Goal: Task Accomplishment & Management: Manage account settings

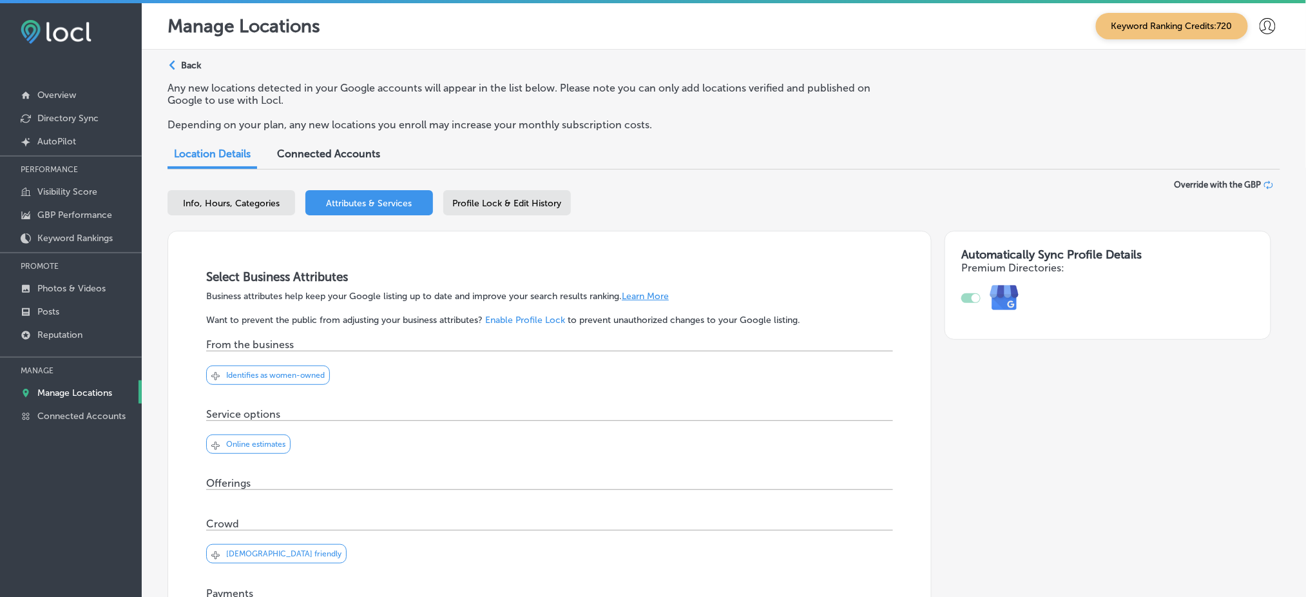
click at [191, 62] on p "Back" at bounding box center [191, 65] width 20 height 11
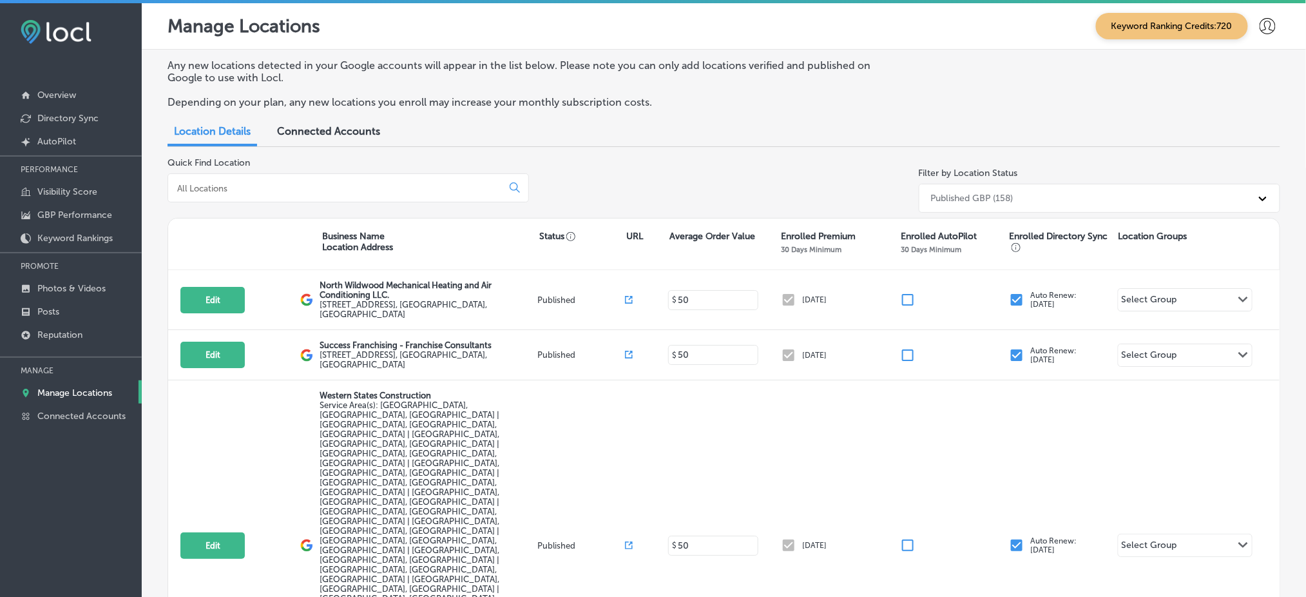
click at [252, 178] on div at bounding box center [347, 187] width 361 height 29
click at [243, 183] on input at bounding box center [337, 188] width 323 height 12
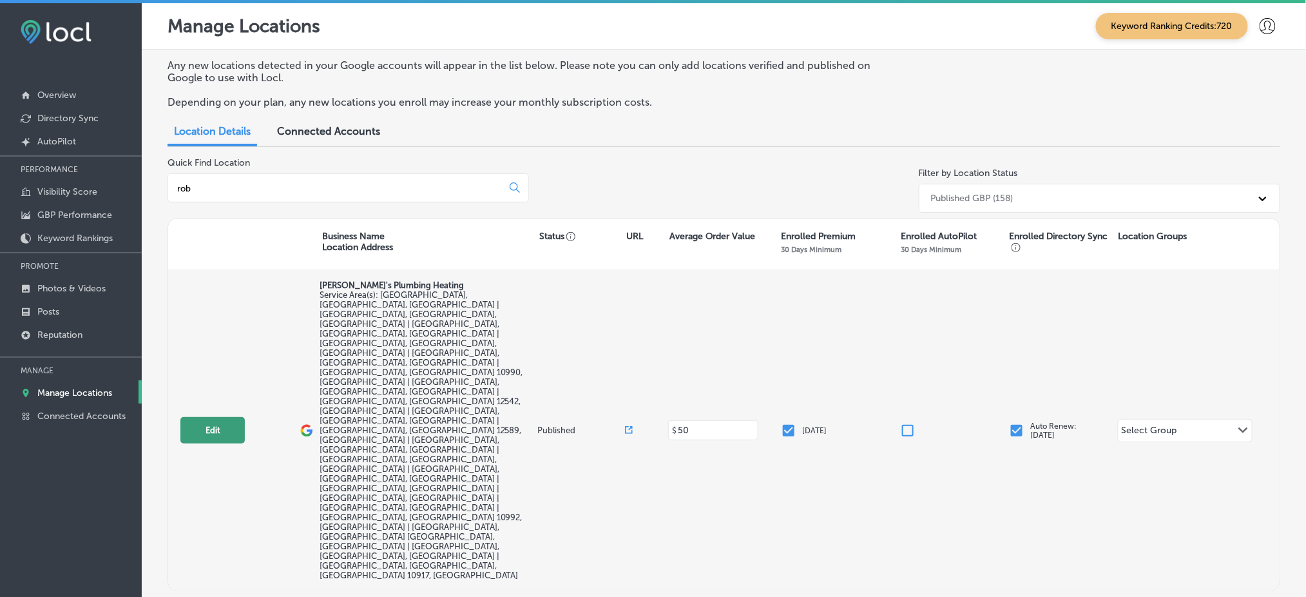
type input "rob"
click at [221, 417] on button "Edit" at bounding box center [212, 430] width 64 height 26
select select "US"
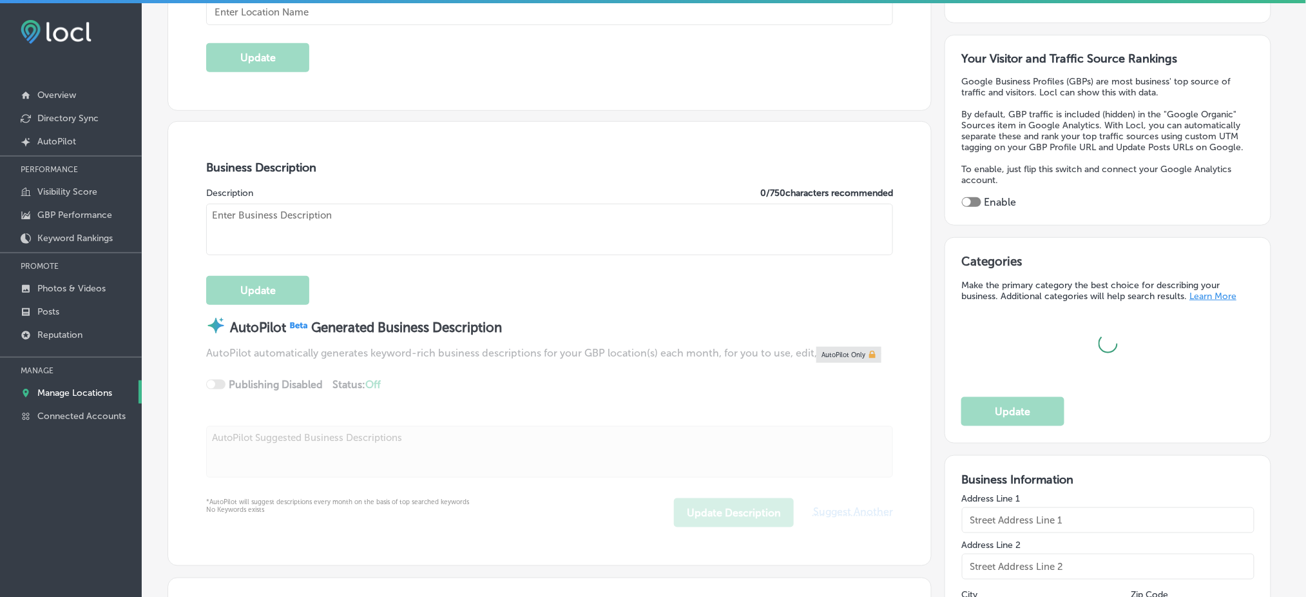
scroll to position [318, 0]
click at [423, 213] on textarea at bounding box center [549, 228] width 687 height 52
type input "[PERSON_NAME]'s Plumbing Heating"
type input "9 Shelter Cv."
type input "Newburgh"
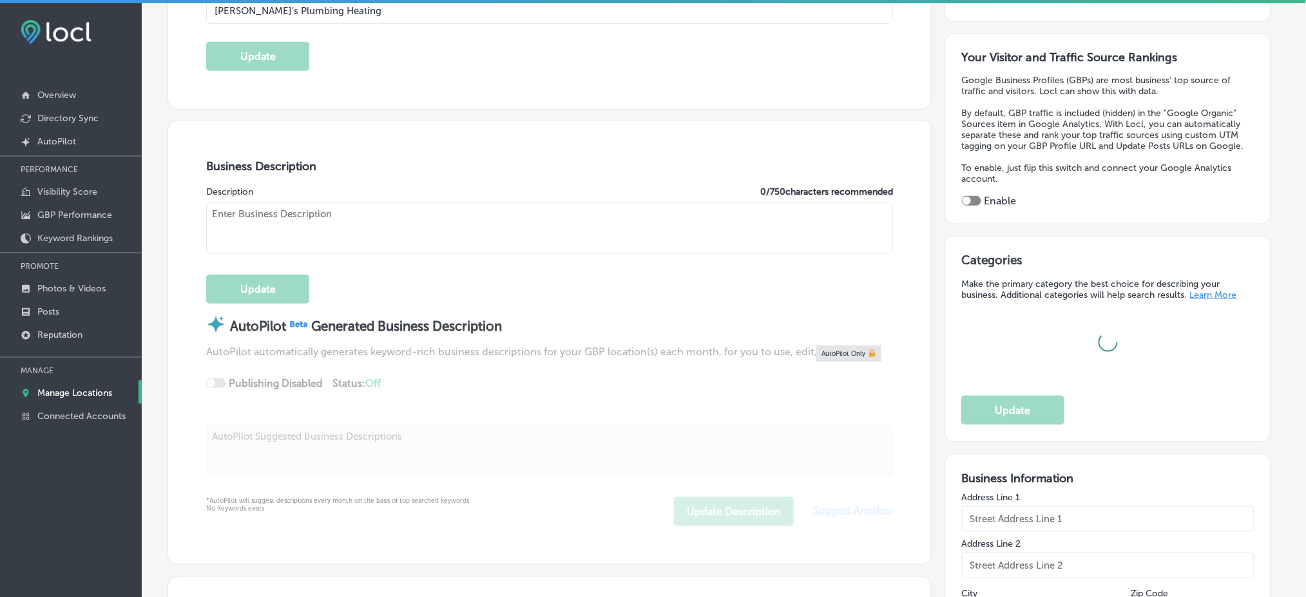
type input "12550"
type input "US"
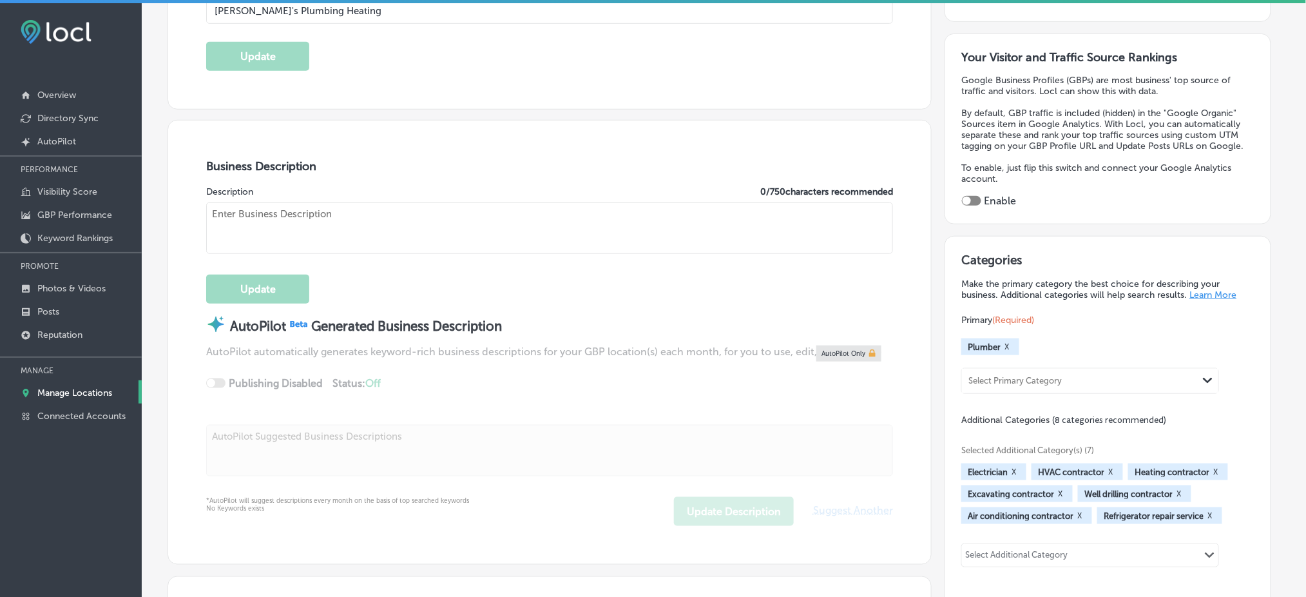
checkbox input "true"
type textarea "Rob's Plumbing & Heating has proudly served the Hudson Valley for over 30 years…"
type input "https://robsplumbingandheating.com/"
type input "+1 845 562 0625"
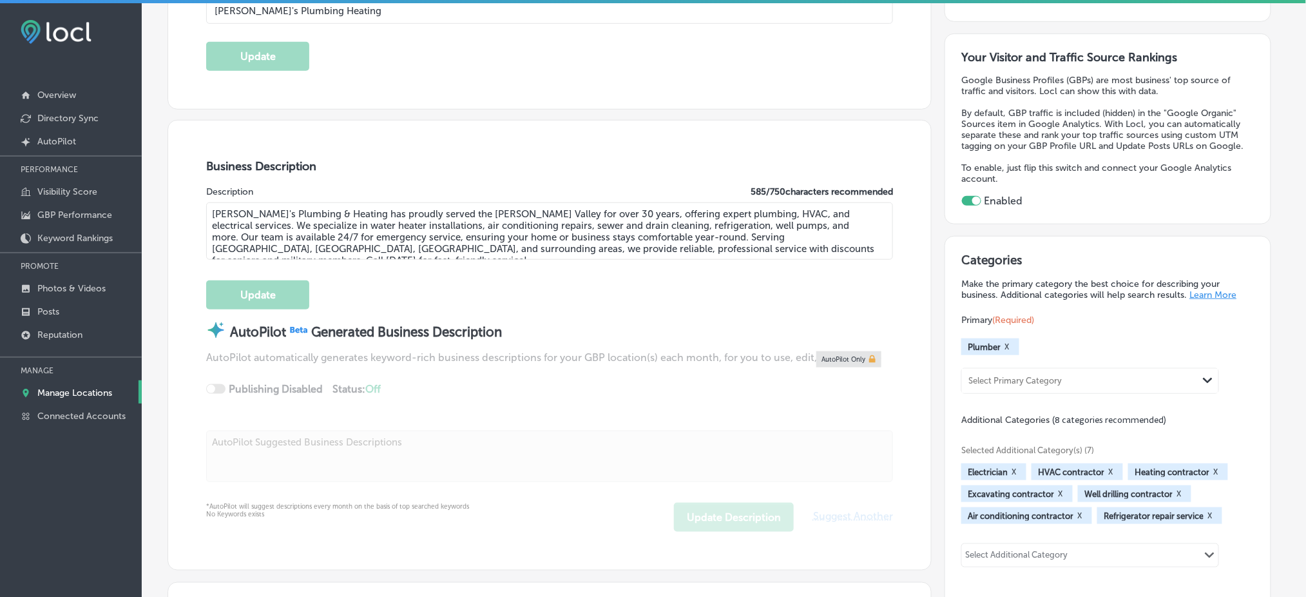
click at [522, 235] on textarea "Rob's Plumbing & Heating has proudly served the Hudson Valley for over 30 years…" at bounding box center [549, 230] width 687 height 57
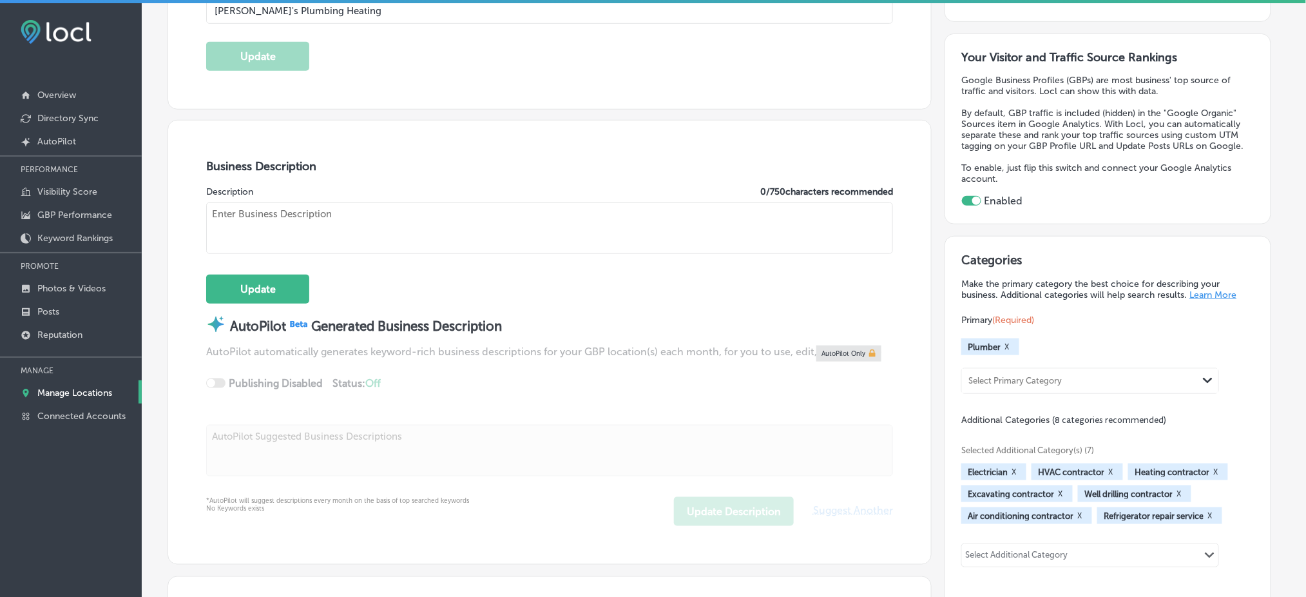
paste textarea "Rob's Plumbing & Heating is a family-owned business with over 30 years of exper…"
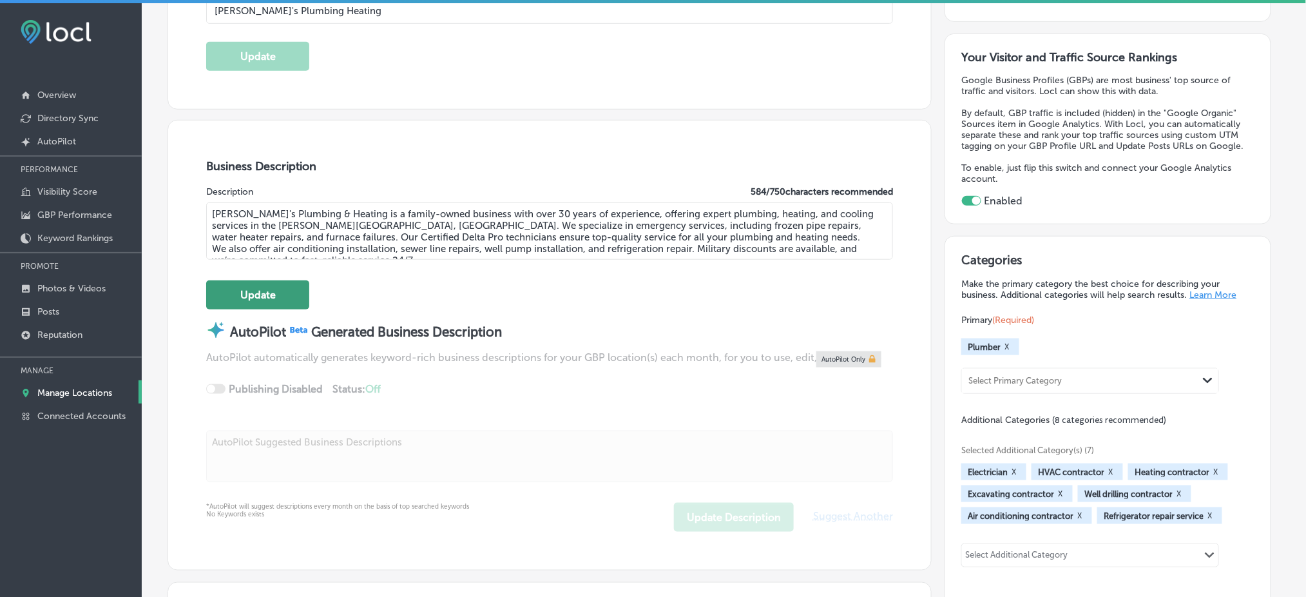
type textarea "Rob's Plumbing & Heating is a family-owned business with over 30 years of exper…"
click at [271, 290] on button "Update" at bounding box center [257, 294] width 103 height 29
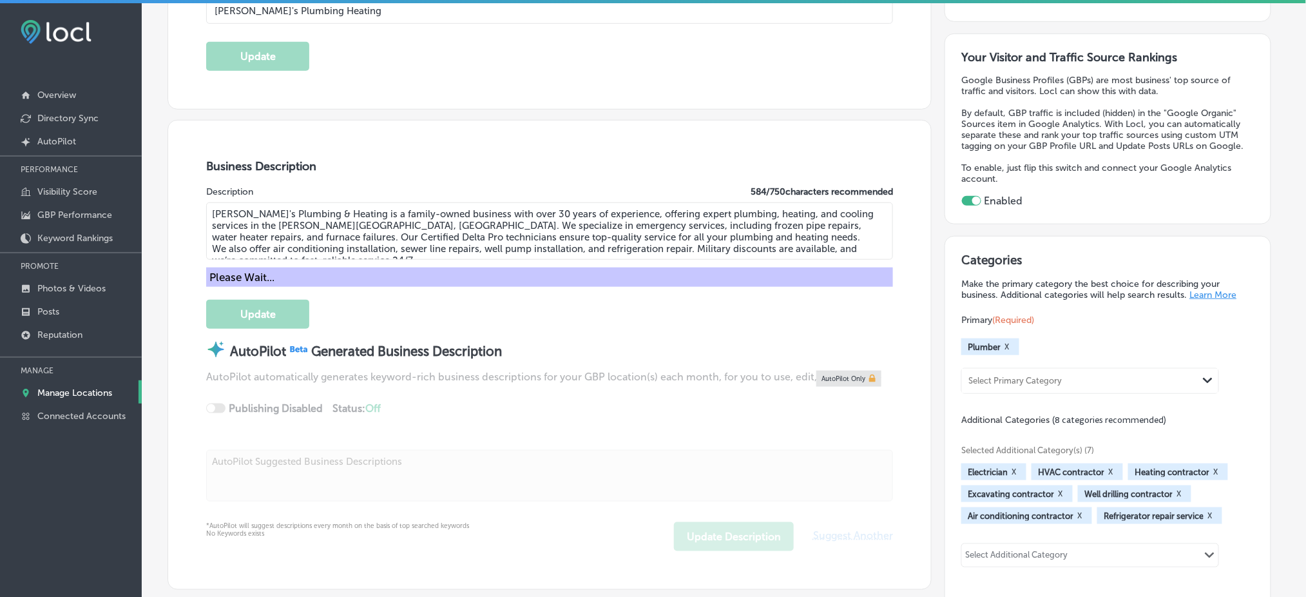
scroll to position [0, 0]
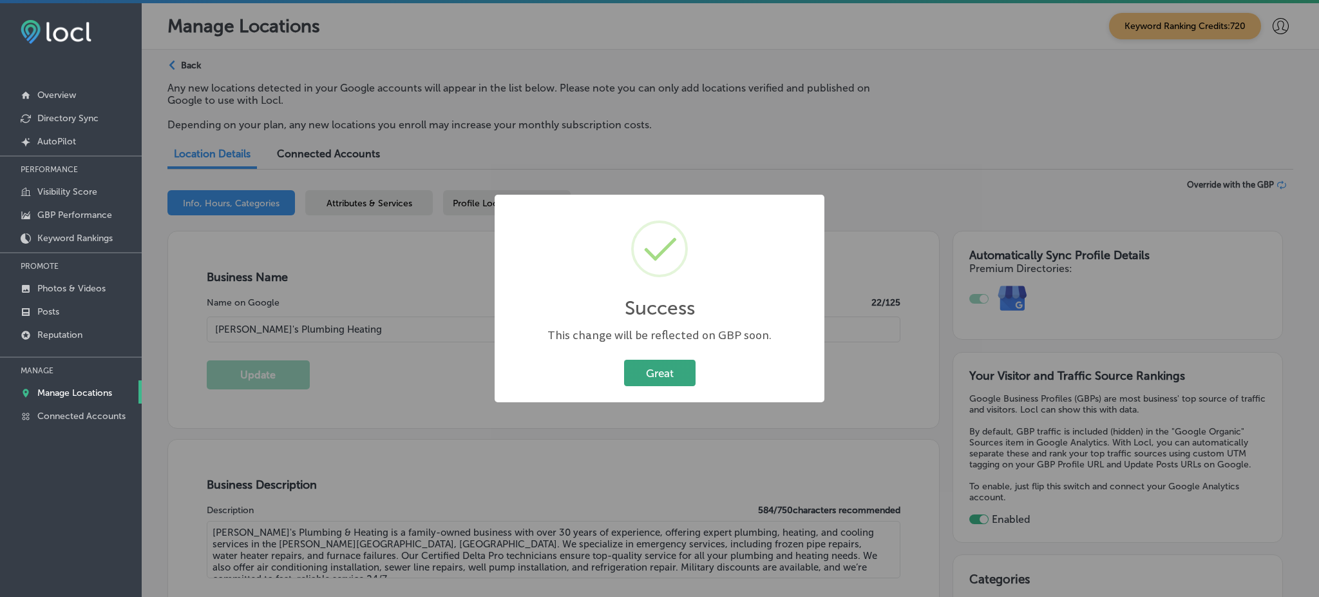
click at [687, 372] on button "Great" at bounding box center [660, 372] width 72 height 26
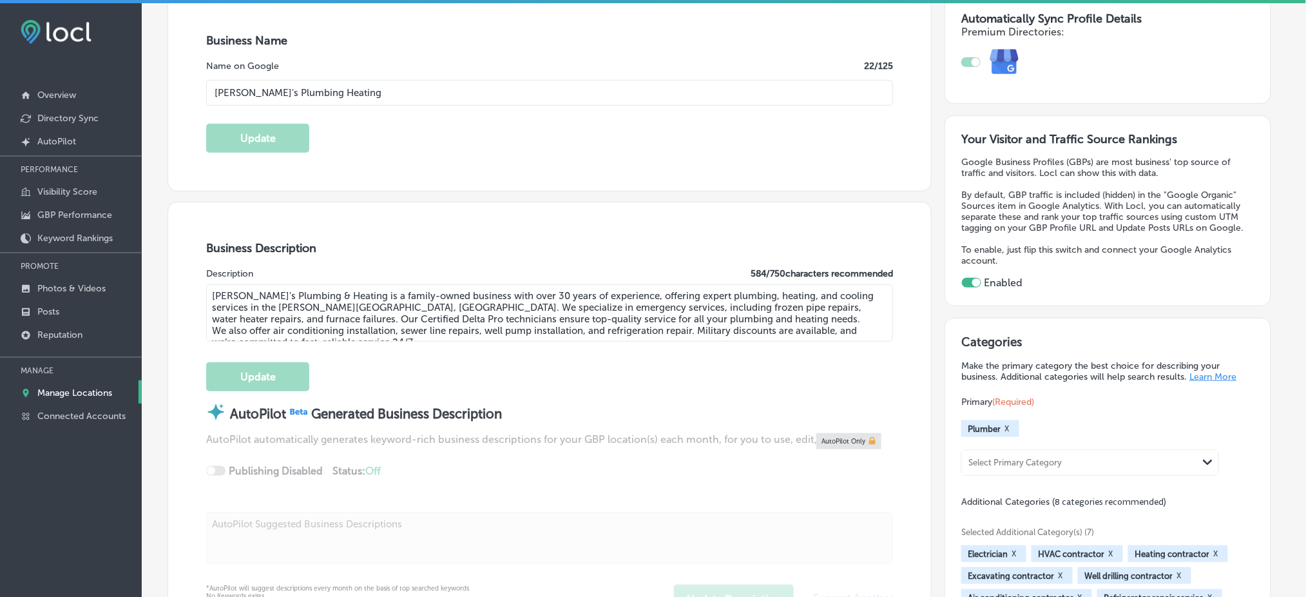
scroll to position [237, 0]
click at [71, 388] on p "Manage Locations" at bounding box center [74, 392] width 75 height 11
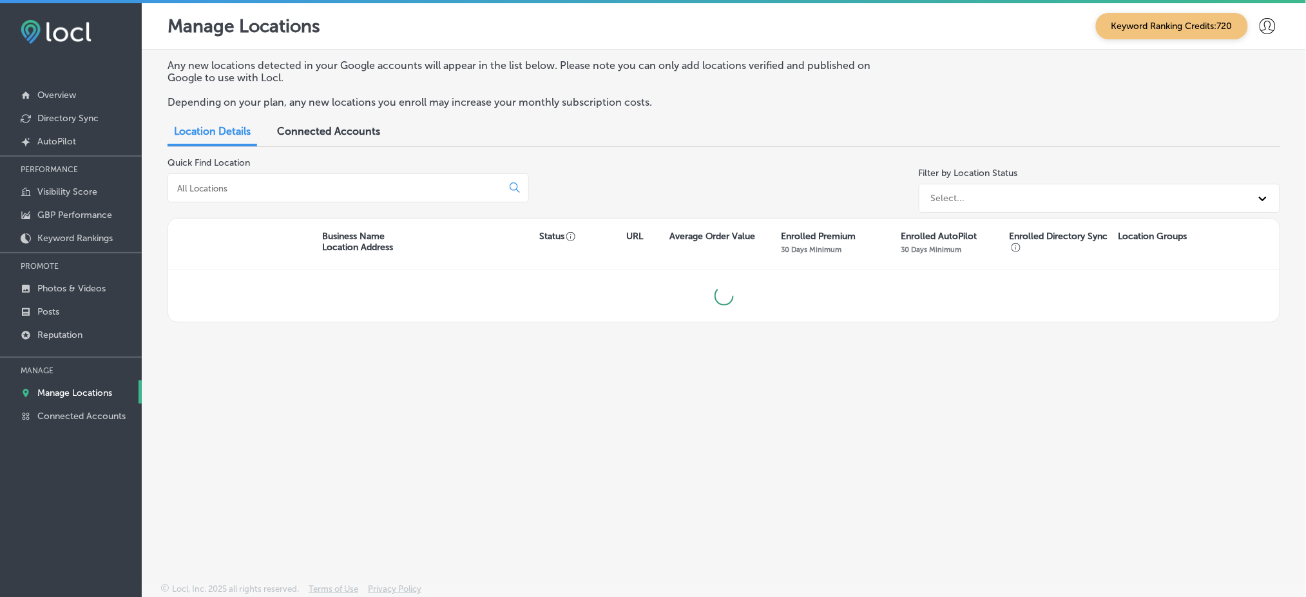
click at [261, 182] on input at bounding box center [337, 188] width 323 height 12
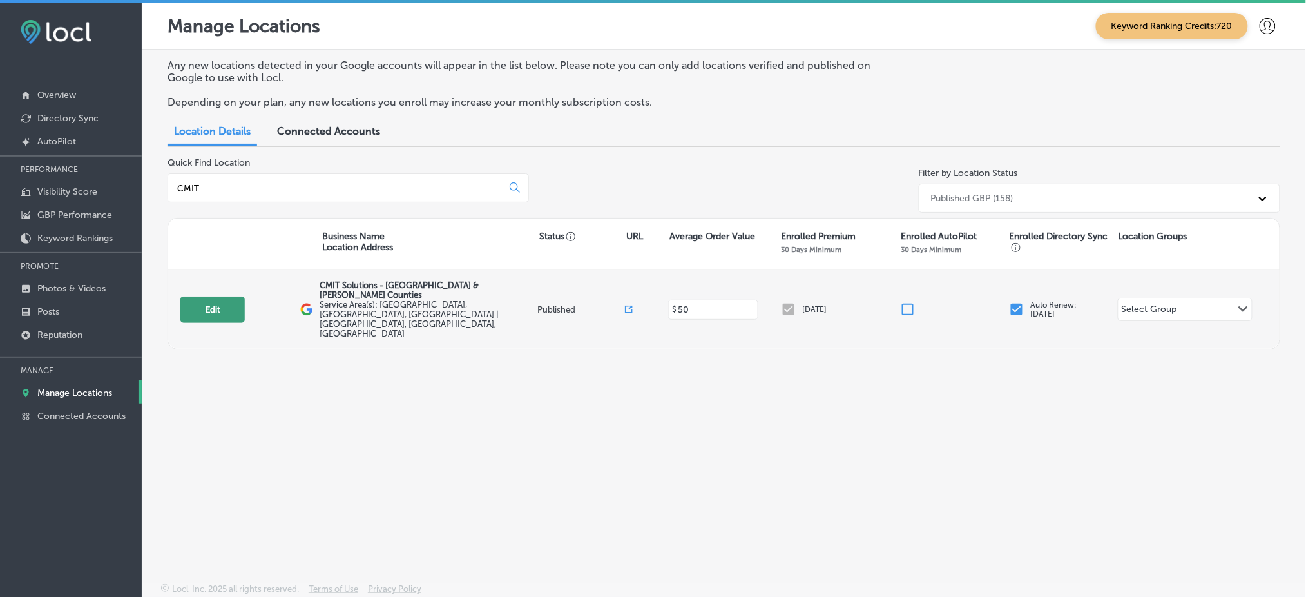
type input "CMIT"
click at [219, 296] on button "Edit" at bounding box center [212, 309] width 64 height 26
select select "US"
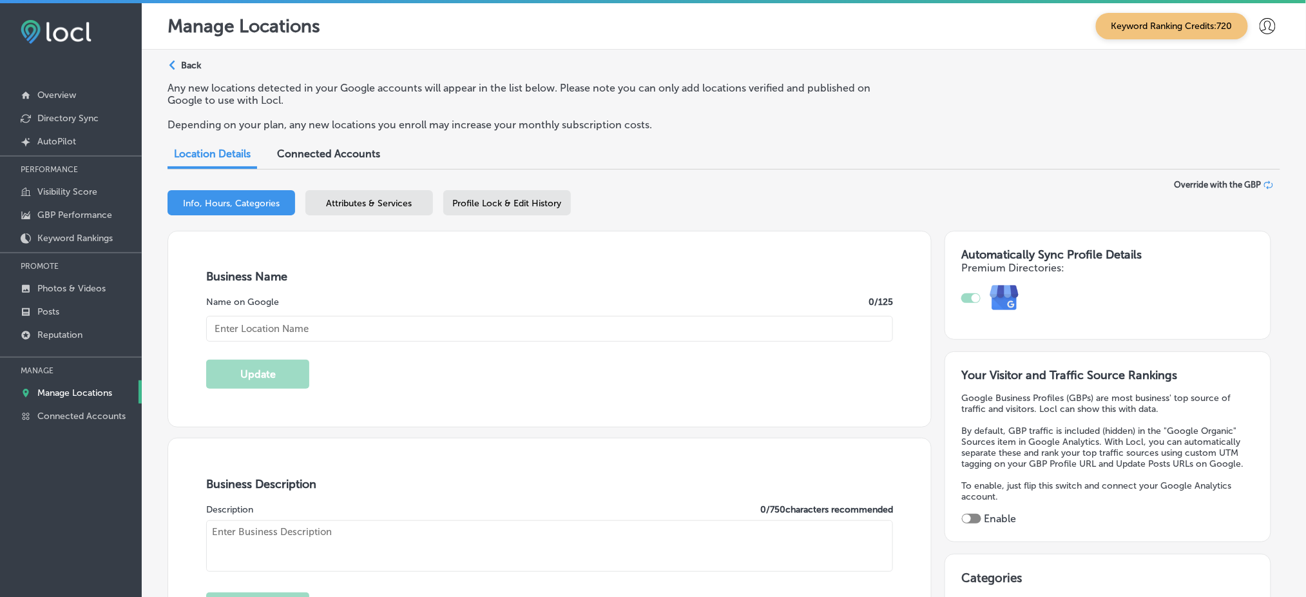
type input "CMIT Solutions - [GEOGRAPHIC_DATA] & [PERSON_NAME] Counties"
type input "[URL][DOMAIN_NAME]"
type input "[STREET_ADDRESS]"
type input "[GEOGRAPHIC_DATA]"
type input "12207"
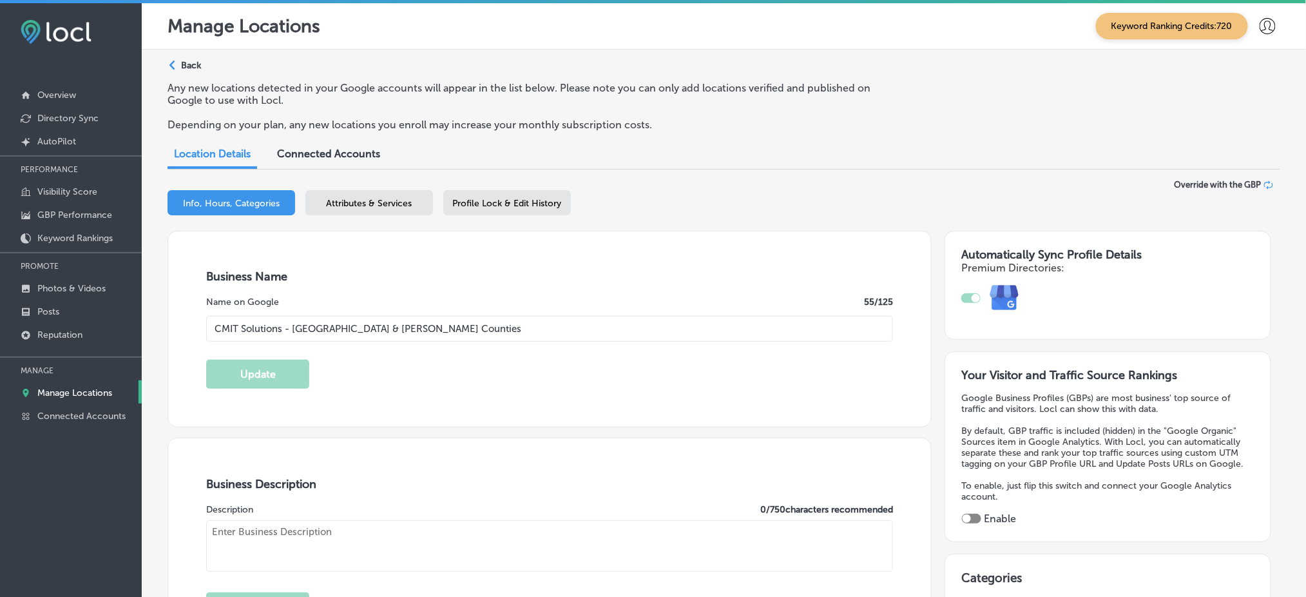
type input "US"
type textarea "CMIT Solutions of [GEOGRAPHIC_DATA] & [PERSON_NAME] Counties provides reliable,…"
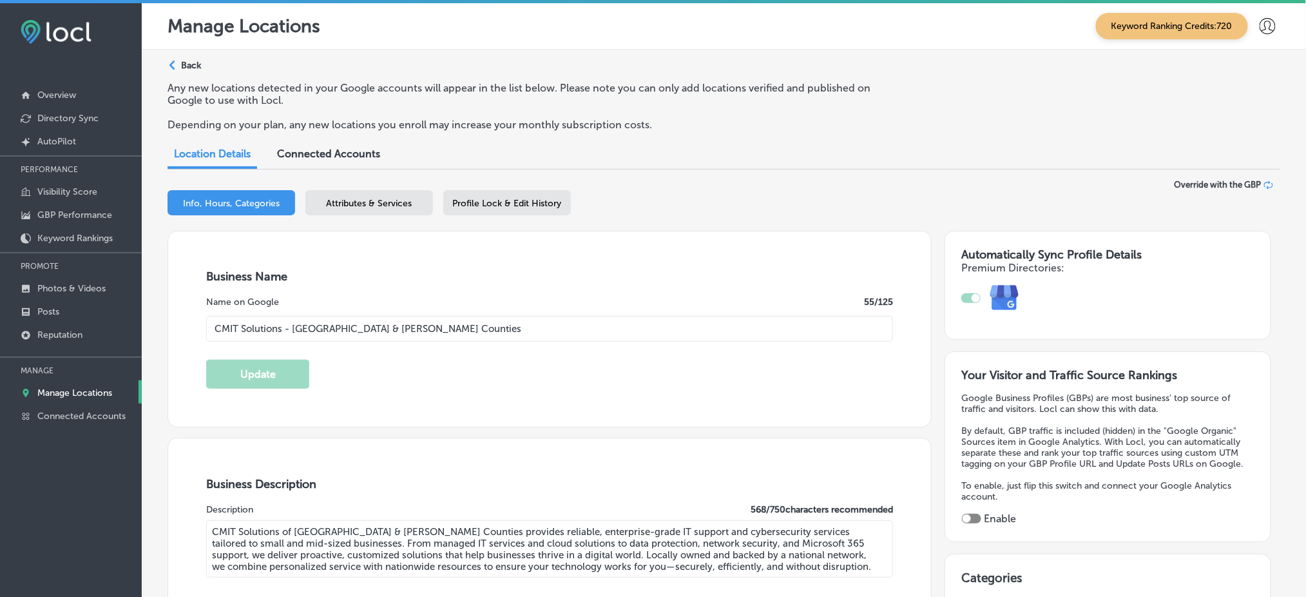
type input "[PHONE_NUMBER]"
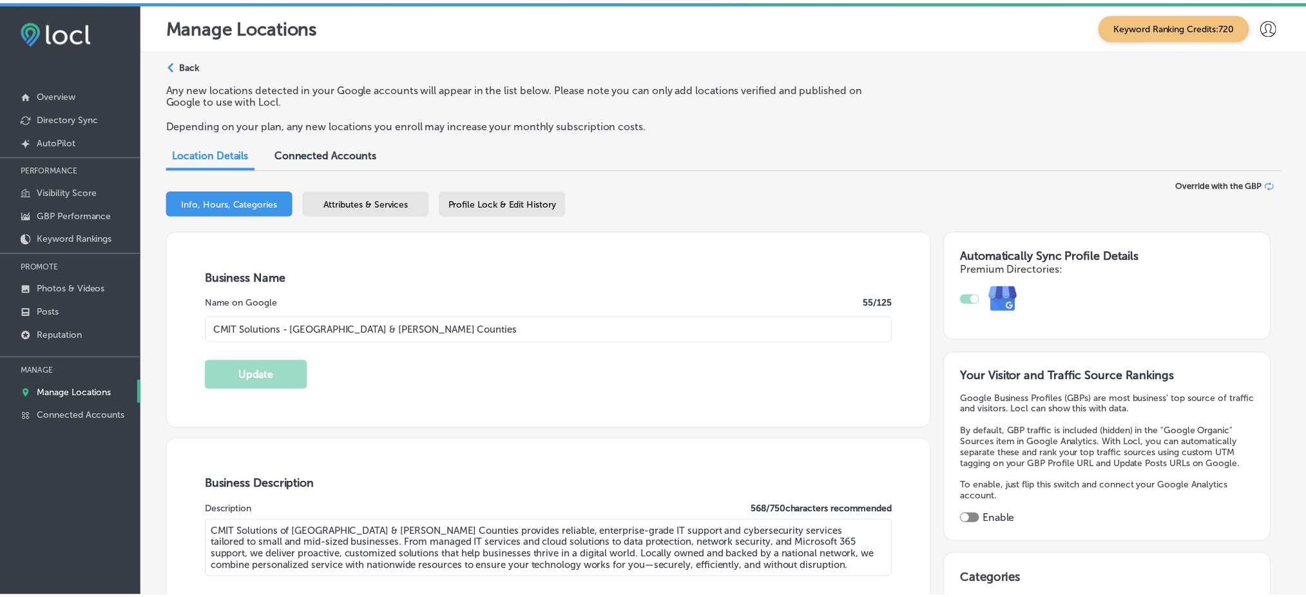
scroll to position [18, 0]
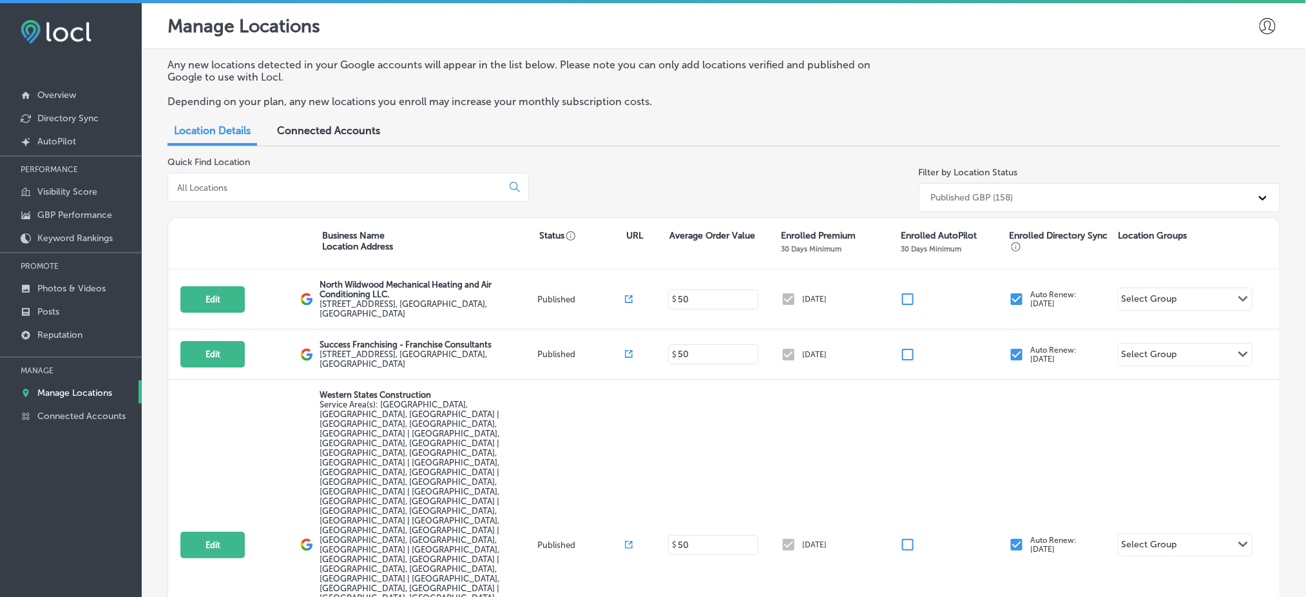
click at [253, 184] on input at bounding box center [337, 188] width 323 height 12
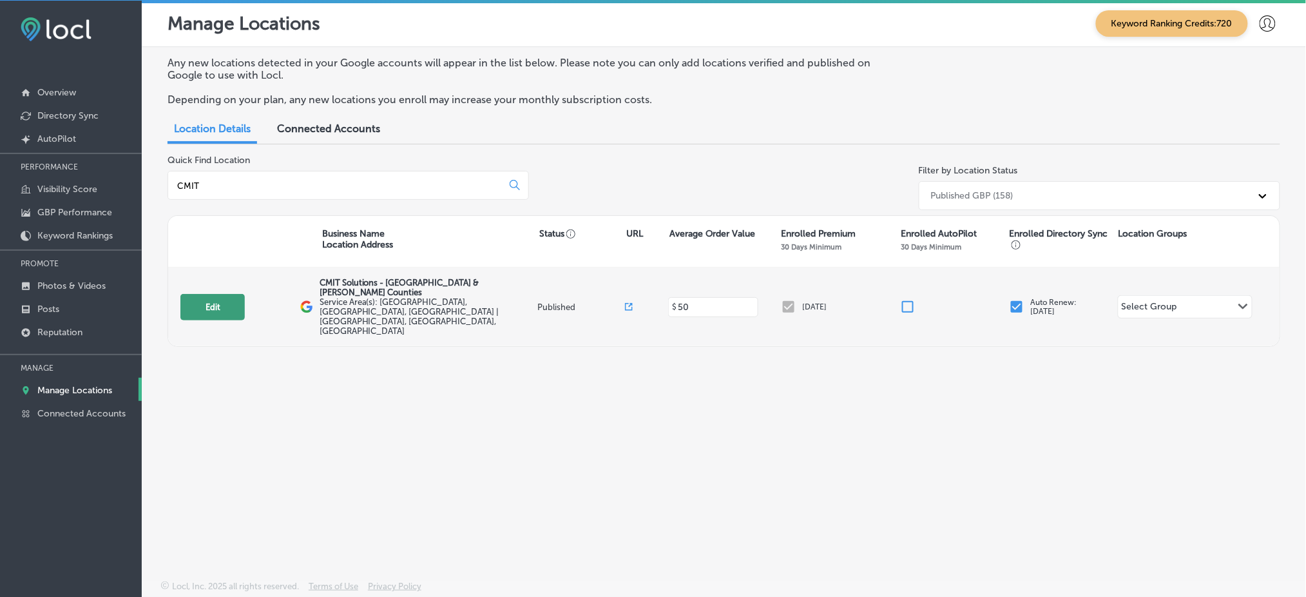
type input "CMIT"
click at [189, 294] on button "Edit" at bounding box center [212, 307] width 64 height 26
select select "US"
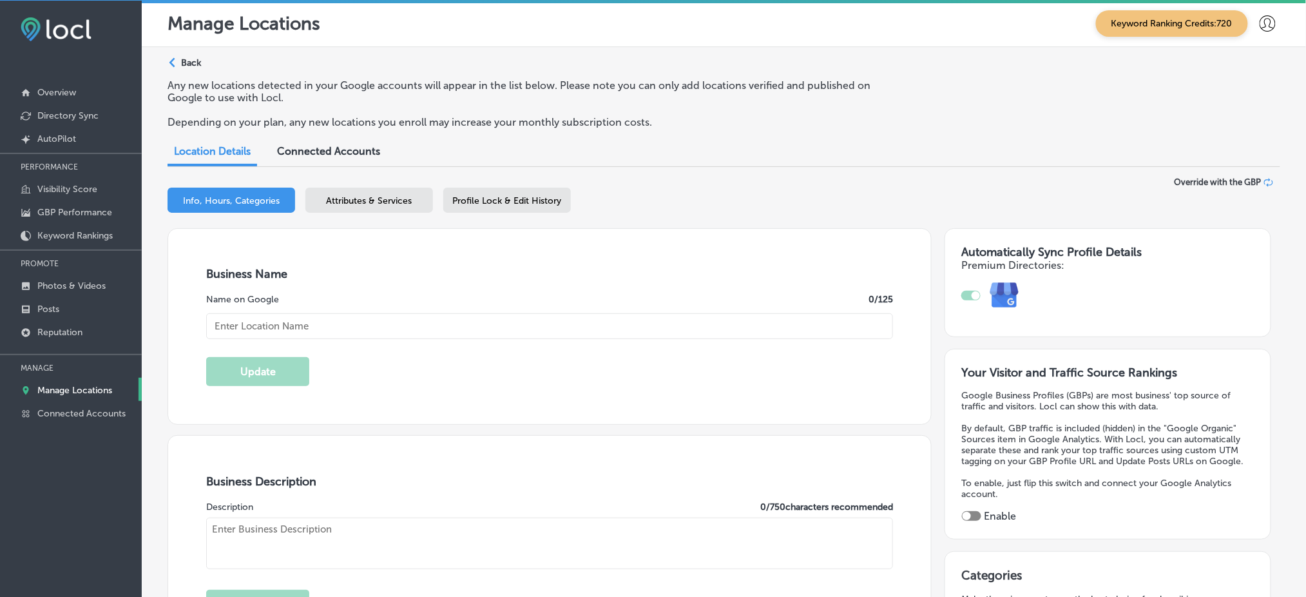
type input "CMIT Solutions - [GEOGRAPHIC_DATA] & [PERSON_NAME] Counties"
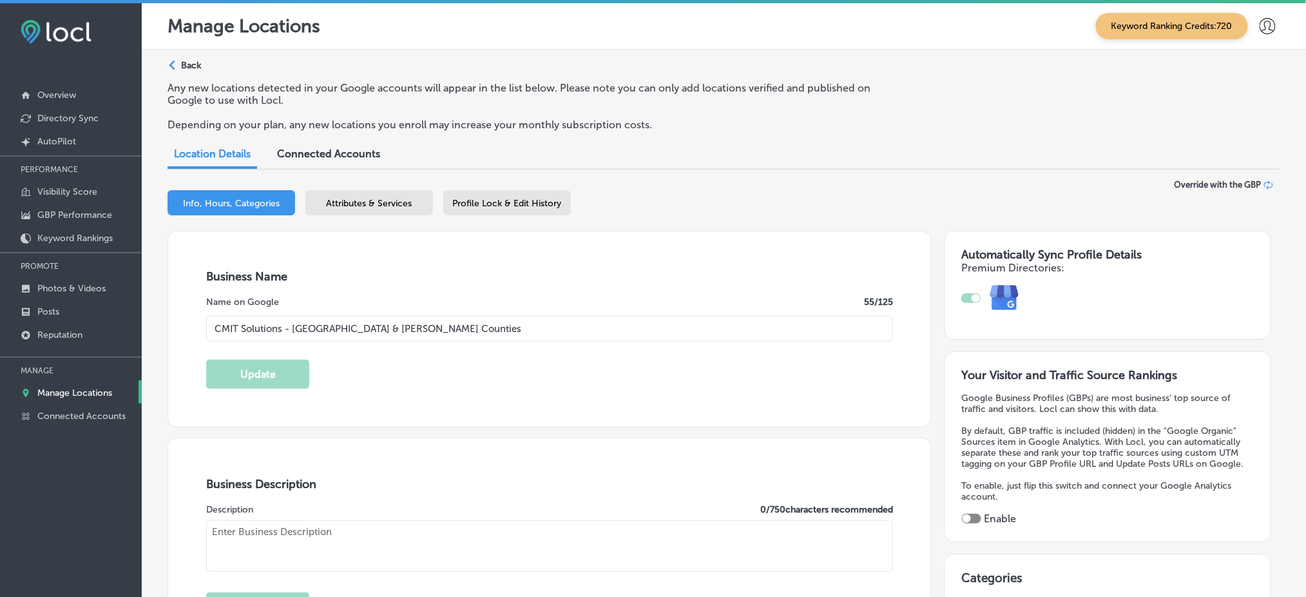
type input "[STREET_ADDRESS]"
type input "[GEOGRAPHIC_DATA]"
type input "12207"
type input "US"
type input "[URL][DOMAIN_NAME]"
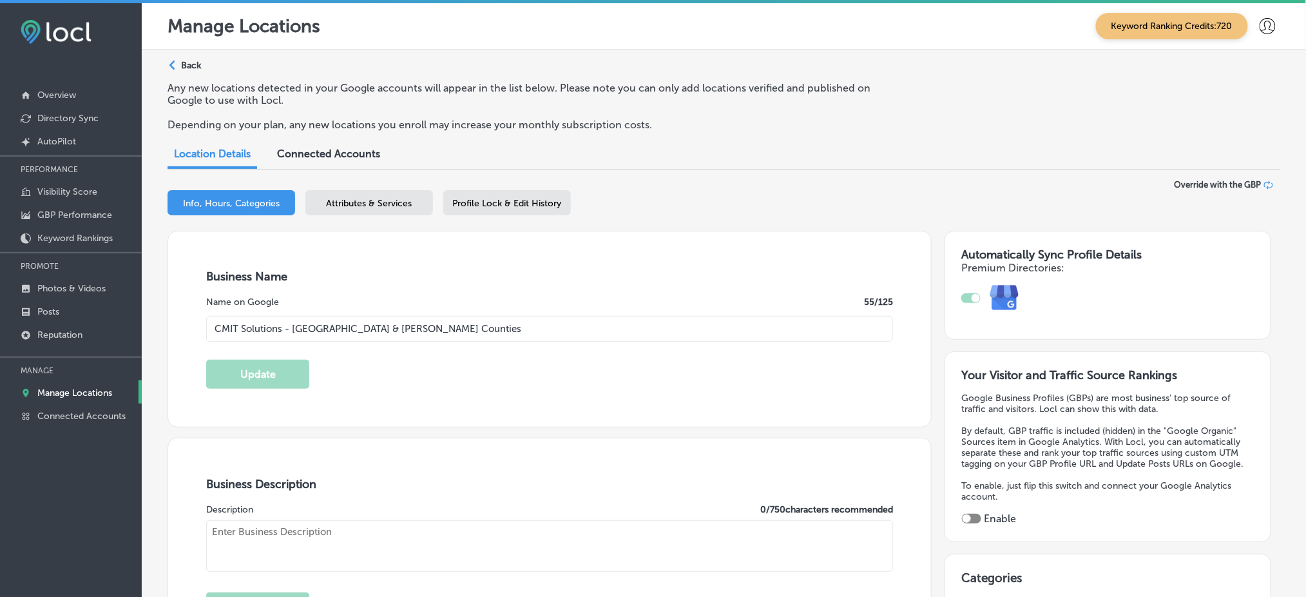
type textarea "CMIT Solutions of [GEOGRAPHIC_DATA] & [PERSON_NAME] Counties provides reliable,…"
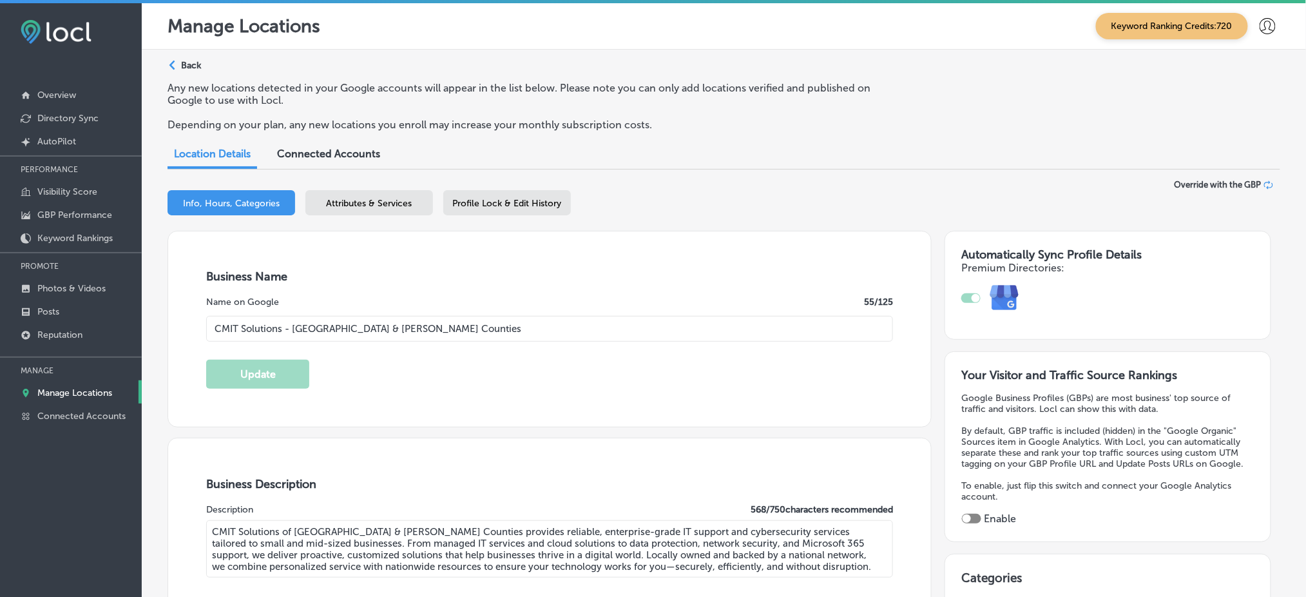
type input "[PHONE_NUMBER]"
click at [385, 184] on div "Business + Location CMIT Solutions - [GEOGRAPHIC_DATA] & [PERSON_NAME][GEOGRAPH…" at bounding box center [723, 205] width 1113 height 51
click at [385, 198] on span "Attributes & Services" at bounding box center [370, 203] width 86 height 11
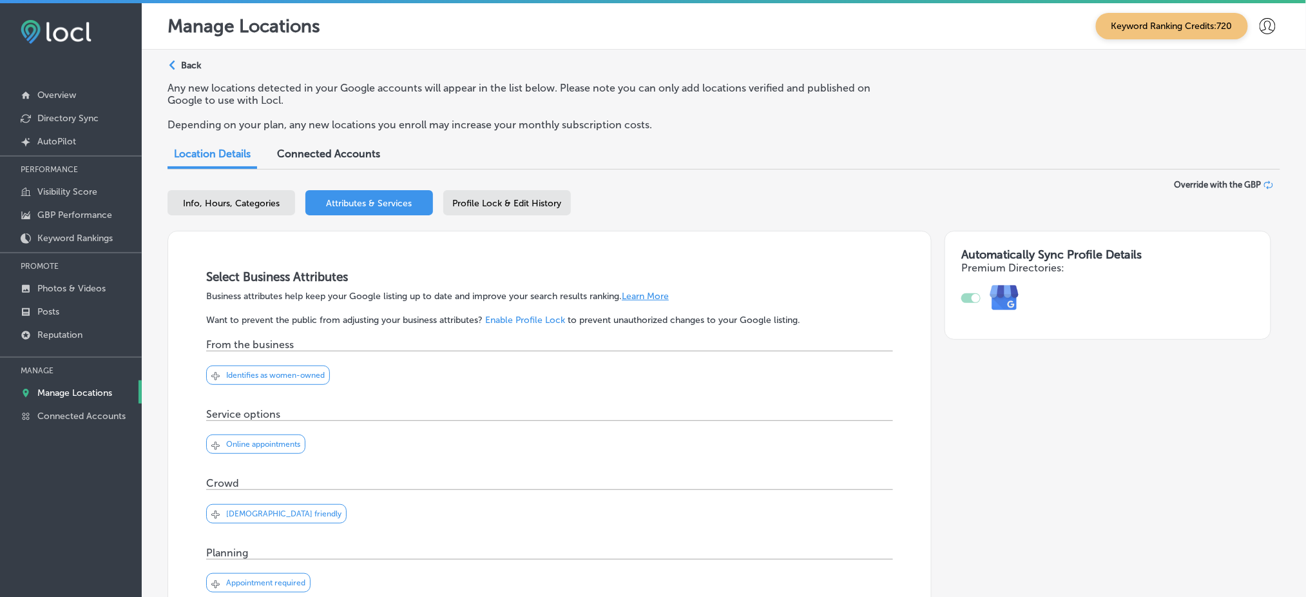
click at [491, 204] on span "Profile Lock & Edit History" at bounding box center [507, 203] width 109 height 11
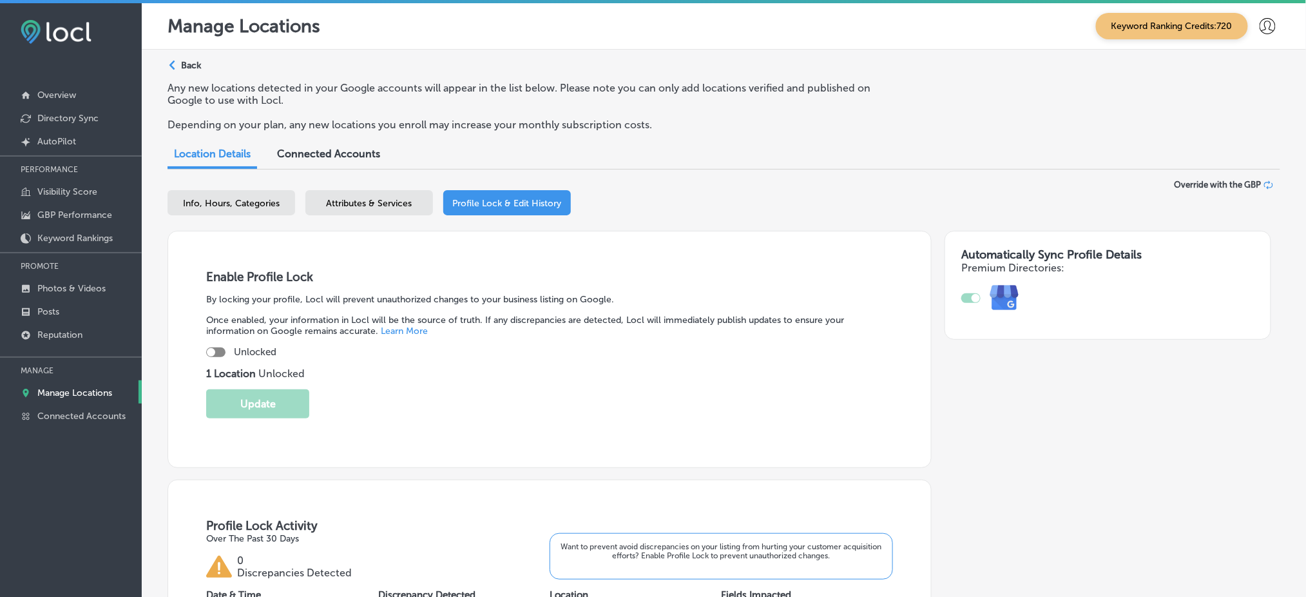
click at [213, 348] on div at bounding box center [211, 352] width 8 height 8
checkbox input "true"
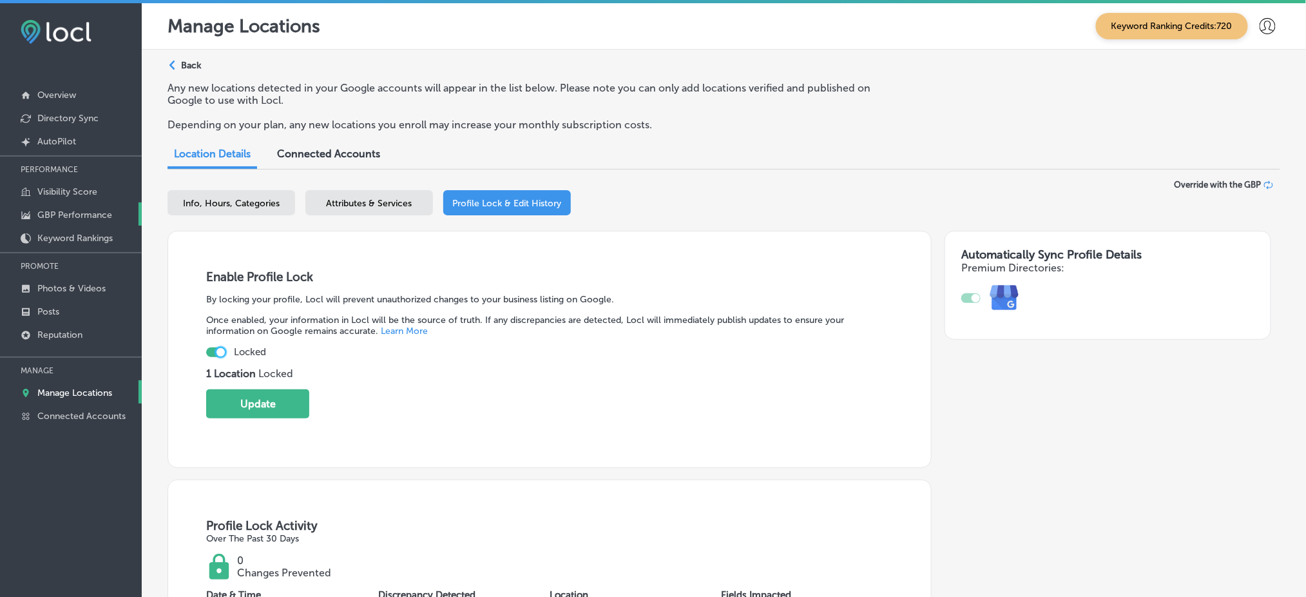
click at [91, 204] on link "GBP Performance" at bounding box center [71, 213] width 142 height 23
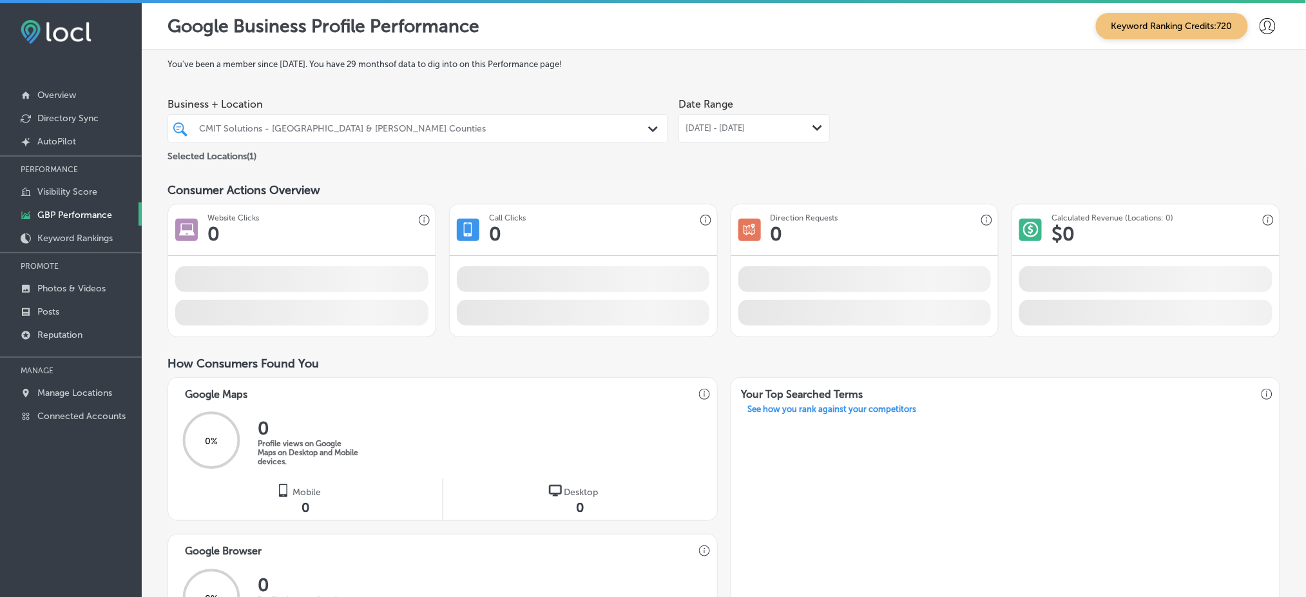
click at [345, 124] on div "CMIT Solutions - [GEOGRAPHIC_DATA] & [PERSON_NAME] Counties" at bounding box center [424, 128] width 450 height 11
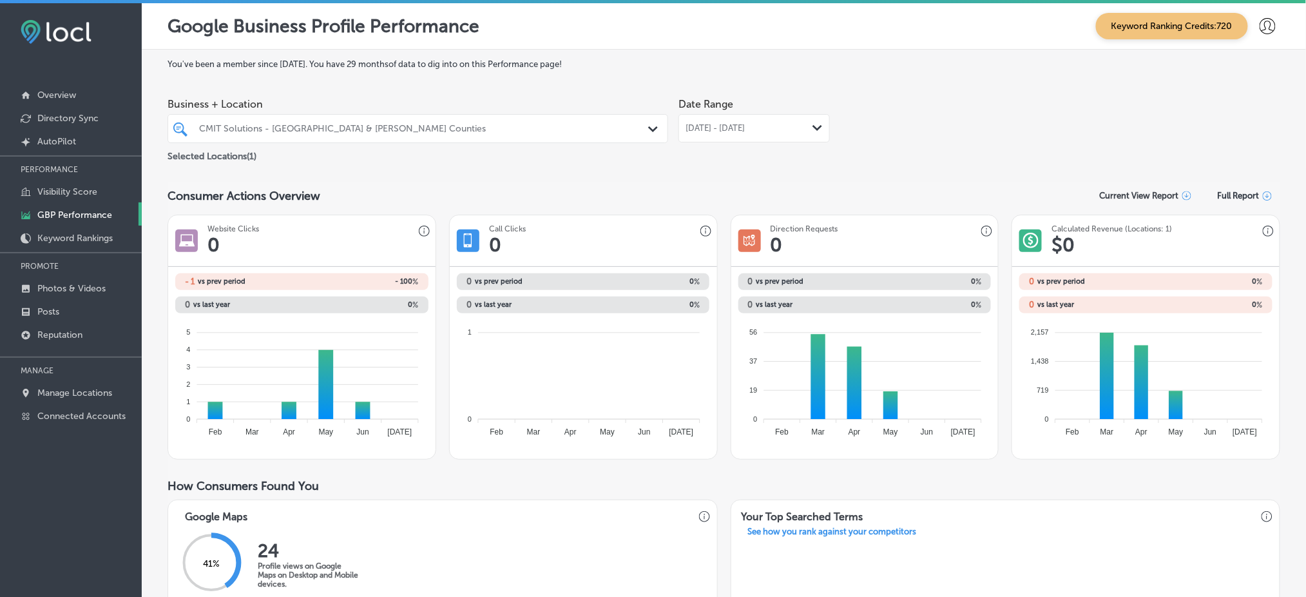
click at [678, 120] on div "[DATE] - [DATE] Path Created with Sketch." at bounding box center [753, 128] width 151 height 28
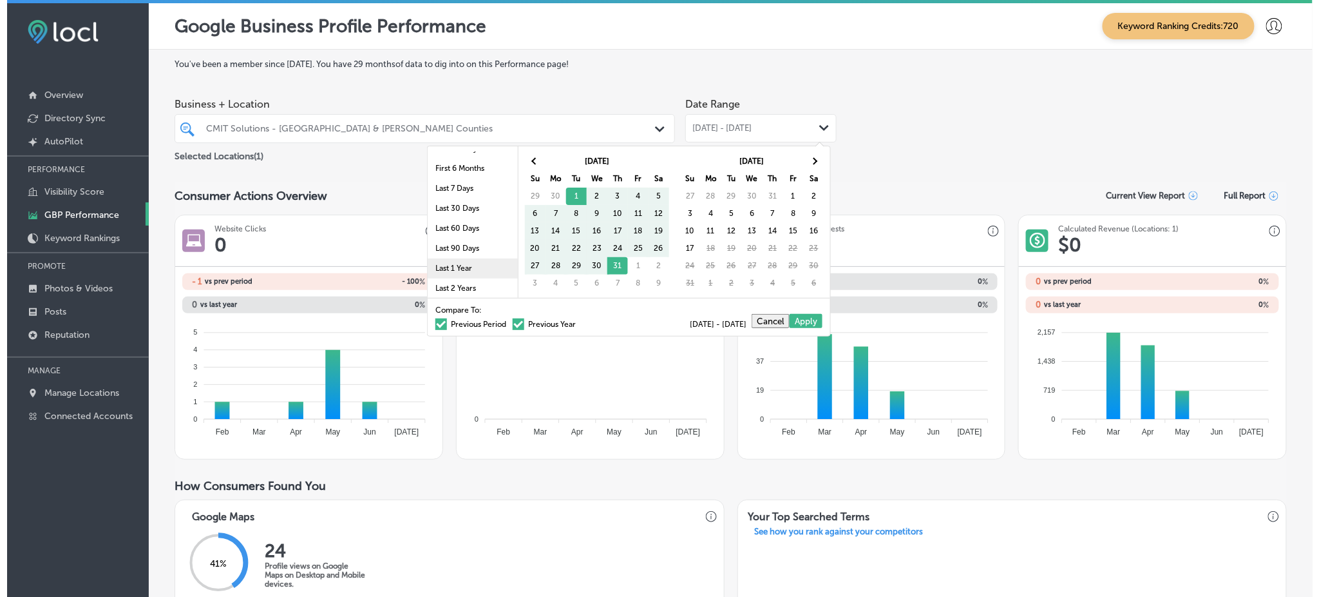
scroll to position [75, 0]
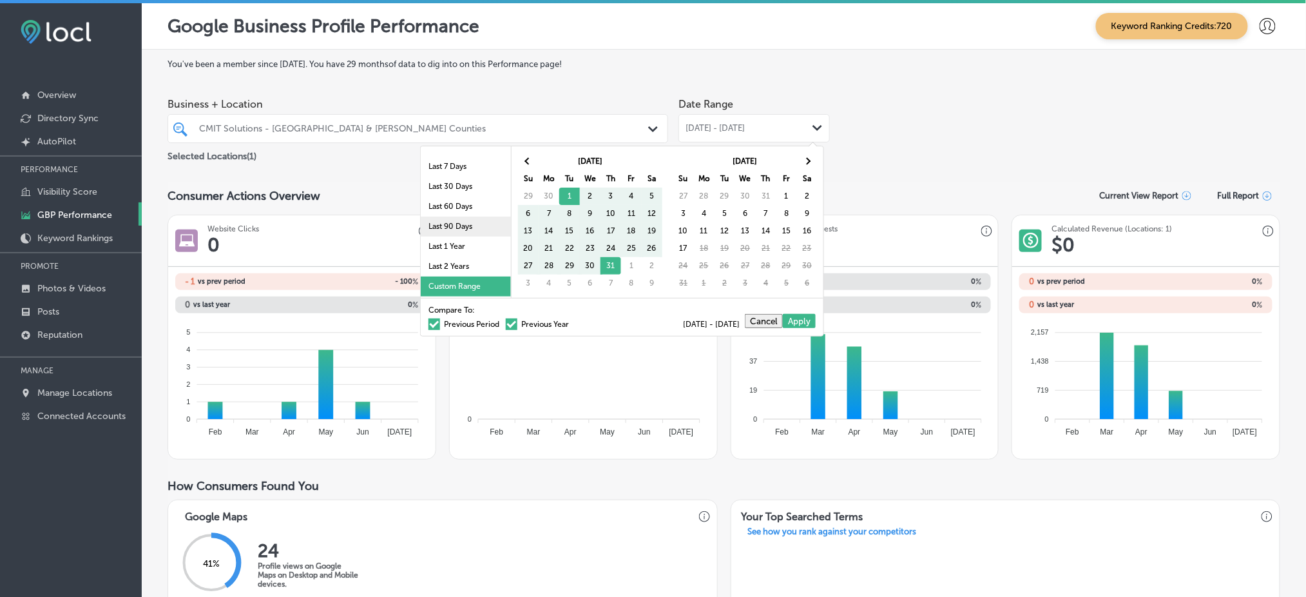
click at [451, 218] on li "Last 90 Days" at bounding box center [466, 226] width 90 height 20
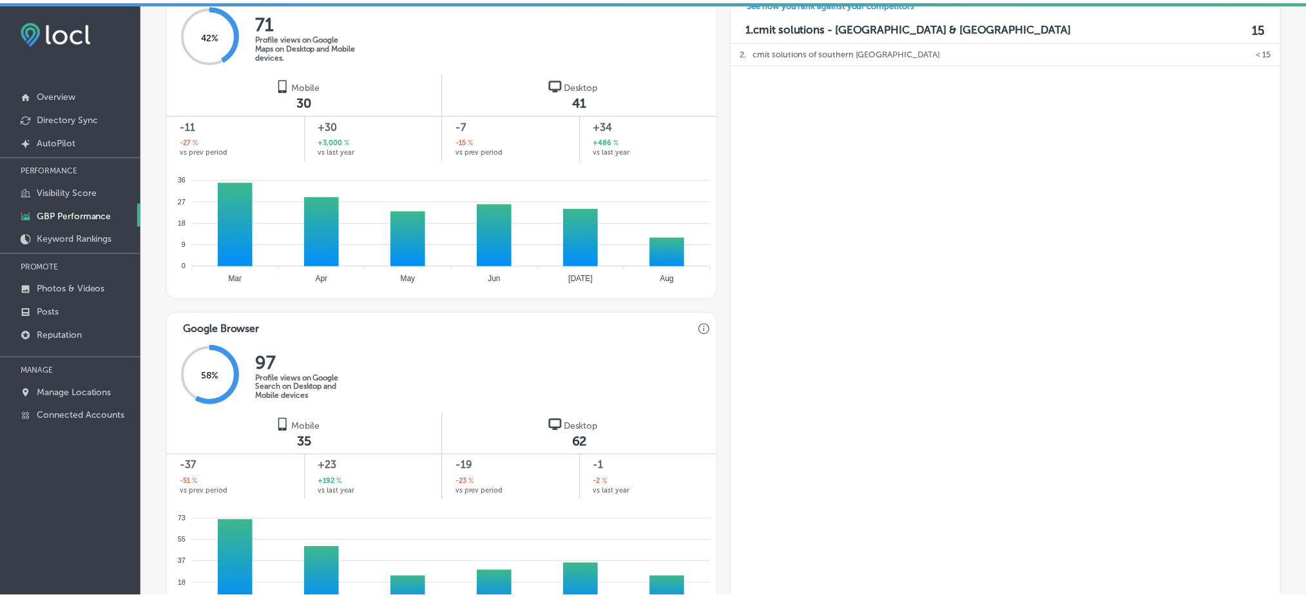
scroll to position [804, 0]
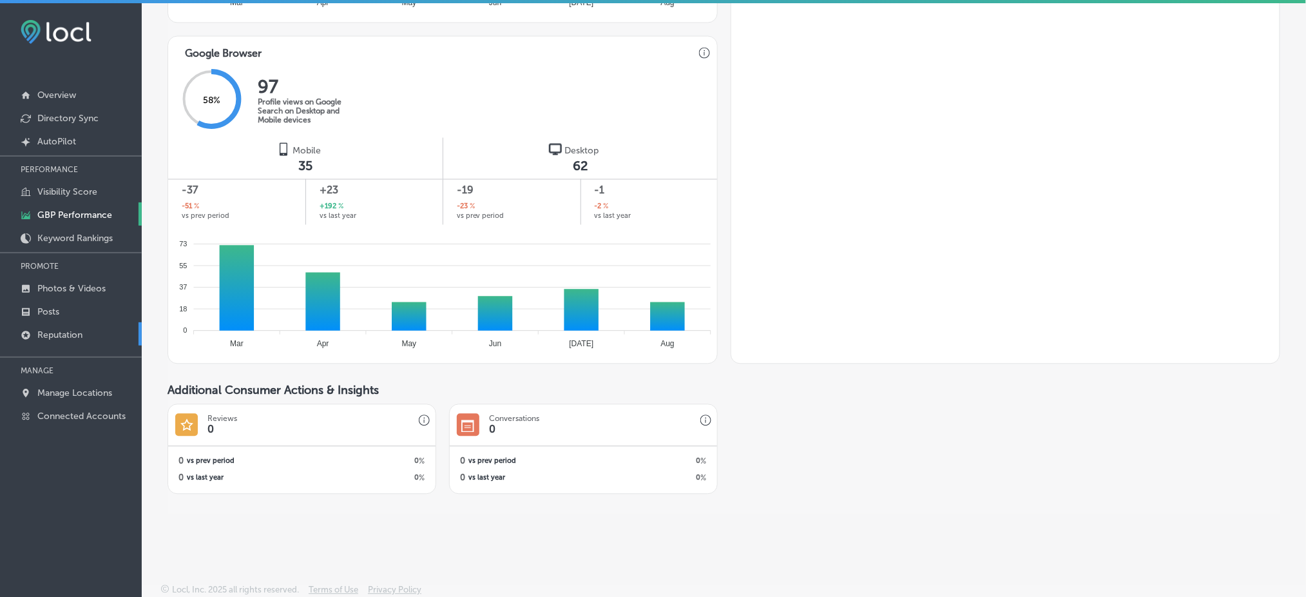
click at [93, 327] on link "Reputation" at bounding box center [71, 333] width 142 height 23
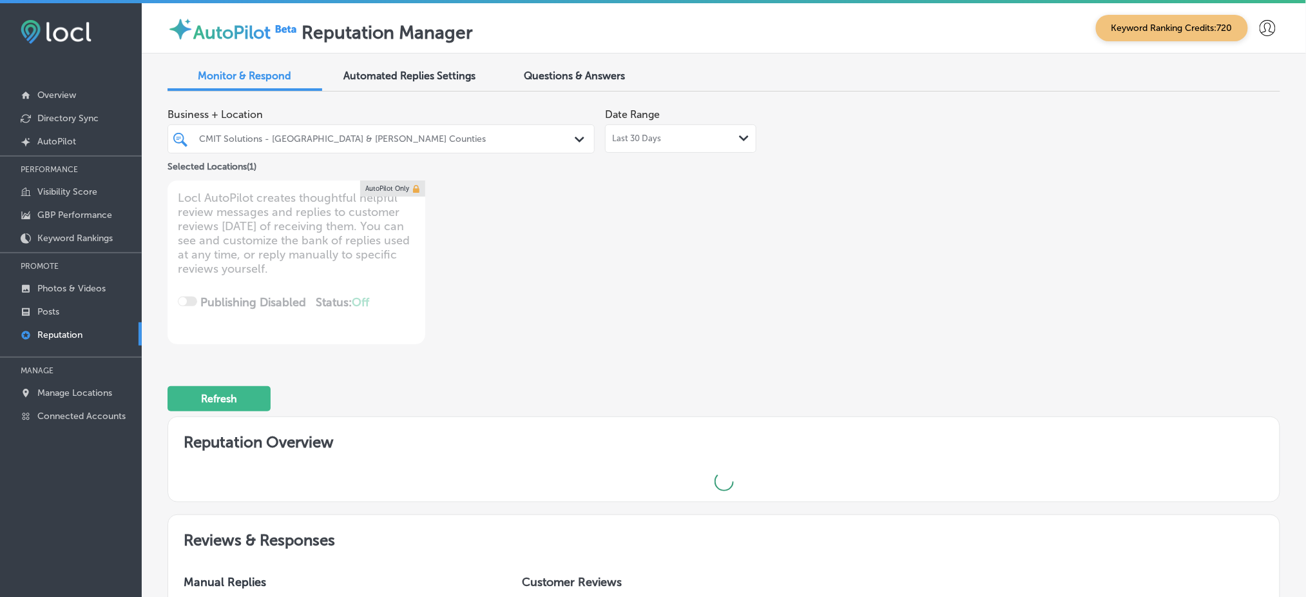
click at [727, 130] on div "Last 30 Days Path Created with Sketch." at bounding box center [680, 138] width 151 height 28
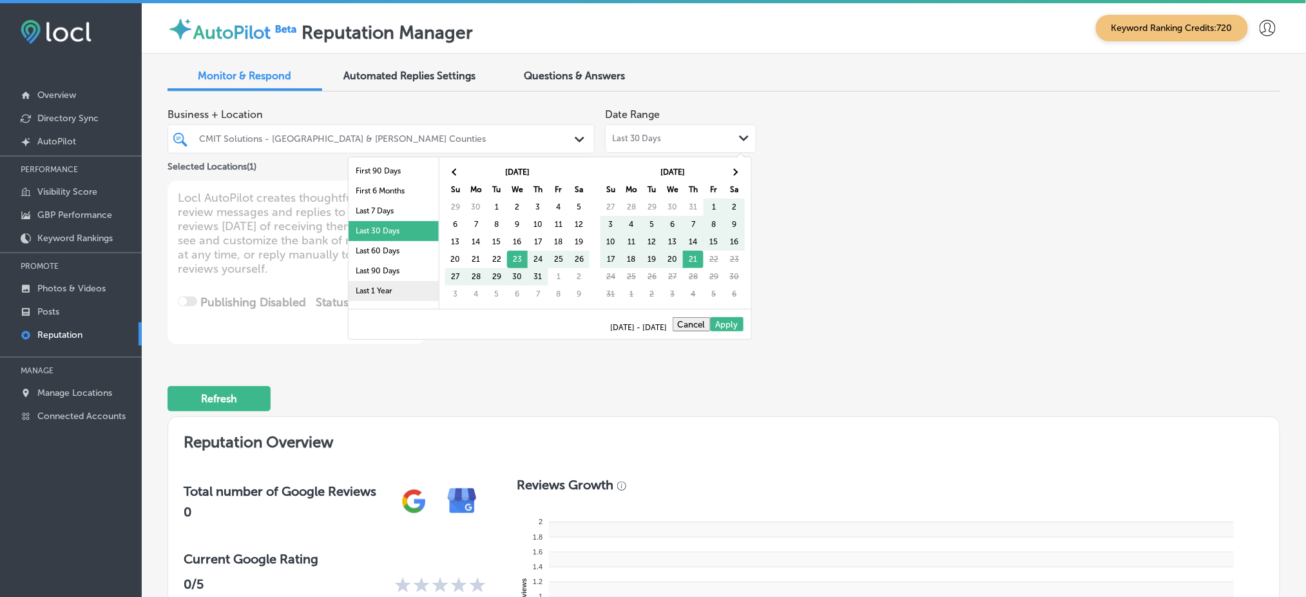
scroll to position [74, 0]
click at [379, 238] on li "Last 90 Days" at bounding box center [394, 238] width 90 height 20
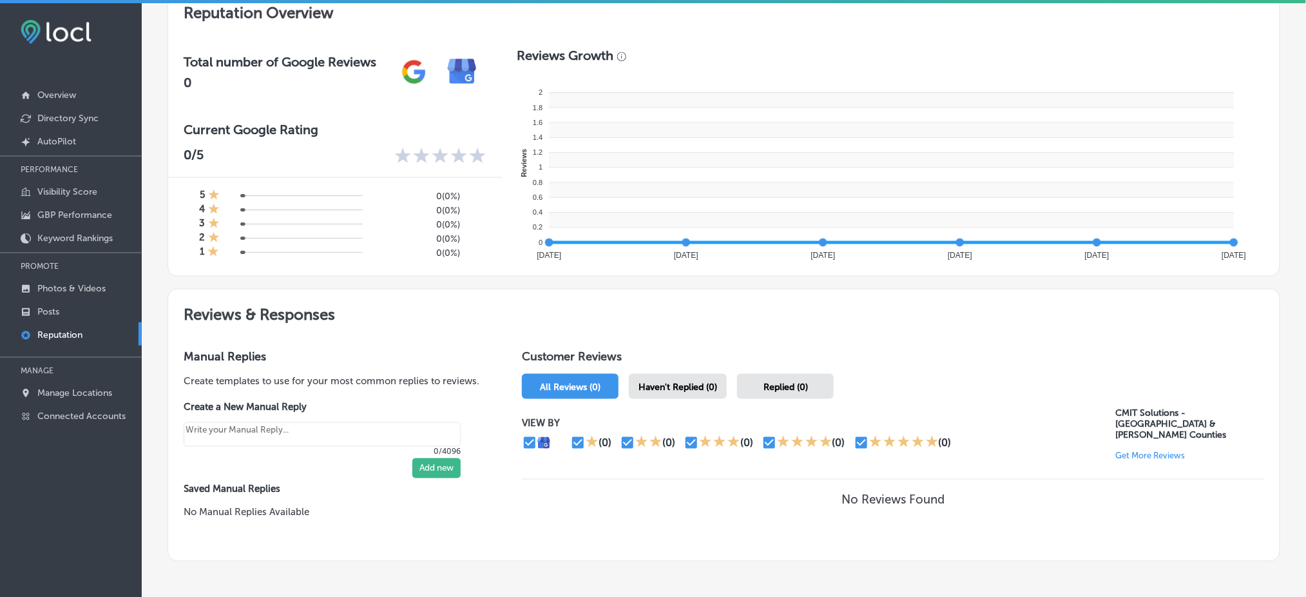
scroll to position [127, 0]
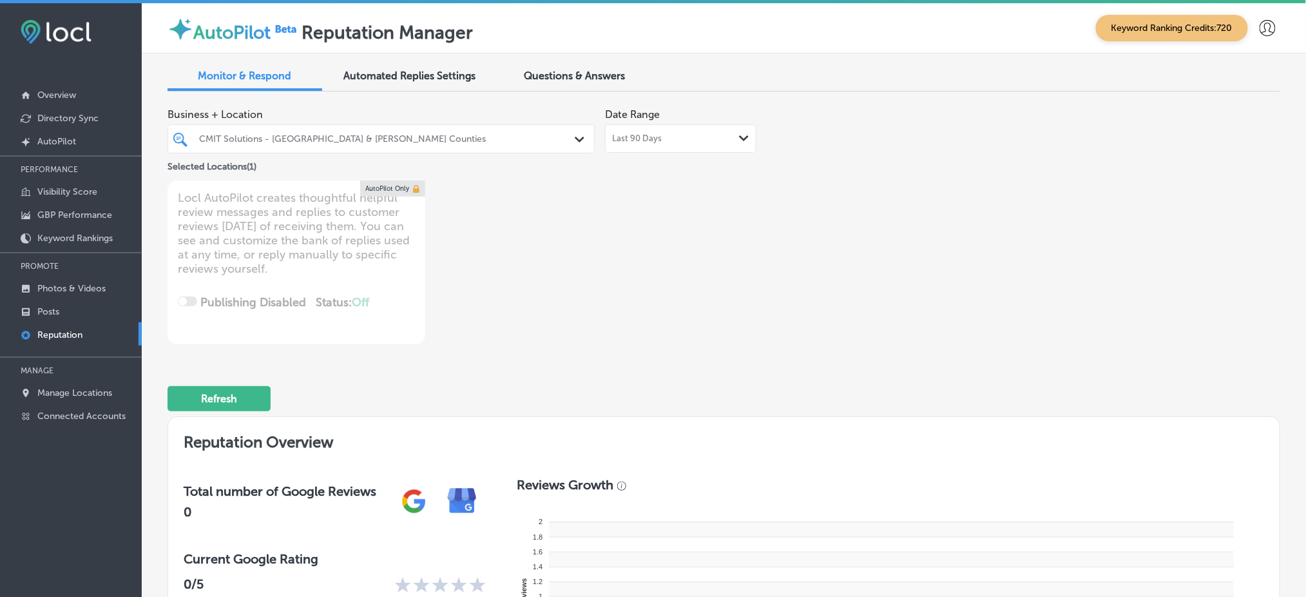
type textarea "x"
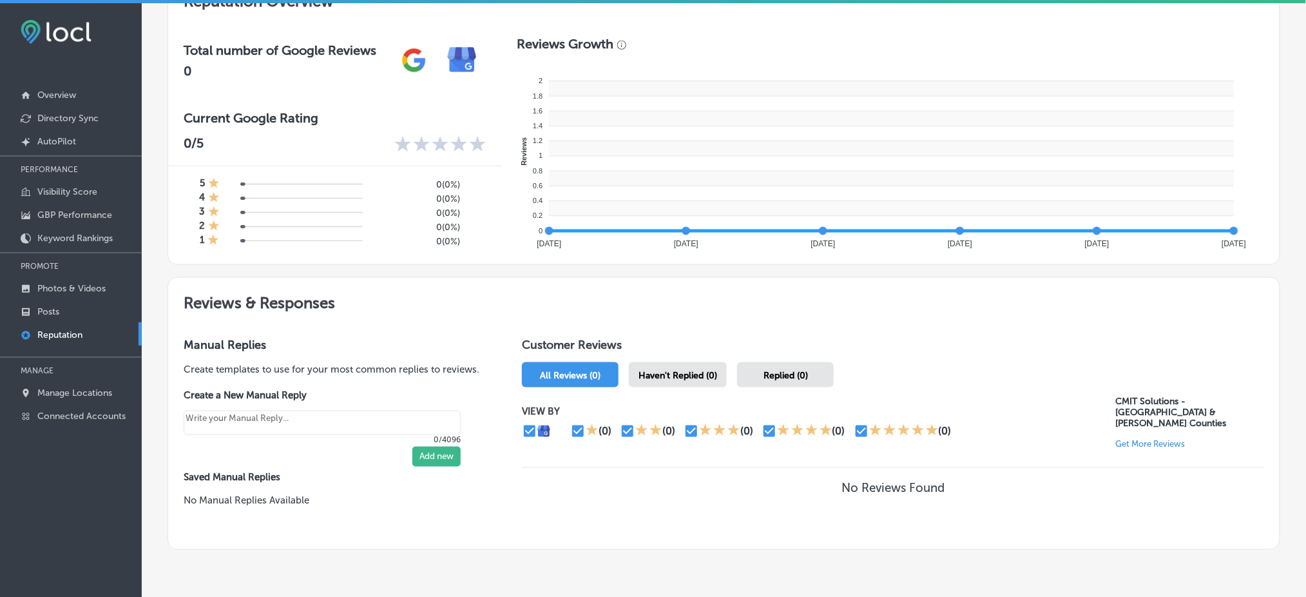
scroll to position [400, 0]
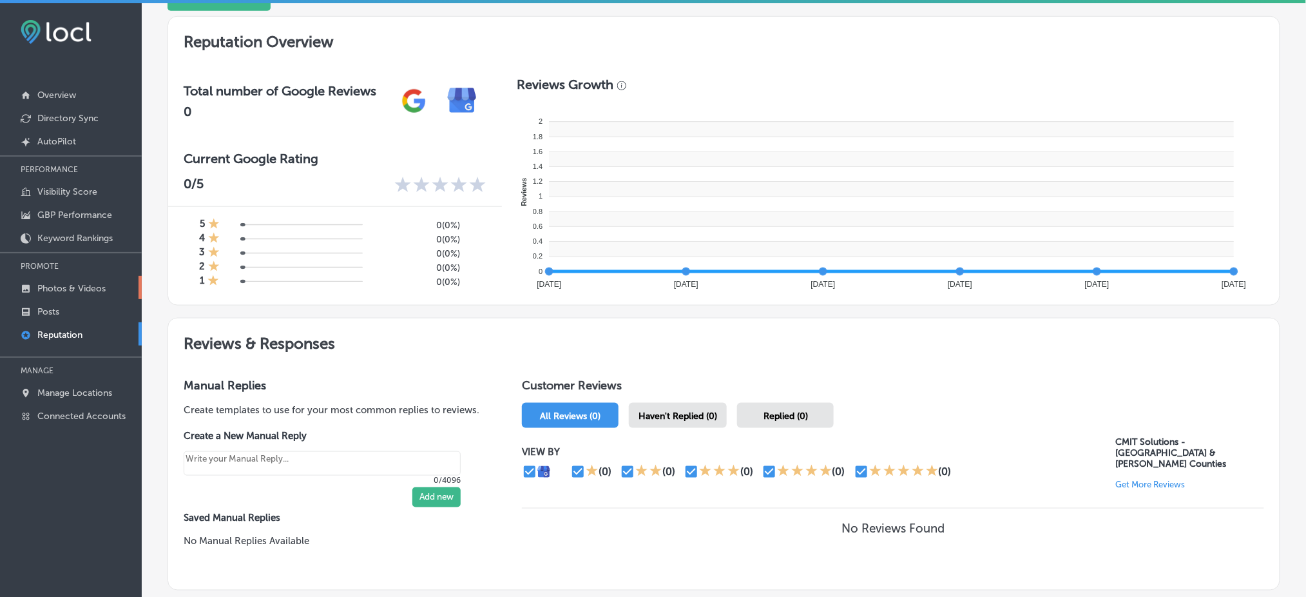
click at [74, 286] on p "Photos & Videos" at bounding box center [71, 288] width 68 height 11
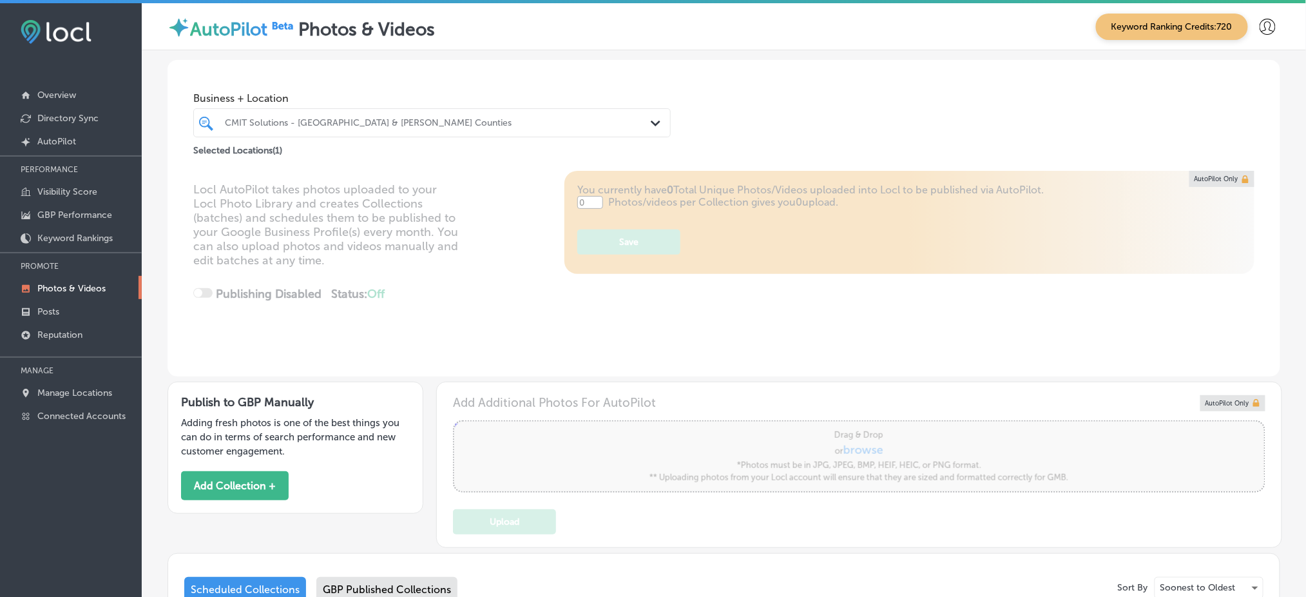
type input "5"
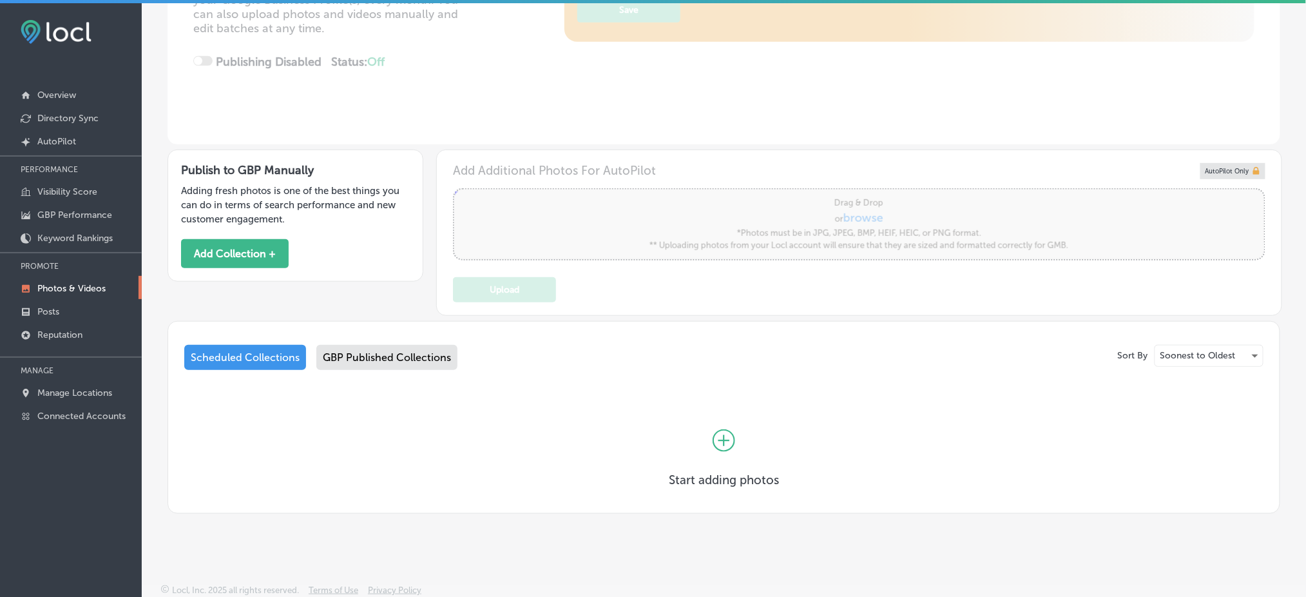
scroll to position [231, 0]
click at [84, 307] on link "Posts" at bounding box center [71, 310] width 142 height 23
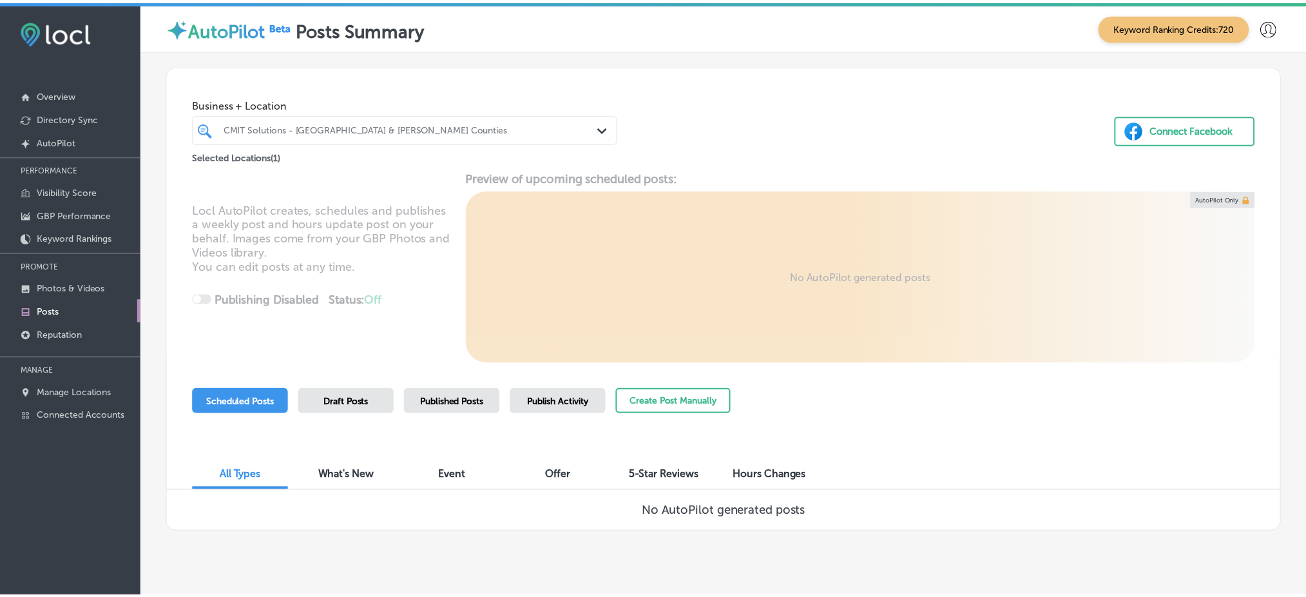
scroll to position [19, 0]
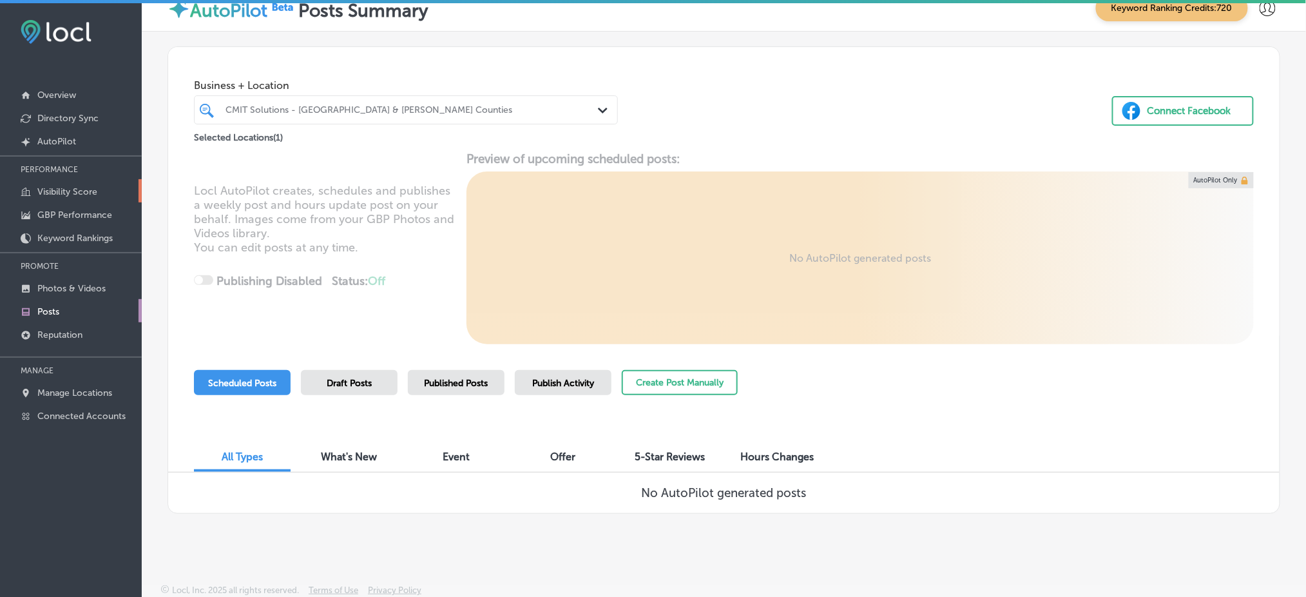
click at [90, 190] on p "Visibility Score" at bounding box center [67, 191] width 60 height 11
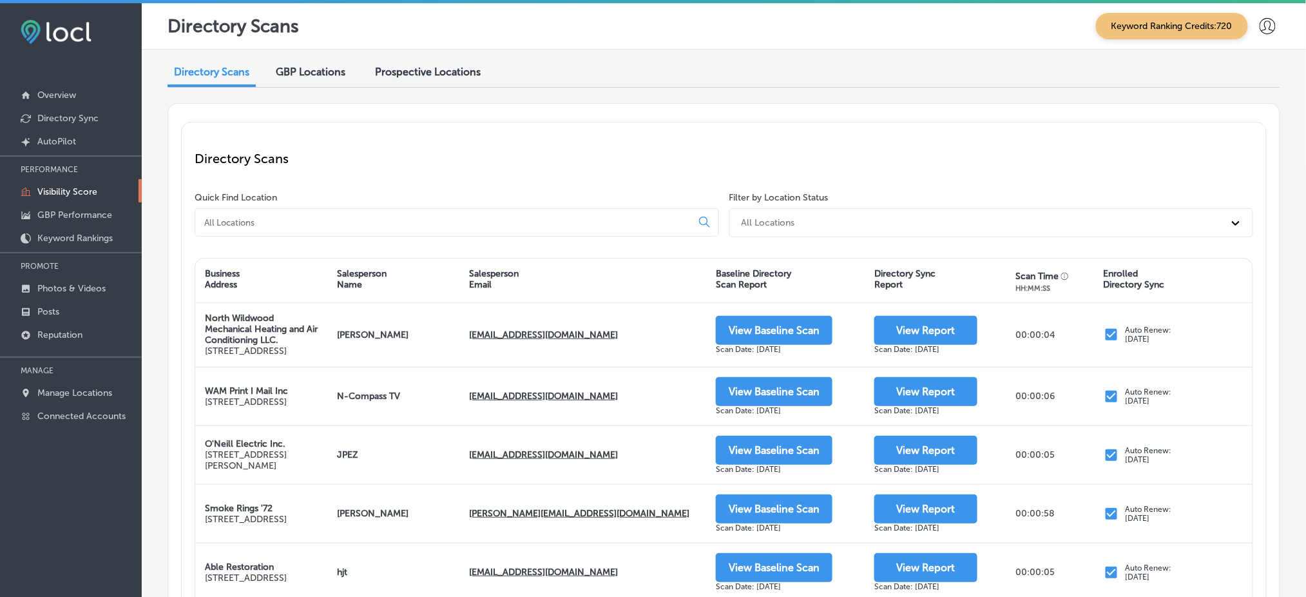
click at [407, 231] on div at bounding box center [457, 222] width 524 height 28
click at [410, 220] on input at bounding box center [446, 222] width 486 height 12
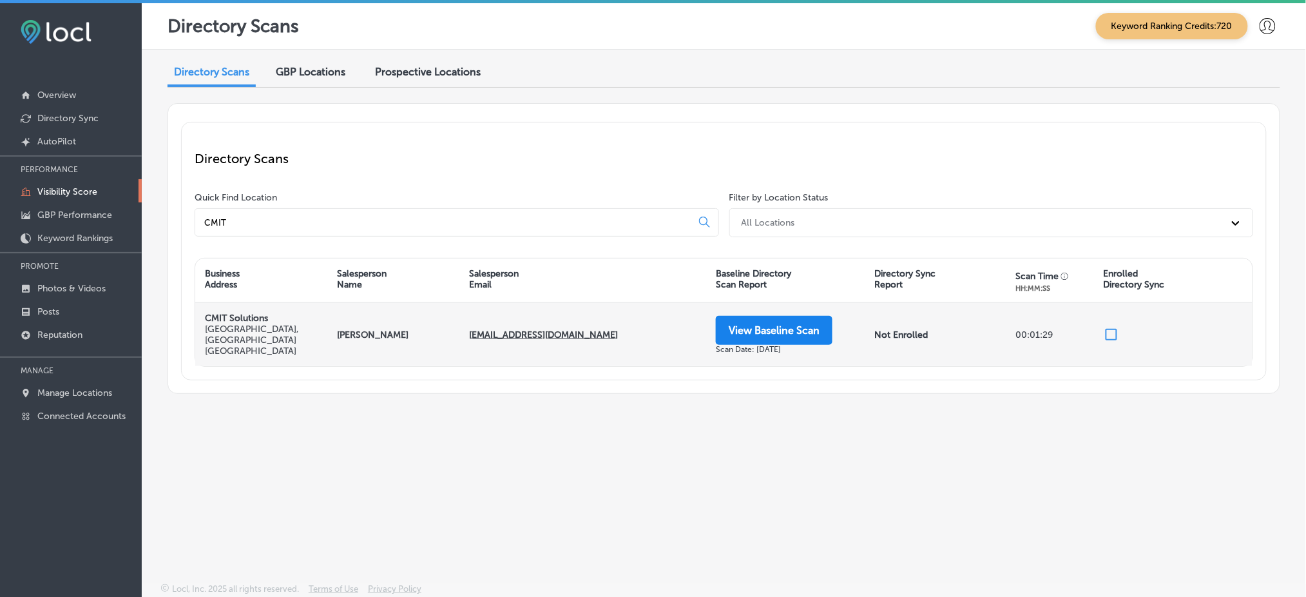
type input "CMIT"
click at [801, 331] on button "View Baseline Scan" at bounding box center [774, 330] width 117 height 29
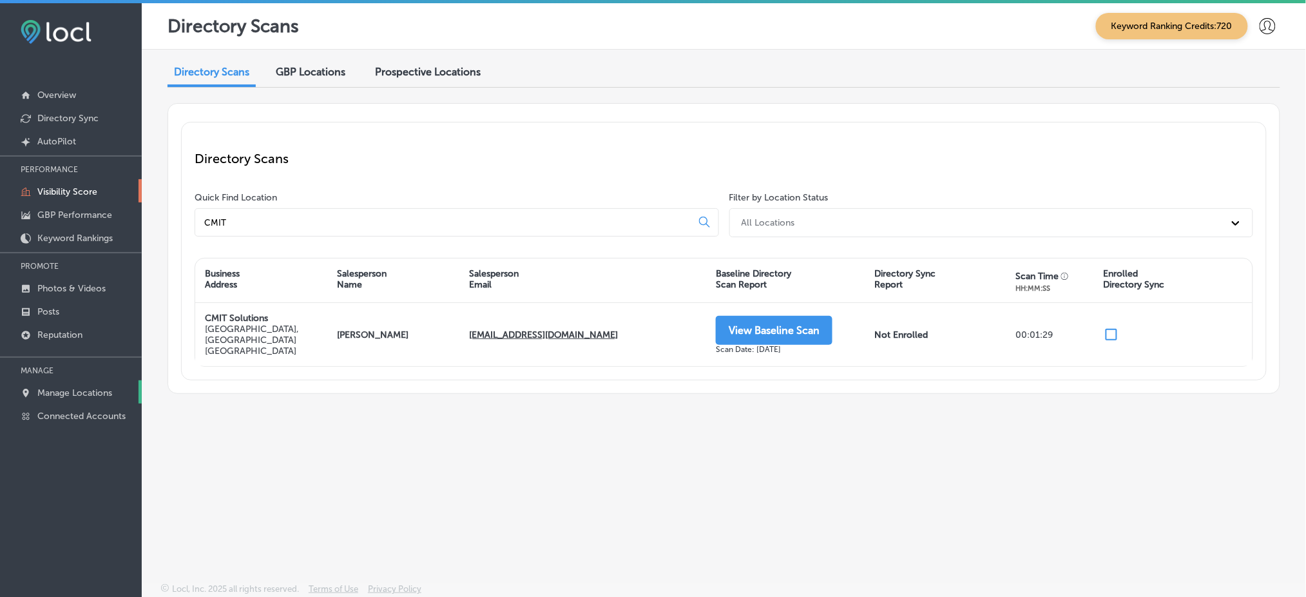
click at [70, 387] on p "Manage Locations" at bounding box center [74, 392] width 75 height 11
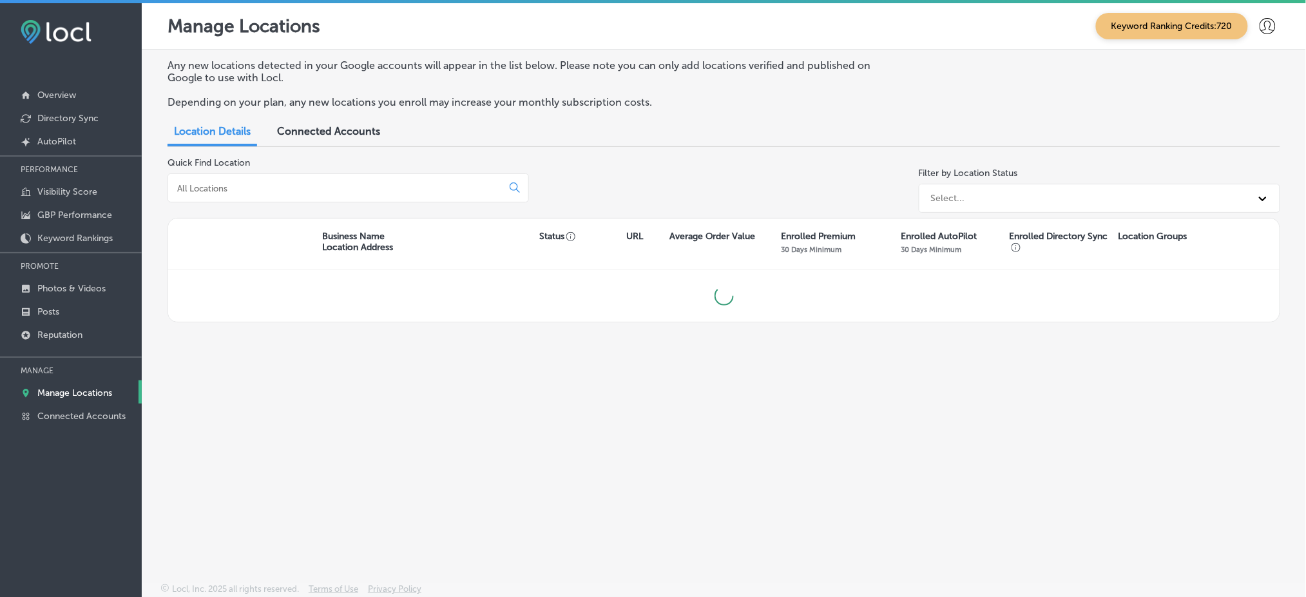
click at [254, 182] on input at bounding box center [337, 188] width 323 height 12
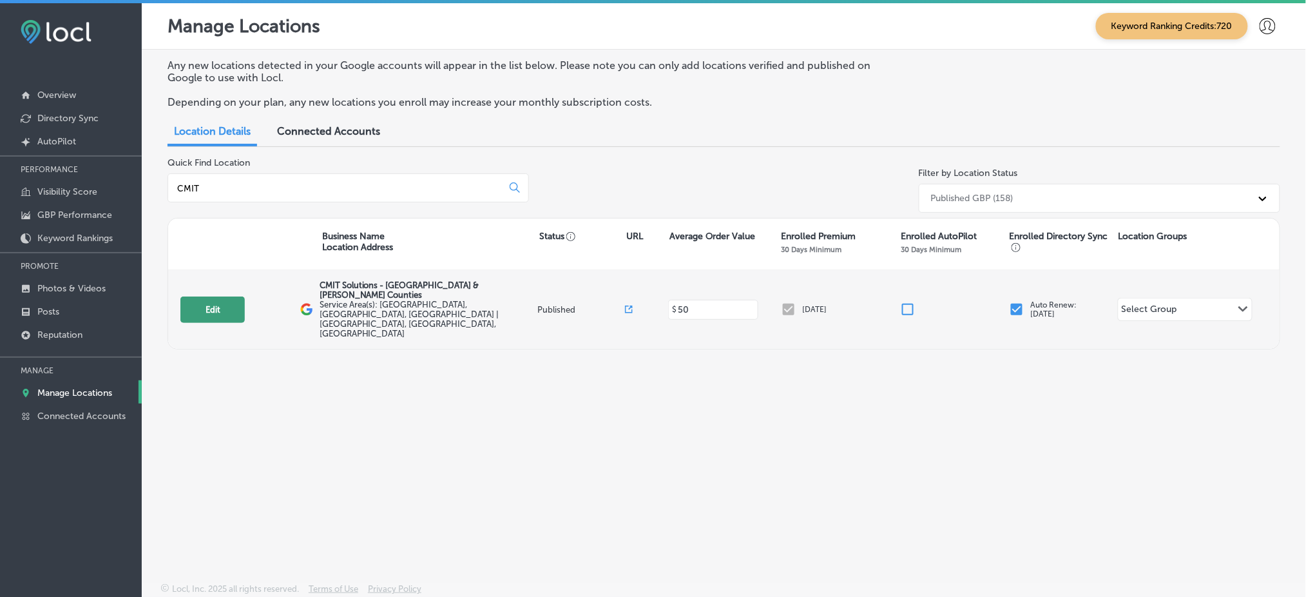
type input "CMIT"
click at [224, 299] on button "Edit" at bounding box center [212, 309] width 64 height 26
select select "US"
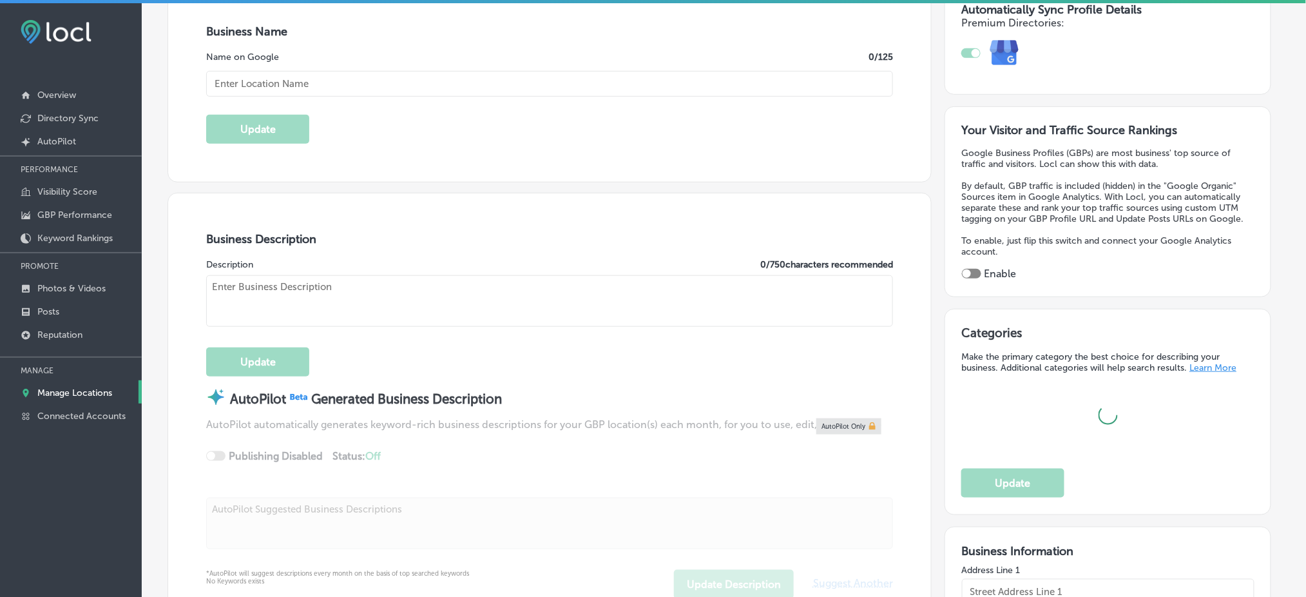
type input "CMIT Solutions - [GEOGRAPHIC_DATA] & [PERSON_NAME] Counties"
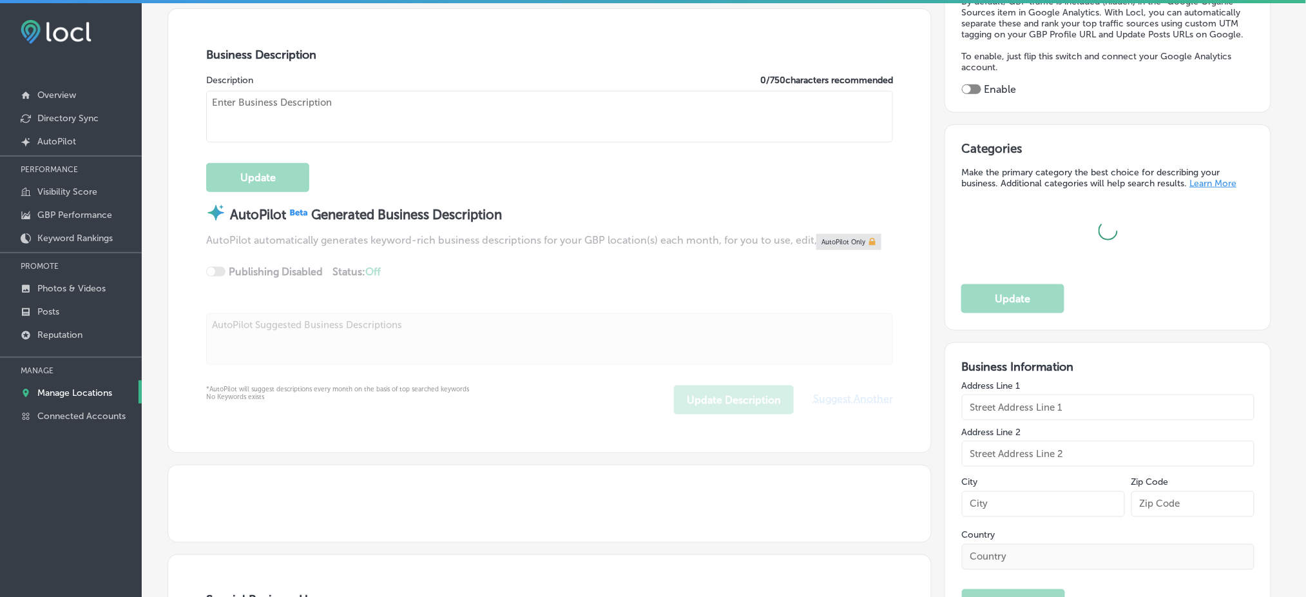
type input "[STREET_ADDRESS]"
type input "[GEOGRAPHIC_DATA]"
type input "12207"
type input "US"
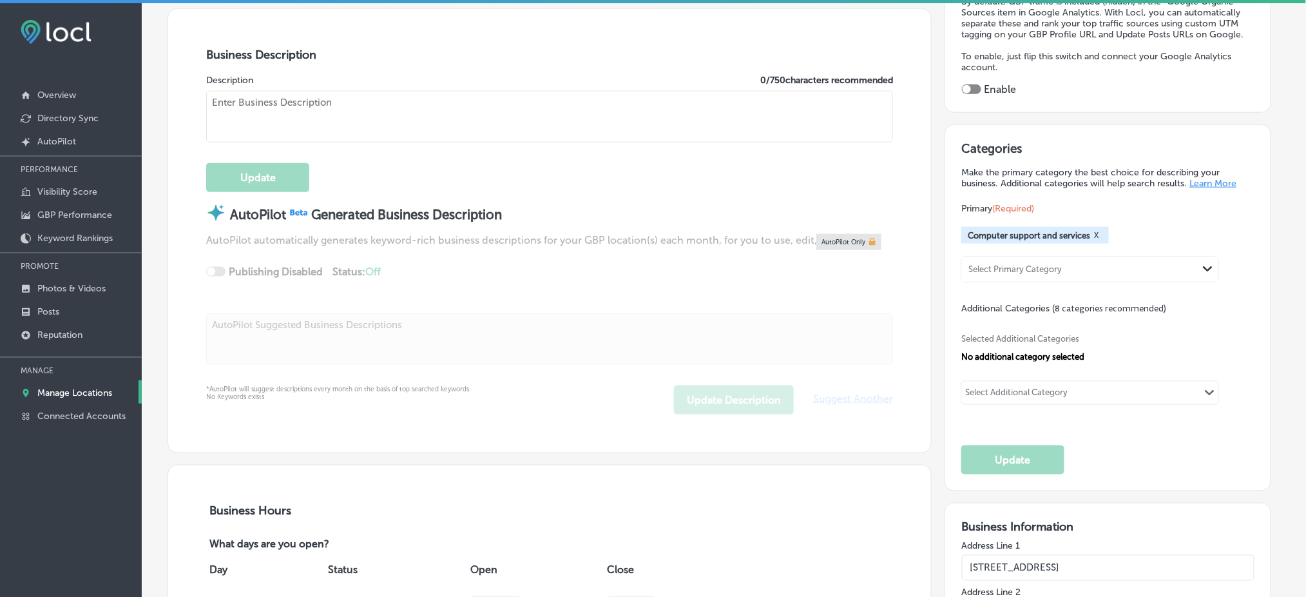
type input "[URL][DOMAIN_NAME]"
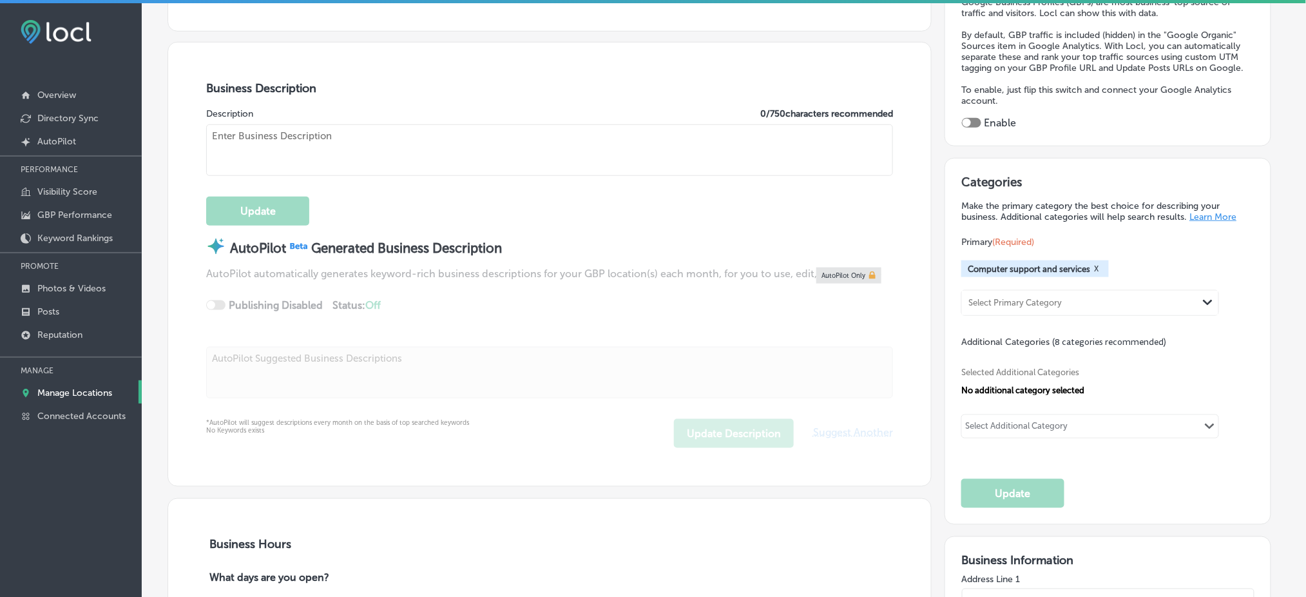
type textarea "CMIT Solutions of [GEOGRAPHIC_DATA] & [PERSON_NAME] Counties provides reliable,…"
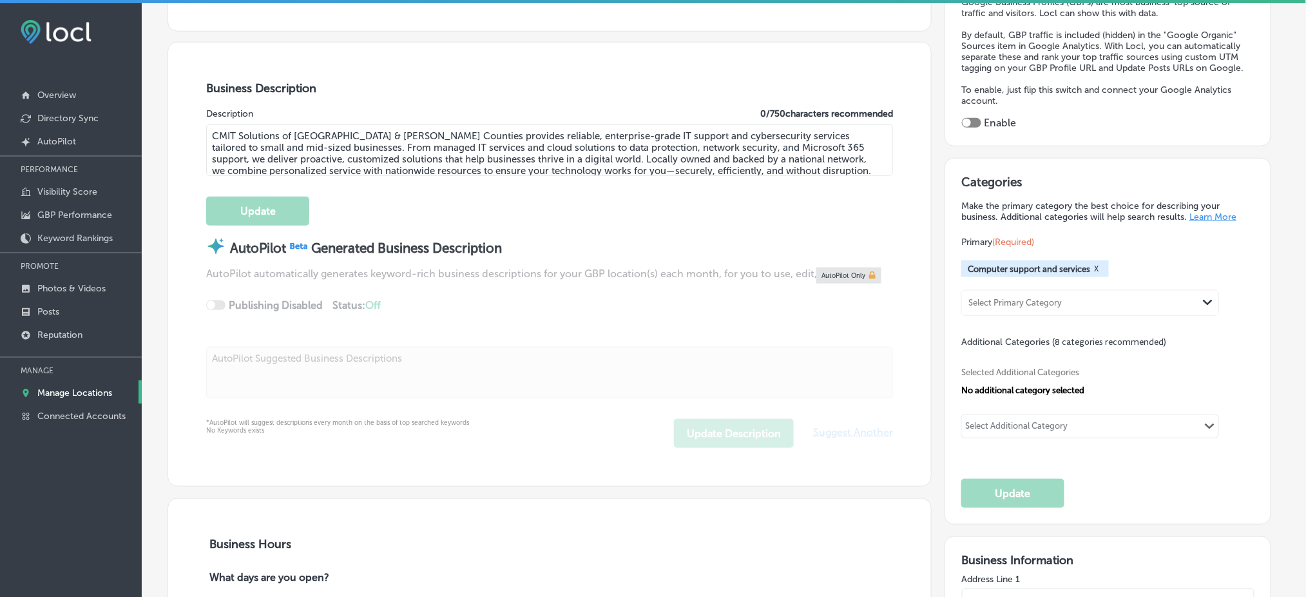
type input "[PHONE_NUMBER]"
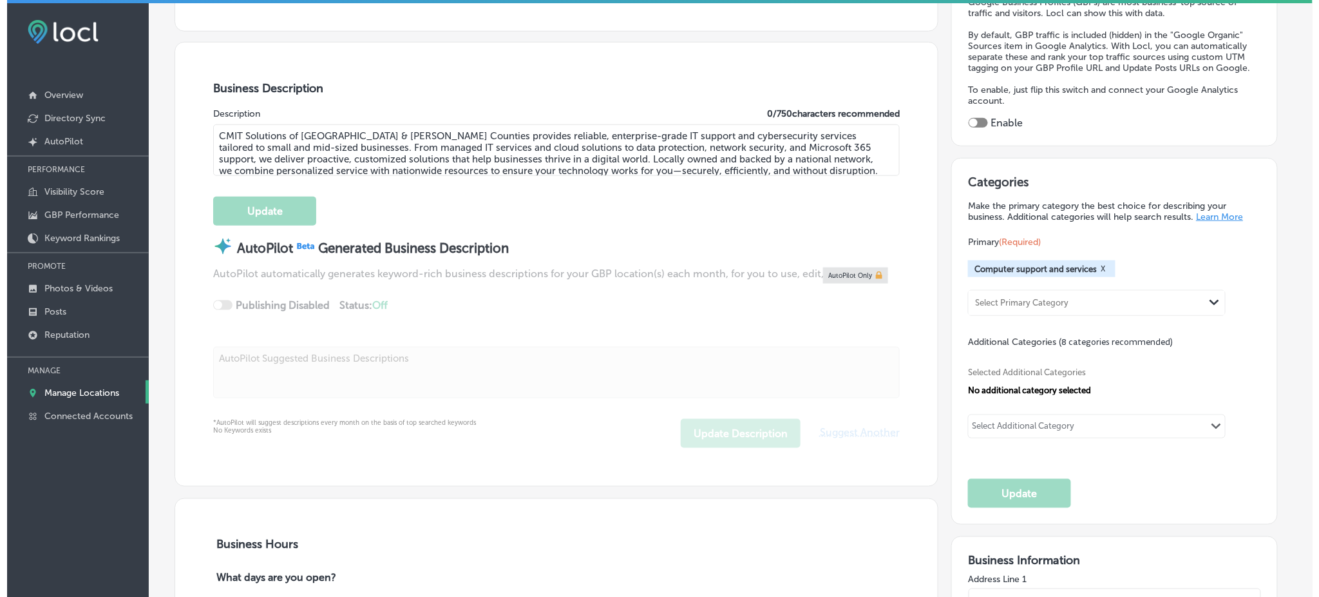
scroll to position [258, 0]
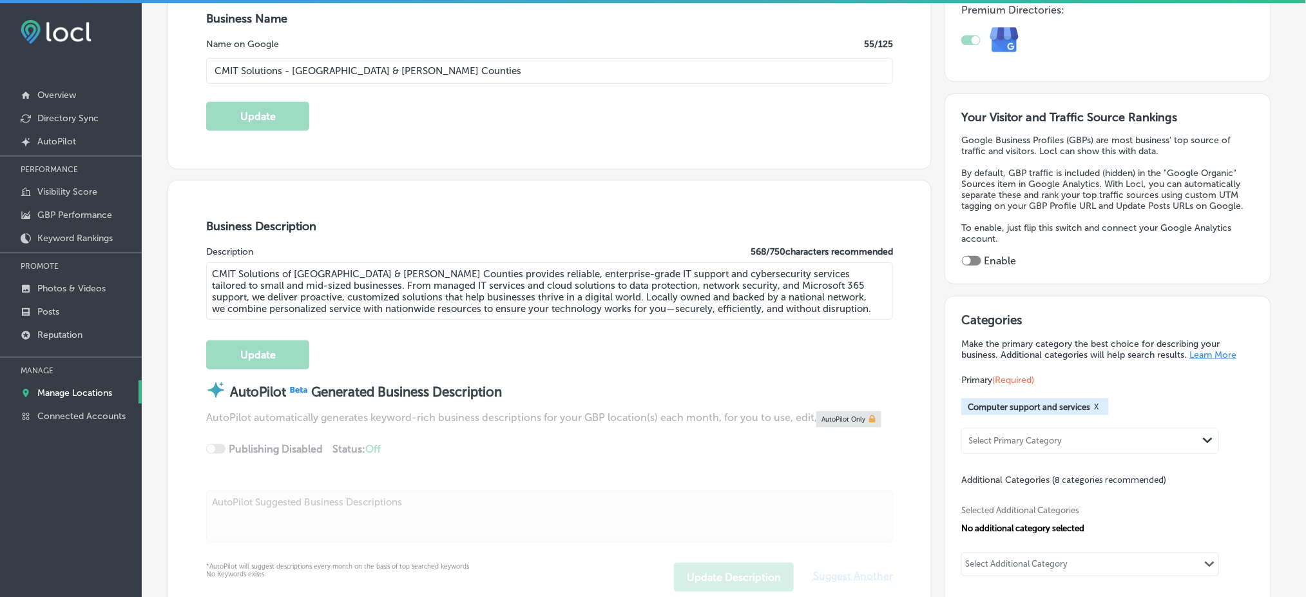
click at [377, 297] on textarea "CMIT Solutions of [GEOGRAPHIC_DATA] & [PERSON_NAME] Counties provides reliable,…" at bounding box center [549, 290] width 687 height 57
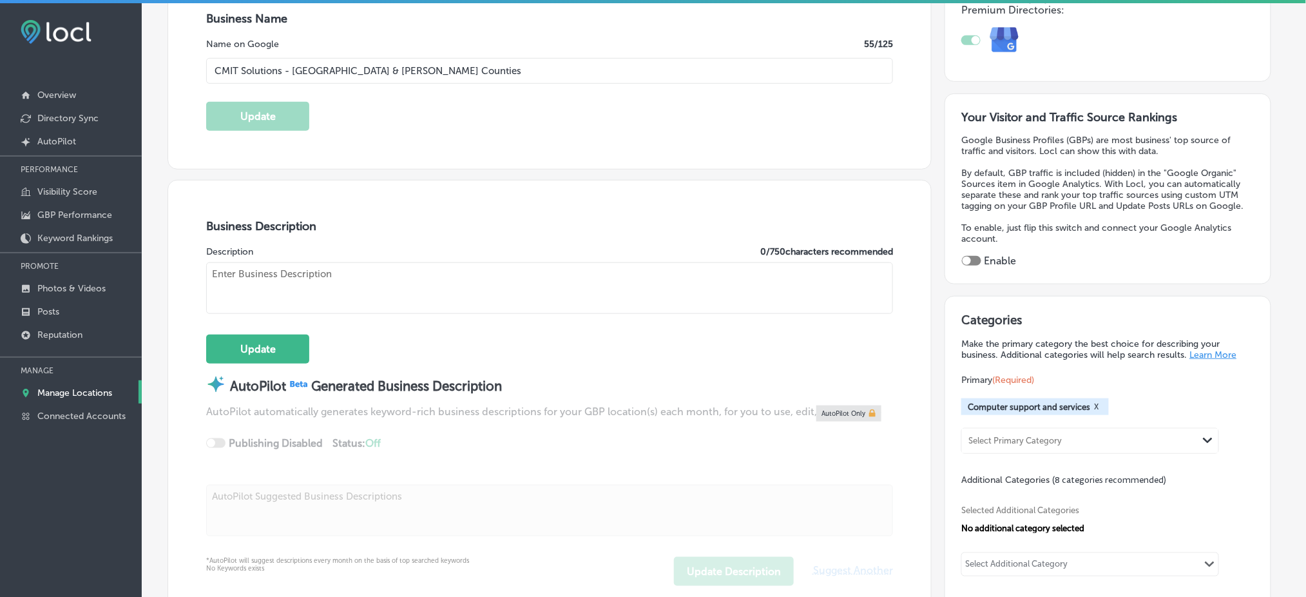
paste textarea "CMIT Solutions of [GEOGRAPHIC_DATA] & [PERSON_NAME] Counties provides reliable …"
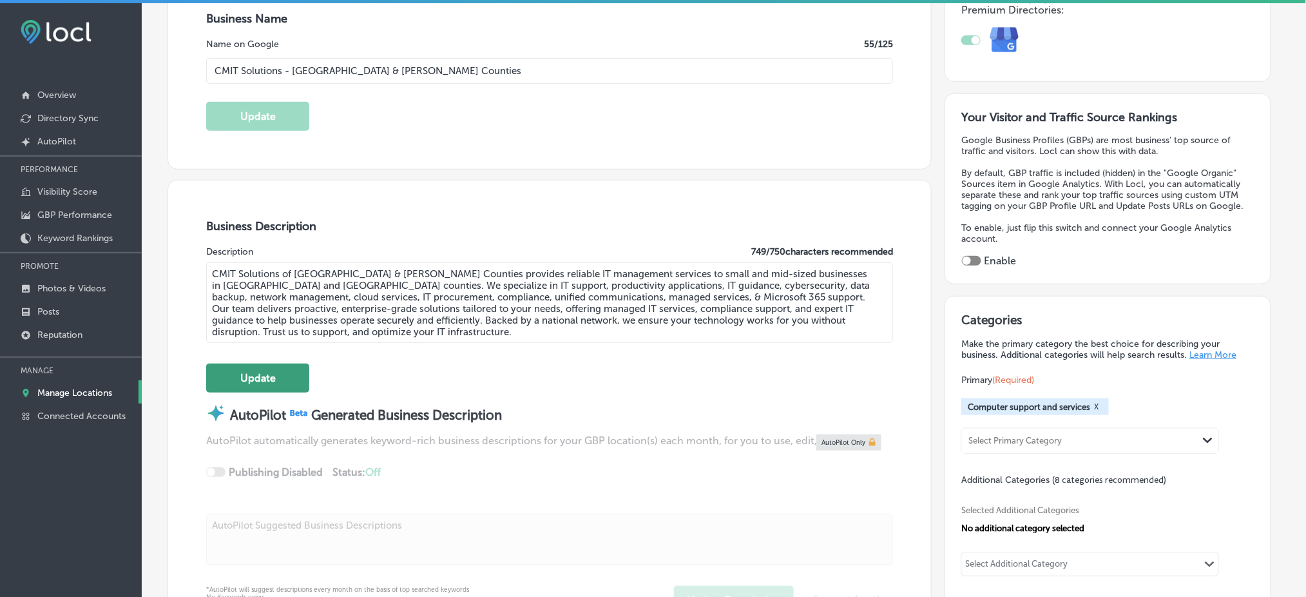
type textarea "CMIT Solutions of [GEOGRAPHIC_DATA] & [PERSON_NAME] Counties provides reliable …"
click at [287, 368] on button "Update" at bounding box center [257, 377] width 103 height 29
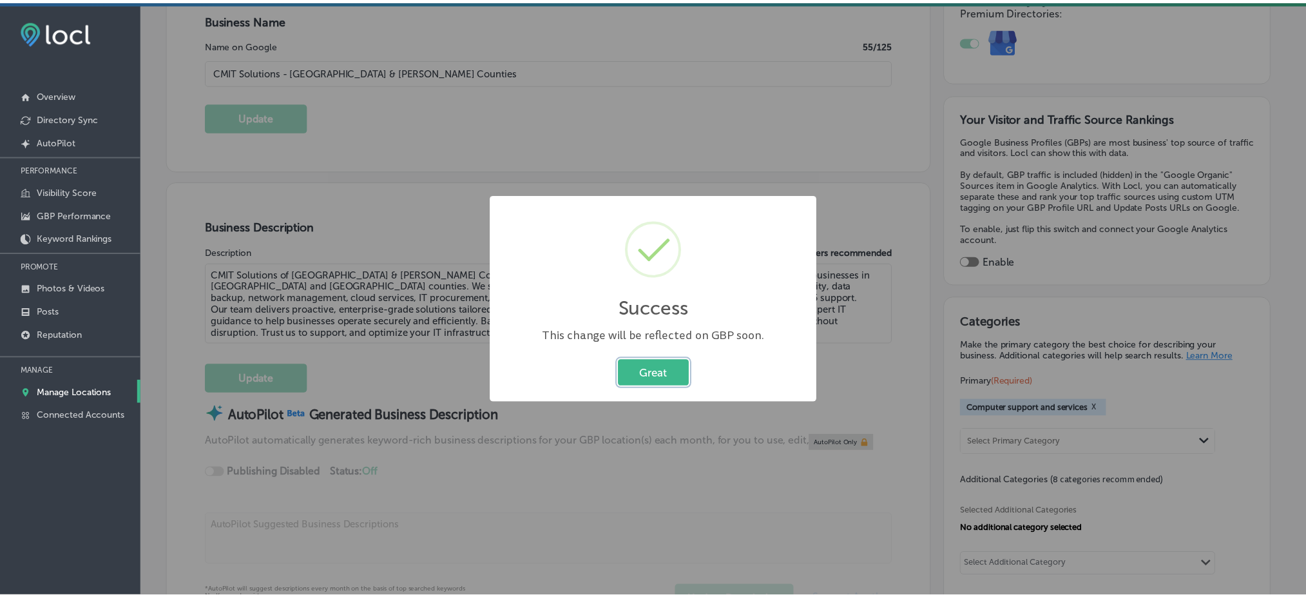
scroll to position [258, 0]
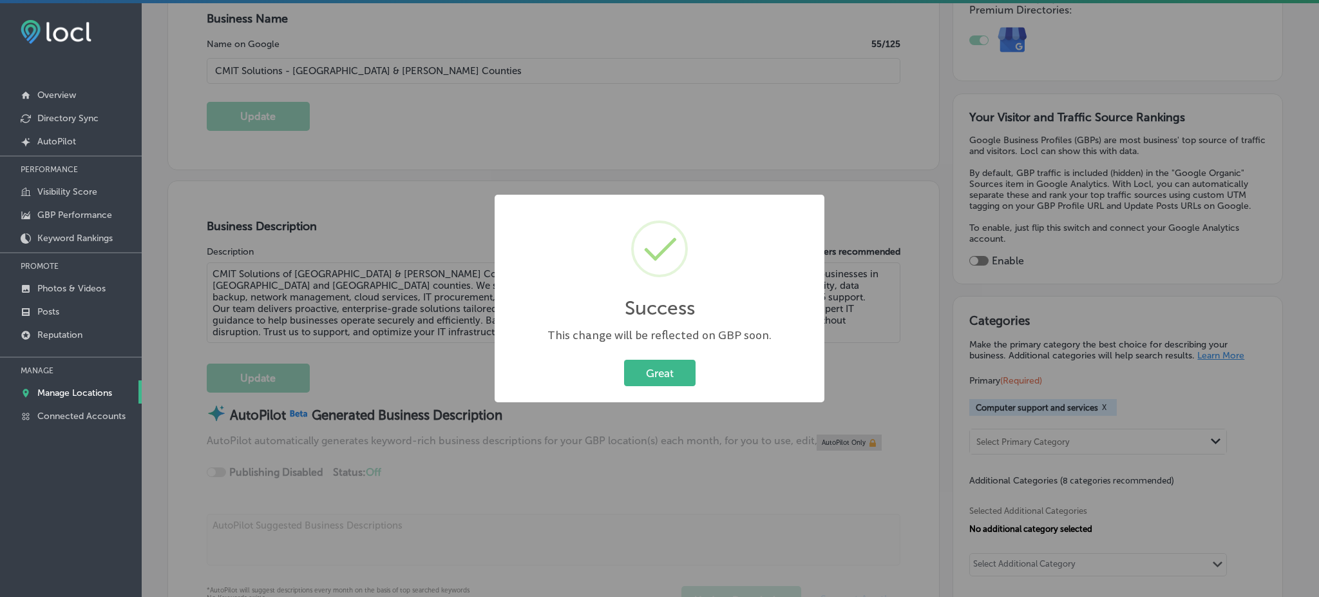
click at [679, 357] on div "Great Cancel" at bounding box center [660, 372] width 304 height 33
click at [679, 362] on button "Great" at bounding box center [660, 372] width 72 height 26
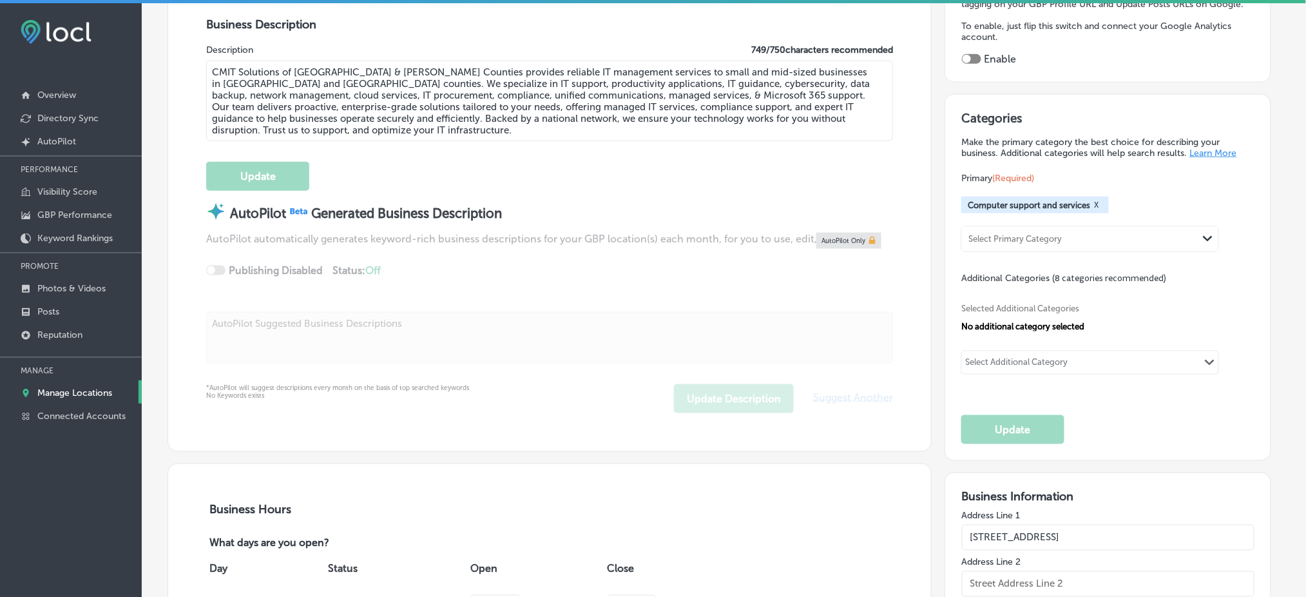
scroll to position [429, 0]
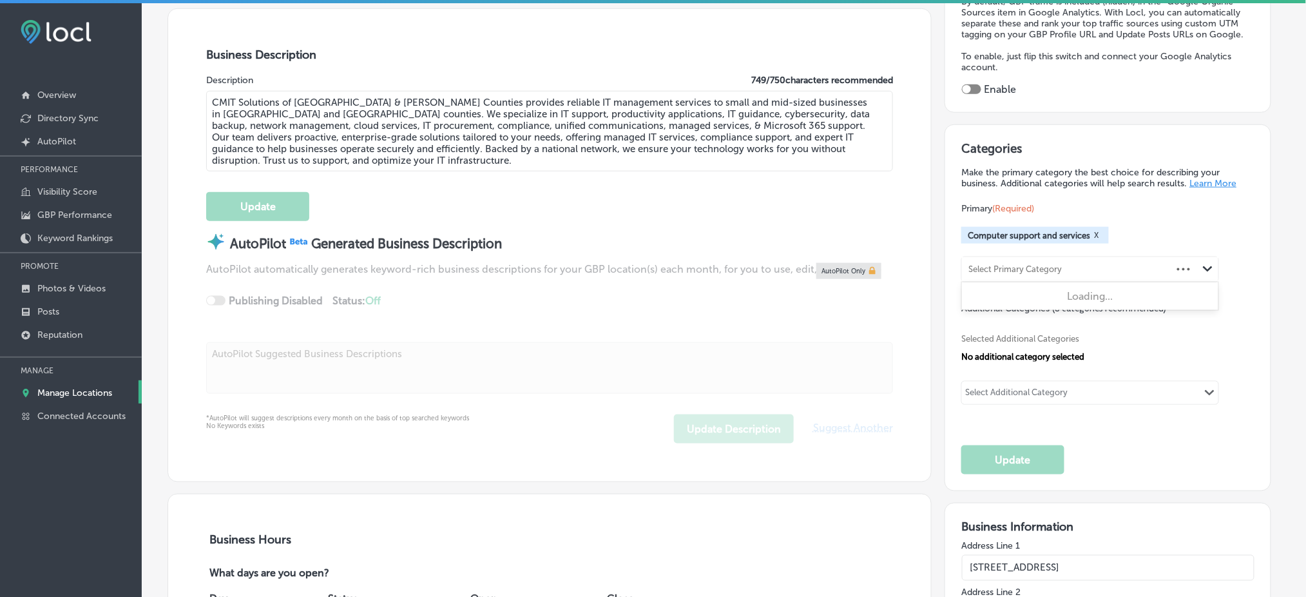
click at [1017, 265] on div "Select Primary Category" at bounding box center [1014, 270] width 93 height 10
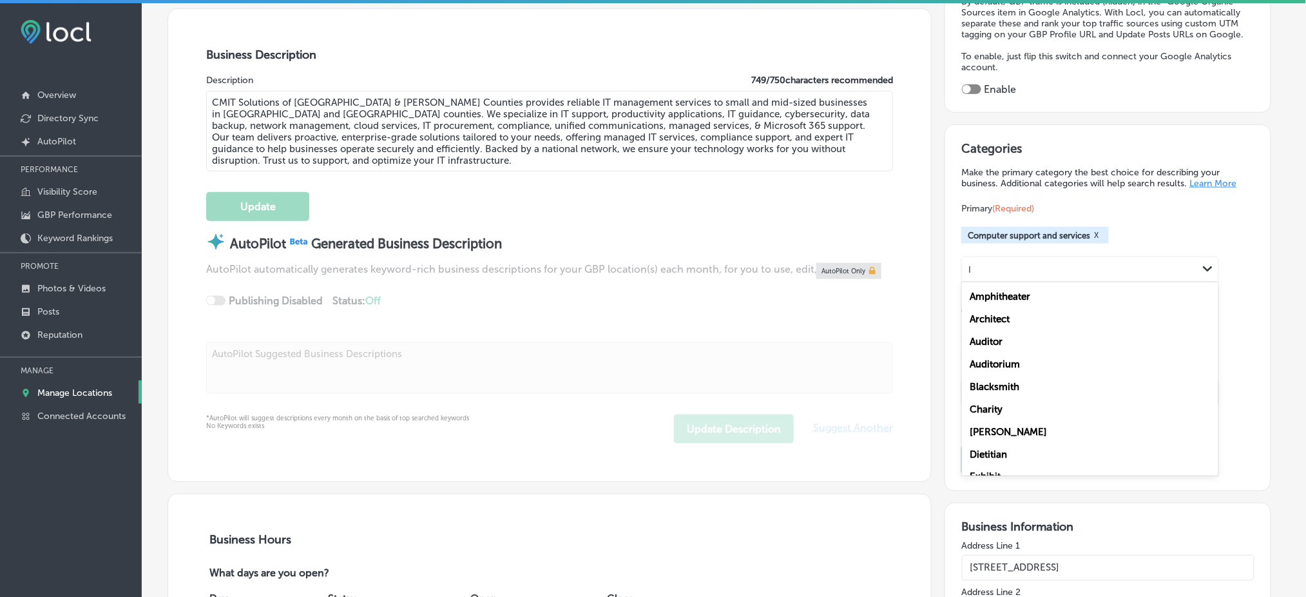
type input "I"
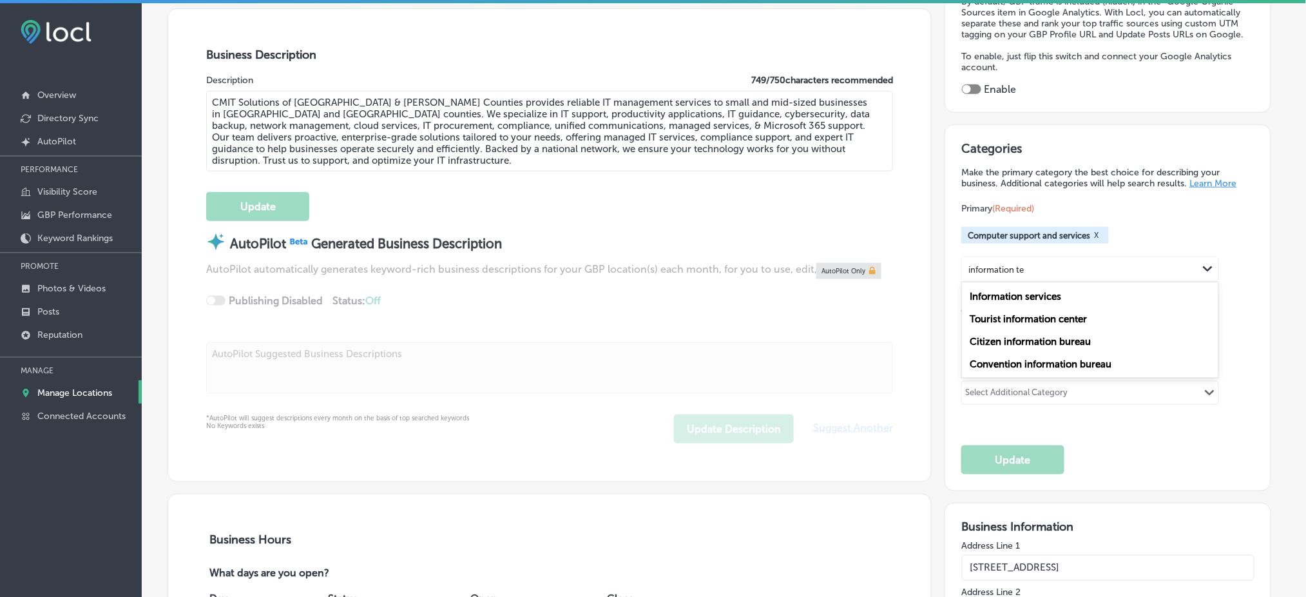
type input "information tex"
click at [1013, 387] on div "Select Additional Category" at bounding box center [1016, 394] width 102 height 15
paste input "IT Support and Services"
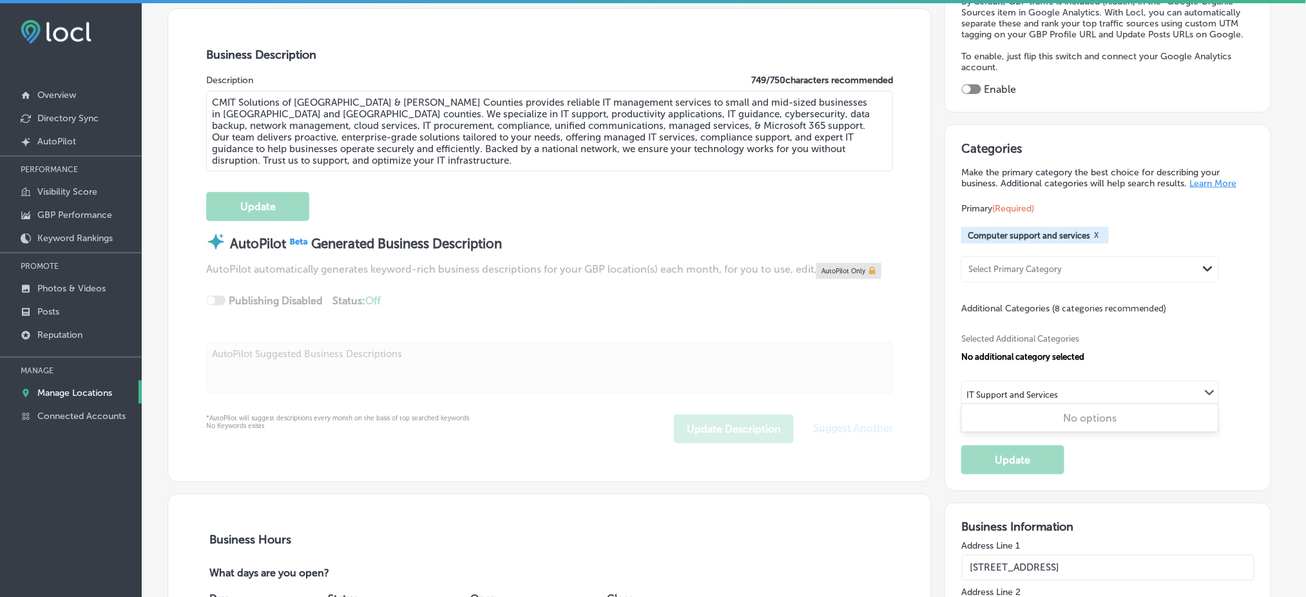
drag, startPoint x: 1011, startPoint y: 383, endPoint x: 1123, endPoint y: 381, distance: 112.7
click at [1123, 382] on div "IT Support and Services IT Support and Services Path Created with Sketch." at bounding box center [1090, 392] width 256 height 22
type input "IT Support"
click at [1009, 384] on div "Select Additional Category" at bounding box center [1017, 393] width 110 height 18
click at [1009, 387] on div "Select Additional Category" at bounding box center [1016, 394] width 102 height 15
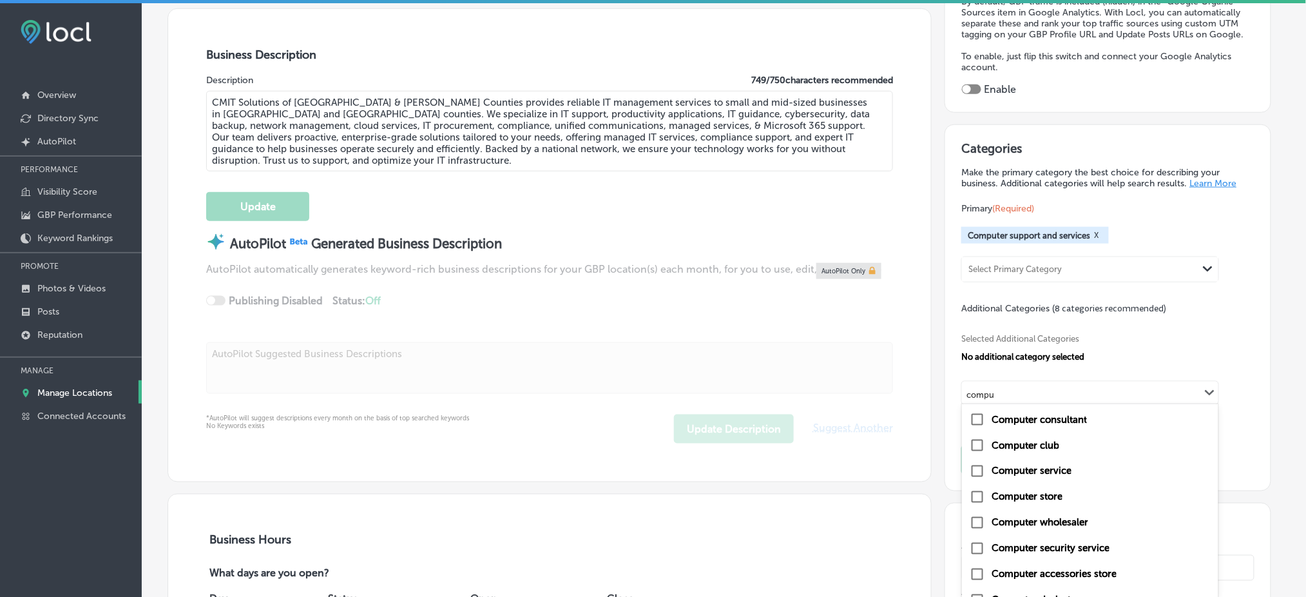
scroll to position [86, 0]
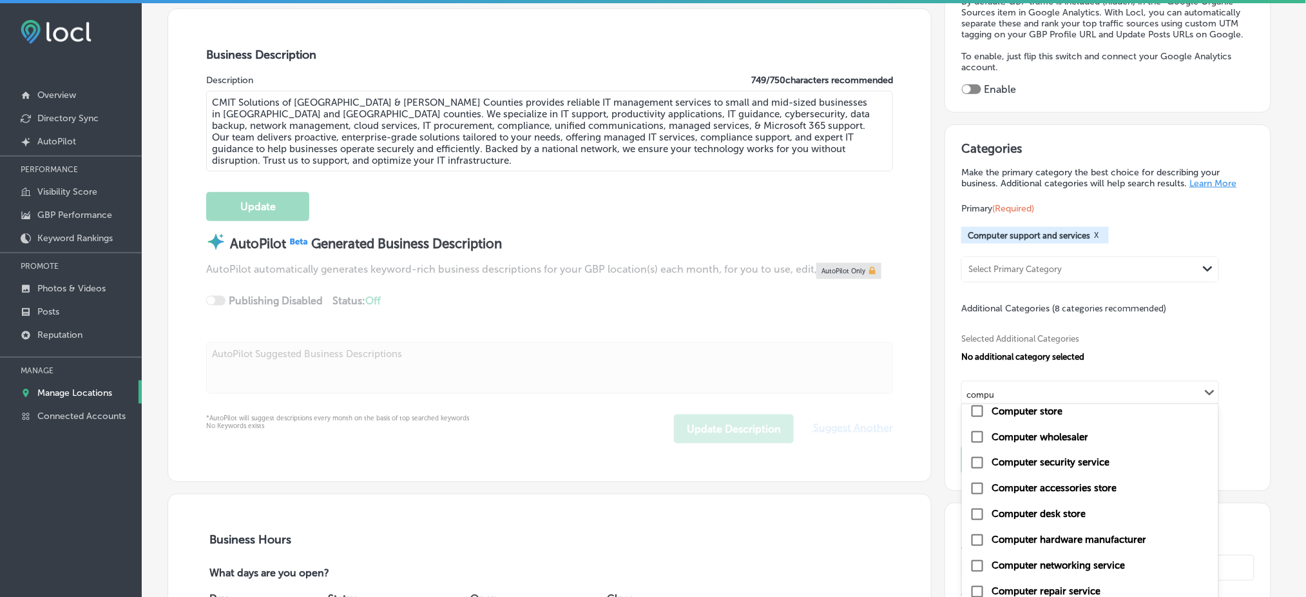
click at [993, 457] on label "Computer security service" at bounding box center [1050, 463] width 118 height 12
type input "compu"
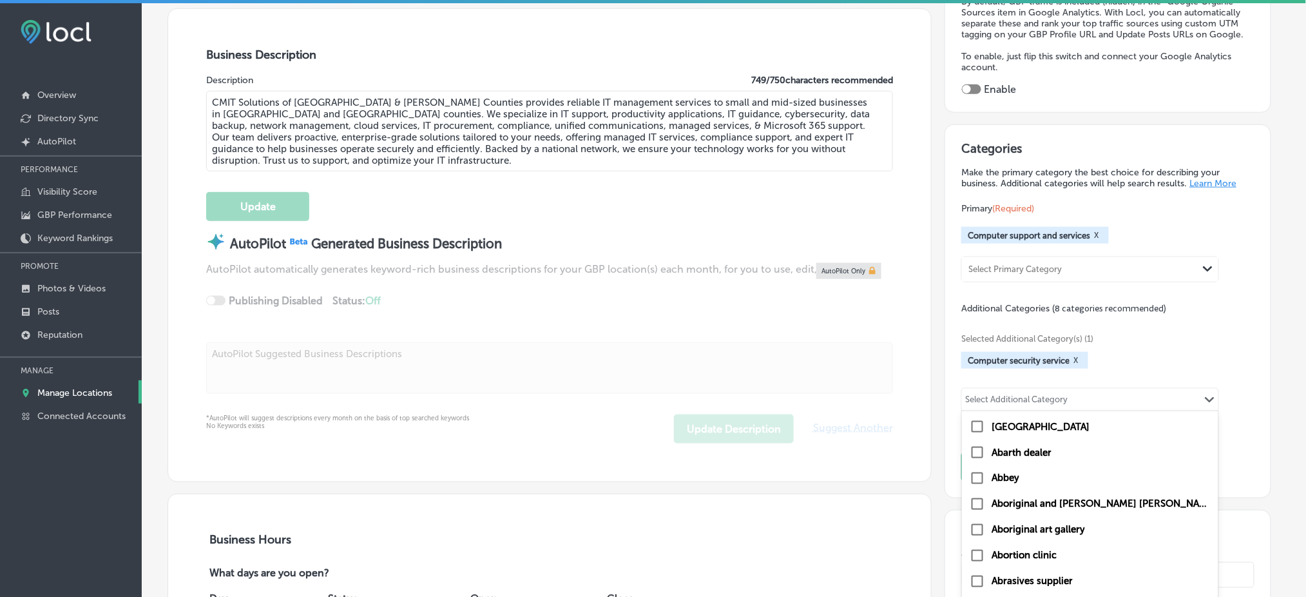
click at [1136, 388] on div "Select Additional Category Path Created with Sketch." at bounding box center [1090, 399] width 256 height 22
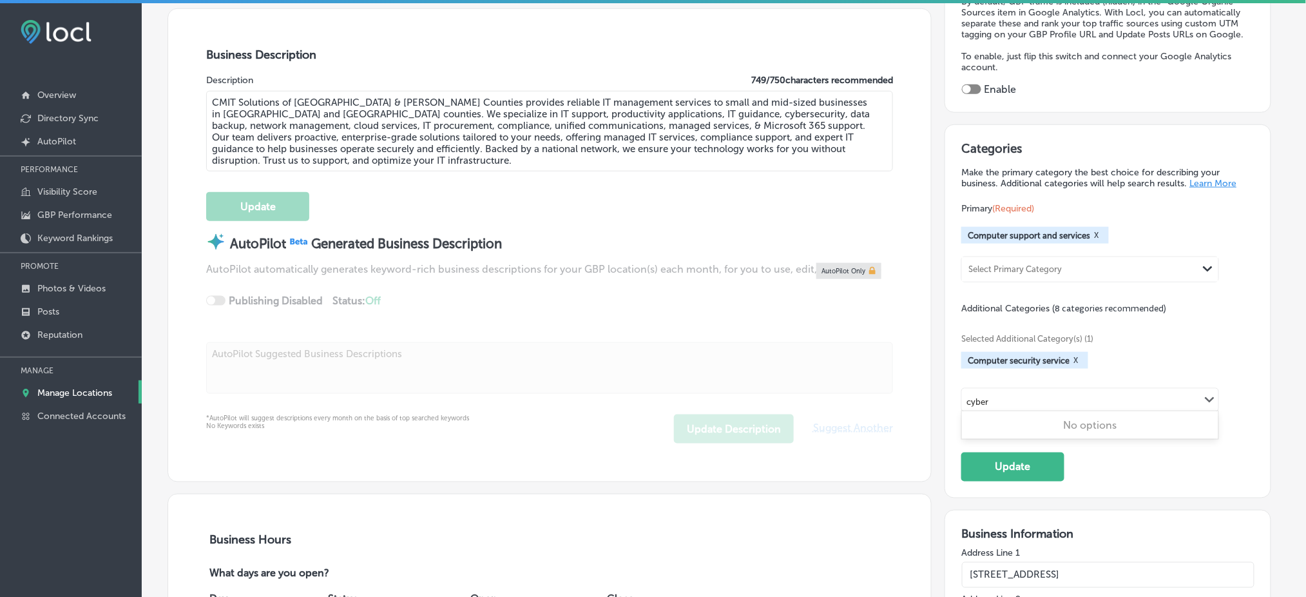
type input "cyber"
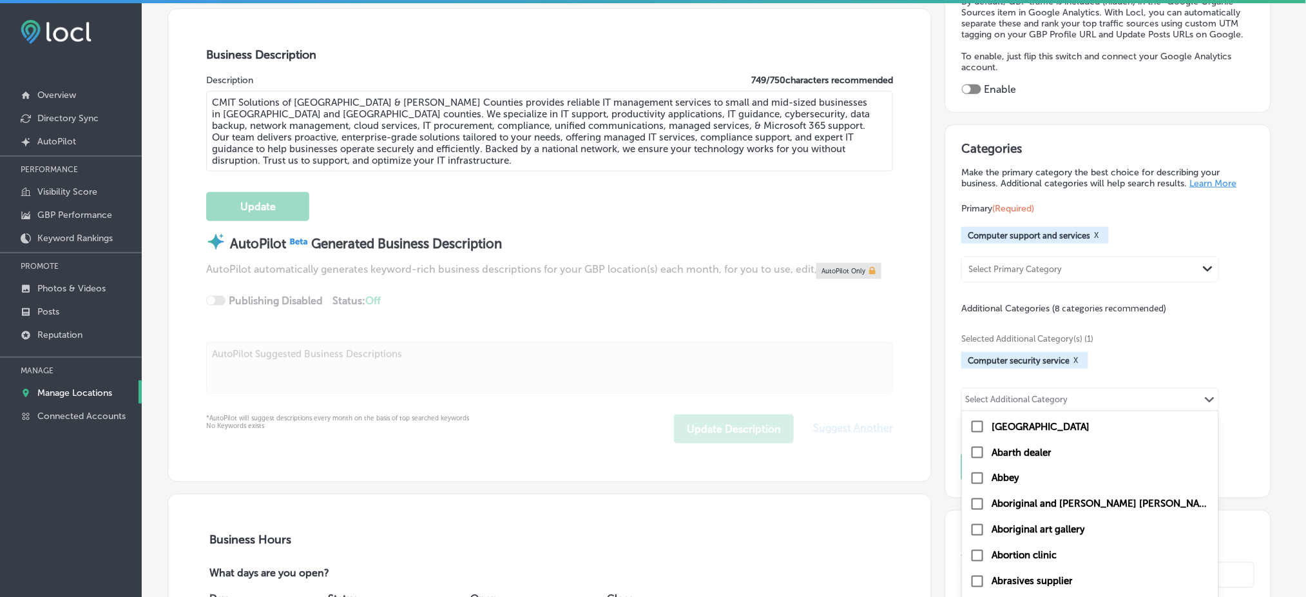
click at [1069, 397] on input "text" at bounding box center [1069, 402] width 1 height 10
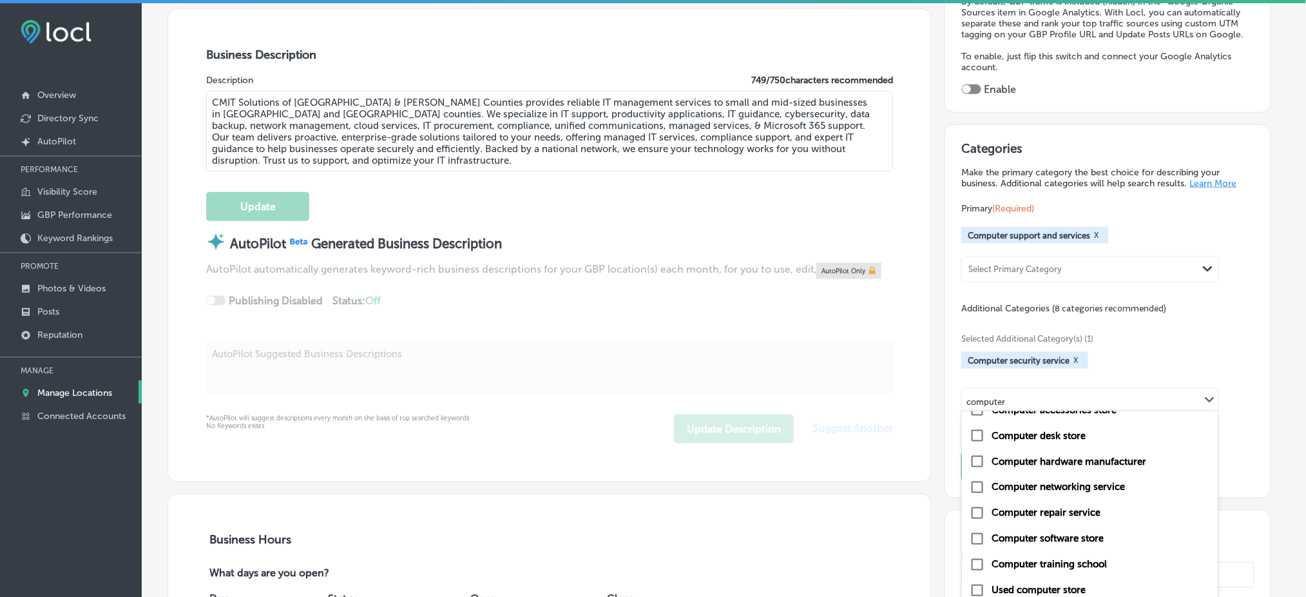
scroll to position [224, 0]
type input "computer"
click at [894, 353] on div "Business Description Description 749 / 750 characters recommended CMIT Solution…" at bounding box center [549, 245] width 763 height 472
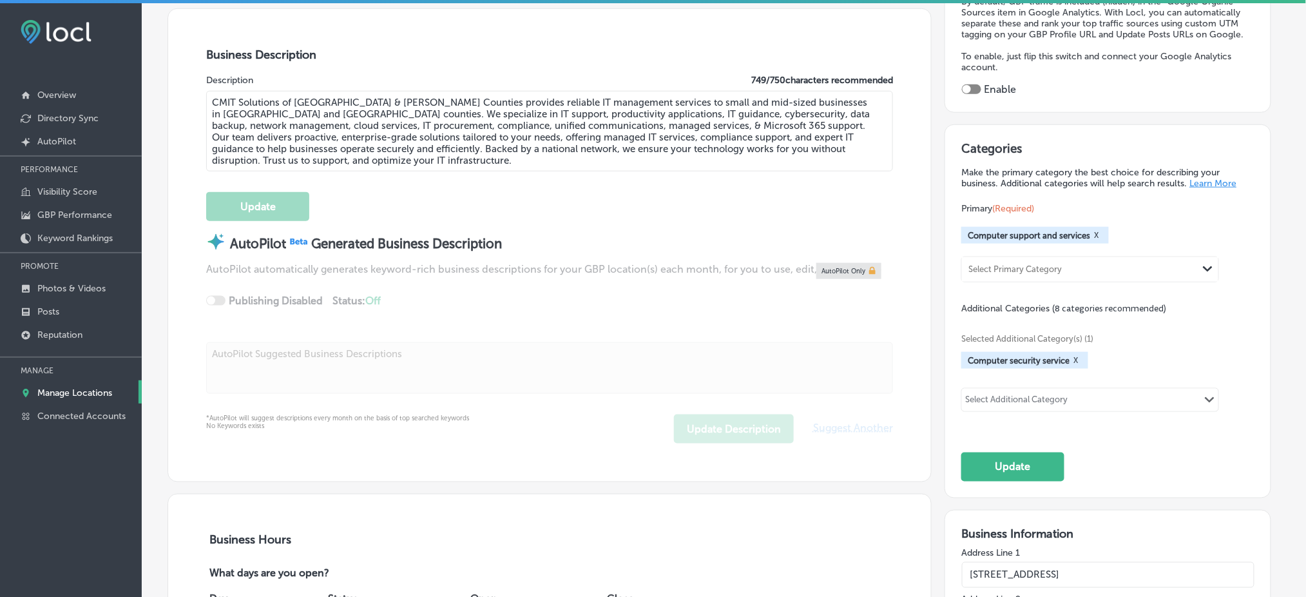
click at [1114, 388] on div "Select Additional Category Path Created with Sketch." at bounding box center [1090, 399] width 256 height 22
type input "cloud"
paste input "Computer Training & Support"
type input "Computer Training & Support"
paste input "IT Management"
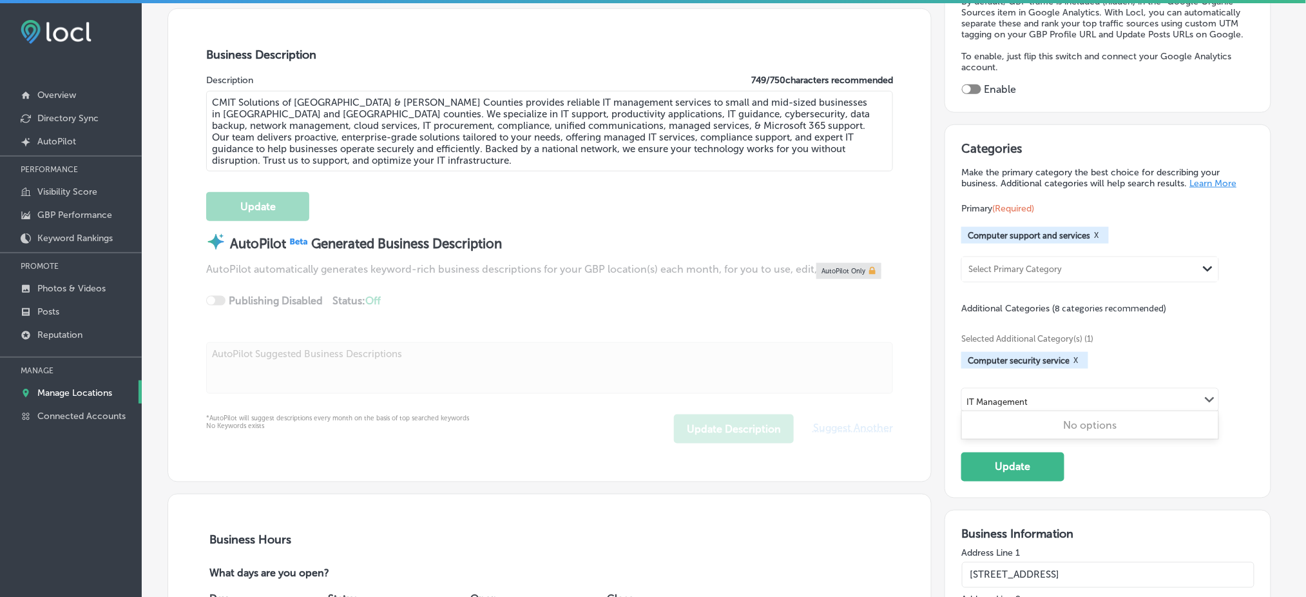
type input "IT Management"
click at [1067, 394] on div "Select Additional Category" at bounding box center [1016, 401] width 102 height 15
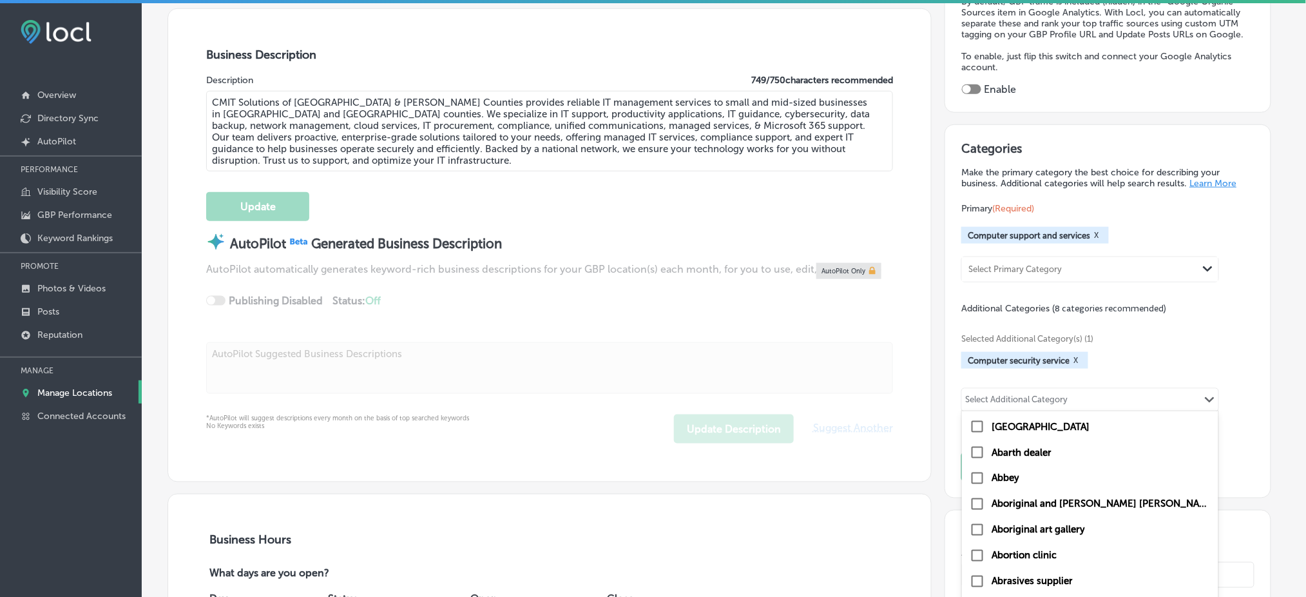
click at [1067, 394] on div "Select Additional Category" at bounding box center [1016, 401] width 102 height 15
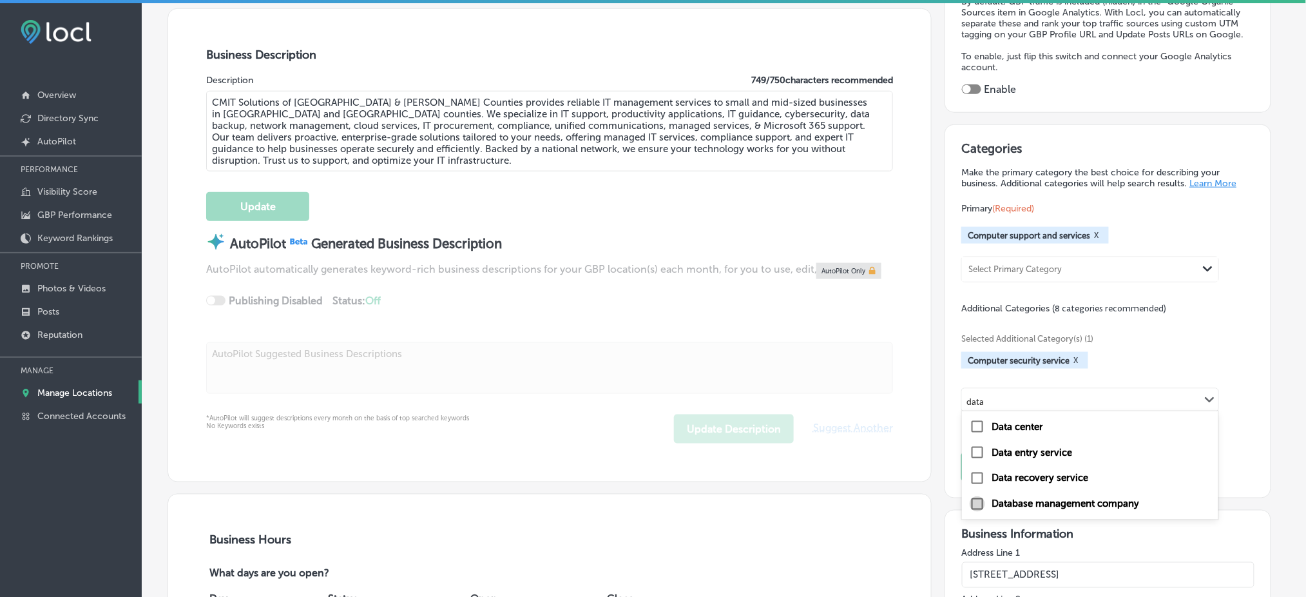
click at [980, 496] on input "checkbox" at bounding box center [977, 503] width 15 height 15
type input "data"
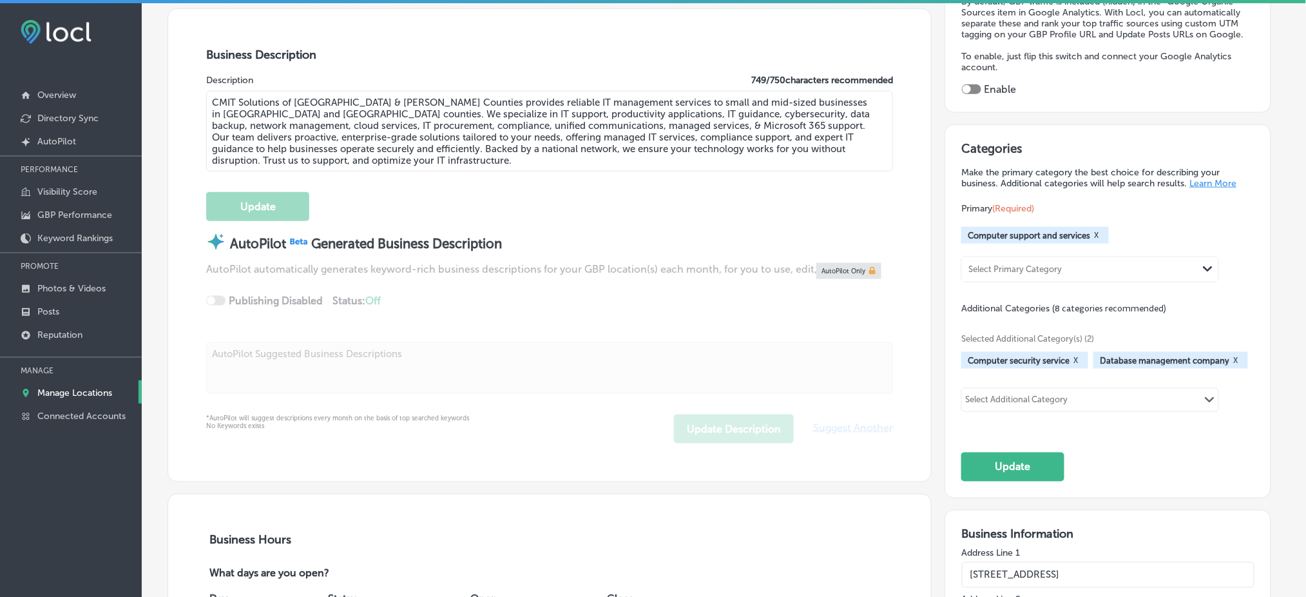
drag, startPoint x: 1002, startPoint y: 364, endPoint x: 1007, endPoint y: 387, distance: 23.8
click at [1002, 364] on div "Selected Additional Category(s) (2) Computer security service X Database manage…" at bounding box center [1107, 370] width 293 height 113
click at [1007, 394] on div "Select Additional Category" at bounding box center [1016, 401] width 102 height 15
type input "m"
click at [979, 419] on input "checkbox" at bounding box center [977, 426] width 15 height 15
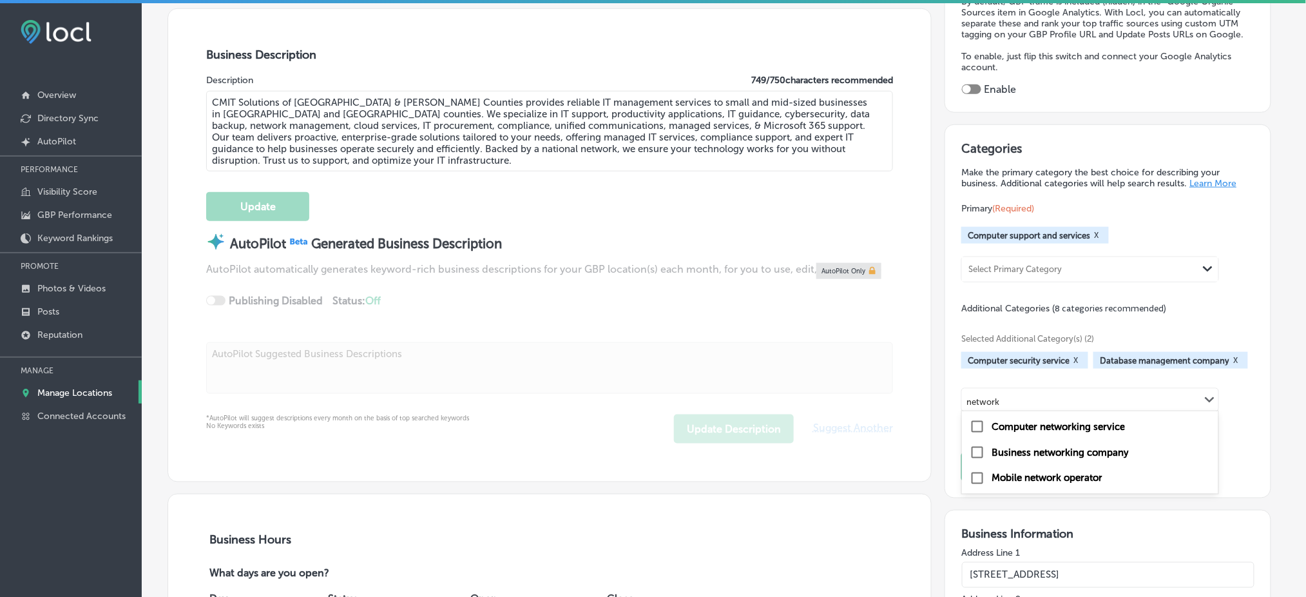
type input "network"
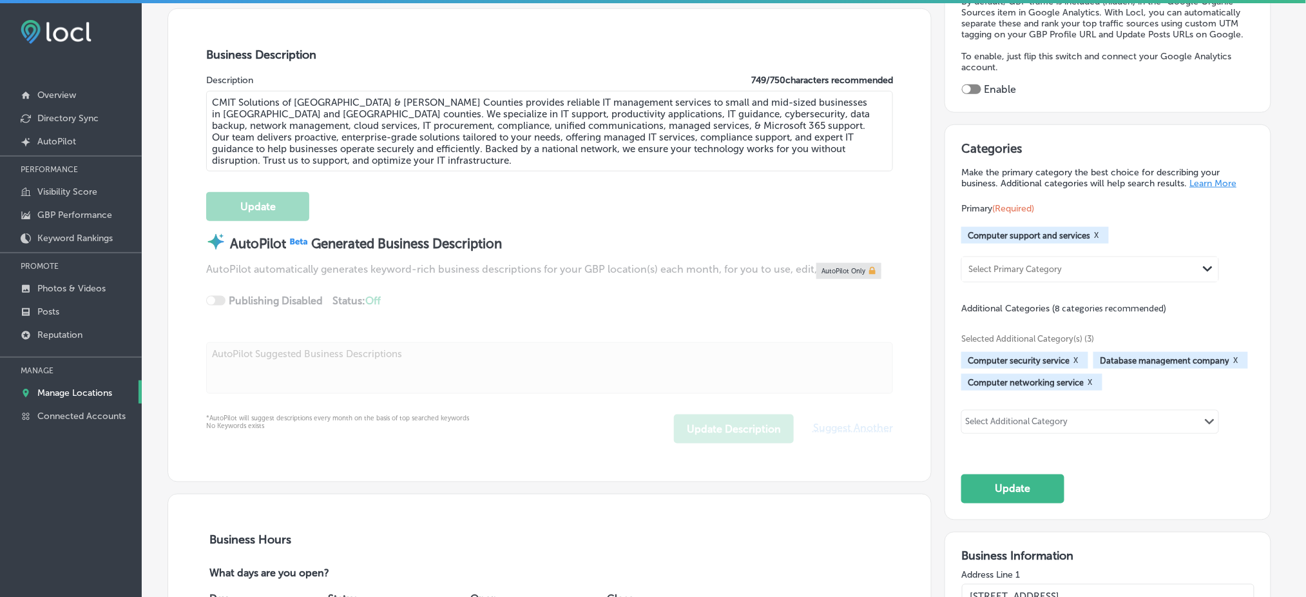
click at [1120, 398] on div "Selected Additional Category(s) (3) Computer security service X Database manage…" at bounding box center [1107, 381] width 293 height 135
click at [1120, 410] on div "Select Additional Category Path Created with Sketch." at bounding box center [1090, 421] width 256 height 22
type input "backup"
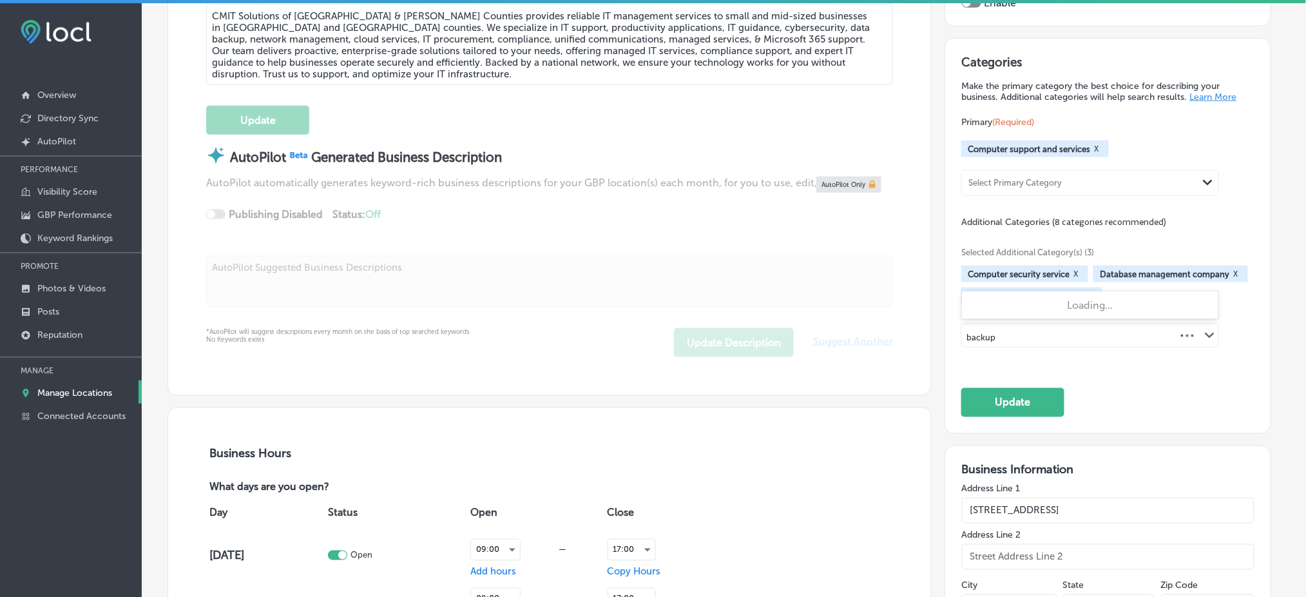
scroll to position [429, 0]
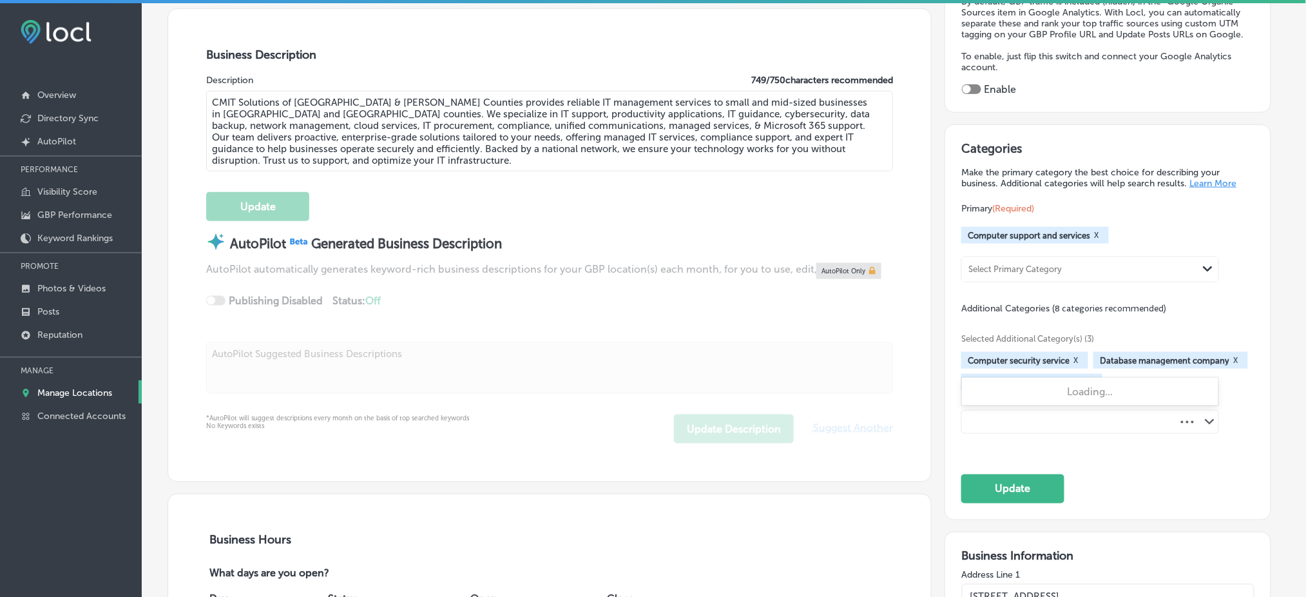
click at [1022, 417] on div "backup Path Created with Sketch." at bounding box center [1090, 421] width 256 height 22
click at [1022, 416] on div "Select Additional Category" at bounding box center [1016, 423] width 102 height 15
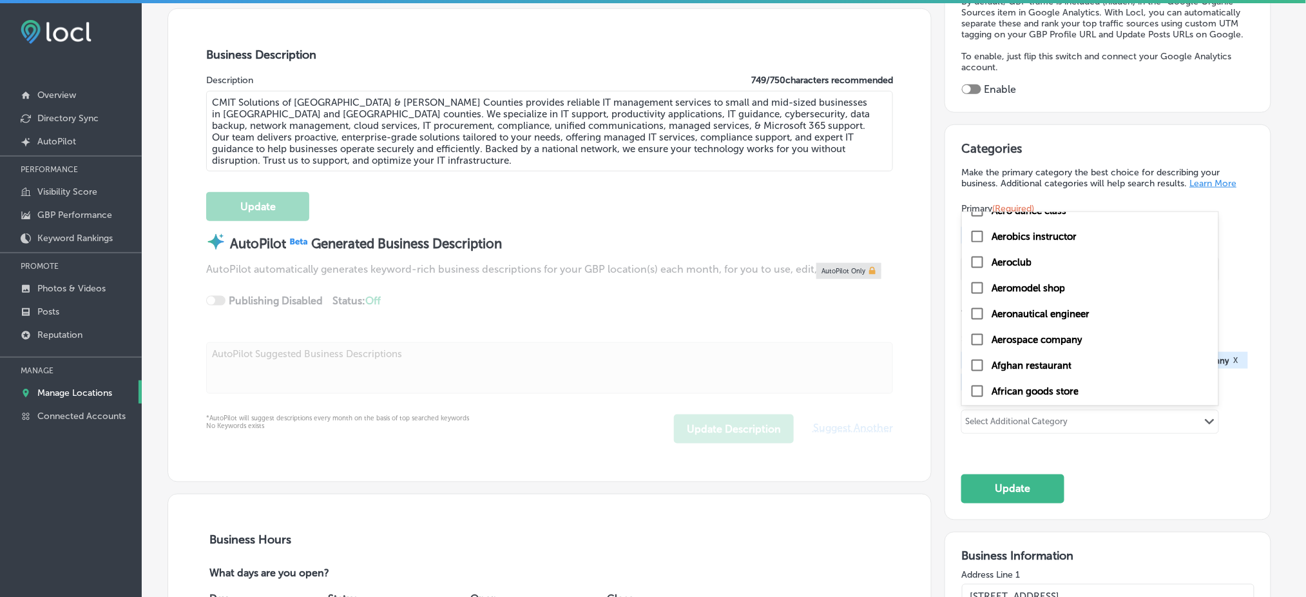
scroll to position [1116, 0]
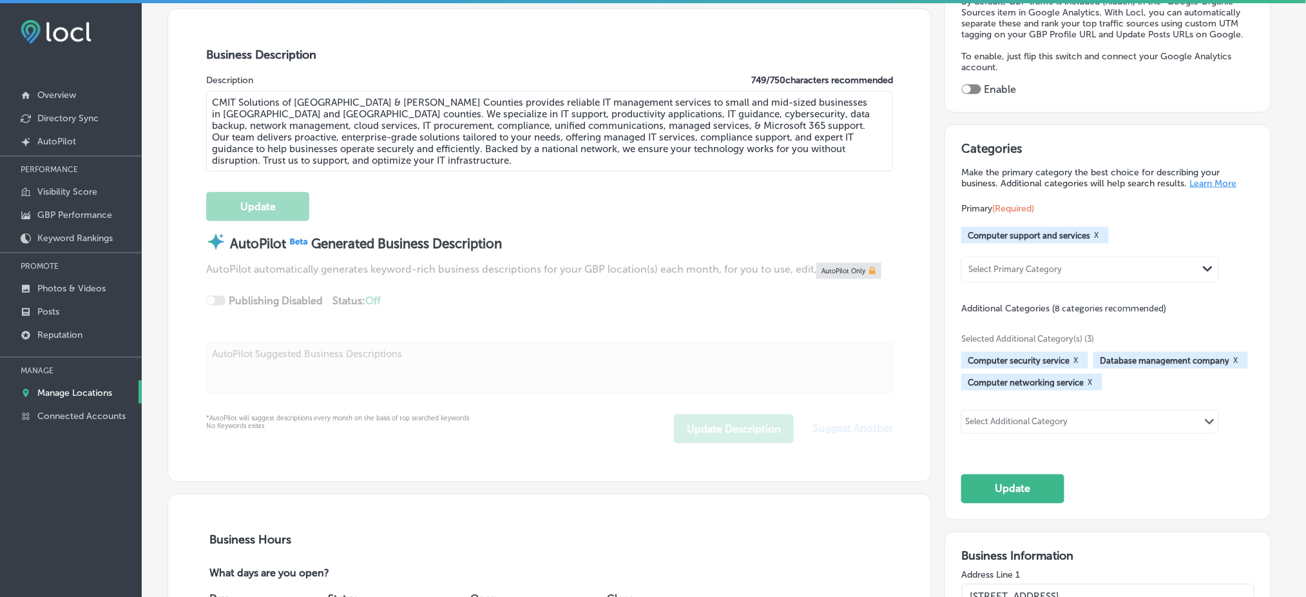
click at [868, 349] on div "AutoPilot Generated Business Description AutoPilot automatically generates keyw…" at bounding box center [549, 315] width 687 height 162
click at [1031, 481] on button "Update" at bounding box center [1012, 488] width 103 height 29
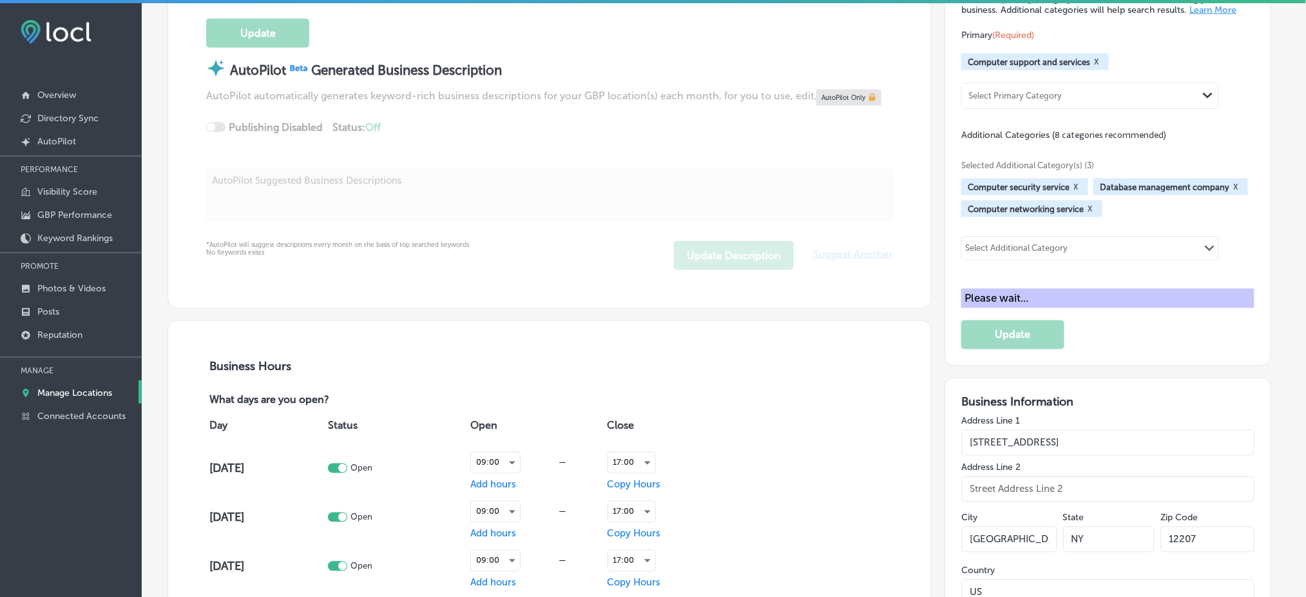
scroll to position [688, 0]
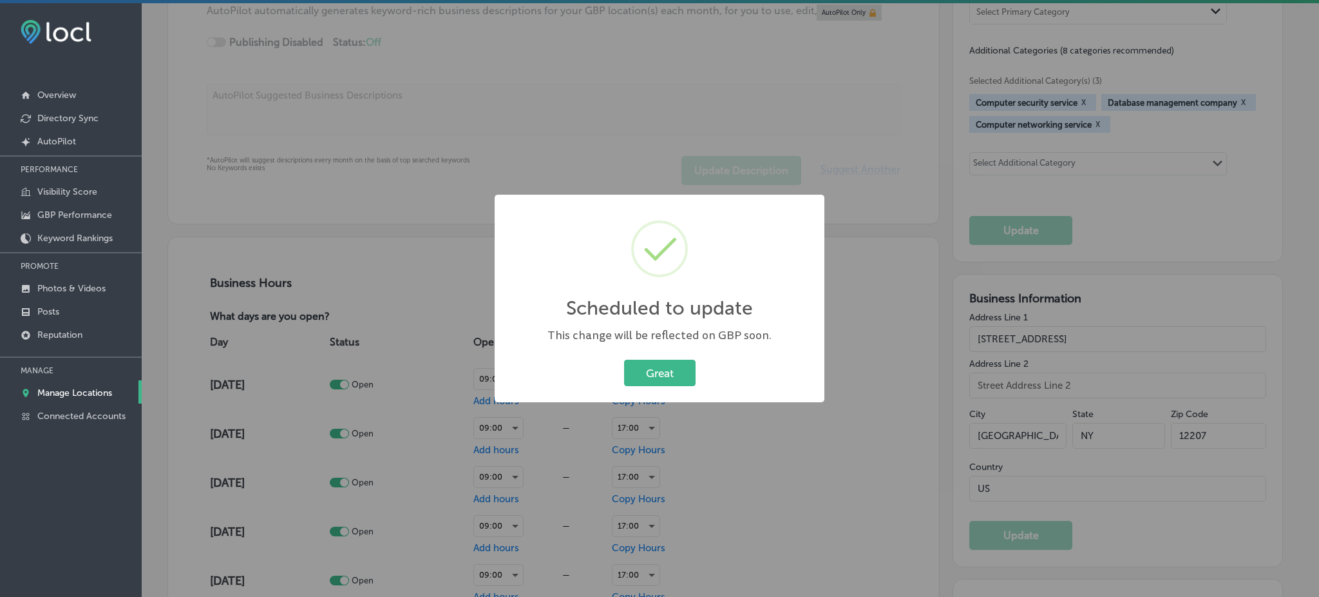
click at [674, 387] on div "Great Cancel" at bounding box center [660, 372] width 304 height 33
click at [677, 369] on button "Great" at bounding box center [660, 372] width 72 height 26
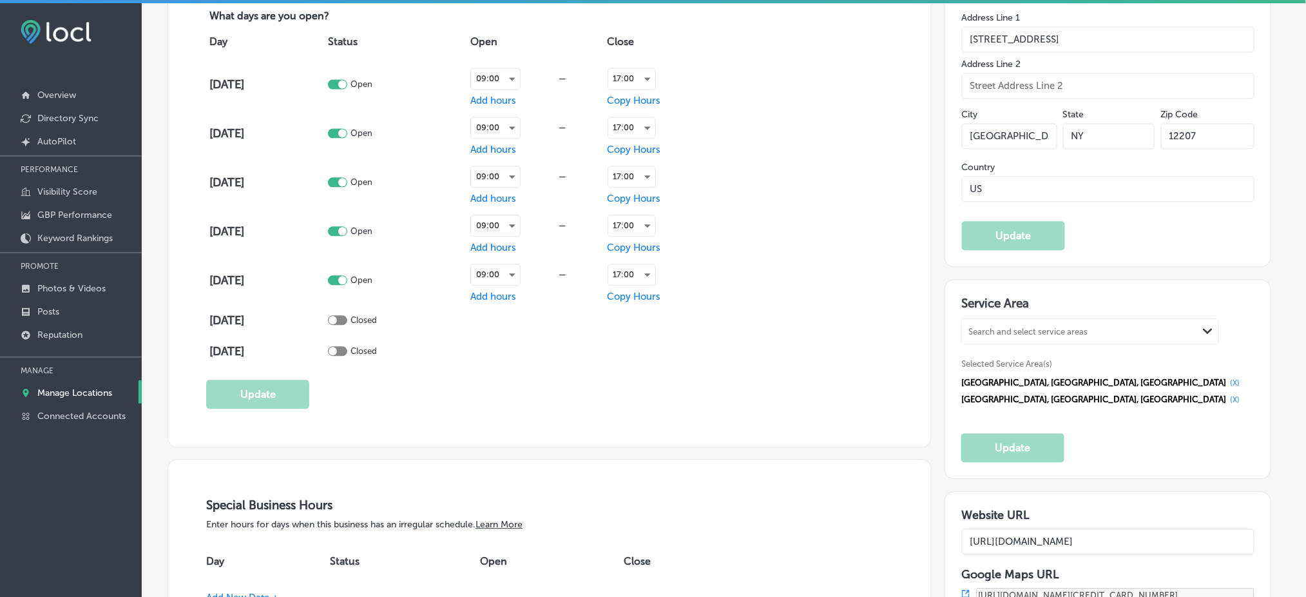
scroll to position [944, 0]
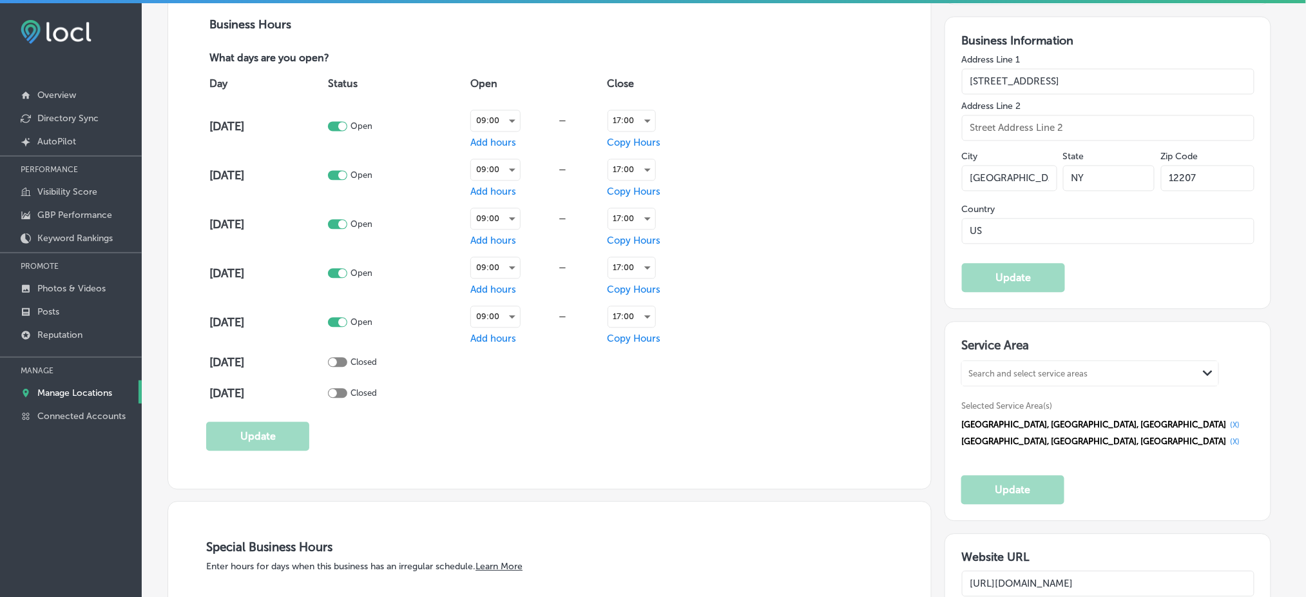
click at [1226, 419] on button "(X)" at bounding box center [1234, 424] width 17 height 10
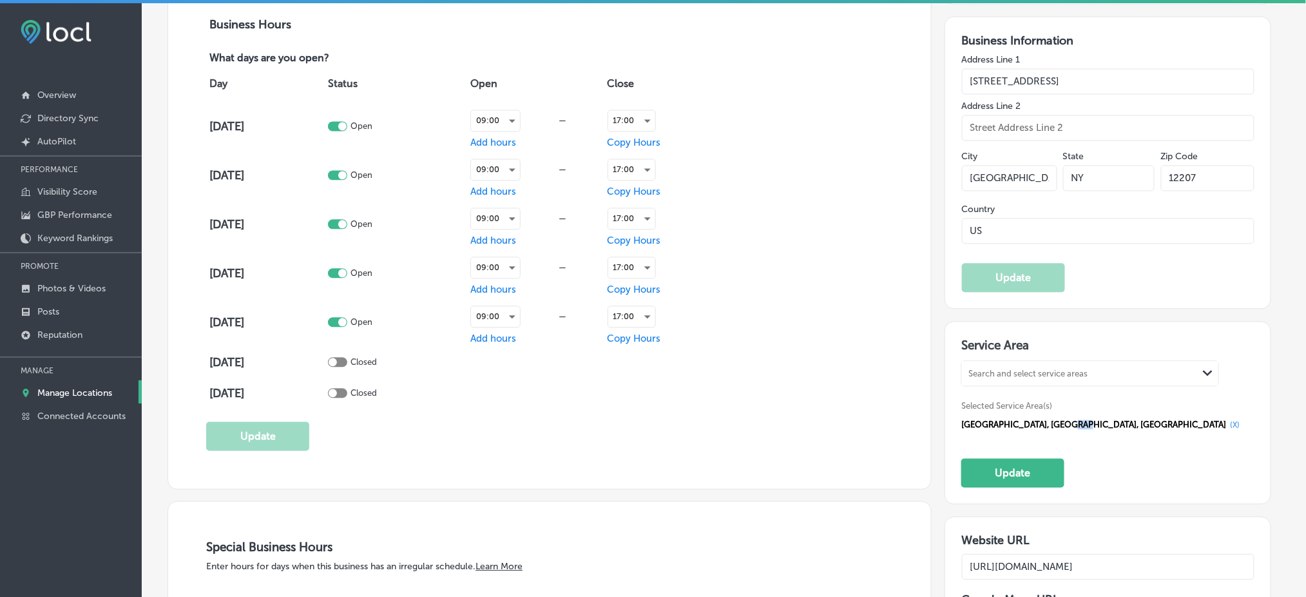
click at [1062, 419] on span "[GEOGRAPHIC_DATA], [GEOGRAPHIC_DATA], [GEOGRAPHIC_DATA]" at bounding box center [1093, 424] width 265 height 10
click at [1084, 420] on div "[GEOGRAPHIC_DATA], [GEOGRAPHIC_DATA], [GEOGRAPHIC_DATA] (X)" at bounding box center [1107, 424] width 293 height 17
click at [1084, 416] on div "[GEOGRAPHIC_DATA], [GEOGRAPHIC_DATA], [GEOGRAPHIC_DATA] (X)" at bounding box center [1107, 424] width 293 height 17
click at [1226, 419] on button "(X)" at bounding box center [1234, 424] width 17 height 10
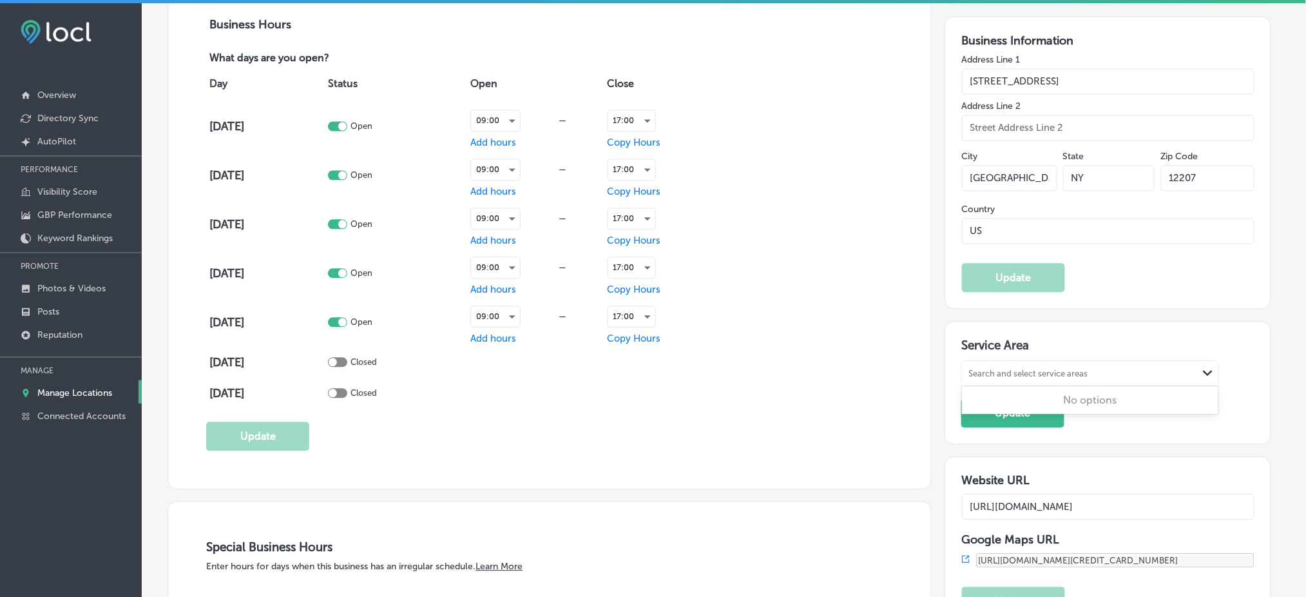
click at [992, 368] on div "Search and select service areas" at bounding box center [1027, 373] width 119 height 10
paste input "[GEOGRAPHIC_DATA], [GEOGRAPHIC_DATA] [GEOGRAPHIC_DATA], [GEOGRAPHIC_DATA] [GEOG…"
drag, startPoint x: 1064, startPoint y: 360, endPoint x: 1215, endPoint y: 369, distance: 151.0
click at [1215, 369] on div "[GEOGRAPHIC_DATA], [GEOGRAPHIC_DATA] [GEOGRAPHIC_DATA], [GEOGRAPHIC_DATA] [GEOG…" at bounding box center [1090, 373] width 256 height 24
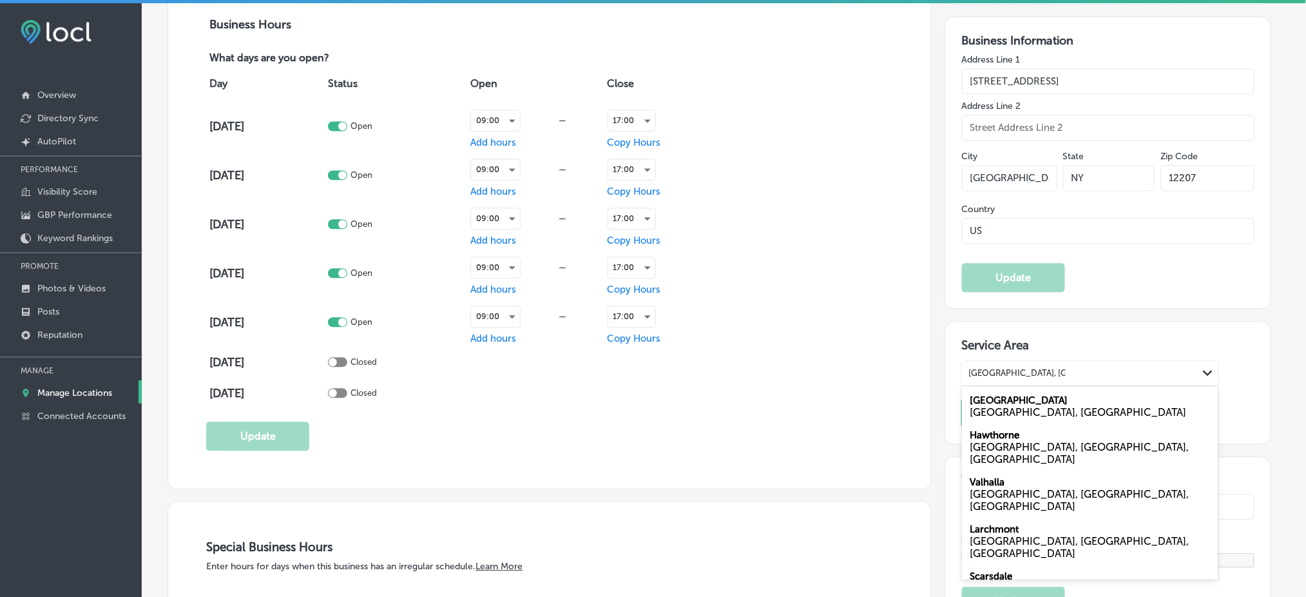
click at [1038, 394] on label "[GEOGRAPHIC_DATA]" at bounding box center [1019, 400] width 98 height 12
type input "[GEOGRAPHIC_DATA], [GEOGRAPHIC_DATA]"
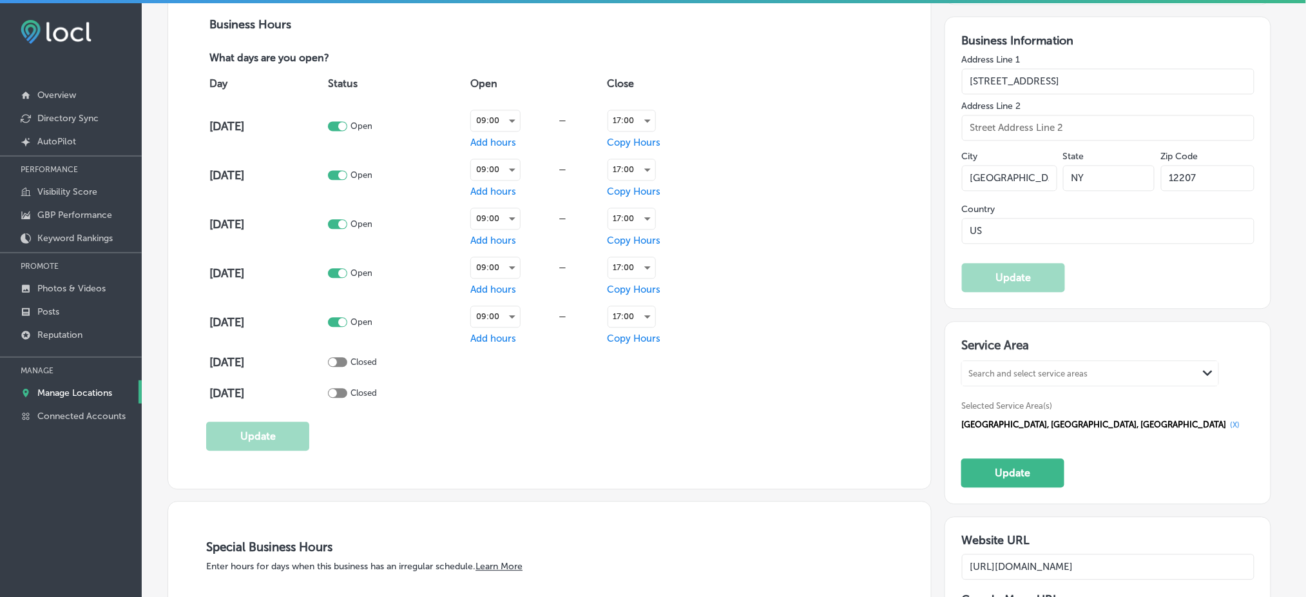
click at [1038, 372] on div "Search and select service areas Path Created with Sketch." at bounding box center [1090, 373] width 256 height 24
paste input "[GEOGRAPHIC_DATA], [GEOGRAPHIC_DATA] [GEOGRAPHIC_DATA], [GEOGRAPHIC_DATA]"
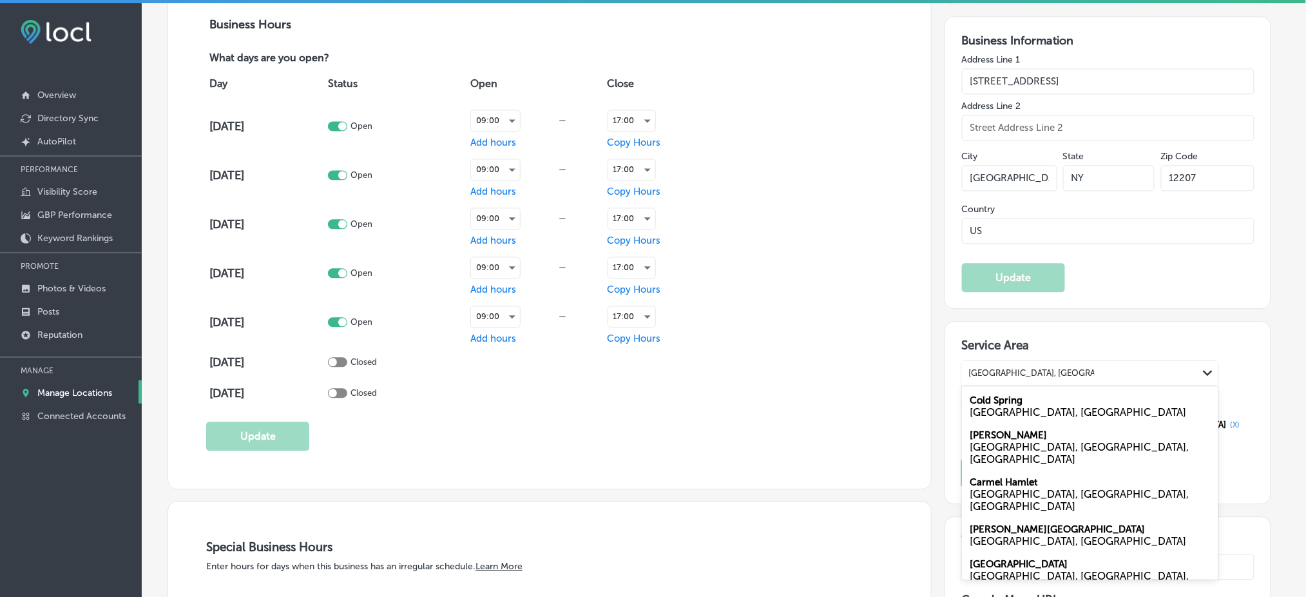
click at [1036, 368] on input "[GEOGRAPHIC_DATA], [GEOGRAPHIC_DATA] [GEOGRAPHIC_DATA], [GEOGRAPHIC_DATA]" at bounding box center [1031, 373] width 126 height 10
click at [1049, 368] on input "[GEOGRAPHIC_DATA], [GEOGRAPHIC_DATA] [GEOGRAPHIC_DATA], [GEOGRAPHIC_DATA]" at bounding box center [1031, 373] width 126 height 10
drag, startPoint x: 1049, startPoint y: 363, endPoint x: 1111, endPoint y: 363, distance: 61.8
click at [1111, 364] on div "[GEOGRAPHIC_DATA], [GEOGRAPHIC_DATA] [GEOGRAPHIC_DATA], [GEOGRAPHIC_DATA] [GEOG…" at bounding box center [1080, 372] width 236 height 17
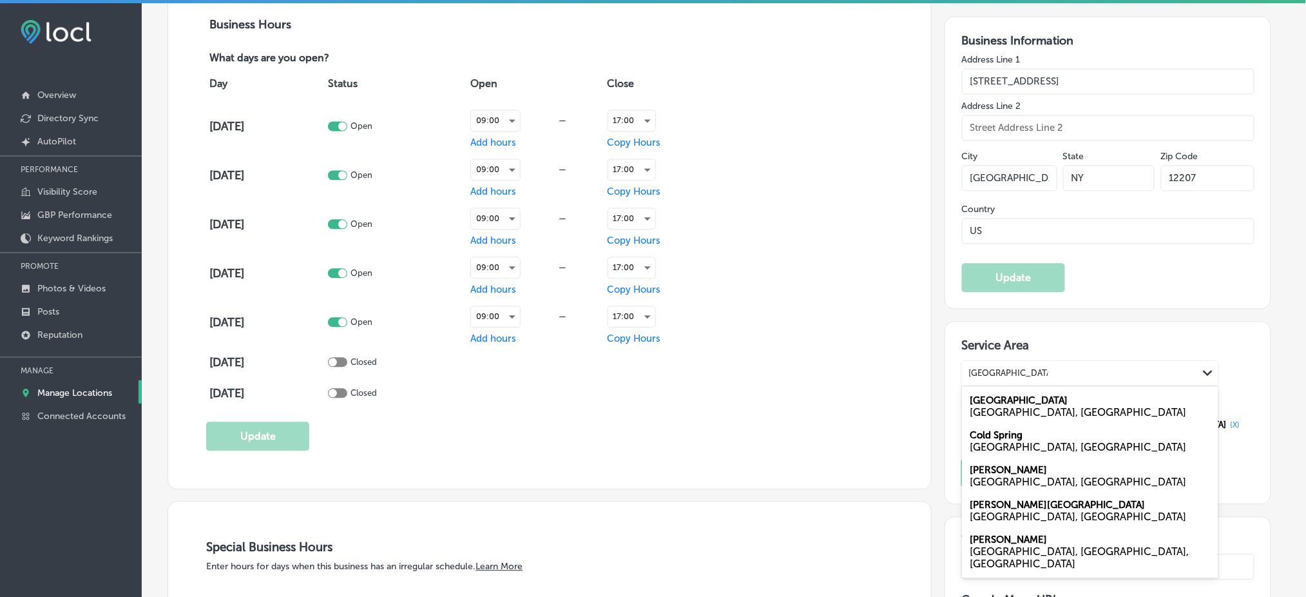
click at [1038, 406] on div "[GEOGRAPHIC_DATA], [GEOGRAPHIC_DATA]" at bounding box center [1090, 412] width 241 height 12
type input "[GEOGRAPHIC_DATA], [GEOGRAPHIC_DATA]"
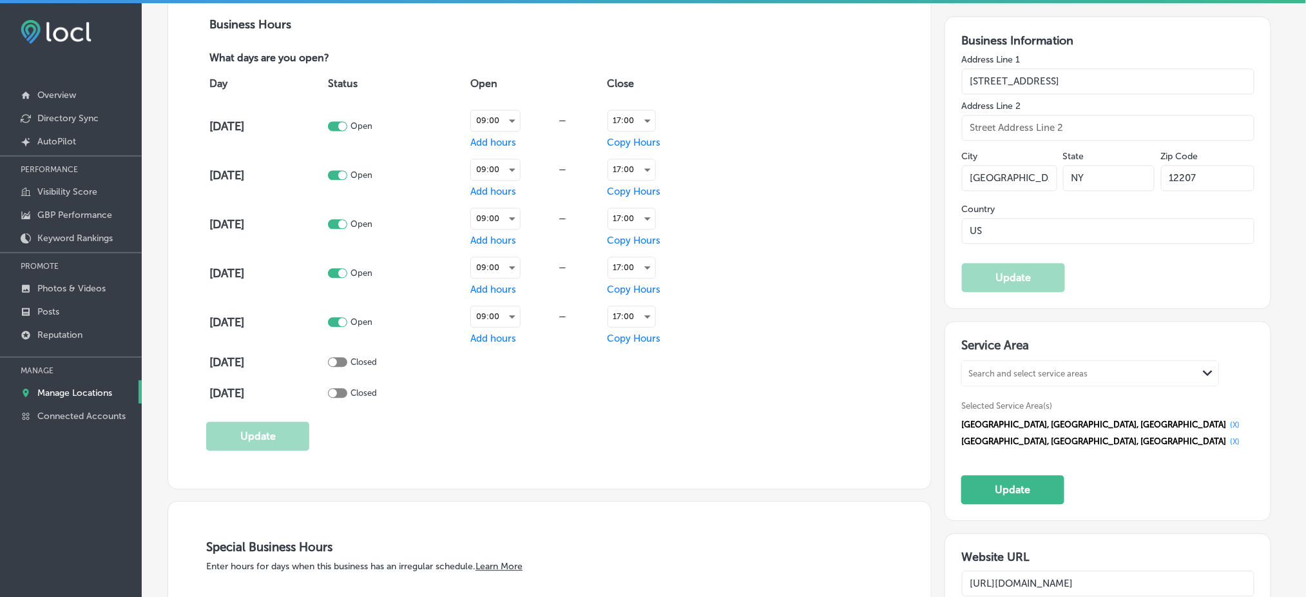
click at [1045, 368] on div "Search and select service areas" at bounding box center [1080, 372] width 236 height 17
paste input "[GEOGRAPHIC_DATA], [GEOGRAPHIC_DATA]"
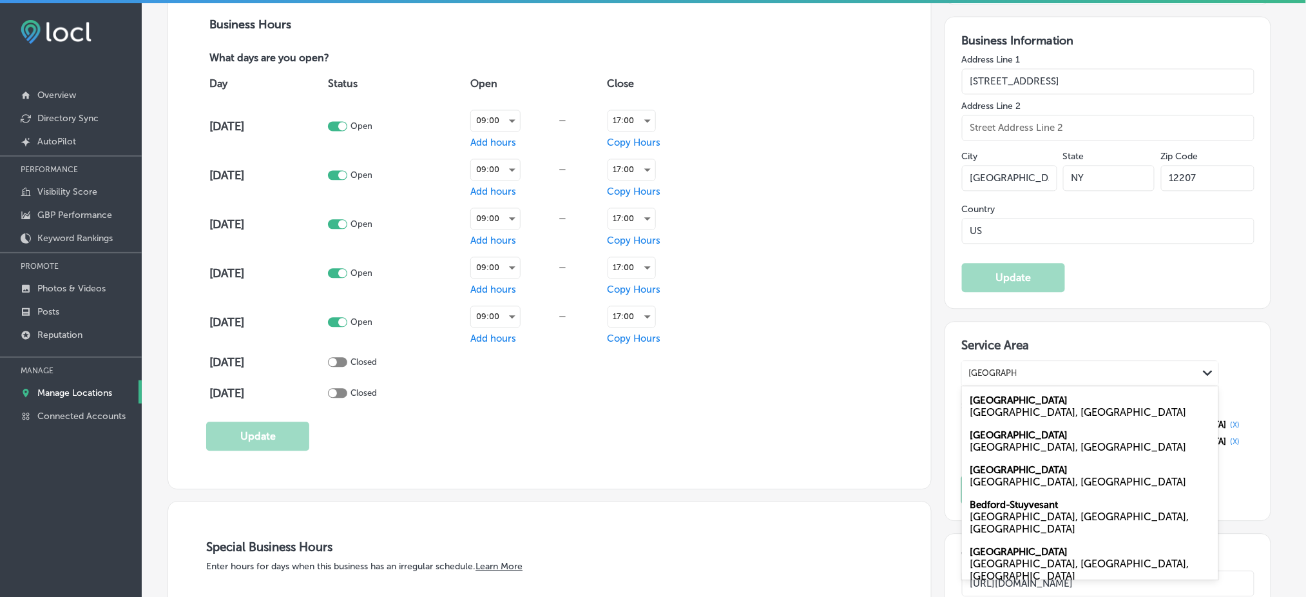
click at [1024, 389] on div "[GEOGRAPHIC_DATA] [GEOGRAPHIC_DATA], [GEOGRAPHIC_DATA]" at bounding box center [1090, 405] width 256 height 35
type input "[GEOGRAPHIC_DATA], [GEOGRAPHIC_DATA]"
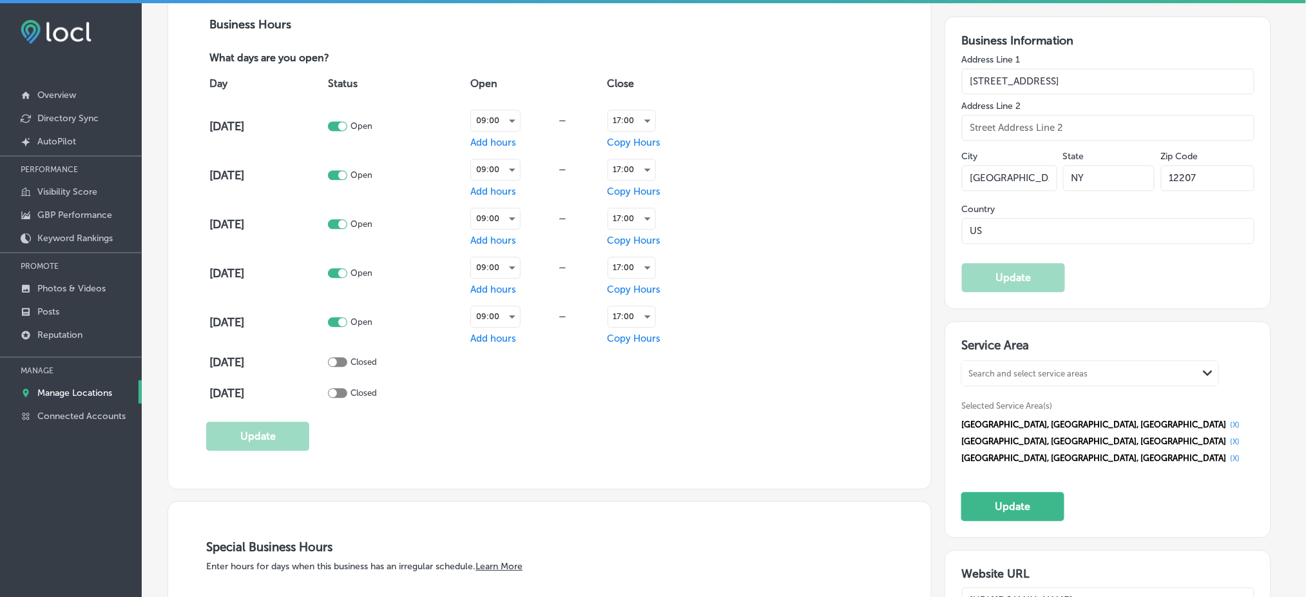
click at [1023, 368] on div "Search and select service areas" at bounding box center [1080, 372] width 236 height 17
paste input "[GEOGRAPHIC_DATA], [GEOGRAPHIC_DATA] [GEOGRAPHIC_DATA], [GEOGRAPHIC_DATA] [GEOG…"
drag, startPoint x: 1052, startPoint y: 364, endPoint x: 1190, endPoint y: 365, distance: 138.5
click at [1190, 365] on div "[GEOGRAPHIC_DATA], [GEOGRAPHIC_DATA] [GEOGRAPHIC_DATA], [GEOGRAPHIC_DATA] [GEOG…" at bounding box center [1080, 372] width 236 height 17
click at [1033, 394] on label "[GEOGRAPHIC_DATA]" at bounding box center [1019, 400] width 98 height 12
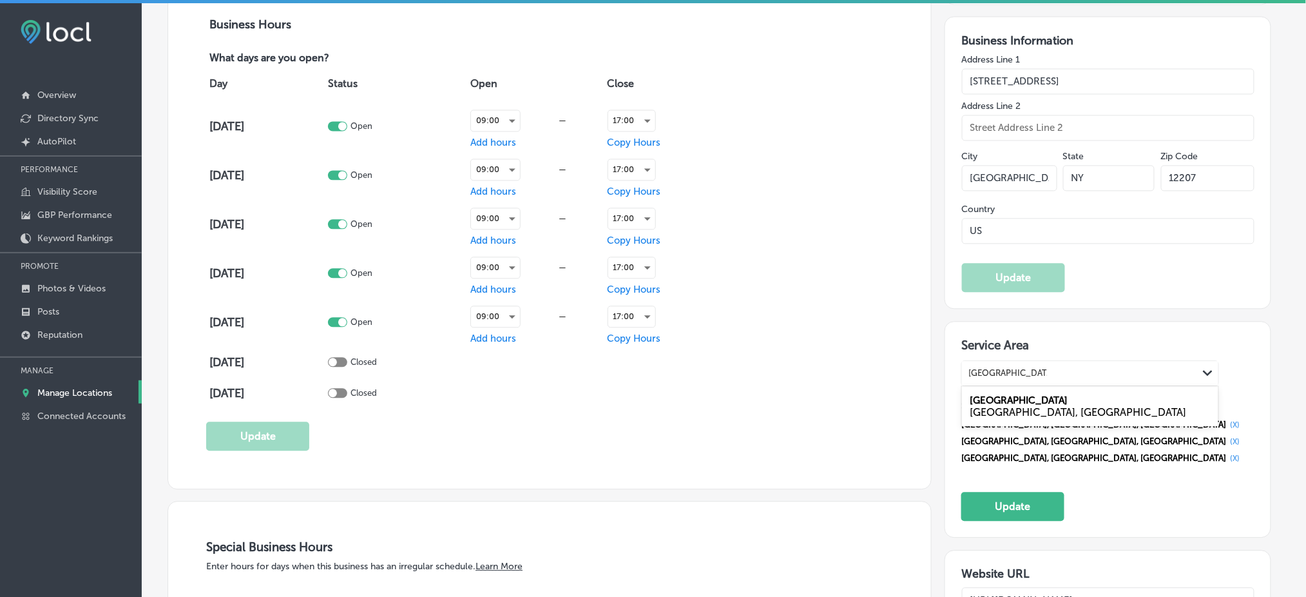
type input "[GEOGRAPHIC_DATA], [GEOGRAPHIC_DATA]"
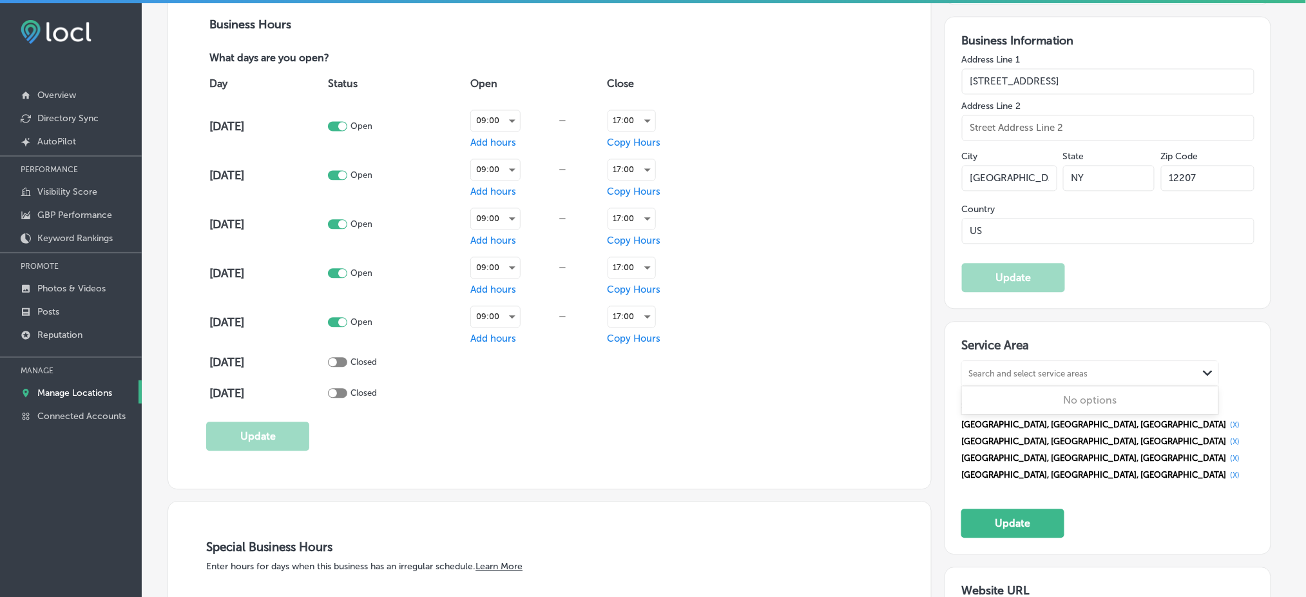
click at [1024, 368] on div "Search and select service areas" at bounding box center [1027, 373] width 119 height 10
paste input "[PERSON_NAME], [GEOGRAPHIC_DATA] Chappaqua, [GEOGRAPHIC_DATA]"
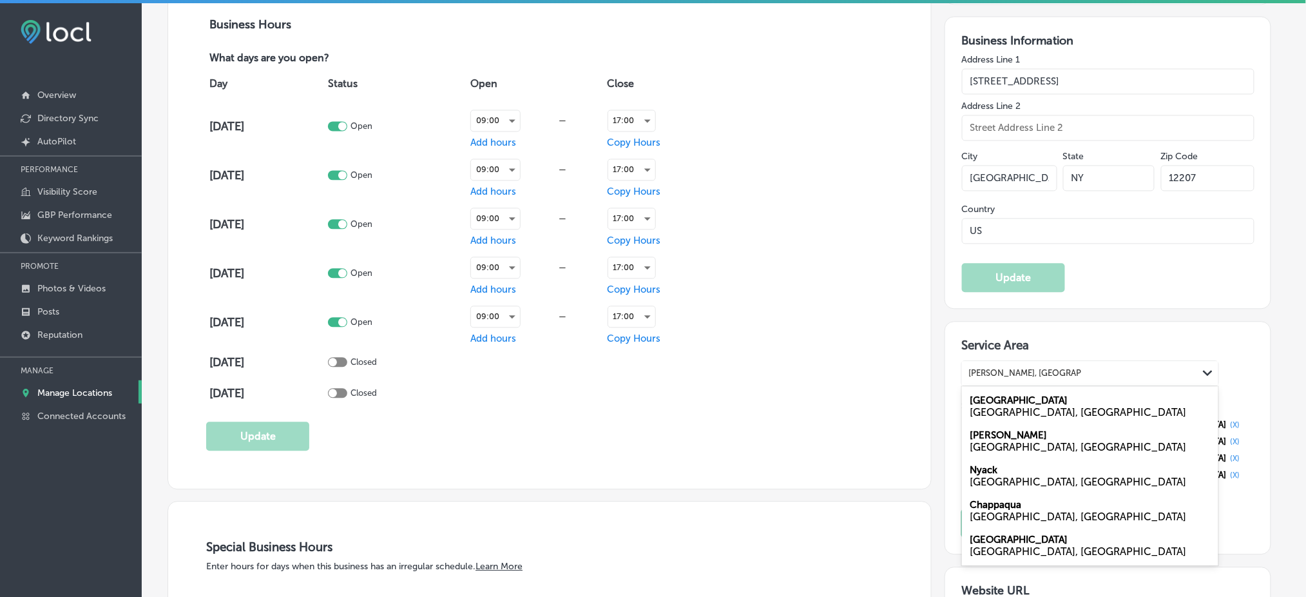
drag, startPoint x: 1019, startPoint y: 365, endPoint x: 1184, endPoint y: 365, distance: 164.9
click at [1184, 365] on div "[PERSON_NAME], [GEOGRAPHIC_DATA] Chappaqua, [GEOGRAPHIC_DATA] [GEOGRAPHIC_DATA]…" at bounding box center [1080, 372] width 236 height 17
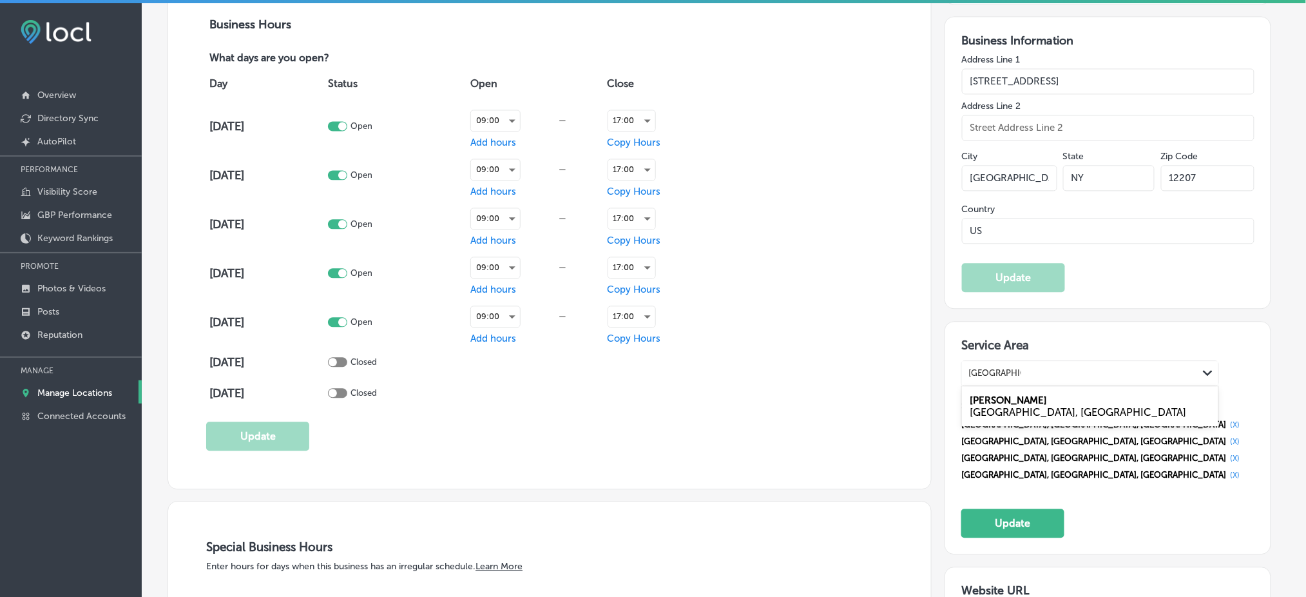
click at [1000, 394] on label "[PERSON_NAME]" at bounding box center [1008, 400] width 77 height 12
type input "[GEOGRAPHIC_DATA], [GEOGRAPHIC_DATA]"
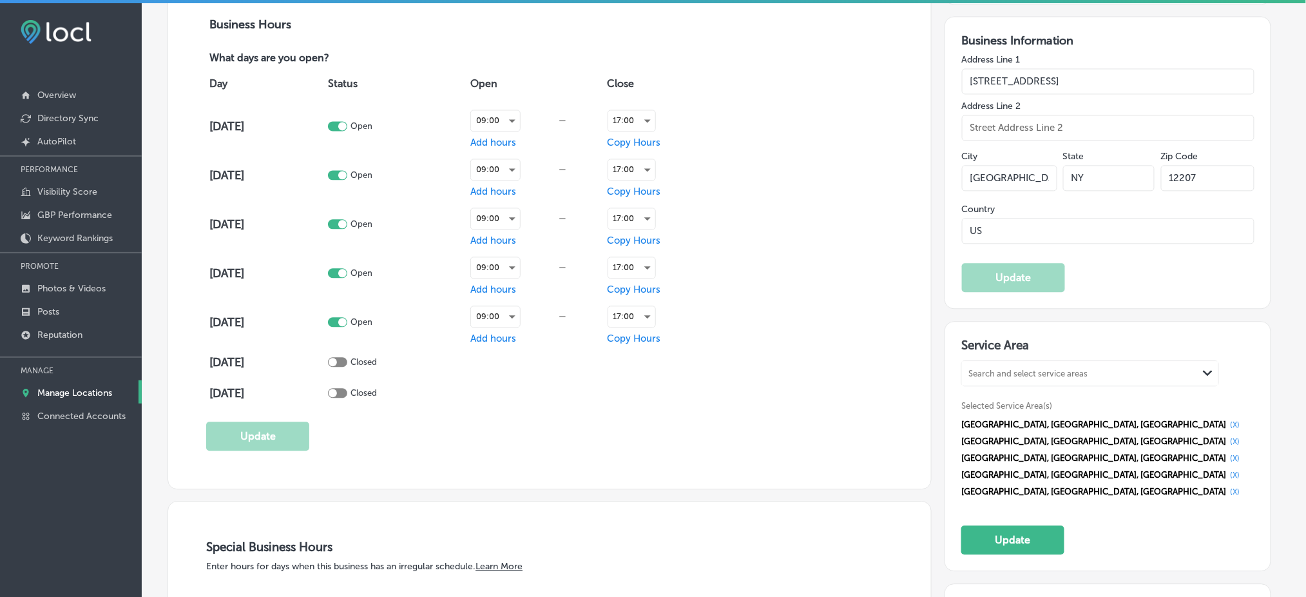
click at [1006, 372] on div "Search and select service areas Path Created with Sketch." at bounding box center [1090, 373] width 256 height 24
paste input "Chappaqua, [GEOGRAPHIC_DATA]"
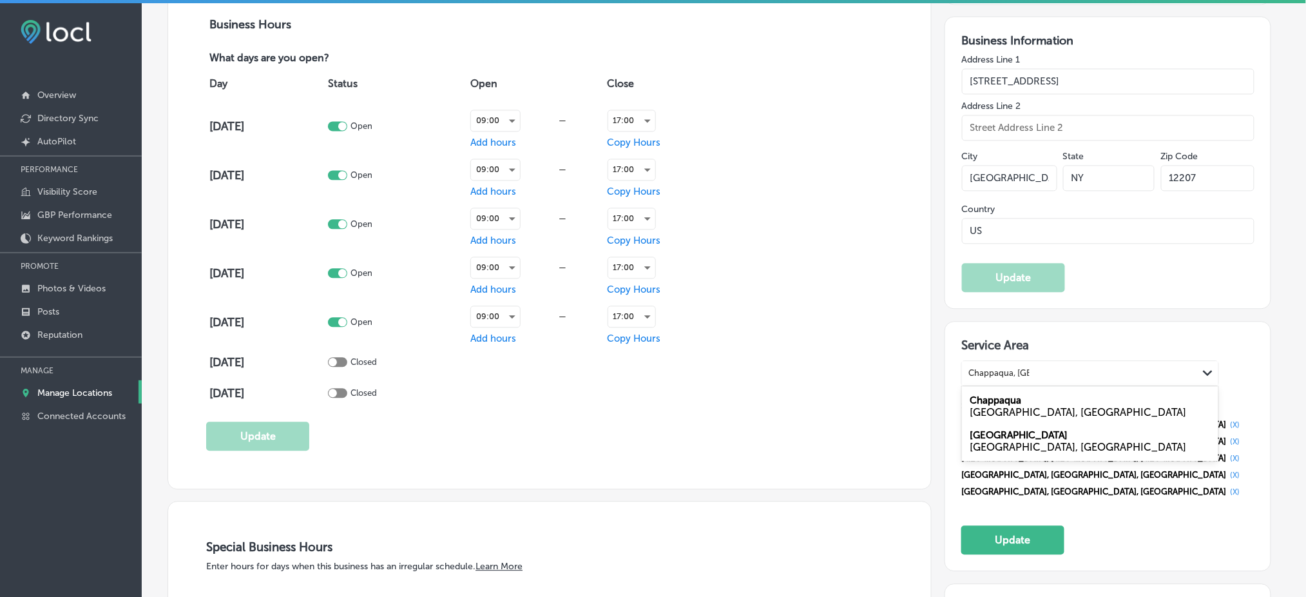
click at [1022, 388] on div "Chappaqua [GEOGRAPHIC_DATA], [GEOGRAPHIC_DATA]" at bounding box center [1090, 405] width 256 height 35
type input "Chappaqua, [GEOGRAPHIC_DATA]"
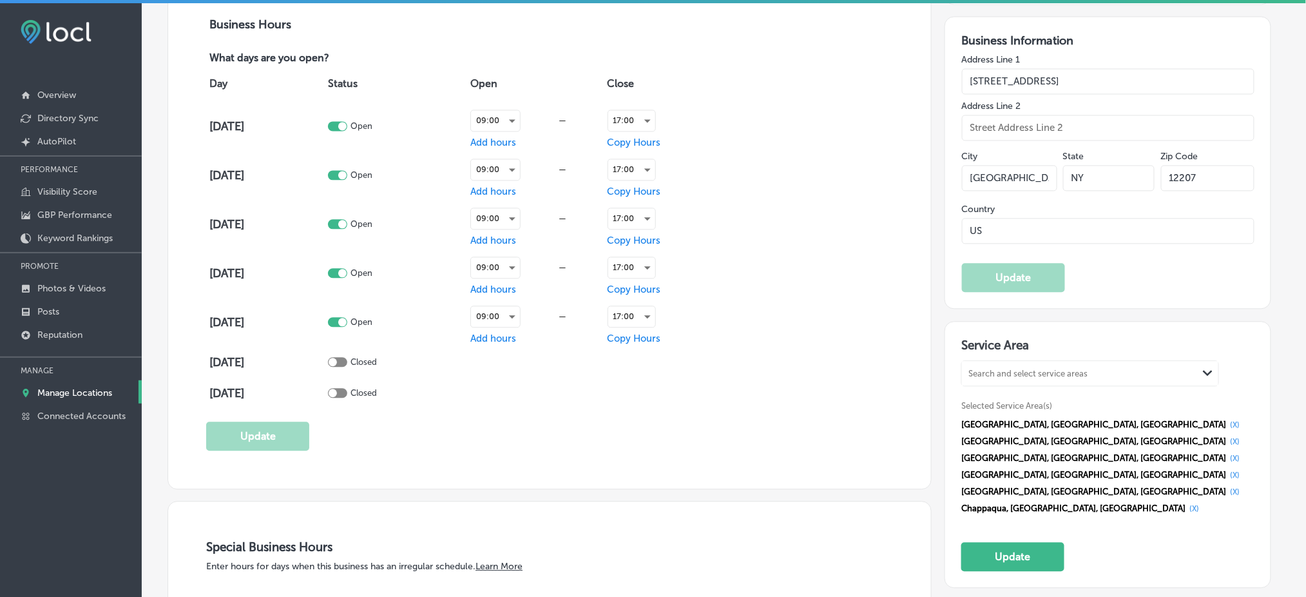
click at [1027, 368] on div "Search and select service areas" at bounding box center [1027, 373] width 119 height 10
paste input "Crompond, [GEOGRAPHIC_DATA] [GEOGRAPHIC_DATA][PERSON_NAME], [GEOGRAPHIC_DATA][P…"
drag, startPoint x: 1031, startPoint y: 360, endPoint x: 1252, endPoint y: 363, distance: 221.0
click at [1252, 363] on div "Service Area option [object Object], selected. 0 results available for search t…" at bounding box center [1107, 454] width 325 height 266
click at [1021, 388] on div "Crompond [GEOGRAPHIC_DATA], [GEOGRAPHIC_DATA]" at bounding box center [1090, 405] width 256 height 35
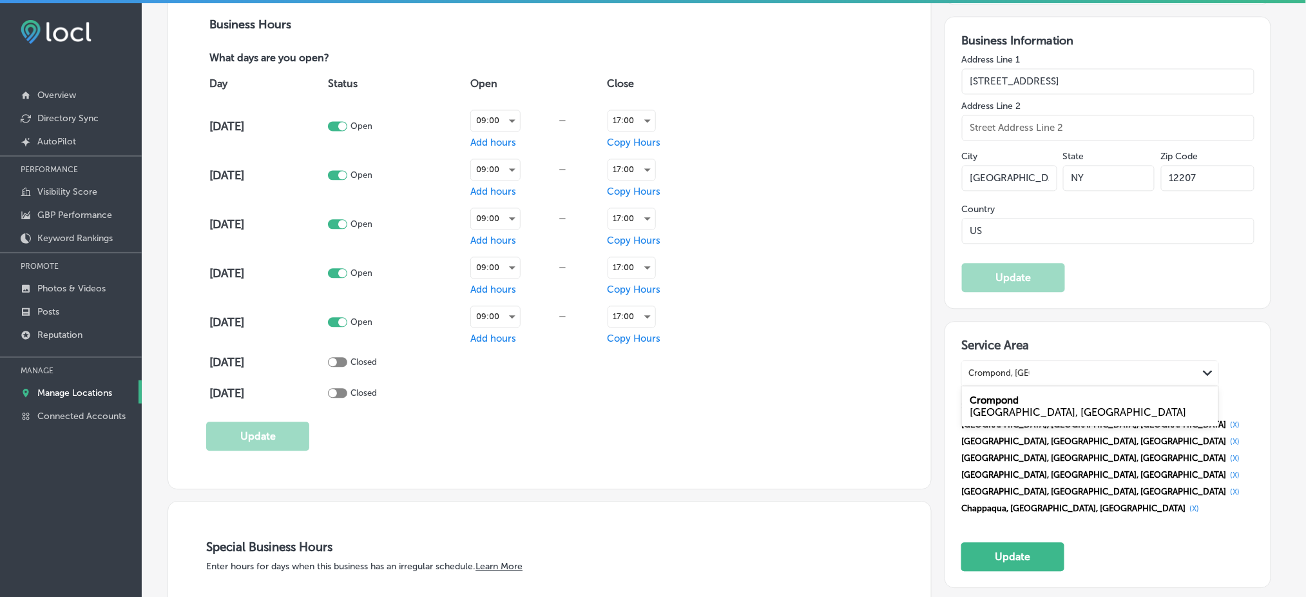
type input "Crompond, [GEOGRAPHIC_DATA]"
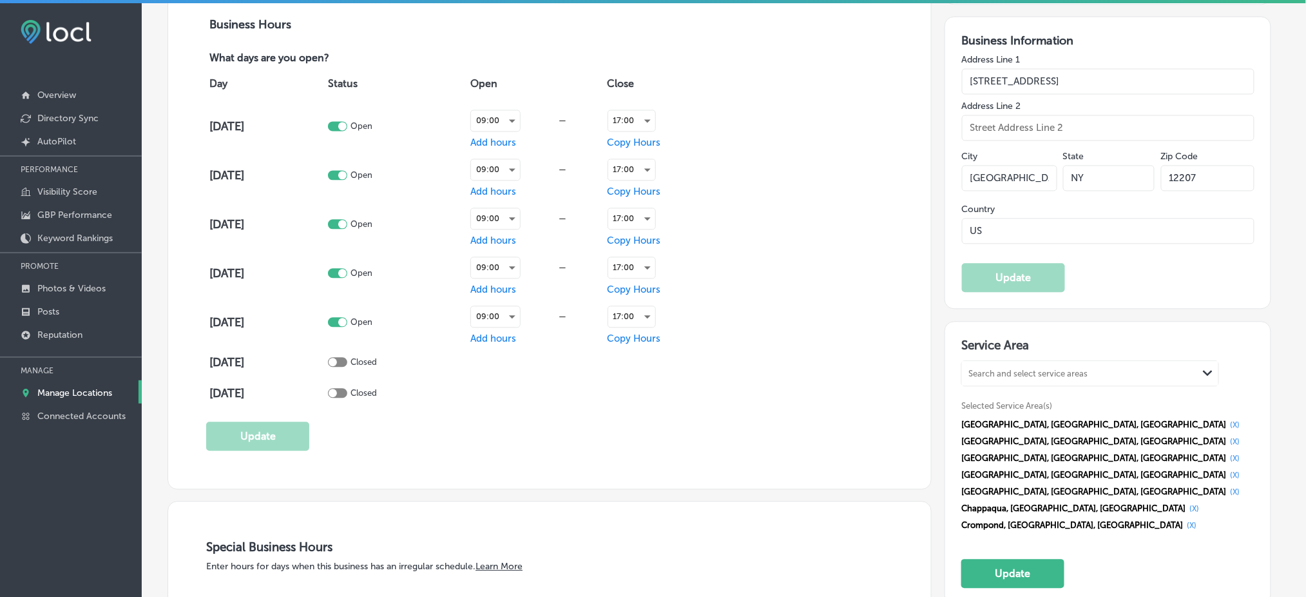
click at [1018, 370] on div "Search and select service areas" at bounding box center [1080, 372] width 236 height 17
paste input "Croton-On-[GEOGRAPHIC_DATA], [GEOGRAPHIC_DATA] [GEOGRAPHIC_DATA], [GEOGRAPHIC_D…"
drag, startPoint x: 1064, startPoint y: 363, endPoint x: 1172, endPoint y: 365, distance: 107.6
click at [1172, 365] on div "Croton-On-[GEOGRAPHIC_DATA], [GEOGRAPHIC_DATA] [GEOGRAPHIC_DATA], [GEOGRAPHIC_D…" at bounding box center [1080, 372] width 236 height 17
click at [1032, 394] on label "Croton-on-[PERSON_NAME]" at bounding box center [1034, 400] width 129 height 12
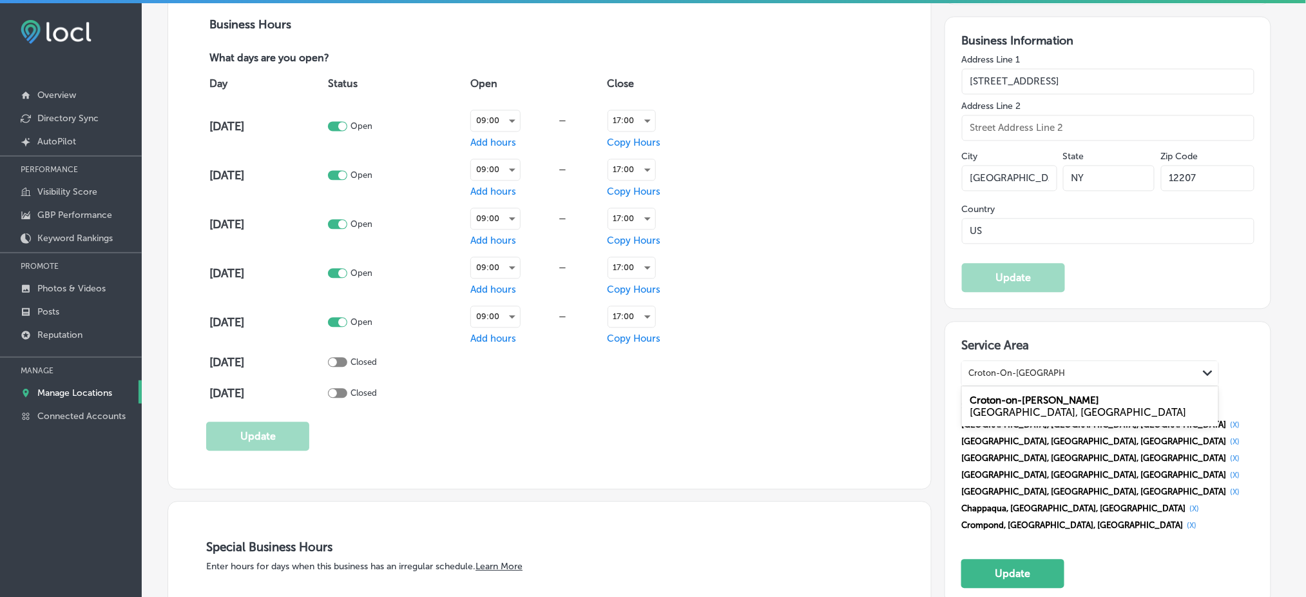
type input "Croton-On-[GEOGRAPHIC_DATA], [GEOGRAPHIC_DATA]"
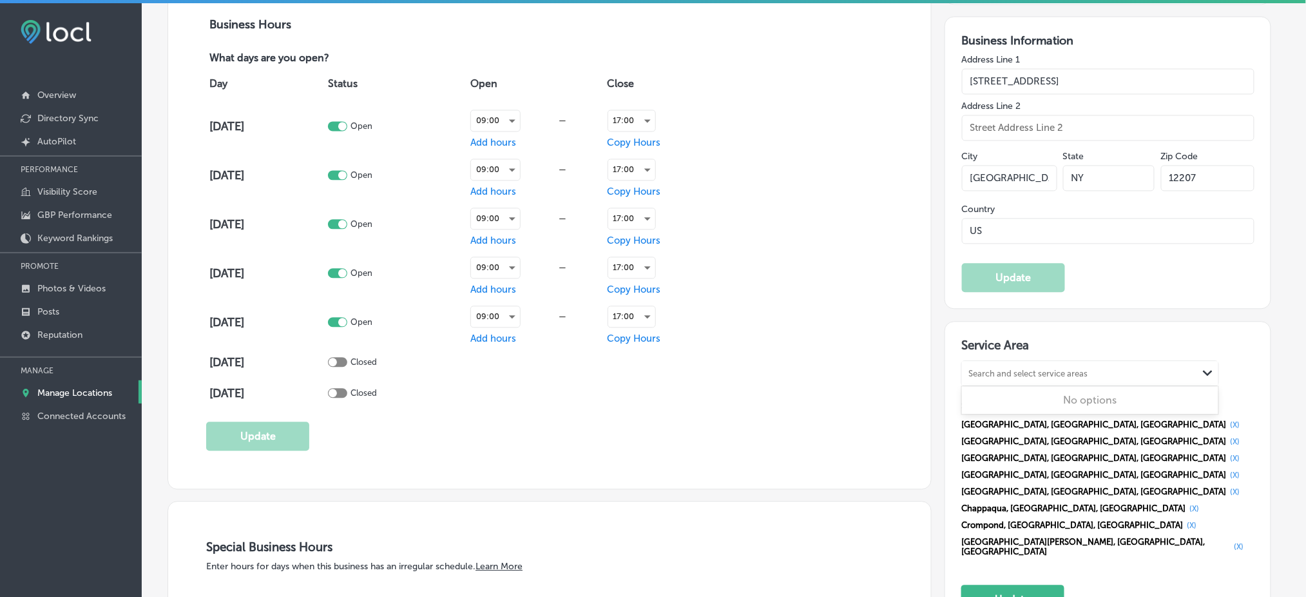
click at [1019, 368] on div "Search and select service areas" at bounding box center [1027, 373] width 119 height 10
paste input "[GEOGRAPHIC_DATA], [GEOGRAPHIC_DATA]"
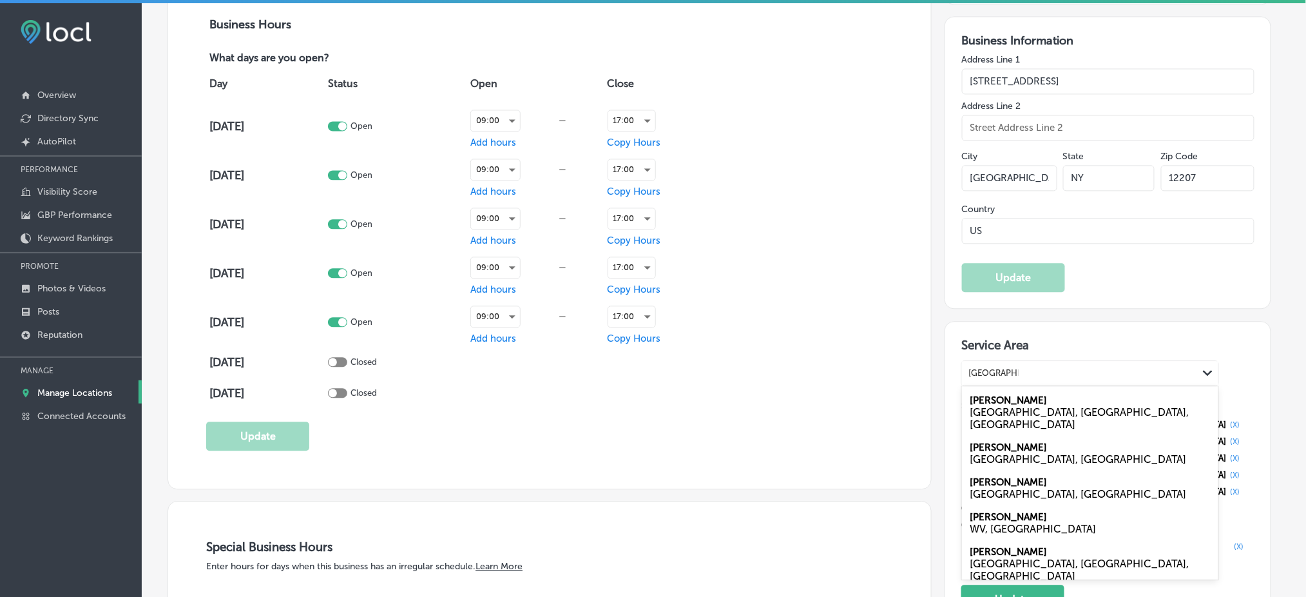
type input "[GEOGRAPHIC_DATA], [GEOGRAPHIC_DATA]"
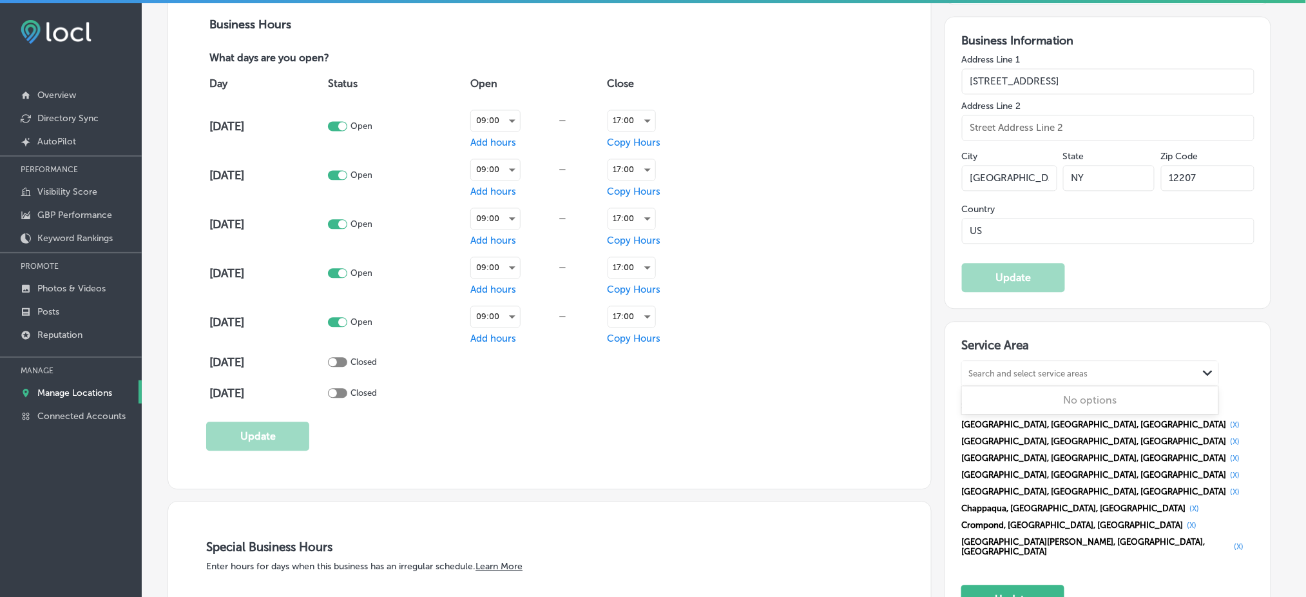
click at [1004, 368] on div "Search and select service areas" at bounding box center [1080, 372] width 236 height 17
paste input "[GEOGRAPHIC_DATA], [GEOGRAPHIC_DATA]"
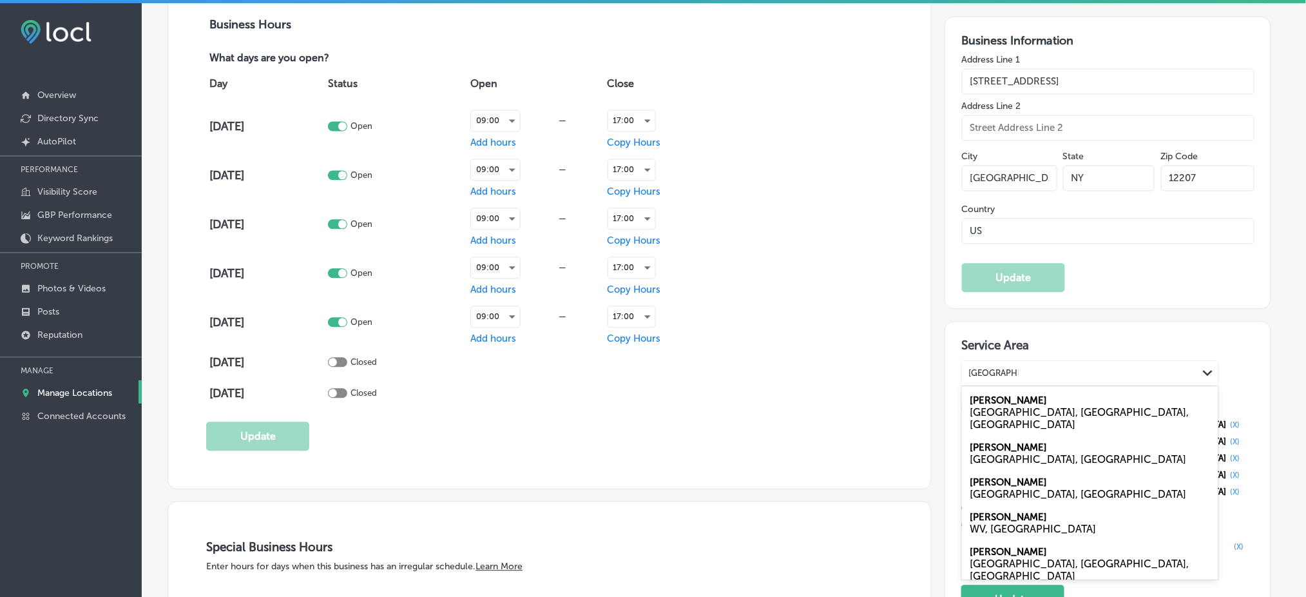
click at [1022, 406] on div "[GEOGRAPHIC_DATA], [GEOGRAPHIC_DATA], [GEOGRAPHIC_DATA]" at bounding box center [1090, 418] width 241 height 24
type input "[GEOGRAPHIC_DATA], [GEOGRAPHIC_DATA]"
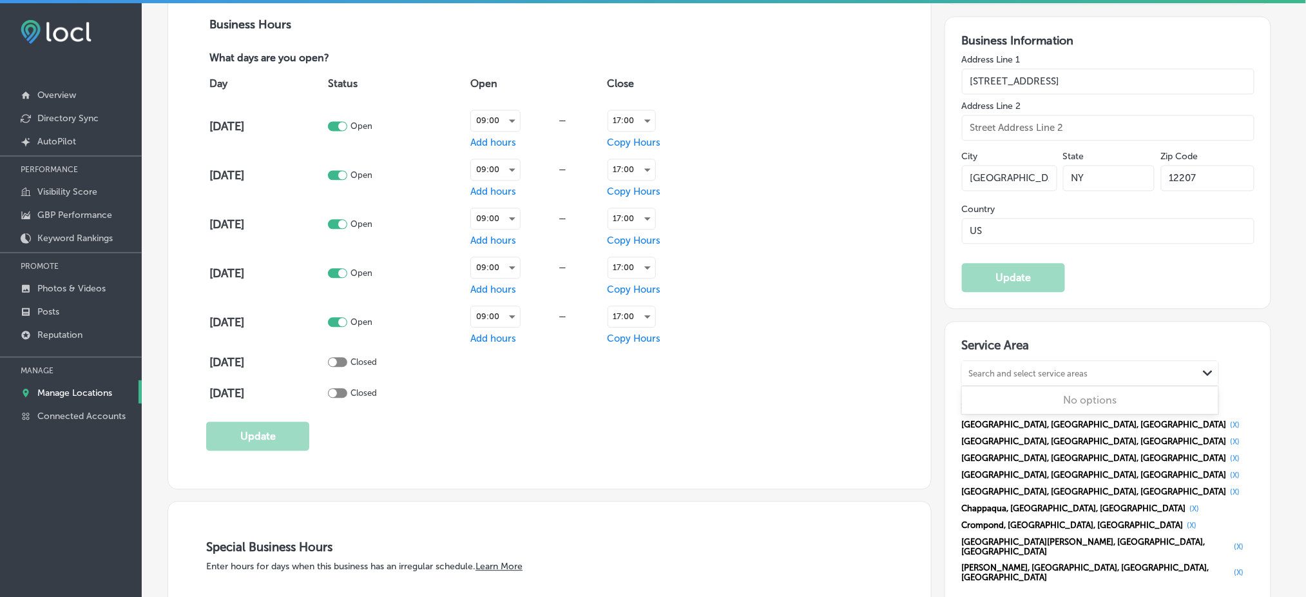
click at [1012, 368] on div "Search and select service areas" at bounding box center [1027, 373] width 119 height 10
paste input "[GEOGRAPHIC_DATA], [GEOGRAPHIC_DATA] Katonah, [GEOGRAPHIC_DATA] [GEOGRAPHIC_DAT…"
drag, startPoint x: 1046, startPoint y: 362, endPoint x: 1220, endPoint y: 367, distance: 174.0
click at [1220, 367] on div "option [object Object], selected. option [object Object] focused, 1 of 1. 1 res…" at bounding box center [1107, 472] width 293 height 225
click at [998, 394] on label "Goldens Bridge" at bounding box center [1004, 400] width 69 height 12
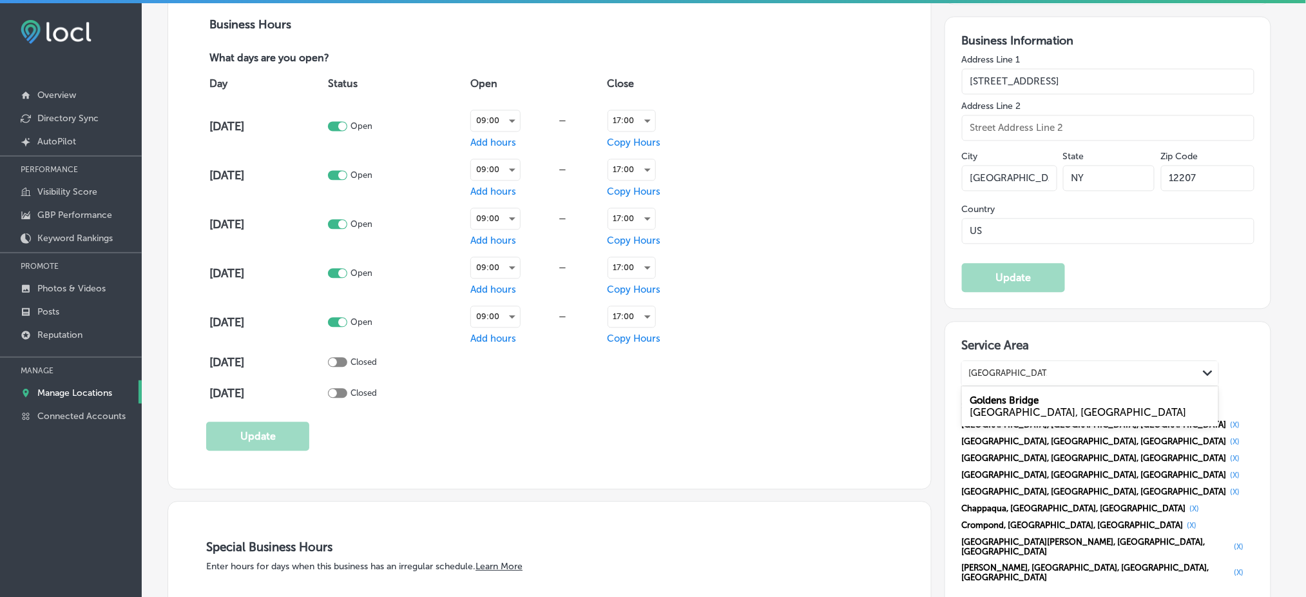
type input "[GEOGRAPHIC_DATA], [GEOGRAPHIC_DATA]"
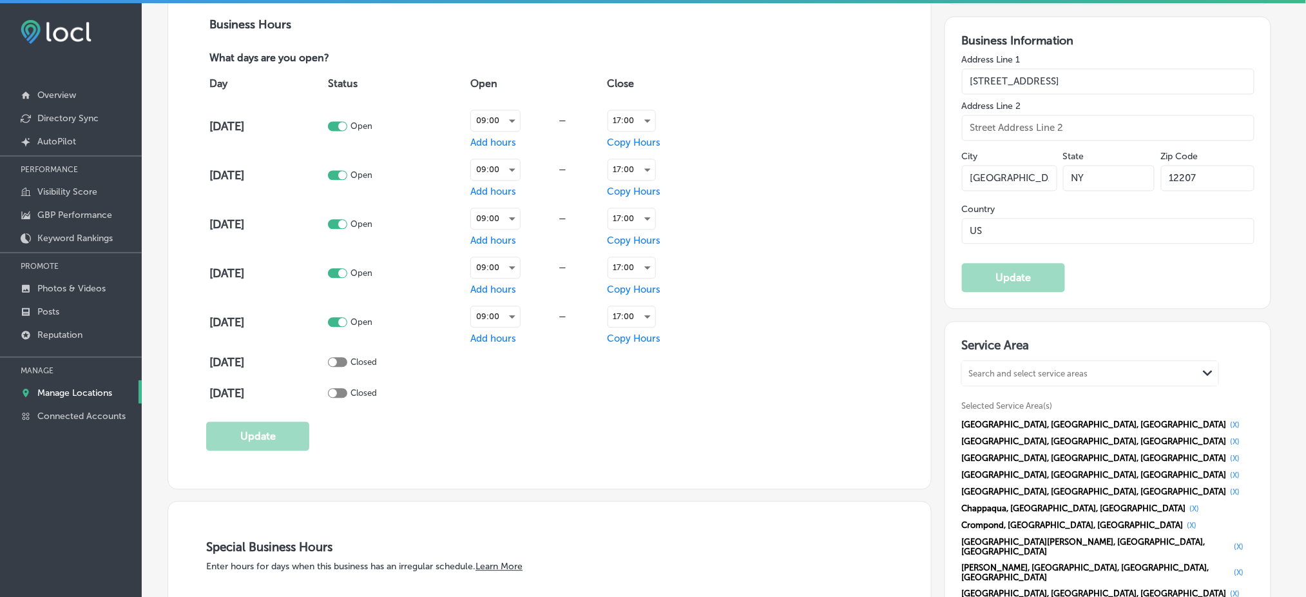
click at [1008, 364] on div "Search and select service areas" at bounding box center [1080, 372] width 236 height 17
paste input "Katonah, [GEOGRAPHIC_DATA] Mahopac, [GEOGRAPHIC_DATA]"
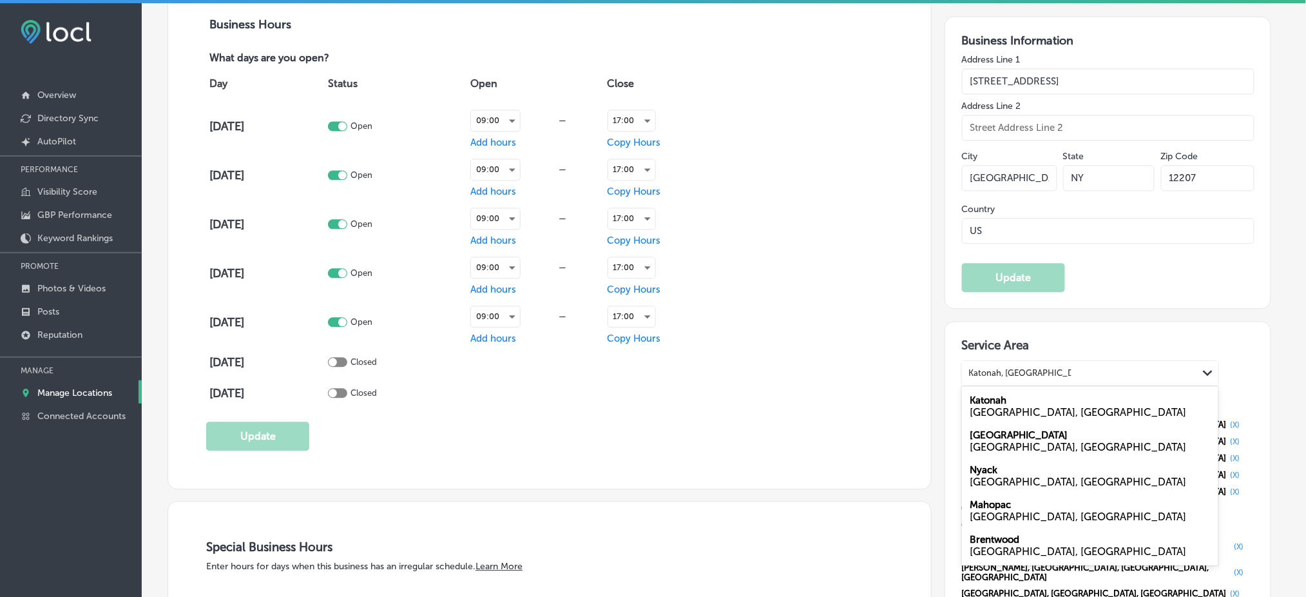
drag, startPoint x: 1018, startPoint y: 361, endPoint x: 1122, endPoint y: 363, distance: 104.4
click at [1122, 364] on div "[GEOGRAPHIC_DATA], [GEOGRAPHIC_DATA] Mahopac, [GEOGRAPHIC_DATA] [GEOGRAPHIC_DAT…" at bounding box center [1080, 372] width 236 height 17
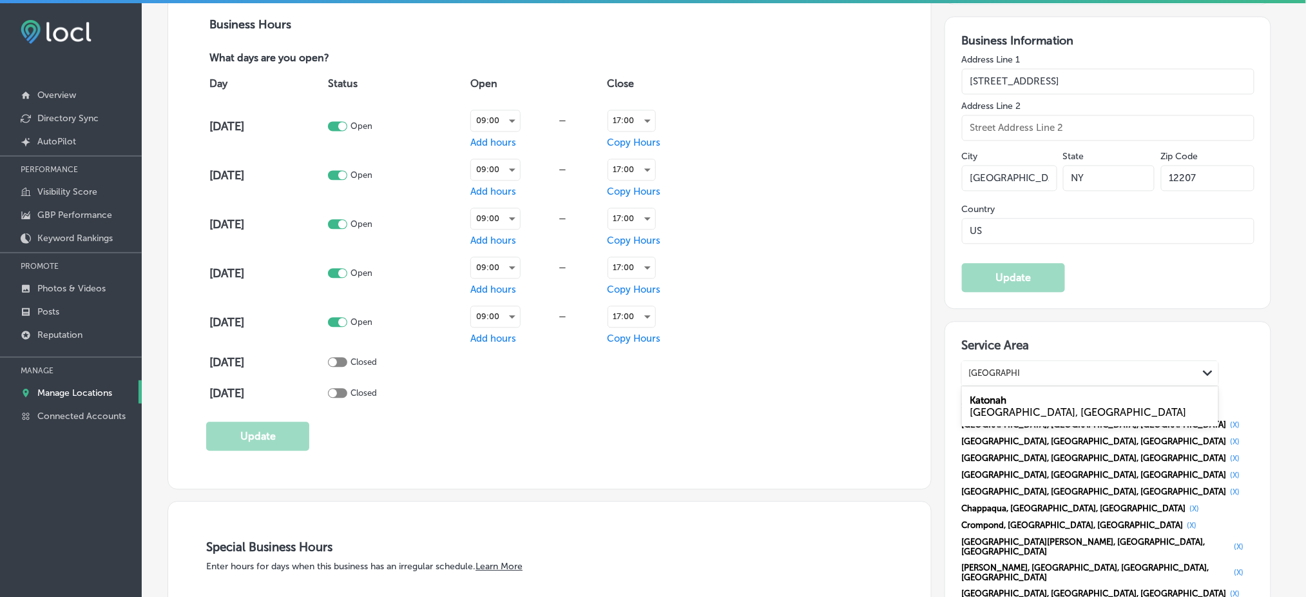
click at [1002, 394] on label "Katonah" at bounding box center [988, 400] width 37 height 12
type input "[GEOGRAPHIC_DATA], [GEOGRAPHIC_DATA]"
click at [1010, 368] on div "Search and select service areas" at bounding box center [1027, 373] width 119 height 10
paste input "Mahopac, [GEOGRAPHIC_DATA]"
click at [1005, 394] on label "Mahopac" at bounding box center [990, 400] width 41 height 12
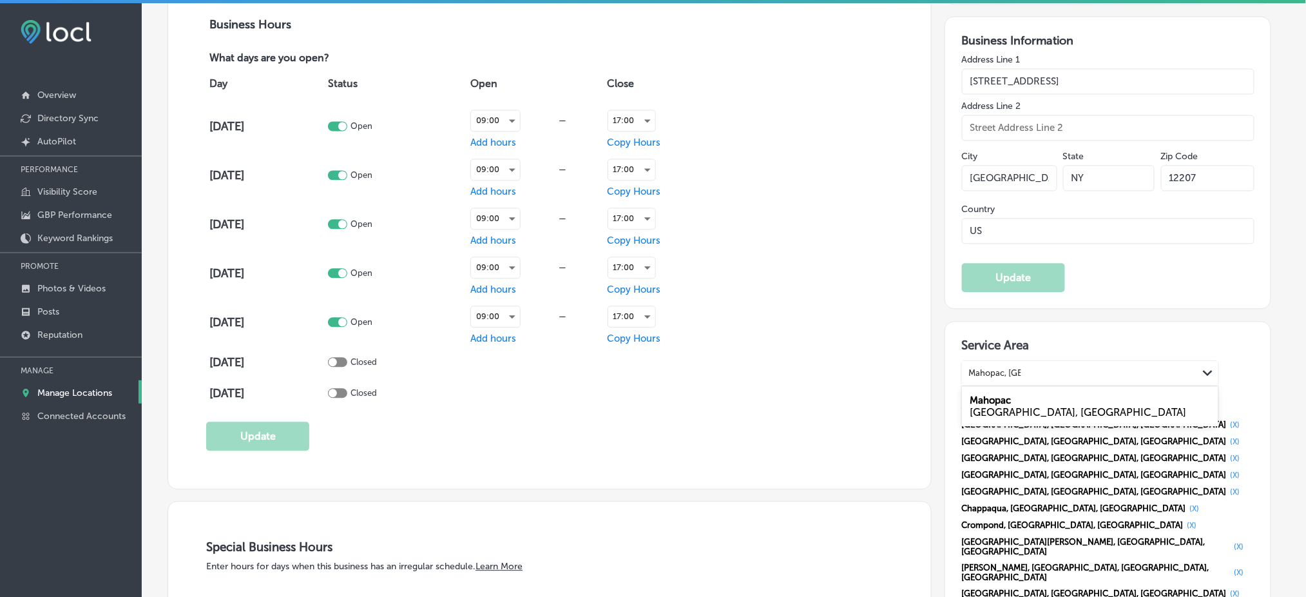
type input "Mahopac, [GEOGRAPHIC_DATA]"
click at [985, 361] on div "Search and select service areas Path Created with Sketch." at bounding box center [1090, 373] width 256 height 24
paste input "[GEOGRAPHIC_DATA], [GEOGRAPHIC_DATA] [GEOGRAPHIC_DATA], [GEOGRAPHIC_DATA] [GEOG…"
drag, startPoint x: 1044, startPoint y: 361, endPoint x: 1221, endPoint y: 362, distance: 177.2
click at [1222, 362] on div "option [object Object], selected. 0 results available for search term [GEOGRAPH…" at bounding box center [1107, 497] width 293 height 275
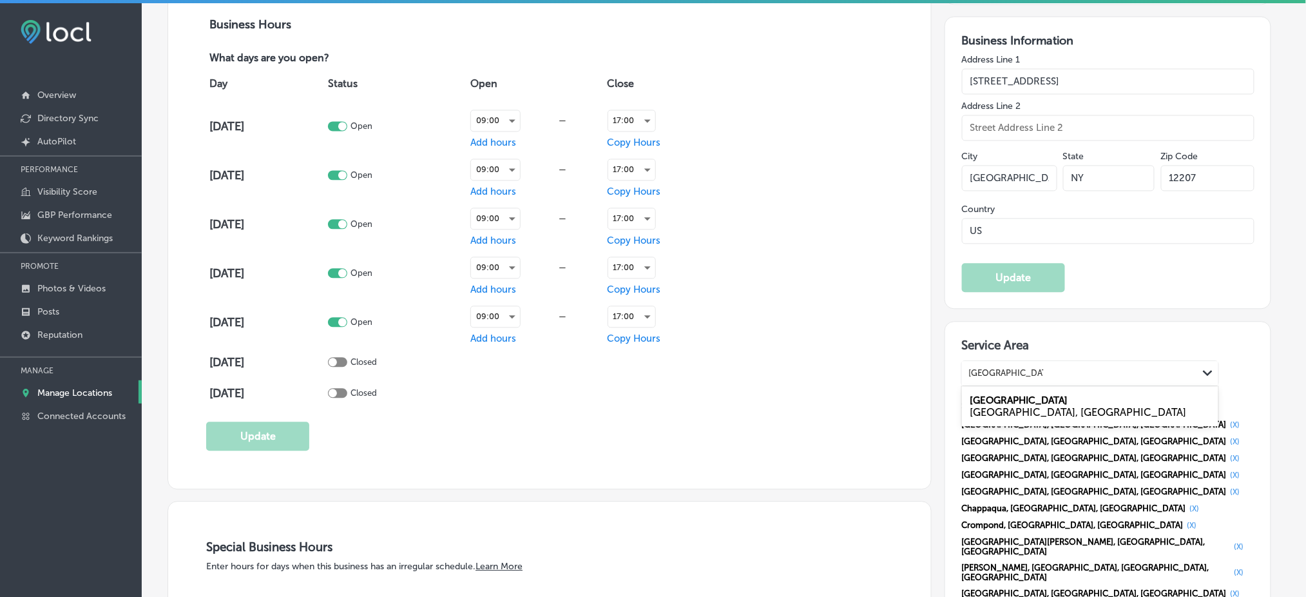
click at [1000, 394] on label "[GEOGRAPHIC_DATA]" at bounding box center [1019, 400] width 98 height 12
type input "[GEOGRAPHIC_DATA], [GEOGRAPHIC_DATA]"
click at [993, 368] on div "Search and select service areas" at bounding box center [1027, 373] width 119 height 10
paste input "[GEOGRAPHIC_DATA], [GEOGRAPHIC_DATA], [GEOGRAPHIC_DATA]"
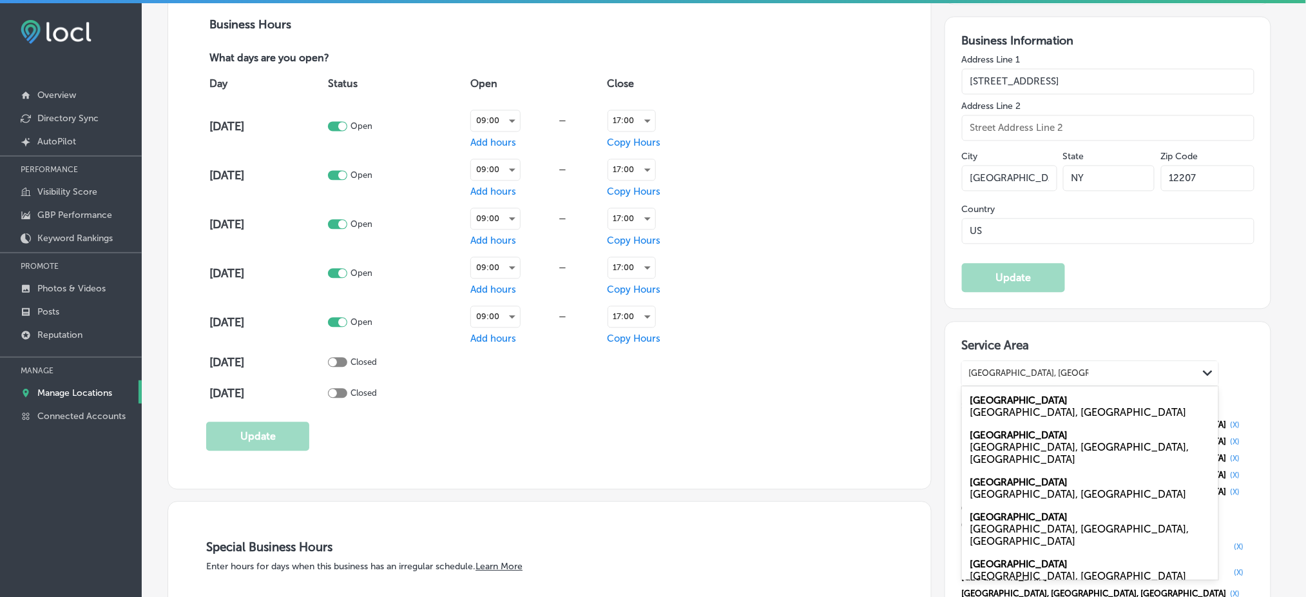
drag, startPoint x: 1024, startPoint y: 361, endPoint x: 1170, endPoint y: 361, distance: 146.9
click at [1170, 364] on div "[GEOGRAPHIC_DATA], [GEOGRAPHIC_DATA] [GEOGRAPHIC_DATA], [GEOGRAPHIC_DATA] [GEOG…" at bounding box center [1080, 372] width 236 height 17
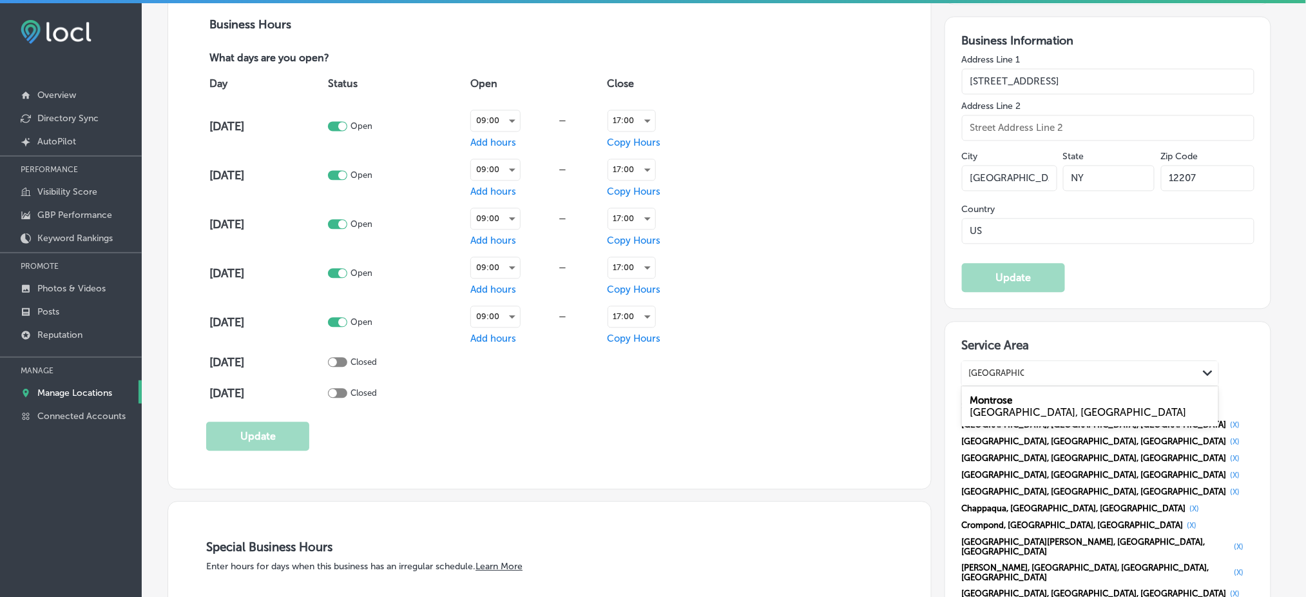
click at [1021, 388] on div "Montrose [GEOGRAPHIC_DATA], [GEOGRAPHIC_DATA]" at bounding box center [1090, 405] width 256 height 35
type input "[GEOGRAPHIC_DATA], [GEOGRAPHIC_DATA]"
click at [1013, 368] on div "Search and select service areas" at bounding box center [1027, 373] width 119 height 10
paste input "[GEOGRAPHIC_DATA], [GEOGRAPHIC_DATA]"
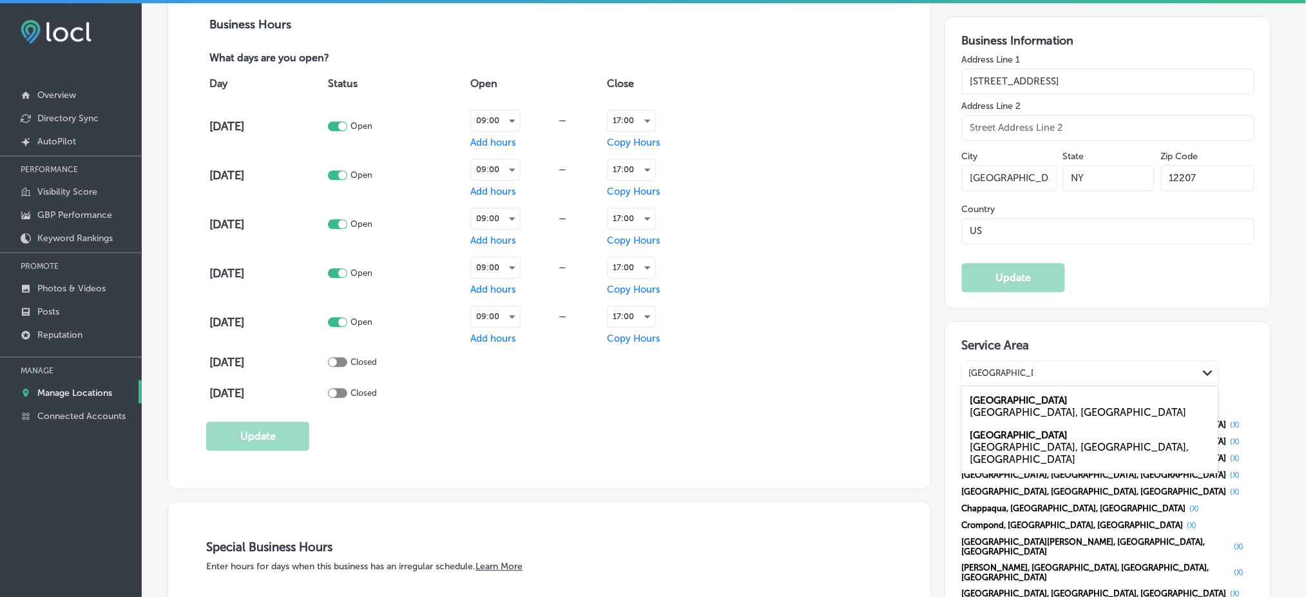
click at [1013, 394] on label "[GEOGRAPHIC_DATA]" at bounding box center [1019, 400] width 98 height 12
type input "[GEOGRAPHIC_DATA], [GEOGRAPHIC_DATA]"
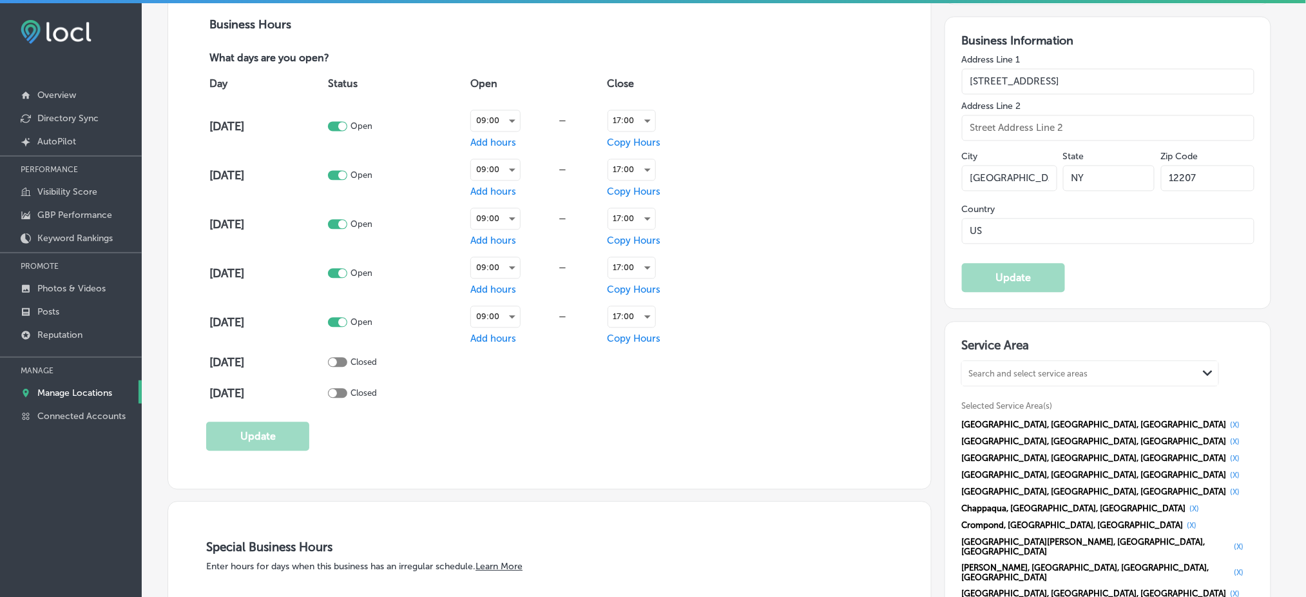
click at [1018, 368] on div "Search and select service areas" at bounding box center [1027, 373] width 119 height 10
paste input "[GEOGRAPHIC_DATA], [GEOGRAPHIC_DATA]"
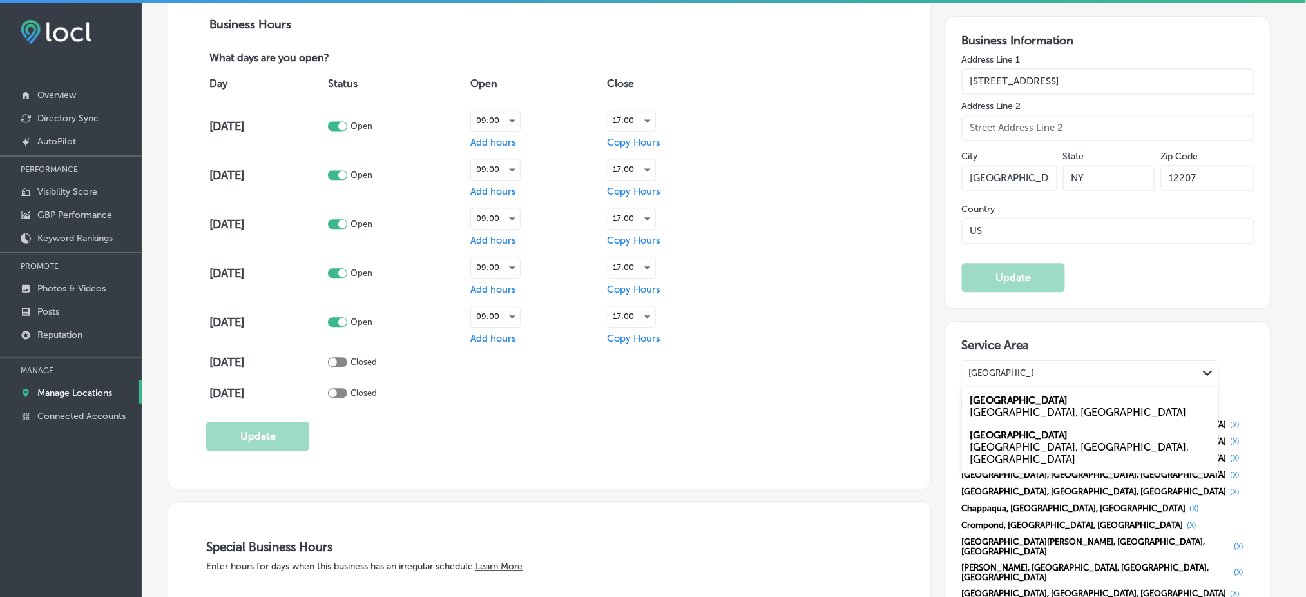
type input "[GEOGRAPHIC_DATA], [GEOGRAPHIC_DATA]"
click at [887, 362] on div "Day Status Open Close [DATE] Open 09:00 — Add hours 17:00 Copy Hours [DATE] Ope…" at bounding box center [549, 237] width 687 height 343
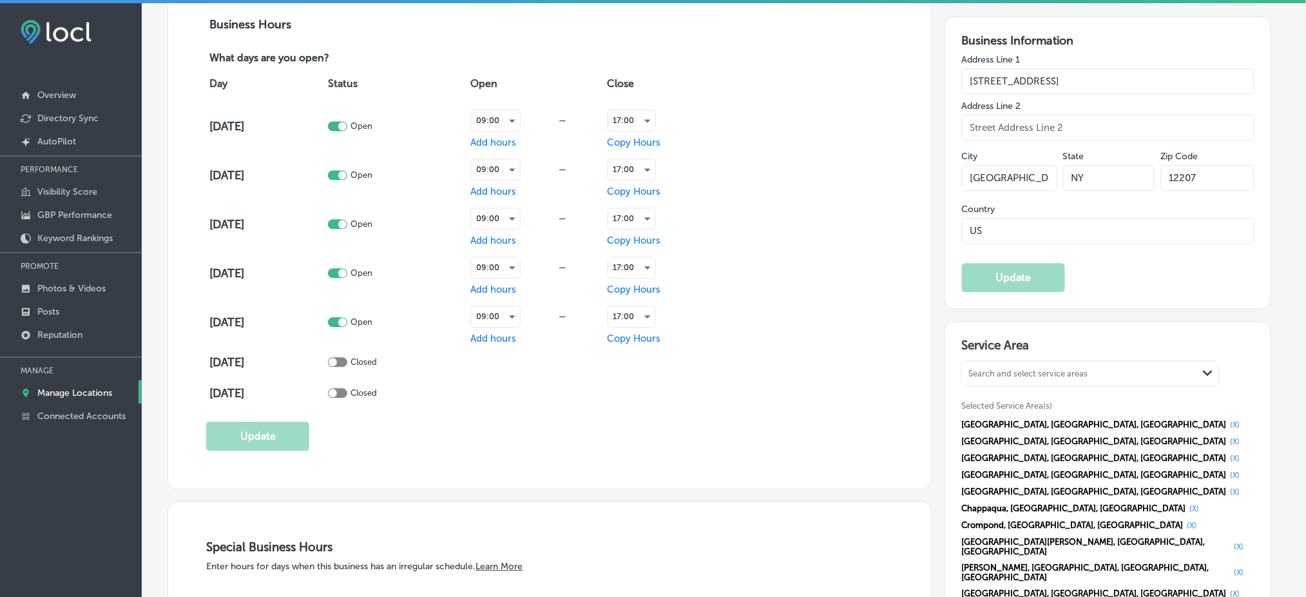
click at [1019, 368] on div "Search and select service areas" at bounding box center [1027, 373] width 119 height 10
paste input "[GEOGRAPHIC_DATA], [GEOGRAPHIC_DATA] Peekskill, [GEOGRAPHIC_DATA] [GEOGRAPHIC_D…"
drag, startPoint x: 1021, startPoint y: 364, endPoint x: 1227, endPoint y: 364, distance: 205.5
click at [1227, 364] on div "option [object Object], selected. 0 results available for search term [GEOGRAPH…" at bounding box center [1107, 522] width 293 height 325
click at [1004, 394] on label "Ossining" at bounding box center [989, 400] width 39 height 12
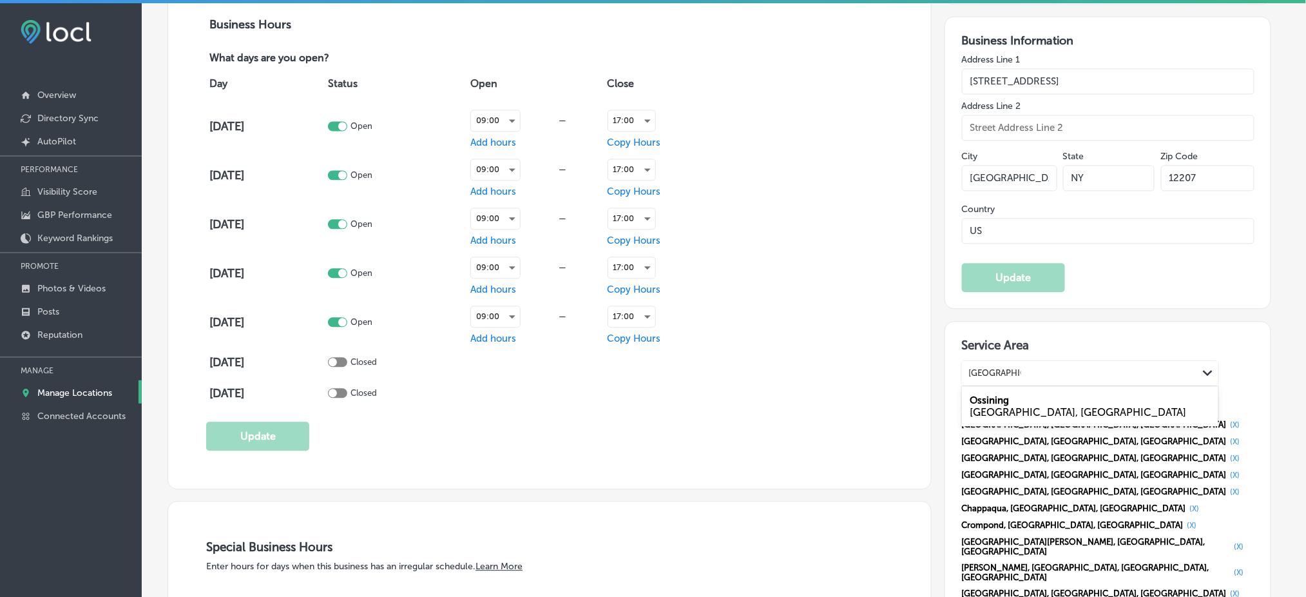
type input "[GEOGRAPHIC_DATA], [GEOGRAPHIC_DATA]"
click at [1004, 368] on div "Search and select service areas" at bounding box center [1027, 373] width 119 height 10
paste input "[GEOGRAPHIC_DATA], [GEOGRAPHIC_DATA], [GEOGRAPHIC_DATA]"
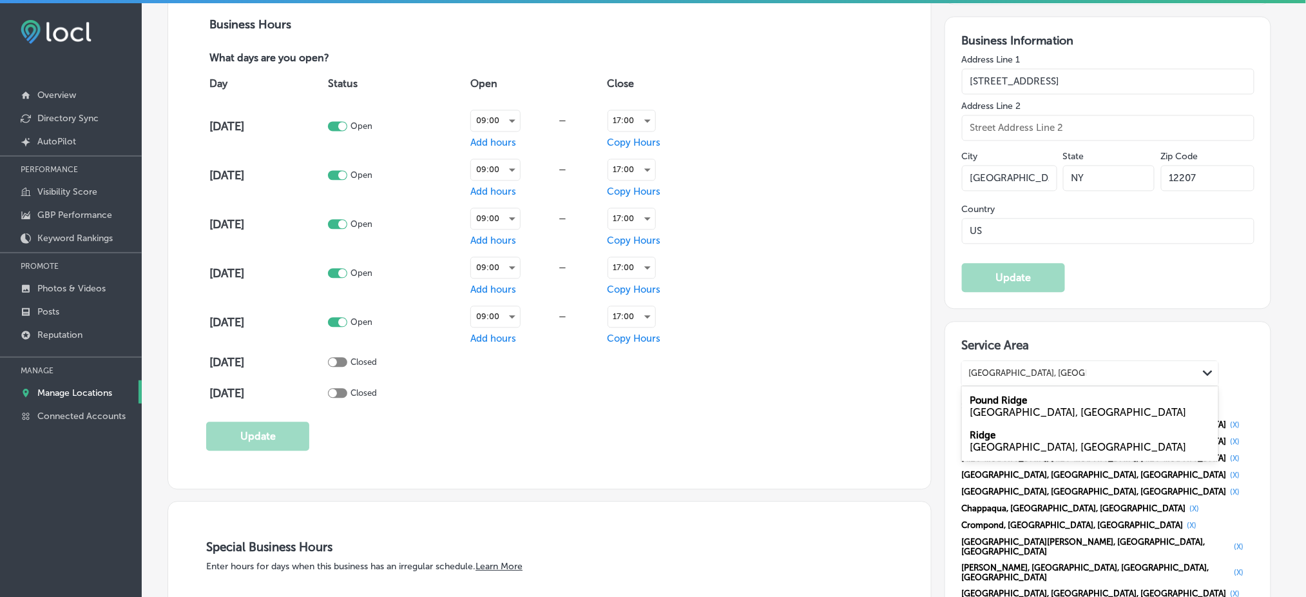
drag, startPoint x: 1018, startPoint y: 361, endPoint x: 1165, endPoint y: 363, distance: 146.9
click at [1165, 364] on div "[GEOGRAPHIC_DATA], [GEOGRAPHIC_DATA] [GEOGRAPHIC_DATA], [GEOGRAPHIC_DATA] [GEOG…" at bounding box center [1080, 372] width 236 height 17
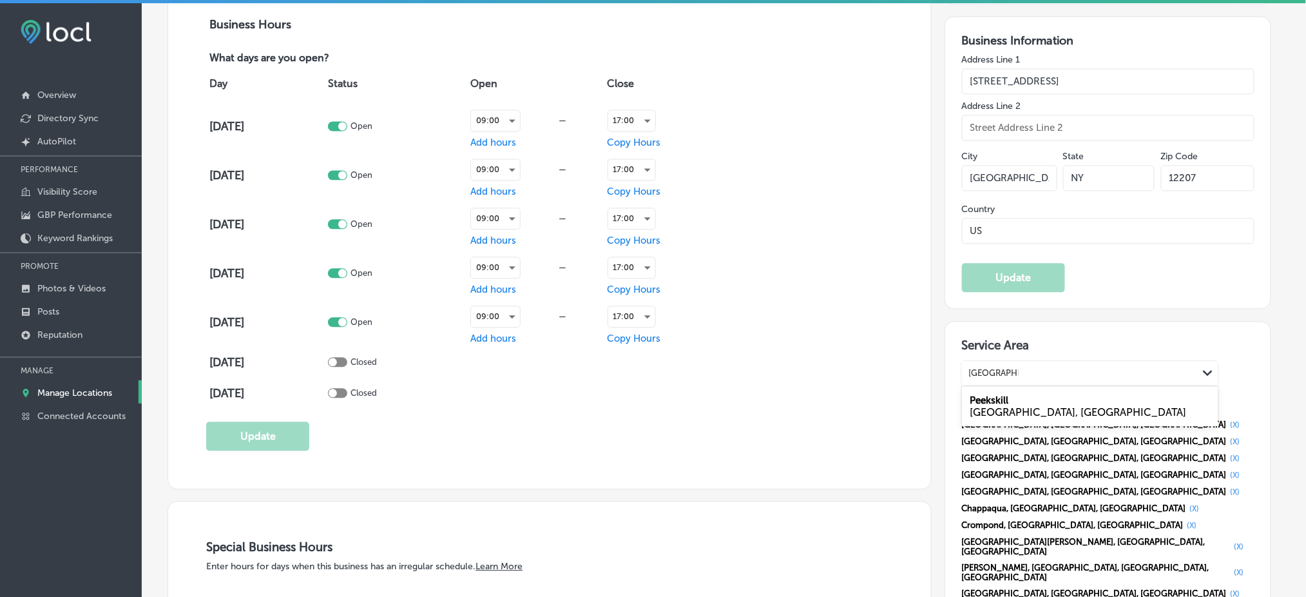
click at [1008, 388] on div "Peekskill [GEOGRAPHIC_DATA], [GEOGRAPHIC_DATA]" at bounding box center [1090, 405] width 256 height 35
type input "[GEOGRAPHIC_DATA], [GEOGRAPHIC_DATA]"
click at [1008, 368] on div "Search and select service areas" at bounding box center [1027, 373] width 119 height 10
paste input "[GEOGRAPHIC_DATA], [GEOGRAPHIC_DATA]"
click at [1010, 394] on label "Pound Ridge" at bounding box center [998, 400] width 57 height 12
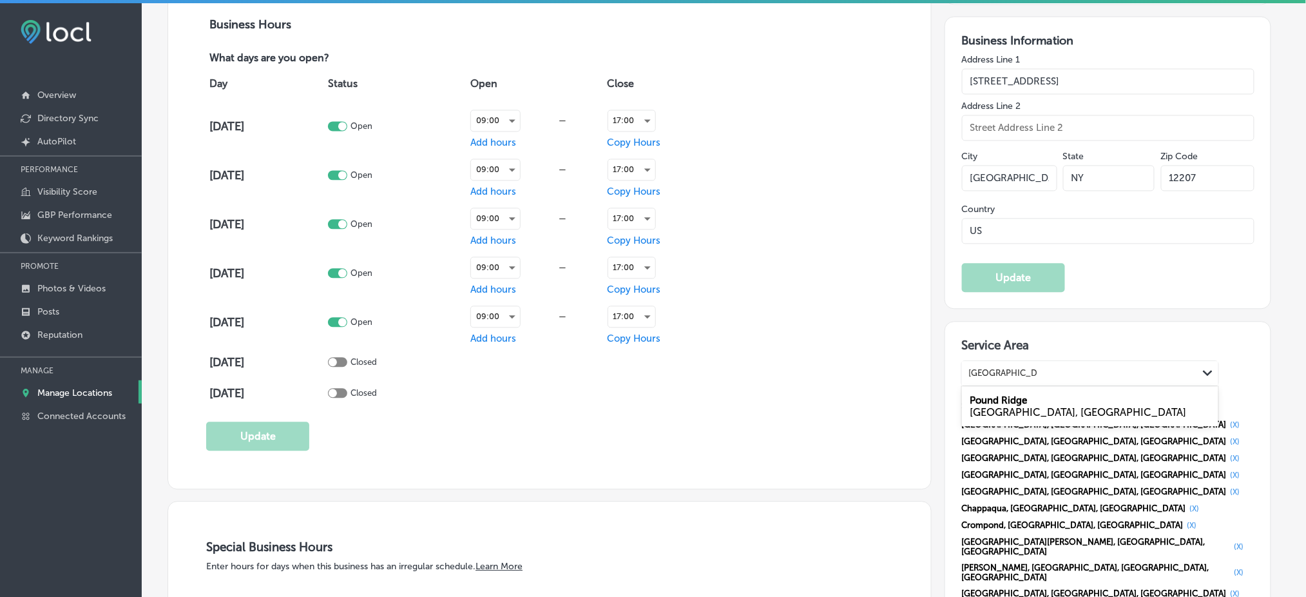
type input "[GEOGRAPHIC_DATA], [GEOGRAPHIC_DATA]"
click at [977, 368] on div "Search and select service areas" at bounding box center [1027, 373] width 119 height 10
paste input "[GEOGRAPHIC_DATA], [GEOGRAPHIC_DATA] [GEOGRAPHIC_DATA], [GEOGRAPHIC_DATA]"
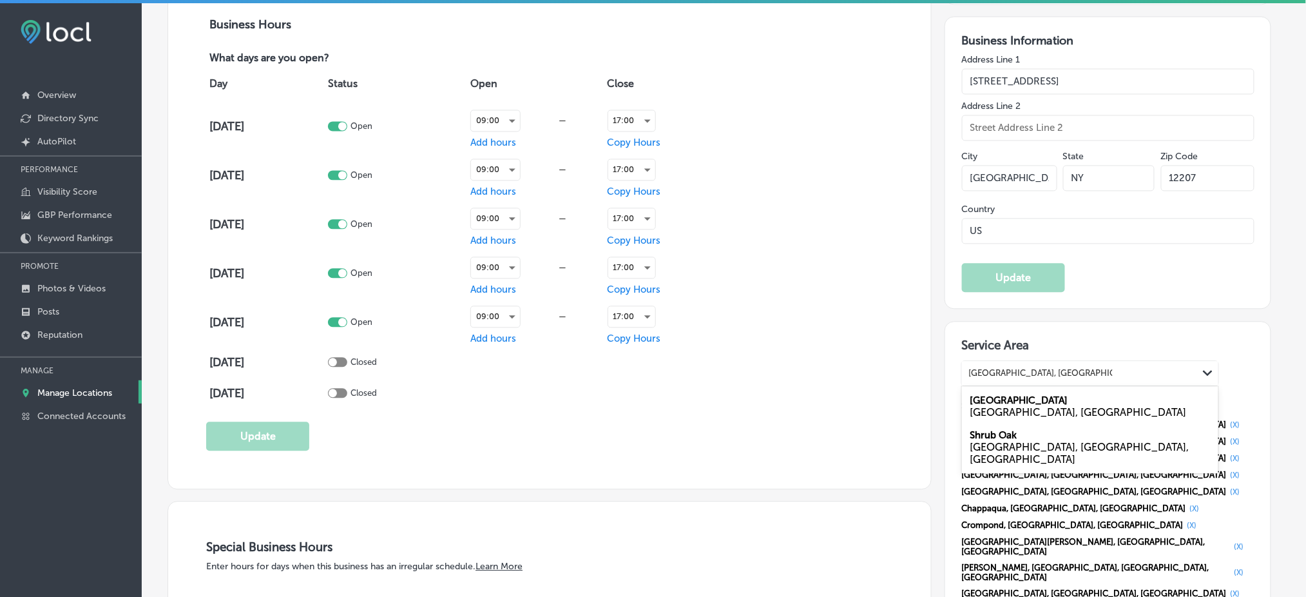
drag, startPoint x: 1026, startPoint y: 364, endPoint x: 1136, endPoint y: 364, distance: 110.8
click at [1136, 364] on div "[GEOGRAPHIC_DATA], [GEOGRAPHIC_DATA] [GEOGRAPHIC_DATA], [GEOGRAPHIC_DATA] [GEOG…" at bounding box center [1080, 372] width 236 height 17
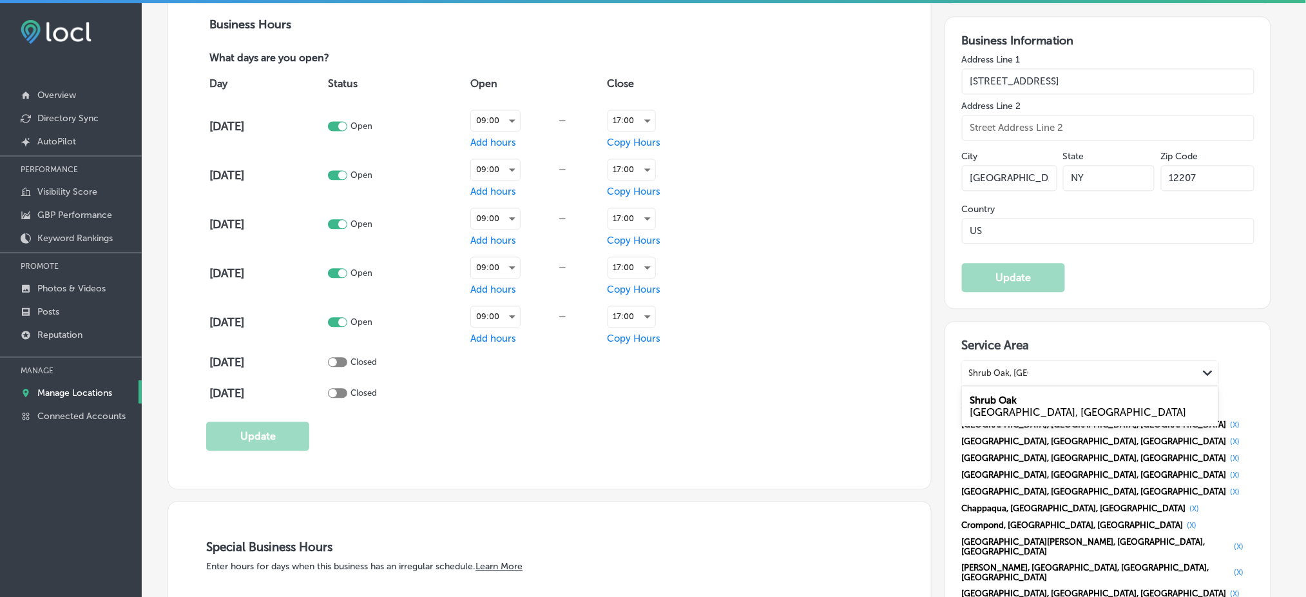
click at [1027, 391] on div "[GEOGRAPHIC_DATA], [GEOGRAPHIC_DATA]" at bounding box center [1090, 405] width 256 height 35
type input "Shrub Oak, [GEOGRAPHIC_DATA]"
click at [1004, 368] on div "Search and select service areas" at bounding box center [1027, 373] width 119 height 10
paste input "[GEOGRAPHIC_DATA], [GEOGRAPHIC_DATA]"
click at [1017, 394] on label "[GEOGRAPHIC_DATA]" at bounding box center [1019, 400] width 98 height 12
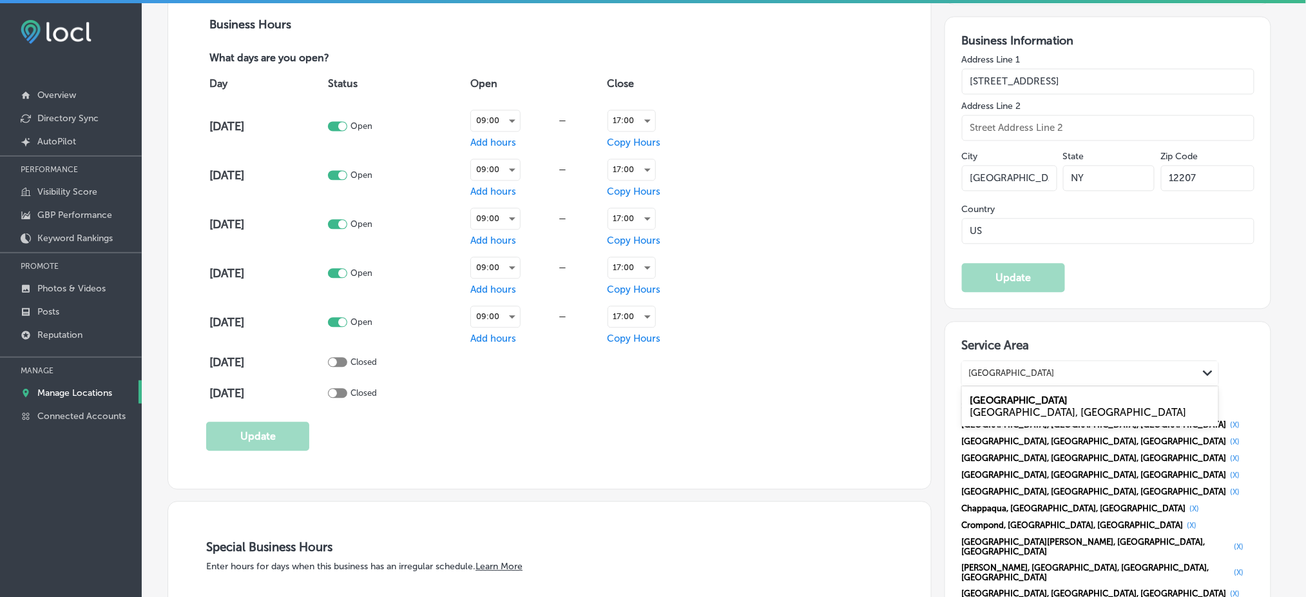
type input "[GEOGRAPHIC_DATA], [GEOGRAPHIC_DATA]"
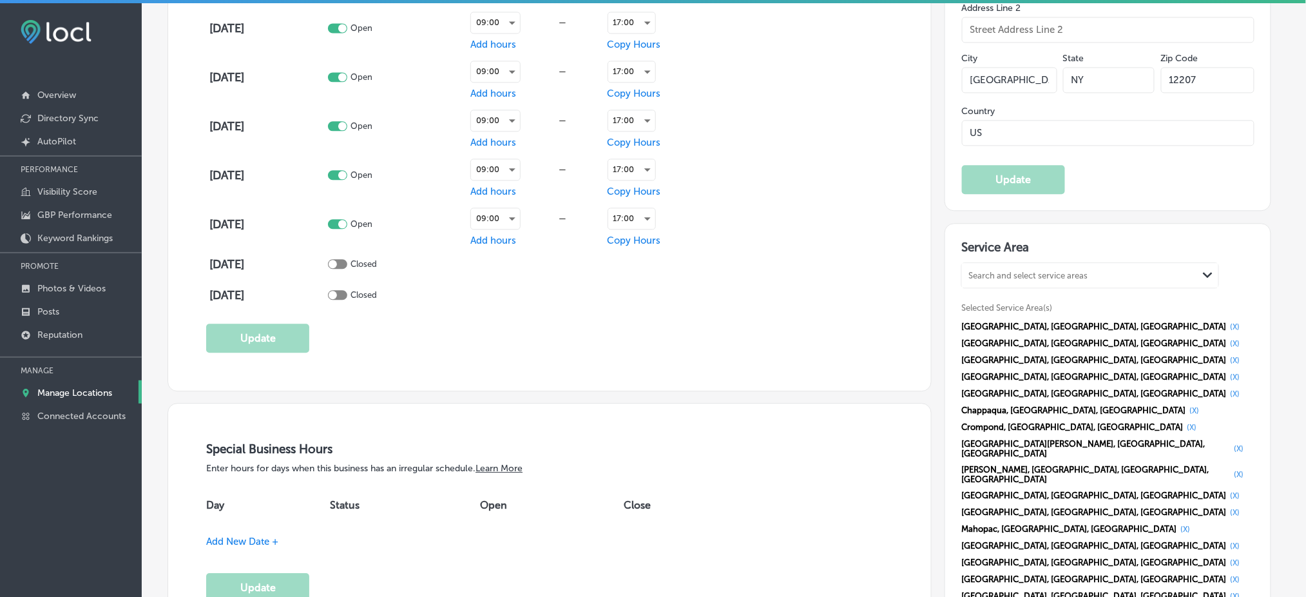
scroll to position [1116, 0]
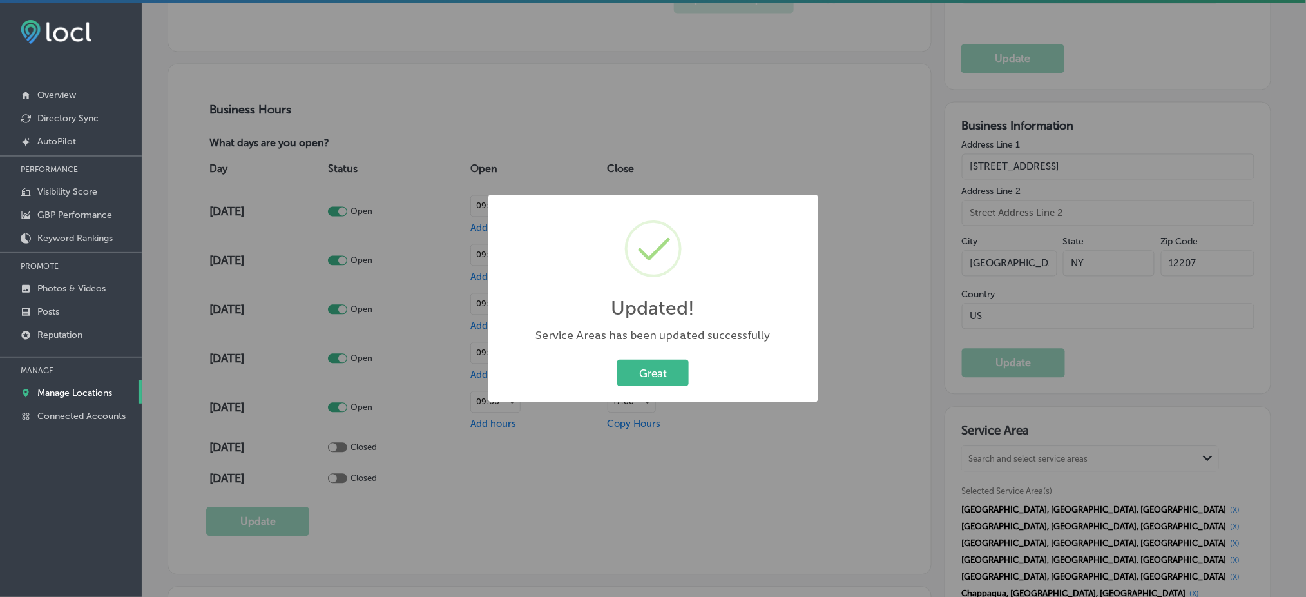
scroll to position [859, 0]
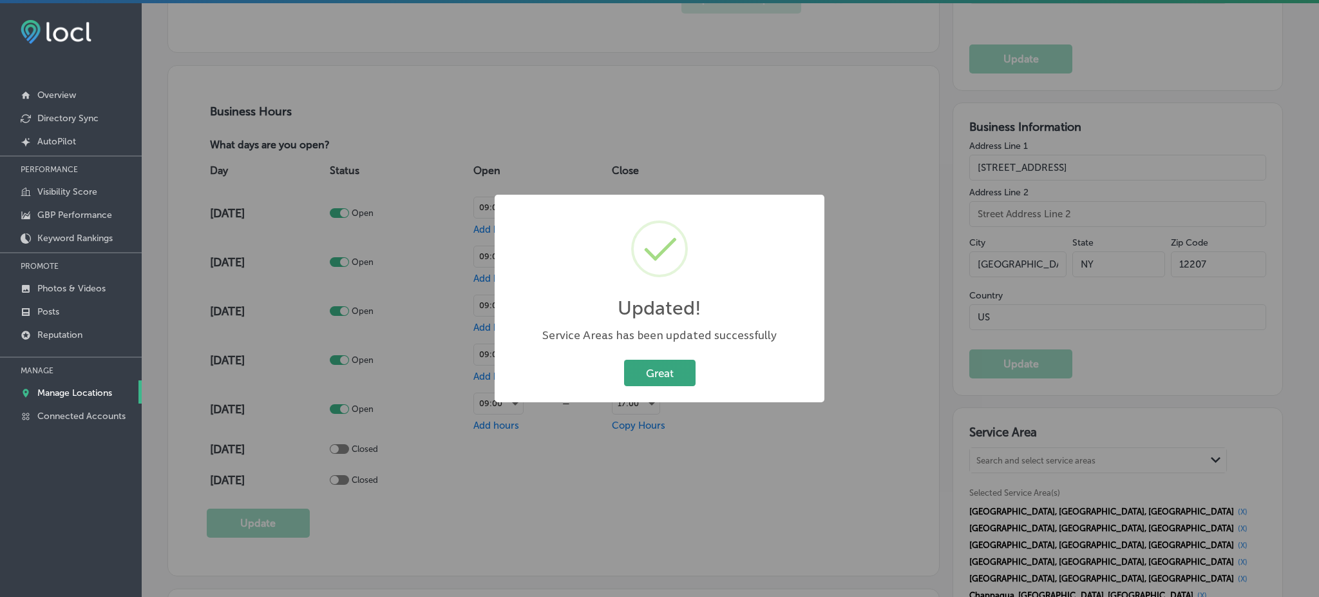
click at [654, 374] on button "Great" at bounding box center [660, 372] width 72 height 26
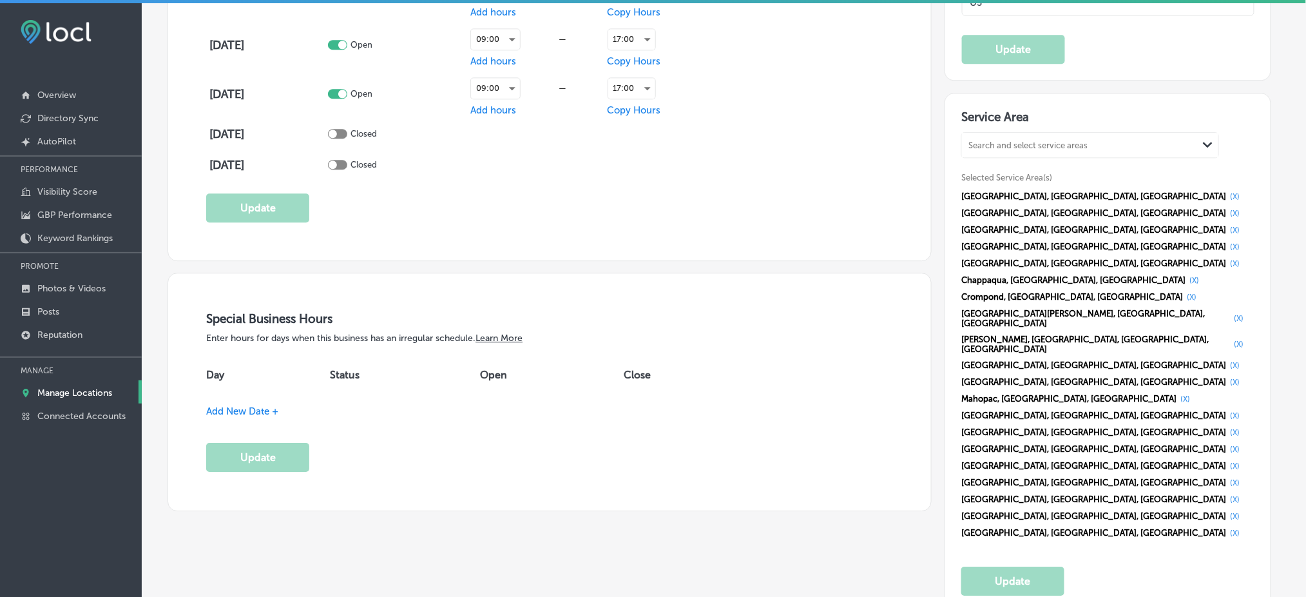
scroll to position [1202, 0]
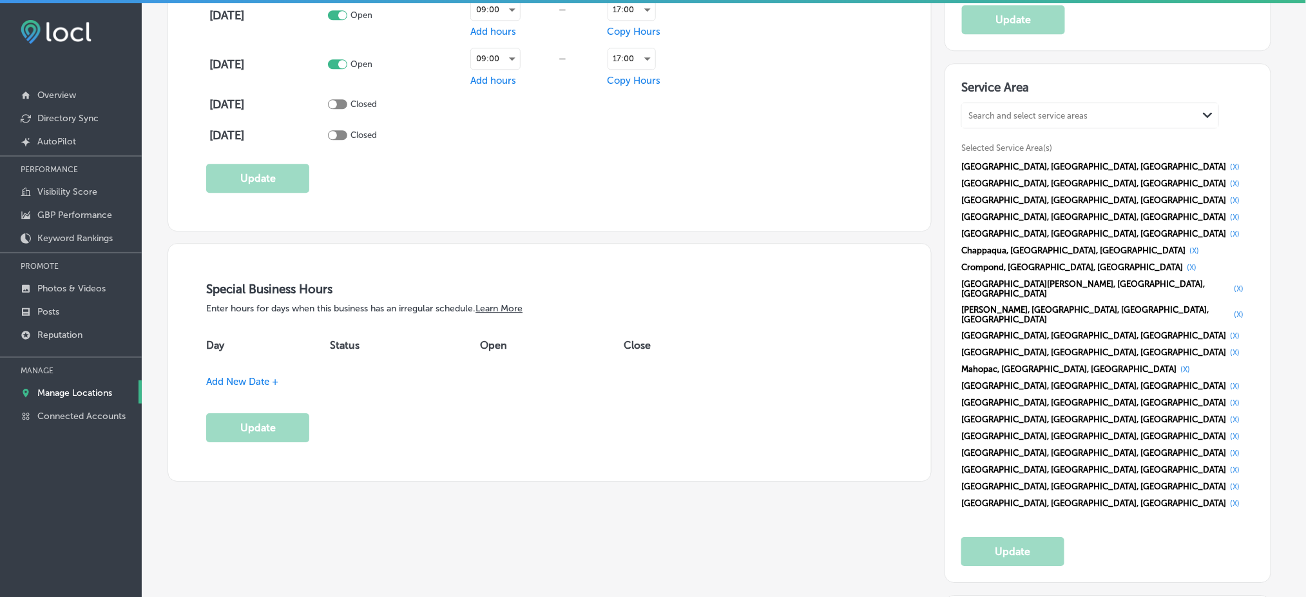
click at [273, 370] on div "Special Business Hours Enter hours for days when this business has an irregular…" at bounding box center [549, 362] width 687 height 160
click at [267, 376] on span "Add New Date +" at bounding box center [242, 382] width 72 height 12
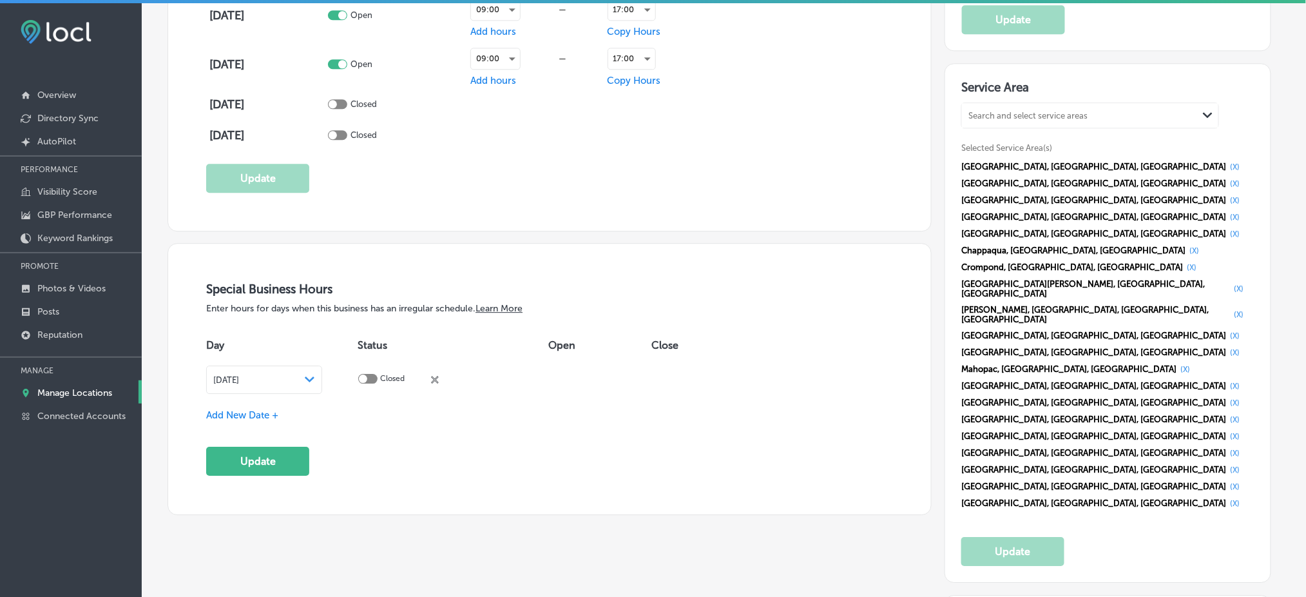
click at [314, 374] on div "[DATE] Path Created with Sketch." at bounding box center [263, 379] width 101 height 10
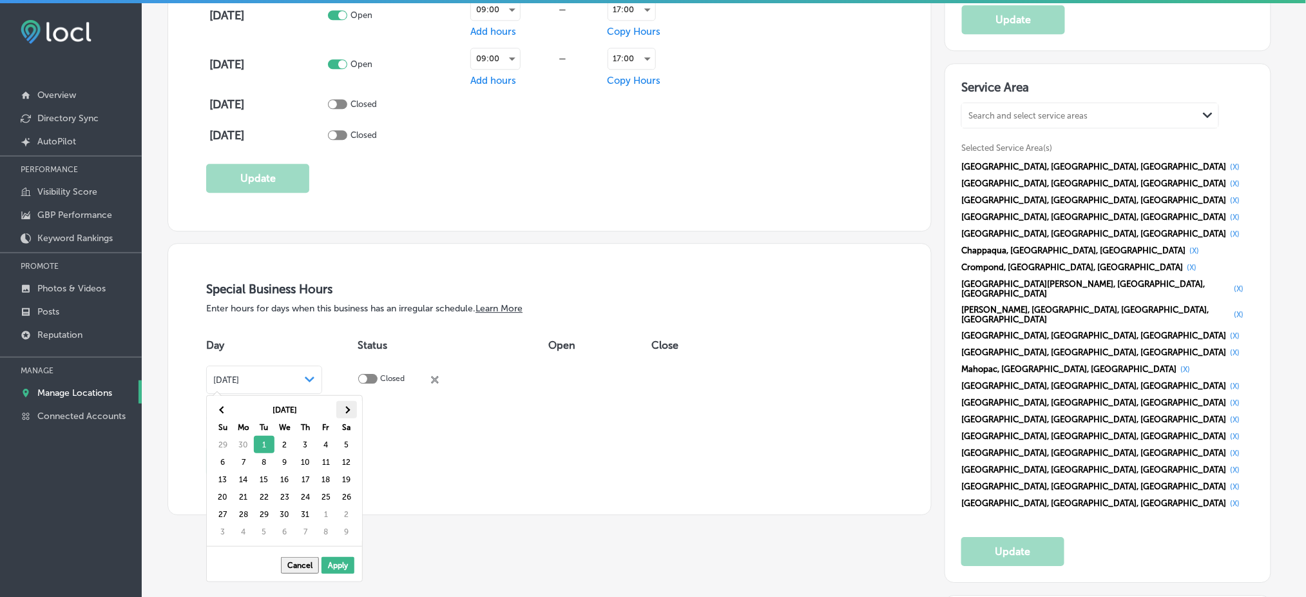
click at [349, 410] on th at bounding box center [346, 409] width 21 height 17
click at [348, 410] on span at bounding box center [346, 409] width 7 height 7
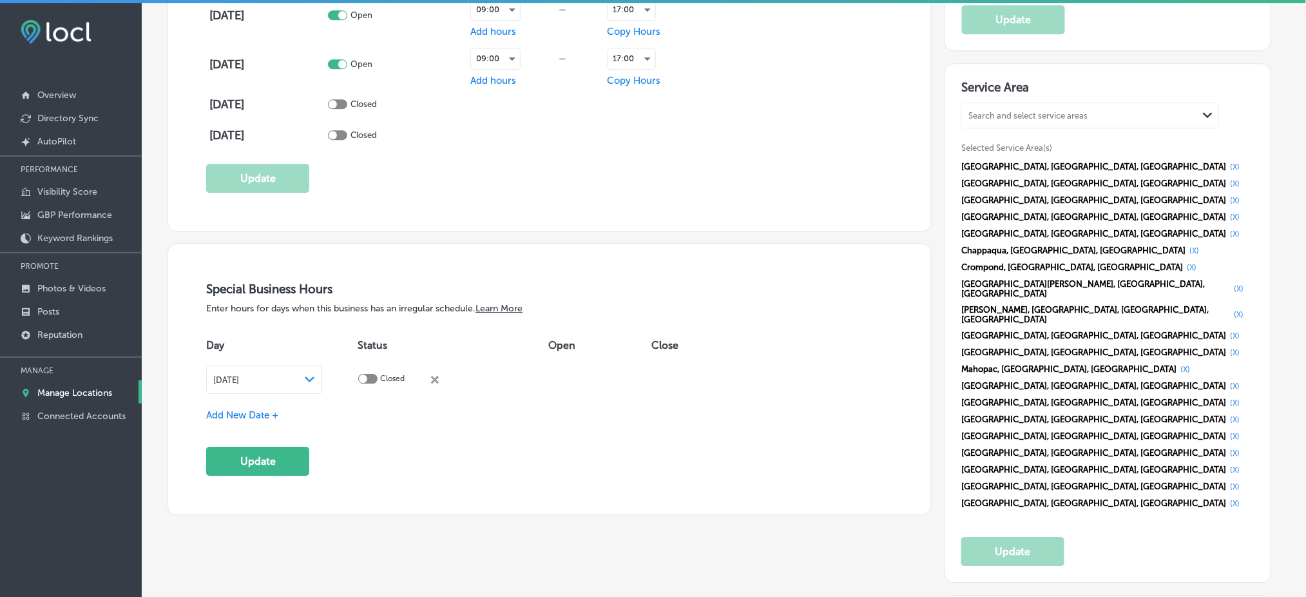
click at [251, 403] on div "Special Business Hours Enter hours for days when this business has an irregular…" at bounding box center [549, 379] width 687 height 194
click at [251, 409] on span "Add New Date +" at bounding box center [242, 415] width 72 height 12
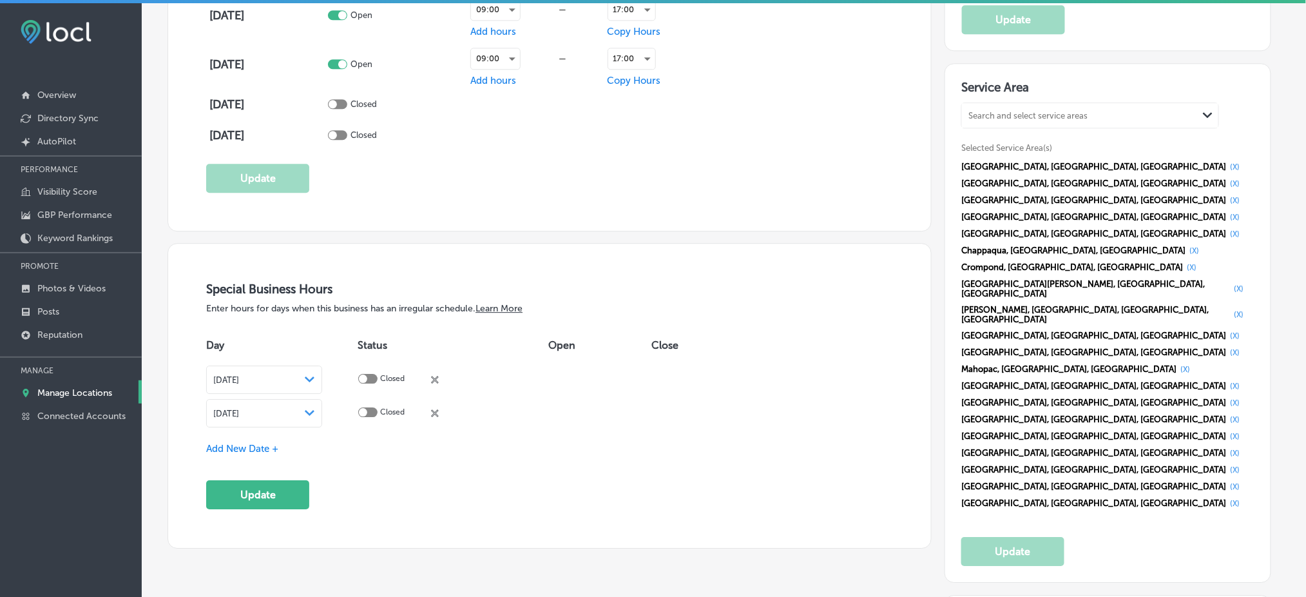
click at [292, 412] on div "[DATE] Path Created with Sketch." at bounding box center [263, 413] width 101 height 10
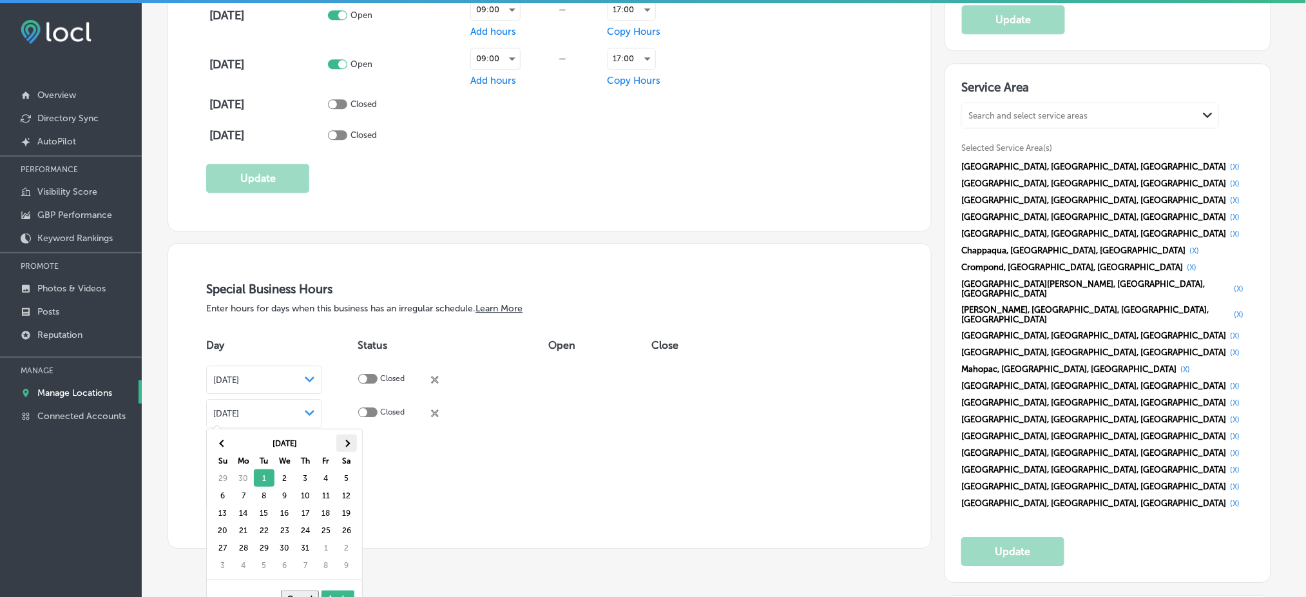
click at [345, 442] on span at bounding box center [346, 442] width 7 height 7
click at [348, 444] on span at bounding box center [346, 442] width 7 height 7
click at [338, 442] on th at bounding box center [346, 442] width 21 height 17
click at [343, 439] on th at bounding box center [346, 442] width 21 height 17
click at [344, 439] on th at bounding box center [346, 442] width 21 height 17
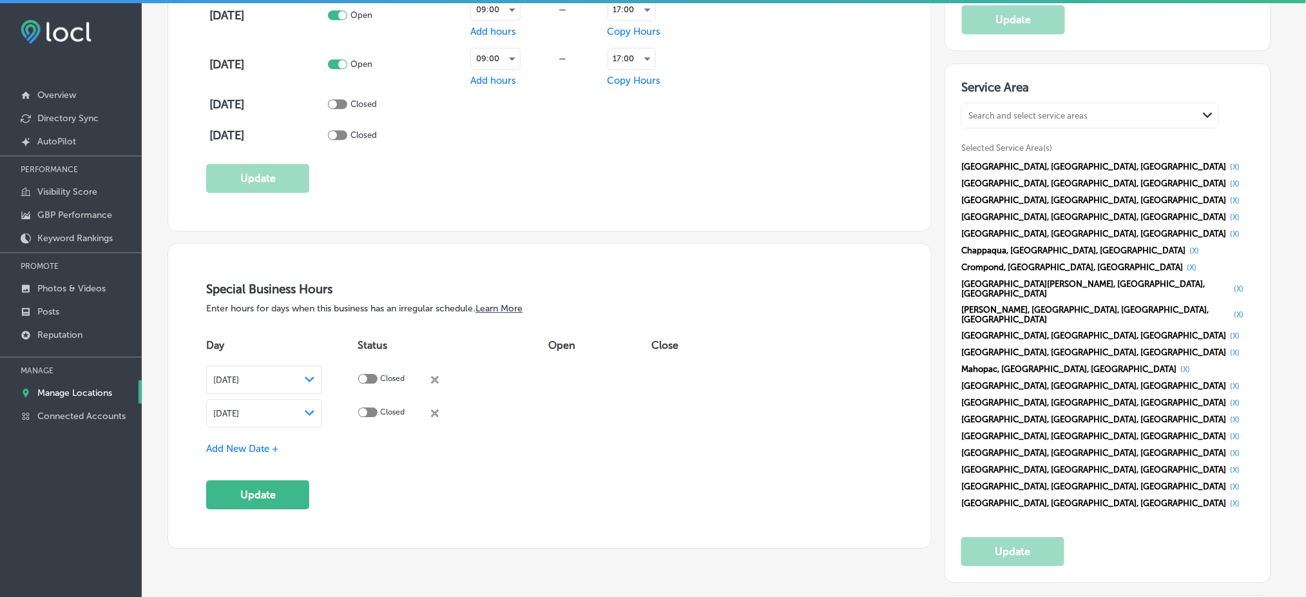
click at [264, 436] on div "Special Business Hours Enter hours for days when this business has an irregular…" at bounding box center [549, 395] width 687 height 227
click at [264, 438] on div "Special Business Hours Enter hours for days when this business has an irregular…" at bounding box center [549, 395] width 687 height 227
click at [264, 443] on span "Add New Date +" at bounding box center [242, 449] width 72 height 12
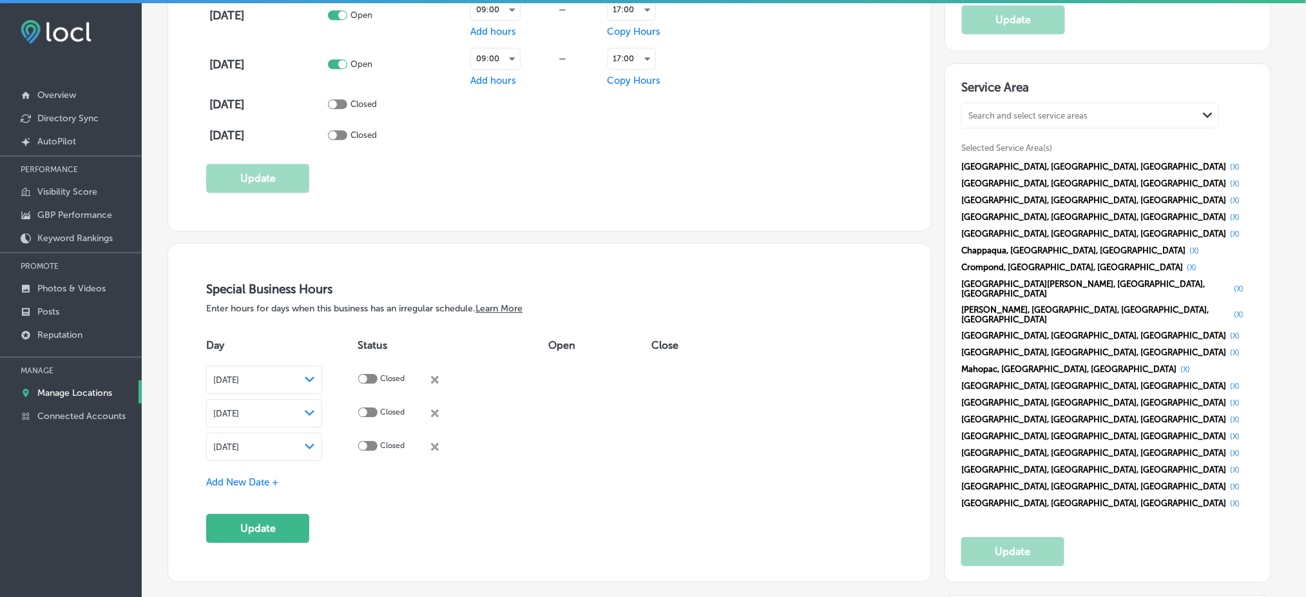
click at [314, 444] on div "[DATE] Path Created with Sketch." at bounding box center [263, 446] width 101 height 10
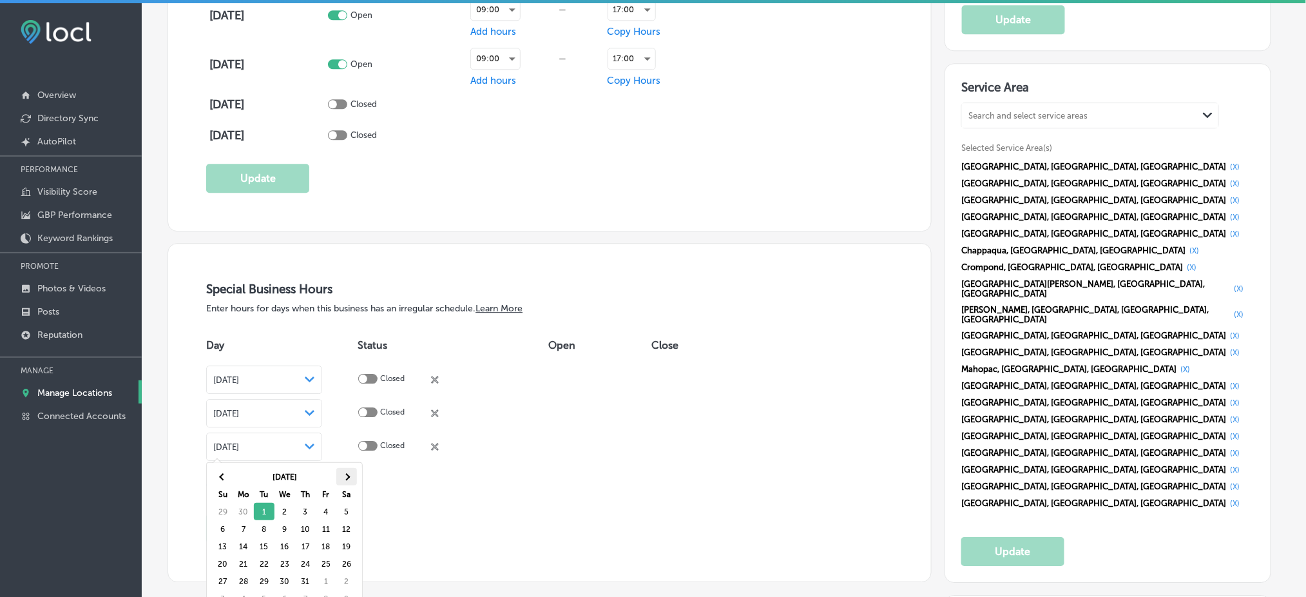
click at [346, 477] on span at bounding box center [346, 476] width 7 height 7
click at [346, 478] on span at bounding box center [346, 476] width 7 height 7
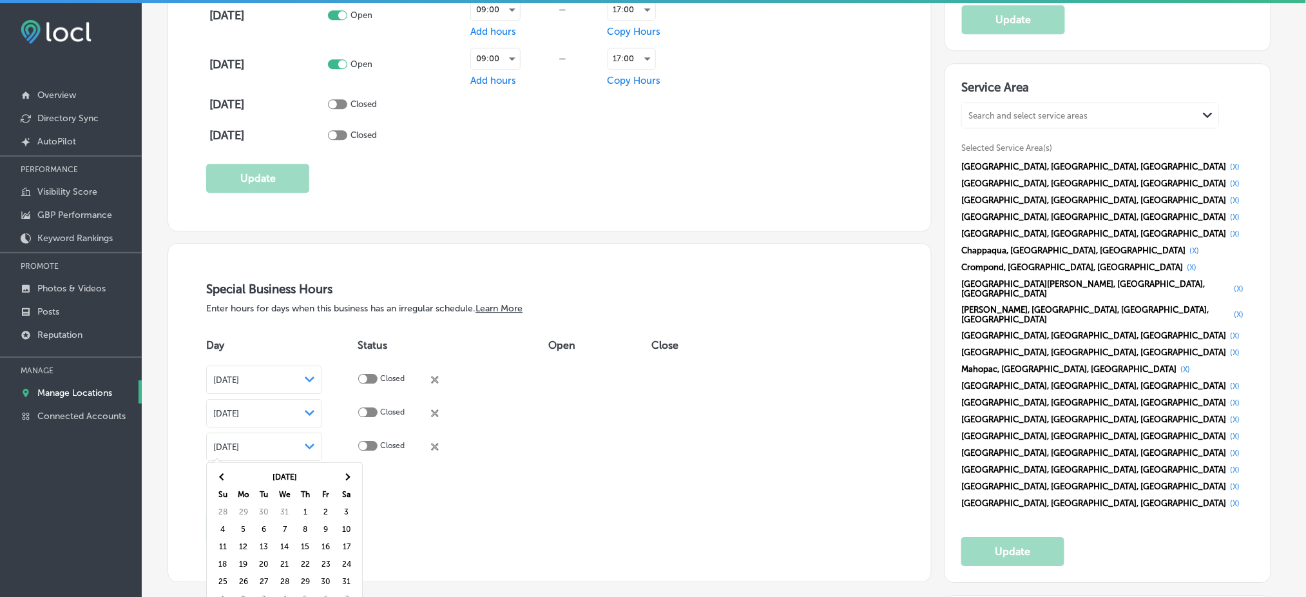
click at [346, 478] on span at bounding box center [346, 476] width 7 height 7
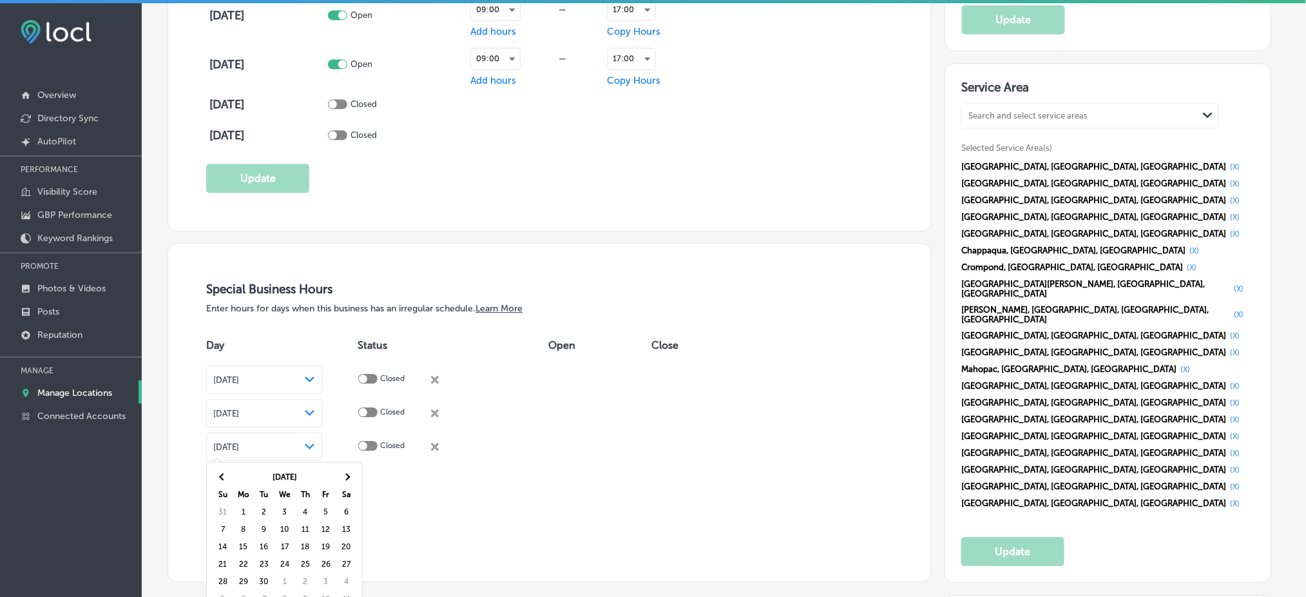
click at [346, 478] on span at bounding box center [346, 476] width 7 height 7
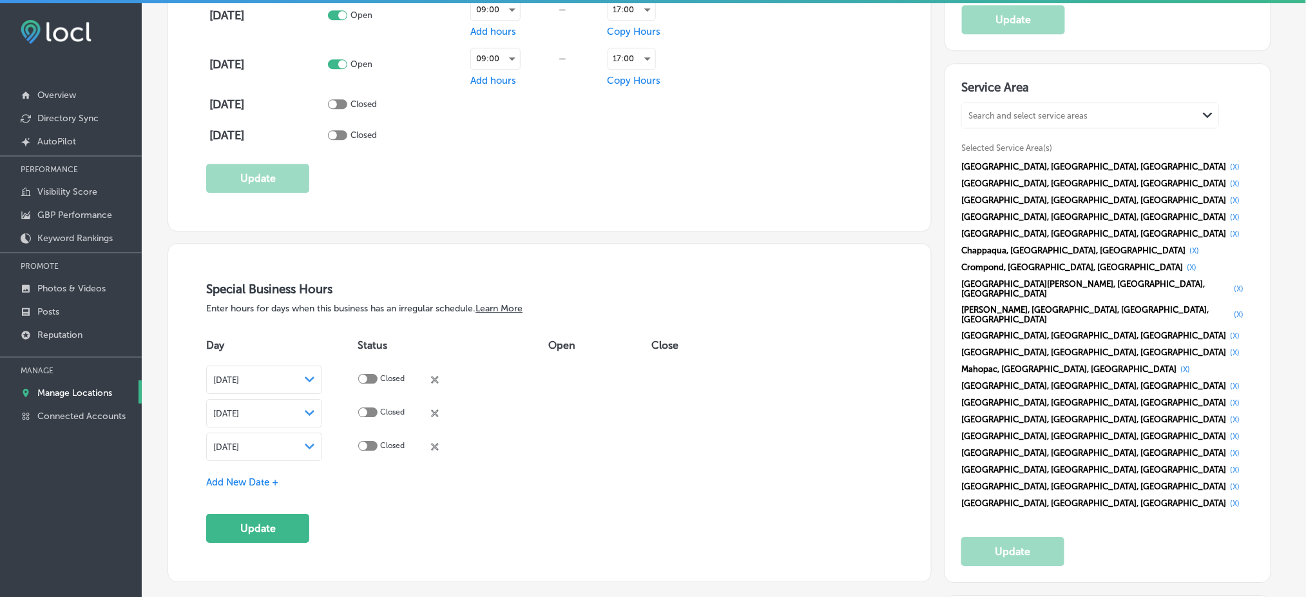
click at [256, 476] on span "Add New Date +" at bounding box center [242, 482] width 72 height 12
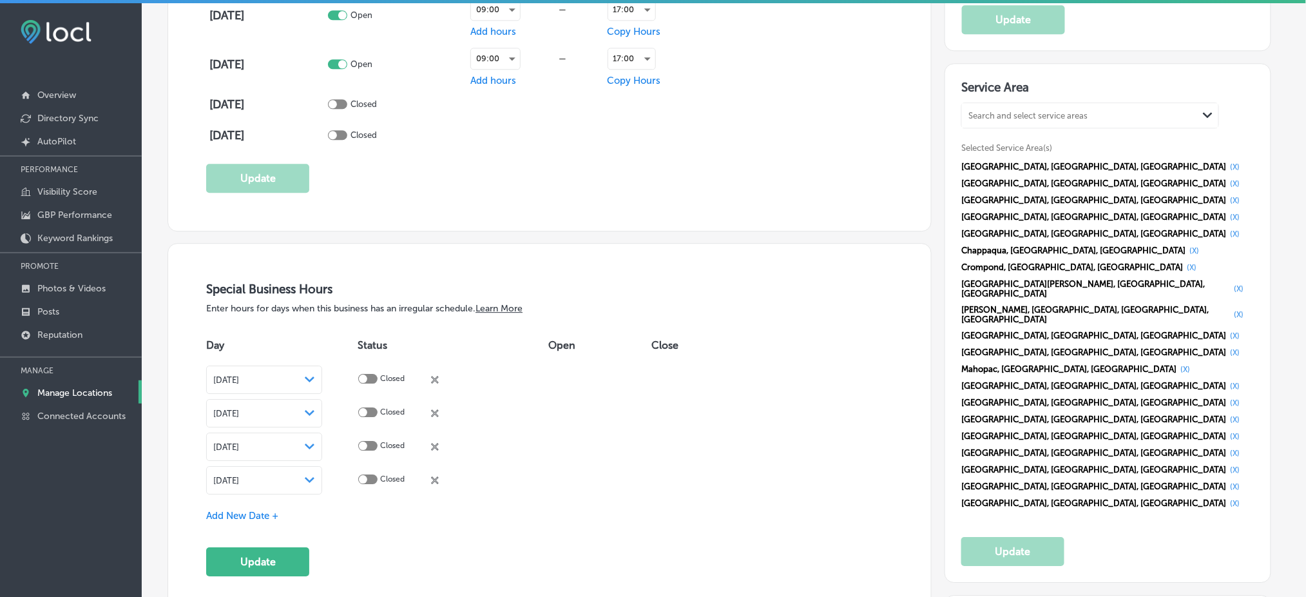
click at [272, 503] on div "Special Business Hours Enter hours for days when this business has an irregular…" at bounding box center [549, 429] width 687 height 294
click at [295, 475] on div "[DATE] Path Created with Sketch." at bounding box center [263, 480] width 101 height 10
click at [348, 503] on th at bounding box center [346, 509] width 21 height 17
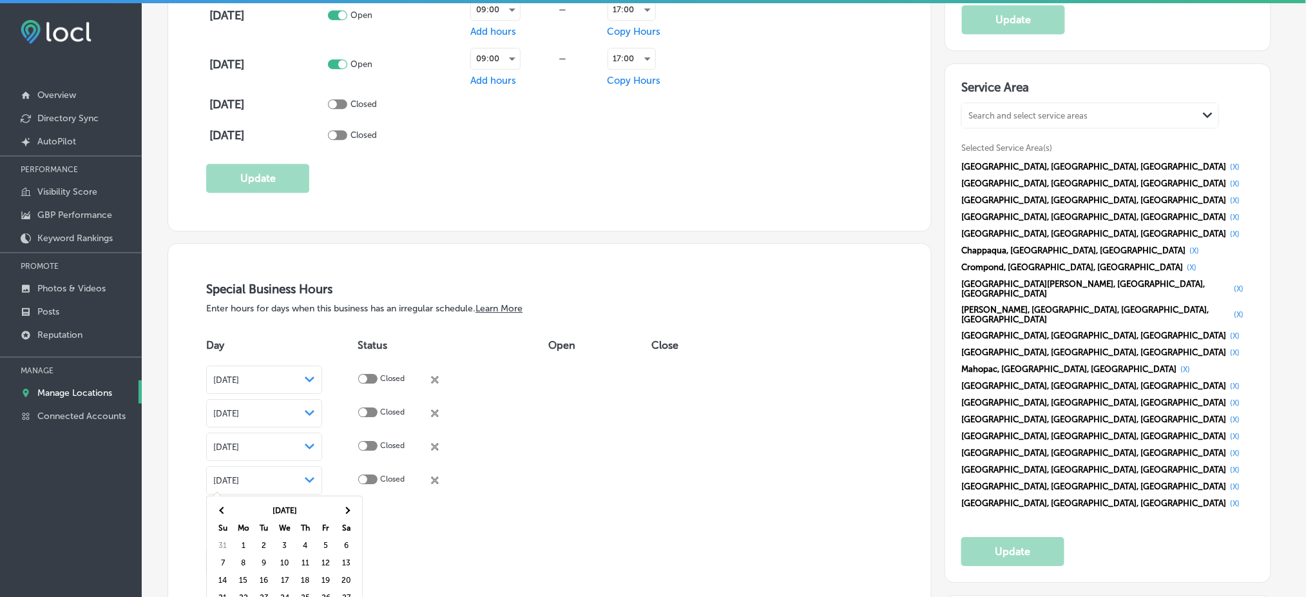
click at [348, 503] on th at bounding box center [346, 509] width 21 height 17
click at [348, 504] on th at bounding box center [346, 509] width 21 height 17
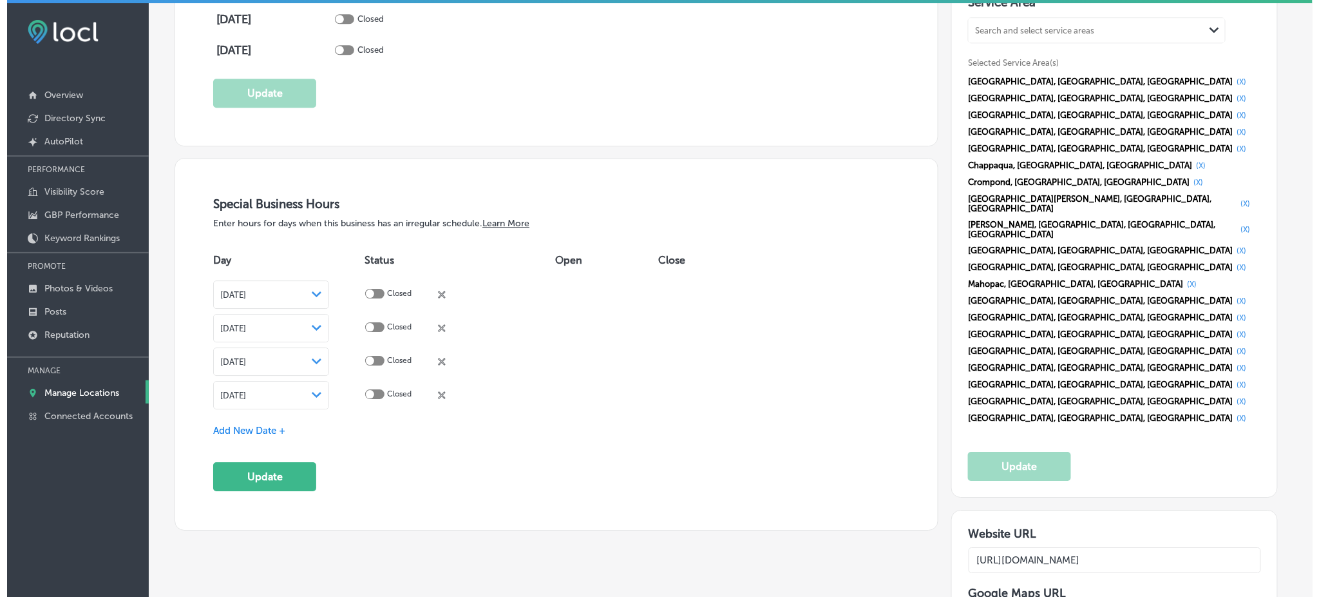
scroll to position [1288, 0]
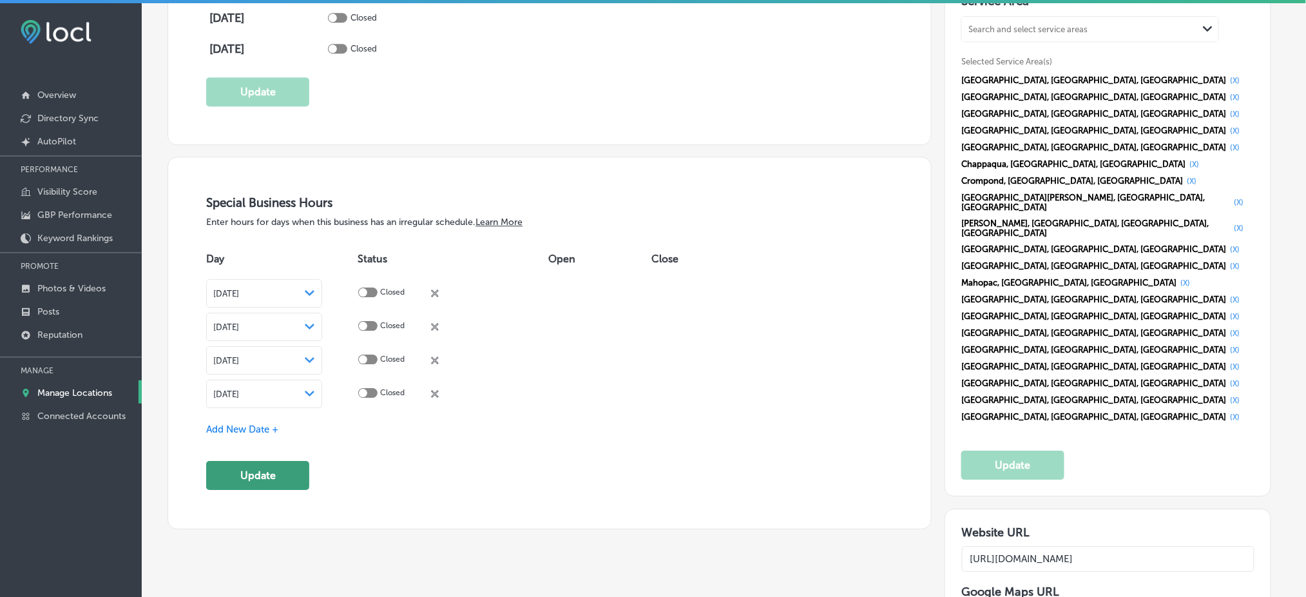
click at [294, 470] on button "Update" at bounding box center [257, 475] width 103 height 29
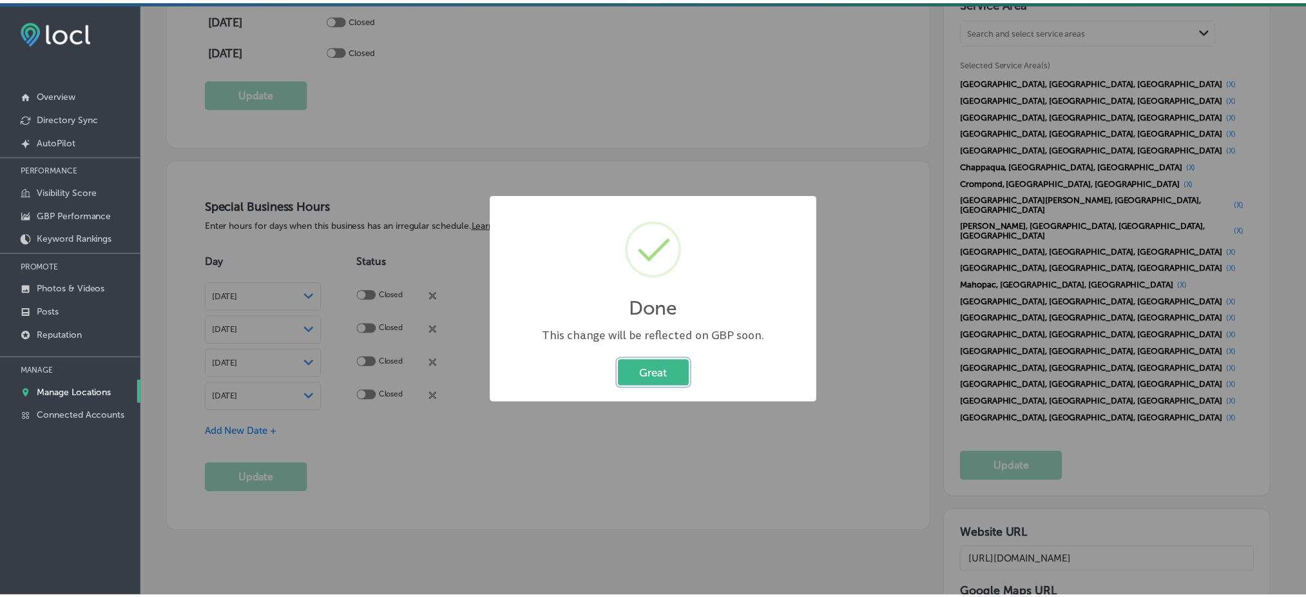
scroll to position [1290, 0]
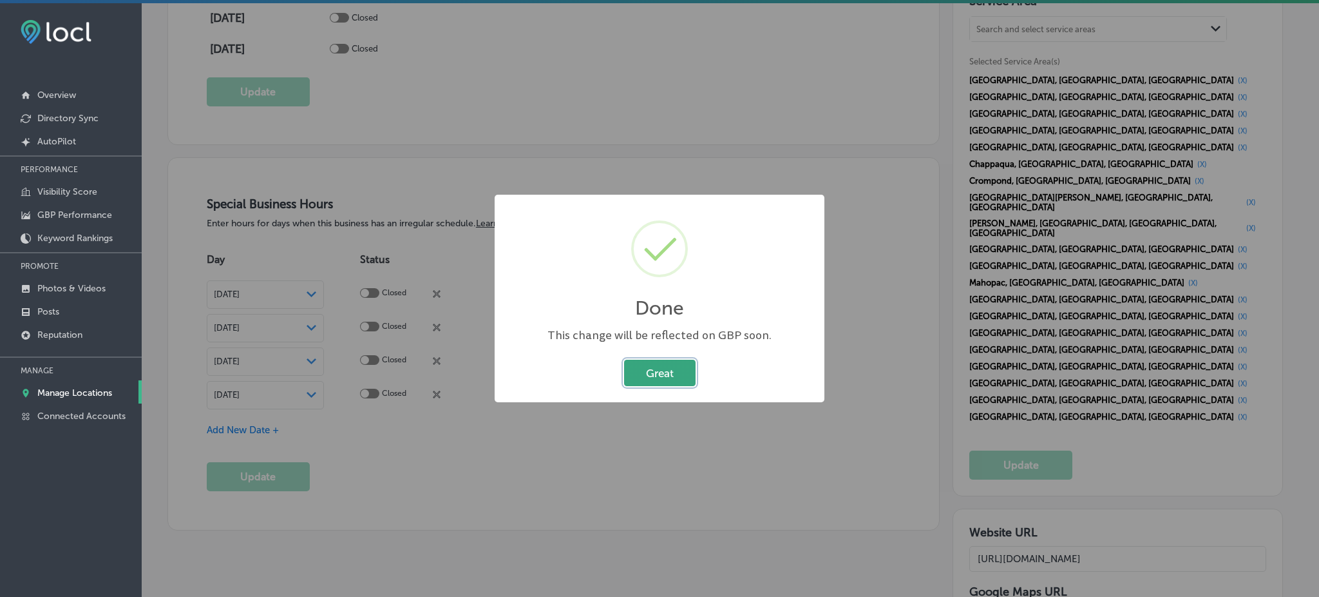
click at [653, 376] on button "Great" at bounding box center [660, 372] width 72 height 26
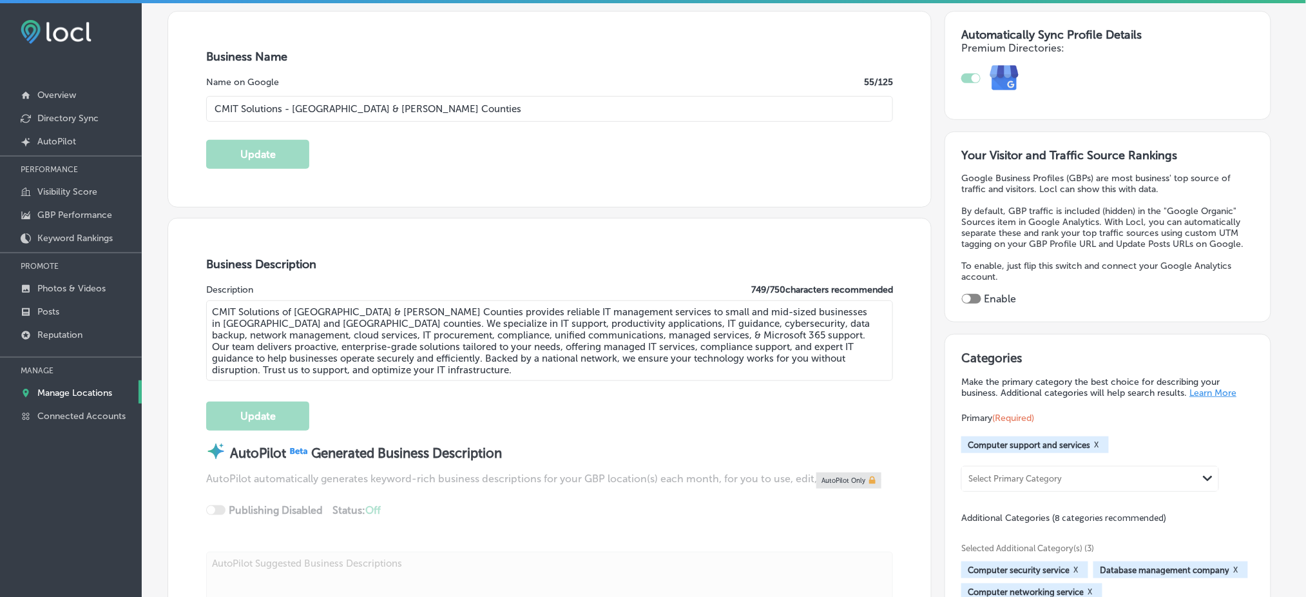
scroll to position [0, 0]
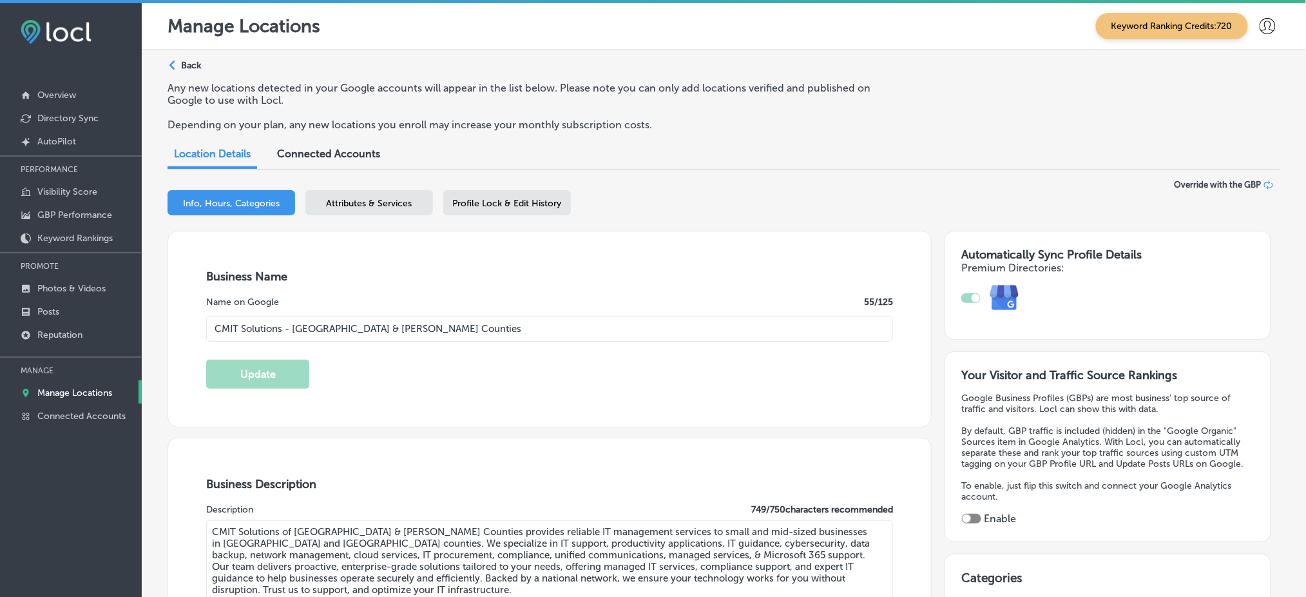
click at [967, 518] on div "Your Visitor and Traffic Source Rankings Google Business Profiles (GBPs) are mo…" at bounding box center [1107, 446] width 327 height 191
click at [968, 514] on div at bounding box center [966, 518] width 8 height 8
checkbox input "true"
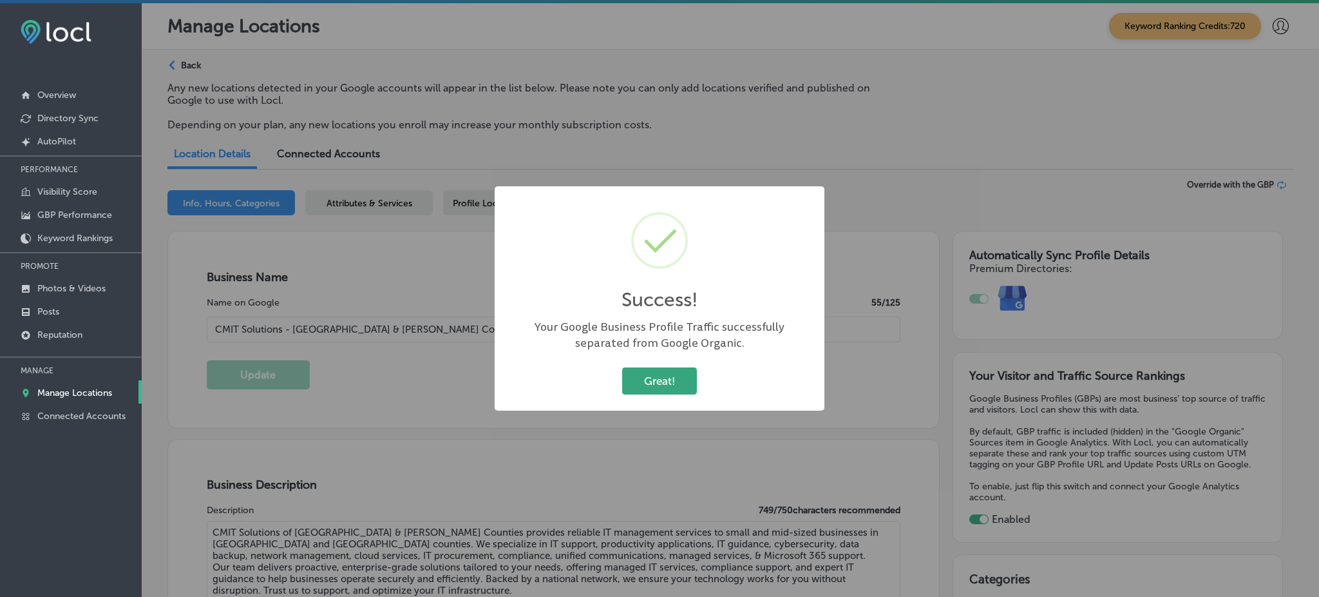
click at [679, 379] on button "Great!" at bounding box center [659, 380] width 75 height 26
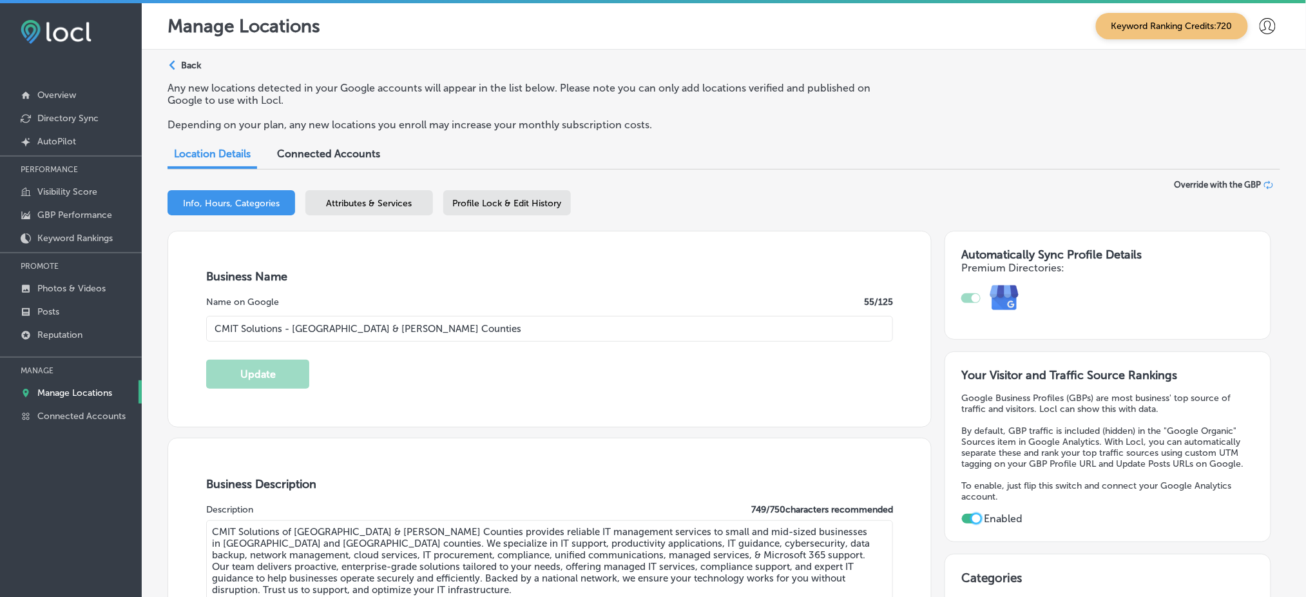
drag, startPoint x: 379, startPoint y: 199, endPoint x: 388, endPoint y: 206, distance: 12.0
click at [379, 200] on span "Attributes & Services" at bounding box center [370, 203] width 86 height 11
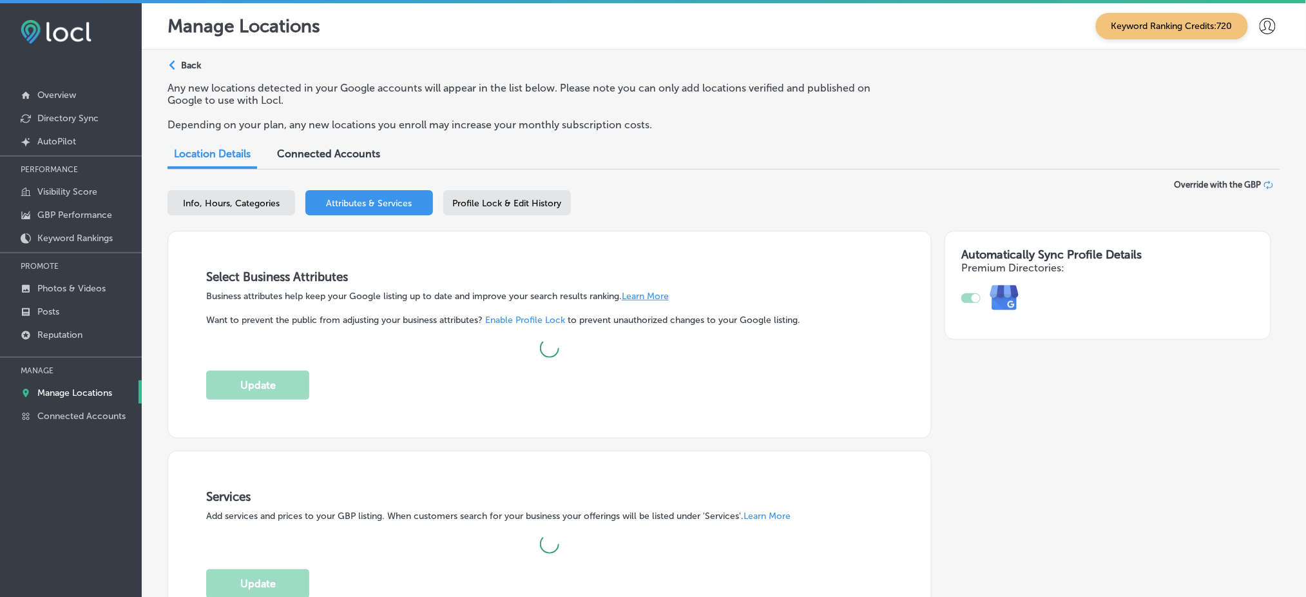
click at [540, 200] on span "Profile Lock & Edit History" at bounding box center [507, 203] width 109 height 11
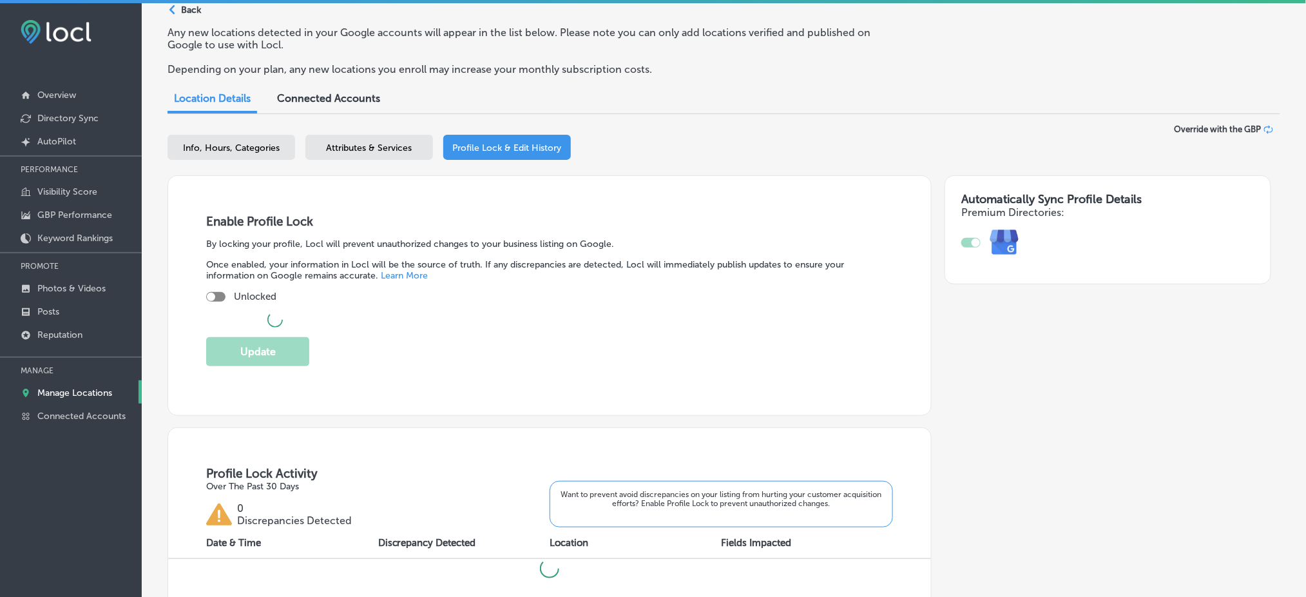
scroll to position [171, 0]
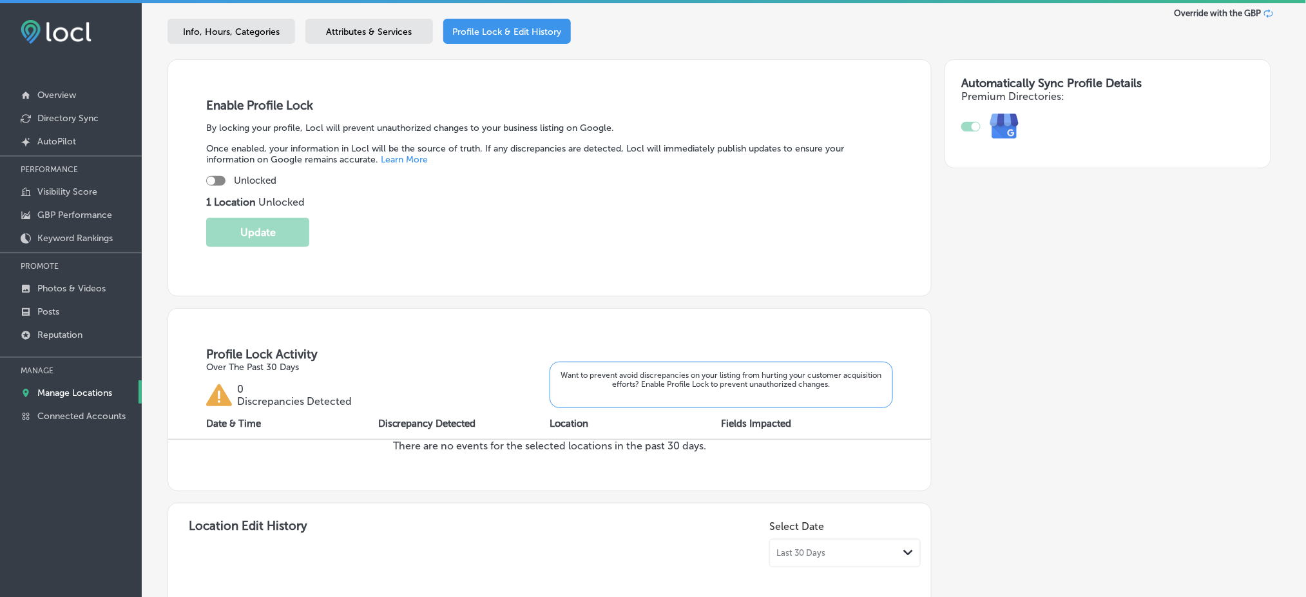
click at [216, 176] on div at bounding box center [215, 181] width 19 height 10
checkbox input "true"
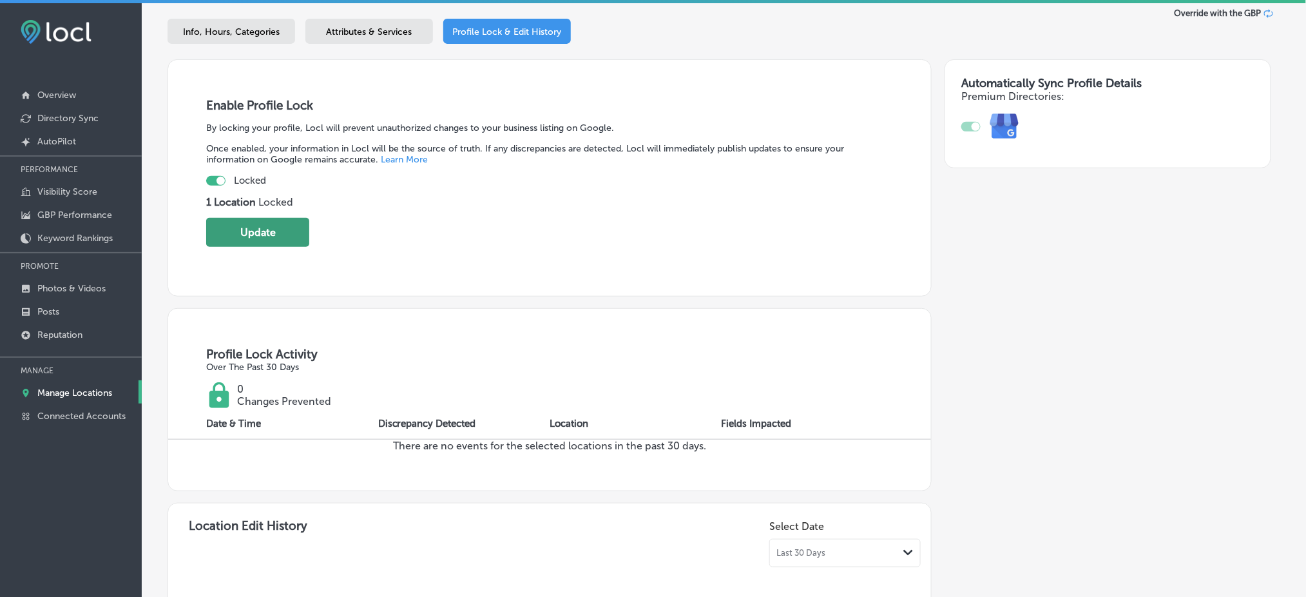
click at [249, 218] on button "Update" at bounding box center [257, 232] width 103 height 29
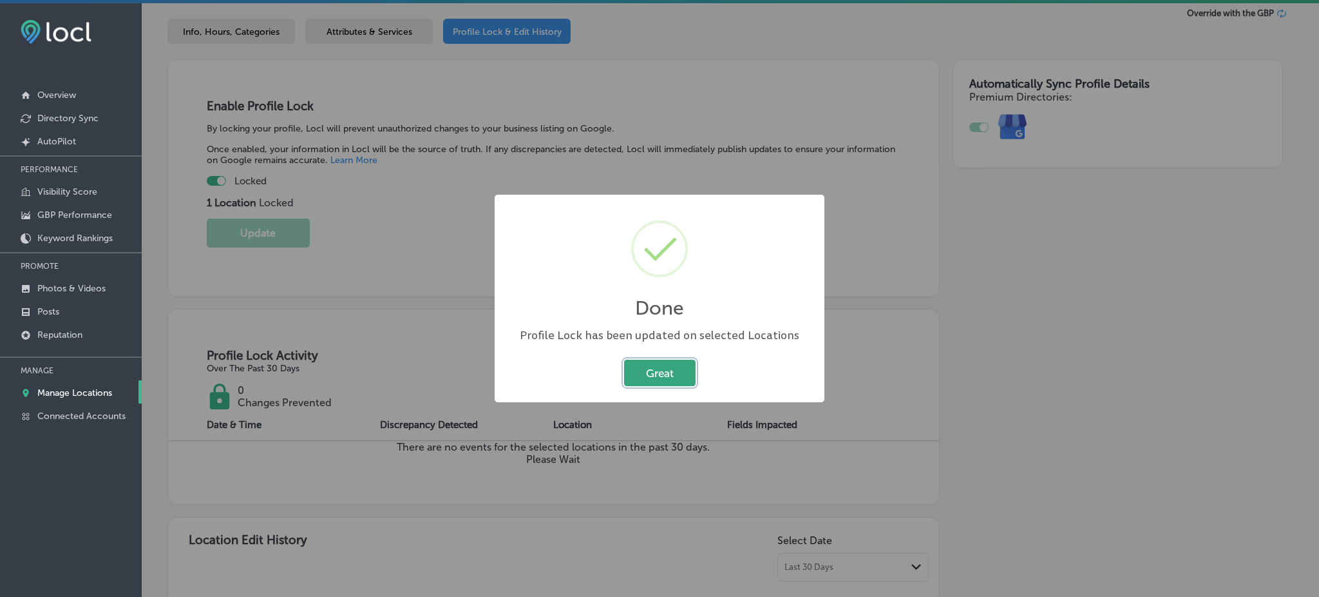
click at [674, 371] on button "Great" at bounding box center [660, 372] width 72 height 26
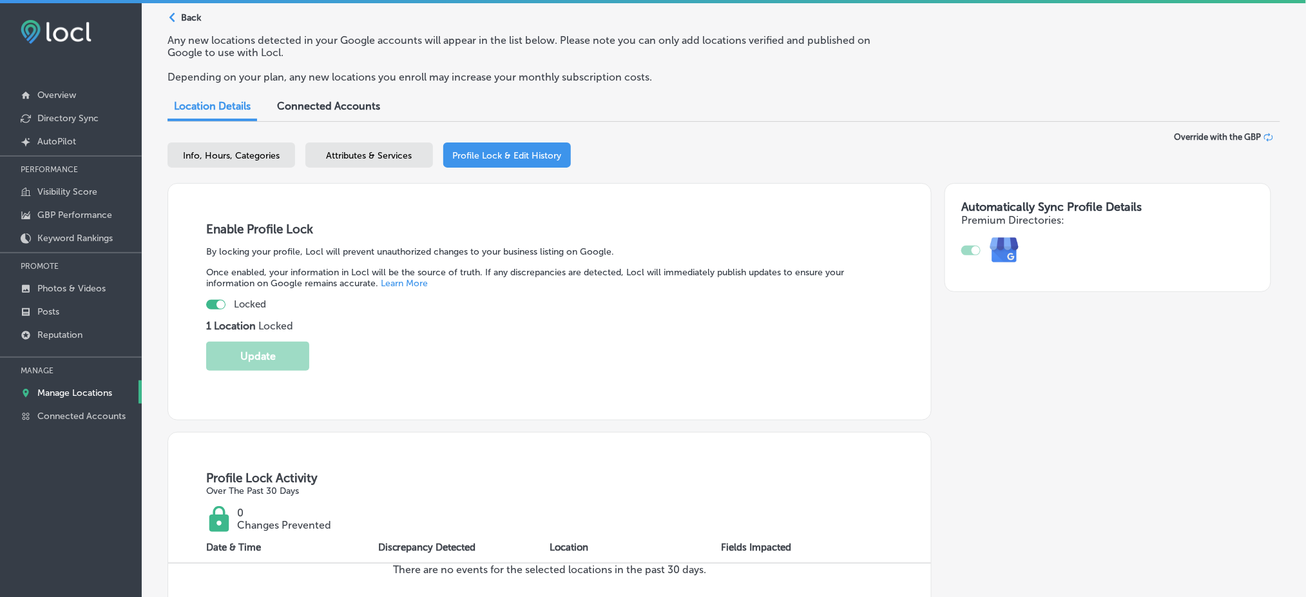
scroll to position [0, 0]
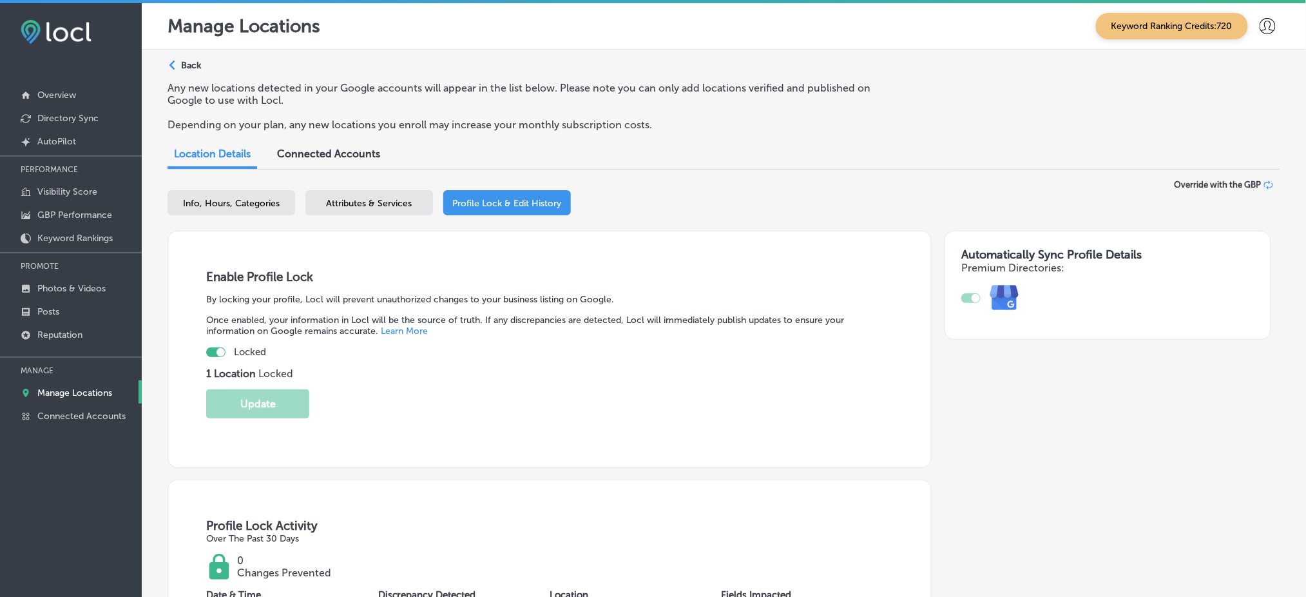
click at [370, 198] on span "Attributes & Services" at bounding box center [370, 203] width 86 height 11
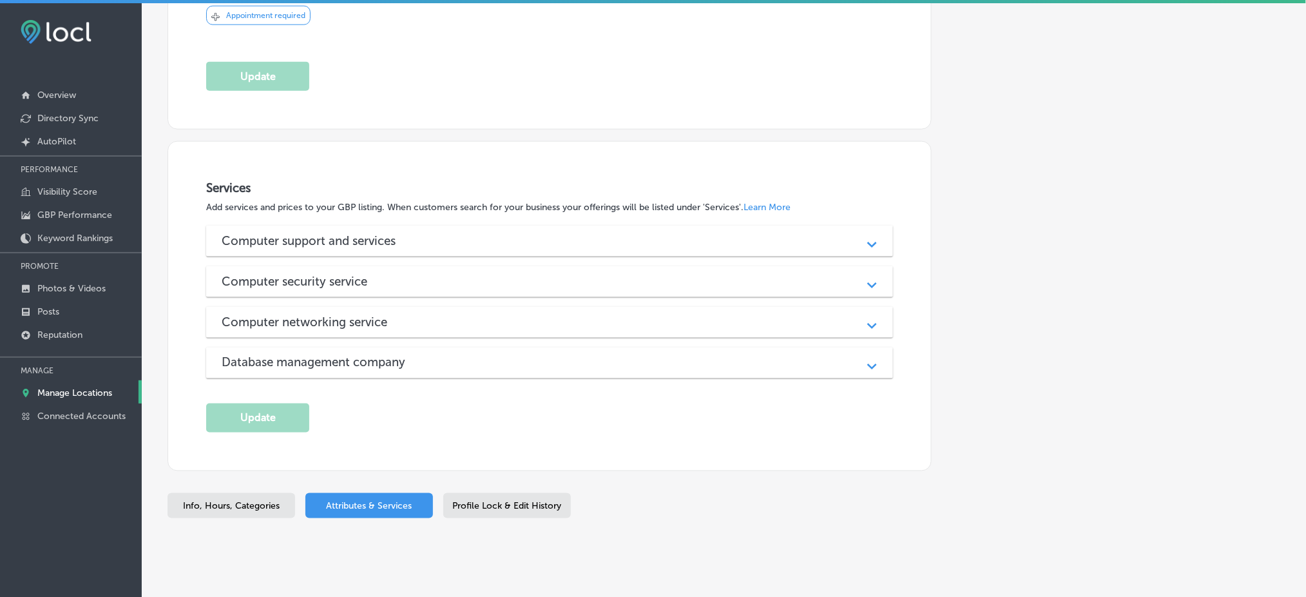
scroll to position [589, 0]
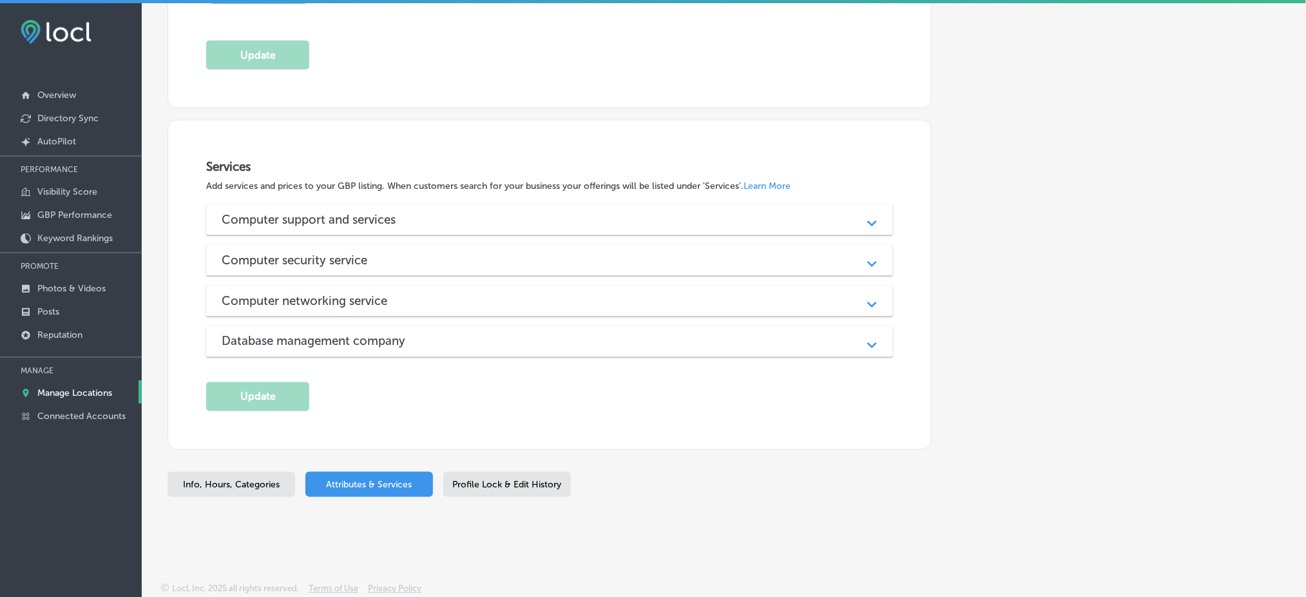
click at [457, 240] on div "Computer support and services Path Created with Sketch. IT Services Path Create…" at bounding box center [549, 280] width 687 height 153
click at [449, 217] on div "Computer support and services" at bounding box center [550, 219] width 656 height 15
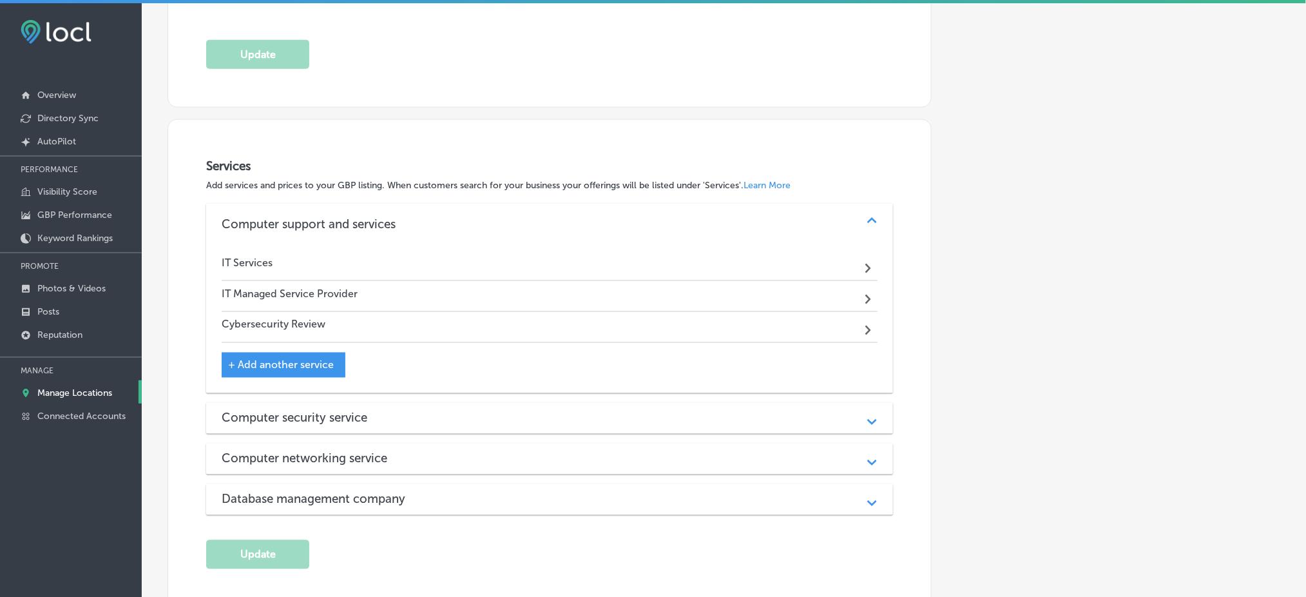
click at [428, 416] on div "Computer security service" at bounding box center [550, 417] width 656 height 15
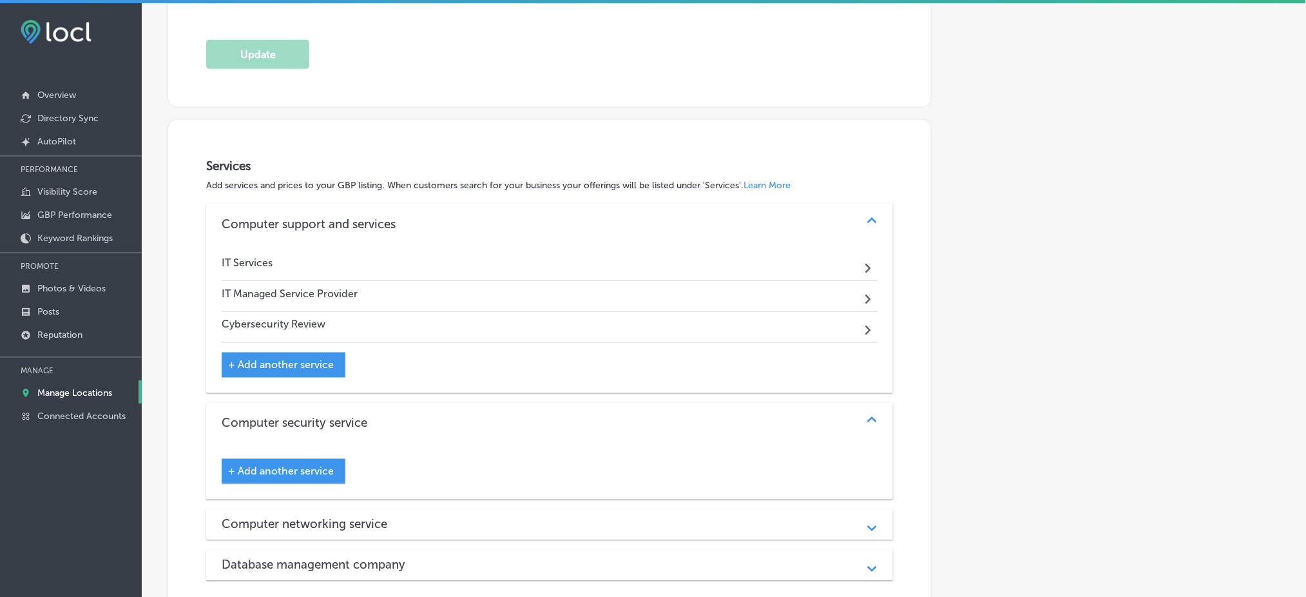
click at [408, 511] on div "Computer networking service Path Created with Sketch." at bounding box center [549, 524] width 687 height 31
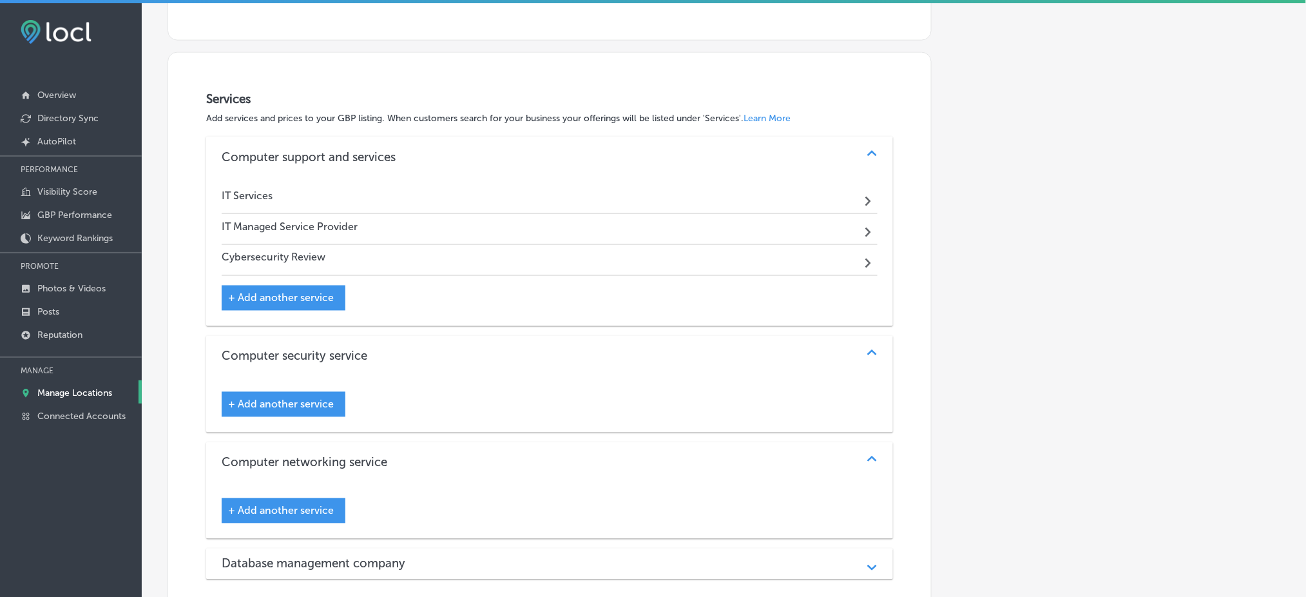
scroll to position [760, 0]
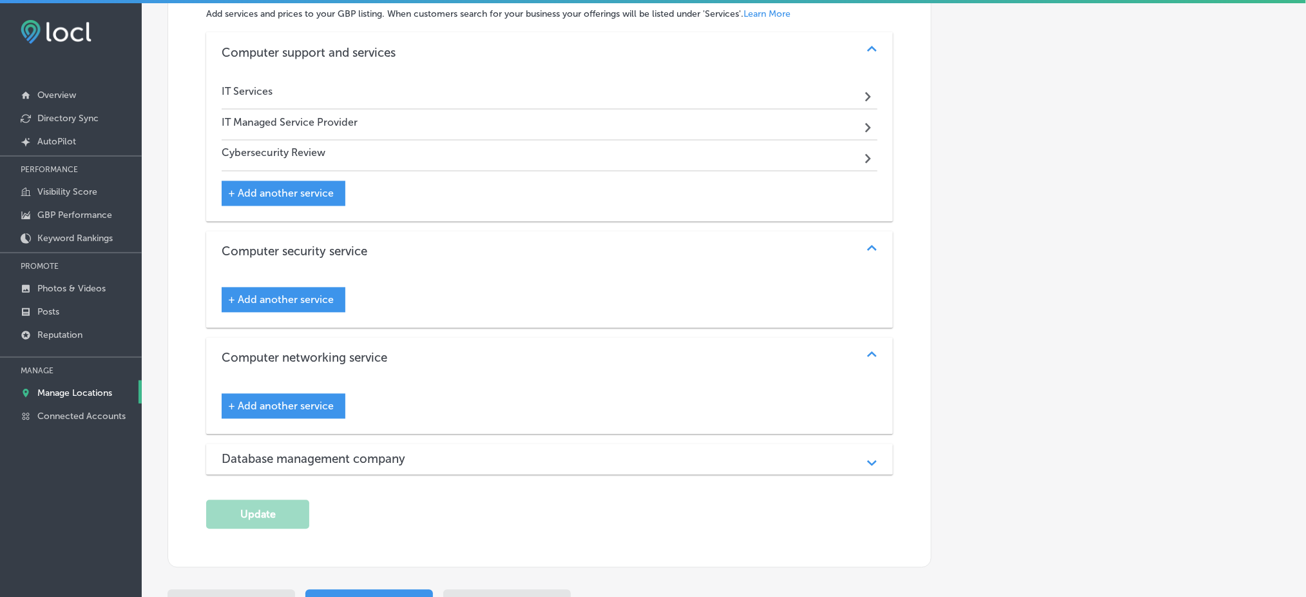
click at [387, 467] on div "Database management company Path Created with Sketch." at bounding box center [549, 459] width 687 height 31
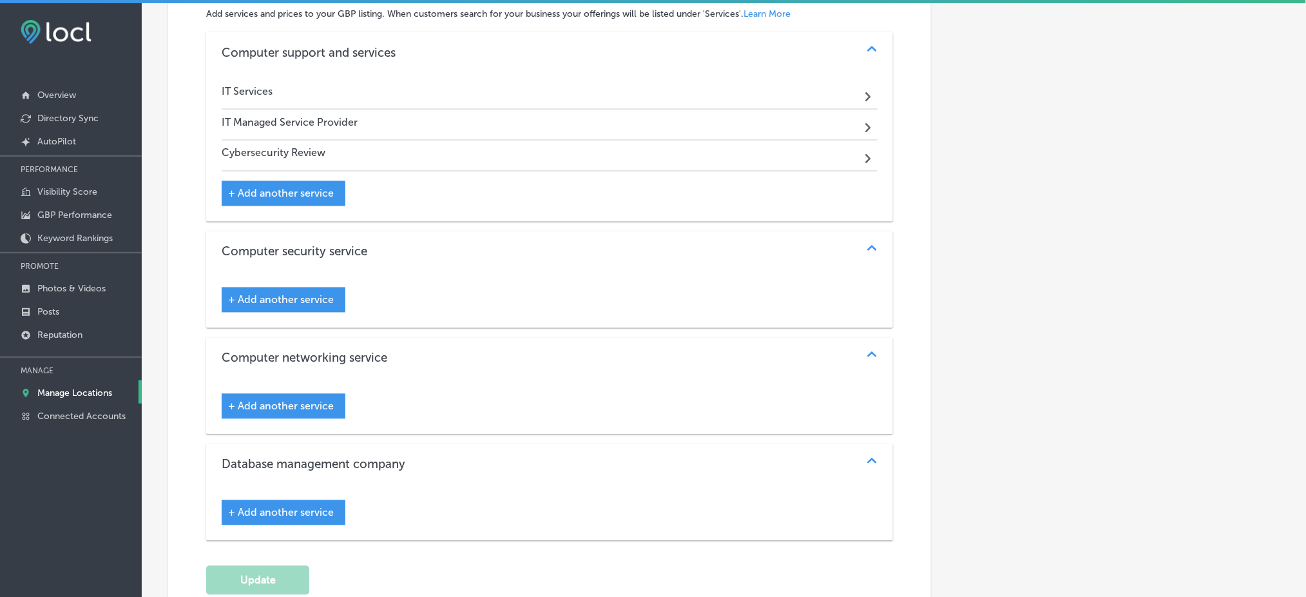
click at [458, 302] on div "+ Add another service" at bounding box center [550, 295] width 656 height 35
click at [309, 190] on span "+ Add another service" at bounding box center [281, 193] width 106 height 12
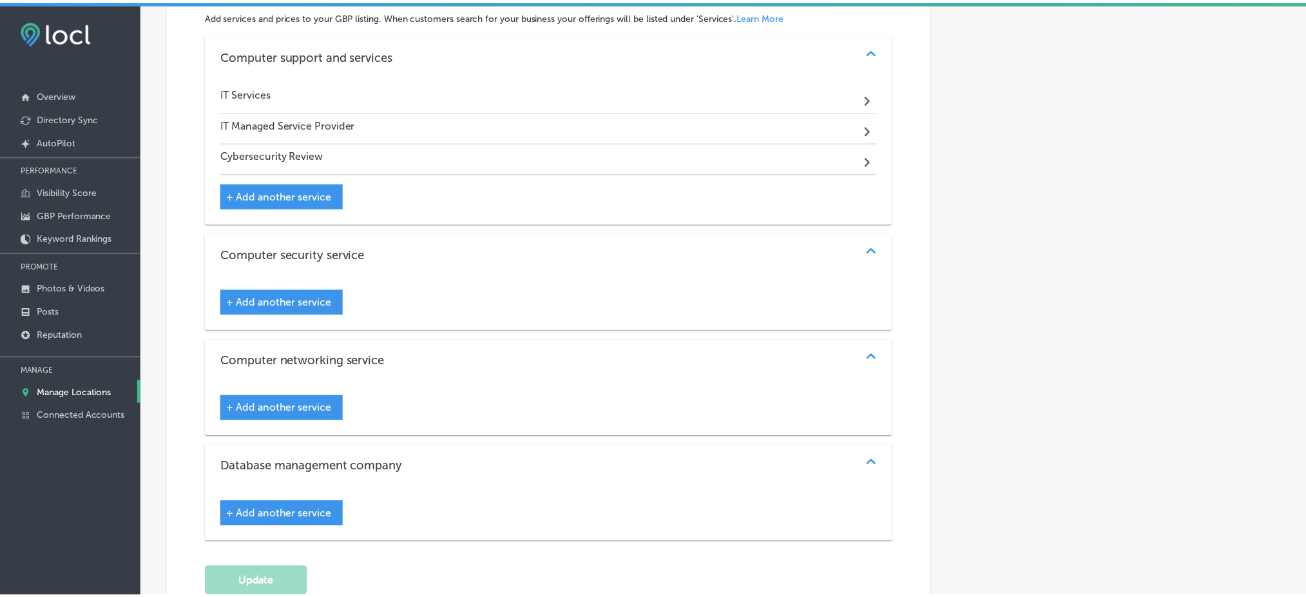
scroll to position [763, 0]
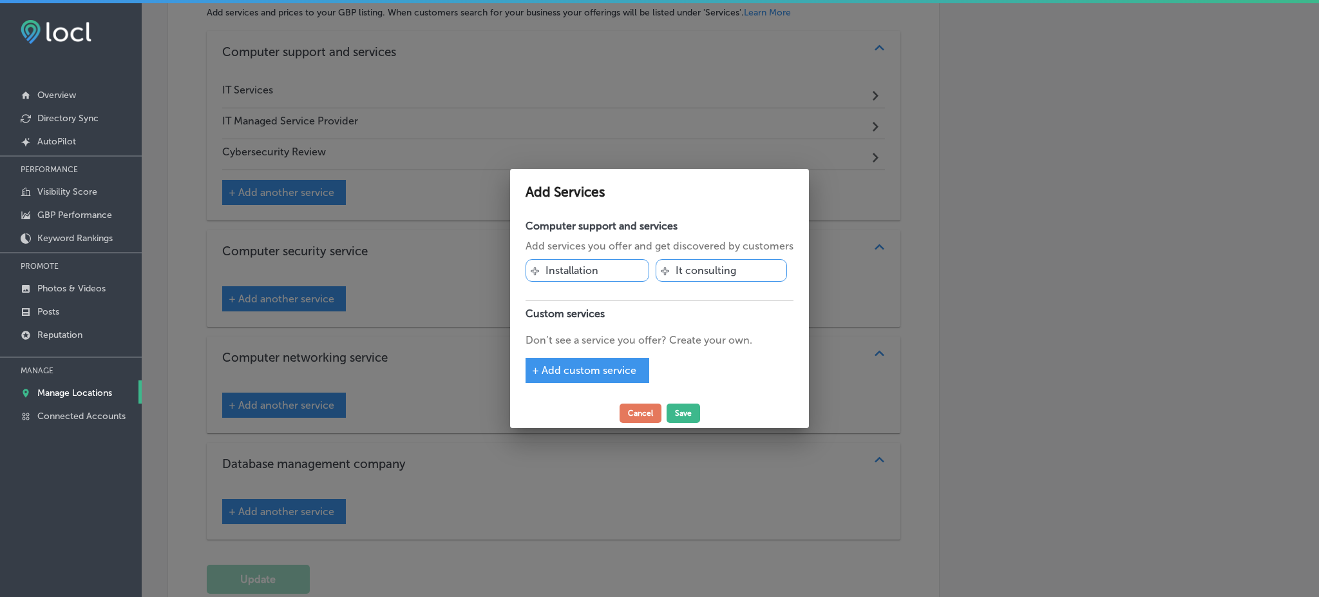
click at [604, 368] on span "+ Add custom service" at bounding box center [584, 370] width 104 height 12
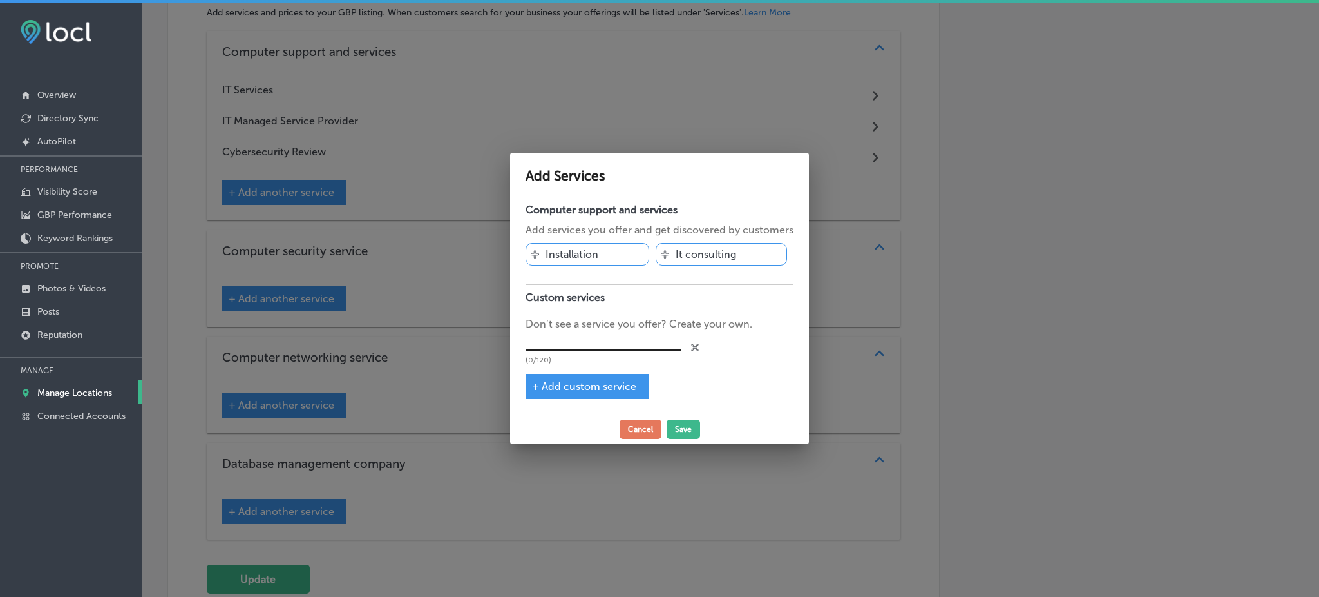
click at [586, 331] on input "text" at bounding box center [603, 341] width 155 height 20
paste input "Managed Services"
type input "Managed Services"
click at [688, 437] on button "Save" at bounding box center [683, 428] width 33 height 19
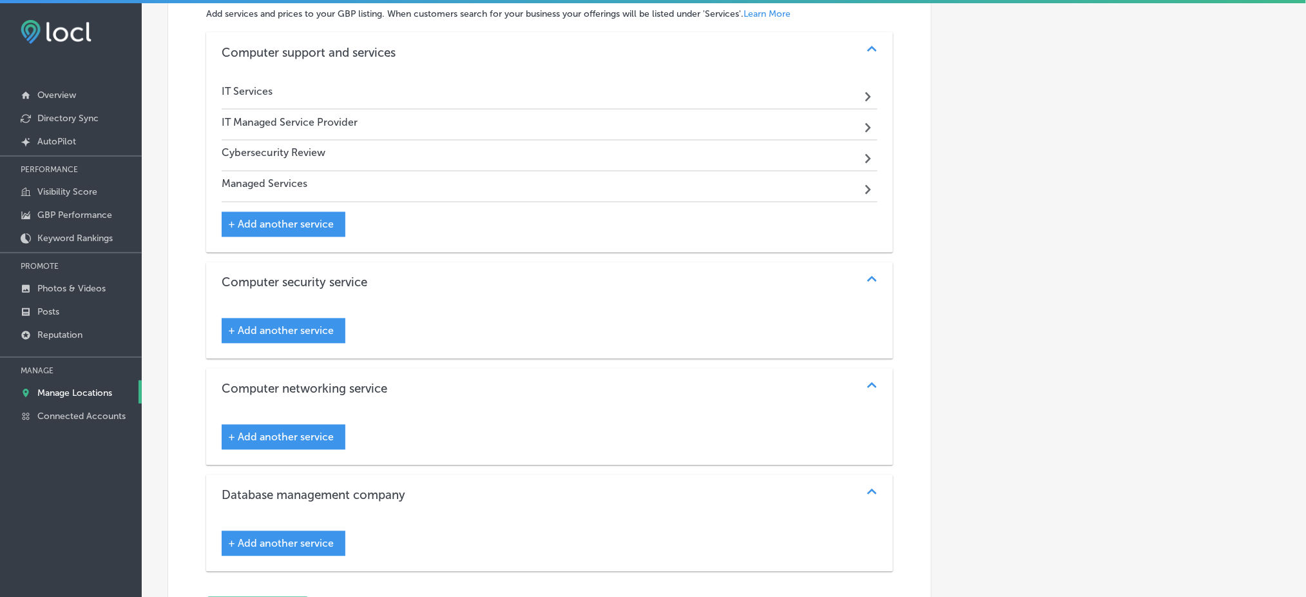
click at [337, 224] on div "+ Add another service" at bounding box center [284, 224] width 124 height 25
click at [300, 215] on div "+ Add another service" at bounding box center [284, 224] width 124 height 25
click at [284, 225] on span "+ Add another service" at bounding box center [281, 224] width 106 height 12
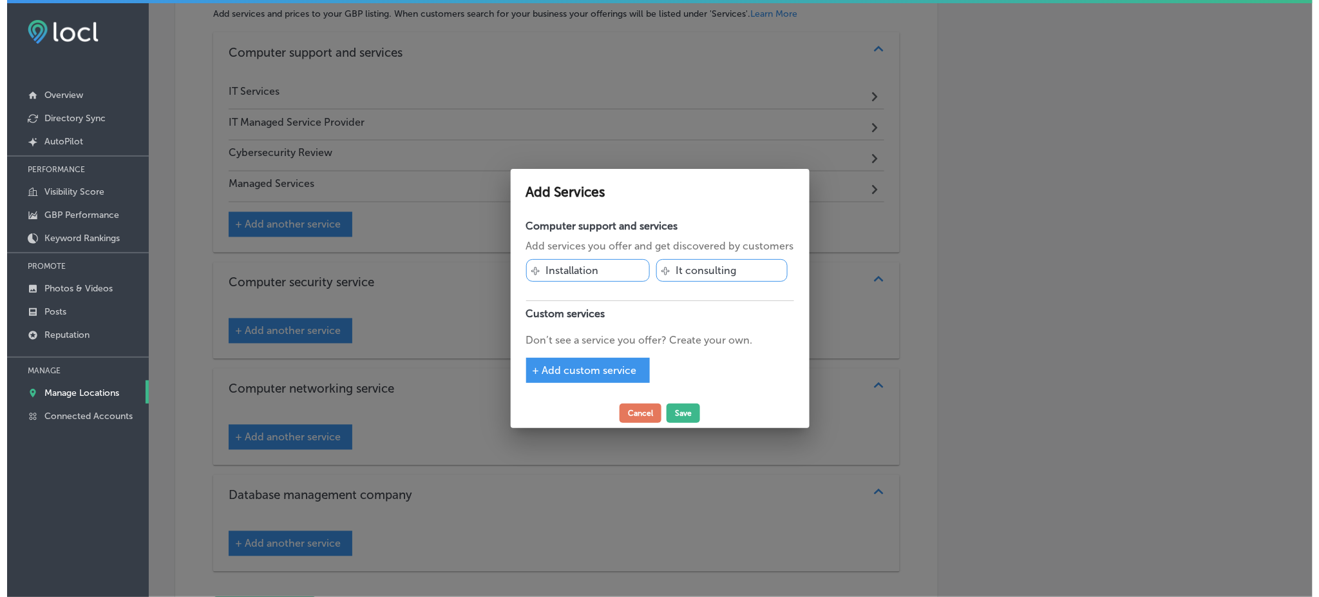
scroll to position [763, 0]
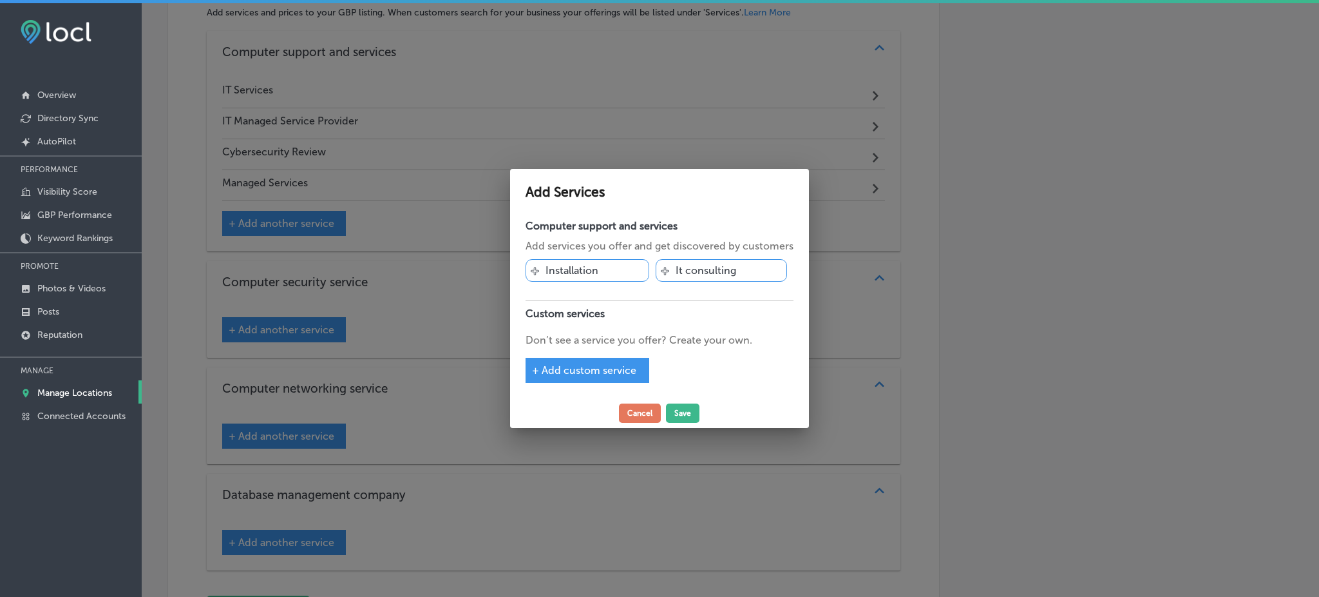
click at [580, 367] on span "+ Add custom service" at bounding box center [584, 370] width 104 height 12
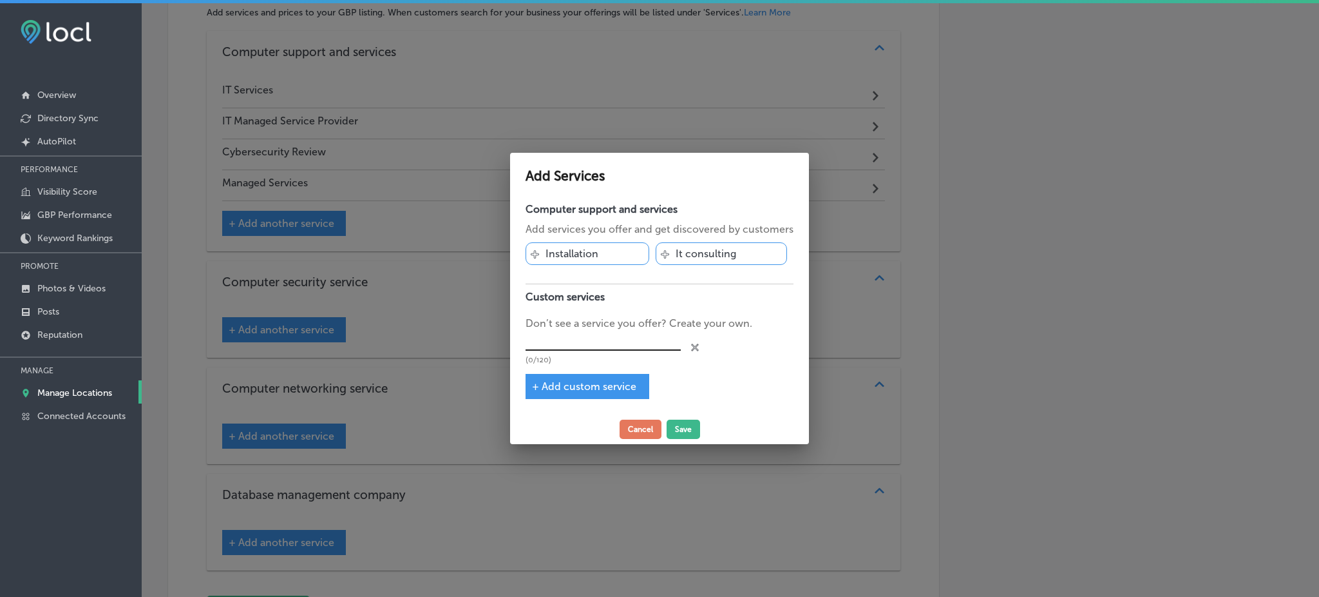
click at [561, 340] on input "text" at bounding box center [603, 341] width 155 height 20
paste input "Cybersecurity Productivity Applications IT Support"
drag, startPoint x: 637, startPoint y: 339, endPoint x: 732, endPoint y: 347, distance: 95.0
click at [732, 347] on div "Cybersecurity Productivity Applications IT Support (50/120) close Created with …" at bounding box center [660, 347] width 268 height 33
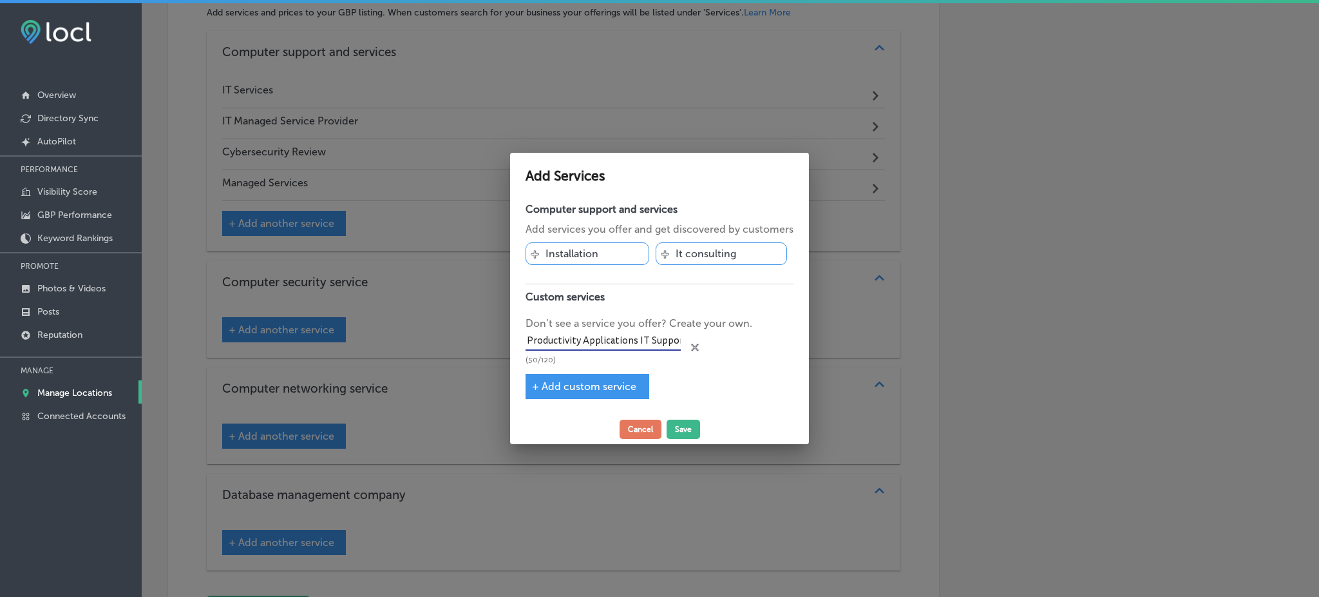
type input "Cybersecurity Productivity Applications"
click at [572, 340] on input "Cybersecurity Productivity Applications" at bounding box center [603, 341] width 155 height 20
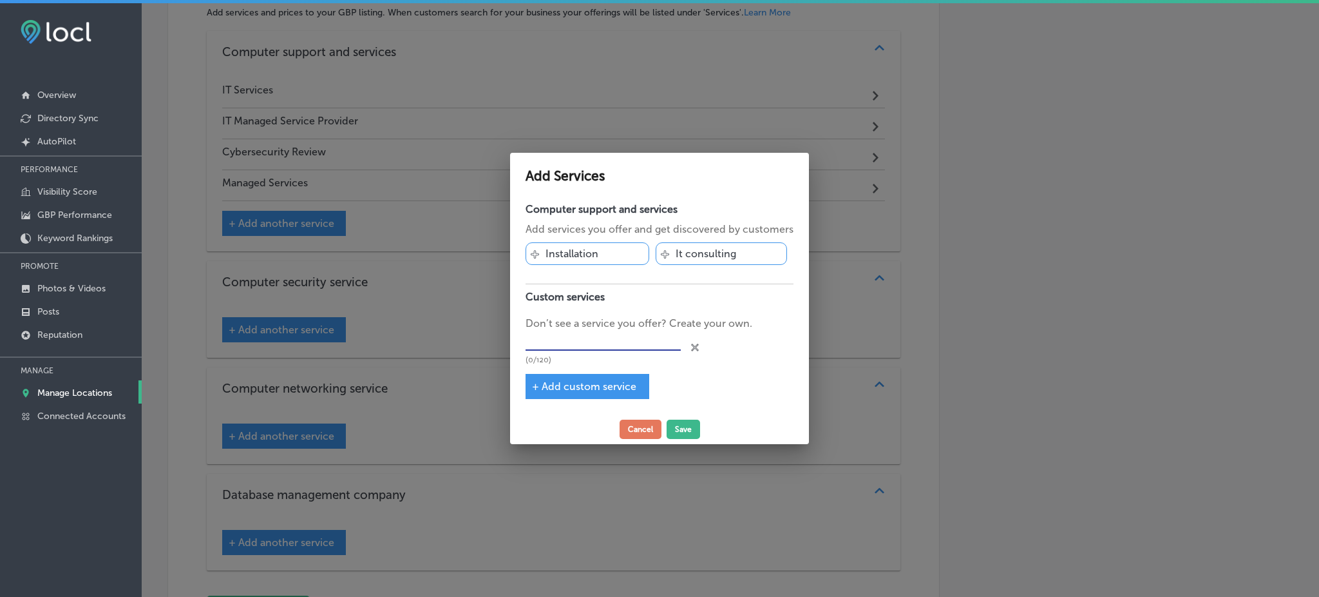
scroll to position [0, 0]
paste input "Cybersecurity"
type input "Cybersecurity"
click at [604, 374] on div "+ Add custom service" at bounding box center [588, 386] width 124 height 25
click at [594, 390] on span "+ Add custom service" at bounding box center [584, 386] width 104 height 12
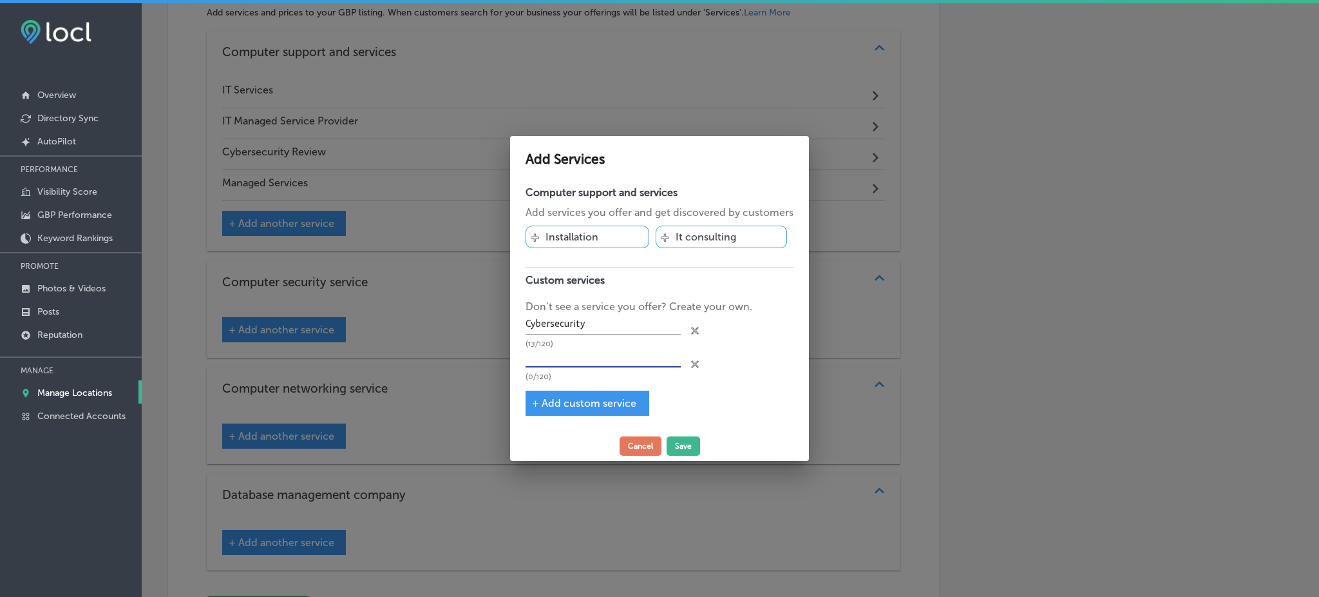
click at [606, 355] on input "text" at bounding box center [603, 358] width 155 height 20
paste input "Productivity Applications"
type input "Productivity Applications"
click at [578, 399] on span "+ Add custom service" at bounding box center [584, 403] width 104 height 12
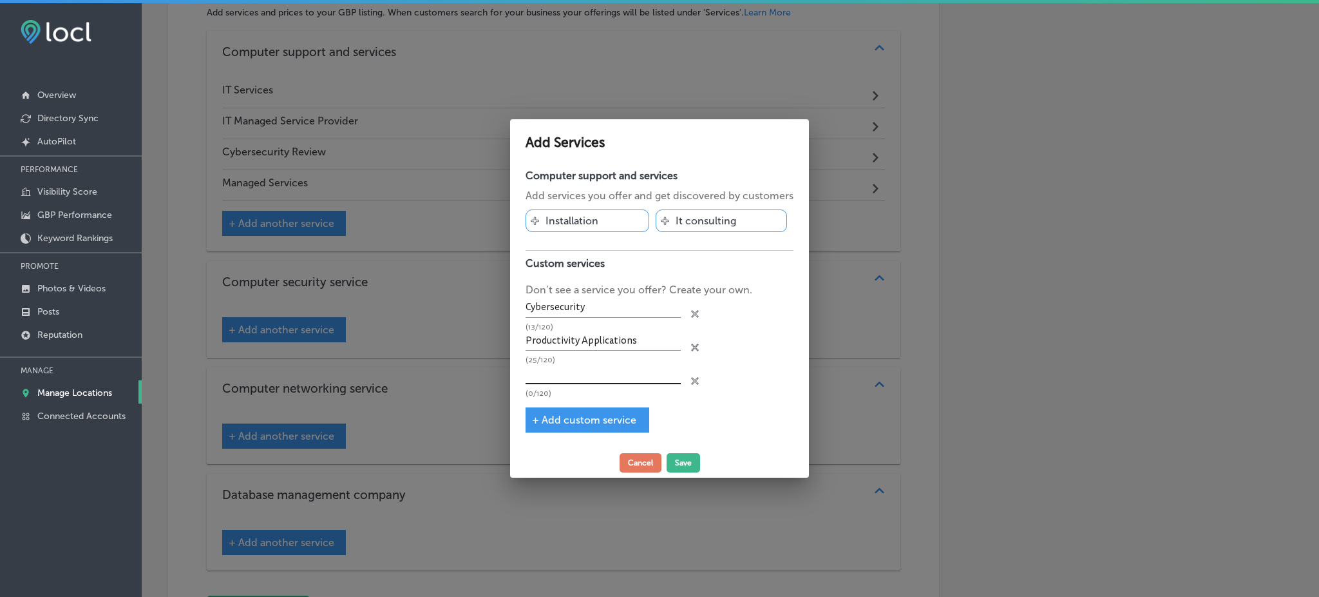
click at [576, 372] on input "text" at bounding box center [603, 374] width 155 height 20
paste input "IT Support"
type input "IT Support"
click at [575, 407] on div "+ Add custom service" at bounding box center [588, 419] width 124 height 25
click at [575, 416] on span "+ Add custom service" at bounding box center [584, 420] width 104 height 12
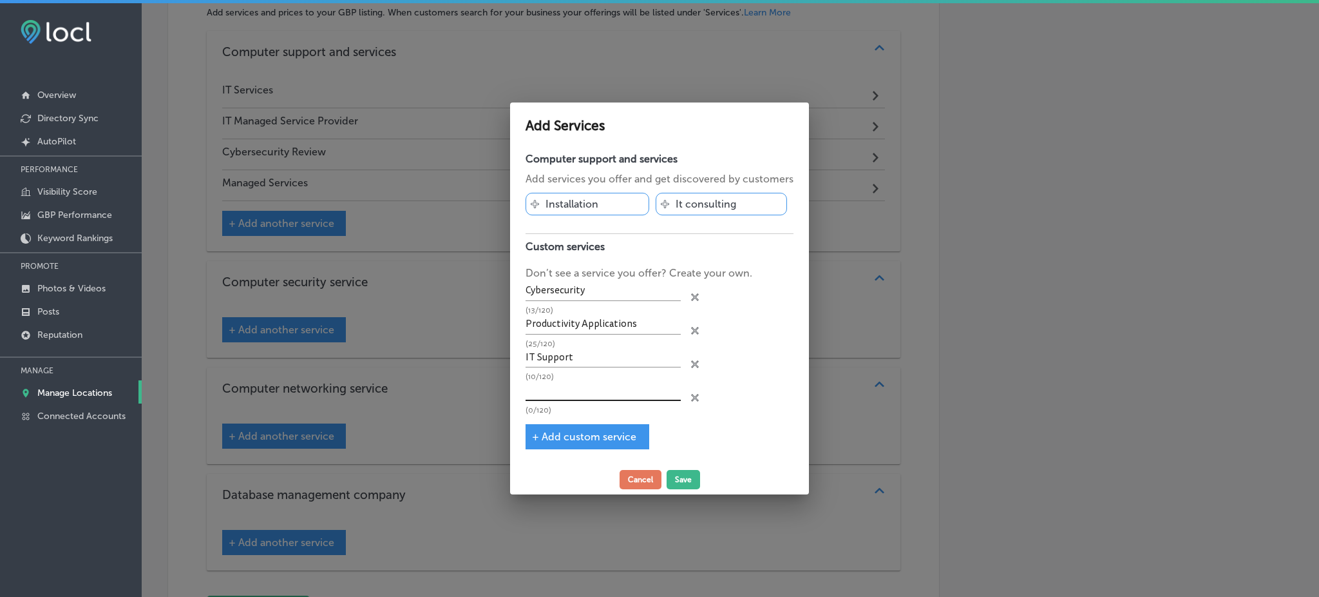
click at [557, 382] on input "text" at bounding box center [603, 391] width 155 height 20
paste input "Network Management"
type input "Network Management"
click at [575, 432] on span "+ Add custom service" at bounding box center [584, 436] width 104 height 12
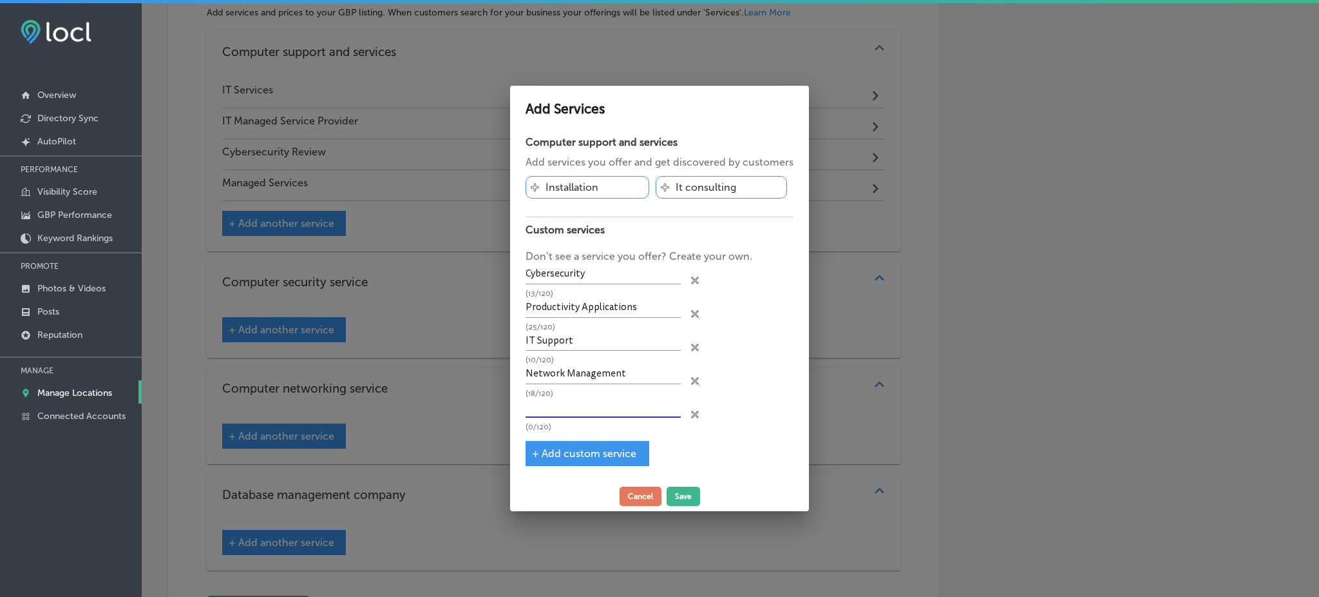
click at [553, 406] on input "text" at bounding box center [603, 407] width 155 height 20
paste input "Cloud Services"
type input "Cloud Services"
click at [569, 450] on span "+ Add custom service" at bounding box center [584, 453] width 104 height 12
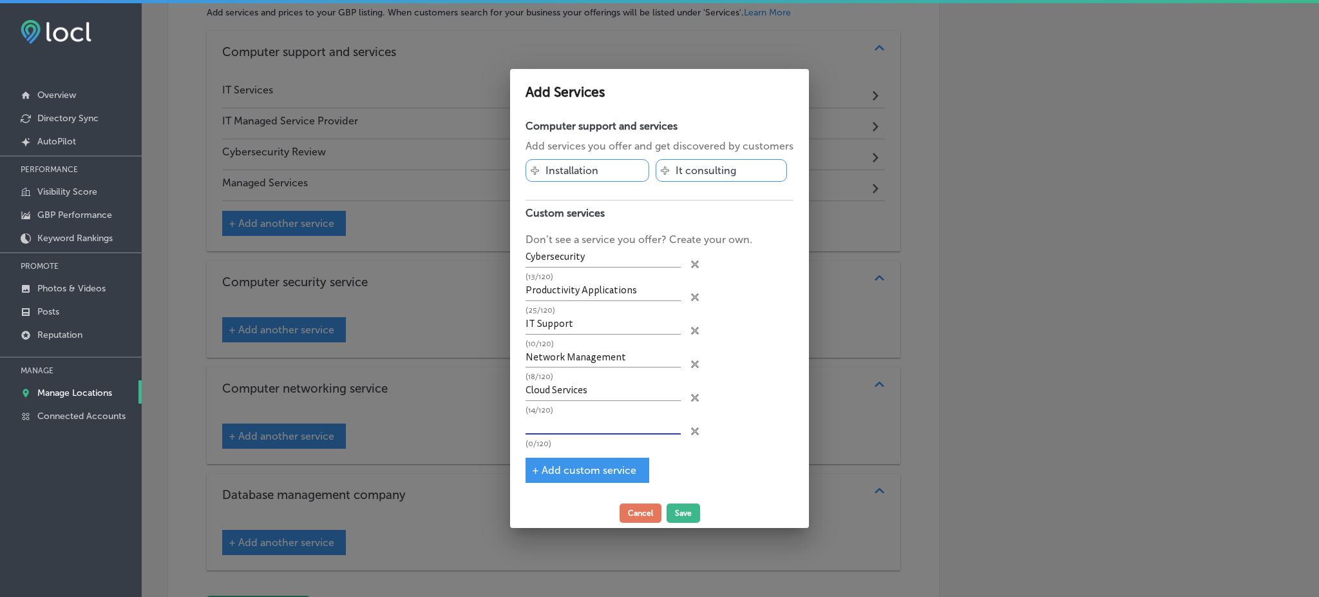
click at [562, 422] on input "text" at bounding box center [603, 424] width 155 height 20
paste input "Compliance"
type input "Compliance"
click at [580, 464] on span "+ Add custom service" at bounding box center [584, 470] width 104 height 12
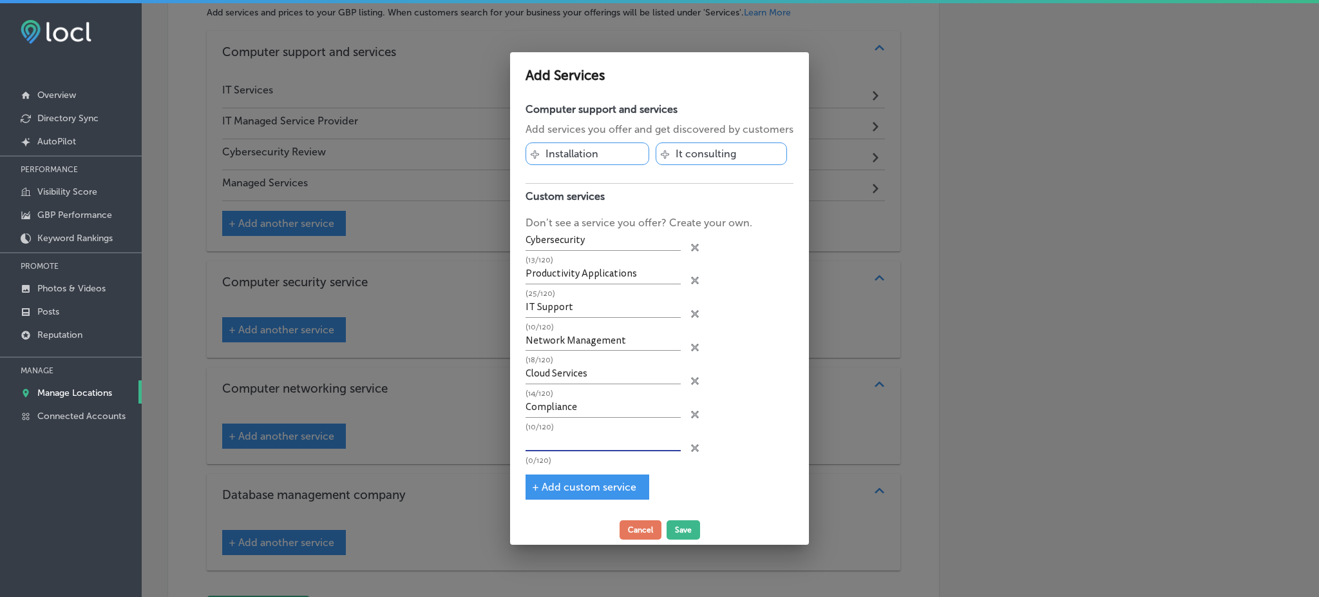
click at [559, 432] on input "text" at bounding box center [603, 441] width 155 height 20
paste input "Data Backup"
type input "Data Backup"
click at [588, 481] on span "+ Add custom service" at bounding box center [584, 487] width 104 height 12
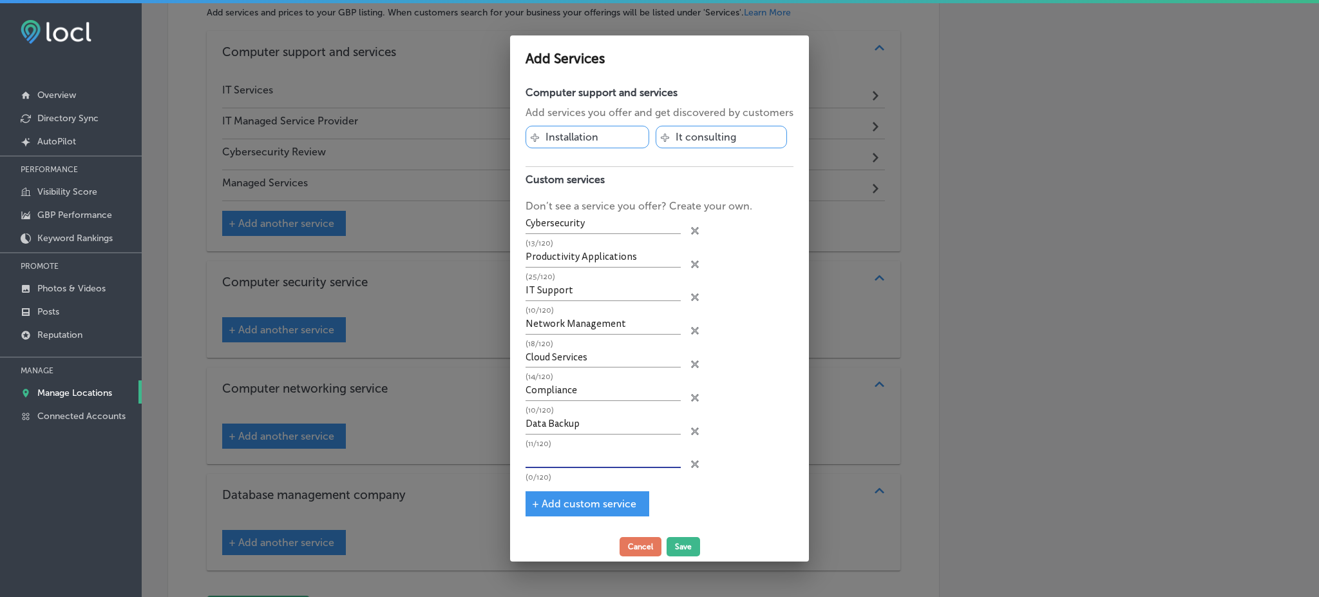
click at [571, 452] on input "text" at bounding box center [603, 458] width 155 height 20
paste input "Unified Communications"
type input "Unified Communications"
click at [575, 497] on span "+ Add custom service" at bounding box center [584, 503] width 104 height 12
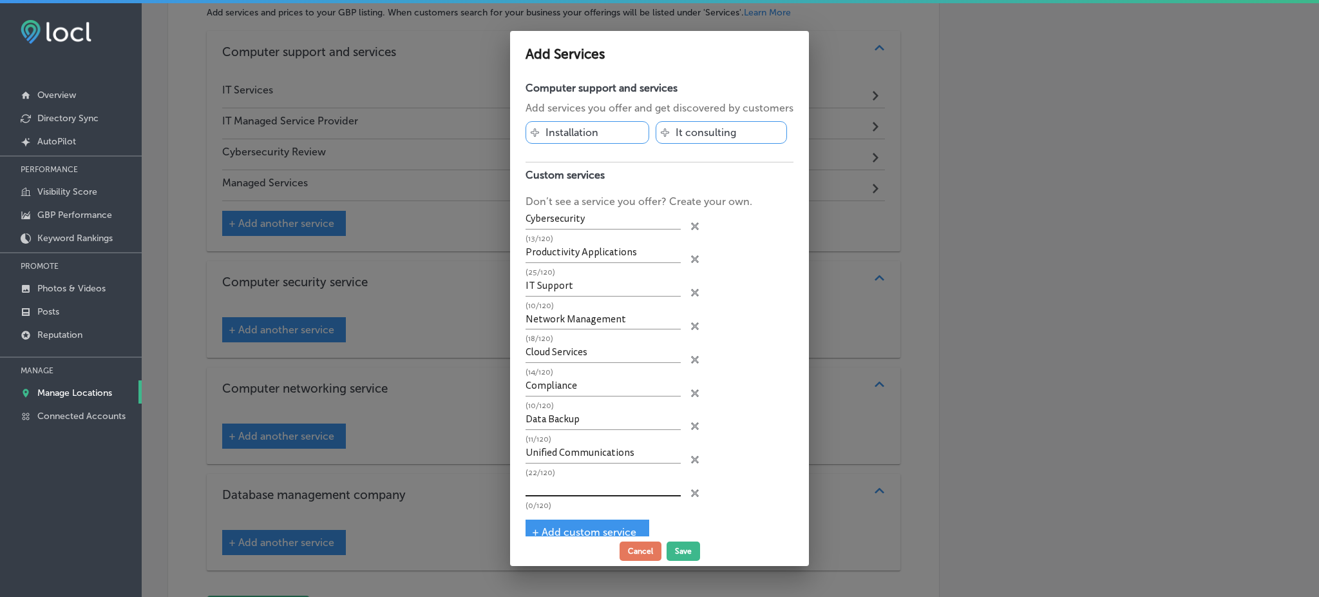
click at [583, 484] on input "text" at bounding box center [603, 487] width 155 height 20
paste input "IT Guidance"
type input "IT Guidance"
click at [570, 526] on span "+ Add custom service" at bounding box center [584, 532] width 104 height 12
click at [546, 510] on input "text" at bounding box center [603, 520] width 155 height 20
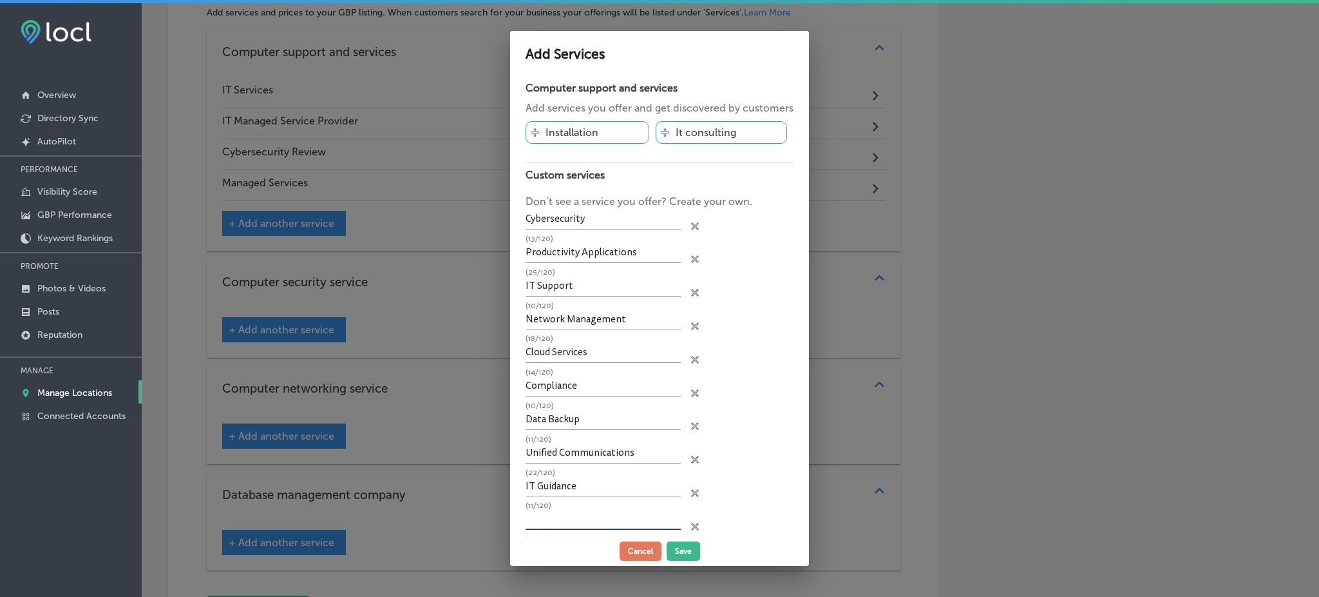
paste input "IT Procurement"
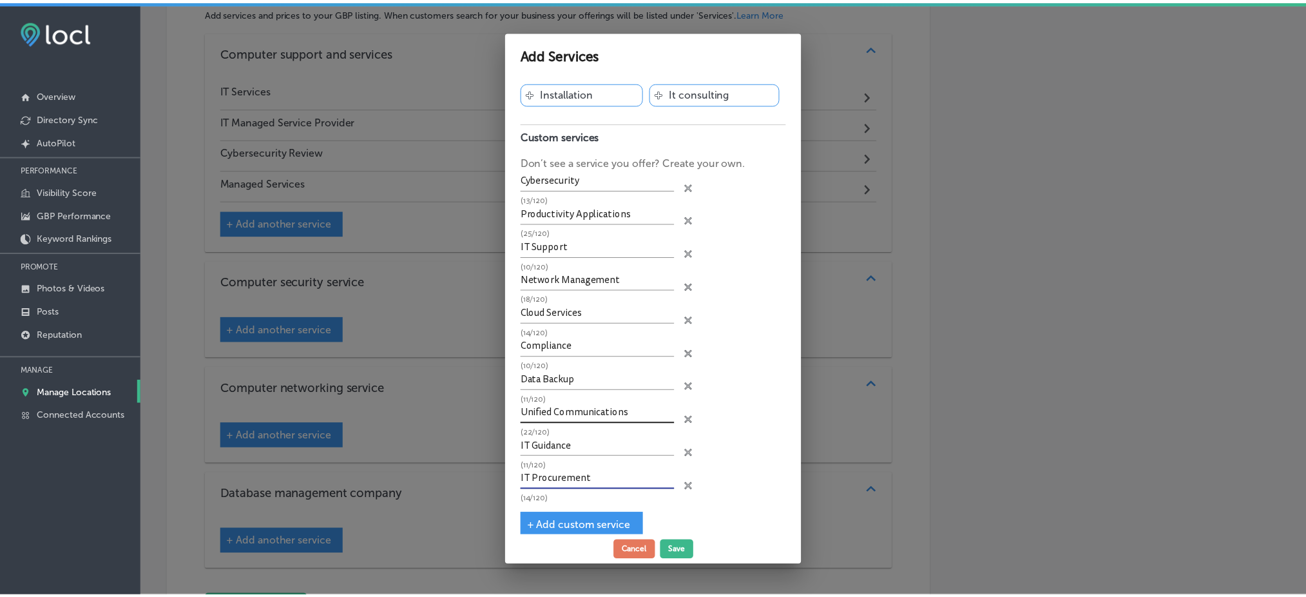
scroll to position [52, 0]
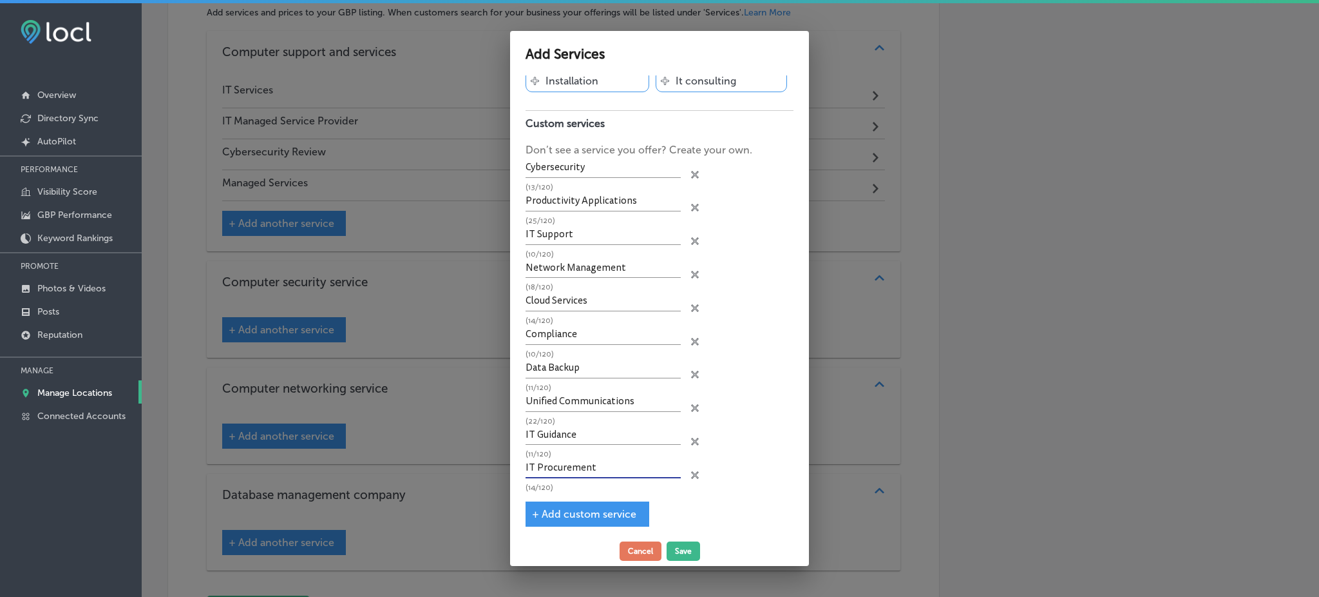
type input "IT Procurement"
click at [597, 512] on span "+ Add custom service" at bounding box center [584, 514] width 104 height 12
click at [584, 492] on input "text" at bounding box center [603, 502] width 155 height 20
type input "Packages"
click at [679, 544] on button "Save" at bounding box center [683, 550] width 33 height 19
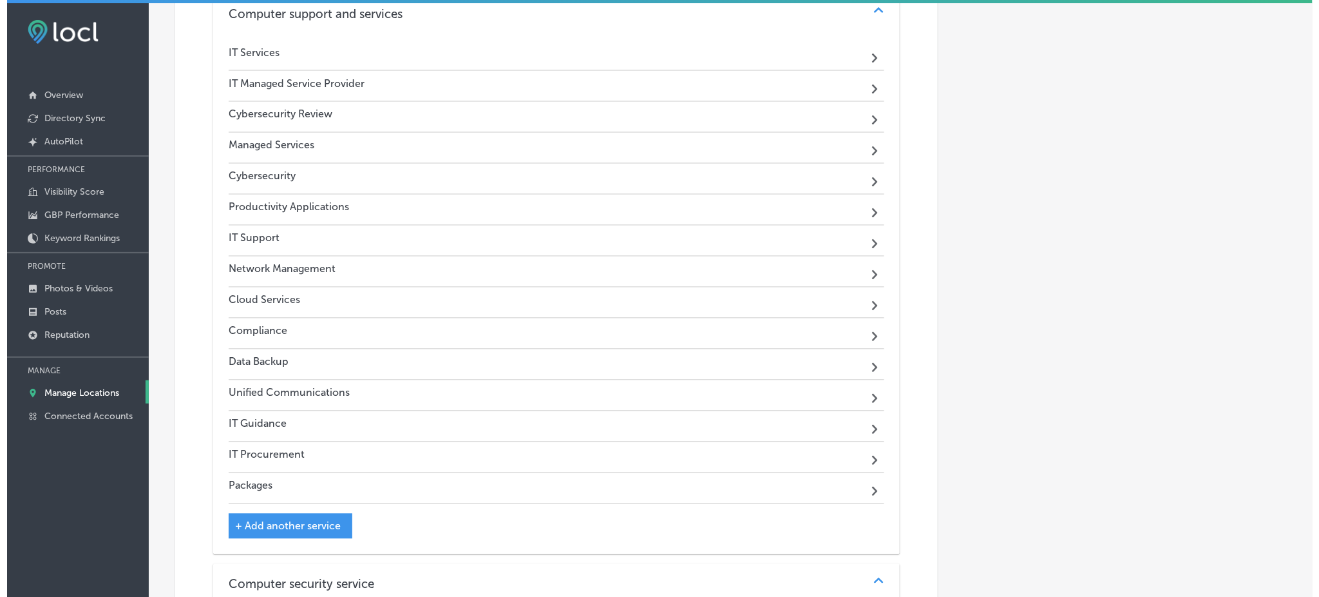
scroll to position [760, 0]
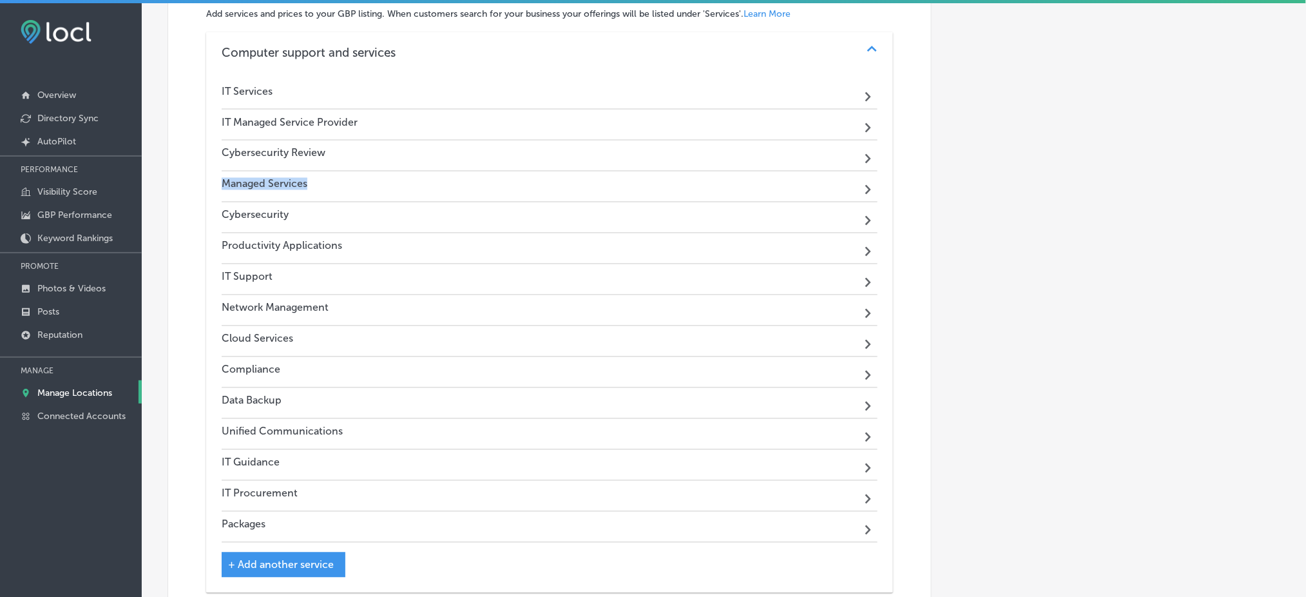
drag, startPoint x: 326, startPoint y: 184, endPoint x: 216, endPoint y: 180, distance: 109.6
click at [216, 180] on div "IT Services Path Created with Sketch. IT Managed Service Provider Path Created …" at bounding box center [549, 332] width 687 height 519
copy h4 "Managed Services"
click at [266, 189] on h4 "Managed Services" at bounding box center [265, 184] width 86 height 12
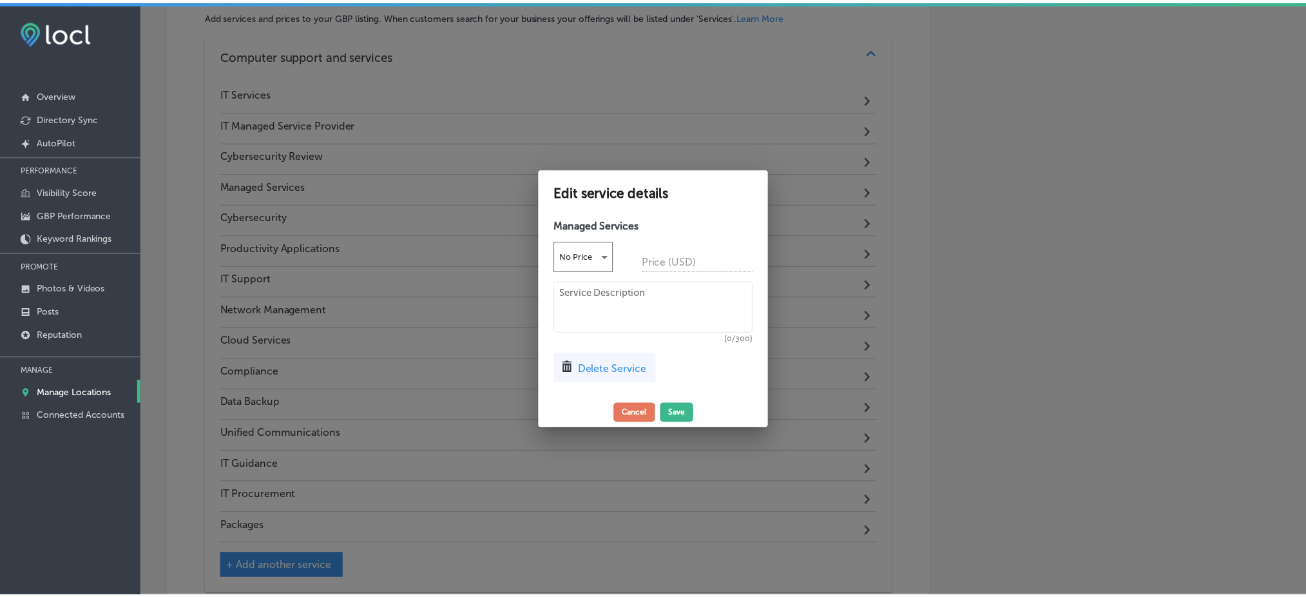
scroll to position [763, 0]
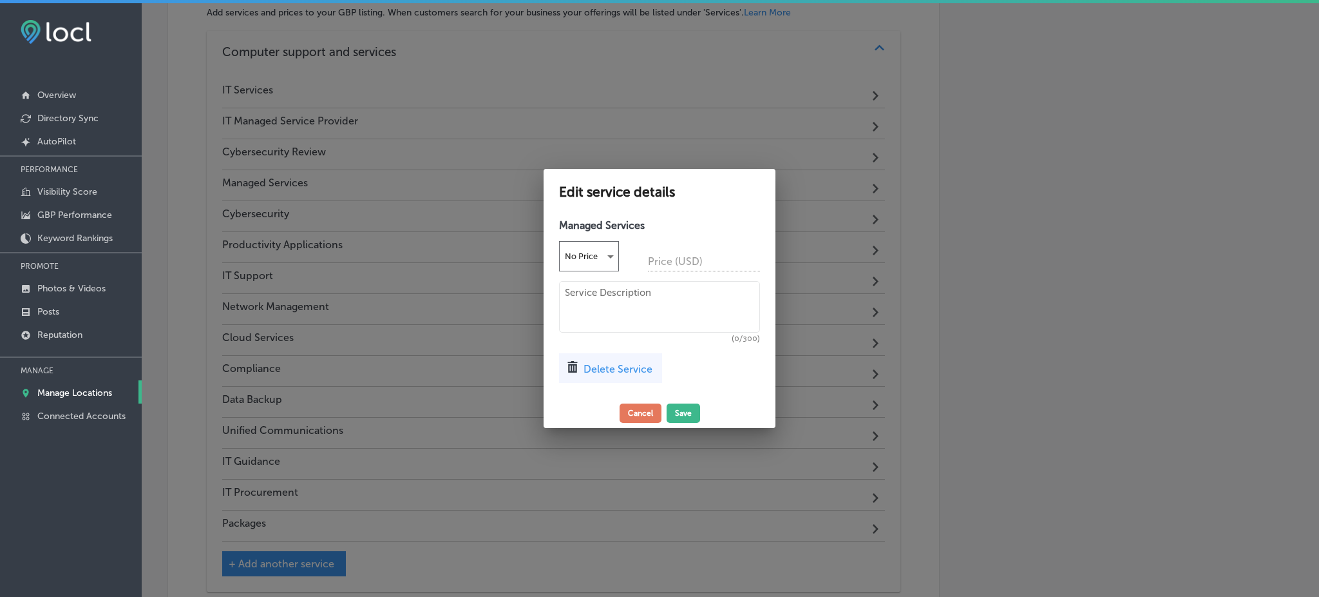
click at [626, 307] on textarea at bounding box center [659, 307] width 201 height 52
paste textarea "Proactively monitor and maintain your IT—24/7 remote monitoring, security, auto…"
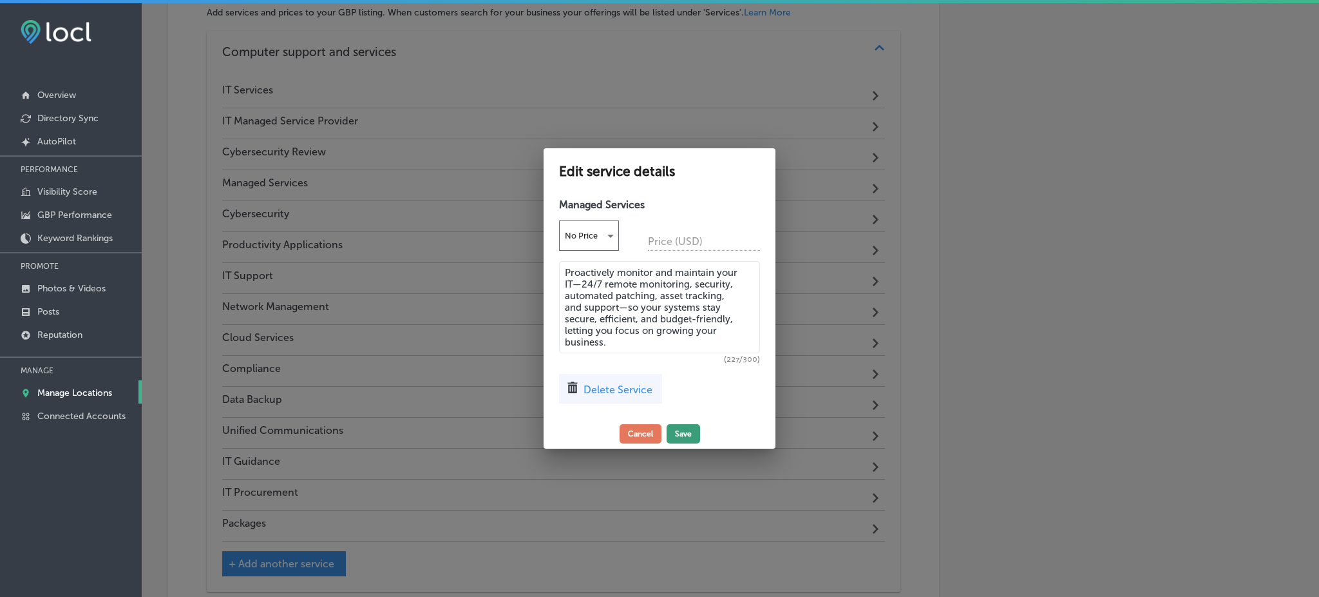
type textarea "Proactively monitor and maintain your IT—24/7 remote monitoring, security, auto…"
click at [683, 432] on button "Save" at bounding box center [683, 433] width 33 height 19
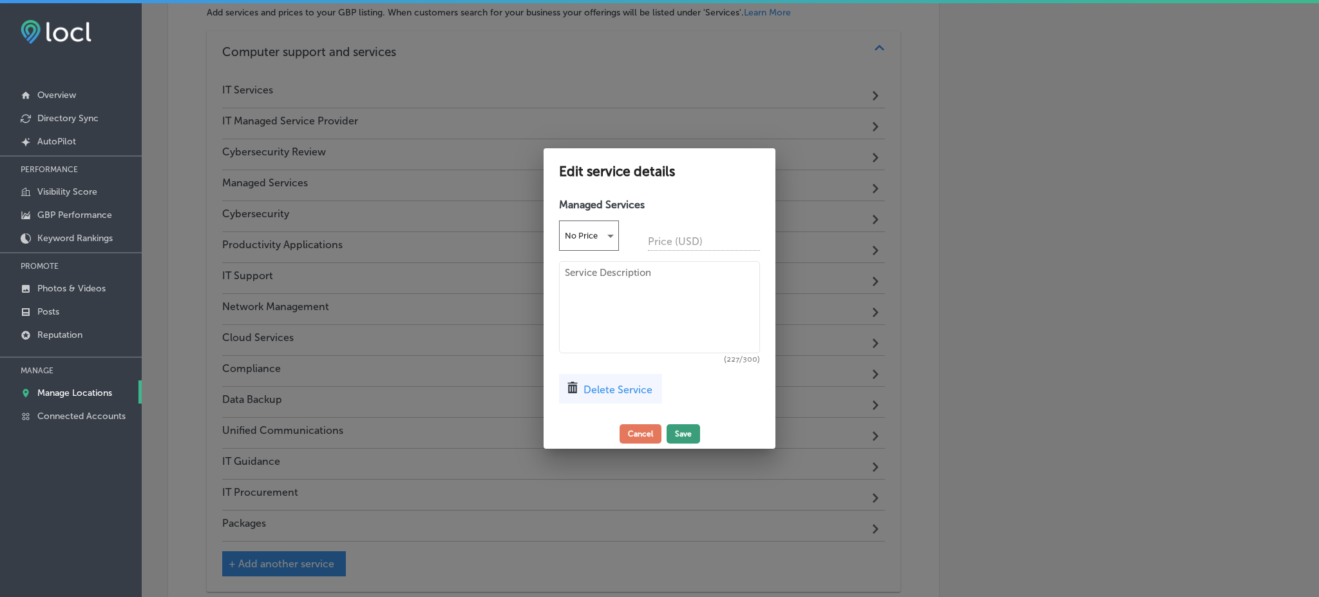
scroll to position [760, 0]
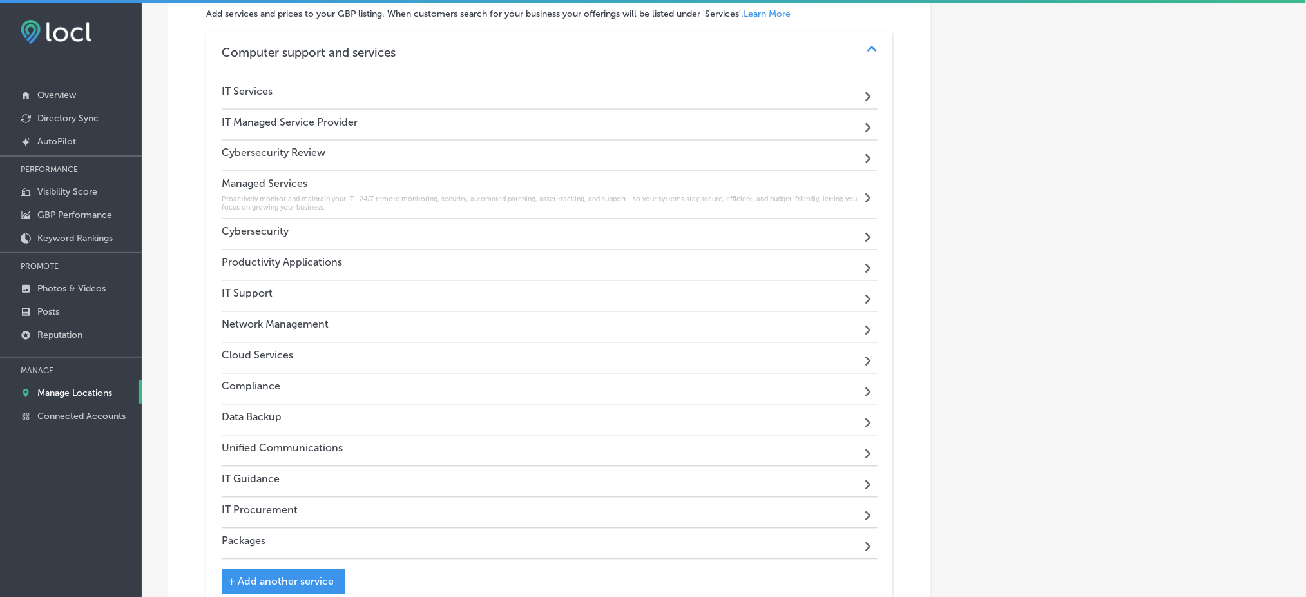
click at [325, 242] on div "Cybersecurity Path Created with Sketch." at bounding box center [550, 234] width 656 height 31
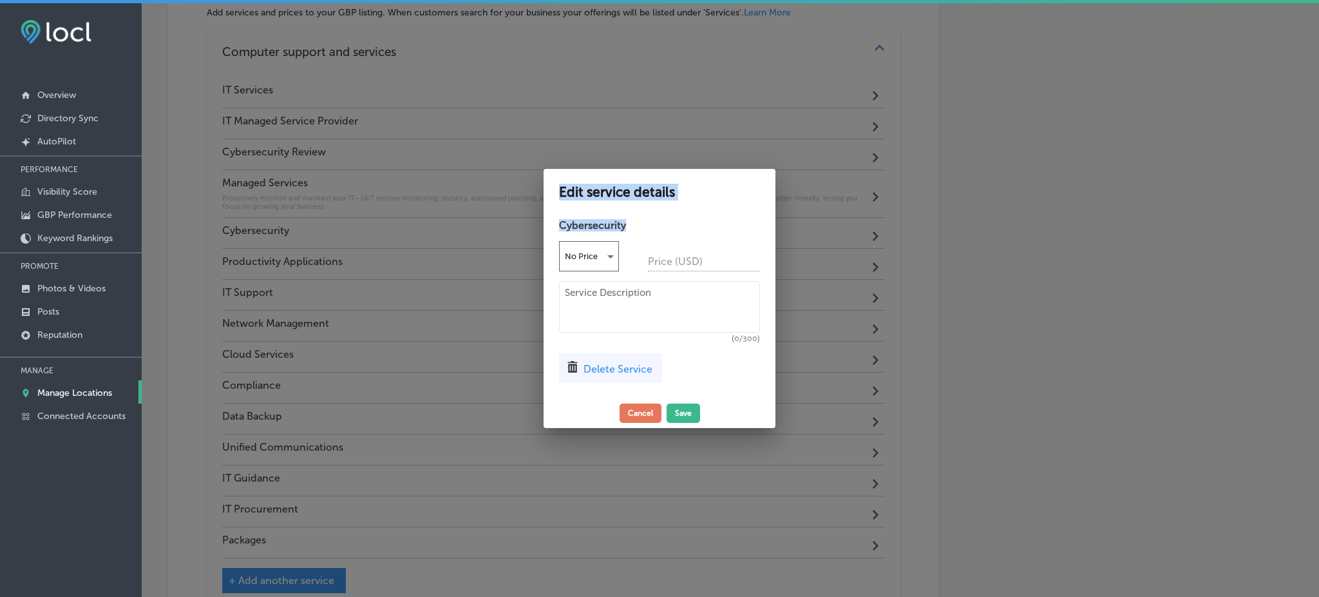
drag, startPoint x: 647, startPoint y: 222, endPoint x: 519, endPoint y: 220, distance: 128.2
click at [519, 220] on div "Edit service details Cybersecurity No Price Price (USD) (0/300) Delete Service …" at bounding box center [659, 298] width 1319 height 597
click at [667, 224] on h4 "Cybersecurity" at bounding box center [659, 225] width 201 height 12
click at [641, 224] on h4 "Cybersecurity" at bounding box center [659, 225] width 201 height 12
click at [636, 222] on h4 "Cybersecurity" at bounding box center [659, 225] width 201 height 12
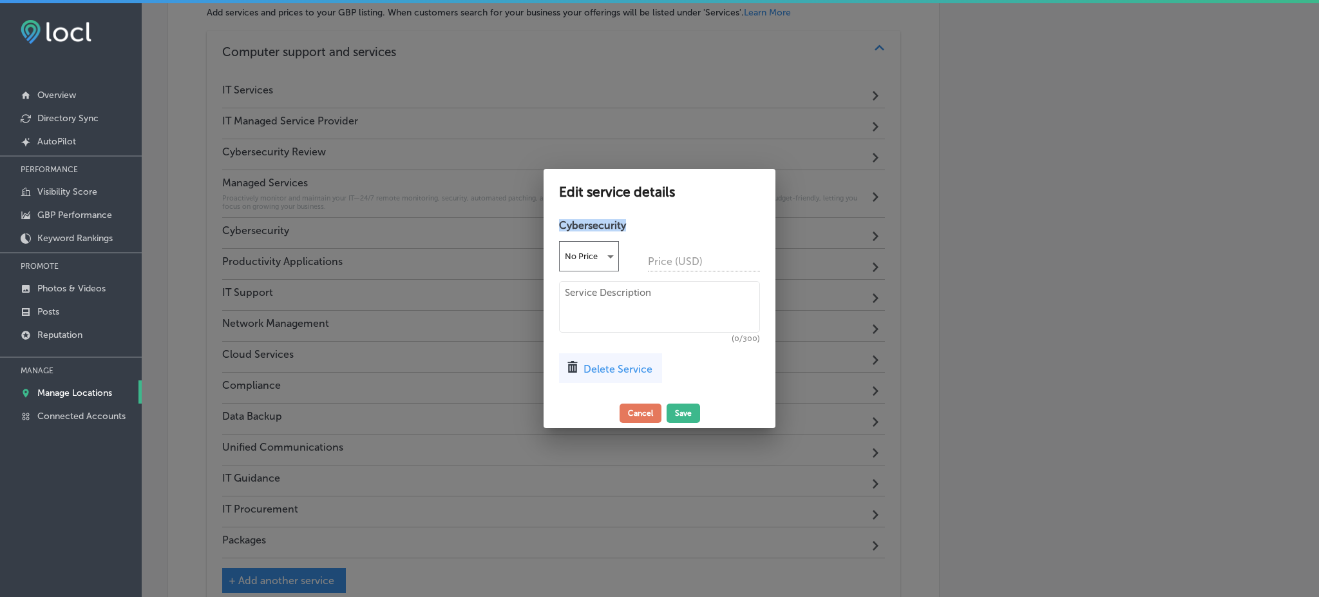
drag, startPoint x: 614, startPoint y: 222, endPoint x: 560, endPoint y: 229, distance: 53.9
click at [560, 229] on h4 "Cybersecurity" at bounding box center [659, 225] width 201 height 12
copy h4 "Cybersecurity"
click at [616, 305] on textarea at bounding box center [659, 307] width 201 height 52
paste textarea "Defend your business with multi‑layered protection—firewalls, email security, p…"
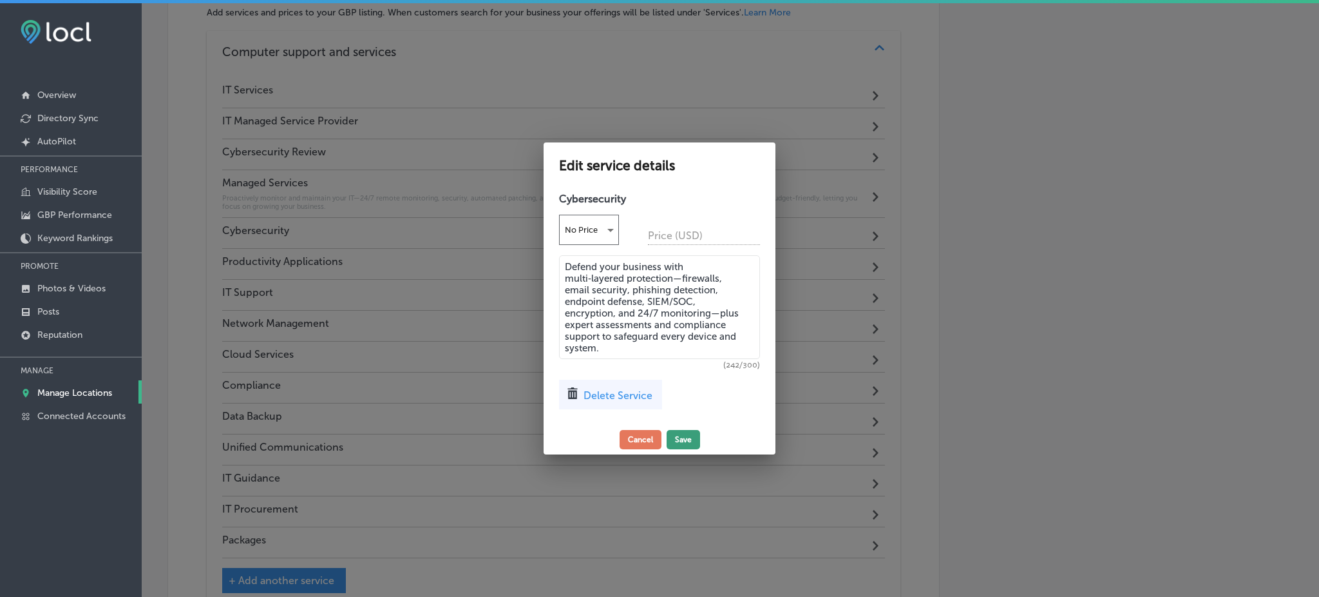
type textarea "Defend your business with multi‑layered protection—firewalls, email security, p…"
click at [685, 439] on button "Save" at bounding box center [683, 439] width 33 height 19
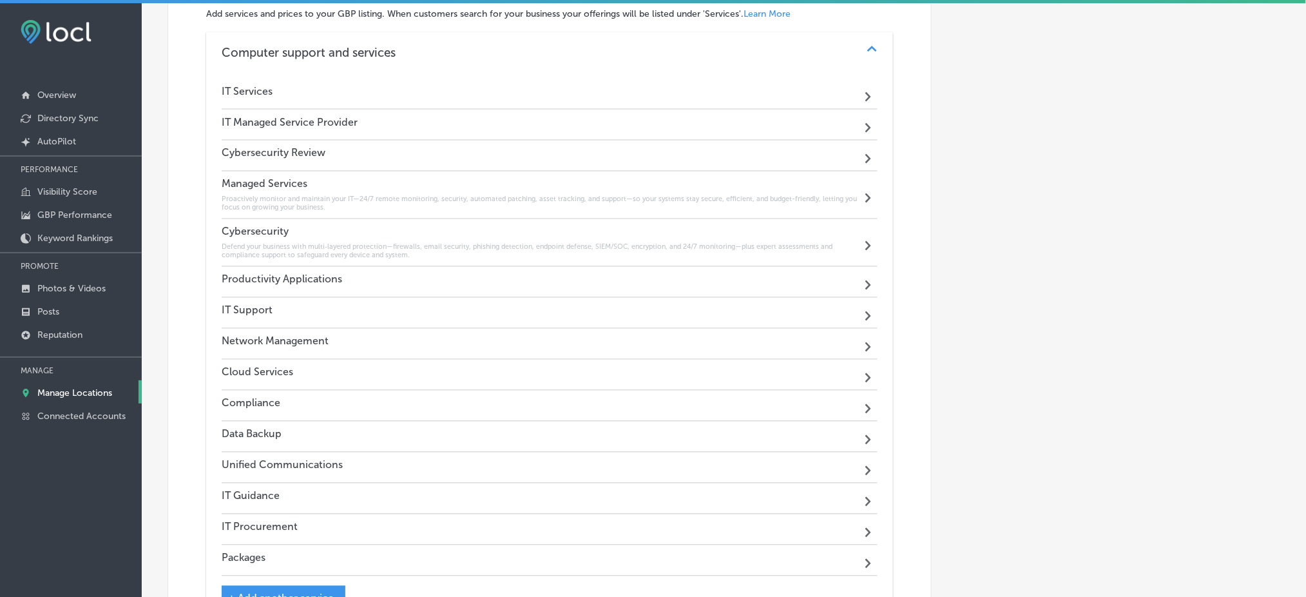
click at [347, 282] on div "Productivity Applications Path Created with Sketch." at bounding box center [550, 282] width 656 height 31
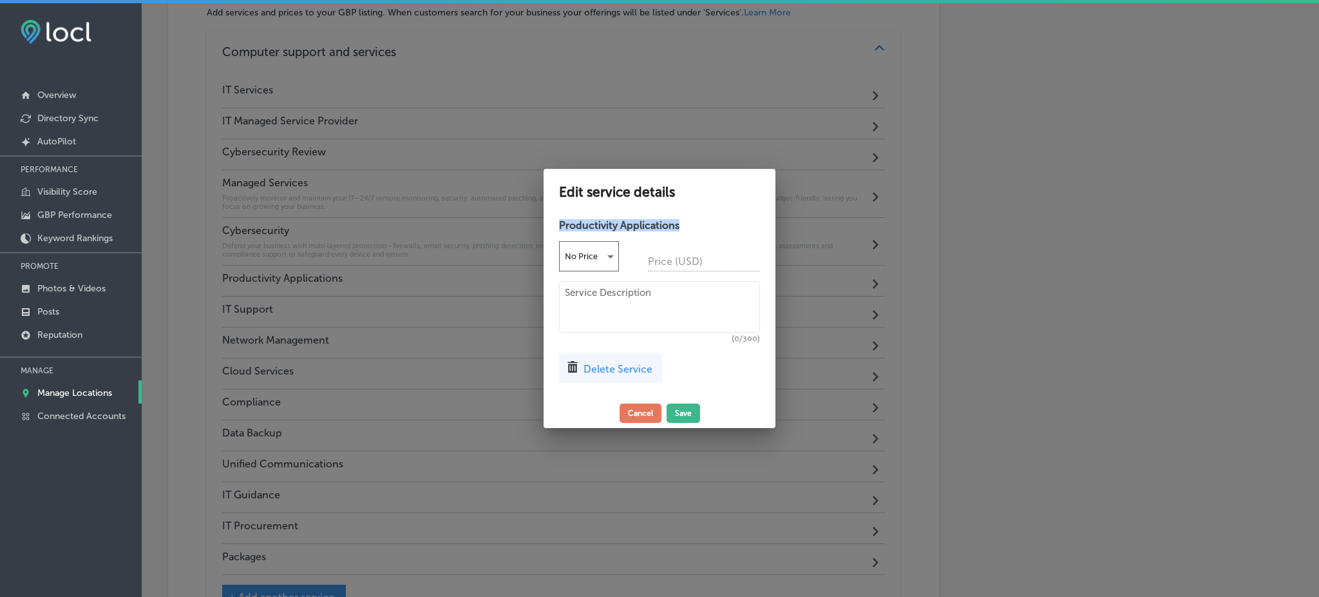
drag, startPoint x: 691, startPoint y: 224, endPoint x: 560, endPoint y: 227, distance: 130.8
click at [560, 227] on h4 "Productivity Applications" at bounding box center [659, 225] width 201 height 12
copy h4 "Productivity Applications"
click at [624, 296] on textarea at bounding box center [659, 307] width 201 height 52
paste textarea "Empower your team with leading tools like Microsoft 365 and Google Workspace. C…"
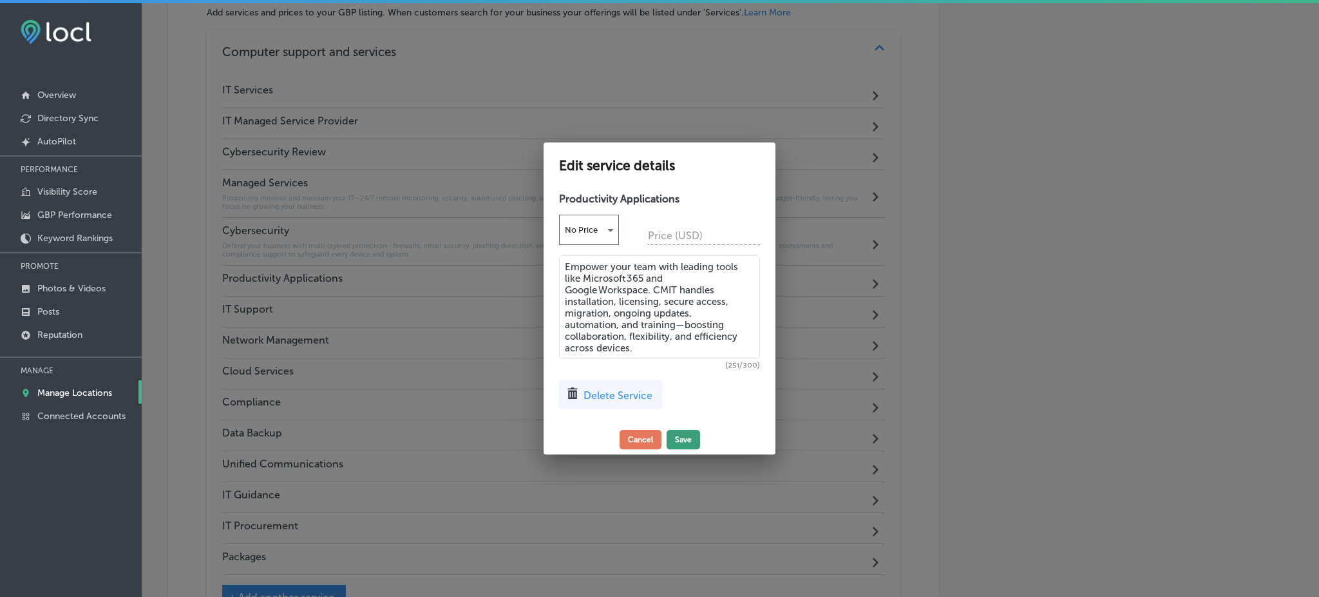
type textarea "Empower your team with leading tools like Microsoft 365 and Google Workspace. C…"
click at [694, 437] on button "Save" at bounding box center [683, 439] width 33 height 19
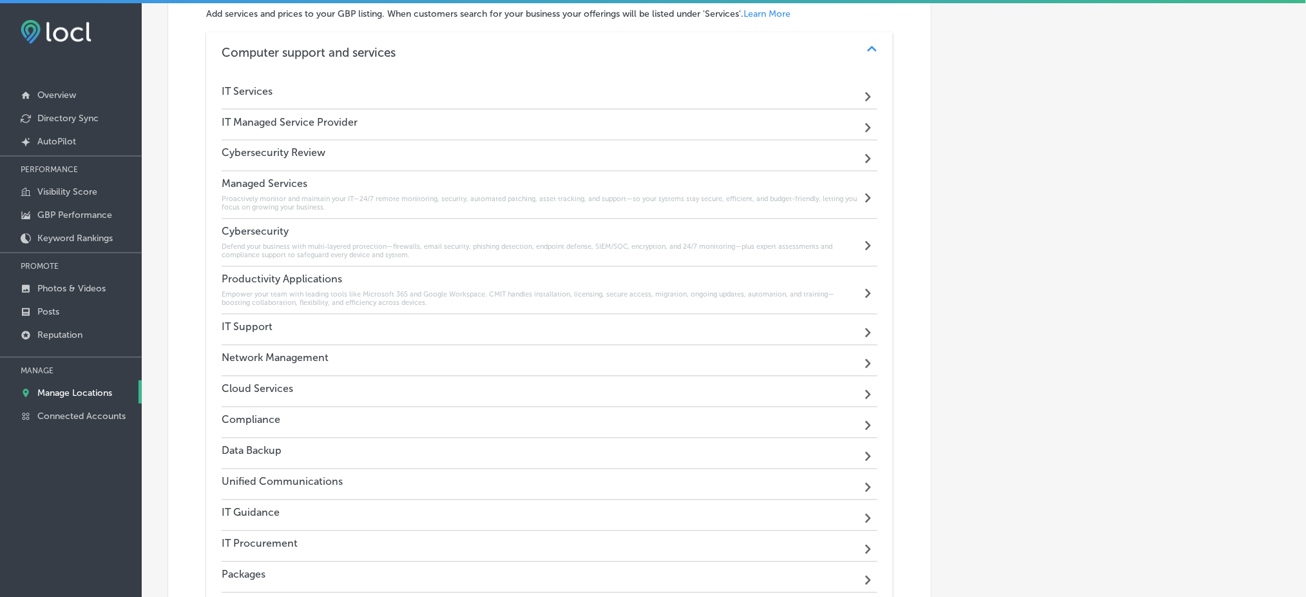
click at [313, 344] on div "IT Support Path Created with Sketch." at bounding box center [550, 329] width 656 height 31
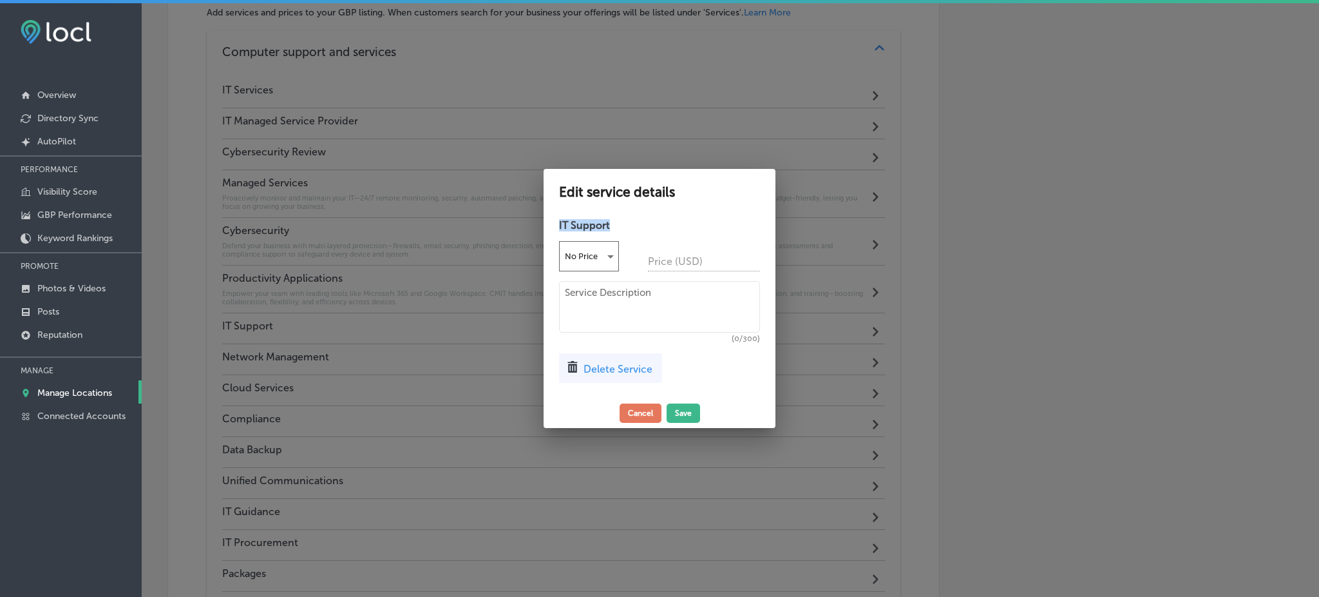
drag, startPoint x: 620, startPoint y: 224, endPoint x: 548, endPoint y: 226, distance: 72.8
click at [548, 226] on div "IT Support No Price Price (USD) (0/300) Delete Service" at bounding box center [660, 306] width 232 height 186
copy h4 "IT Support"
click at [656, 304] on textarea at bounding box center [659, 307] width 201 height 52
paste textarea "CMIT Solutions offers 24/7 IT support via chat, email, phone, and on-site assis…"
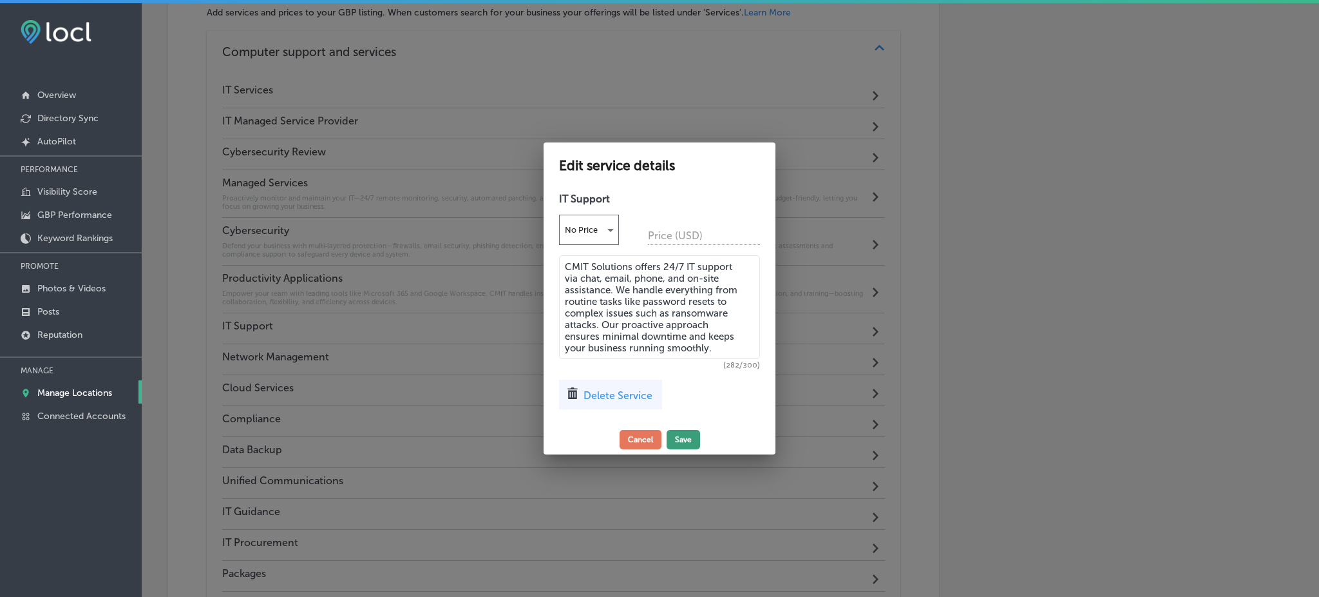
type textarea "CMIT Solutions offers 24/7 IT support via chat, email, phone, and on-site assis…"
click at [693, 431] on button "Save" at bounding box center [683, 439] width 33 height 19
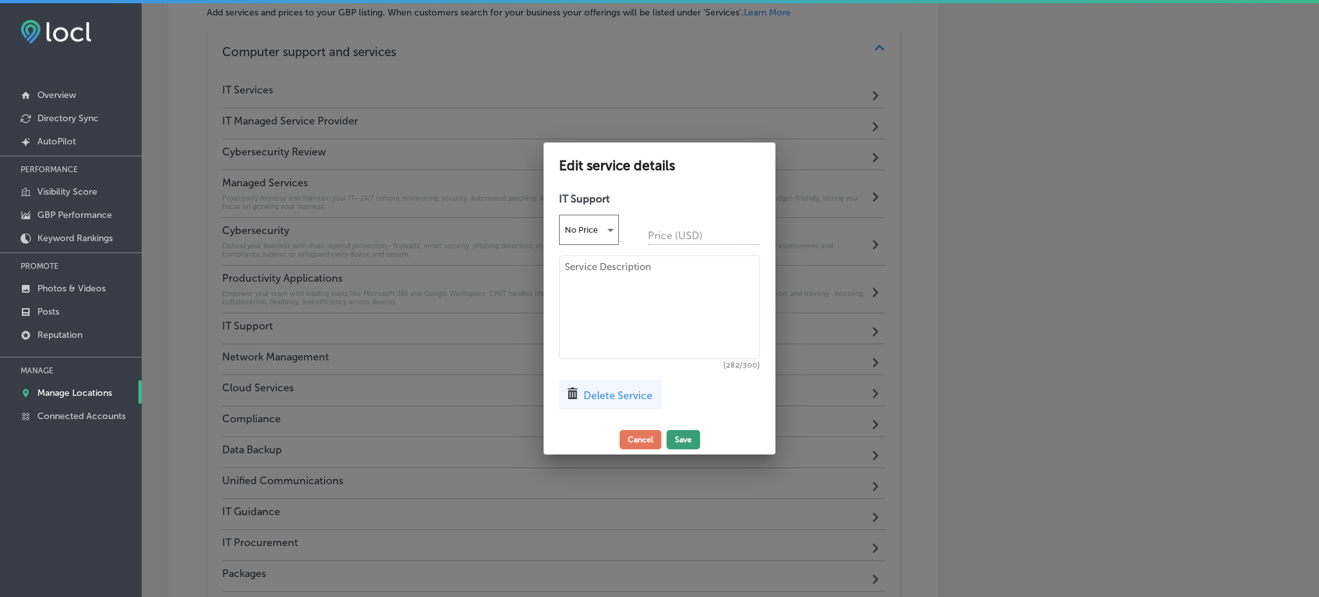
scroll to position [760, 0]
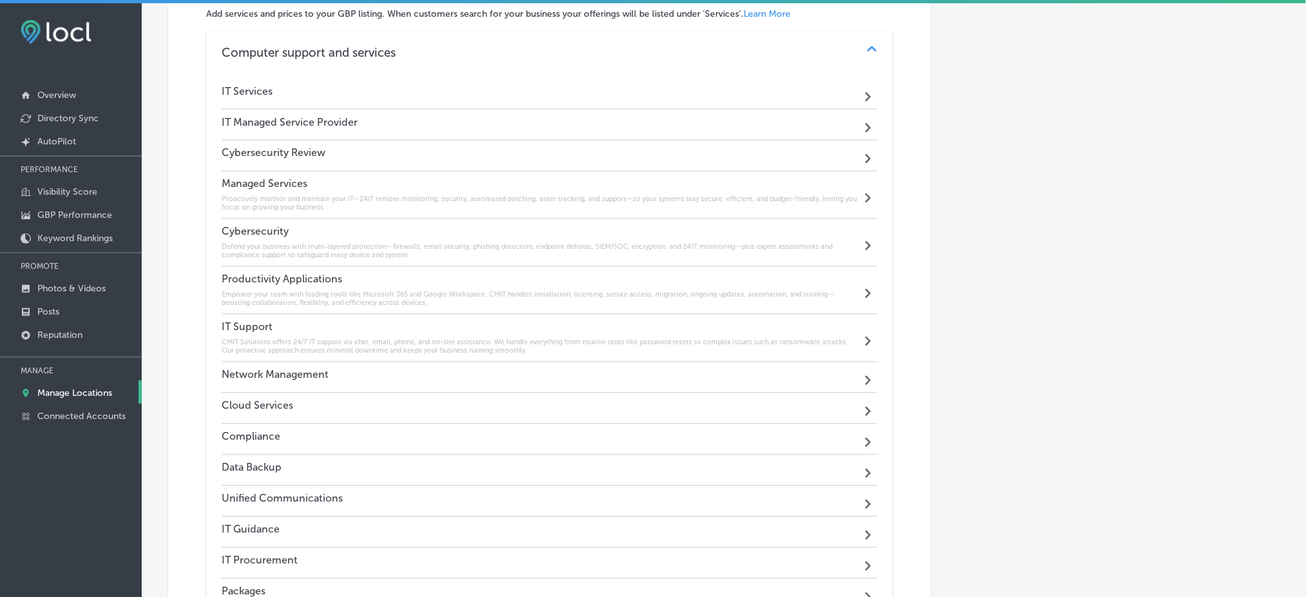
click at [304, 409] on div "Cloud Services Path Created with Sketch." at bounding box center [550, 408] width 656 height 31
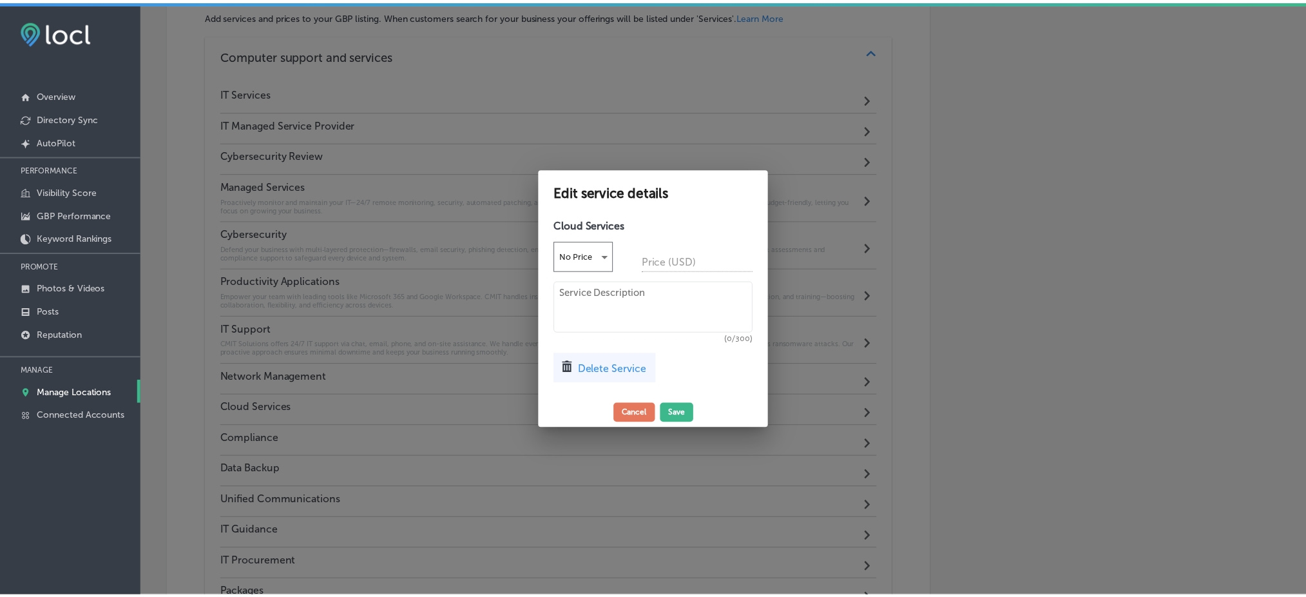
scroll to position [763, 0]
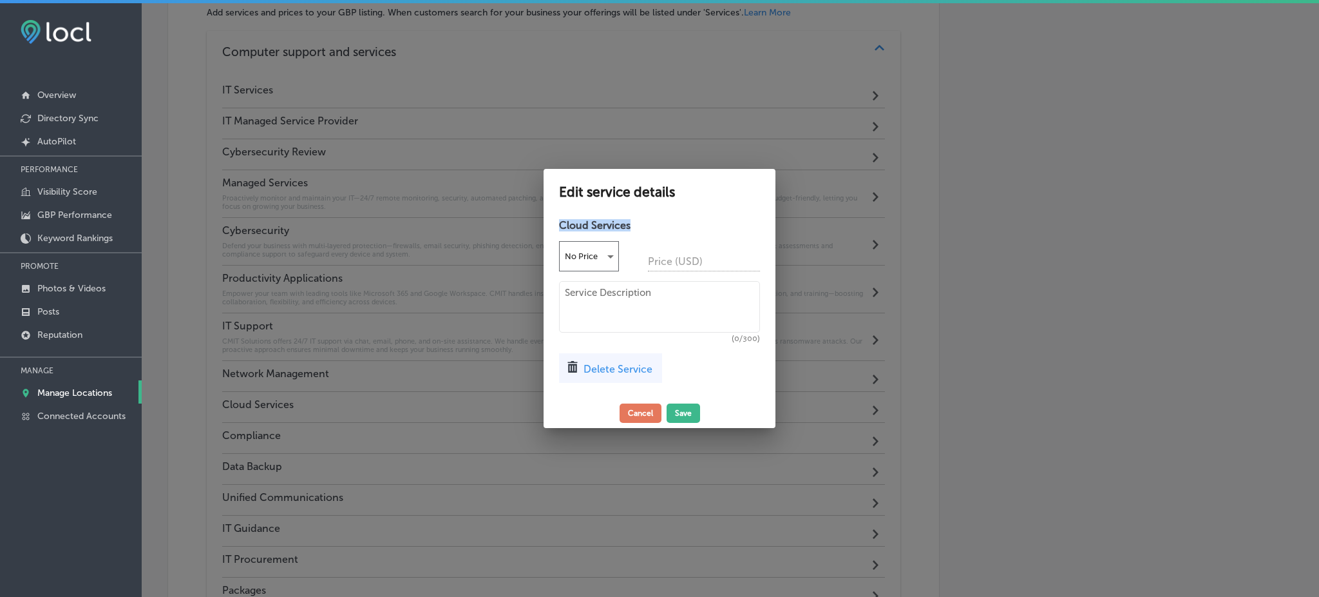
drag, startPoint x: 627, startPoint y: 224, endPoint x: 557, endPoint y: 222, distance: 70.2
click at [557, 222] on div "Cloud Services No Price Price (USD) (0/300) Delete Service" at bounding box center [660, 306] width 232 height 186
copy h4 "Cloud Services"
click at [595, 298] on textarea at bounding box center [659, 307] width 201 height 52
paste textarea "CMIT Solutions delivers scalable, secure cloud solutions tailored to your busin…"
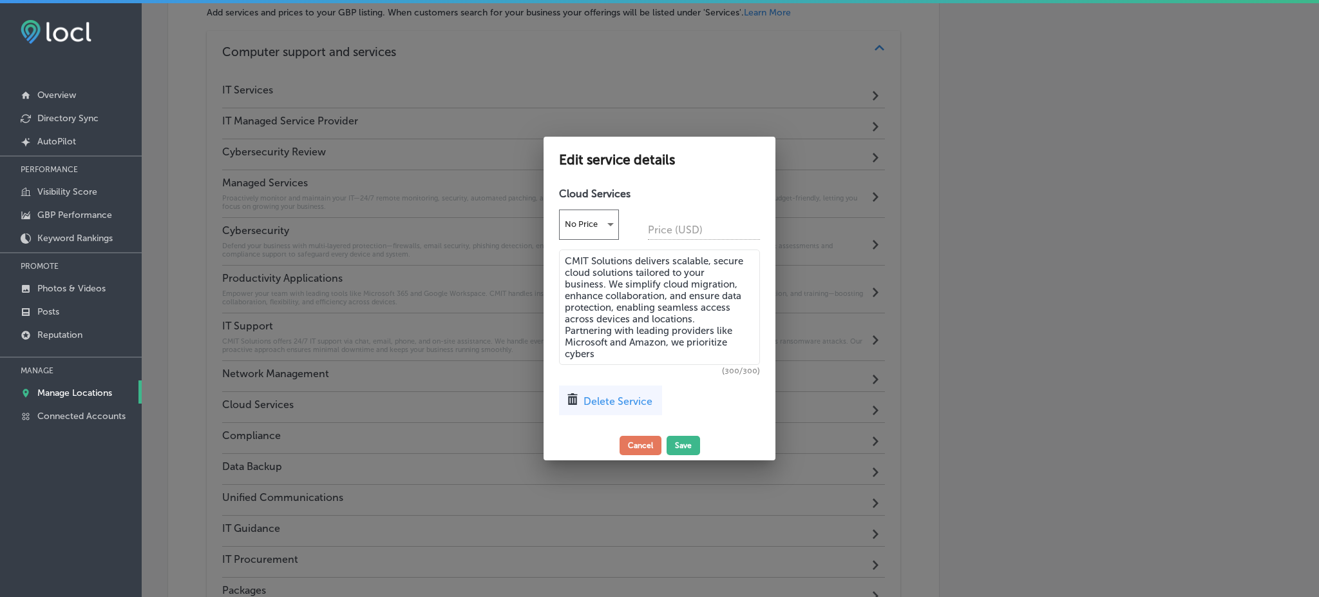
type textarea "CMIT Solutions delivers scalable, secure cloud solutions tailored to your busin…"
click at [644, 318] on textarea "CMIT Solutions delivers scalable, secure cloud solutions tailored to your busin…" at bounding box center [659, 306] width 201 height 115
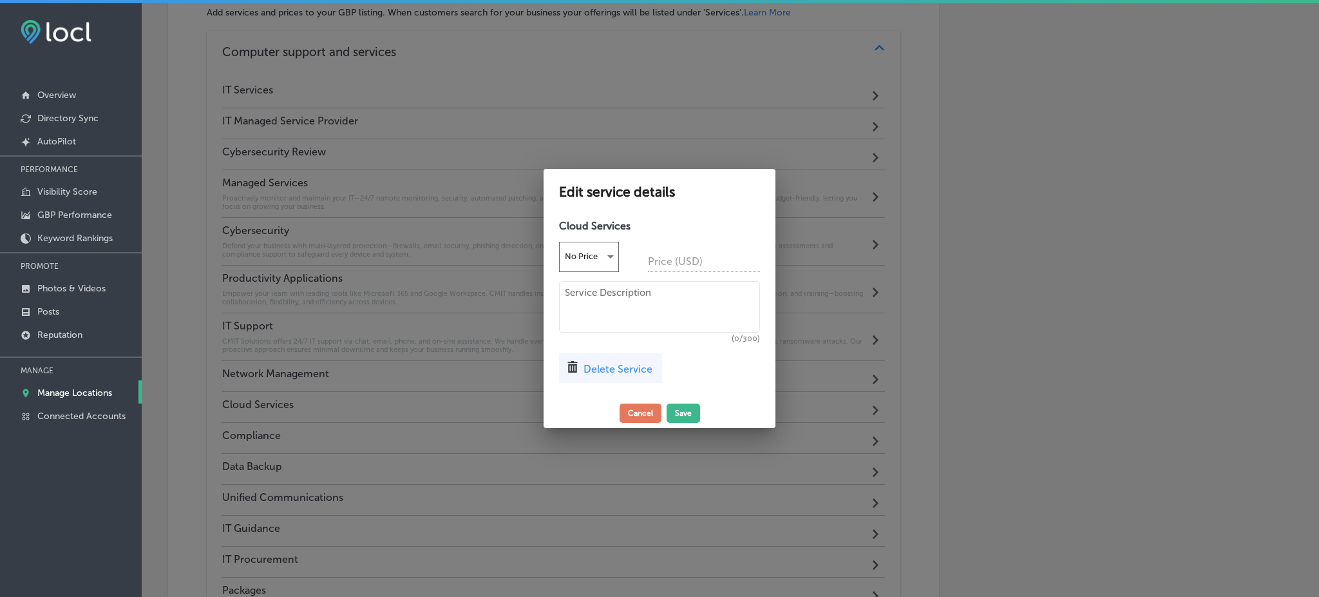
paste textarea "CMIT provides secure, scalable cloud solutions tailored to your business. We ha…"
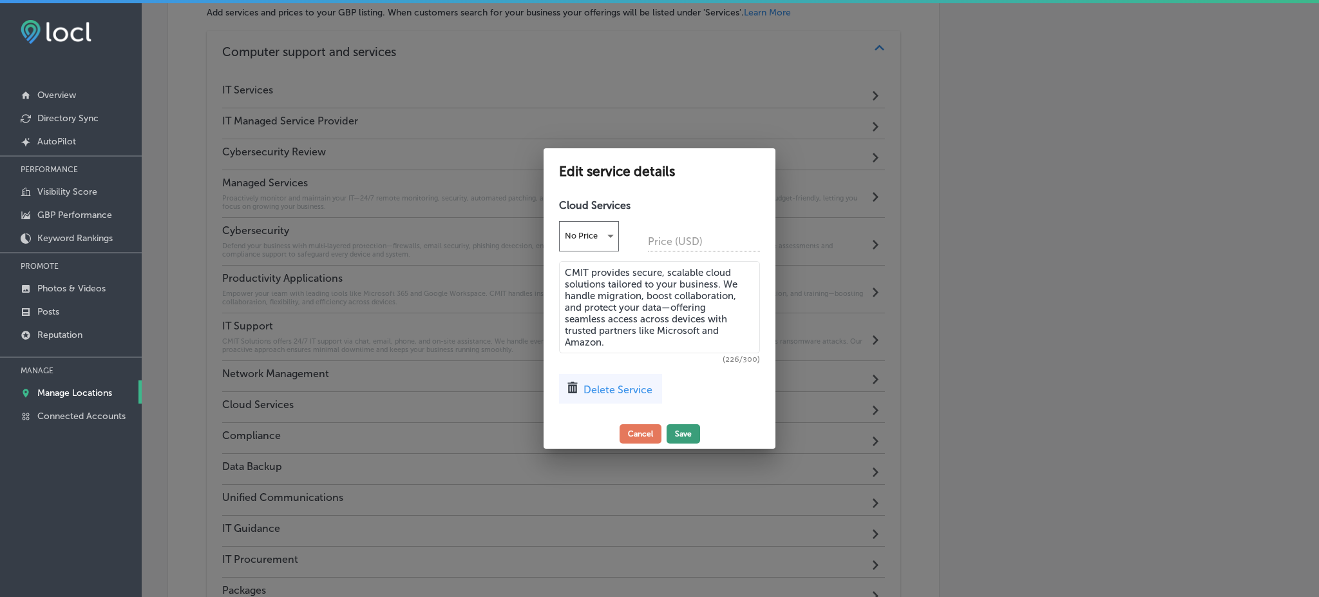
type textarea "CMIT provides secure, scalable cloud solutions tailored to your business. We ha…"
click at [680, 430] on button "Save" at bounding box center [683, 433] width 33 height 19
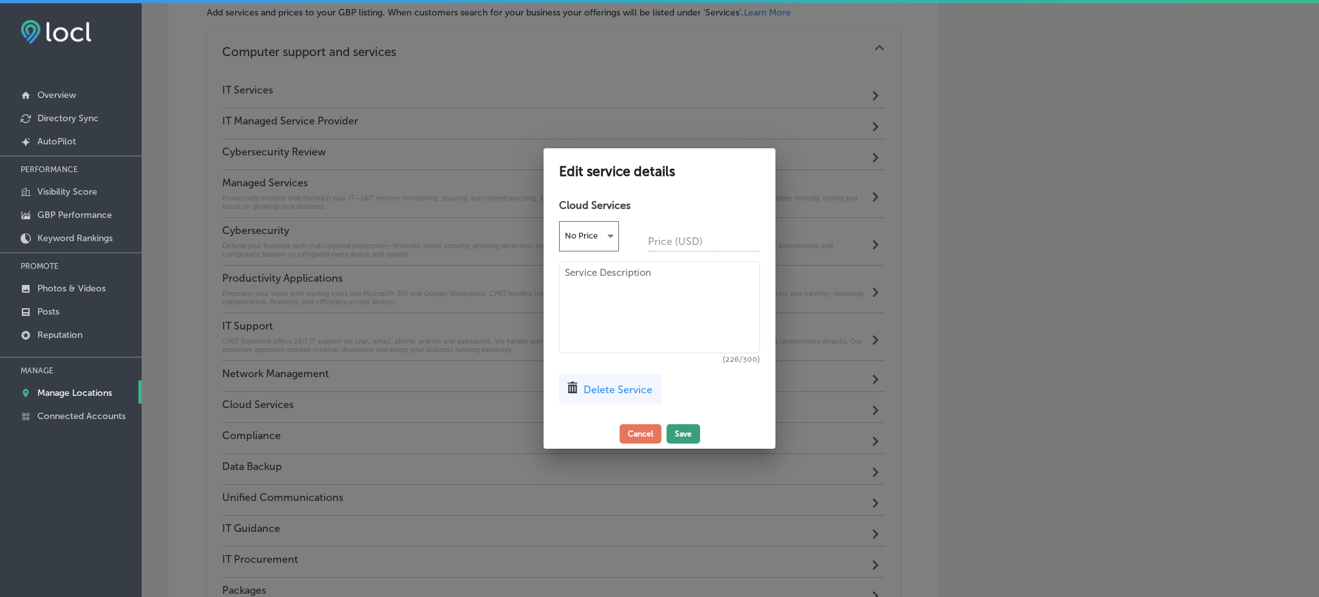
scroll to position [760, 0]
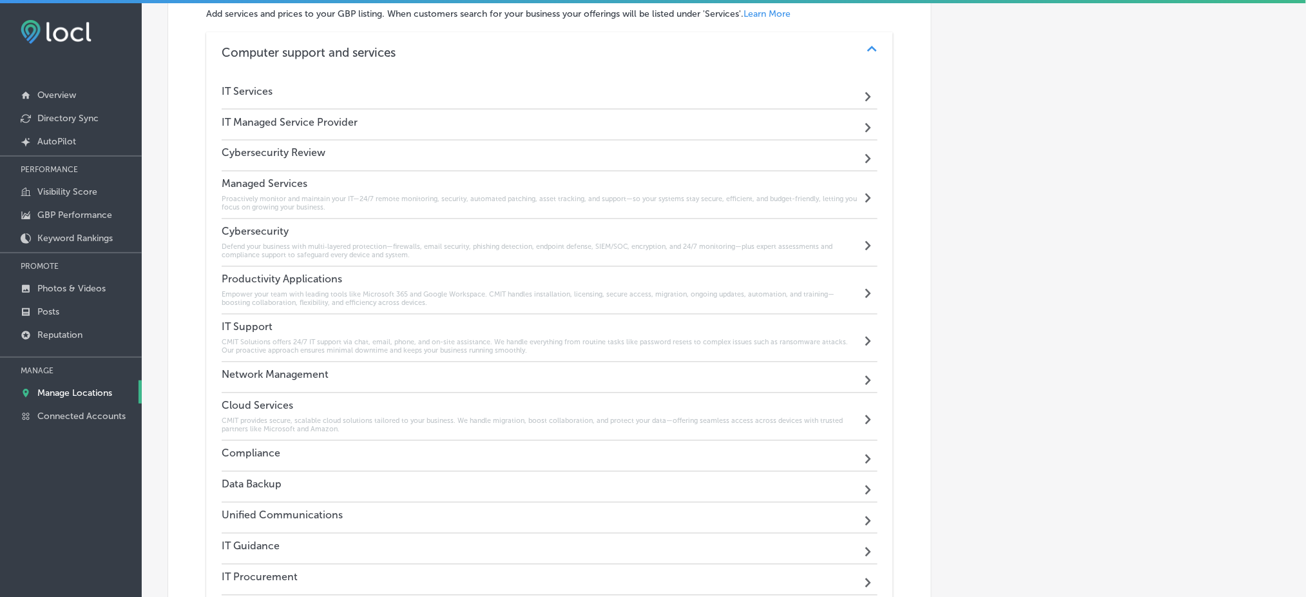
click at [314, 379] on h4 "Network Management" at bounding box center [275, 374] width 107 height 12
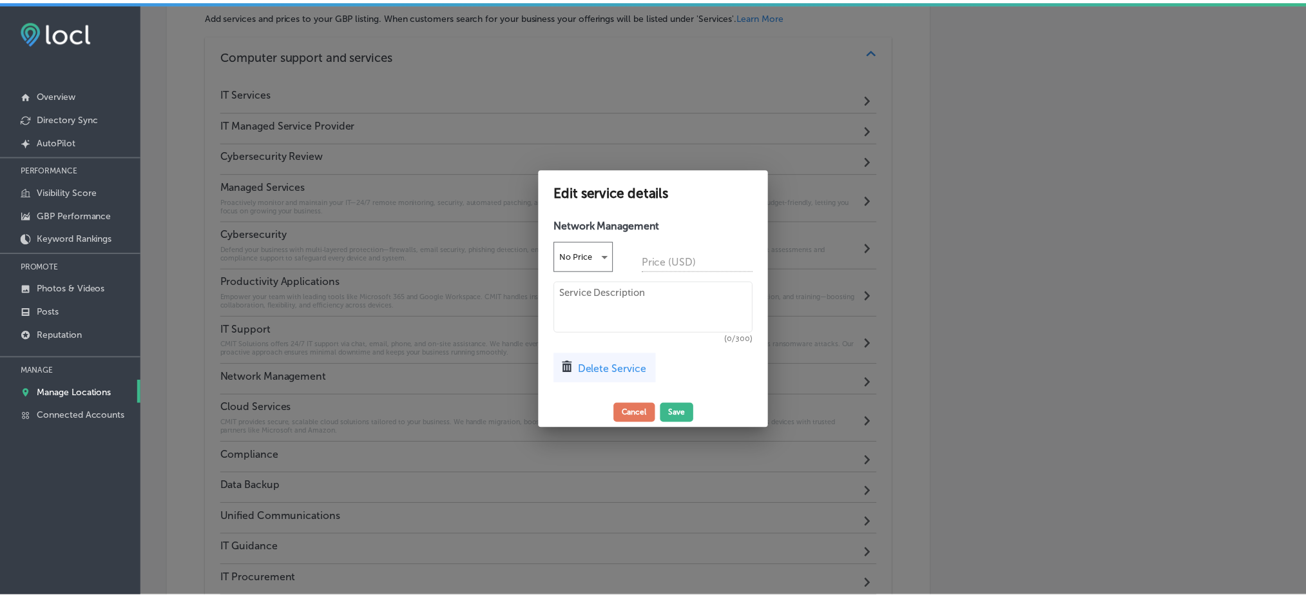
scroll to position [763, 0]
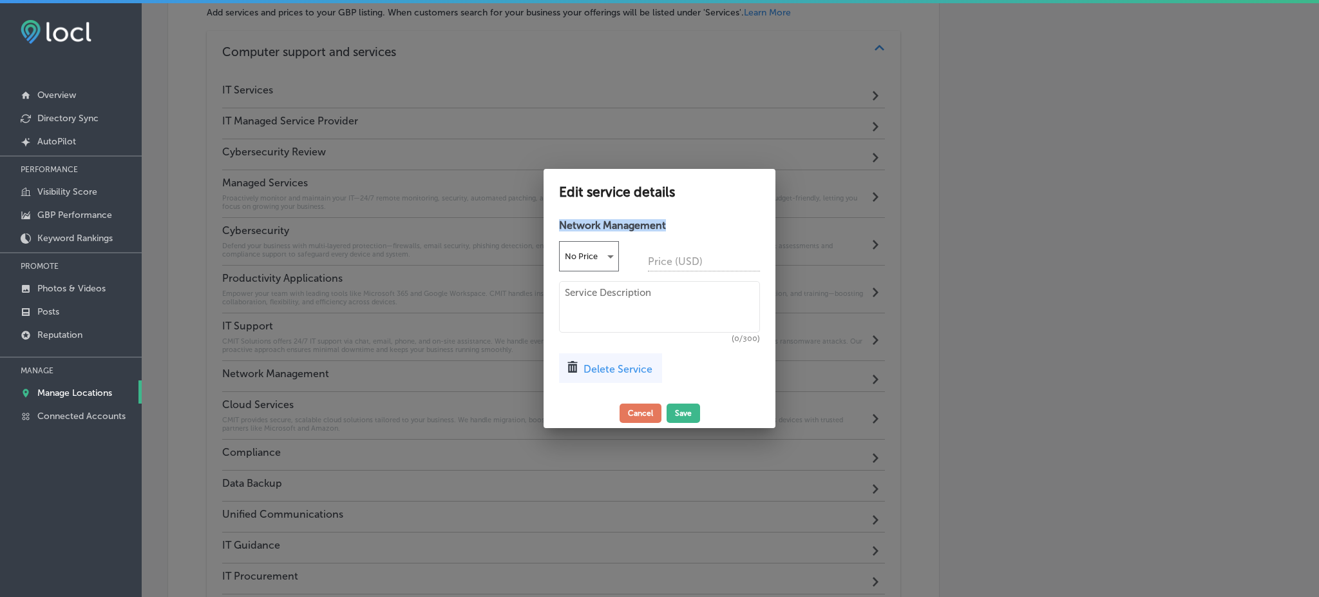
drag, startPoint x: 675, startPoint y: 223, endPoint x: 557, endPoint y: 221, distance: 118.5
click at [557, 221] on div "Network Management No Price Price (USD) (0/300) Delete Service" at bounding box center [660, 306] width 232 height 186
copy h4 "Network Management"
click at [622, 302] on textarea at bounding box center [659, 307] width 201 height 52
paste textarea "CMIT Solutions offers customized network design, 24/7 monitoring, and proactive…"
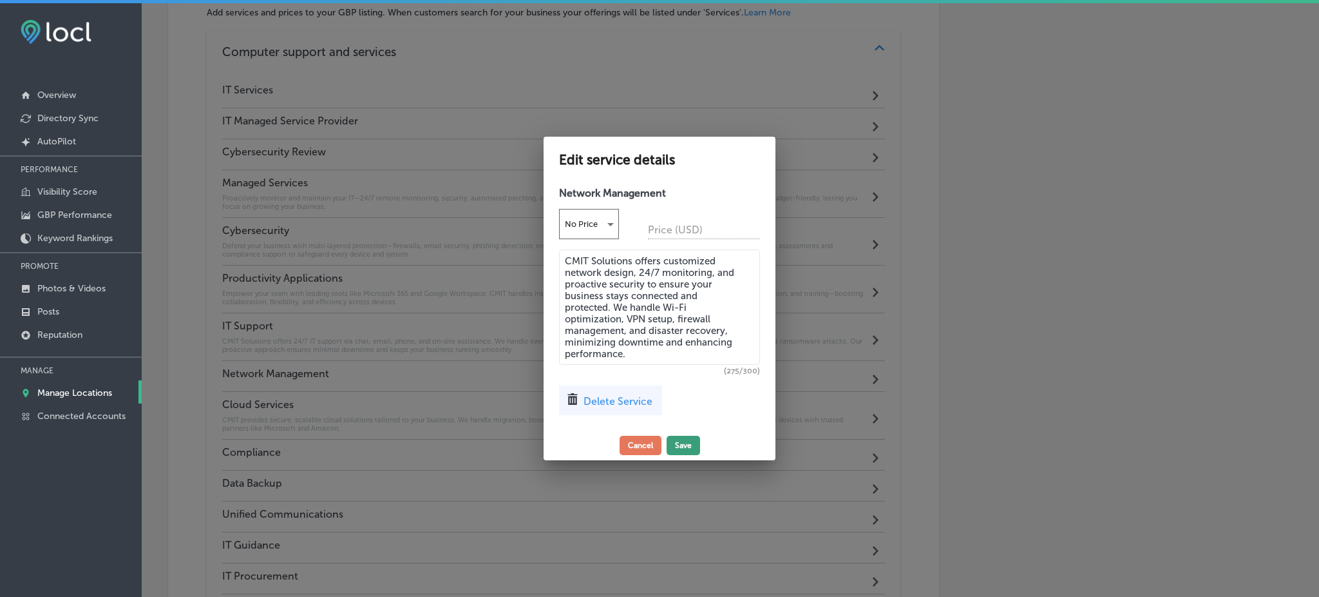
type textarea "CMIT Solutions offers customized network design, 24/7 monitoring, and proactive…"
click at [689, 444] on button "Save" at bounding box center [683, 444] width 33 height 19
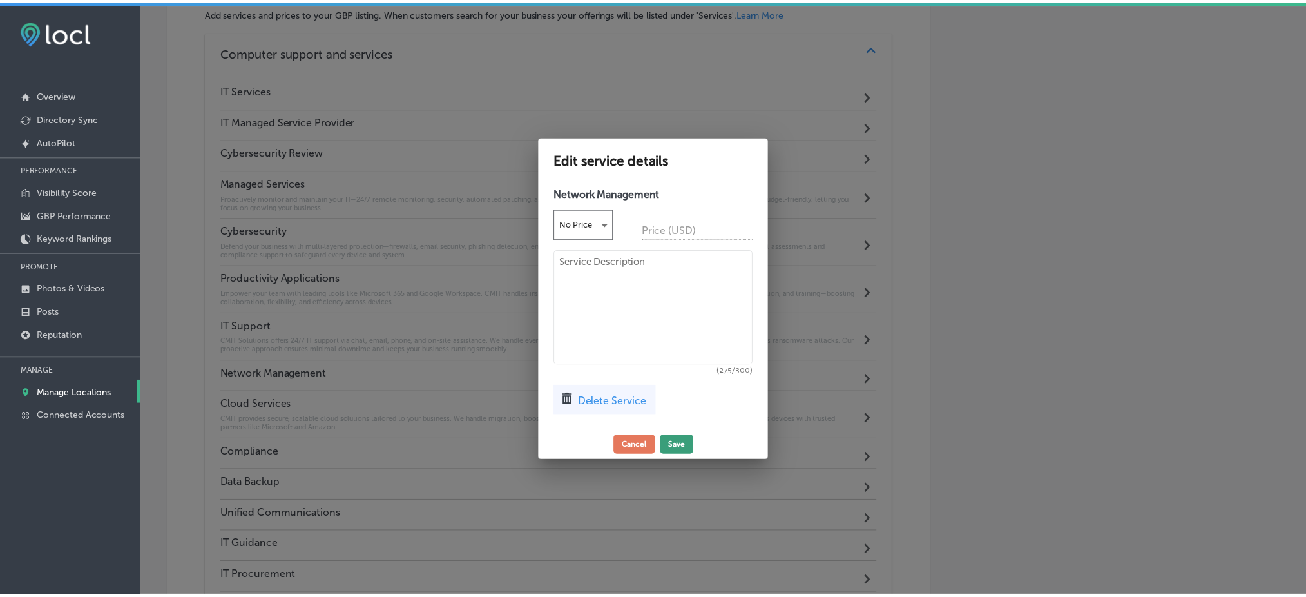
scroll to position [760, 0]
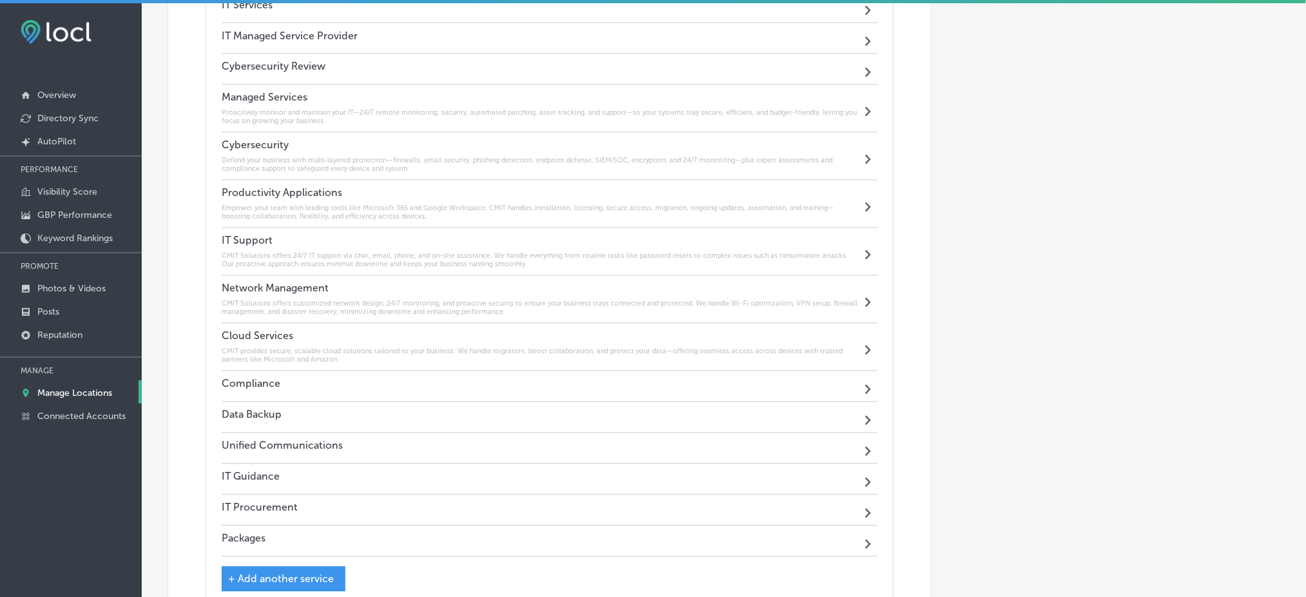
click at [298, 387] on div "Compliance Path Created with Sketch." at bounding box center [550, 386] width 656 height 31
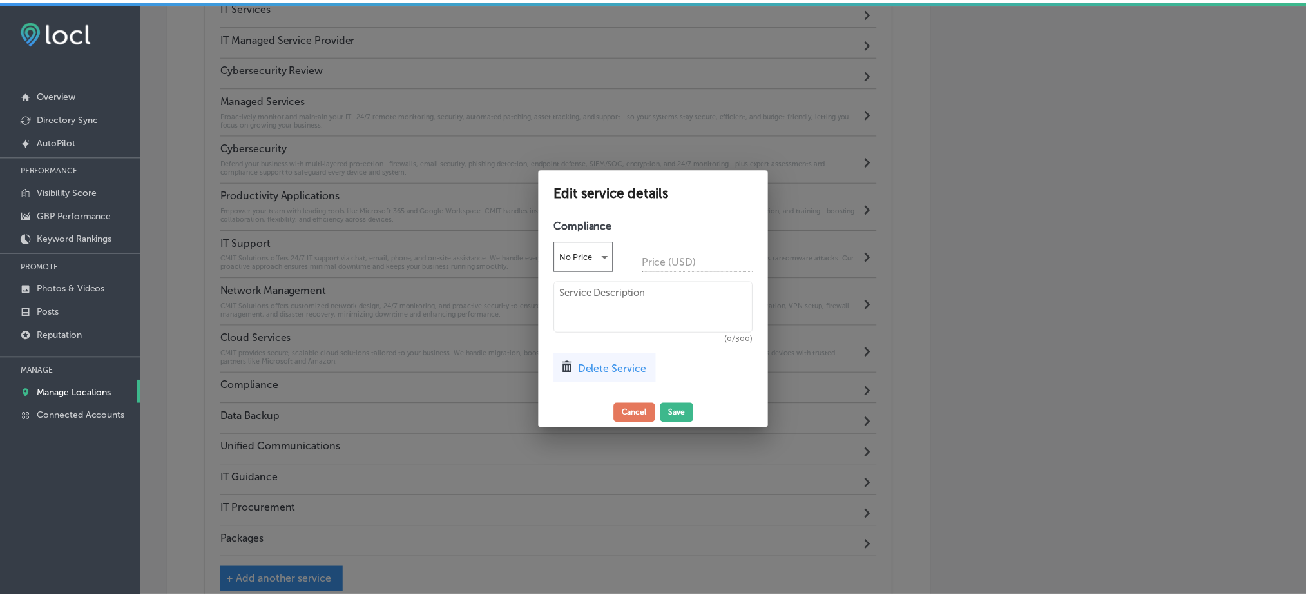
scroll to position [849, 0]
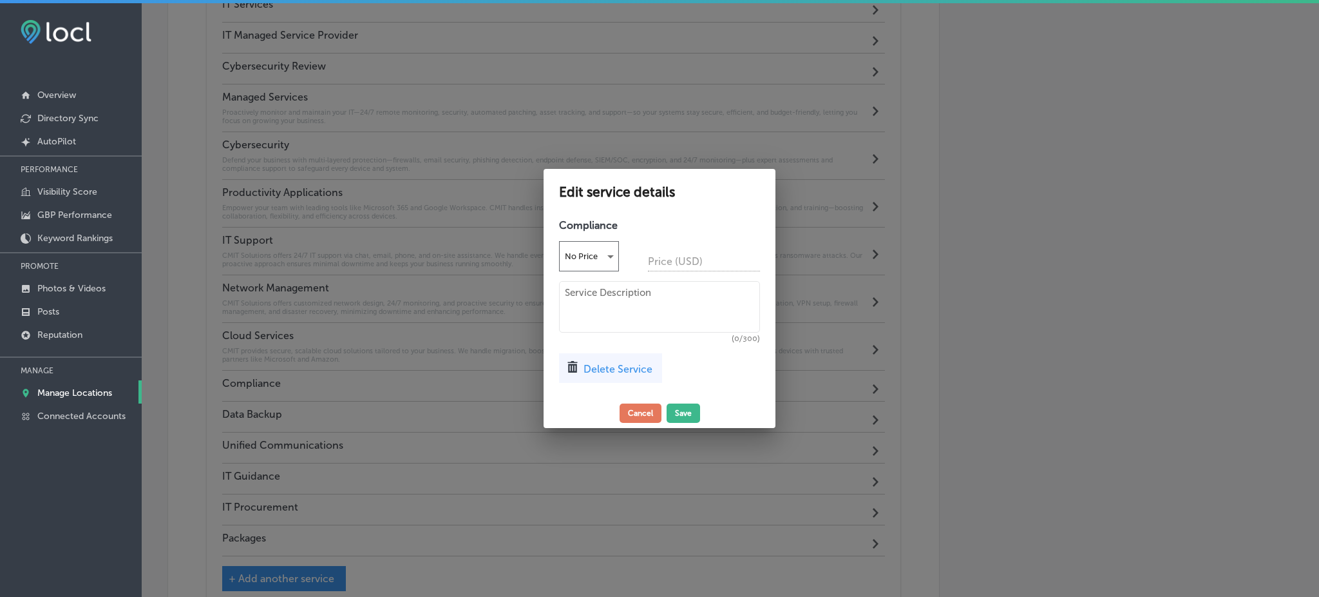
drag, startPoint x: 615, startPoint y: 233, endPoint x: 560, endPoint y: 222, distance: 55.8
click at [560, 222] on div "Compliance No Price Price (USD) (0/300) Delete Service" at bounding box center [660, 306] width 232 height 186
drag, startPoint x: 560, startPoint y: 222, endPoint x: 618, endPoint y: 224, distance: 58.7
click at [618, 224] on h4 "Compliance" at bounding box center [659, 225] width 201 height 12
copy h4 "Compliance"
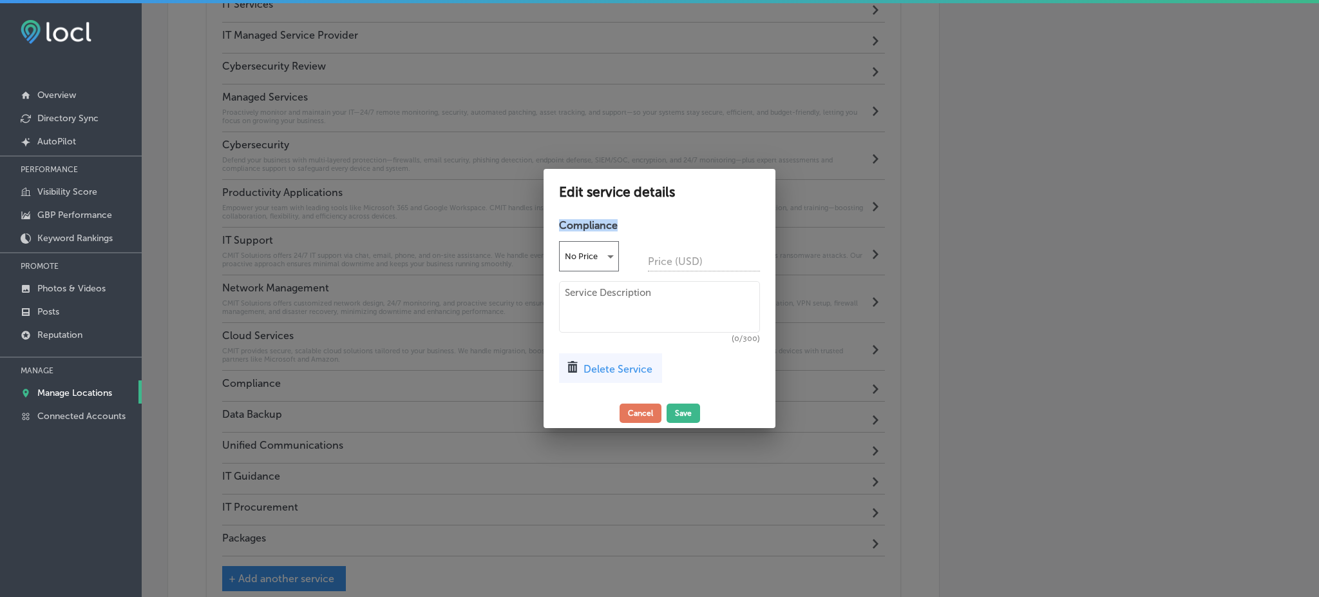
click at [629, 291] on textarea at bounding box center [659, 307] width 201 height 52
paste textarea "CMIT Solutions helps businesses navigate complex regulations like HIPAA, PCI-DS…"
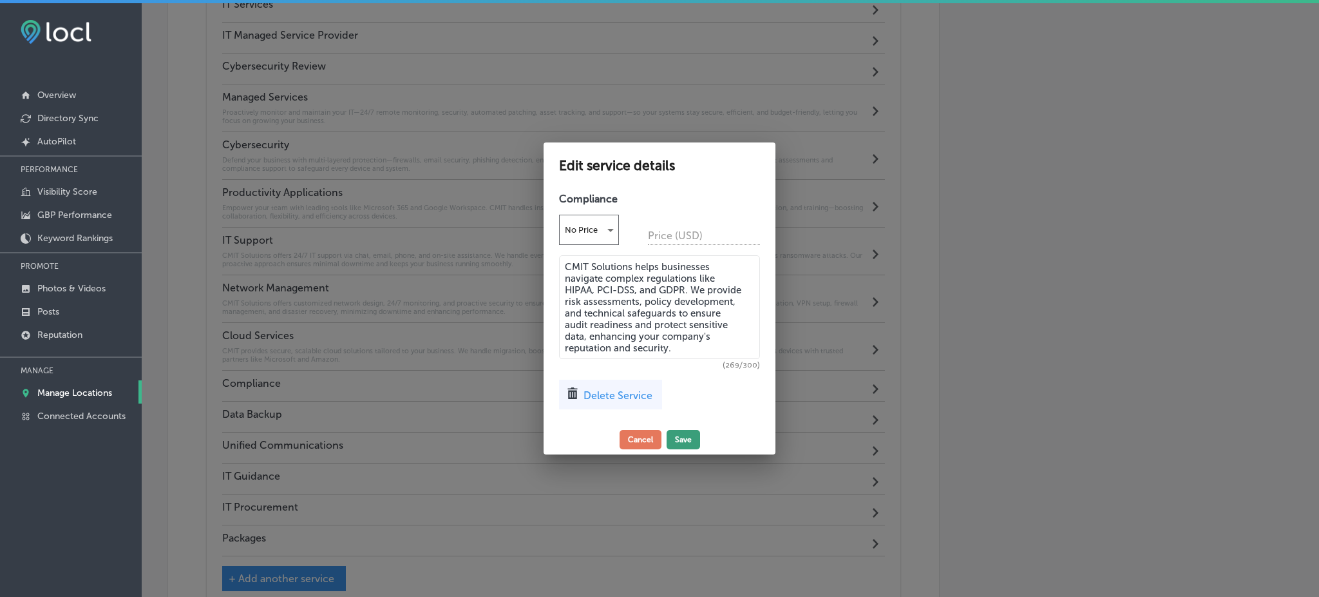
type textarea "CMIT Solutions helps businesses navigate complex regulations like HIPAA, PCI-DS…"
click at [683, 430] on button "Save" at bounding box center [683, 439] width 33 height 19
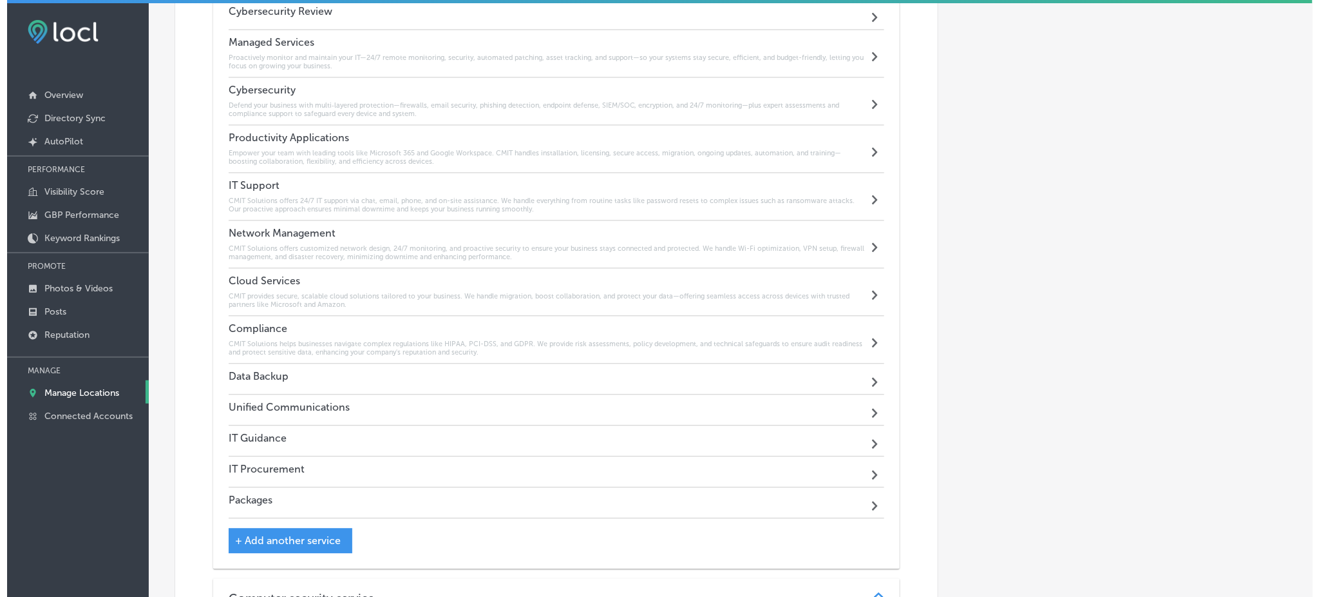
scroll to position [932, 0]
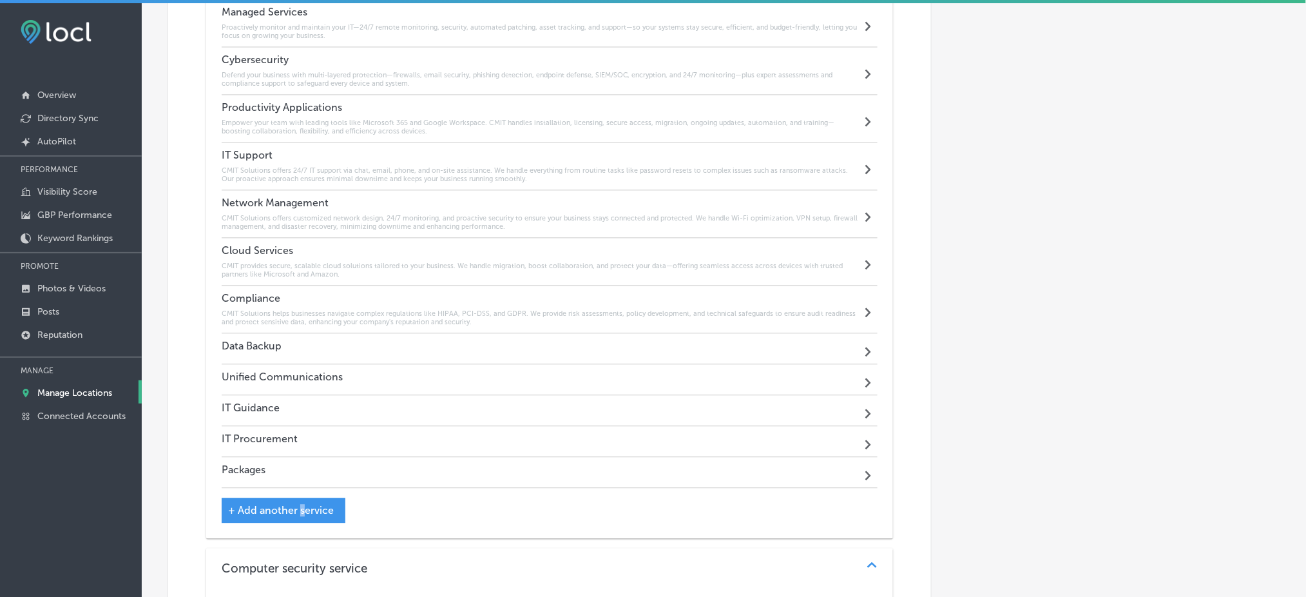
click at [302, 503] on div "+ Add another service" at bounding box center [284, 509] width 124 height 25
click at [225, 539] on div "Computer support and services Path Created with Sketch. IT Services Path Create…" at bounding box center [549, 358] width 687 height 997
click at [258, 519] on div "+ Add another service" at bounding box center [284, 509] width 124 height 25
click at [260, 509] on span "+ Add another service" at bounding box center [281, 510] width 106 height 12
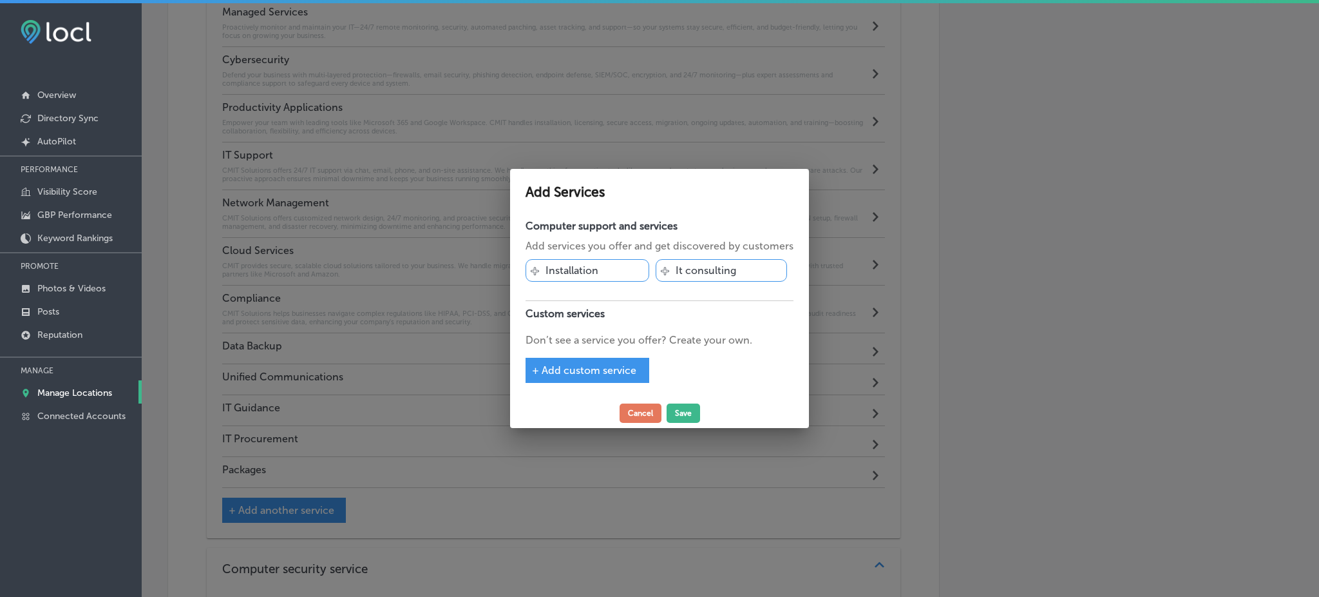
click at [584, 364] on span "+ Add custom service" at bounding box center [584, 370] width 104 height 12
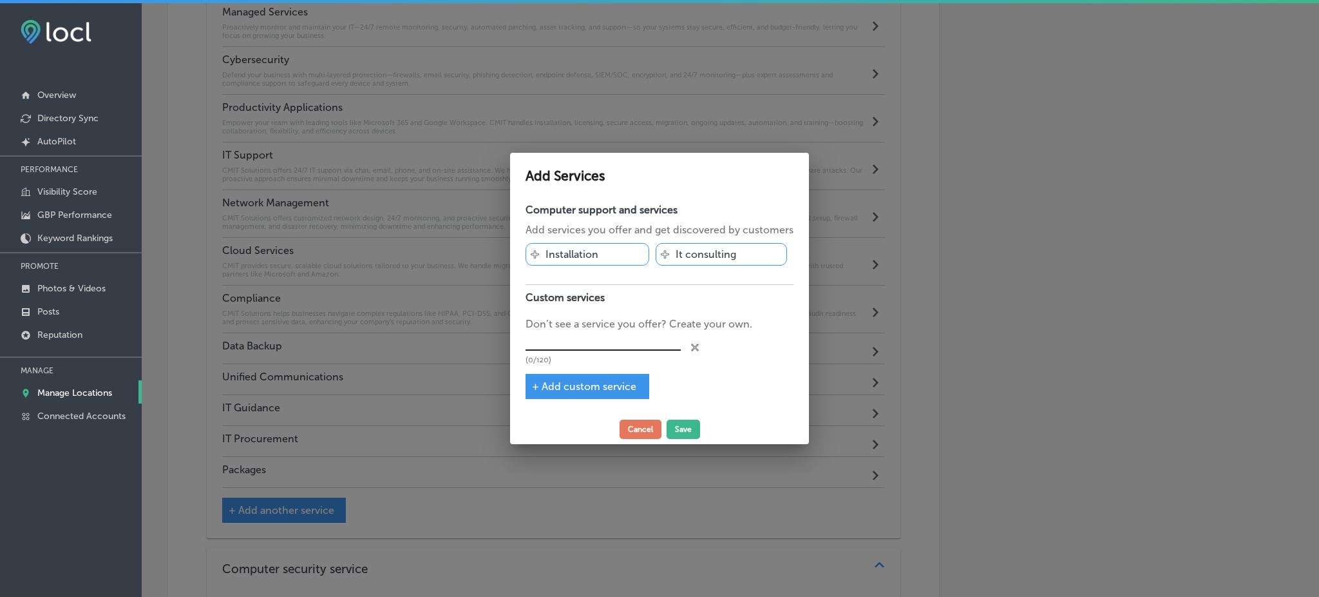
click at [570, 339] on input "text" at bounding box center [603, 341] width 155 height 20
paste input "CCMC Compliance"
type input "CCMC Compliance"
click at [678, 431] on button "Save" at bounding box center [683, 428] width 33 height 19
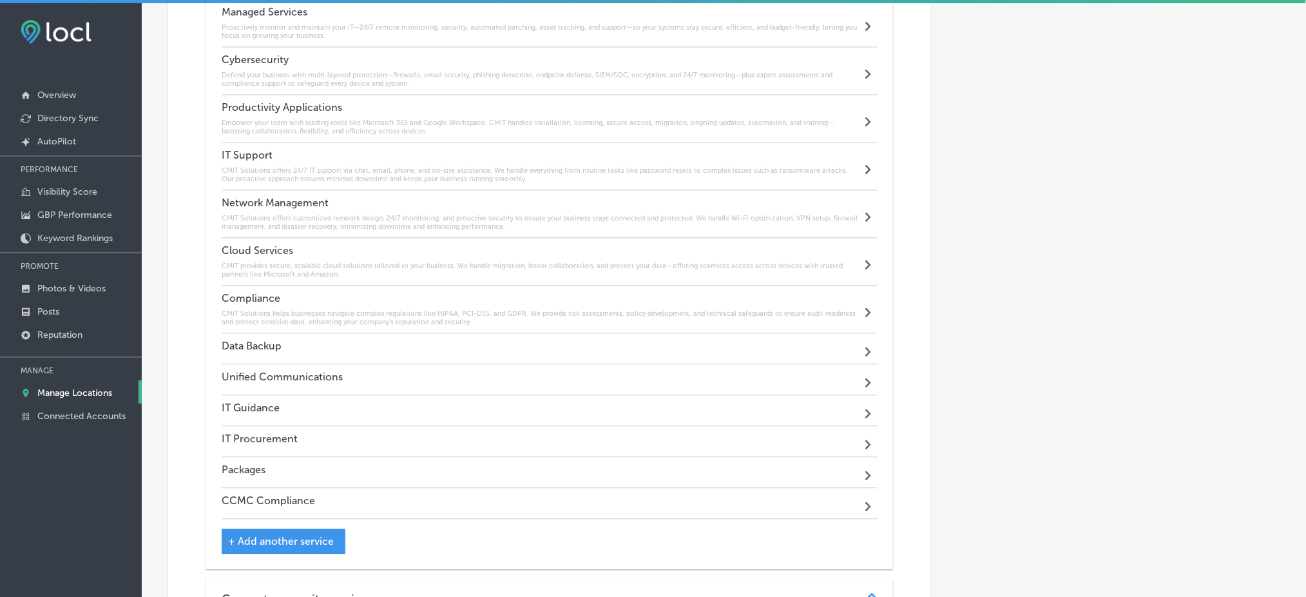
click at [396, 499] on div "CCMC Compliance Path Created with Sketch." at bounding box center [550, 503] width 656 height 31
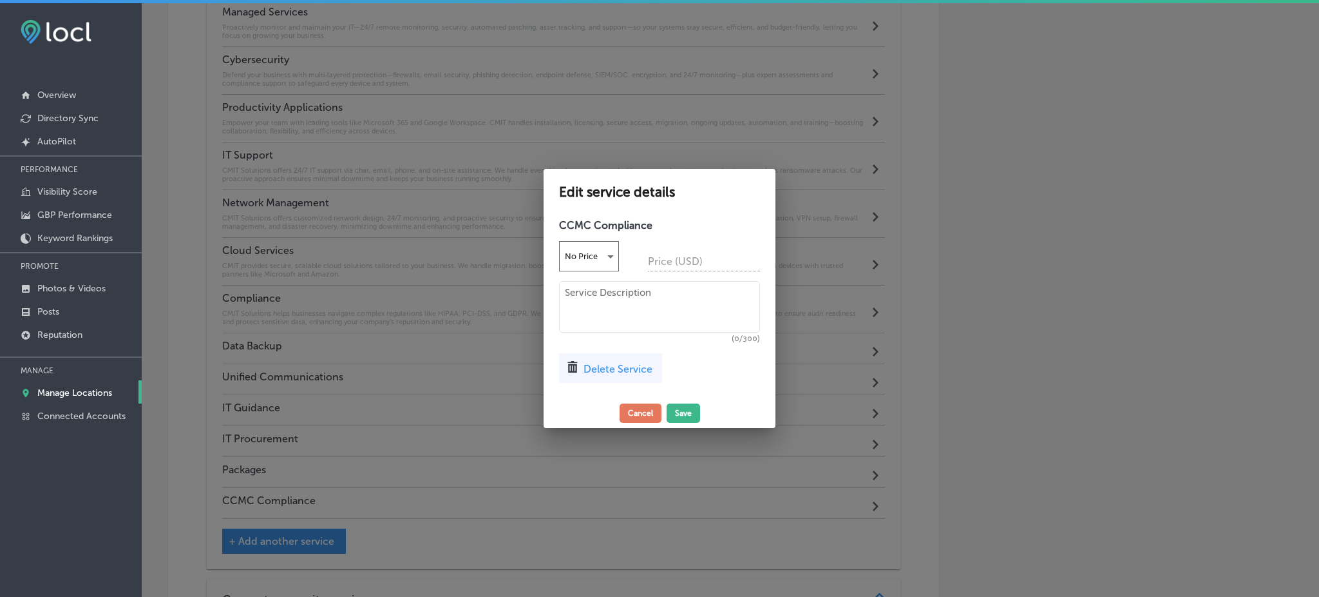
click at [662, 312] on textarea at bounding box center [659, 307] width 201 height 52
paste textarea "CMIT Solutions assists Department of Defense contractors in achieving Cybersecu…"
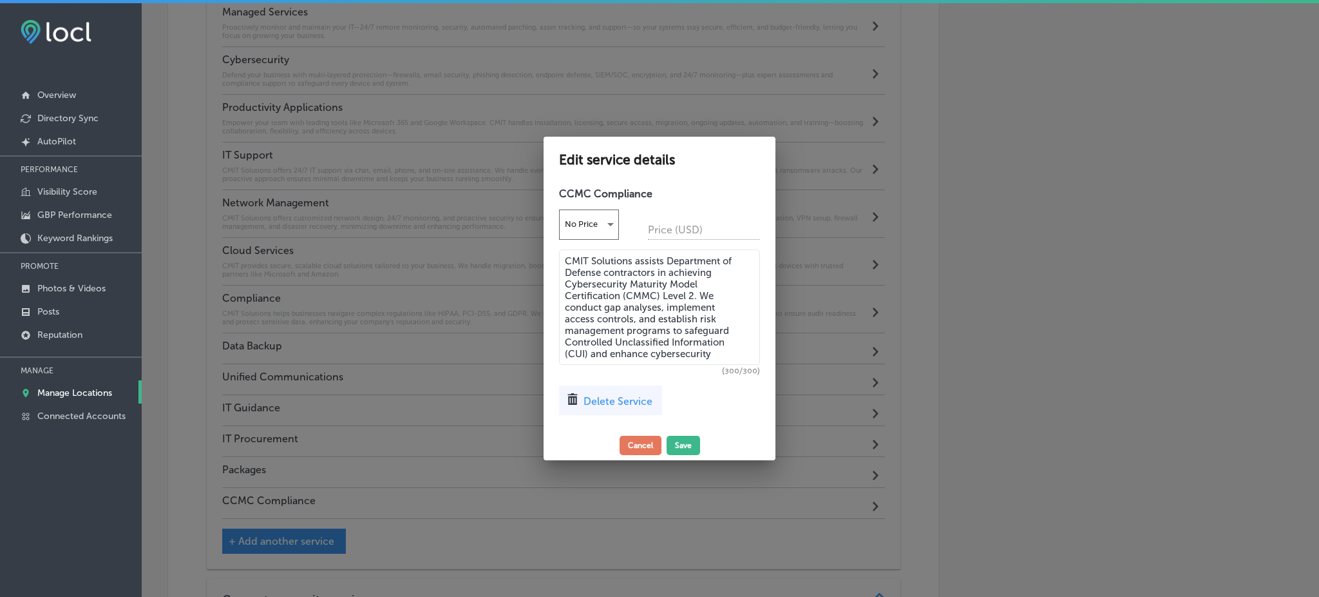
type textarea "CMIT Solutions assists Department of Defense contractors in achieving Cybersecu…"
click at [664, 340] on textarea "CMIT Solutions assists Department of Defense contractors in achieving Cybersecu…" at bounding box center [659, 306] width 201 height 115
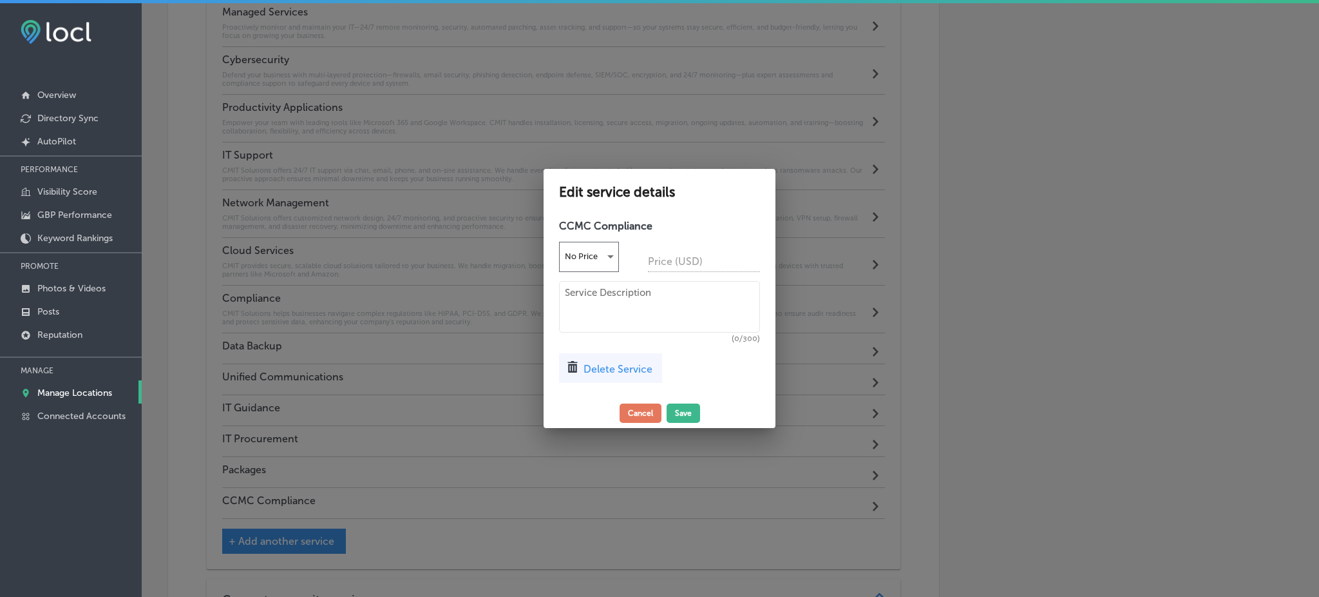
paste textarea "CMIT helps DoD contractors achieve CMMC Level 2 by providing gap analysis, acce…"
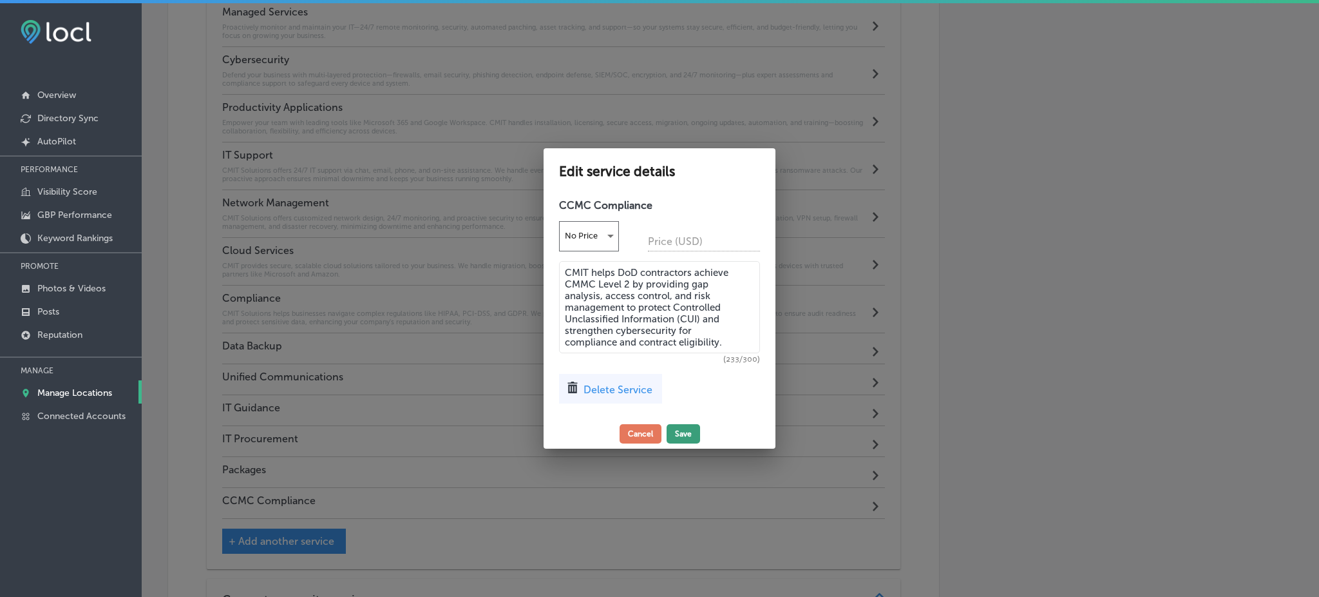
type textarea "CMIT helps DoD contractors achieve CMMC Level 2 by providing gap analysis, acce…"
click at [697, 435] on button "Save" at bounding box center [683, 433] width 33 height 19
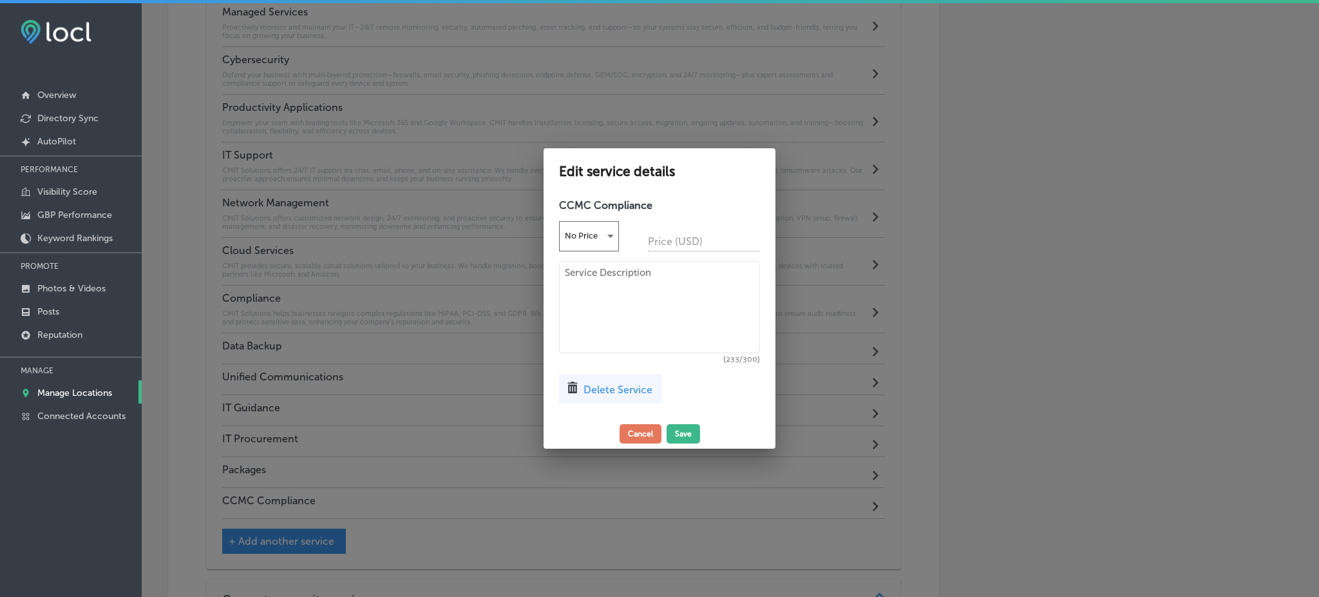
scroll to position [932, 0]
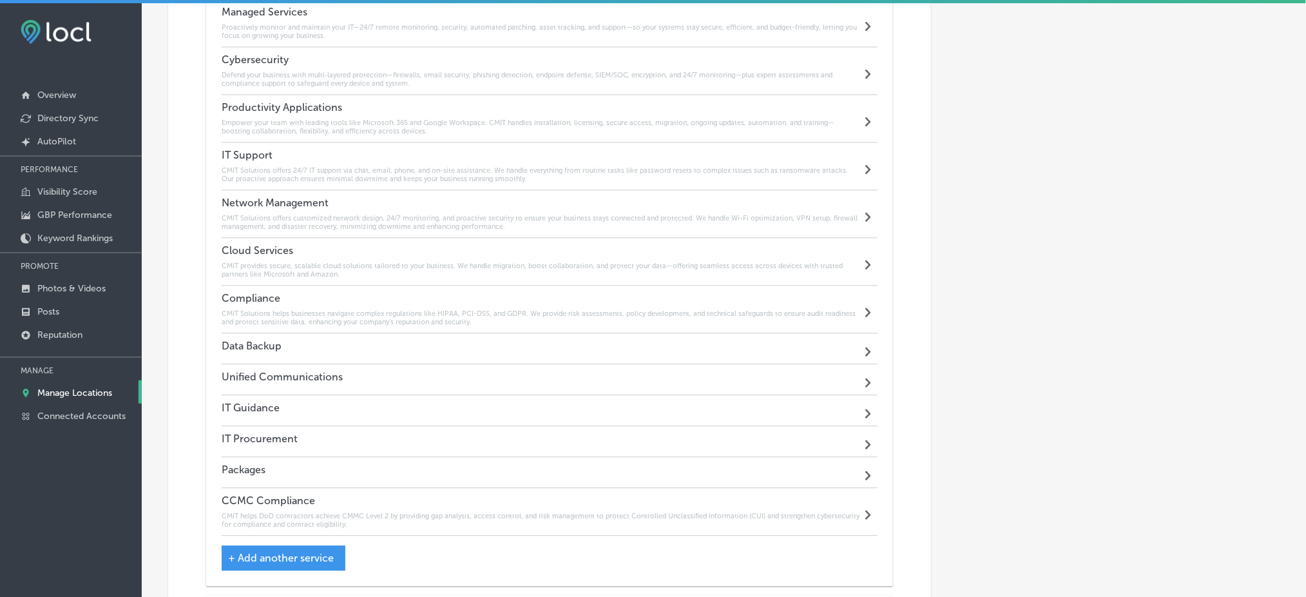
click at [295, 347] on div "Data Backup Path Created with Sketch." at bounding box center [550, 348] width 656 height 31
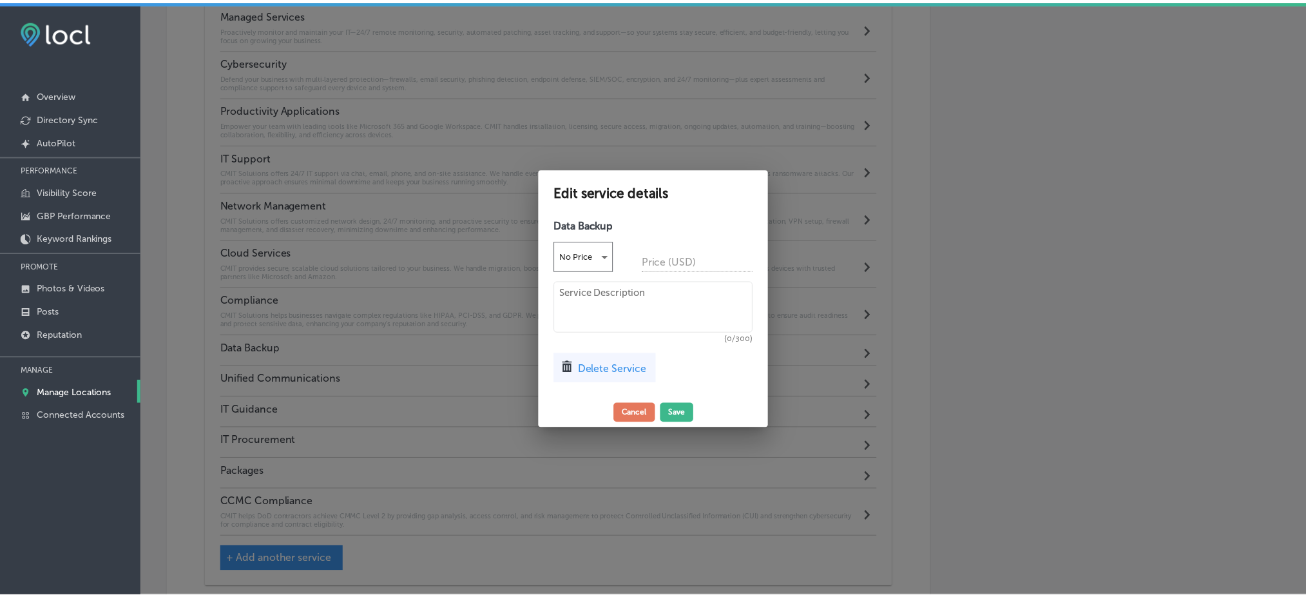
scroll to position [934, 0]
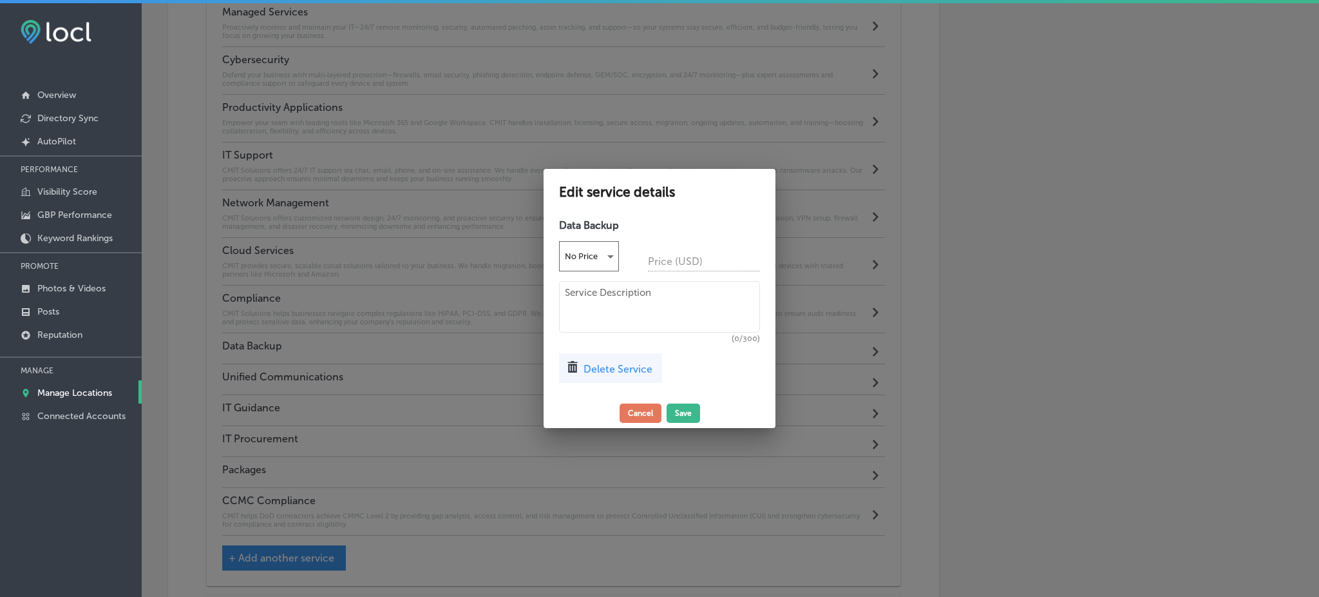
click at [632, 301] on textarea at bounding box center [659, 307] width 201 height 52
paste textarea "CMIT Solutions offers secure, compliant data backup services, including cloud a…"
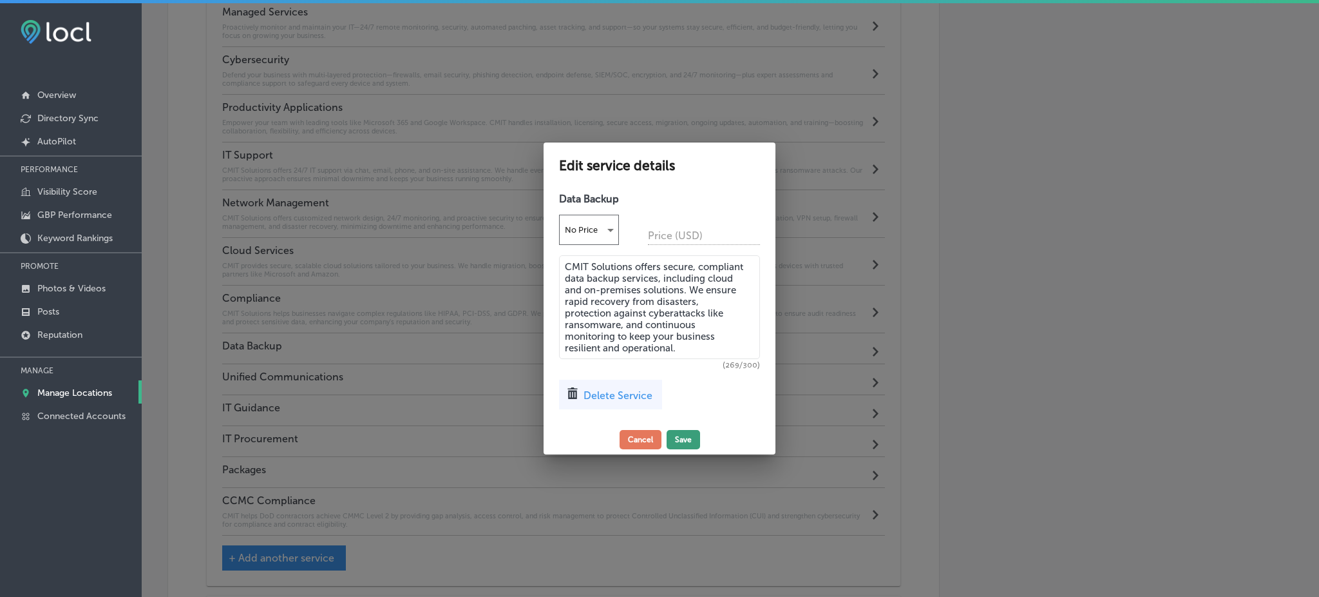
type textarea "CMIT Solutions offers secure, compliant data backup services, including cloud a…"
click at [692, 444] on button "Save" at bounding box center [683, 439] width 33 height 19
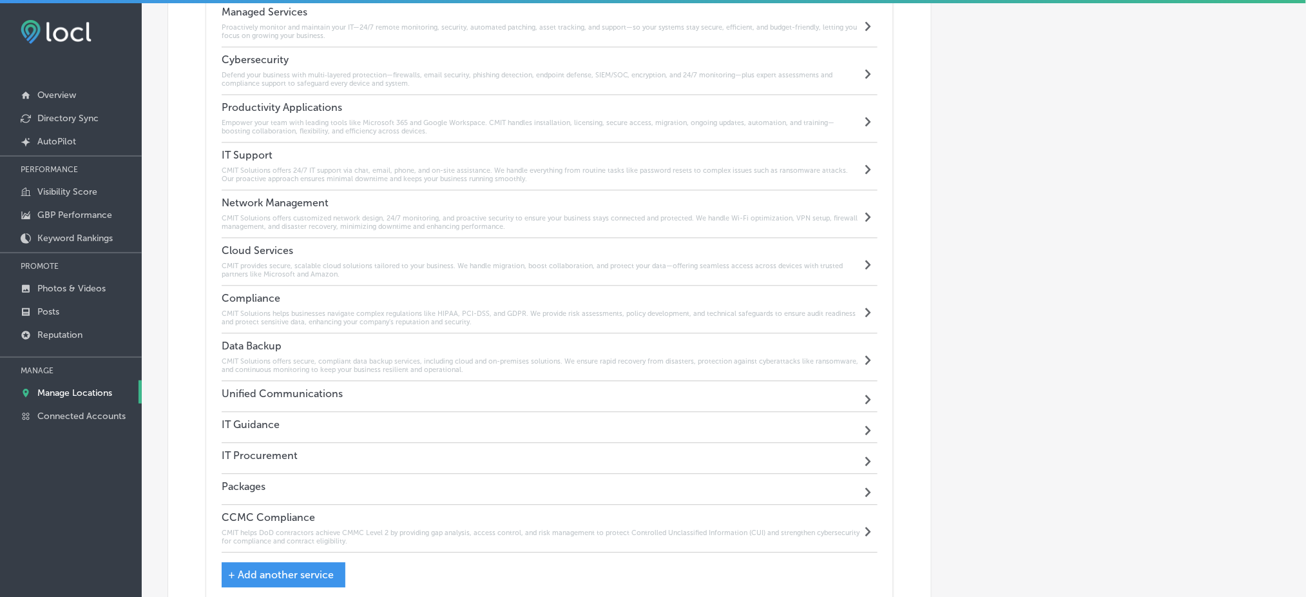
click at [342, 391] on div "Unified Communications Path Created with Sketch." at bounding box center [550, 396] width 656 height 31
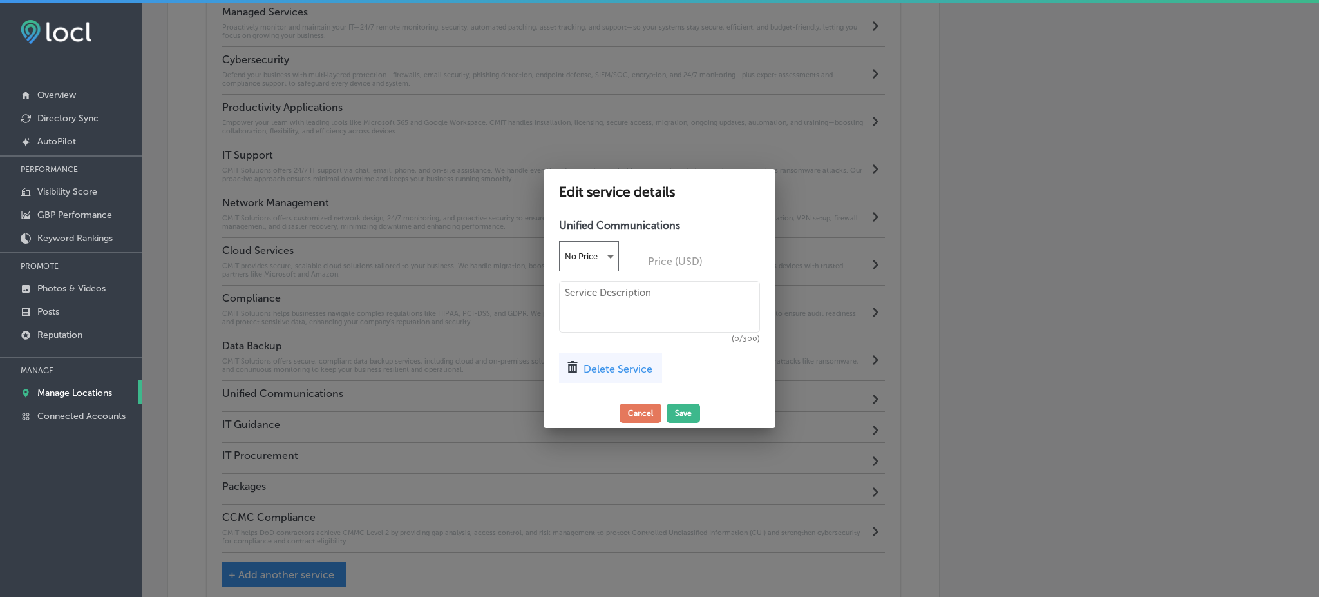
click at [624, 305] on textarea at bounding box center [659, 307] width 201 height 52
paste textarea "CMIT Solutions integrates voice, video, chat, and file collaboration into a sea…"
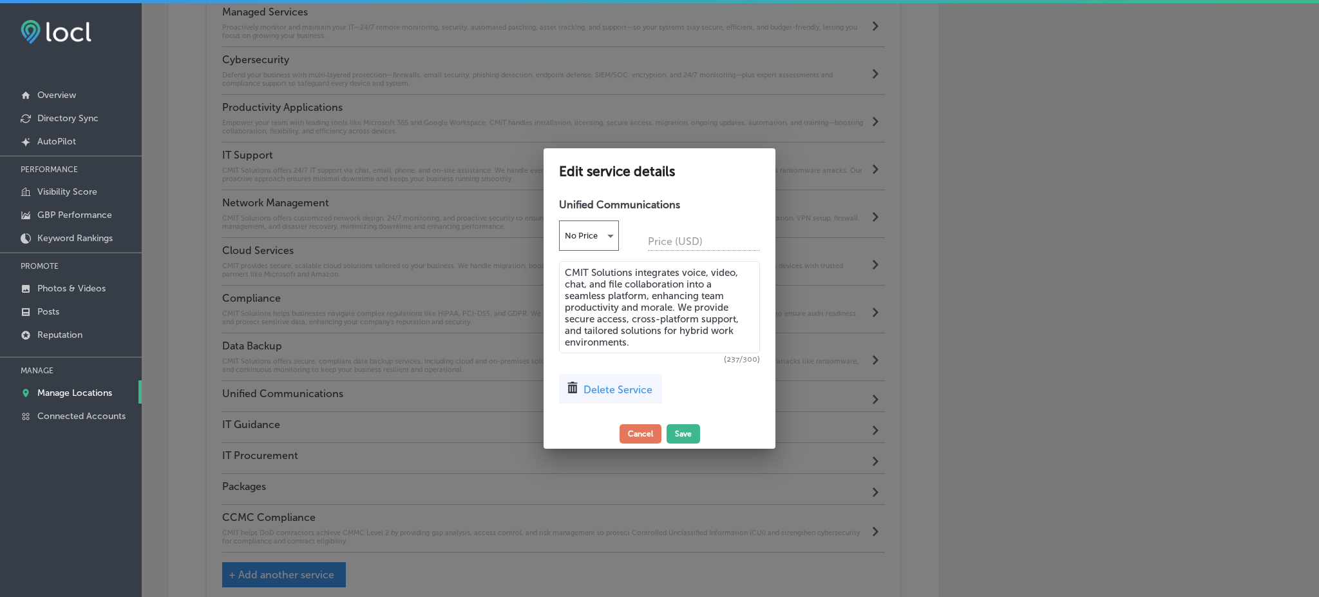
type textarea "CMIT Solutions integrates voice, video, chat, and file collaboration into a sea…"
click at [685, 423] on div "Edit service details Unified Communications No Price Price (USD) CMIT Solutions…" at bounding box center [660, 298] width 232 height 300
click at [685, 439] on button "Save" at bounding box center [683, 433] width 33 height 19
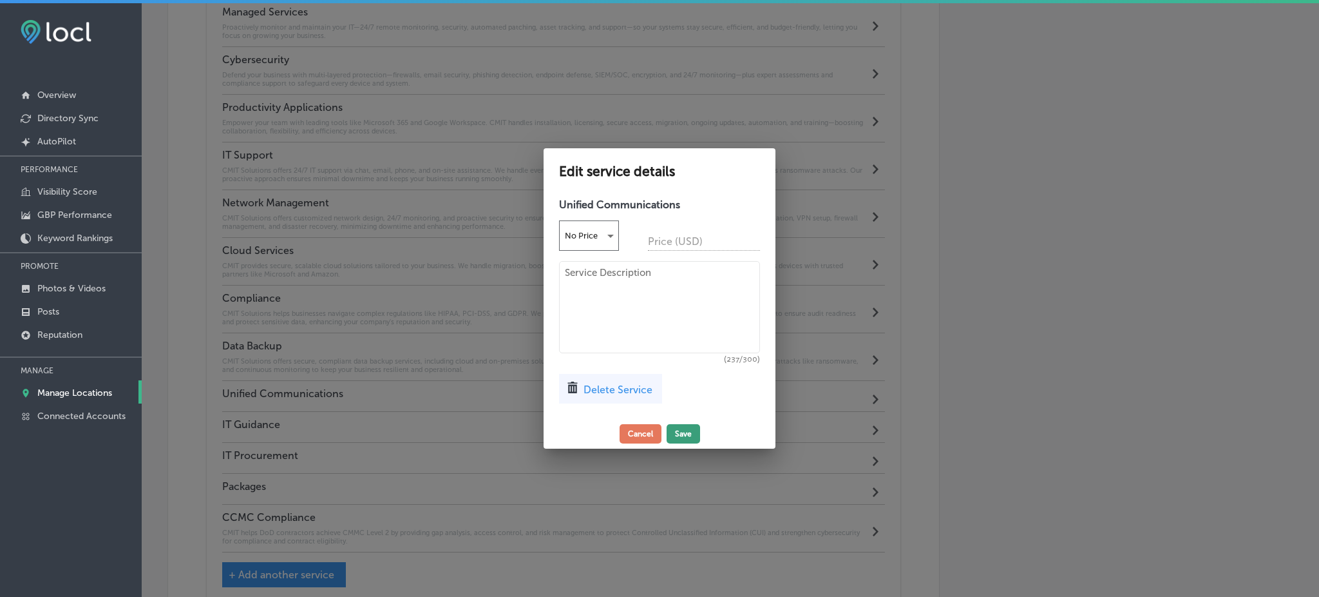
scroll to position [932, 0]
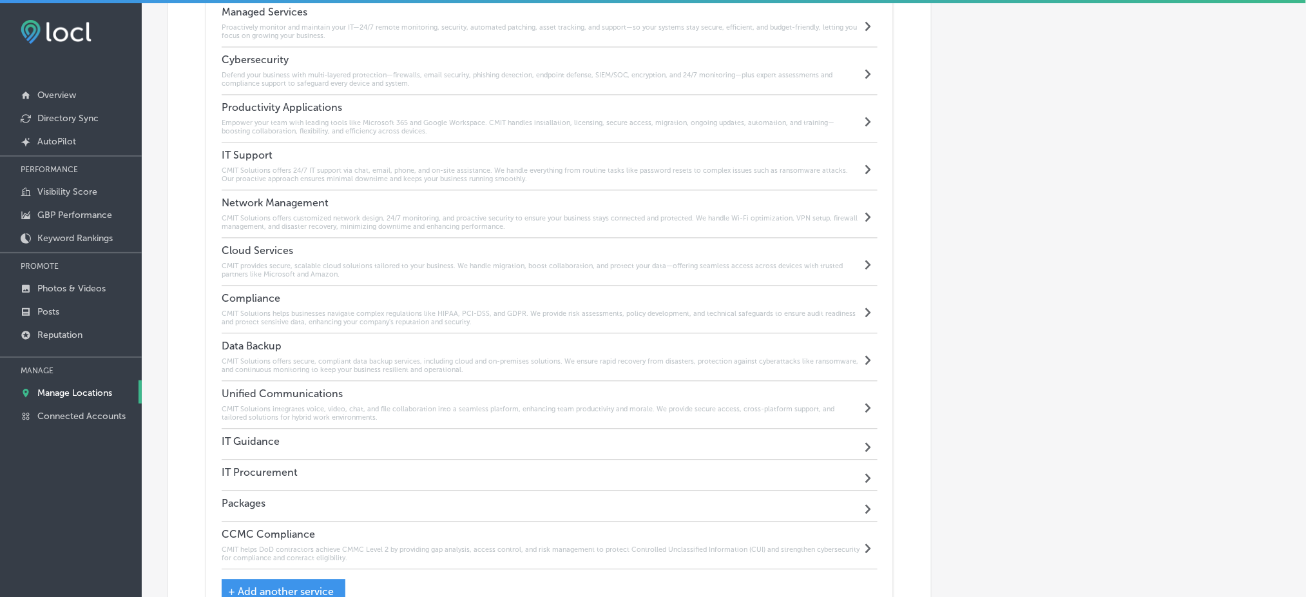
click at [338, 434] on div "IT Guidance Path Created with Sketch." at bounding box center [550, 443] width 656 height 31
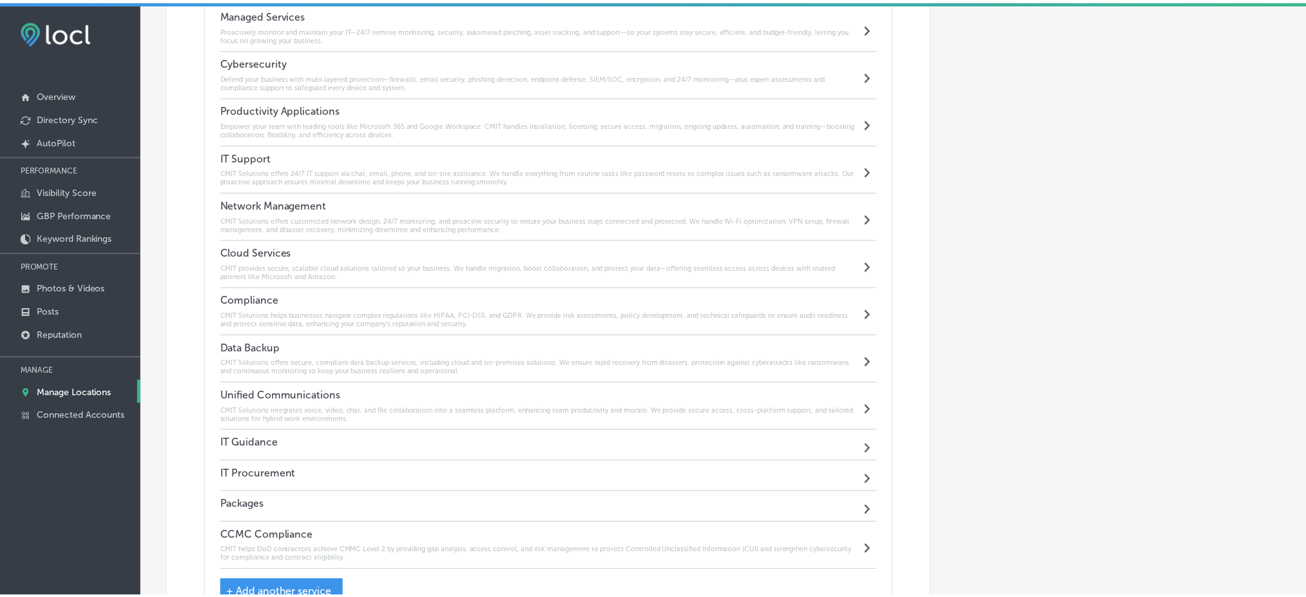
scroll to position [934, 0]
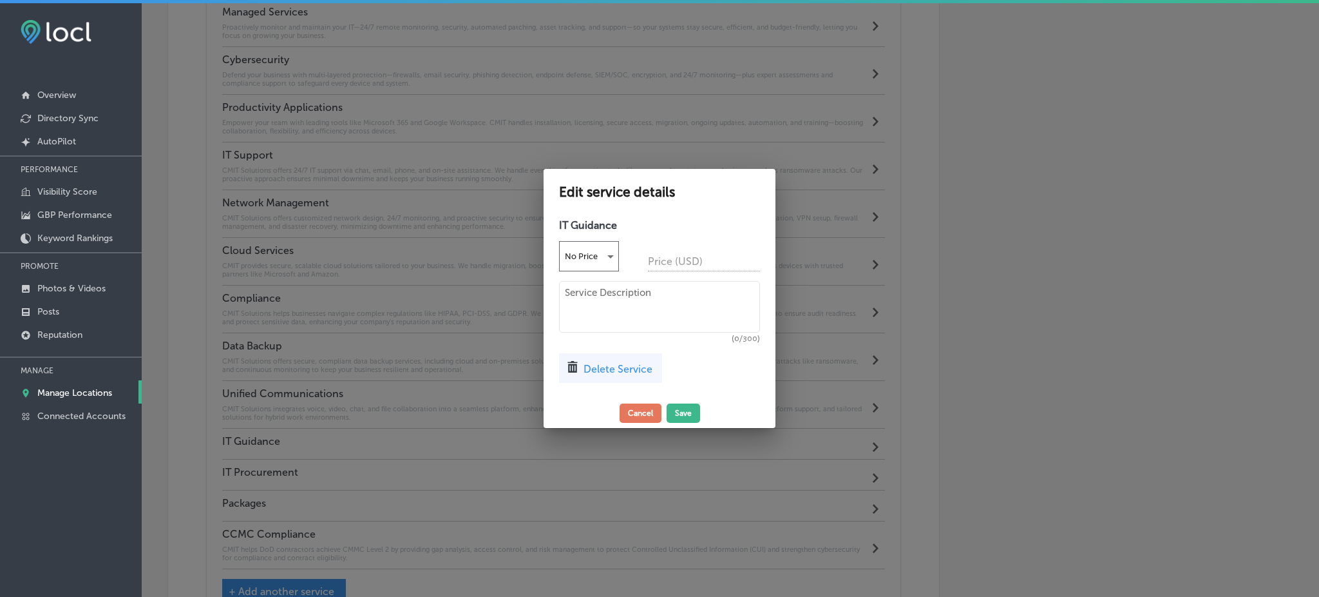
click at [586, 272] on div "IT Guidance No Price Price (USD) (0/300) Delete Service" at bounding box center [660, 306] width 232 height 186
click at [595, 321] on textarea at bounding box center [659, 307] width 201 height 52
paste textarea "CMIT Solutions offers strategic IT leadership through Virtual CIO services, ali…"
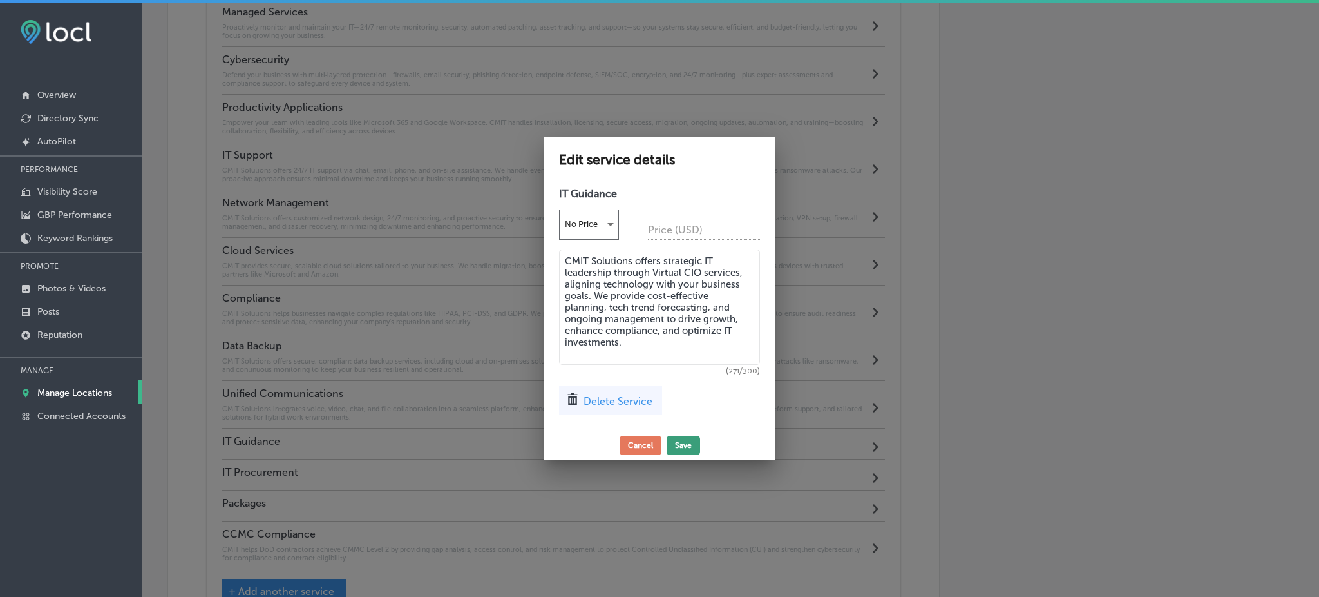
type textarea "CMIT Solutions offers strategic IT leadership through Virtual CIO services, ali…"
click at [695, 444] on button "Save" at bounding box center [683, 444] width 33 height 19
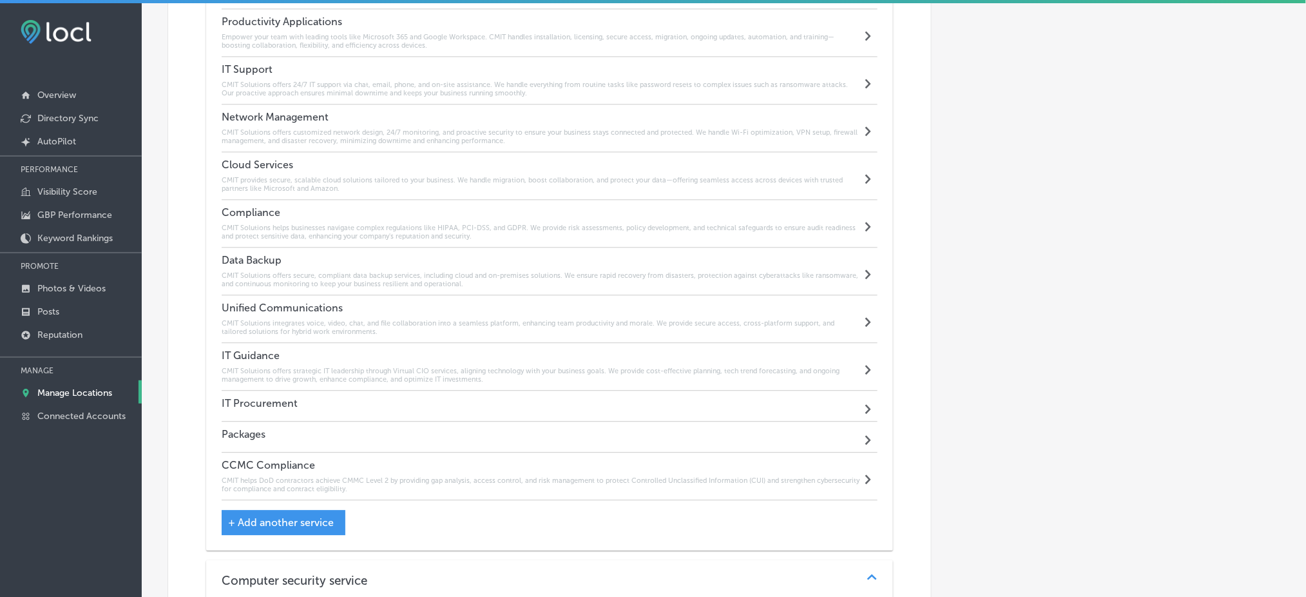
click at [376, 409] on div "IT Procurement Path Created with Sketch." at bounding box center [550, 405] width 656 height 31
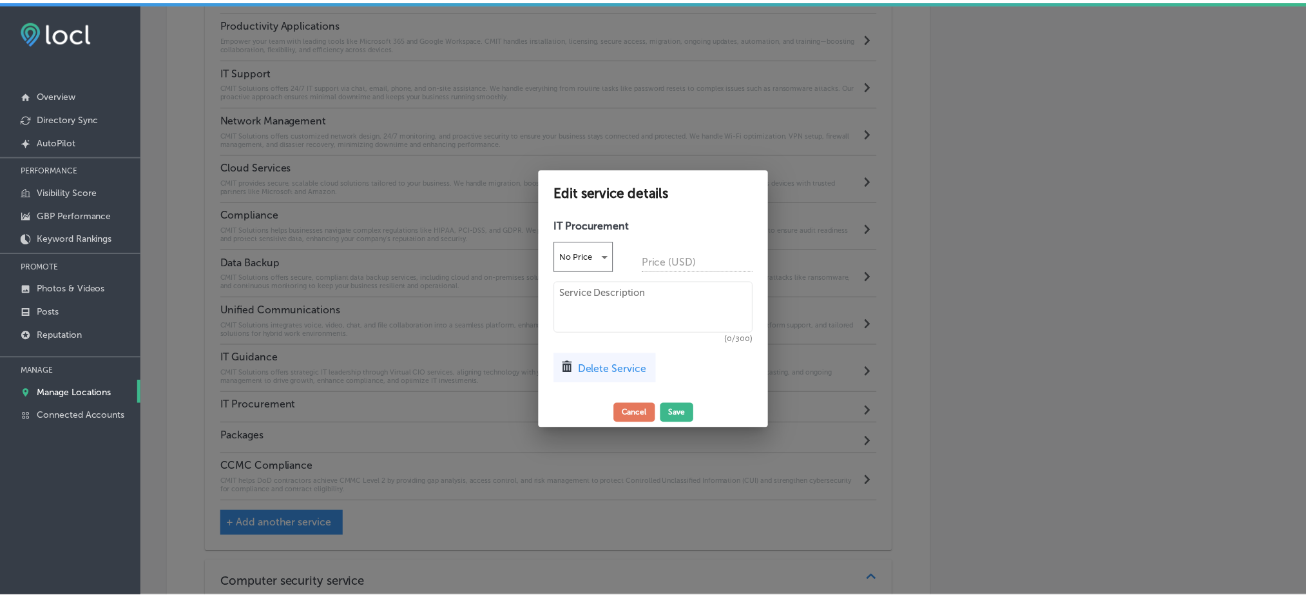
scroll to position [1020, 0]
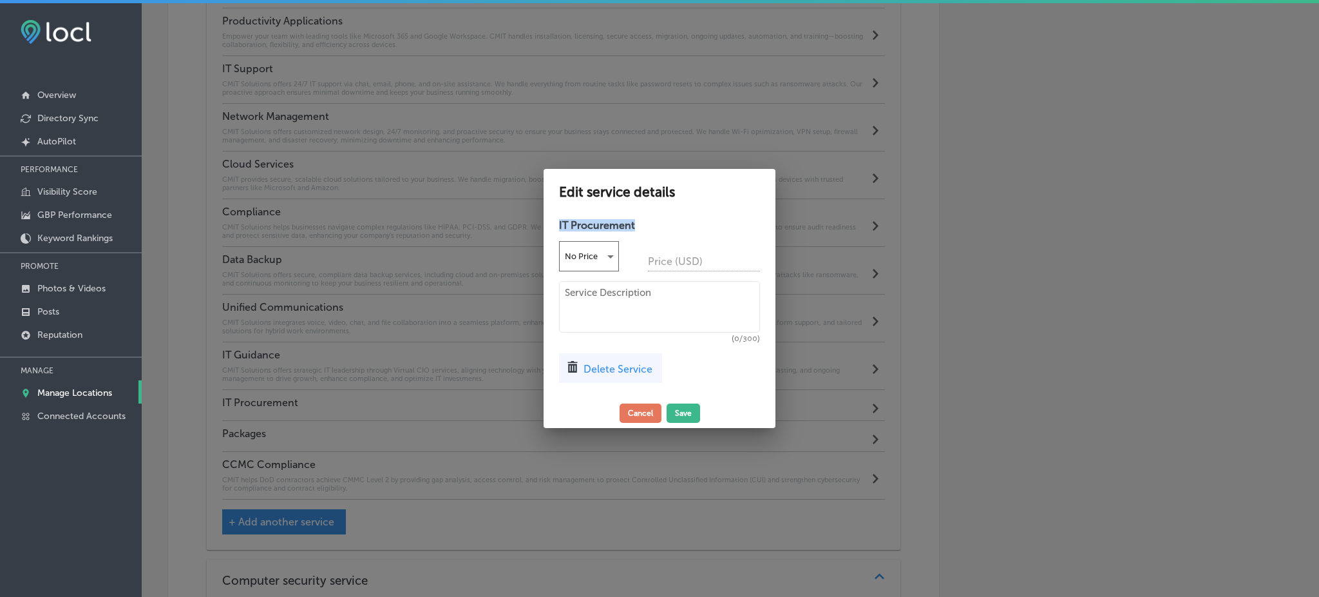
drag, startPoint x: 656, startPoint y: 218, endPoint x: 547, endPoint y: 227, distance: 109.9
click at [547, 227] on div "IT Procurement No Price Price (USD) (0/300) Delete Service" at bounding box center [660, 306] width 232 height 186
copy h4 "IT Procurement"
click at [600, 335] on span "(0/300)" at bounding box center [659, 339] width 201 height 8
click at [606, 280] on div "IT Procurement No Price Price (USD) (0/300) Delete Service" at bounding box center [660, 306] width 232 height 186
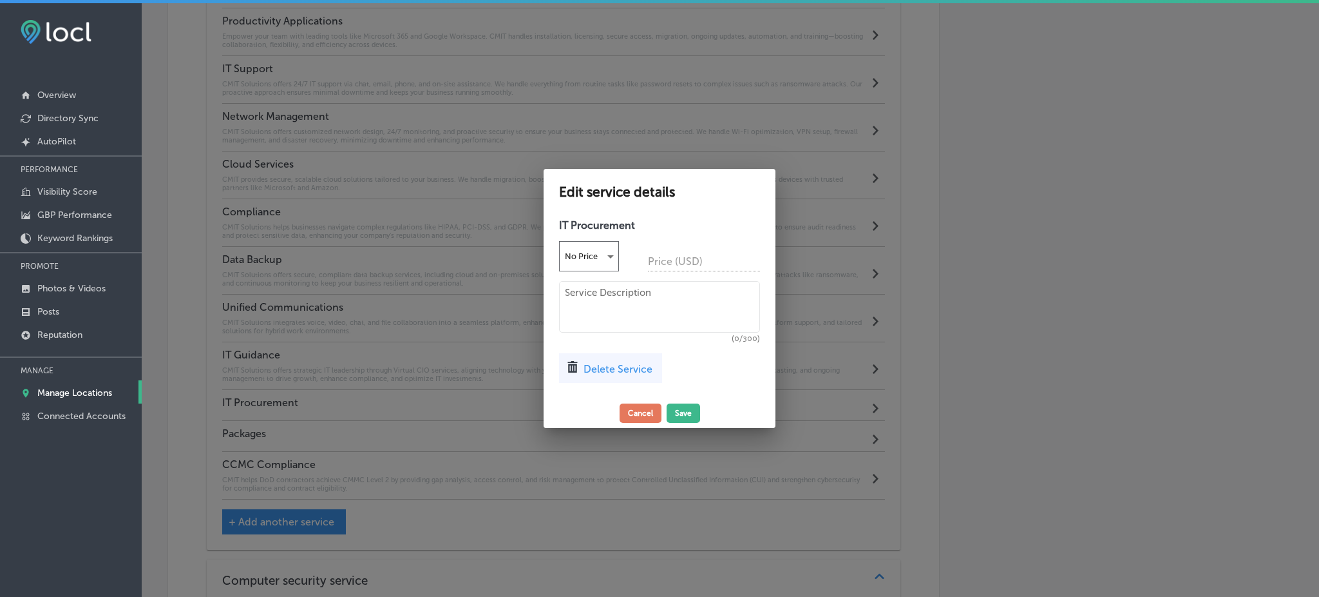
click at [619, 306] on textarea at bounding box center [659, 307] width 201 height 52
paste textarea "CMIT Solutions streamlines your technology investments by assessing business ne…"
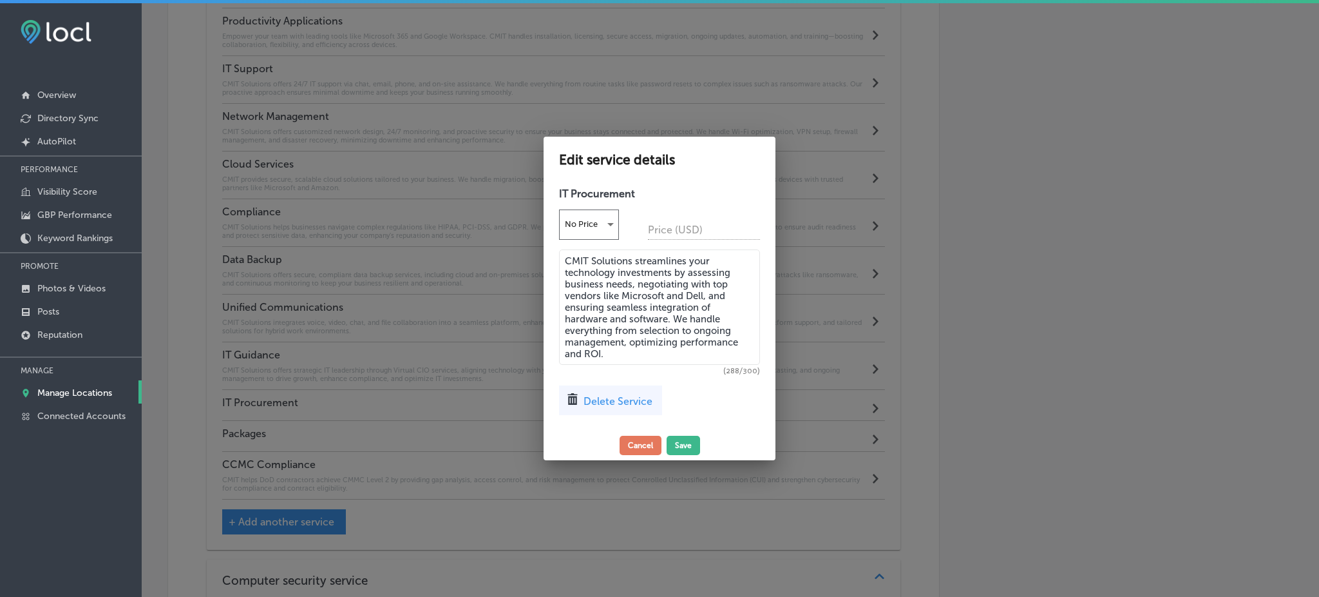
type textarea "CMIT Solutions streamlines your technology investments by assessing business ne…"
click at [678, 433] on div "Edit service details IT Procurement No Price Price (USD) CMIT Solutions streaml…" at bounding box center [660, 298] width 232 height 323
click at [681, 448] on button "Save" at bounding box center [683, 444] width 33 height 19
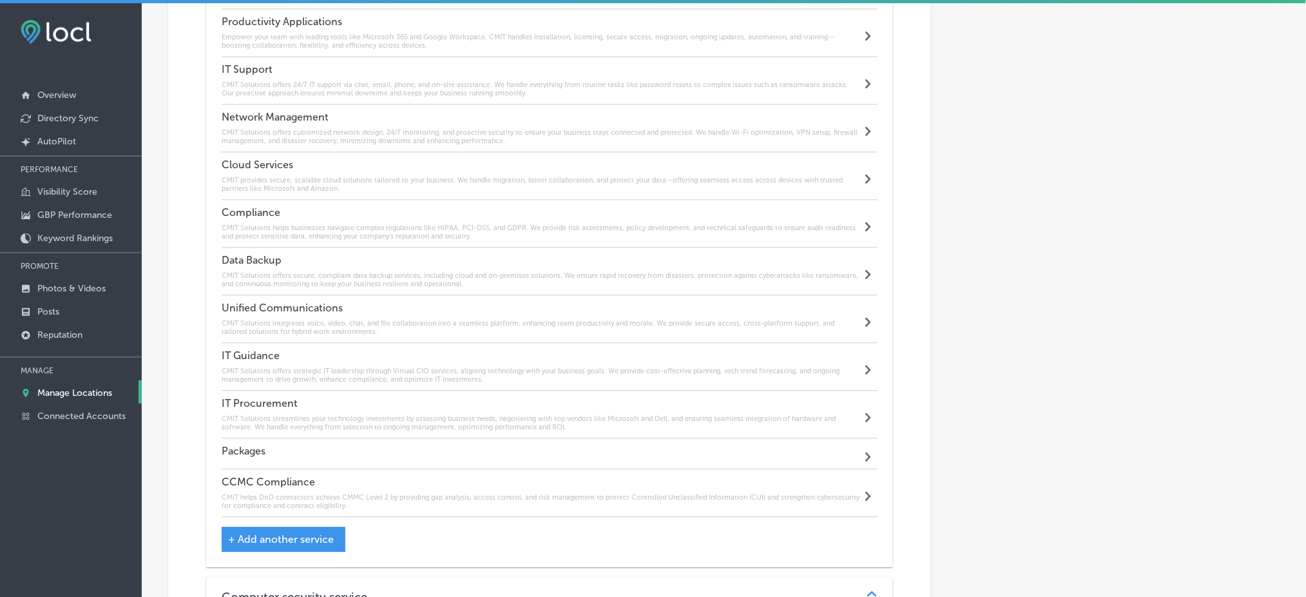
click at [343, 451] on div "Packages Path Created with Sketch." at bounding box center [550, 453] width 656 height 31
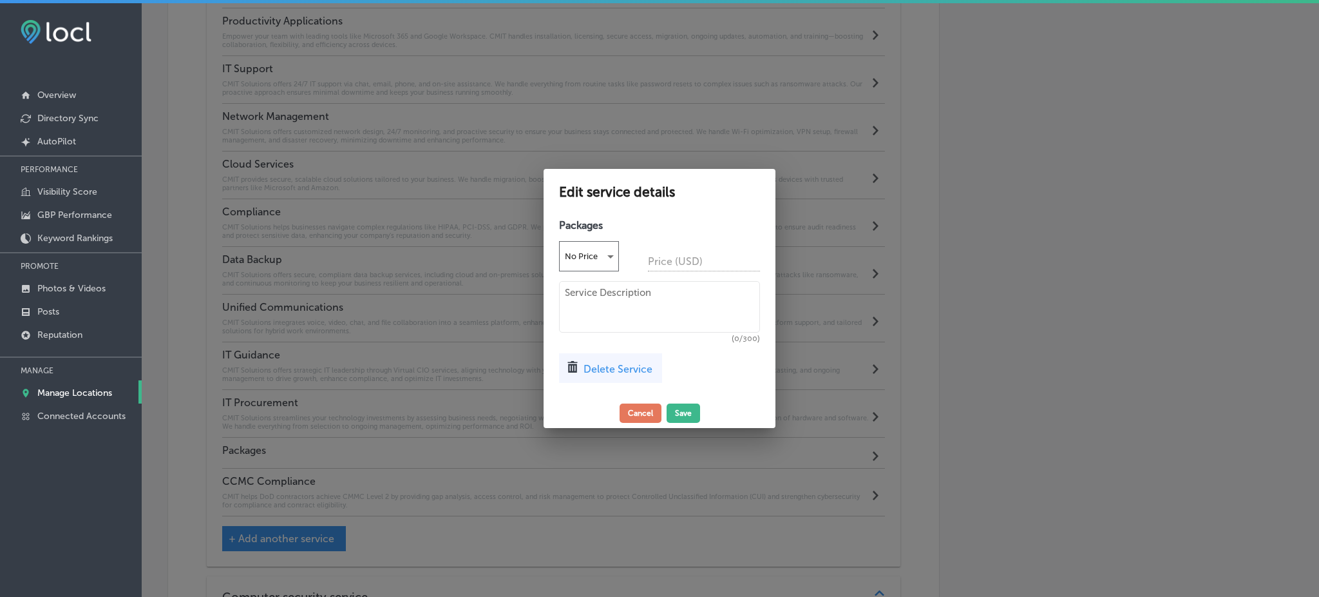
click at [650, 329] on textarea at bounding box center [659, 307] width 201 height 52
type textarea "V"
paste textarea "CMIT Solutions offers customizable IT service packages tailored to your busines…"
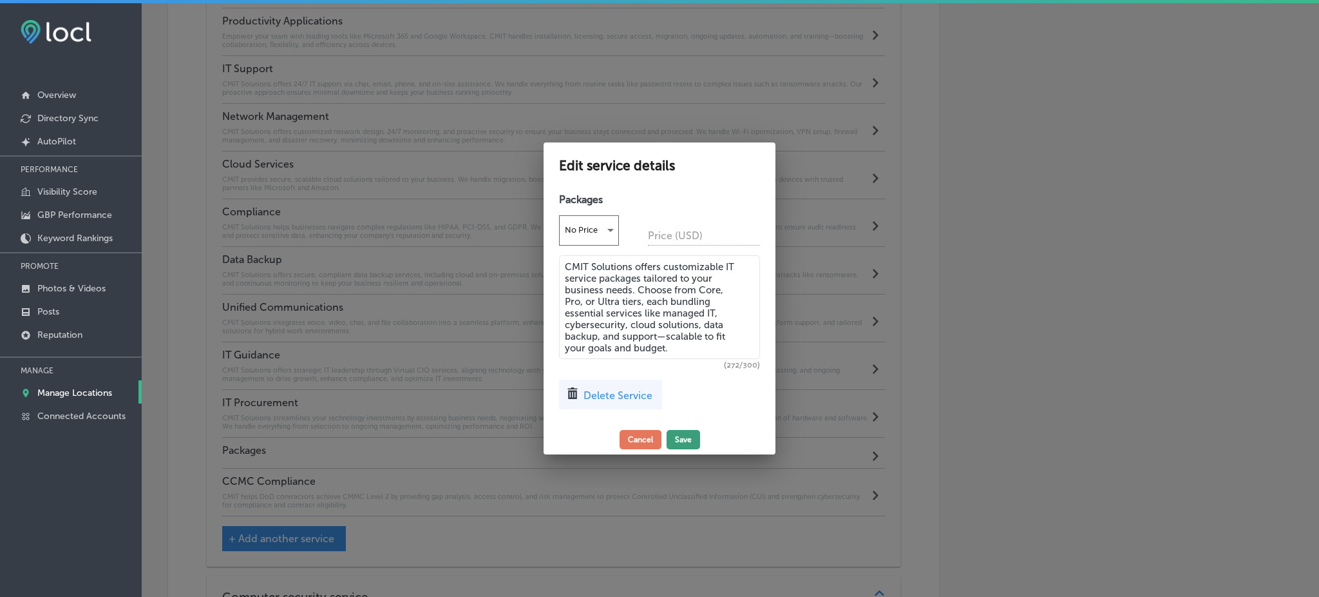
type textarea "CMIT Solutions offers customizable IT service packages tailored to your busines…"
click at [692, 434] on button "Save" at bounding box center [683, 439] width 33 height 19
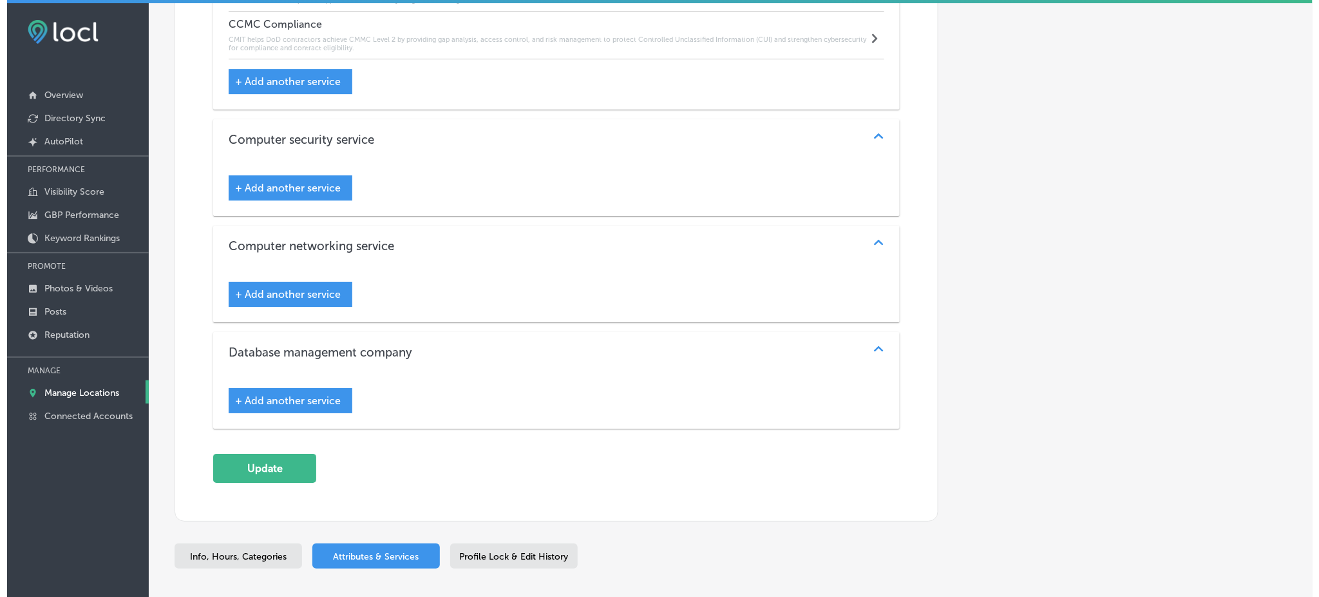
scroll to position [1533, 0]
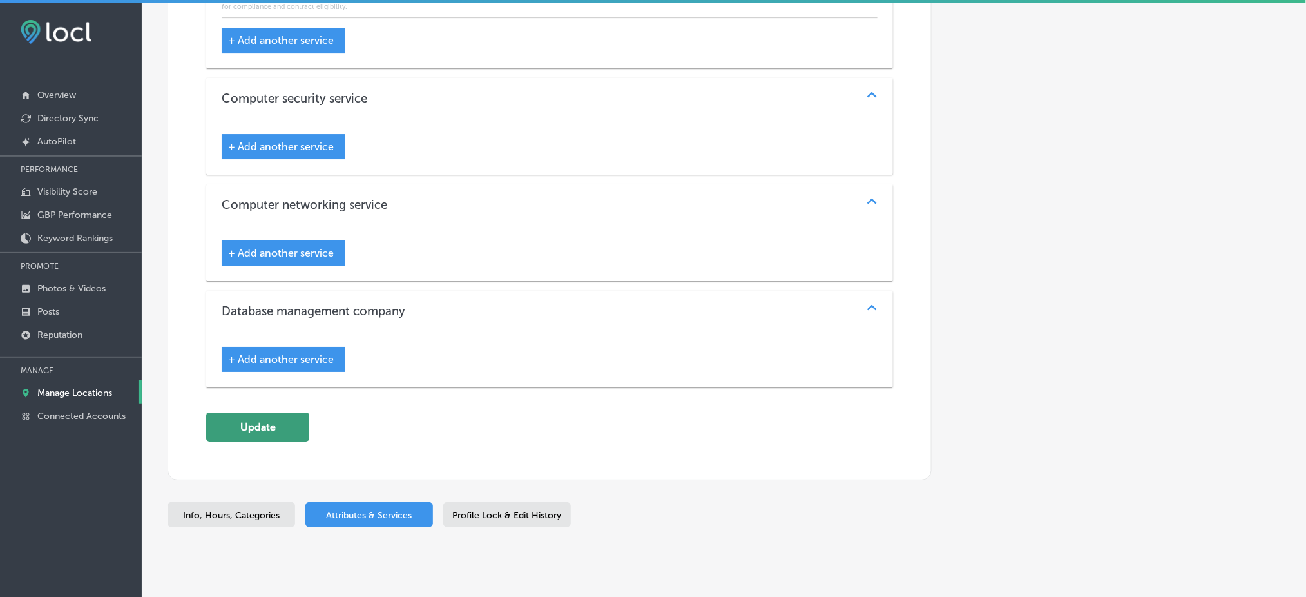
click at [237, 421] on button "Update" at bounding box center [257, 426] width 103 height 29
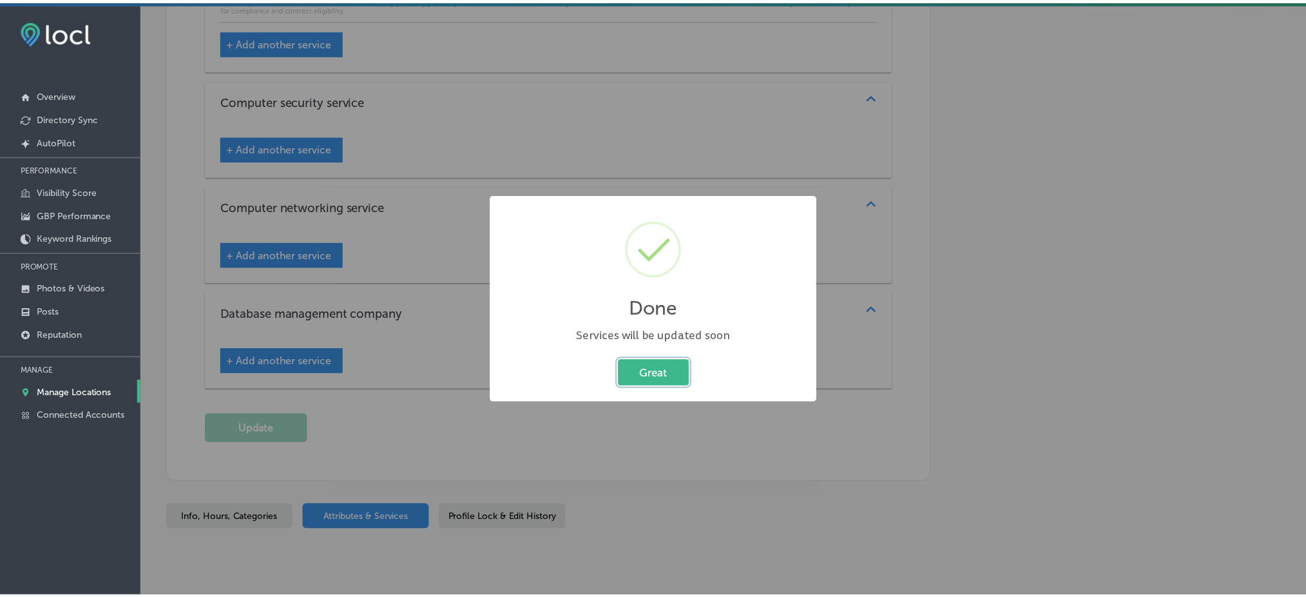
scroll to position [1536, 0]
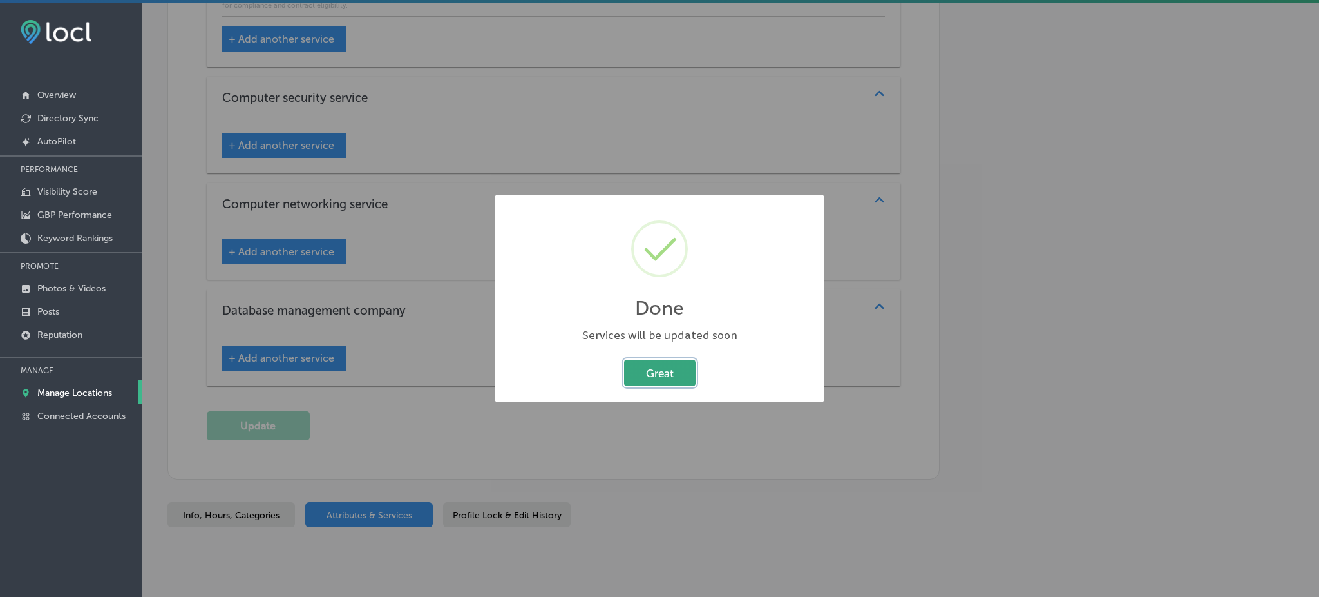
click at [666, 364] on button "Great" at bounding box center [660, 372] width 72 height 26
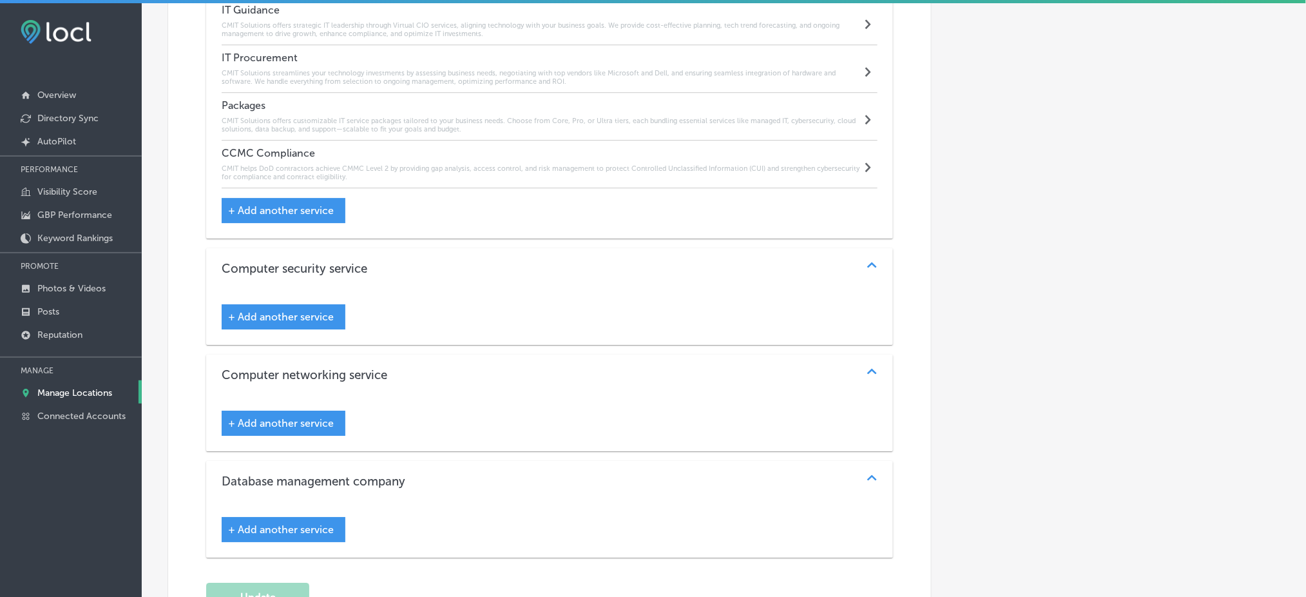
scroll to position [1362, 0]
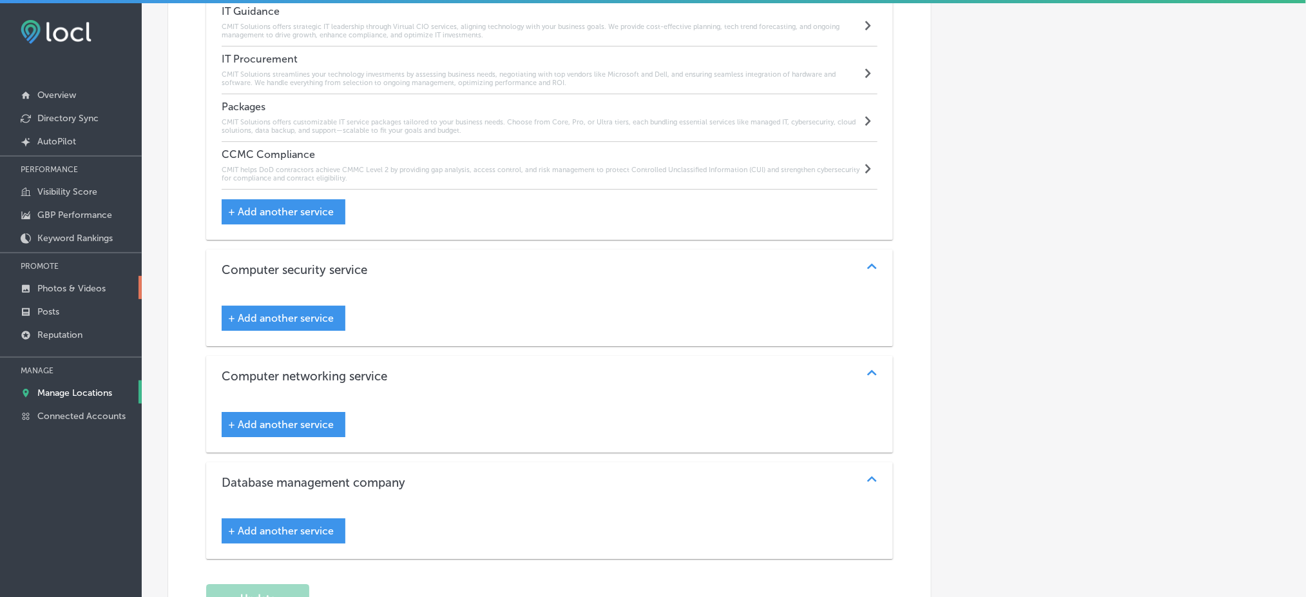
click at [78, 288] on p "Photos & Videos" at bounding box center [71, 288] width 68 height 11
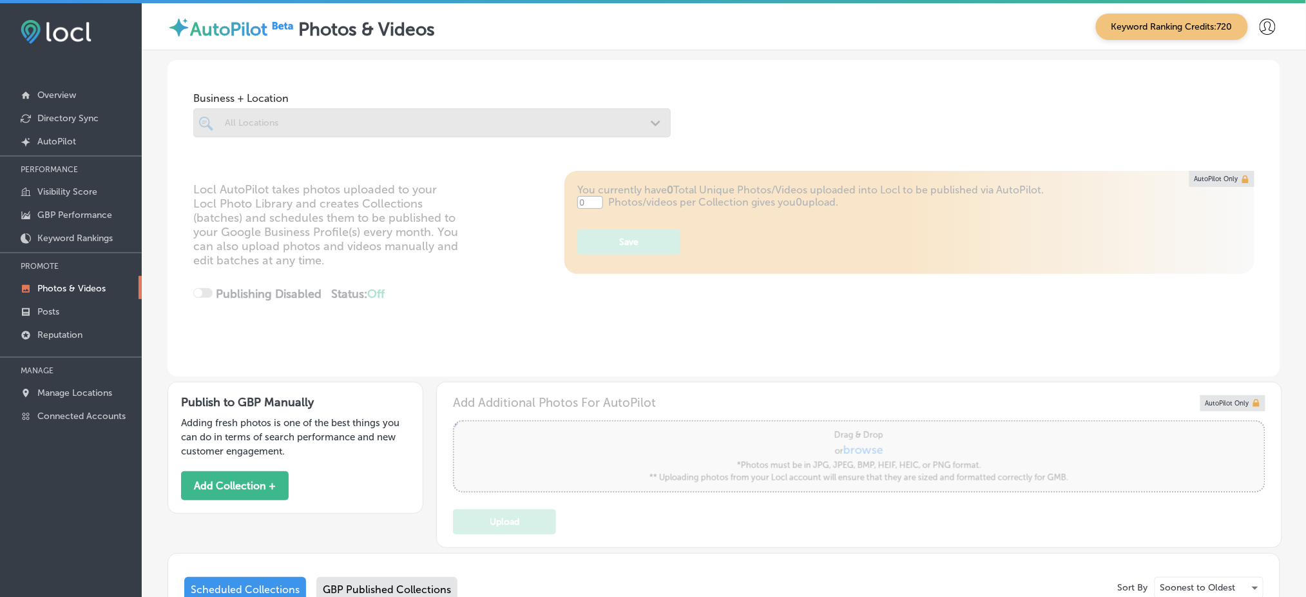
type input "5"
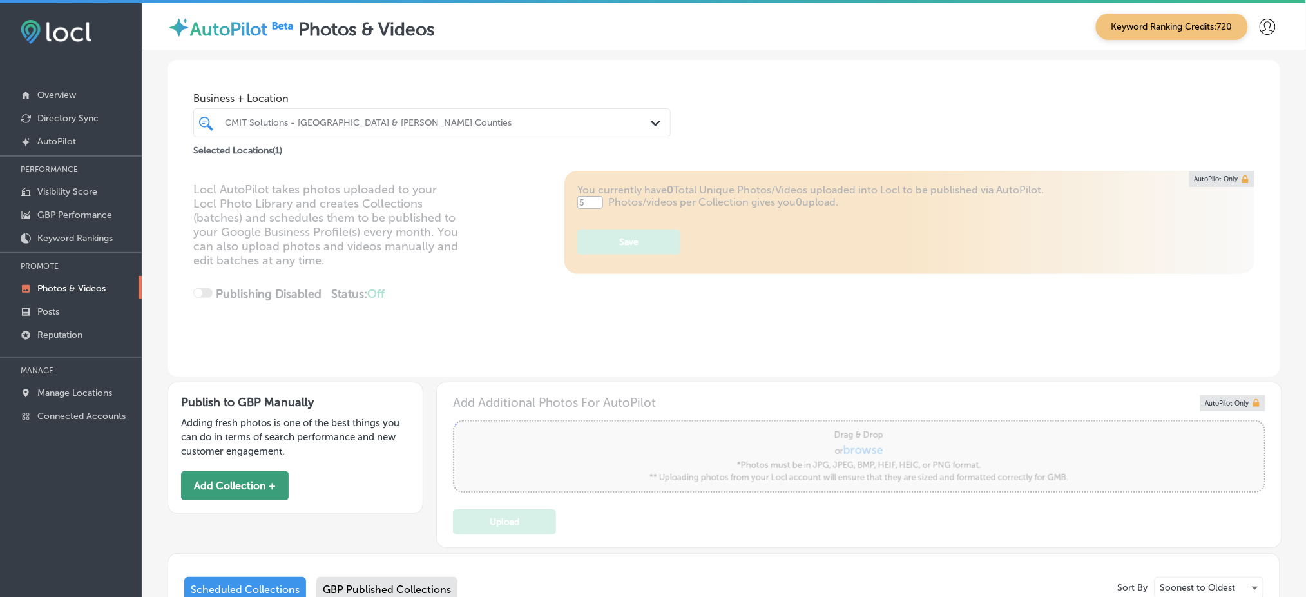
click at [242, 483] on button "Add Collection +" at bounding box center [235, 485] width 108 height 29
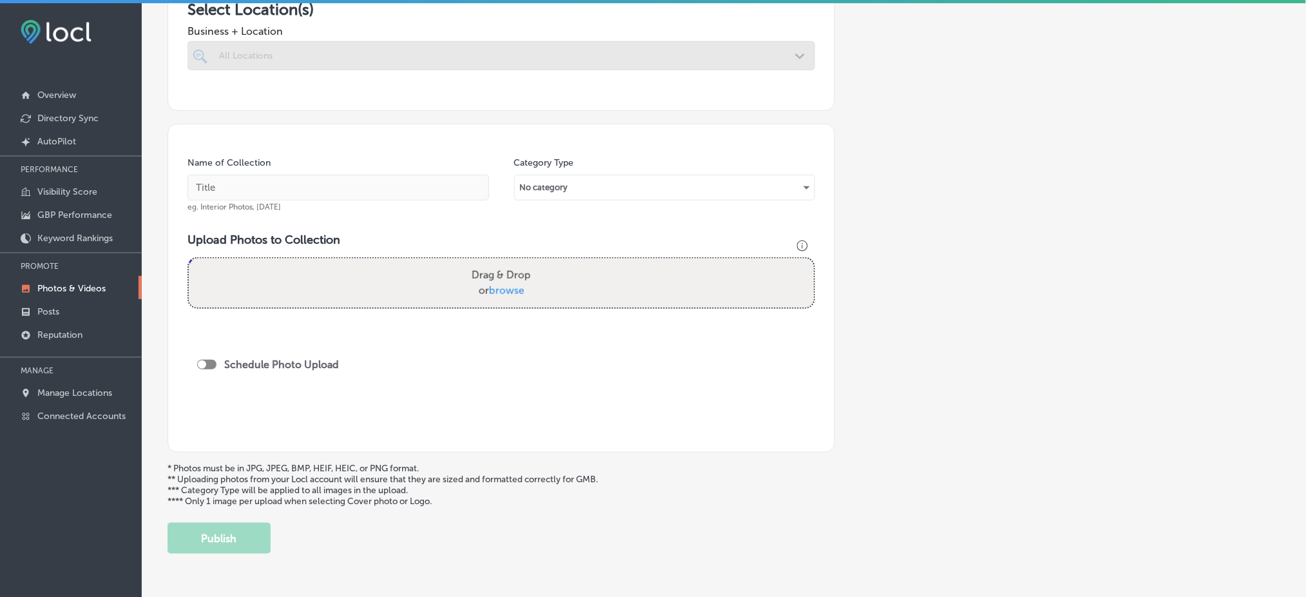
scroll to position [258, 0]
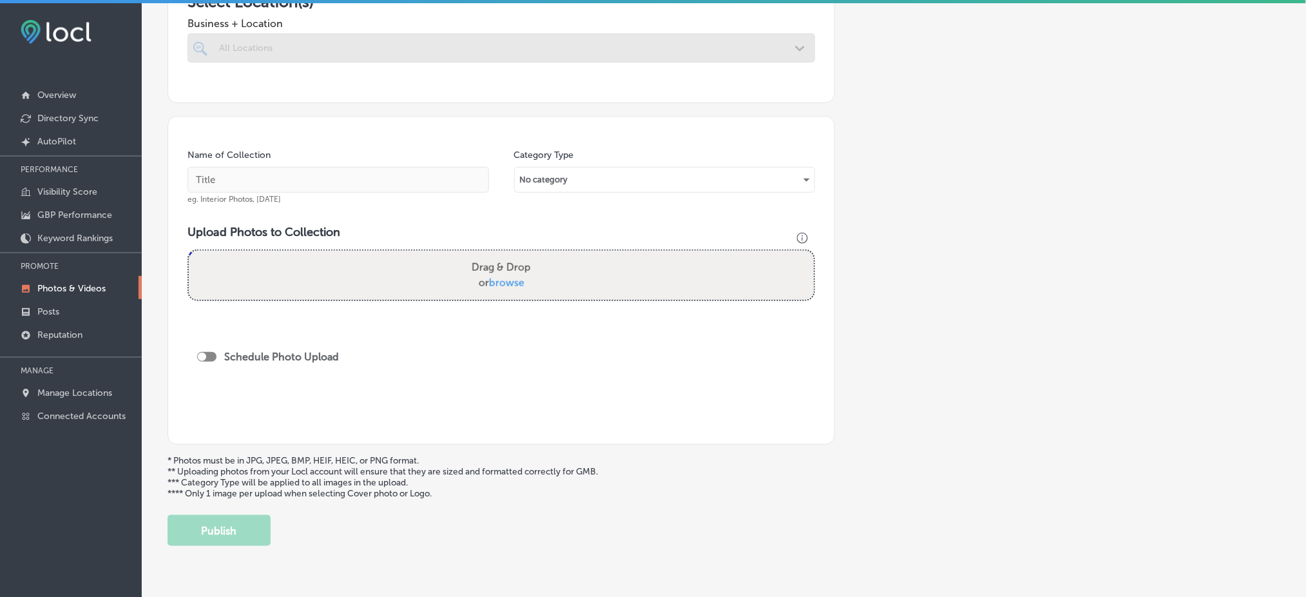
click at [314, 163] on div "Name of Collection eg. Interior Photos, [DATE]" at bounding box center [337, 176] width 301 height 55
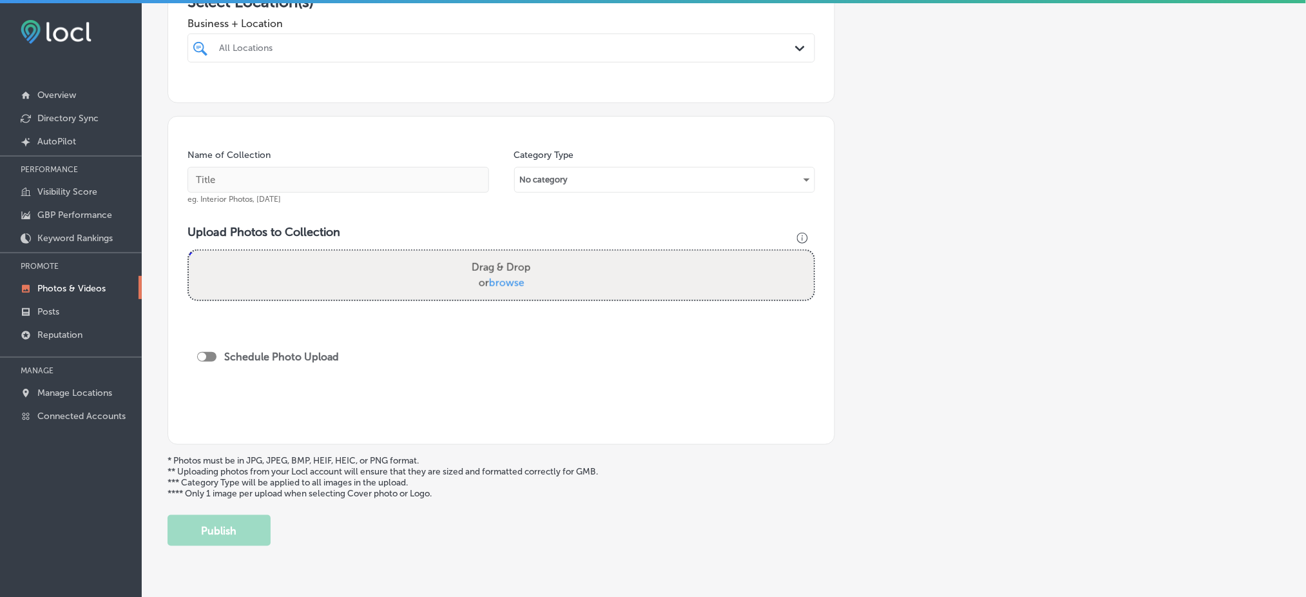
click at [282, 55] on div at bounding box center [473, 47] width 510 height 17
click at [291, 84] on div "CMIT Solutions - [GEOGRAPHIC_DATA] & [PERSON_NAME][GEOGRAPHIC_DATA] [GEOGRAPHIC…" at bounding box center [500, 100] width 627 height 32
type input "CMIT"
click at [236, 180] on input "text" at bounding box center [337, 180] width 301 height 26
paste input "CMIT Solutions - [GEOGRAPHIC_DATA] & [PERSON_NAME] Counties"
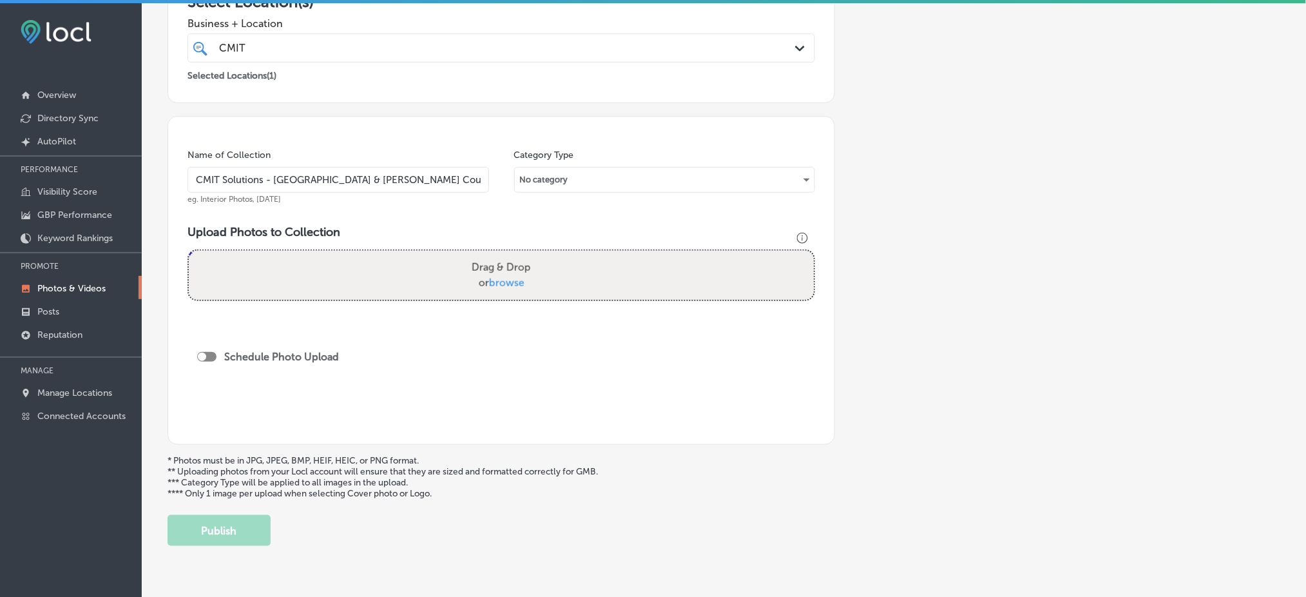
click at [276, 178] on input "CMIT Solutions - [GEOGRAPHIC_DATA] & [PERSON_NAME] Counties" at bounding box center [337, 180] width 301 height 26
click at [224, 180] on input "CMIT Solutions - [GEOGRAPHIC_DATA] & [PERSON_NAME] Counties" at bounding box center [337, 180] width 301 height 26
type input "CMIT-Solutions-Northern-[GEOGRAPHIC_DATA]-&-[GEOGRAPHIC_DATA]-Counties"
click at [516, 299] on div "Upload Photos to Collection Powered by PQINA Drag & Drop or browse" at bounding box center [500, 268] width 627 height 86
click at [432, 174] on input "CMIT-Solutions-Northern-[GEOGRAPHIC_DATA]-&-[GEOGRAPHIC_DATA]-Counties" at bounding box center [337, 180] width 301 height 26
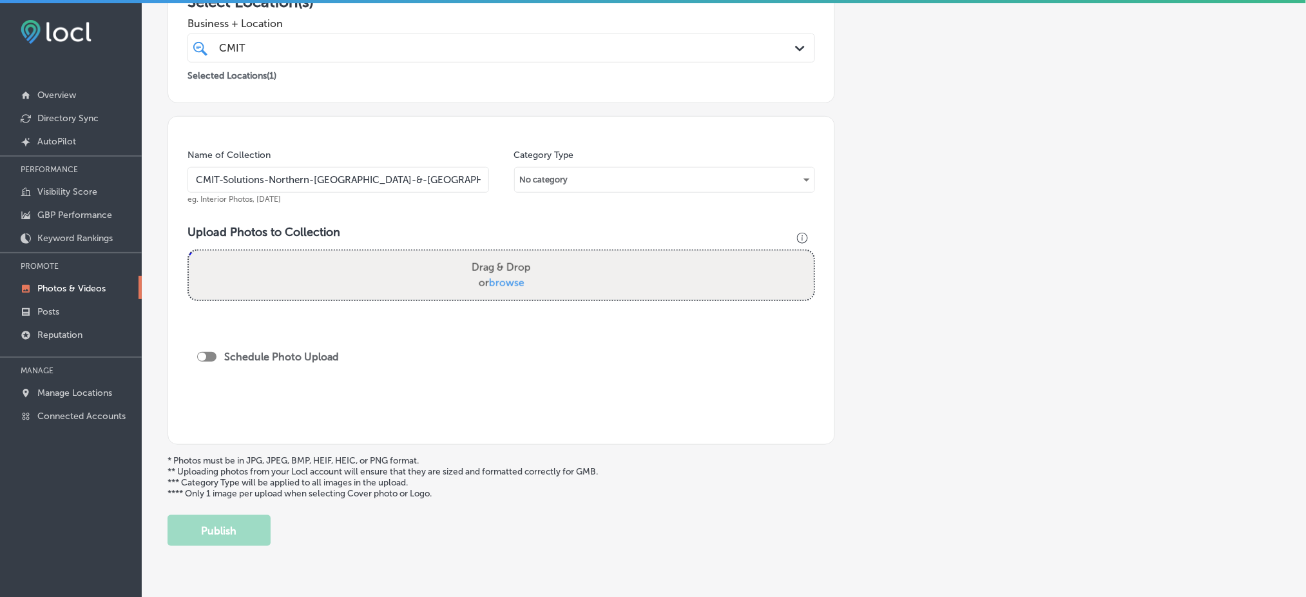
click at [431, 174] on input "CMIT-Solutions-Northern-[GEOGRAPHIC_DATA]-&-[GEOGRAPHIC_DATA]-Counties" at bounding box center [337, 180] width 301 height 26
click at [475, 276] on label "Drag & Drop or browse" at bounding box center [501, 274] width 70 height 41
click at [475, 254] on input "Drag & Drop or browse" at bounding box center [501, 253] width 625 height 4
type input "C:\fakepath\CMIT-Solutions-Northern-[GEOGRAPHIC_DATA]-&-[GEOGRAPHIC_DATA]-Count…"
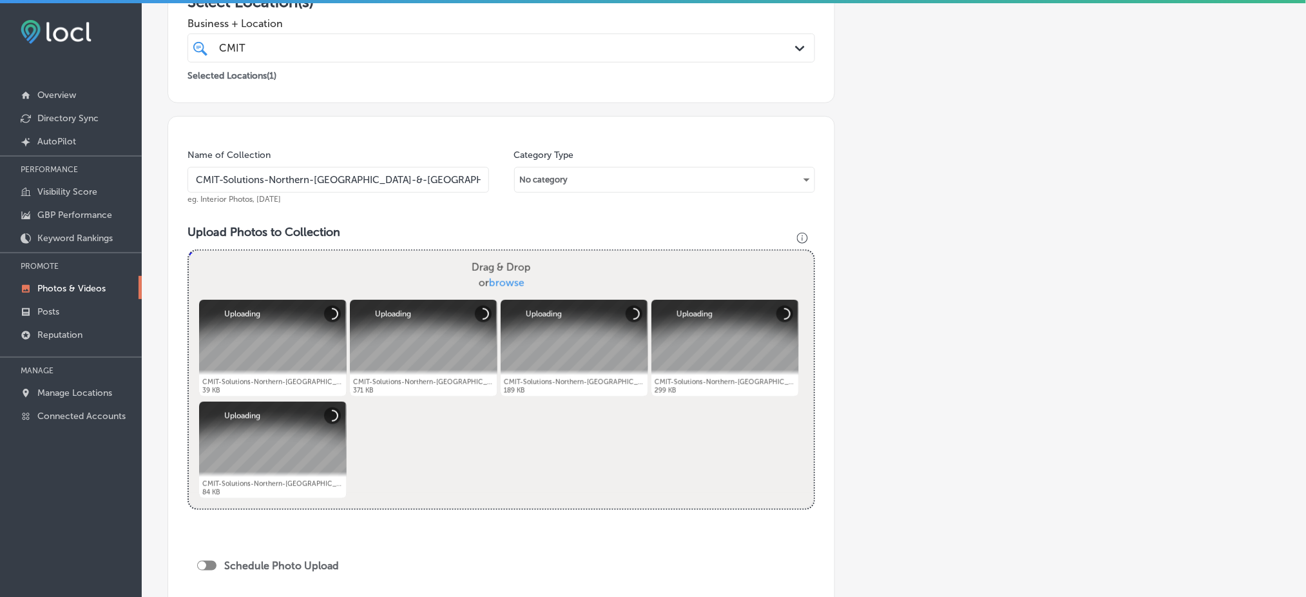
click at [368, 180] on input "CMIT-Solutions-Northern-[GEOGRAPHIC_DATA]-&-[GEOGRAPHIC_DATA]-Counties" at bounding box center [337, 180] width 301 height 26
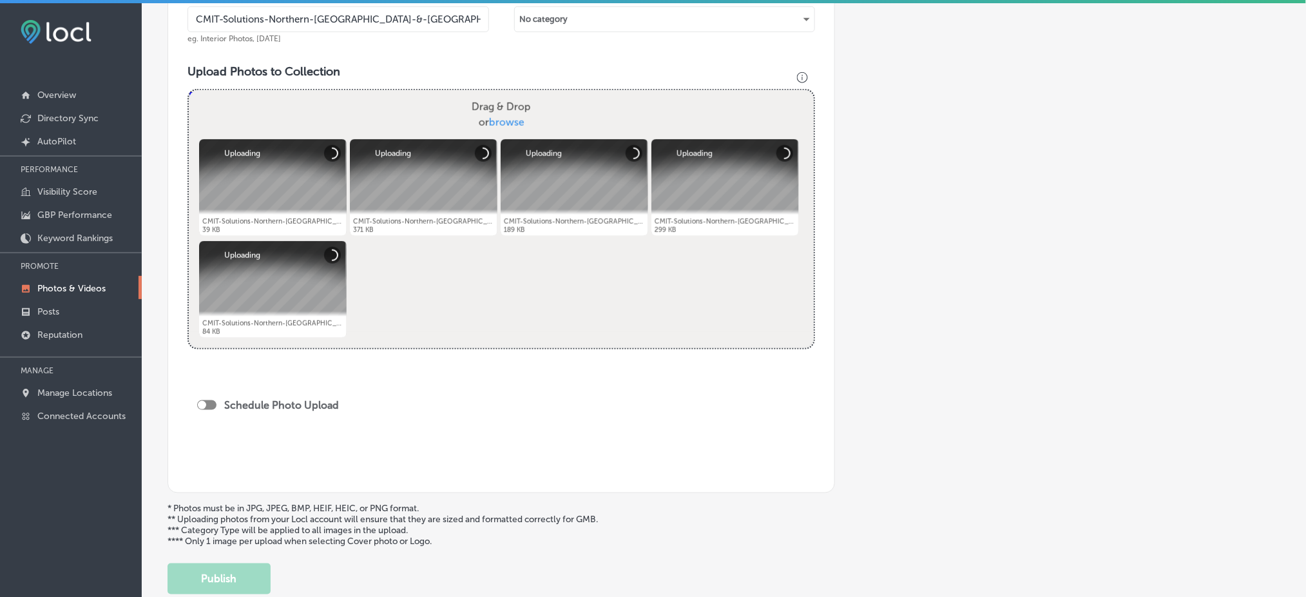
scroll to position [429, 0]
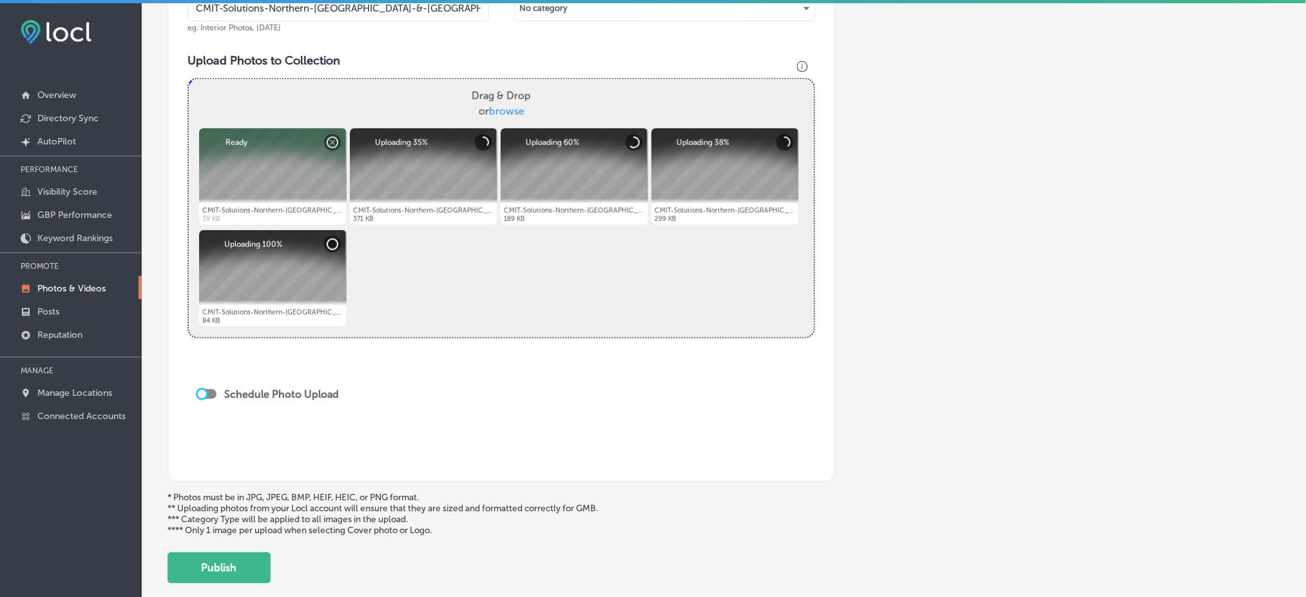
click at [202, 390] on div at bounding box center [202, 394] width 8 height 8
checkbox input "true"
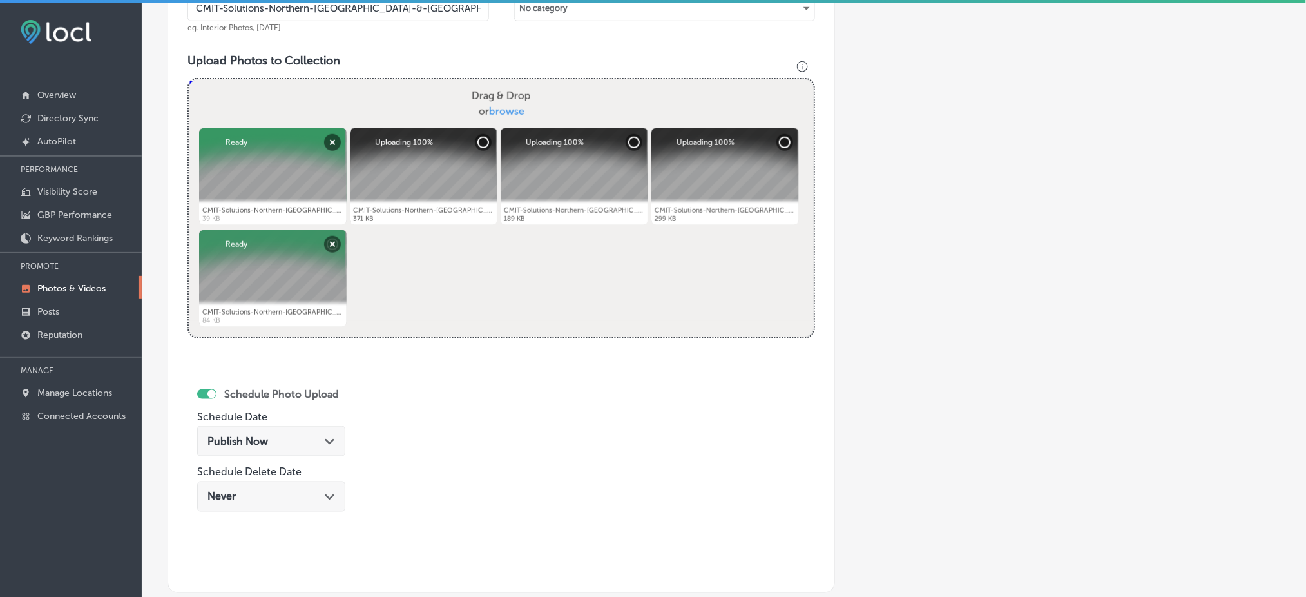
click at [264, 442] on span "Publish Now" at bounding box center [237, 441] width 61 height 12
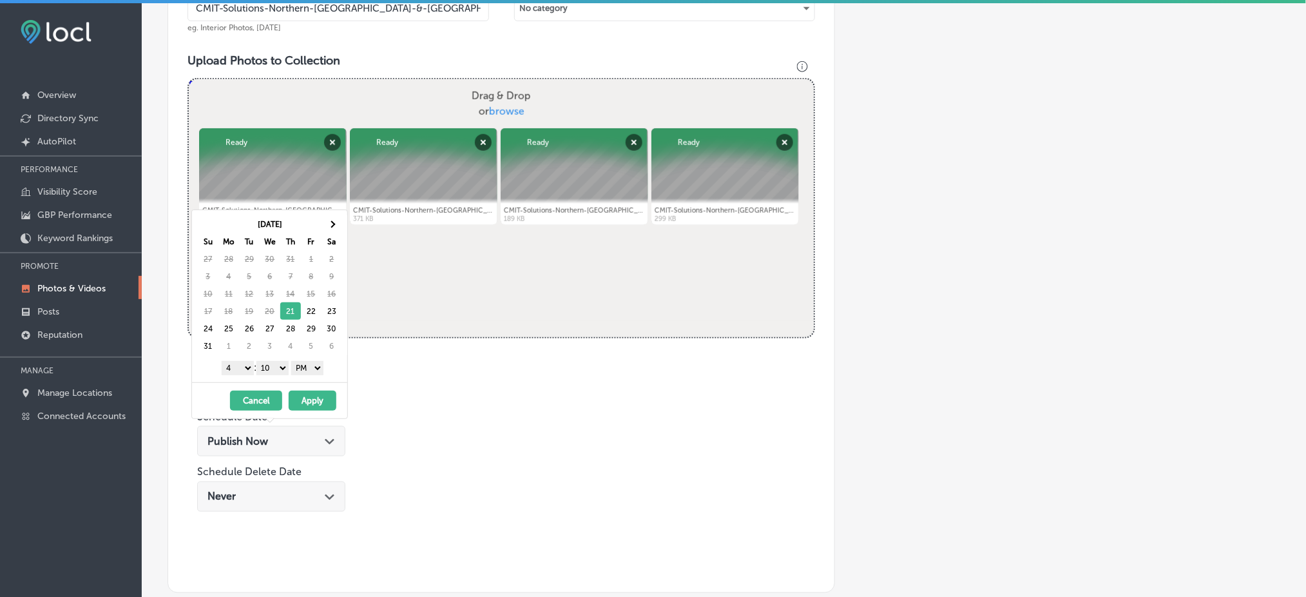
click at [314, 402] on button "Apply" at bounding box center [313, 400] width 48 height 20
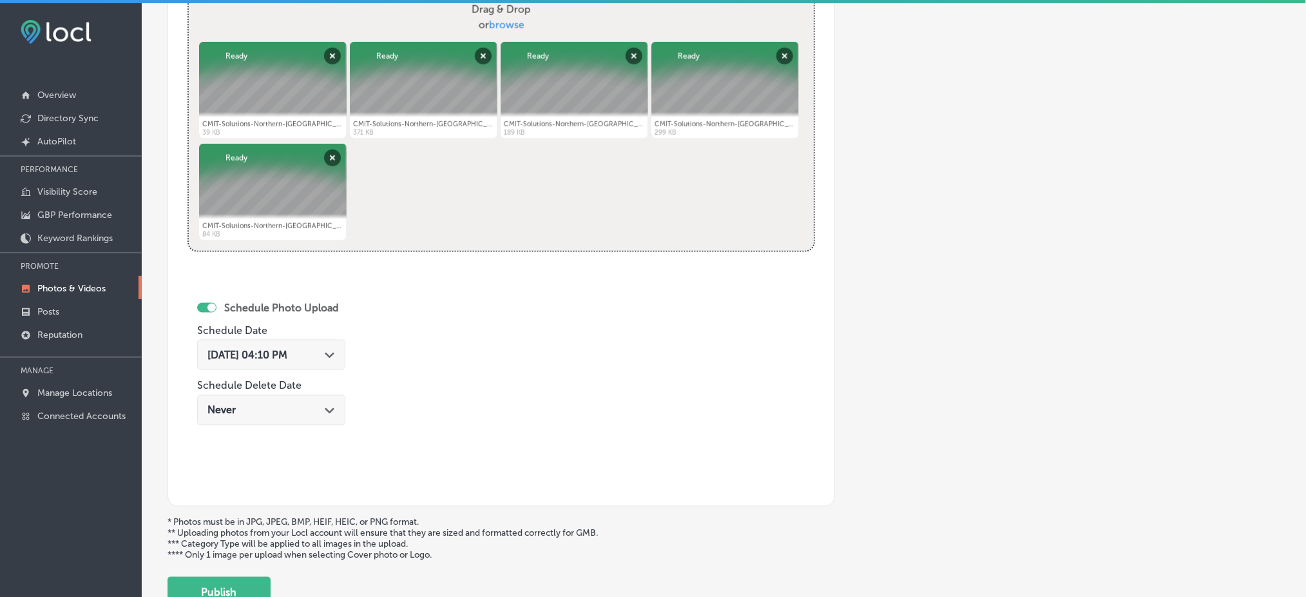
scroll to position [606, 0]
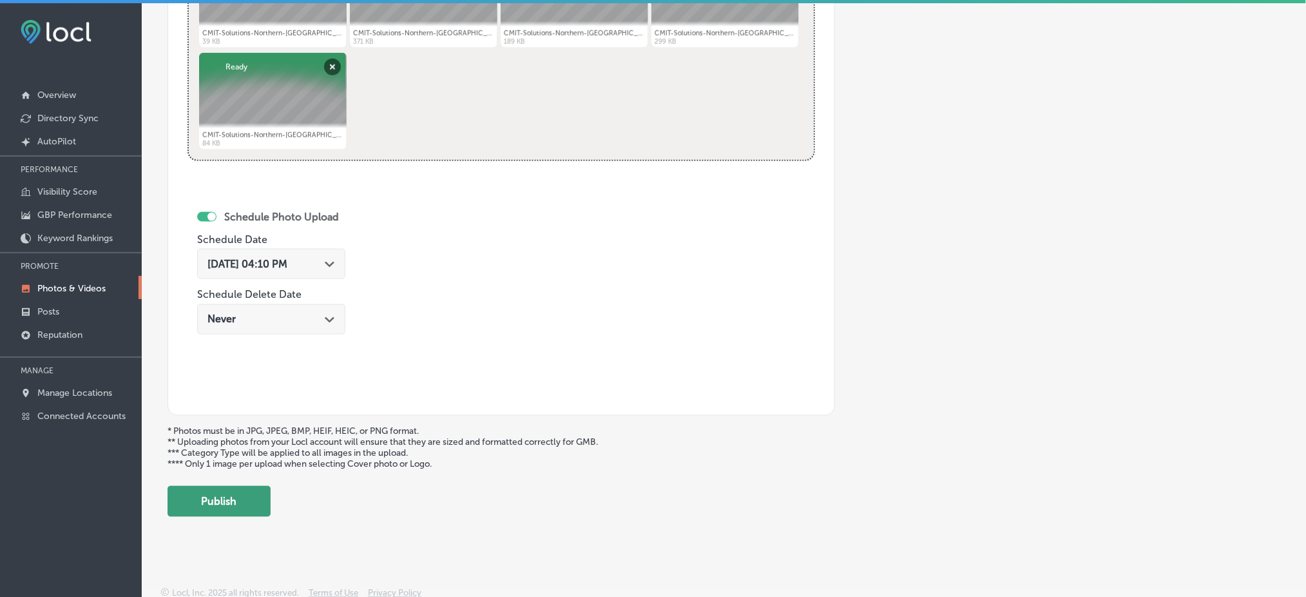
click at [244, 493] on button "Publish" at bounding box center [218, 501] width 103 height 31
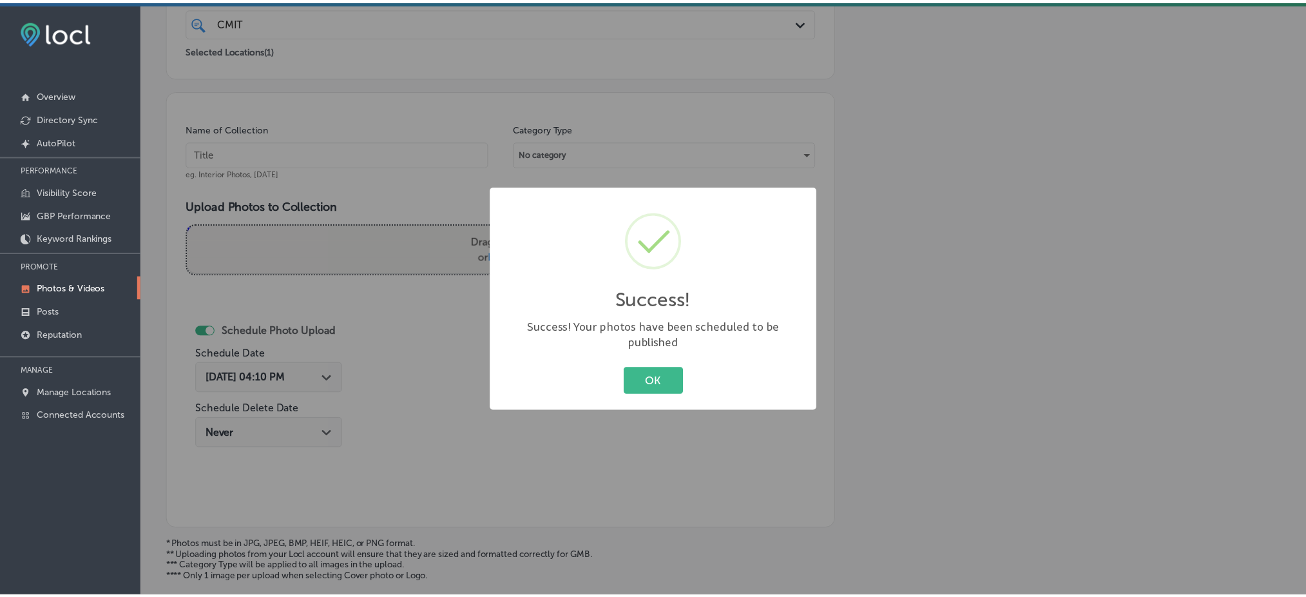
scroll to position [152, 0]
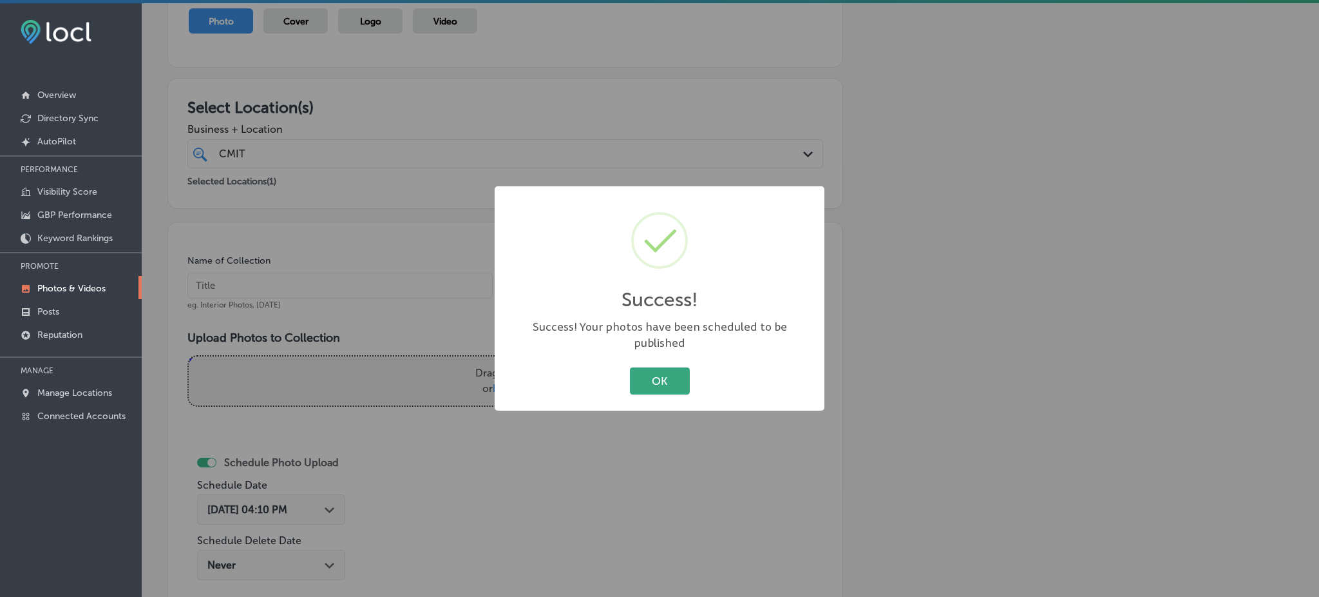
click at [656, 379] on button "OK" at bounding box center [660, 380] width 60 height 26
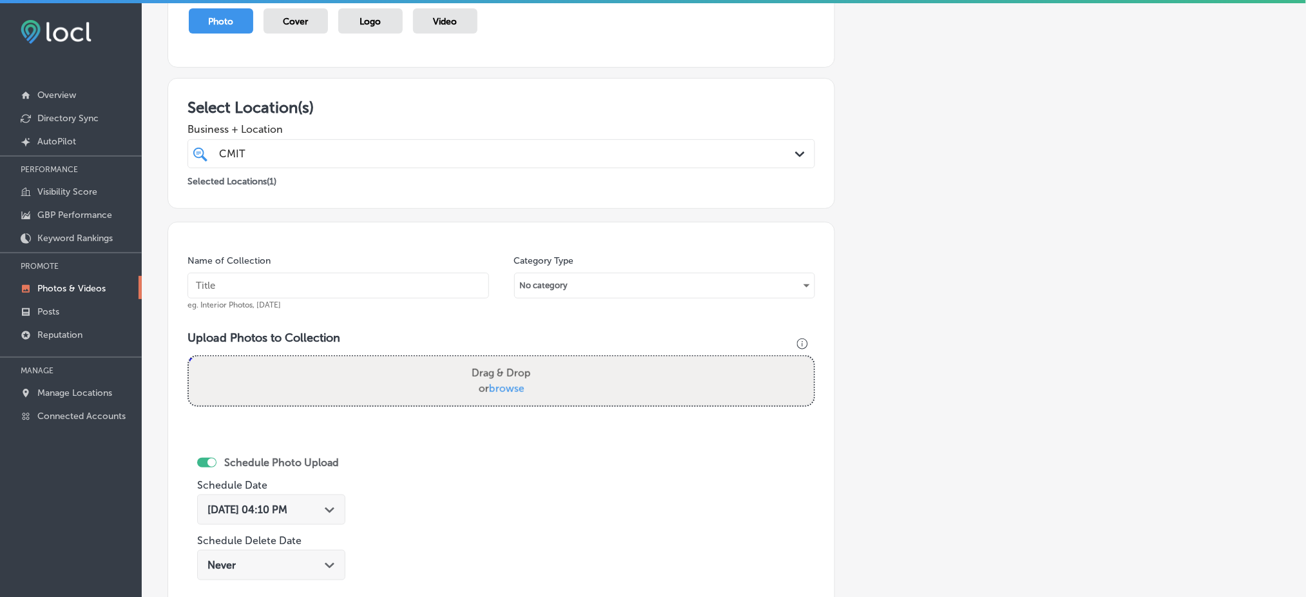
click at [301, 287] on input "text" at bounding box center [337, 285] width 301 height 26
paste input "CMIT-Solutions-Northern-[GEOGRAPHIC_DATA]-&-[GEOGRAPHIC_DATA]-Counties"
type input "CMIT-Solutions-Northern-[GEOGRAPHIC_DATA]-&-[GEOGRAPHIC_DATA]-Counties"
click at [461, 372] on div "Drag & Drop or browse" at bounding box center [501, 380] width 625 height 49
click at [189, 356] on input "Drag & Drop or browse" at bounding box center [501, 358] width 625 height 4
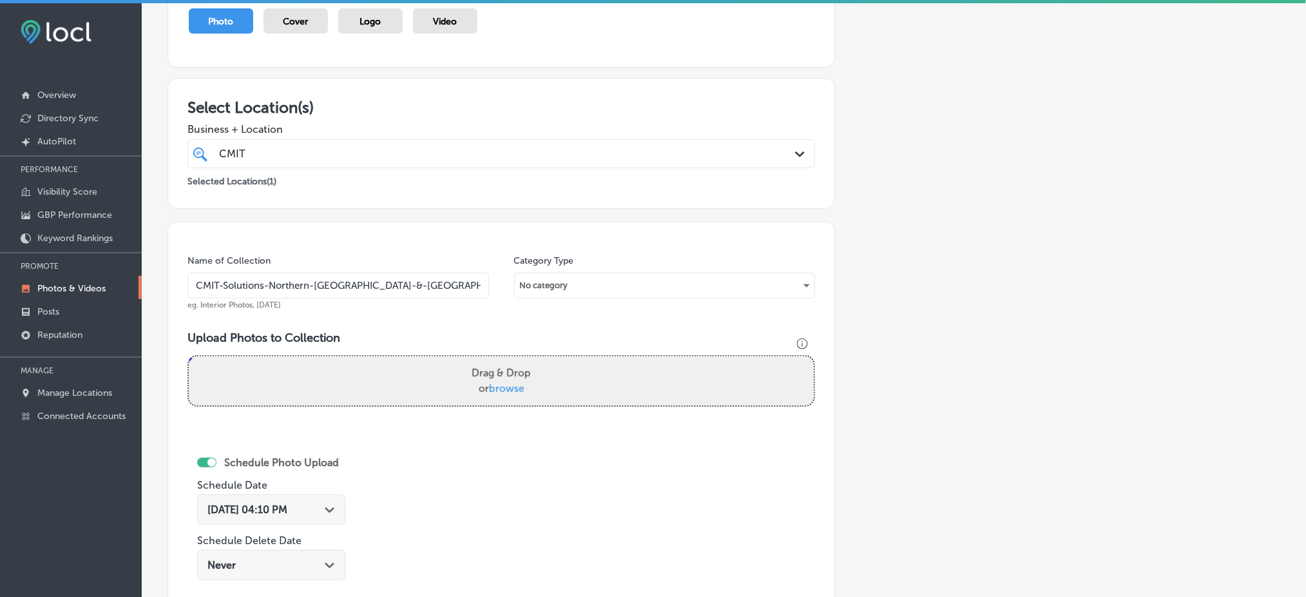
type input "C:\fakepath\CMIT-Solutions-Northern-[GEOGRAPHIC_DATA]-&-[GEOGRAPHIC_DATA]-Count…"
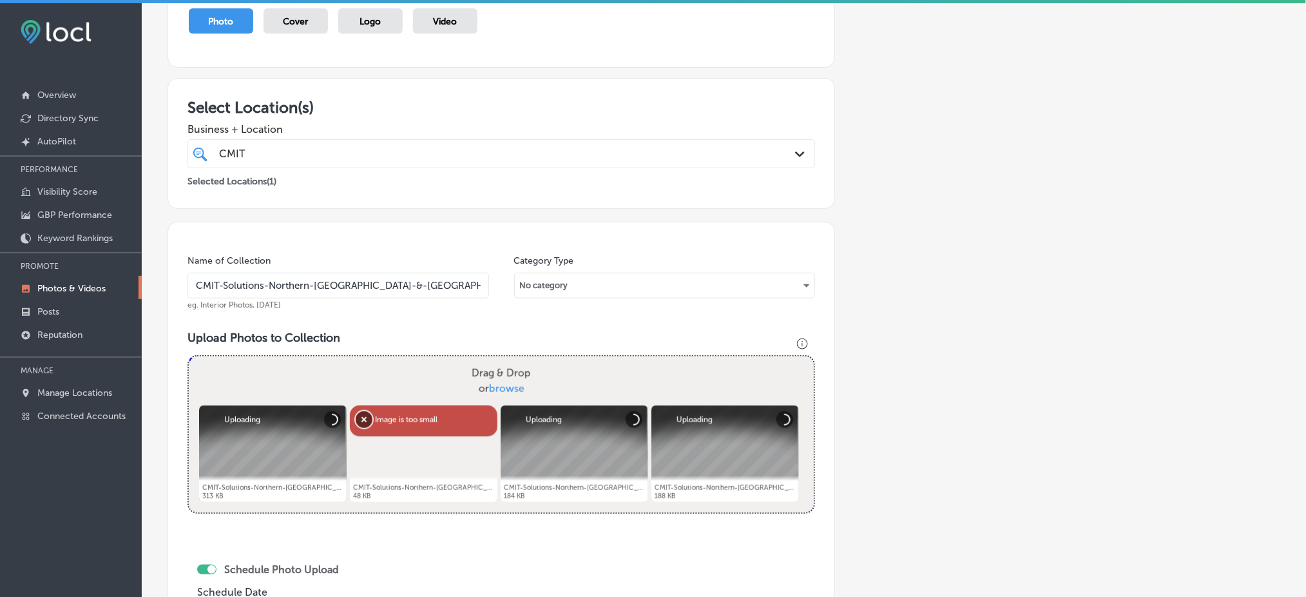
click at [357, 411] on button "Remove" at bounding box center [364, 419] width 17 height 17
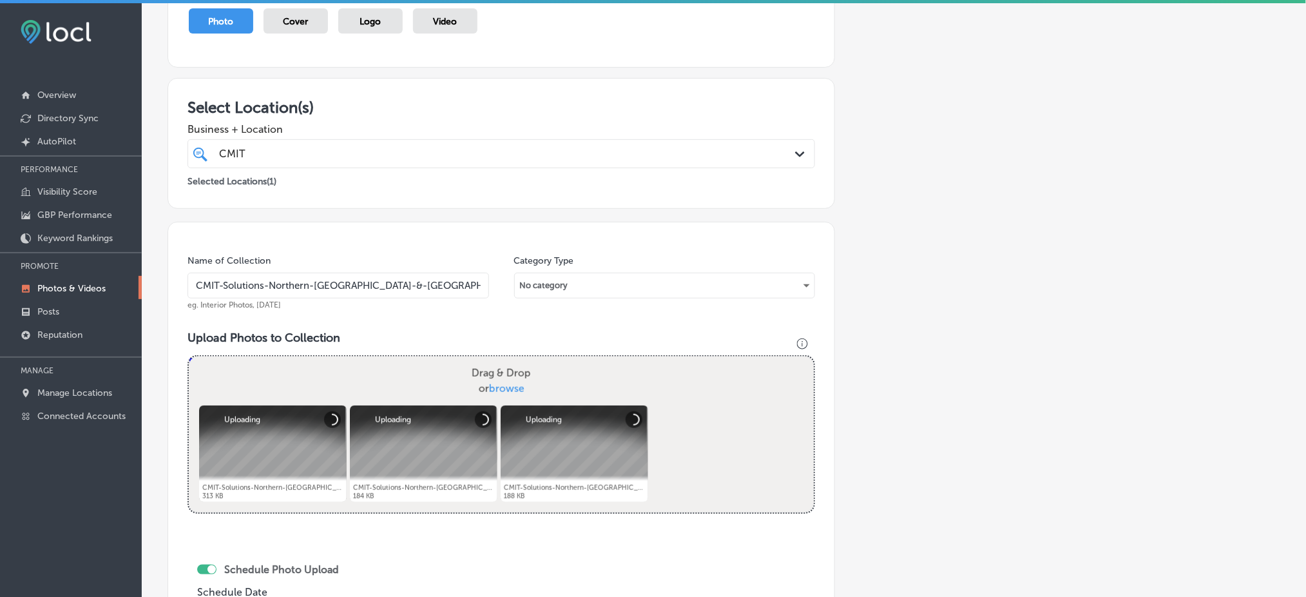
click at [480, 380] on label "Drag & Drop or browse" at bounding box center [501, 380] width 70 height 41
click at [480, 360] on input "Drag & Drop or browse" at bounding box center [501, 358] width 625 height 4
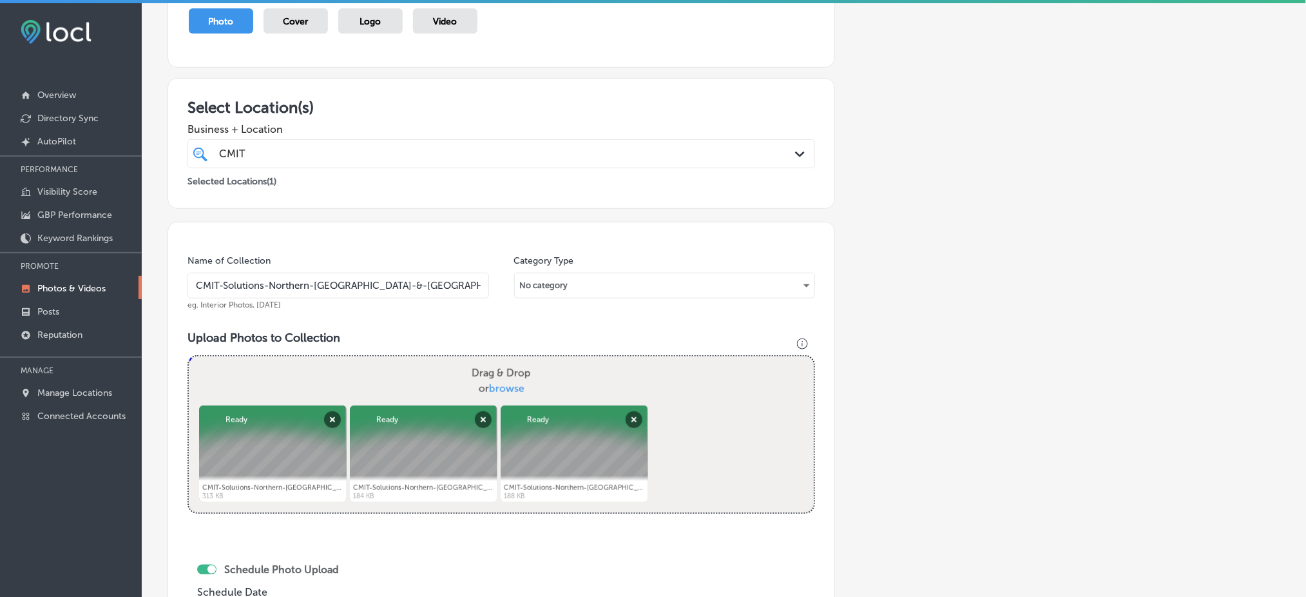
type input "C:\fakepath\CMIT-Solutions-Northern-[GEOGRAPHIC_DATA]-&-[GEOGRAPHIC_DATA]-Count…"
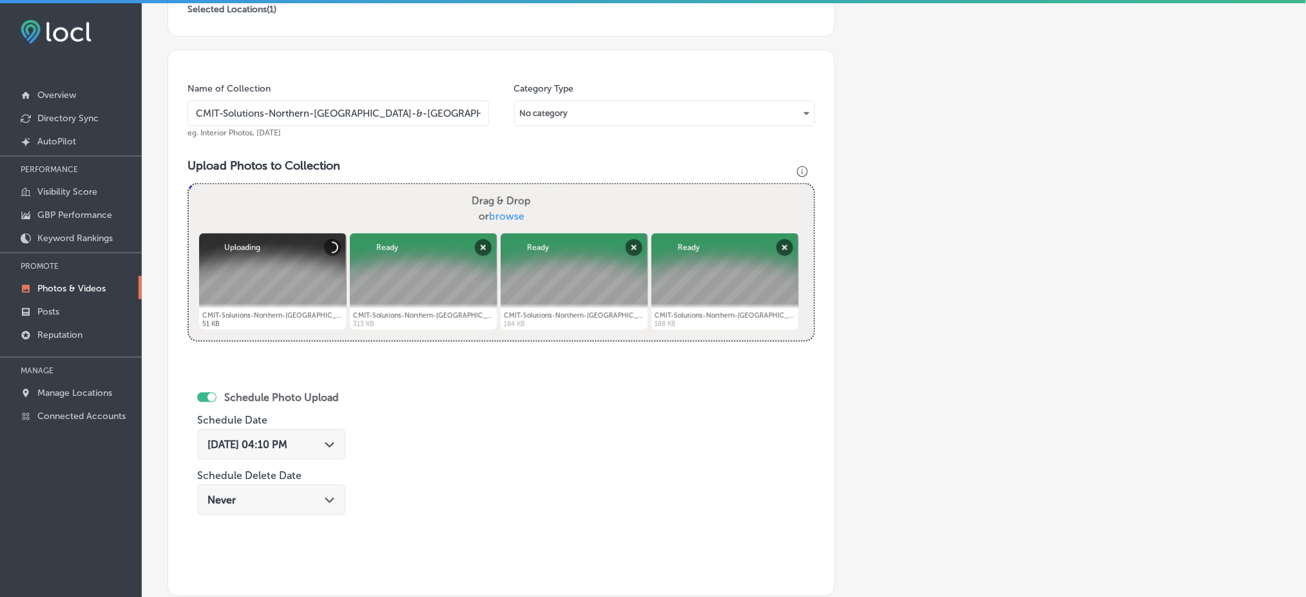
scroll to position [496, 0]
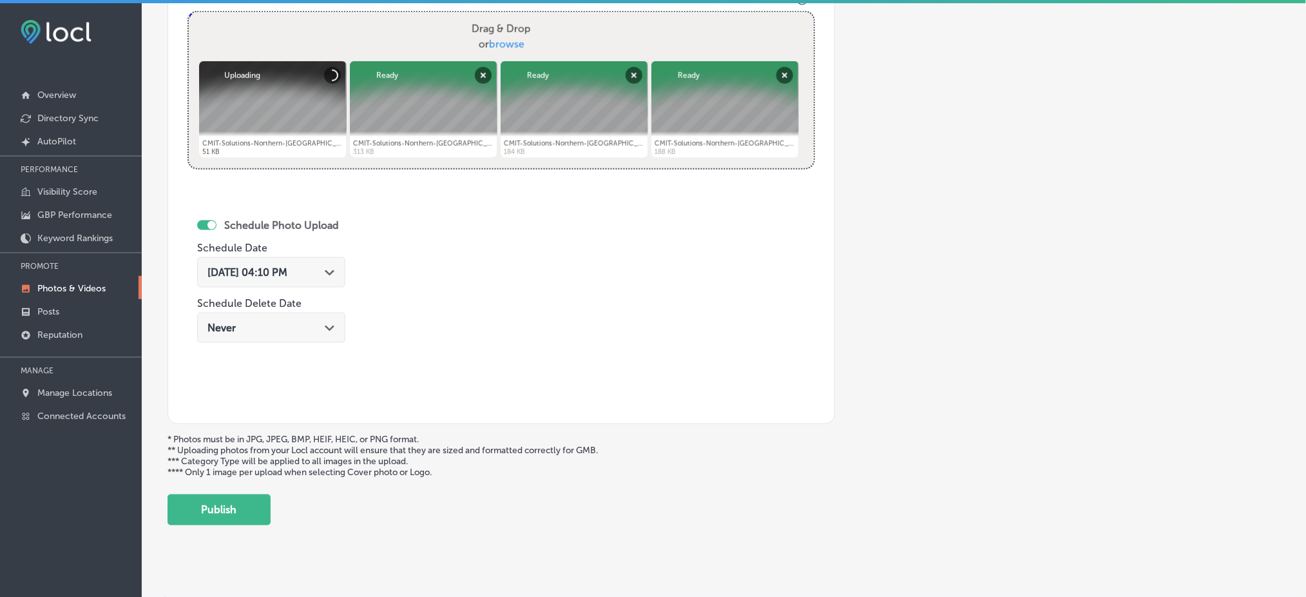
click at [293, 262] on div "[DATE] 04:10 PM Path Created with Sketch." at bounding box center [271, 272] width 148 height 30
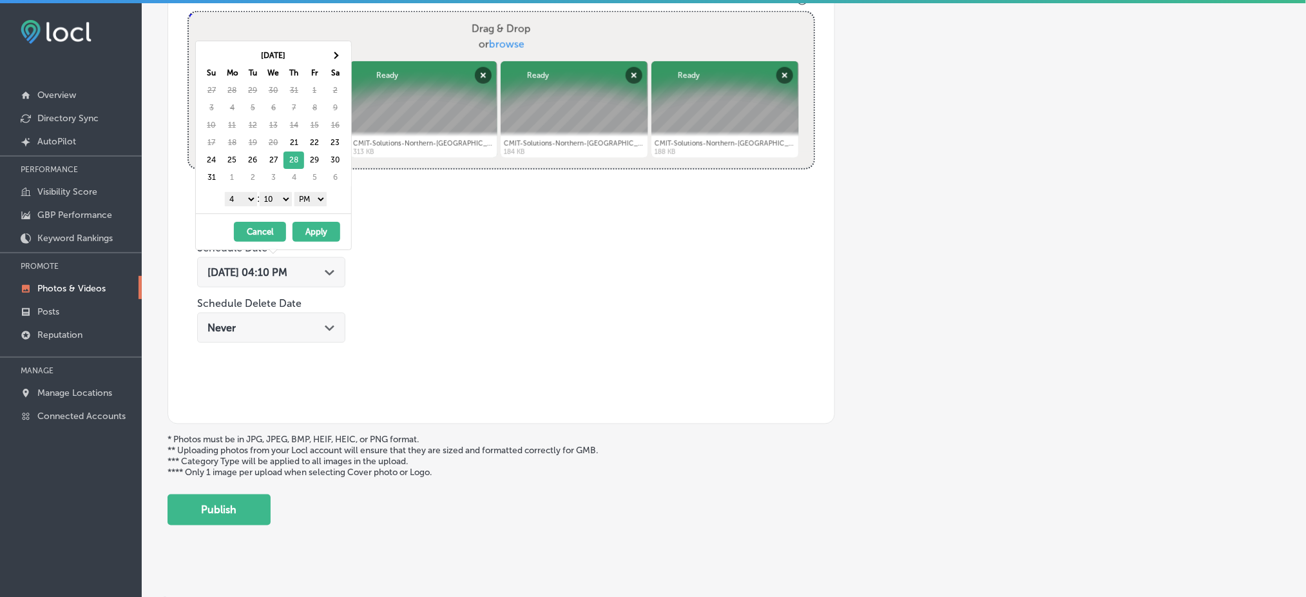
click at [289, 195] on select "00 10 20 30 40 50" at bounding box center [276, 199] width 32 height 14
click at [243, 202] on select "1 2 3 4 5 6 7 8 9 10 11 12" at bounding box center [241, 199] width 32 height 14
click at [306, 233] on button "Apply" at bounding box center [316, 232] width 48 height 20
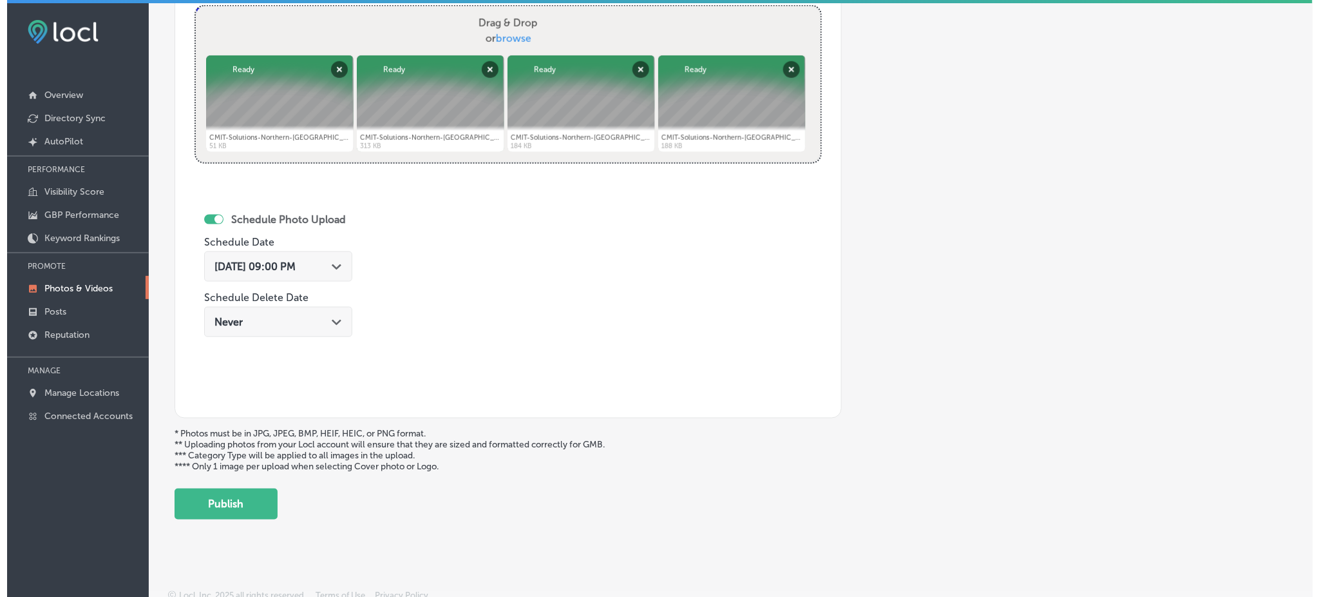
scroll to position [505, 0]
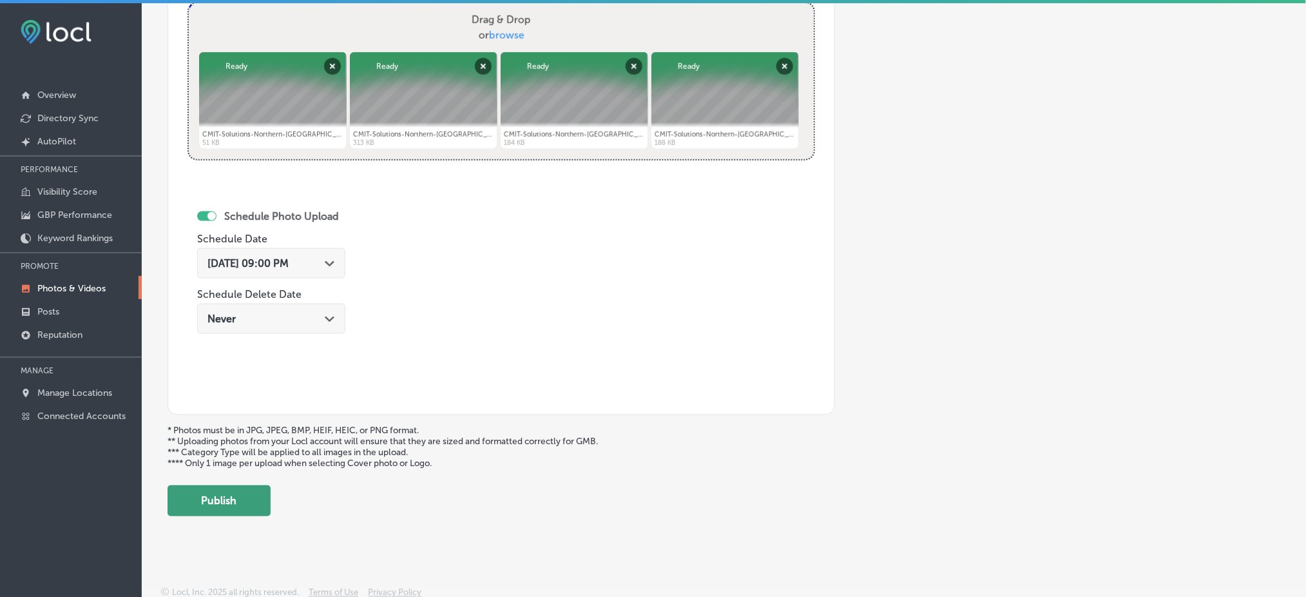
click at [249, 488] on button "Publish" at bounding box center [218, 500] width 103 height 31
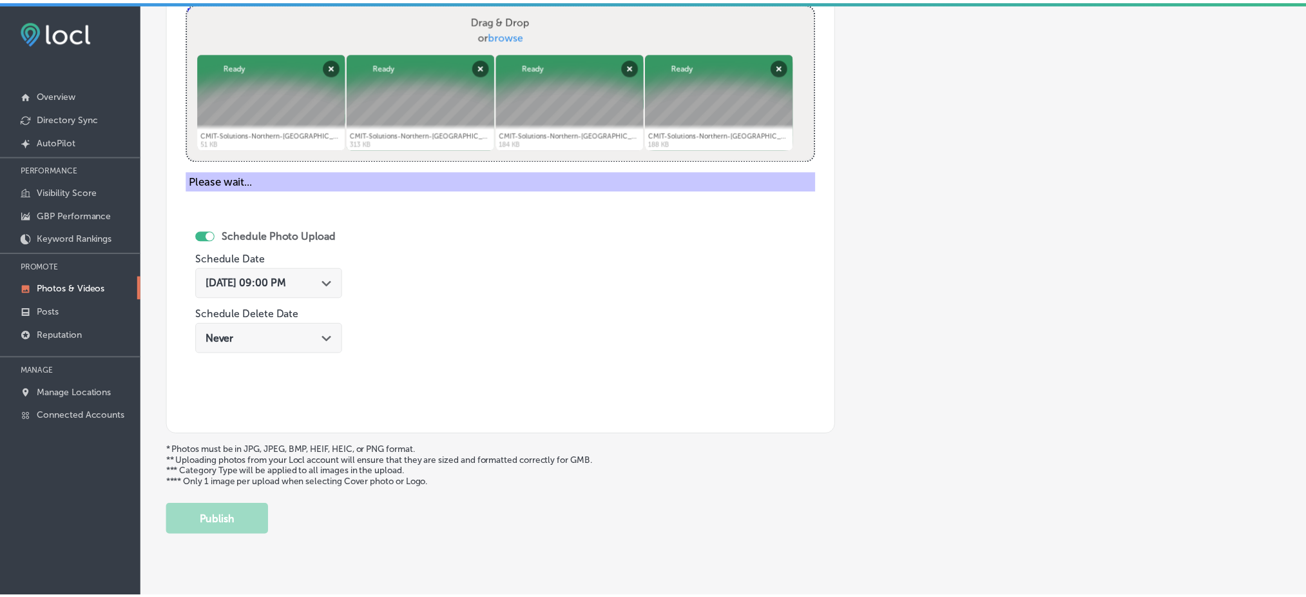
scroll to position [397, 0]
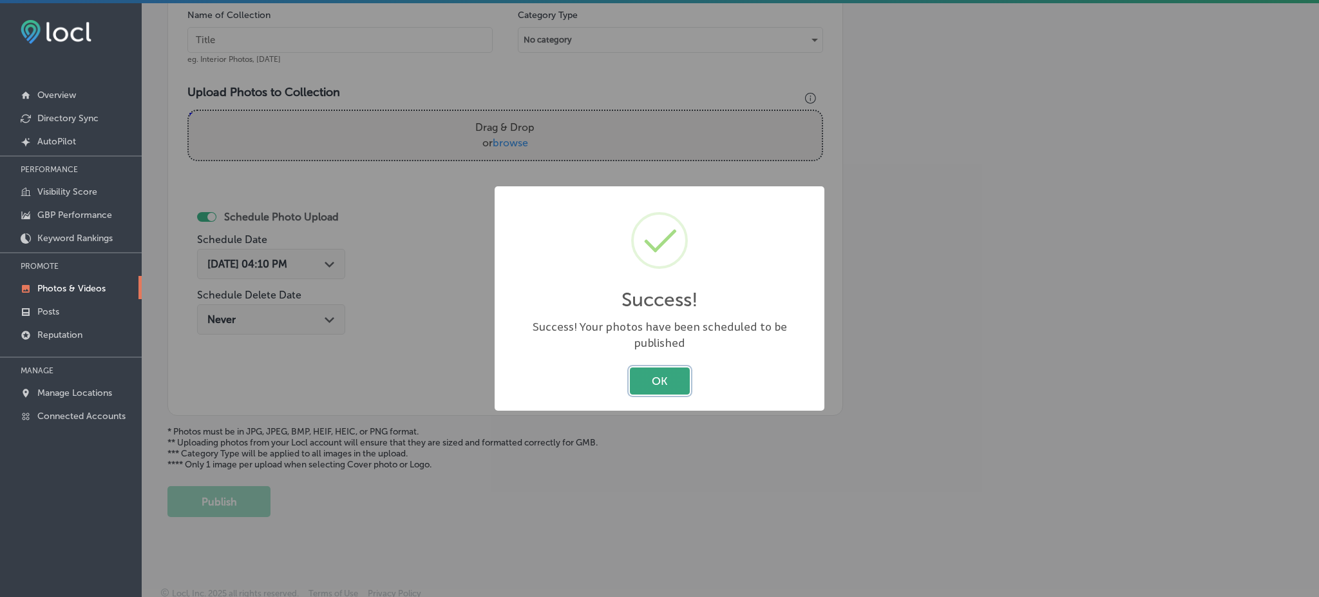
click at [685, 367] on button "OK" at bounding box center [660, 380] width 60 height 26
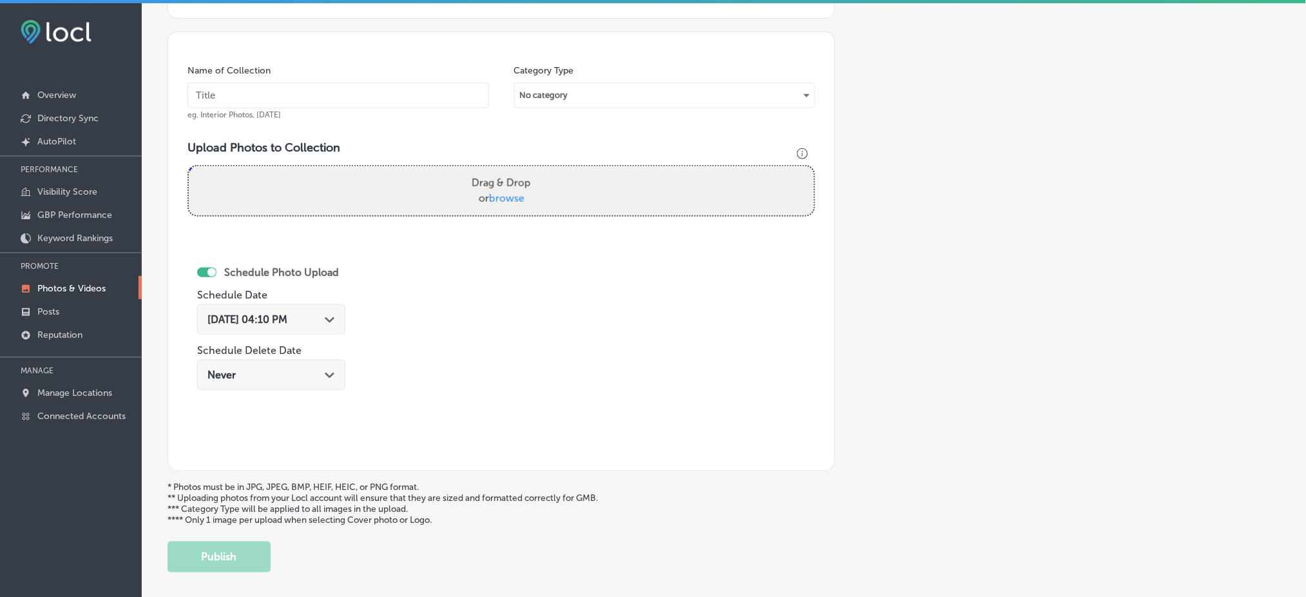
scroll to position [312, 0]
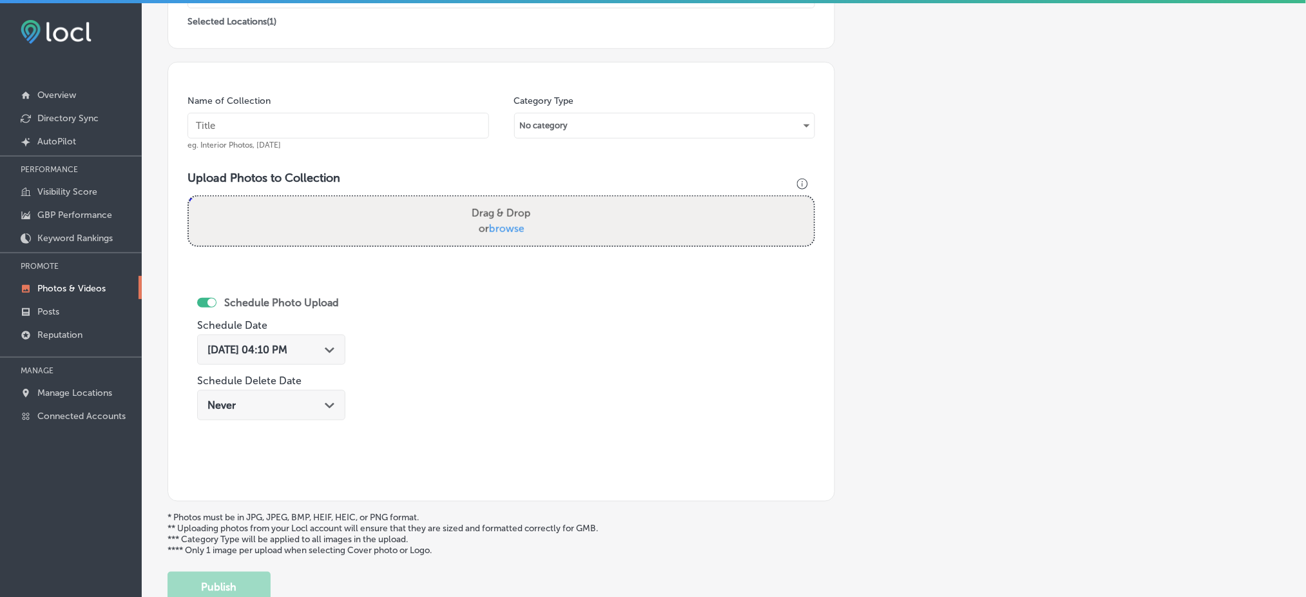
click at [341, 120] on input "text" at bounding box center [337, 126] width 301 height 26
paste input "CMIT-Solutions-Northern-[GEOGRAPHIC_DATA]-&-[GEOGRAPHIC_DATA]-Counties"
type input "CMIT-Solutions-Northern-[GEOGRAPHIC_DATA]-&-[GEOGRAPHIC_DATA]-Counties"
click at [489, 222] on span "browse" at bounding box center [506, 228] width 35 height 12
click at [486, 200] on input "Drag & Drop or browse" at bounding box center [501, 198] width 625 height 4
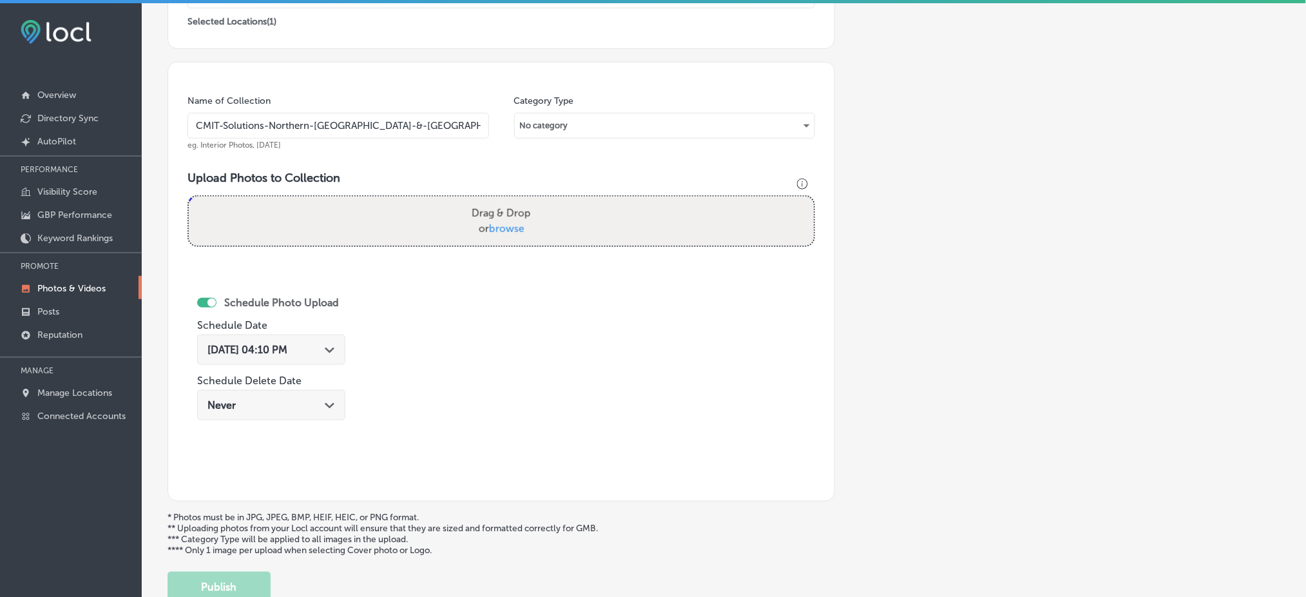
type input "C:\fakepath\CMIT-Solutions-Northern-[GEOGRAPHIC_DATA]-&-[GEOGRAPHIC_DATA]-Count…"
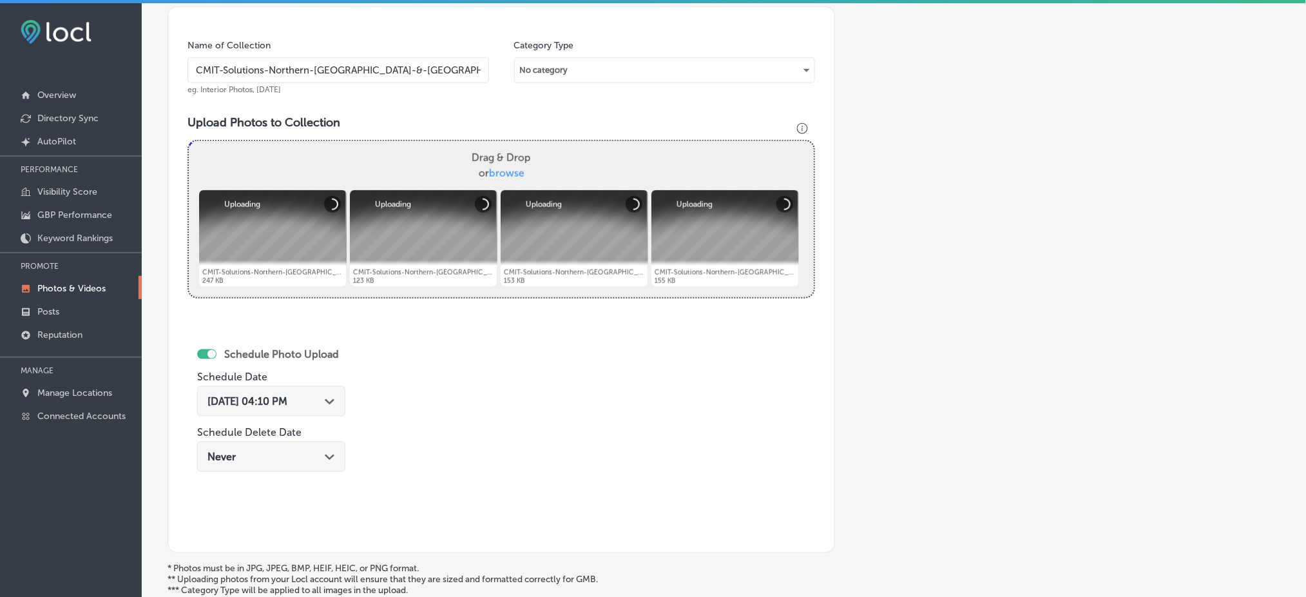
scroll to position [397, 0]
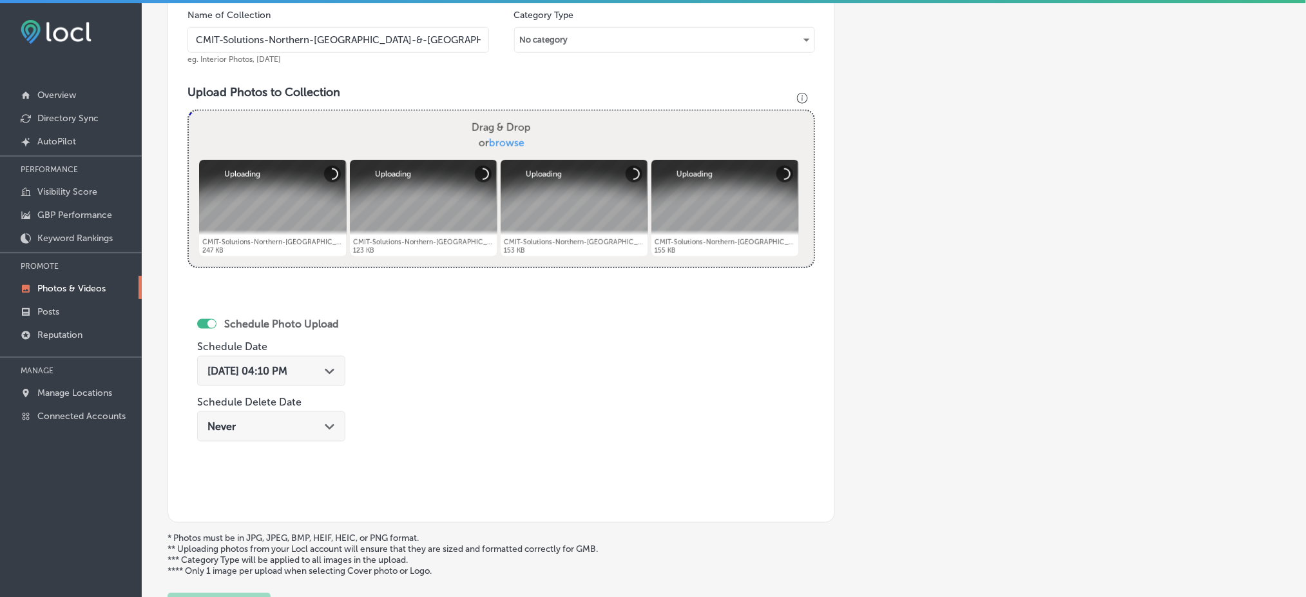
click at [262, 365] on span "[DATE] 04:10 PM" at bounding box center [247, 371] width 80 height 12
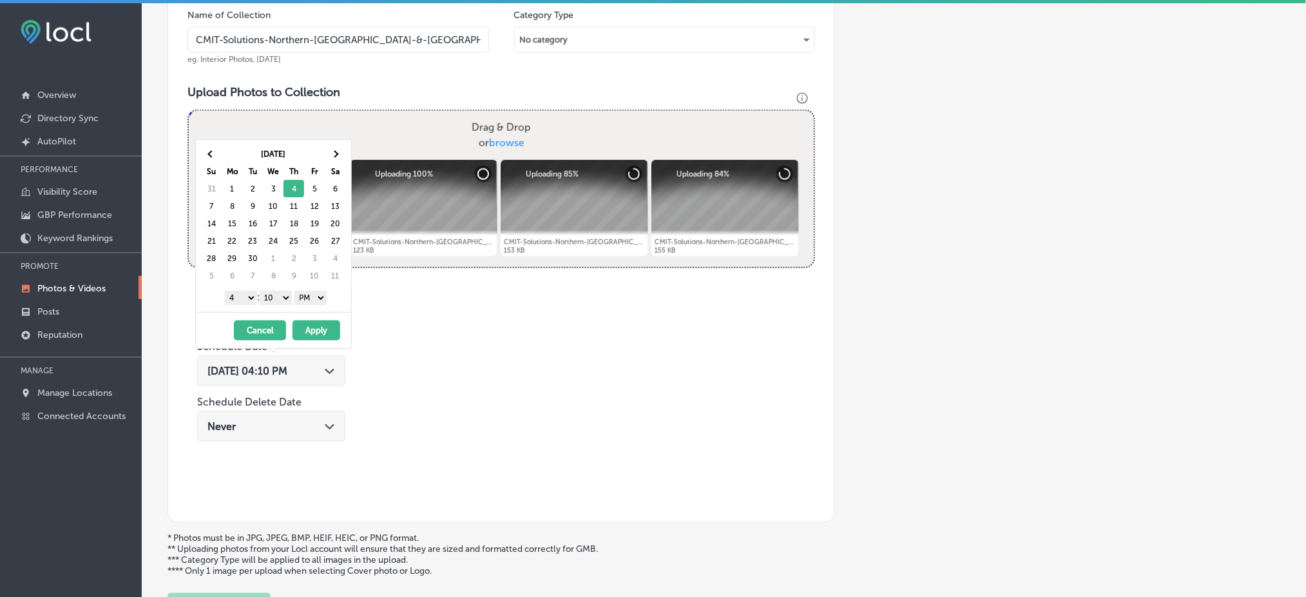
click at [285, 295] on select "00 10 20 30 40 50" at bounding box center [276, 298] width 32 height 14
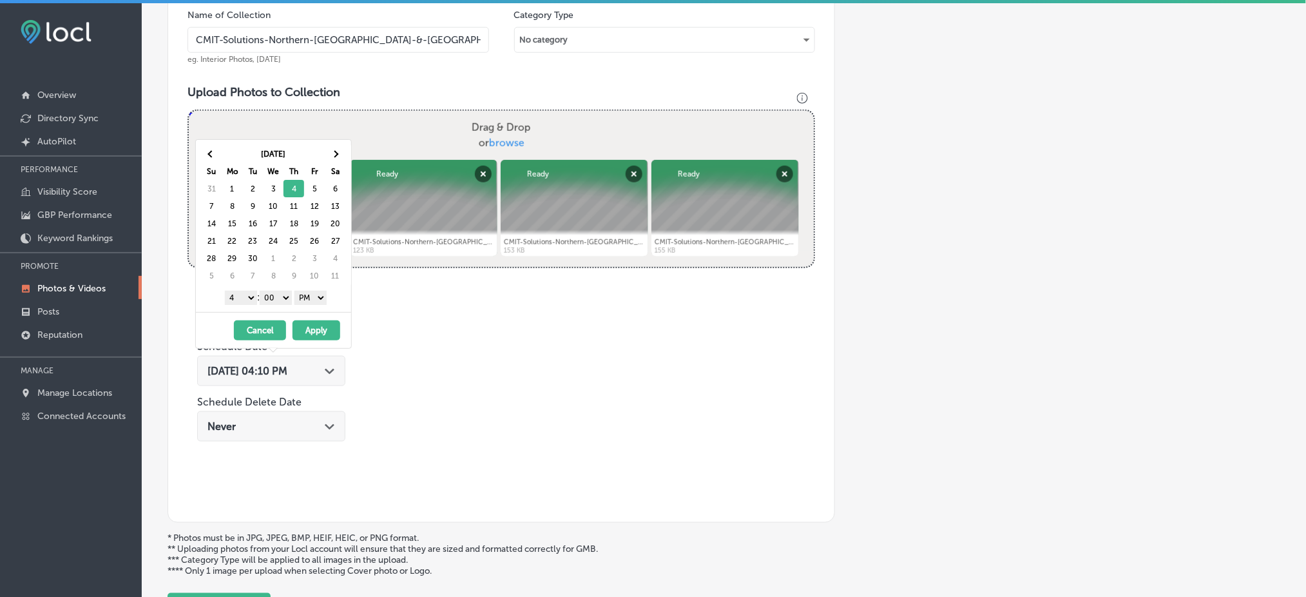
click at [243, 297] on select "1 2 3 4 5 6 7 8 9 10 11 12" at bounding box center [241, 298] width 32 height 14
click at [303, 336] on button "Apply" at bounding box center [316, 330] width 48 height 20
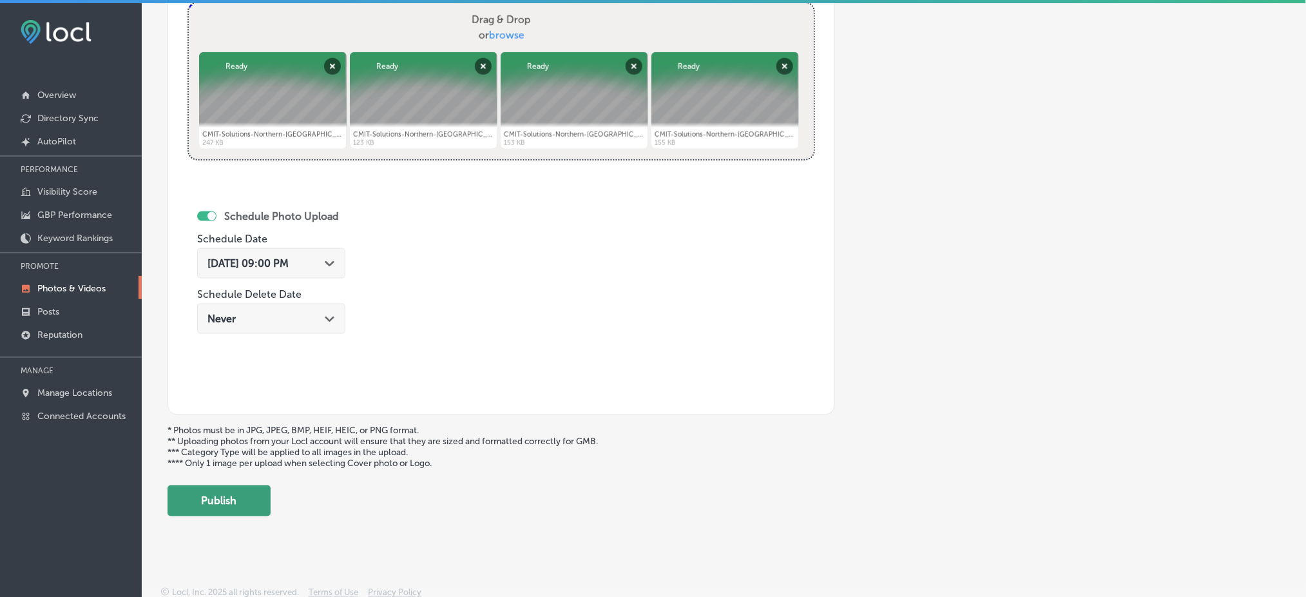
click at [231, 495] on button "Publish" at bounding box center [218, 500] width 103 height 31
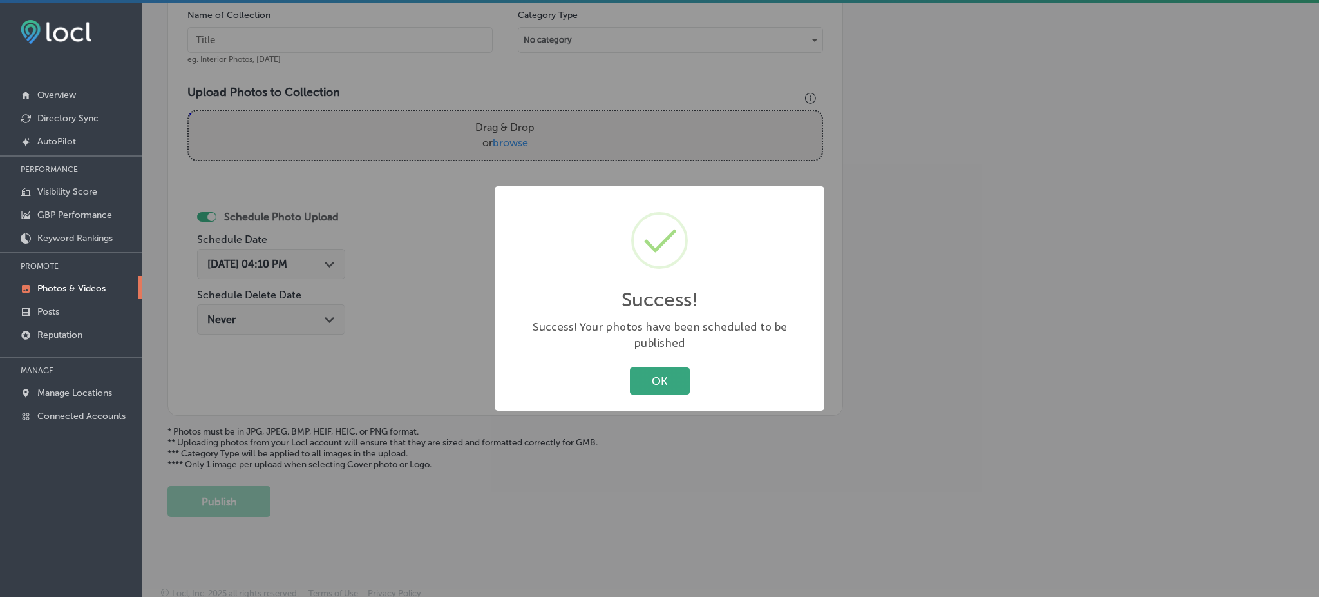
click at [642, 376] on button "OK" at bounding box center [660, 380] width 60 height 26
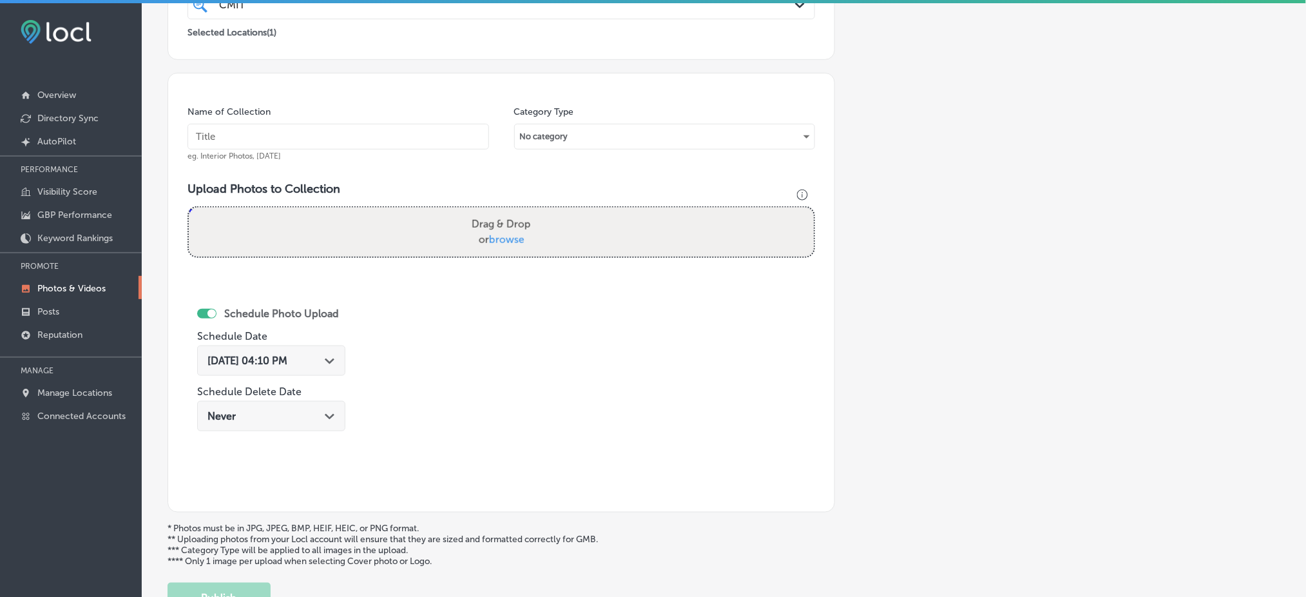
scroll to position [54, 0]
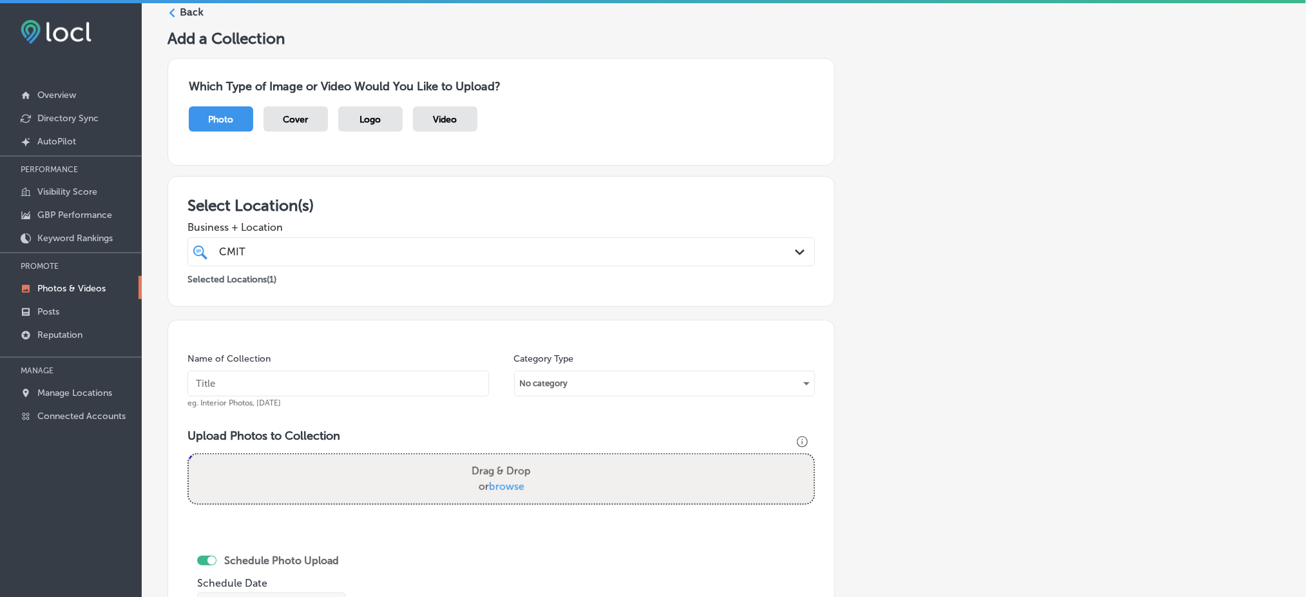
click at [383, 405] on div "Name of Collection eg. Interior Photos, [DATE]" at bounding box center [337, 379] width 301 height 55
click at [388, 379] on input "text" at bounding box center [337, 383] width 301 height 26
paste input "CMIT-Solutions-Northern-[GEOGRAPHIC_DATA]-&-[GEOGRAPHIC_DATA]-Counties"
type input "CMIT-Solutions-Northern-[GEOGRAPHIC_DATA]-&-[GEOGRAPHIC_DATA]-Counties"
click at [485, 464] on label "Drag & Drop or browse" at bounding box center [501, 478] width 70 height 41
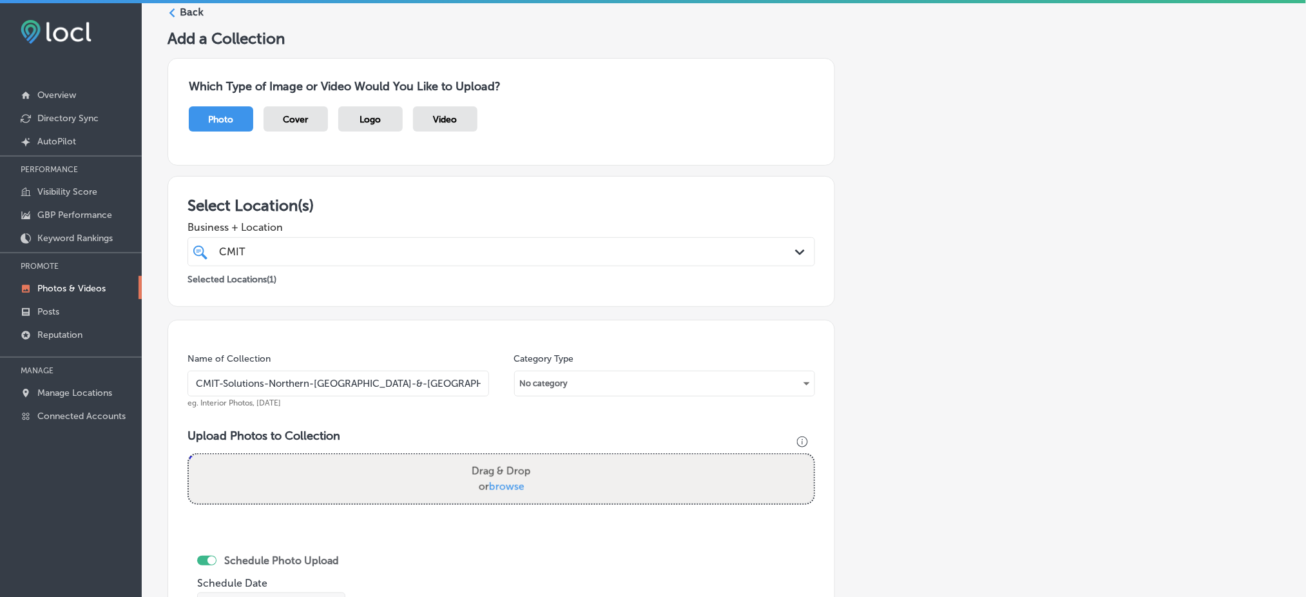
click at [485, 458] on input "Drag & Drop or browse" at bounding box center [501, 456] width 625 height 4
type input "C:\fakepath\CMIT-Solutions-Northern-[GEOGRAPHIC_DATA]-&-[GEOGRAPHIC_DATA]-Count…"
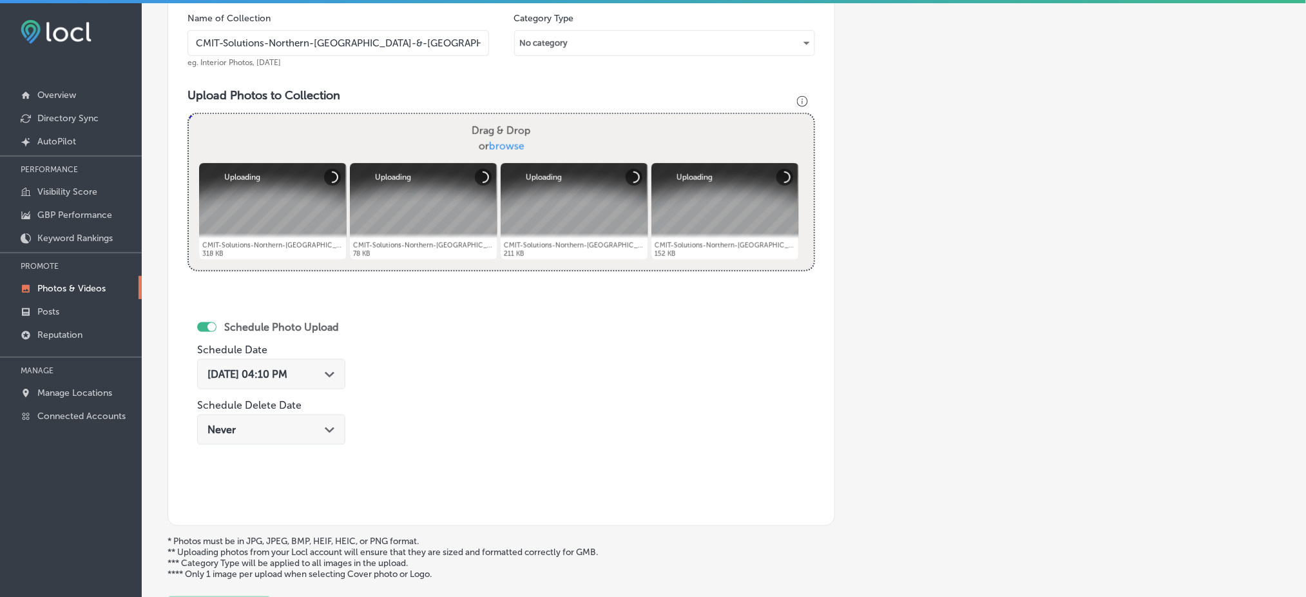
scroll to position [397, 0]
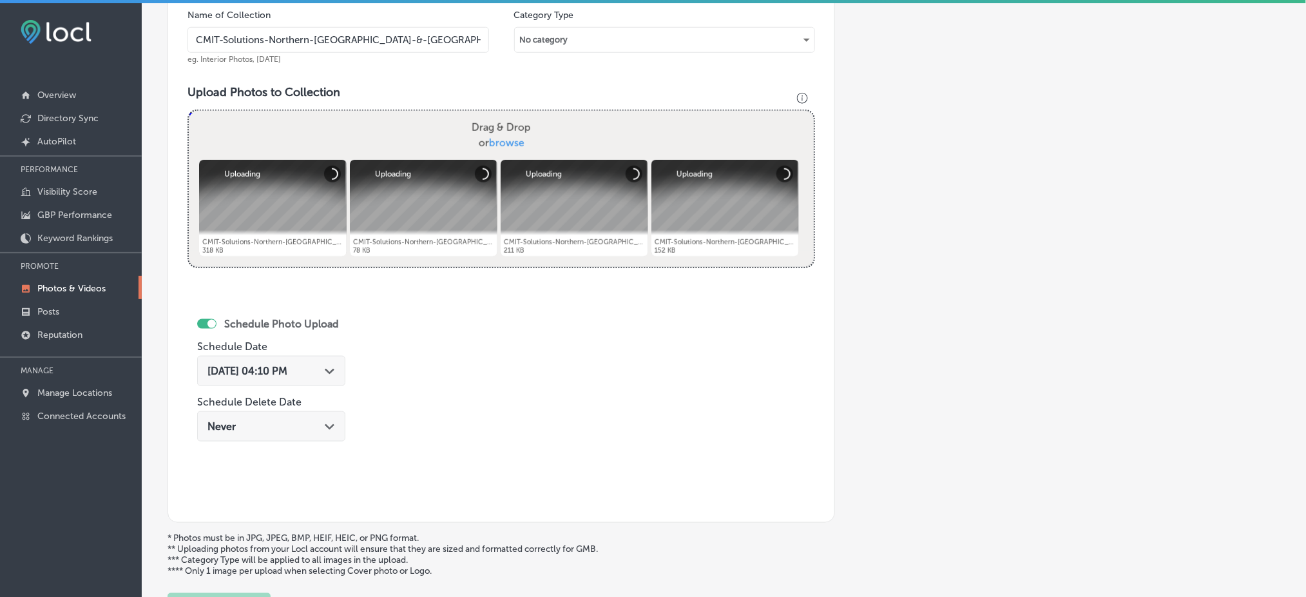
click at [292, 380] on div "[DATE] 04:10 PM Path Created with Sketch." at bounding box center [271, 371] width 148 height 30
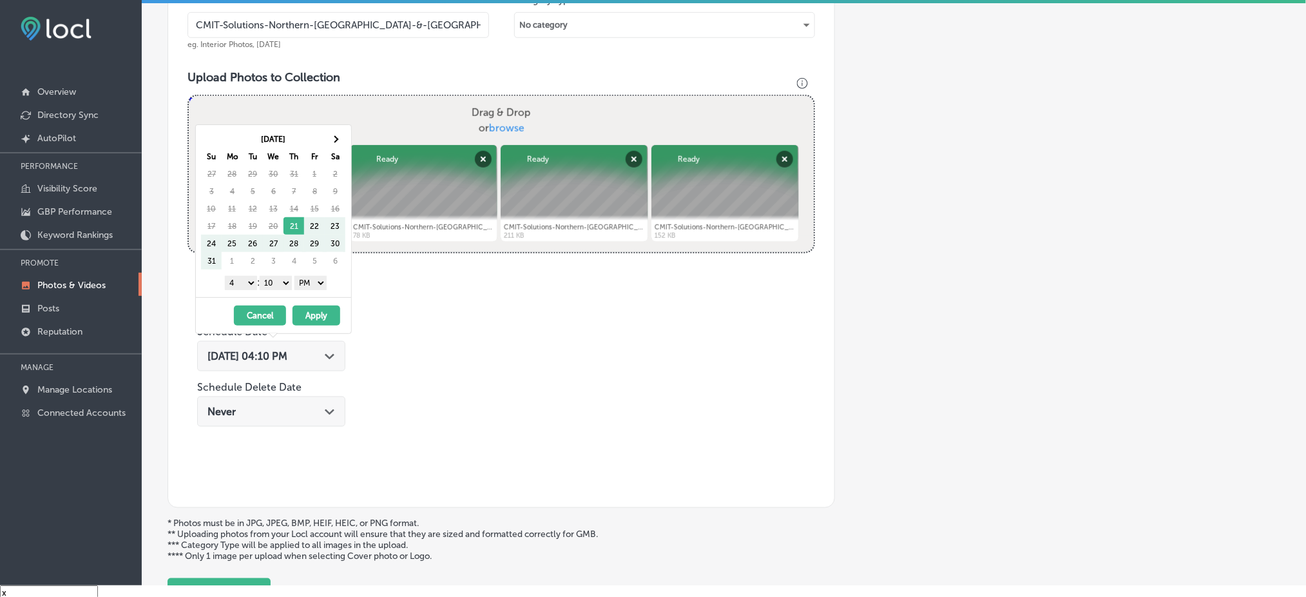
scroll to position [18, 0]
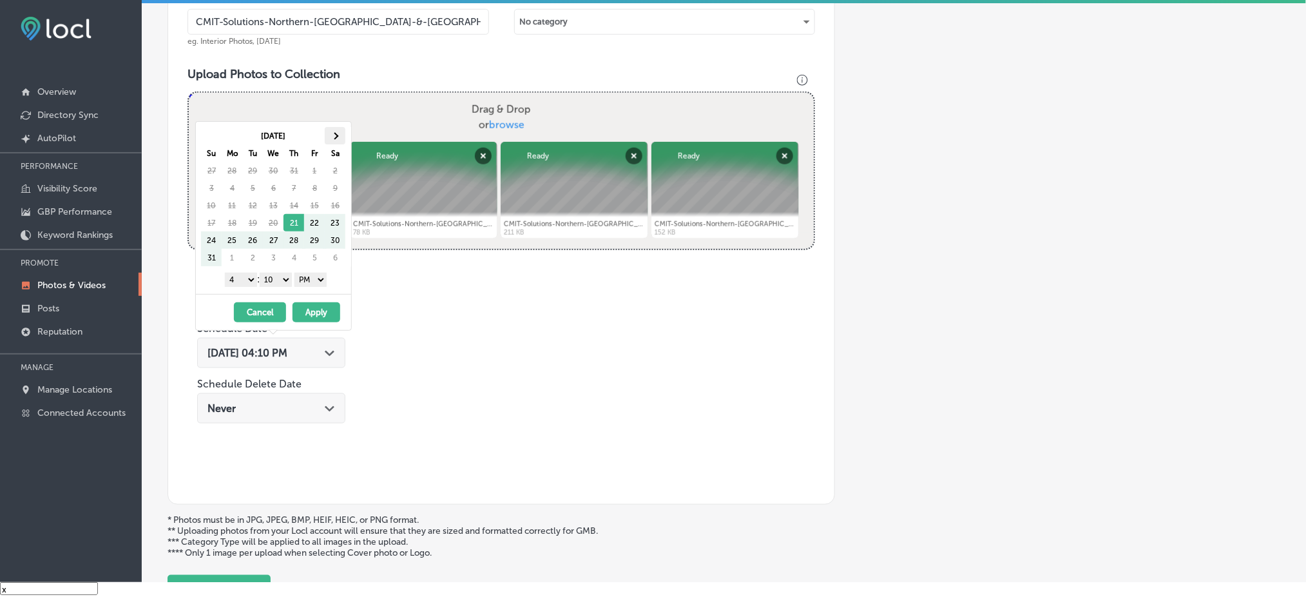
click at [338, 133] on th at bounding box center [335, 135] width 21 height 17
click at [280, 278] on select "00 10 20 30 40 50" at bounding box center [276, 279] width 32 height 14
drag, startPoint x: 254, startPoint y: 282, endPoint x: 240, endPoint y: 276, distance: 15.1
click at [238, 272] on select "1 2 3 4 5 6 7 8 9 10 11 12" at bounding box center [241, 279] width 32 height 14
click at [306, 300] on div "[DATE] - [DATE] Cancel Apply" at bounding box center [273, 312] width 155 height 36
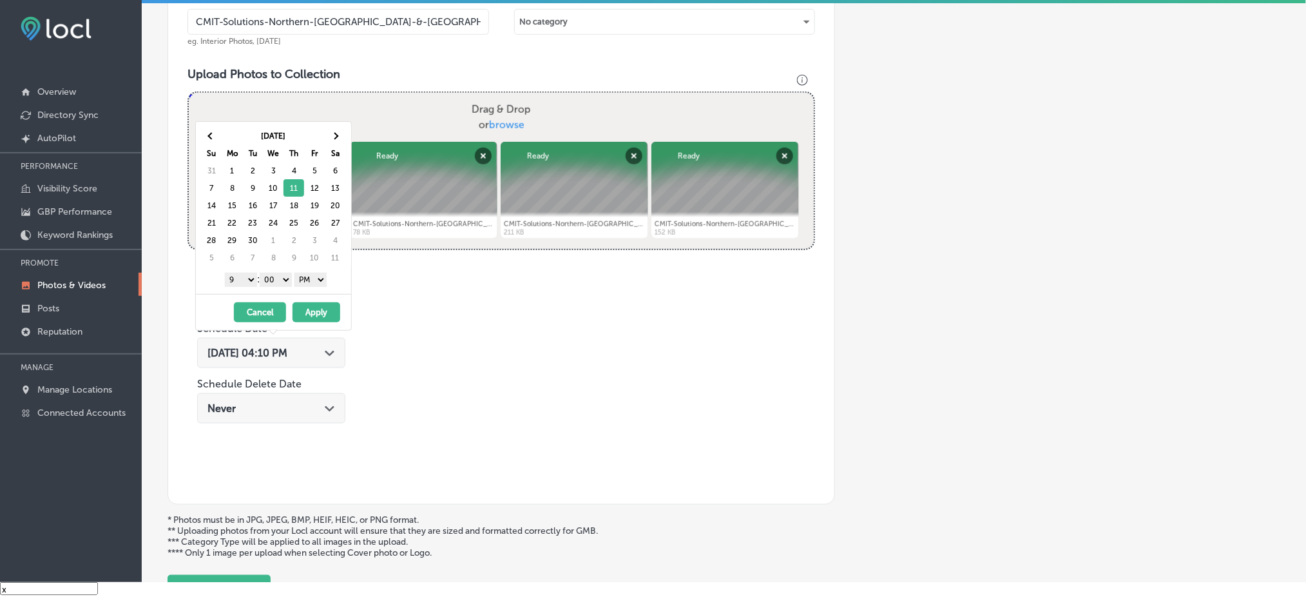
click at [318, 318] on button "Apply" at bounding box center [316, 312] width 48 height 20
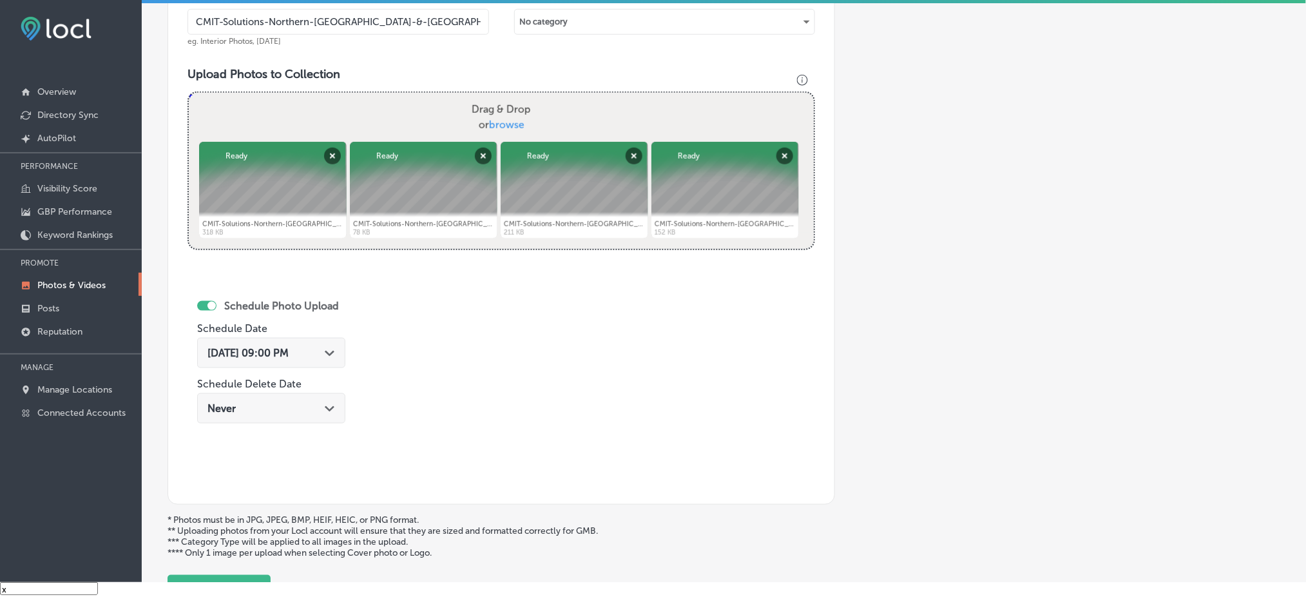
click at [316, 350] on div "[DATE] 09:00 PM Path Created with Sketch." at bounding box center [271, 353] width 128 height 12
click at [425, 310] on div "Schedule Photo Upload Schedule Date [DATE] 09:00 PM Path Created with Sketch. S…" at bounding box center [344, 378] width 314 height 212
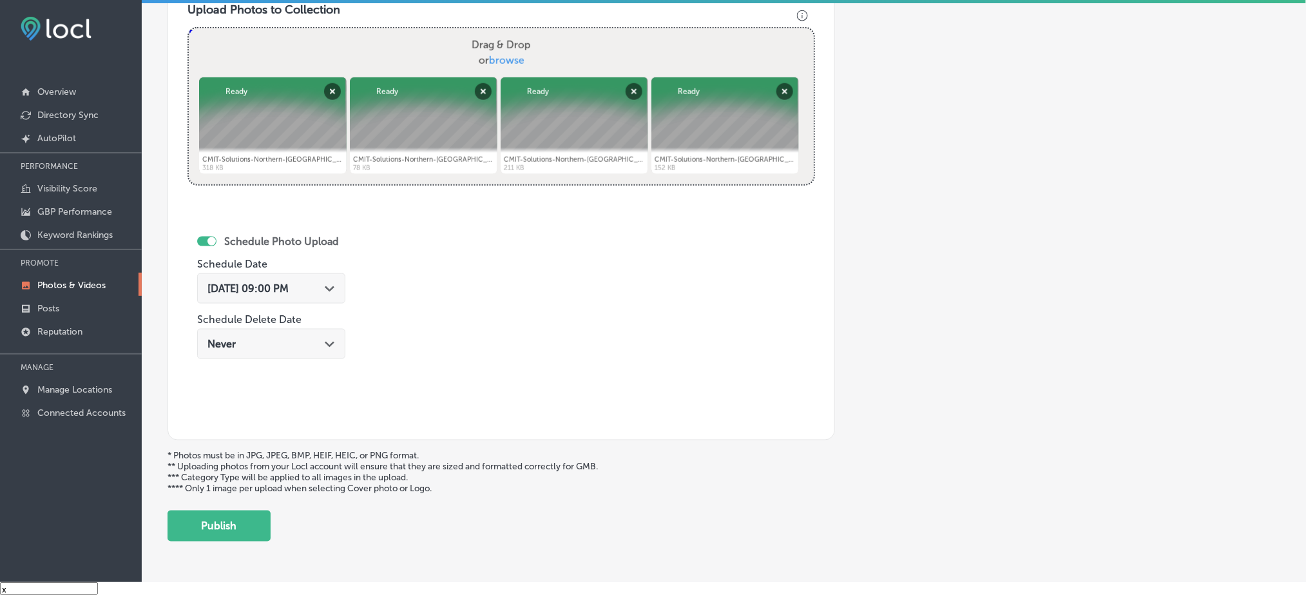
scroll to position [505, 0]
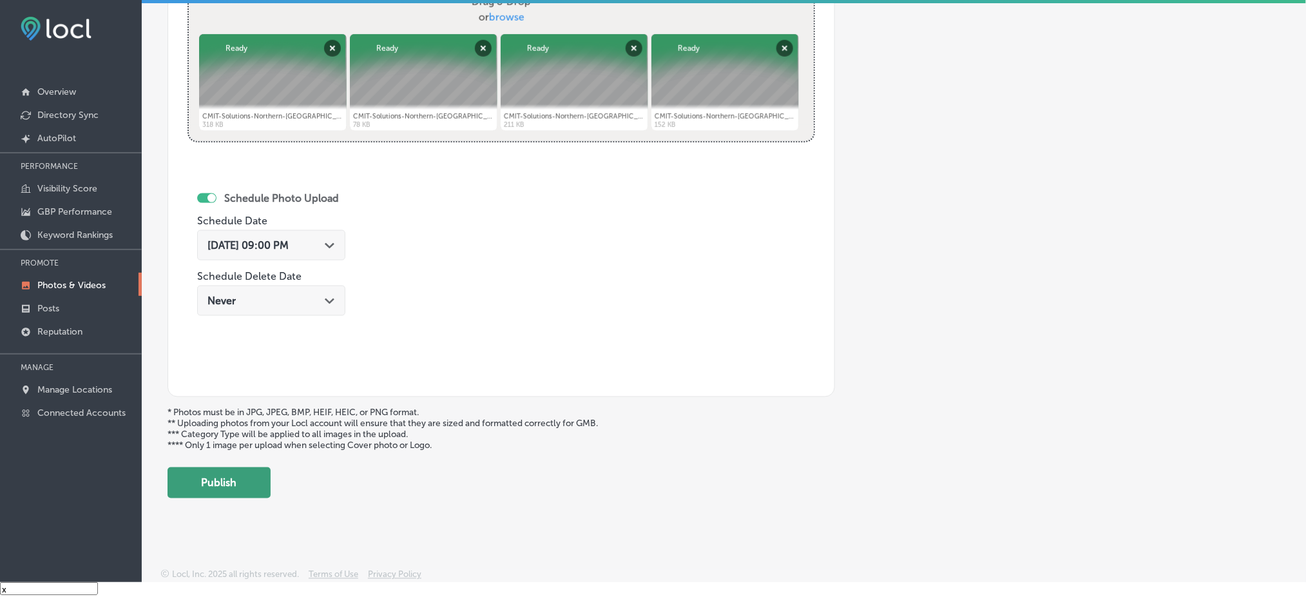
click at [260, 475] on button "Publish" at bounding box center [218, 482] width 103 height 31
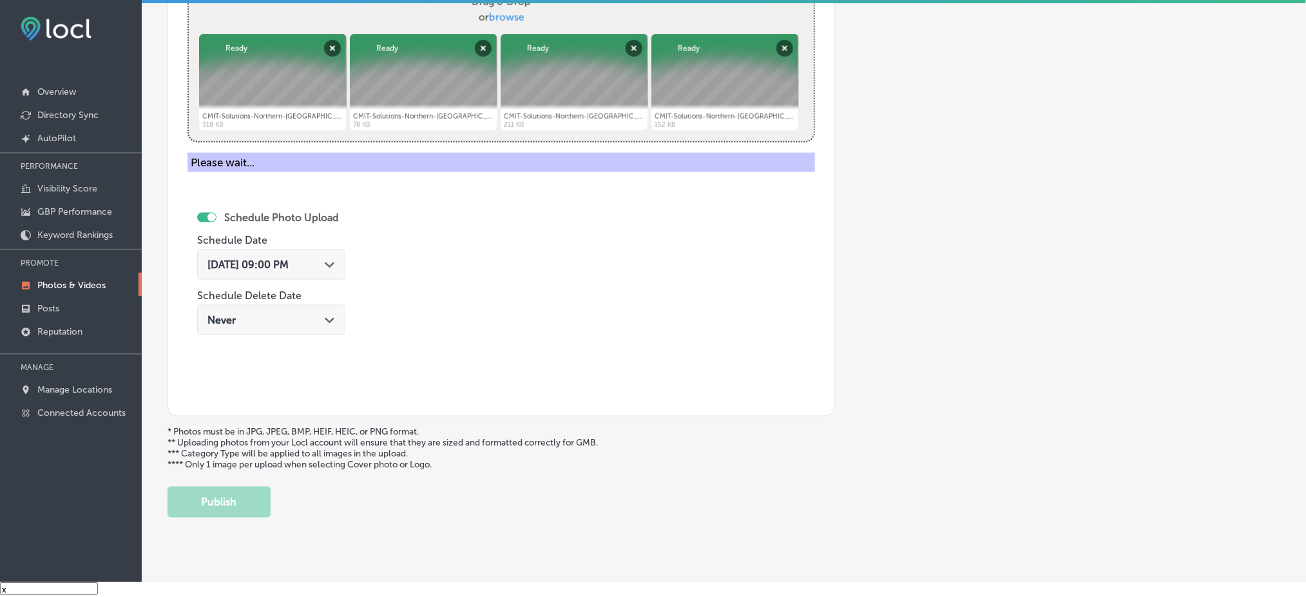
scroll to position [397, 0]
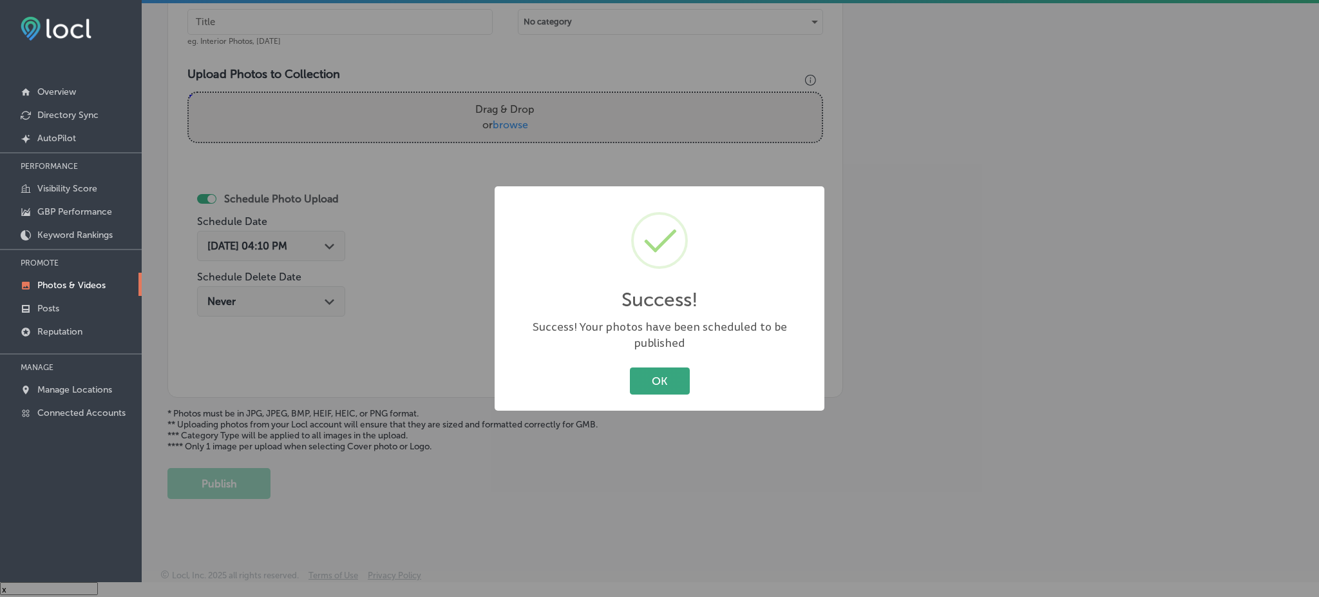
click at [654, 380] on button "OK" at bounding box center [660, 380] width 60 height 26
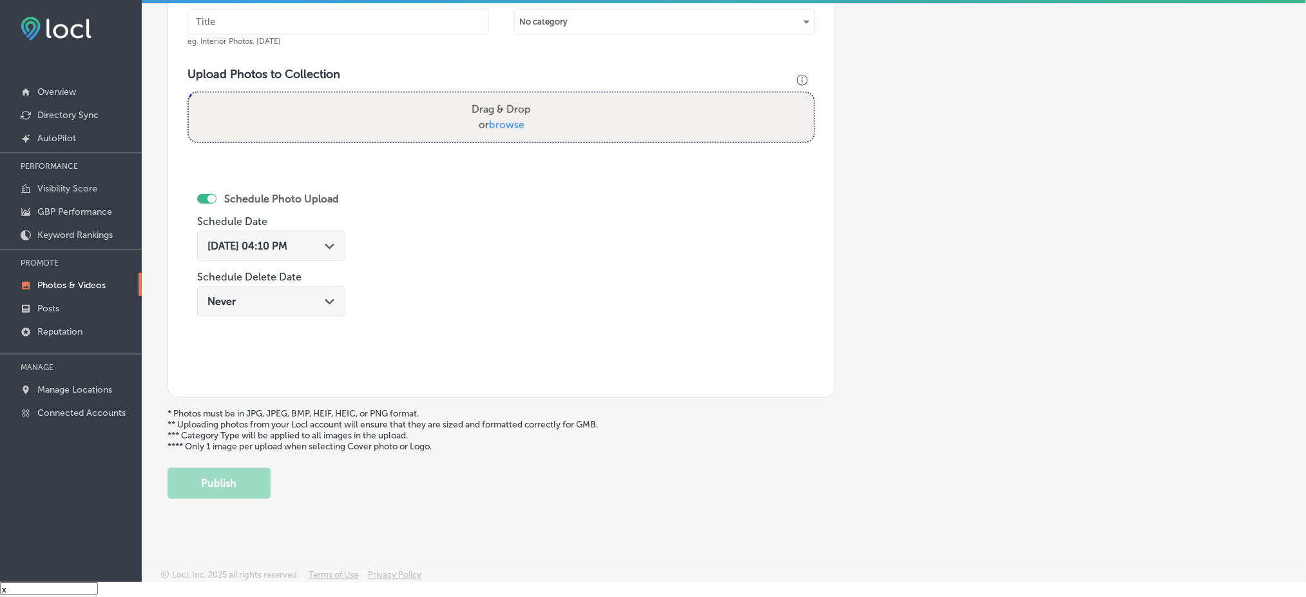
click at [372, 131] on div "Drag & Drop or browse" at bounding box center [501, 117] width 625 height 49
click at [189, 93] on input "Drag & Drop or browse" at bounding box center [501, 95] width 625 height 4
type input "C:\fakepath\CMIT-Solutions-Northern-[GEOGRAPHIC_DATA]-&-[GEOGRAPHIC_DATA]-Count…"
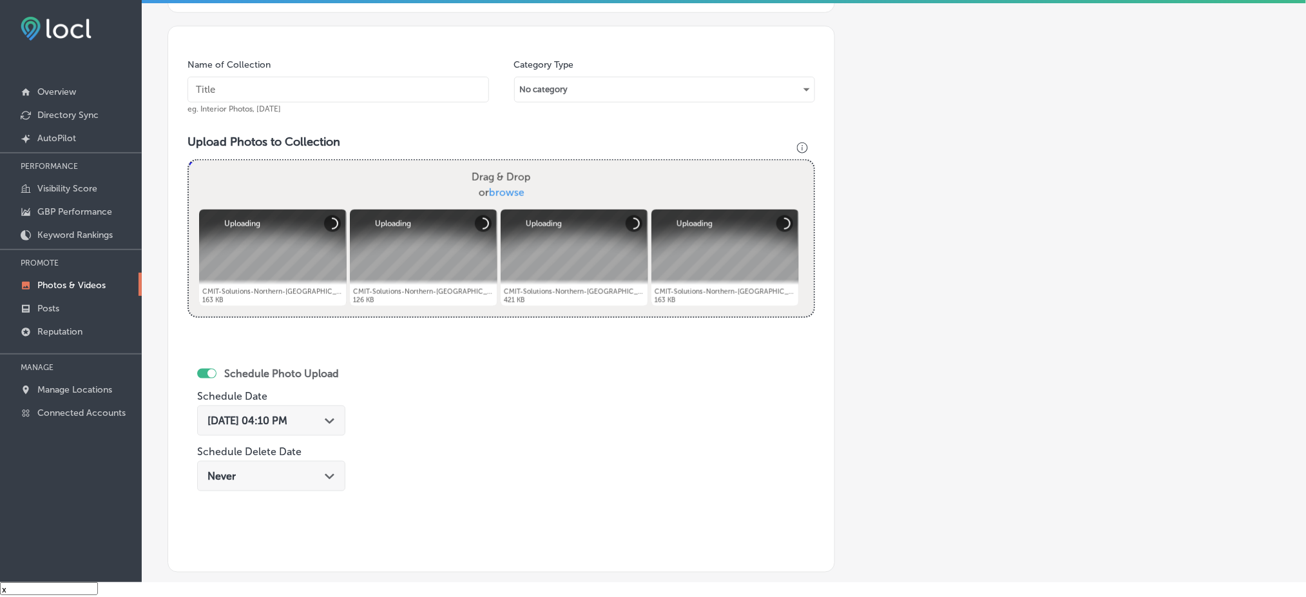
scroll to position [225, 0]
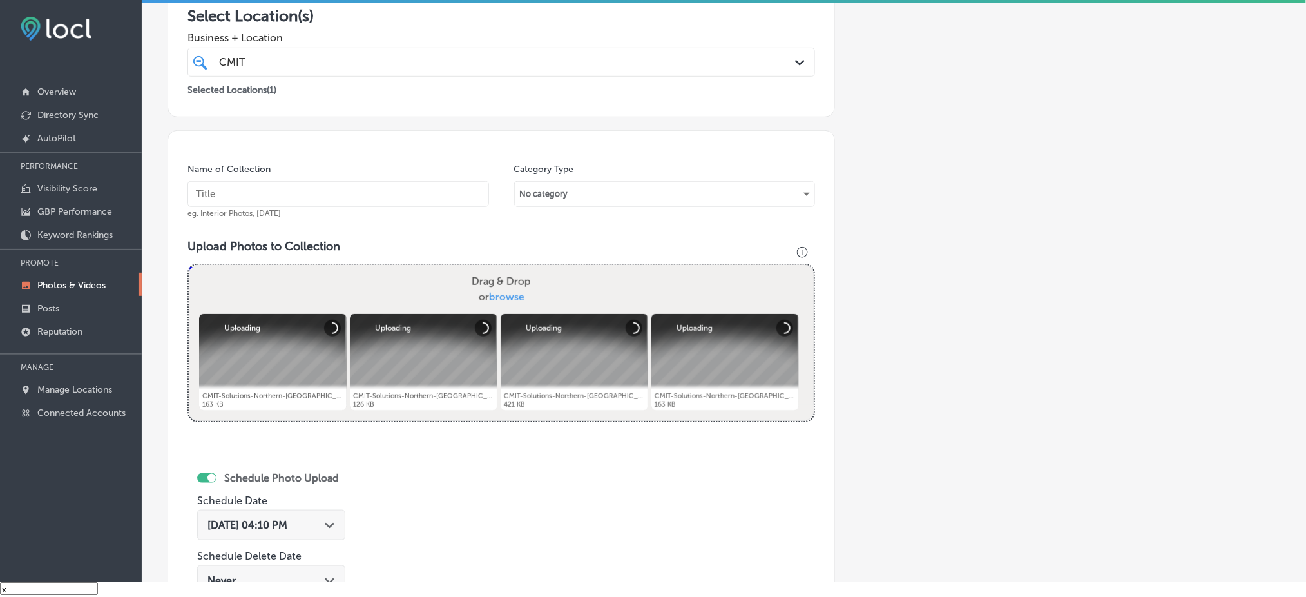
click at [347, 191] on input "text" at bounding box center [337, 194] width 301 height 26
paste input "CMIT-Solutions-Northern-[GEOGRAPHIC_DATA]-&-[GEOGRAPHIC_DATA]-Counties"
type input "CMIT-Solutions-Northern-[GEOGRAPHIC_DATA]-&-[GEOGRAPHIC_DATA]-Counties"
click at [501, 347] on div at bounding box center [575, 362] width 148 height 97
click at [267, 531] on div "[DATE] 04:10 PM Path Created with Sketch." at bounding box center [271, 525] width 148 height 30
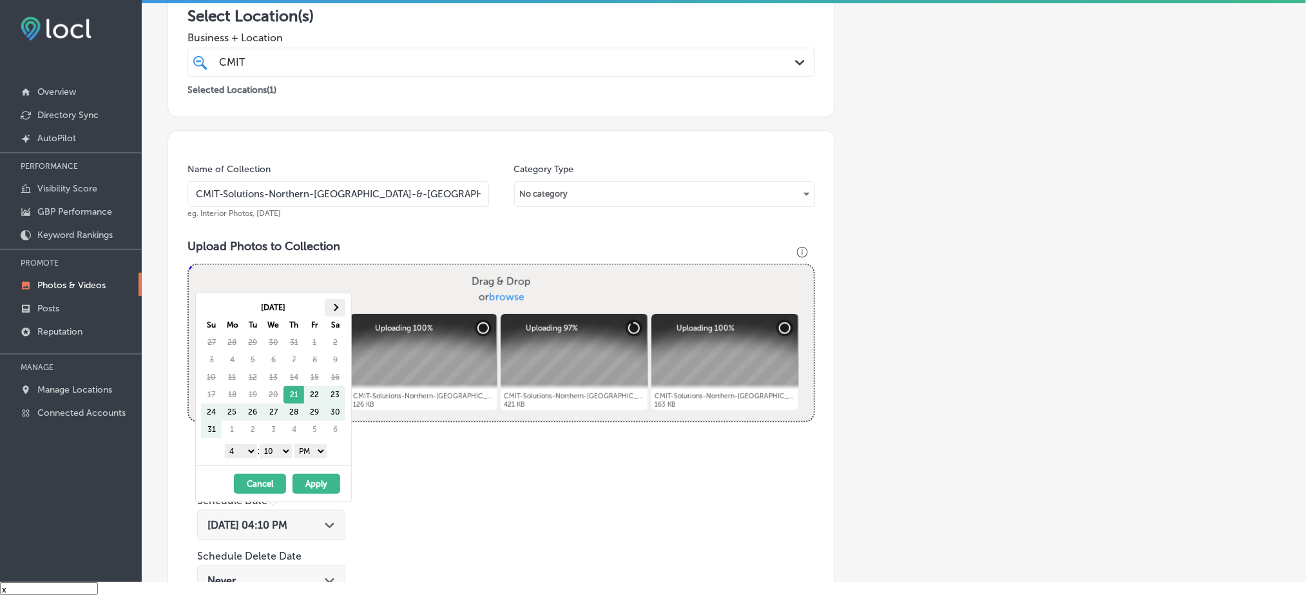
click at [336, 310] on th at bounding box center [335, 307] width 21 height 17
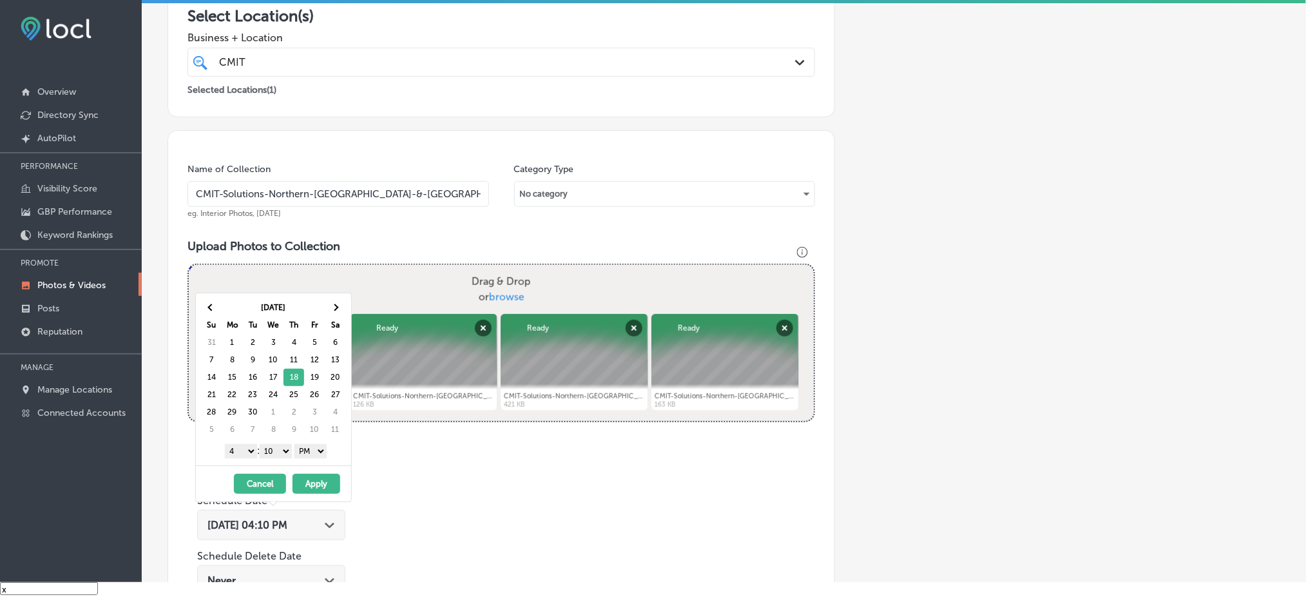
click at [283, 454] on select "00 10 20 30 40 50" at bounding box center [276, 451] width 32 height 14
drag, startPoint x: 244, startPoint y: 450, endPoint x: 256, endPoint y: 481, distance: 32.4
click at [244, 450] on select "1 2 3 4 5 6 7 8 9 10 11 12" at bounding box center [241, 451] width 32 height 14
click at [324, 477] on button "Apply" at bounding box center [316, 483] width 48 height 20
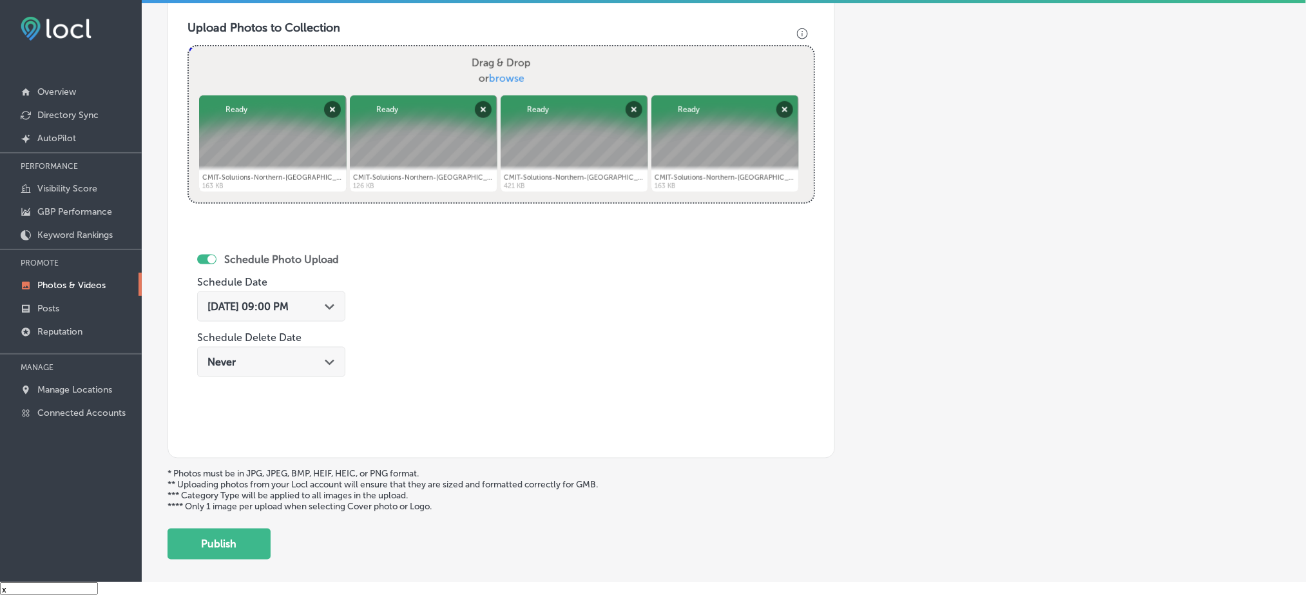
scroll to position [483, 0]
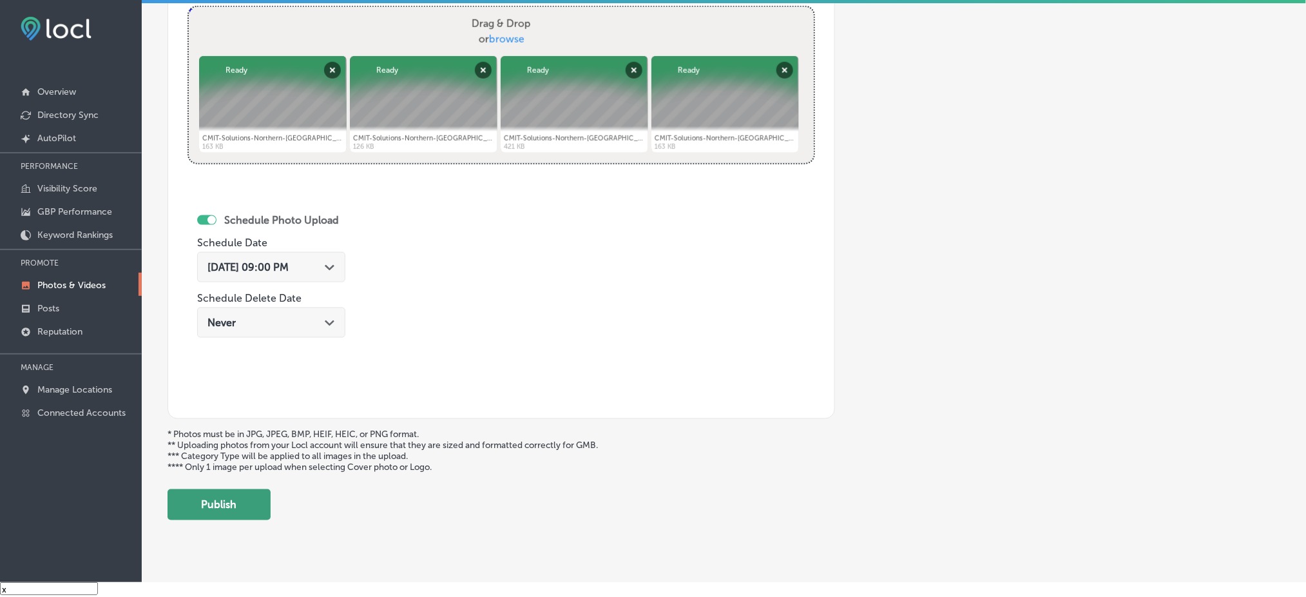
click at [233, 489] on button "Publish" at bounding box center [218, 504] width 103 height 31
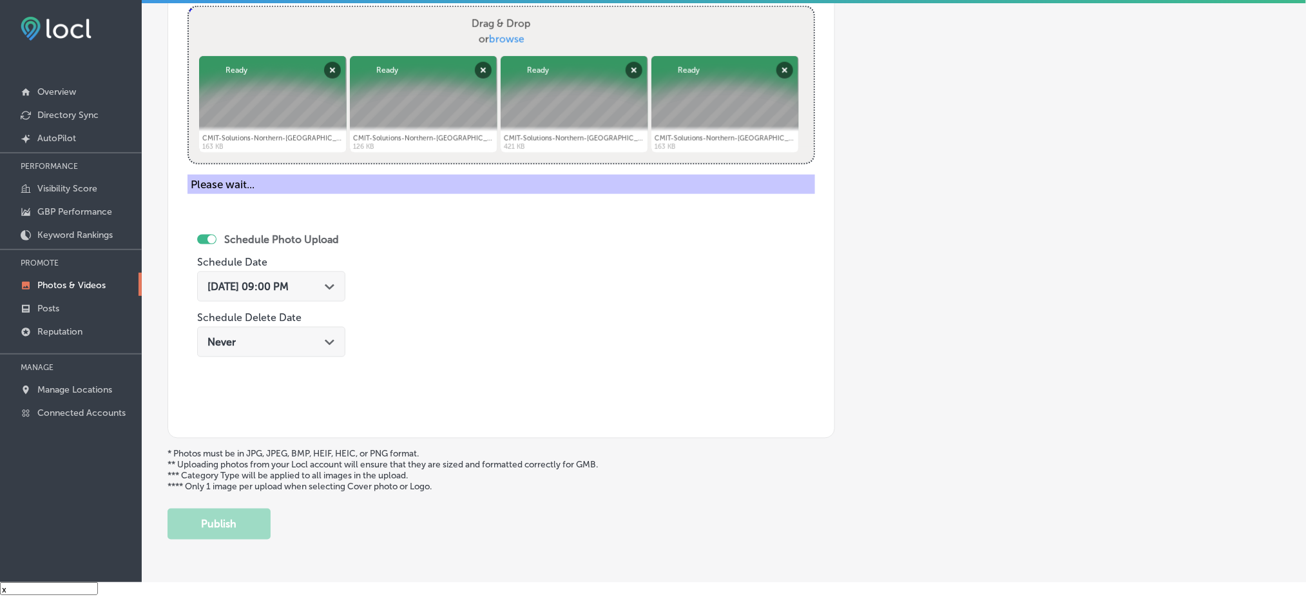
scroll to position [397, 0]
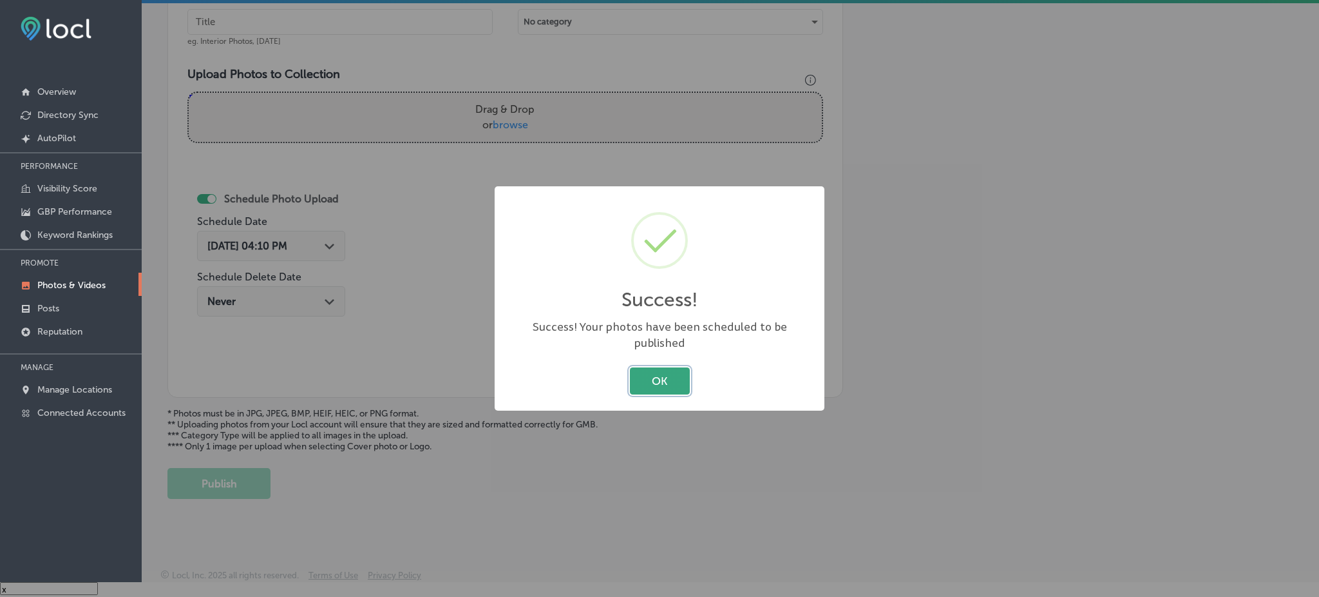
click at [676, 376] on button "OK" at bounding box center [660, 380] width 60 height 26
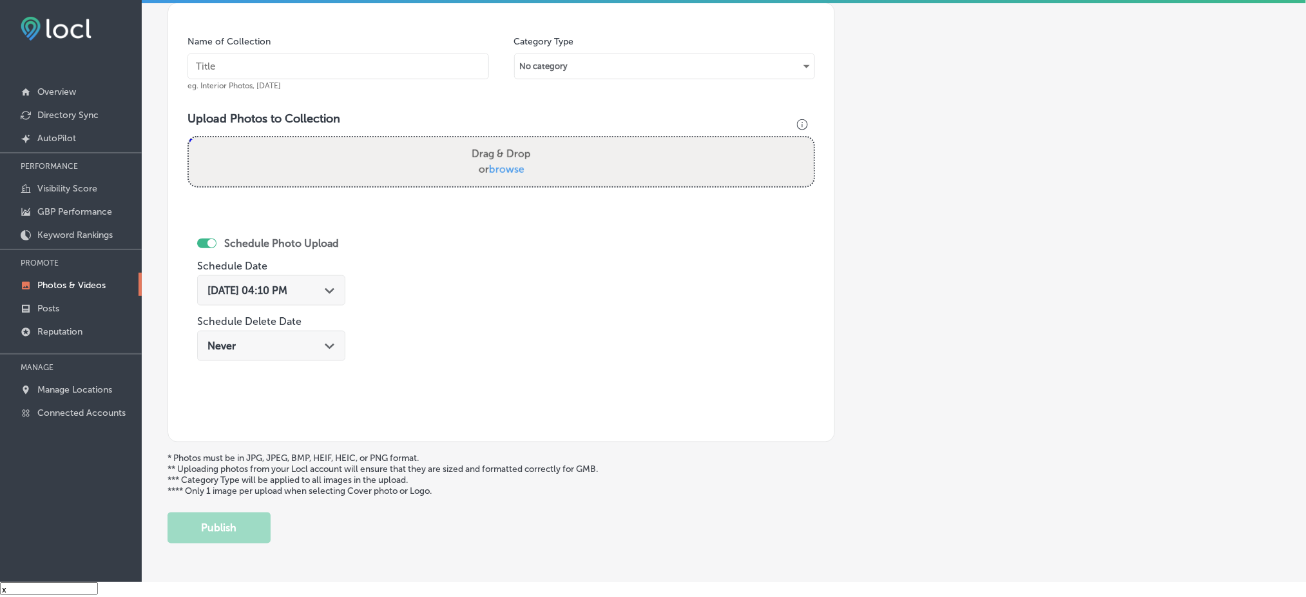
scroll to position [312, 0]
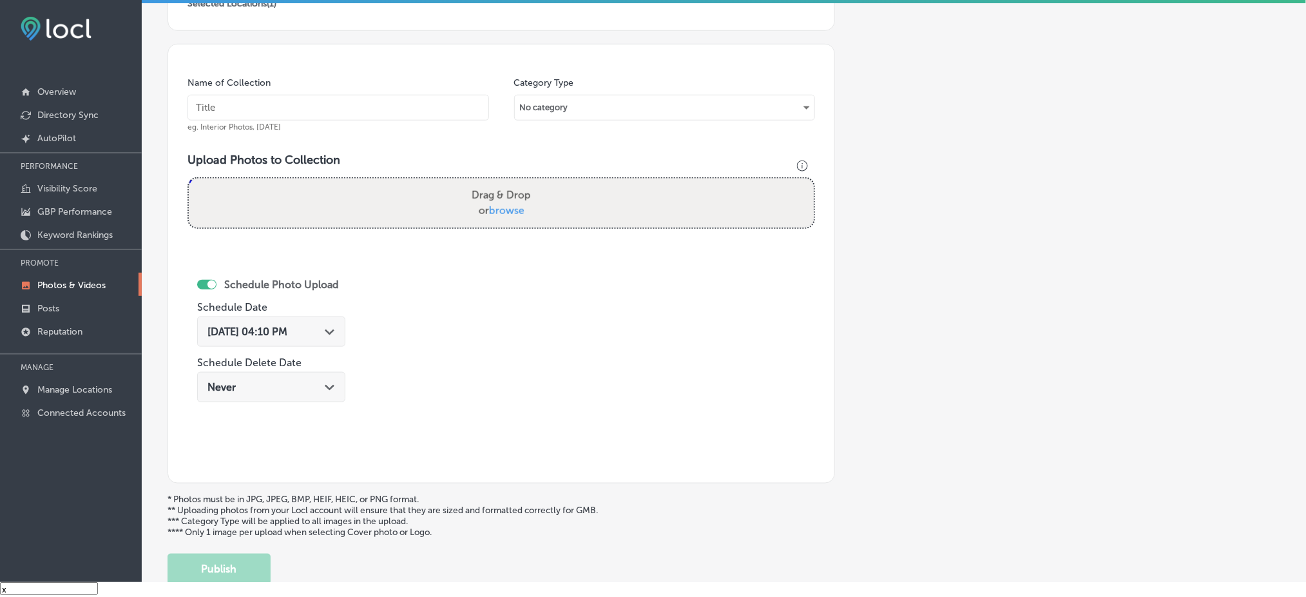
click at [315, 119] on div "Name of Collection eg. Interior Photos, [DATE]" at bounding box center [337, 104] width 301 height 55
click at [312, 100] on input "text" at bounding box center [337, 108] width 301 height 26
paste input "CMIT-Solutions-Northern-[GEOGRAPHIC_DATA]-&-[GEOGRAPHIC_DATA]-Counties"
type input "CMIT-Solutions-Northern-[GEOGRAPHIC_DATA]-&-[GEOGRAPHIC_DATA]-Counties"
click at [517, 204] on span "browse" at bounding box center [506, 210] width 35 height 12
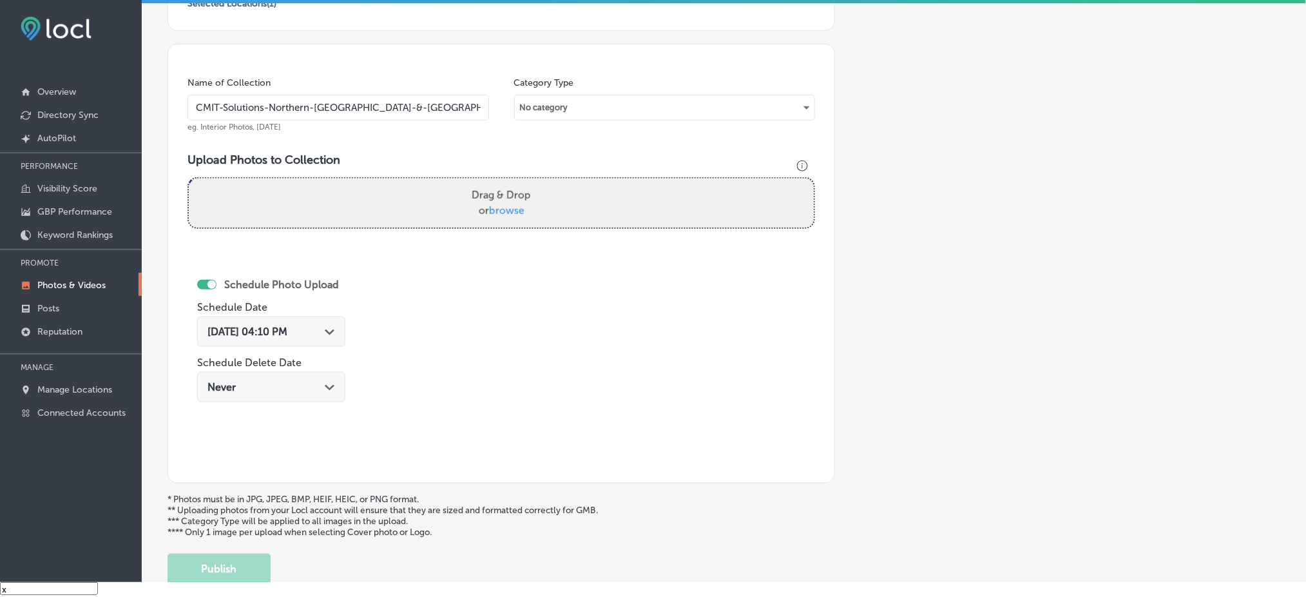
click at [517, 182] on input "Drag & Drop or browse" at bounding box center [501, 180] width 625 height 4
type input "C:\fakepath\472936607_122158658576285765_3444940814715585906_n.jpg"
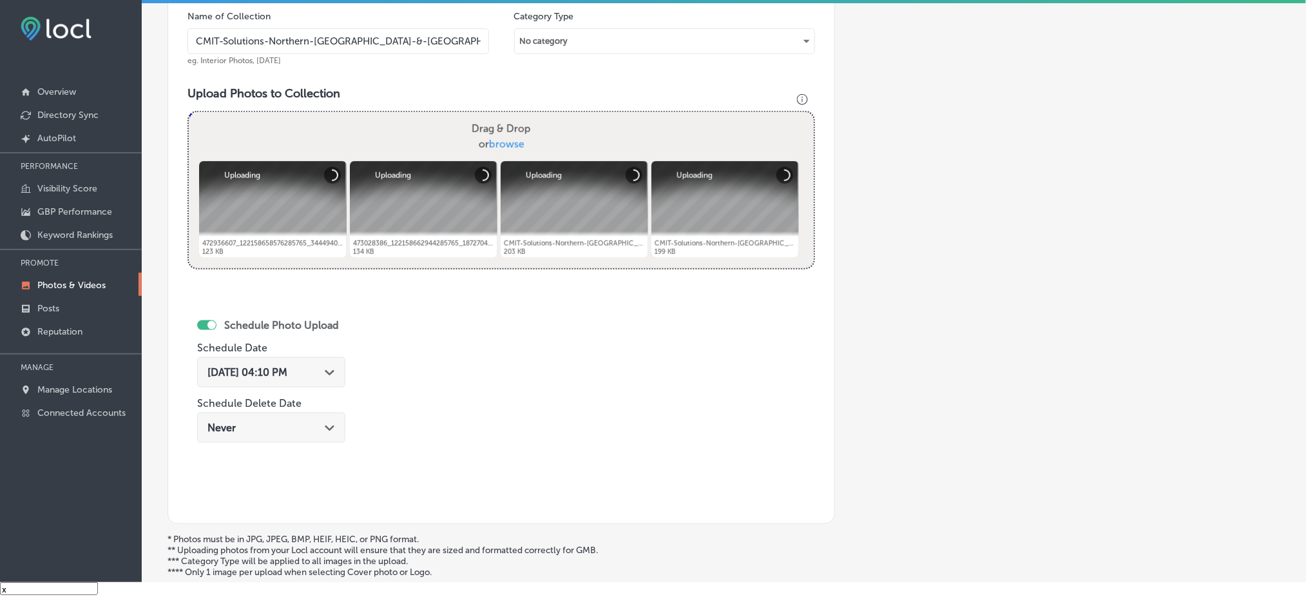
scroll to position [397, 0]
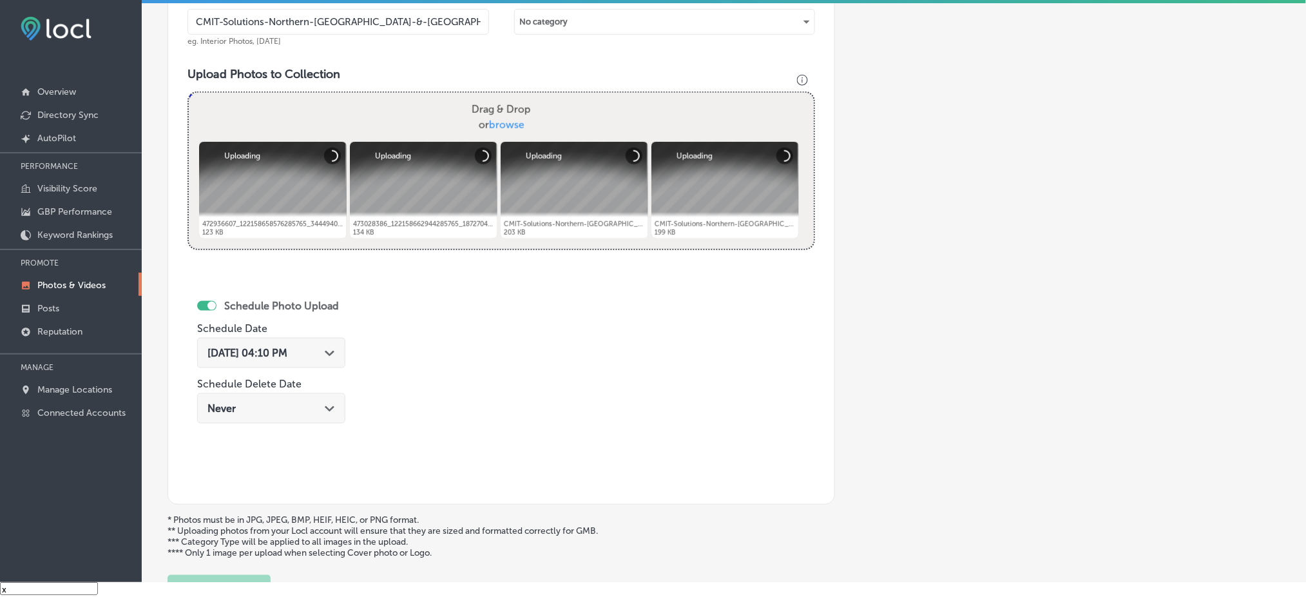
click at [279, 347] on span "[DATE] 04:10 PM" at bounding box center [247, 353] width 80 height 12
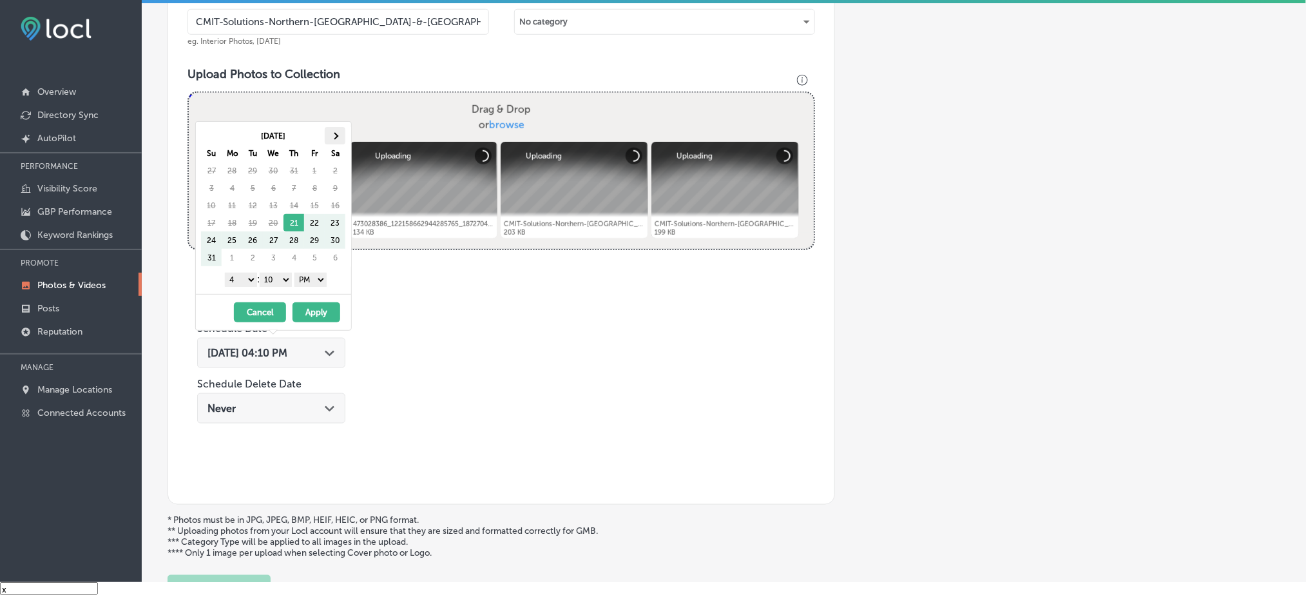
click at [329, 131] on th at bounding box center [335, 135] width 21 height 17
click at [275, 279] on select "00 10 20 30 40 50" at bounding box center [276, 279] width 32 height 14
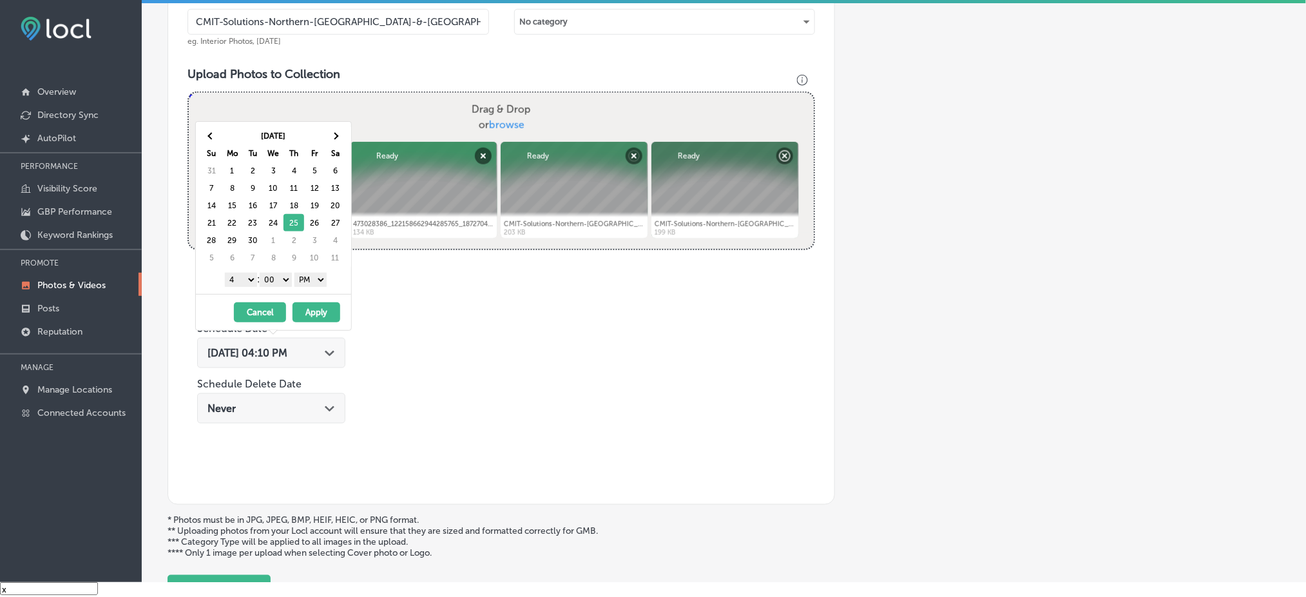
click at [240, 278] on select "1 2 3 4 5 6 7 8 9 10 11 12" at bounding box center [241, 279] width 32 height 14
click at [310, 318] on button "Apply" at bounding box center [316, 312] width 48 height 20
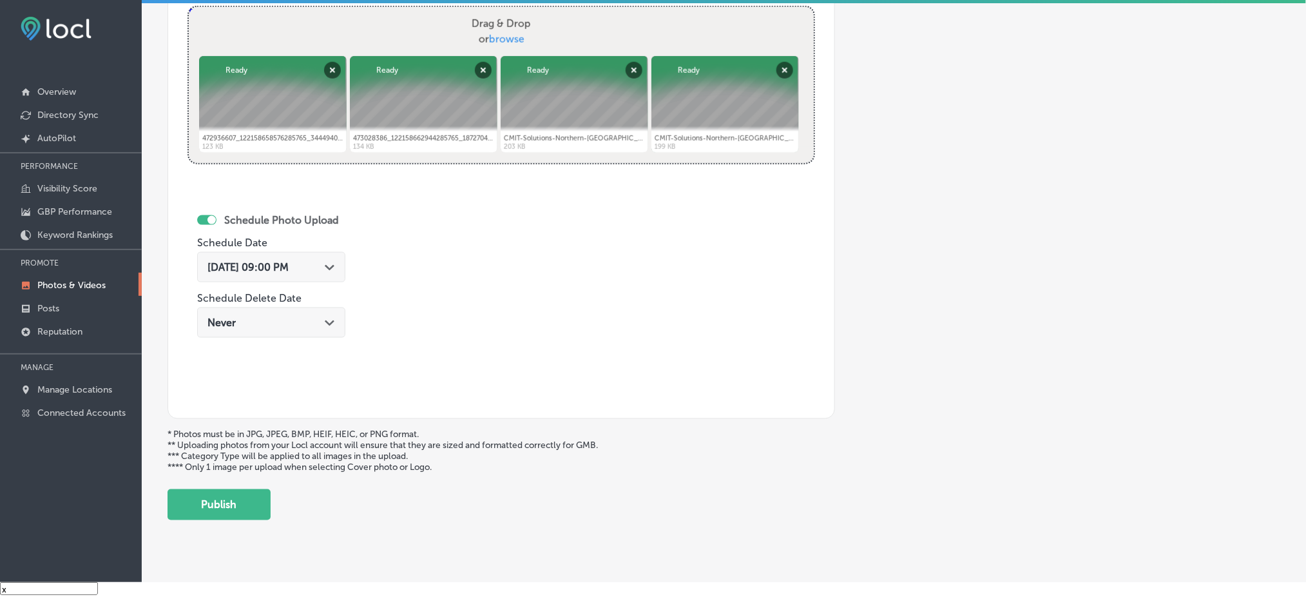
drag, startPoint x: 263, startPoint y: 495, endPoint x: 276, endPoint y: 491, distance: 13.7
click at [264, 495] on button "Publish" at bounding box center [218, 504] width 103 height 31
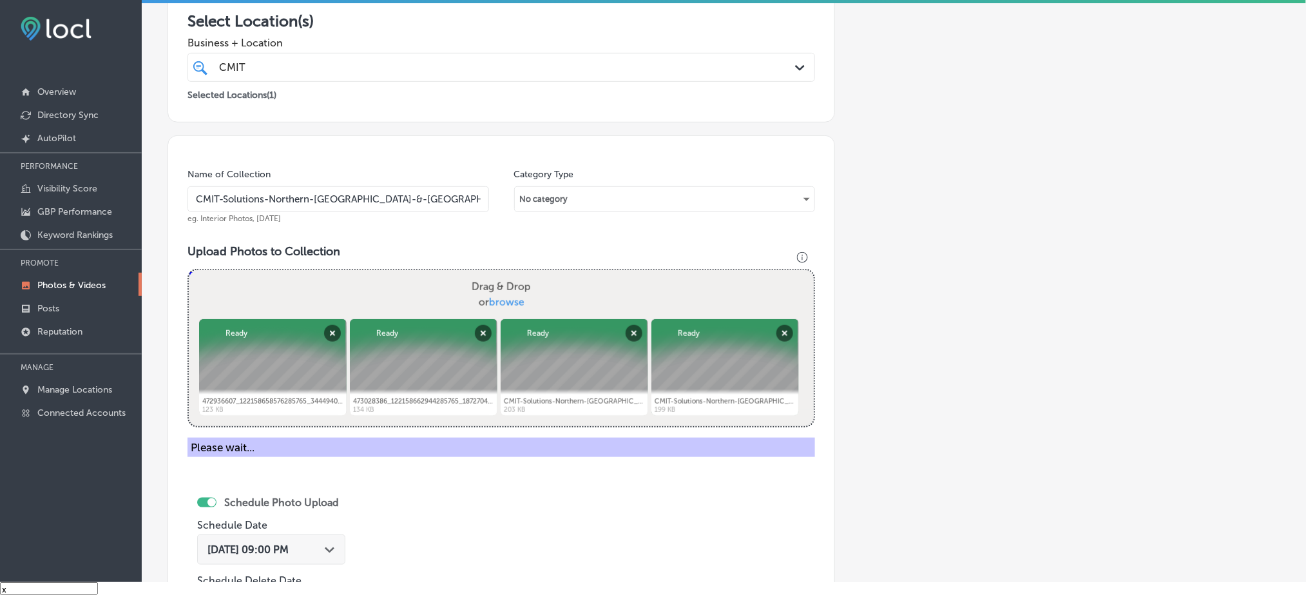
scroll to position [54, 0]
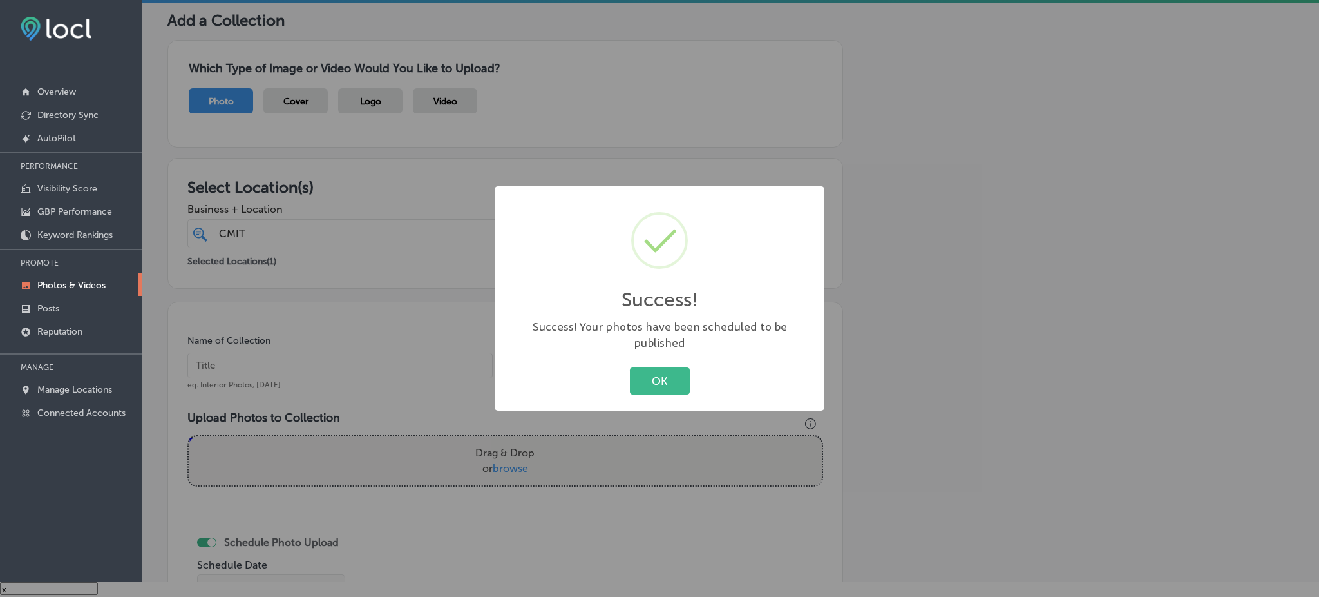
click at [662, 364] on div "OK Cancel" at bounding box center [660, 380] width 304 height 33
click at [660, 375] on button "OK" at bounding box center [660, 380] width 60 height 26
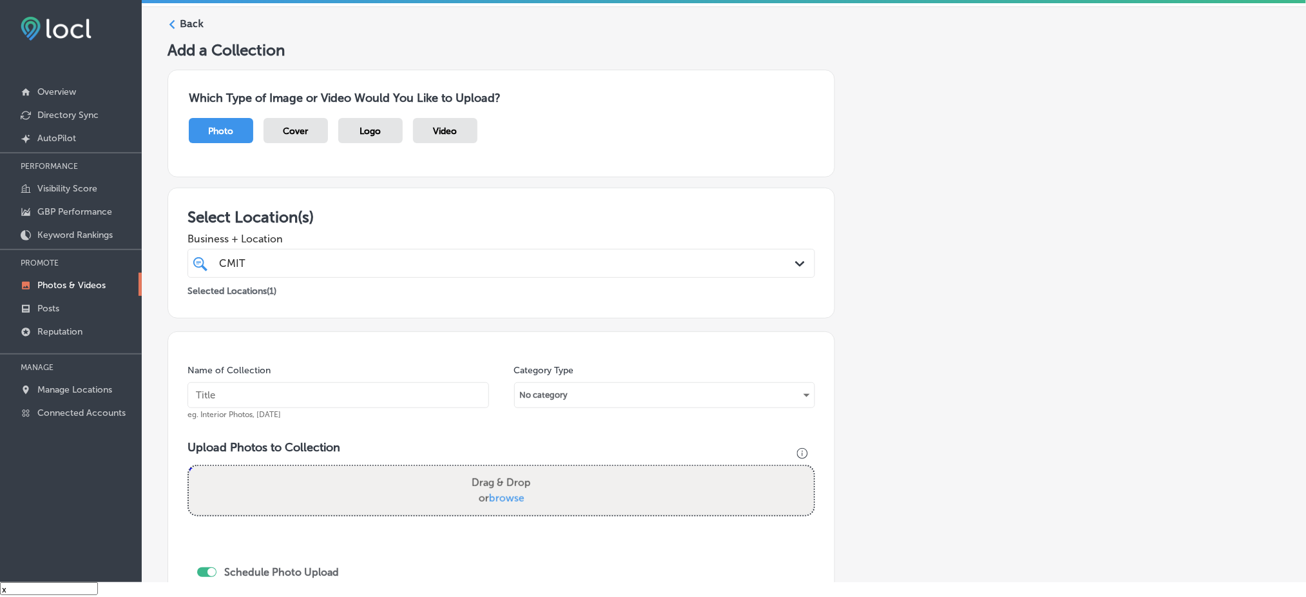
scroll to position [0, 0]
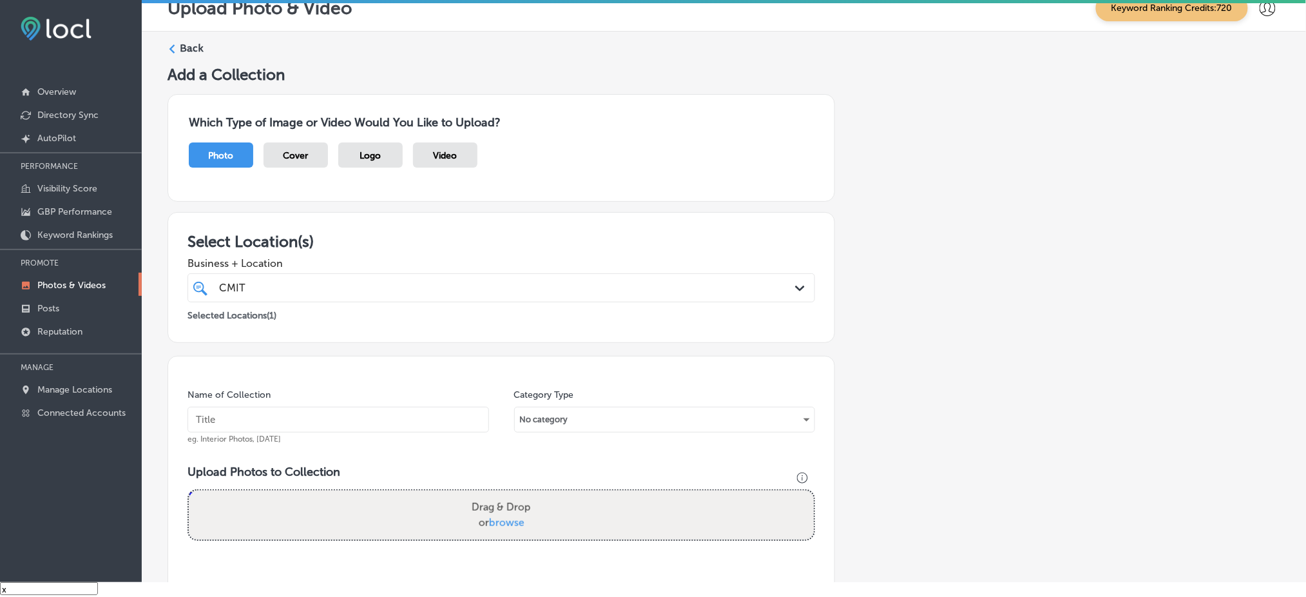
click at [187, 43] on label "Back" at bounding box center [192, 48] width 24 height 14
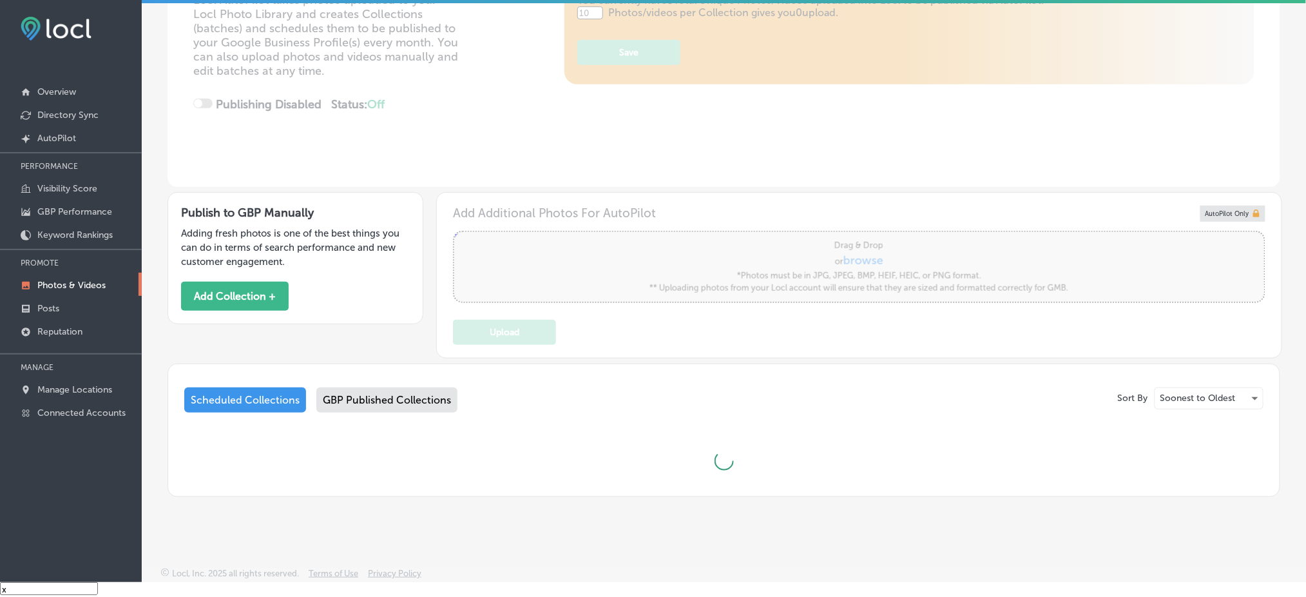
type input "5"
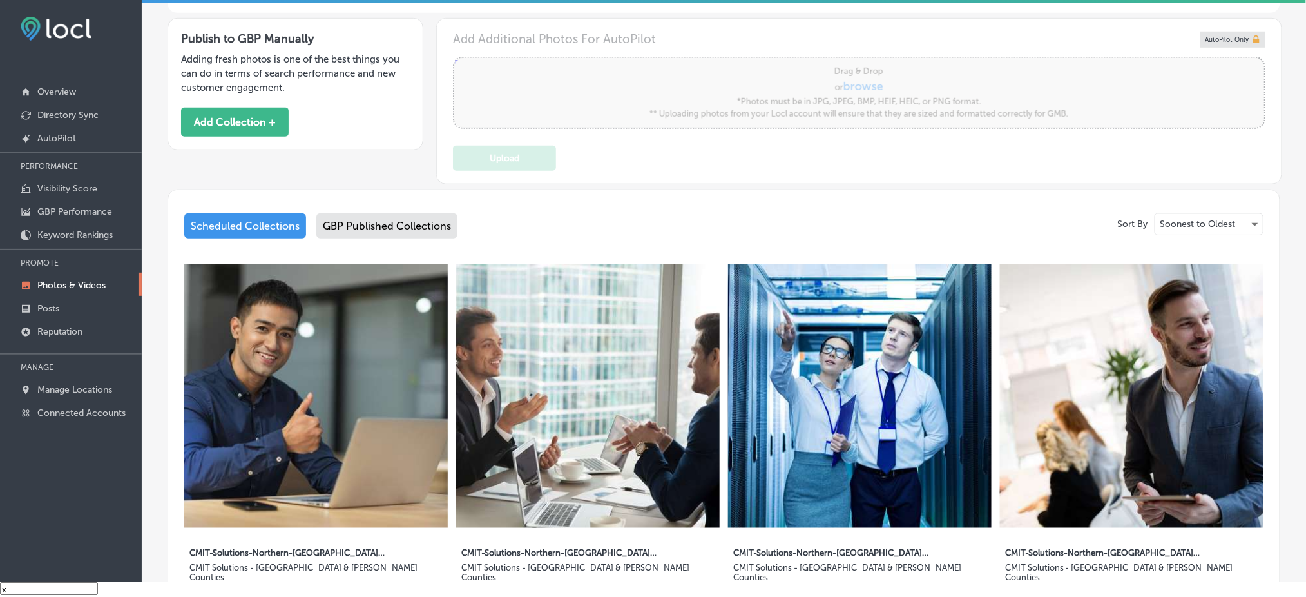
scroll to position [86, 0]
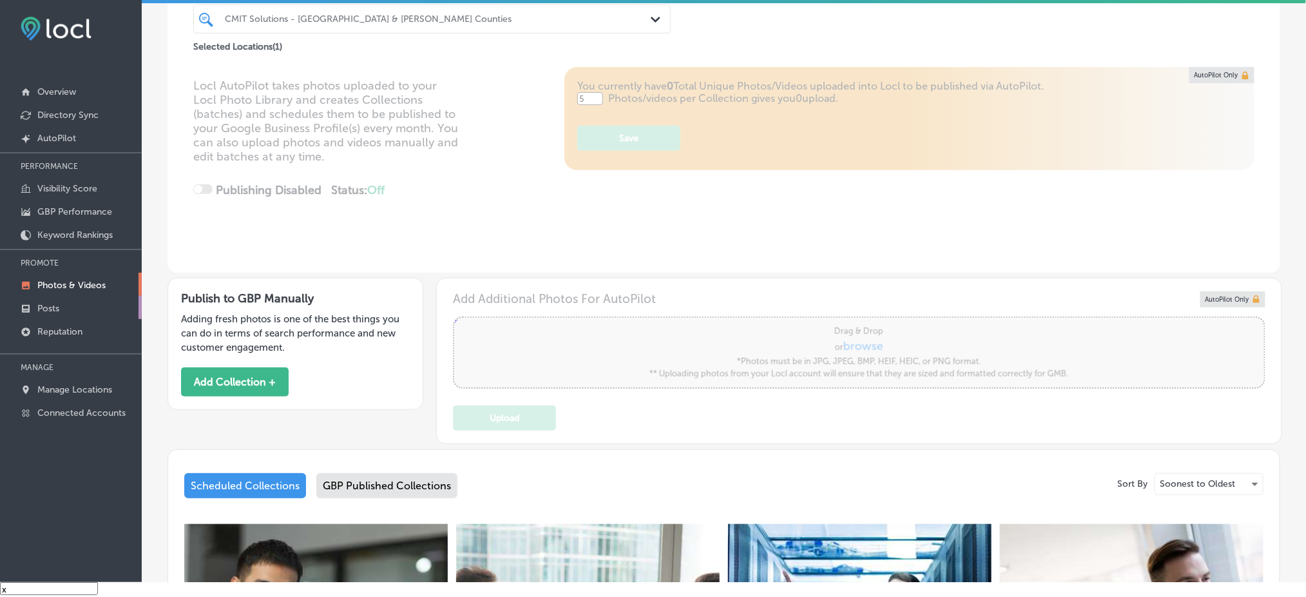
click at [97, 303] on link "Posts" at bounding box center [71, 307] width 142 height 23
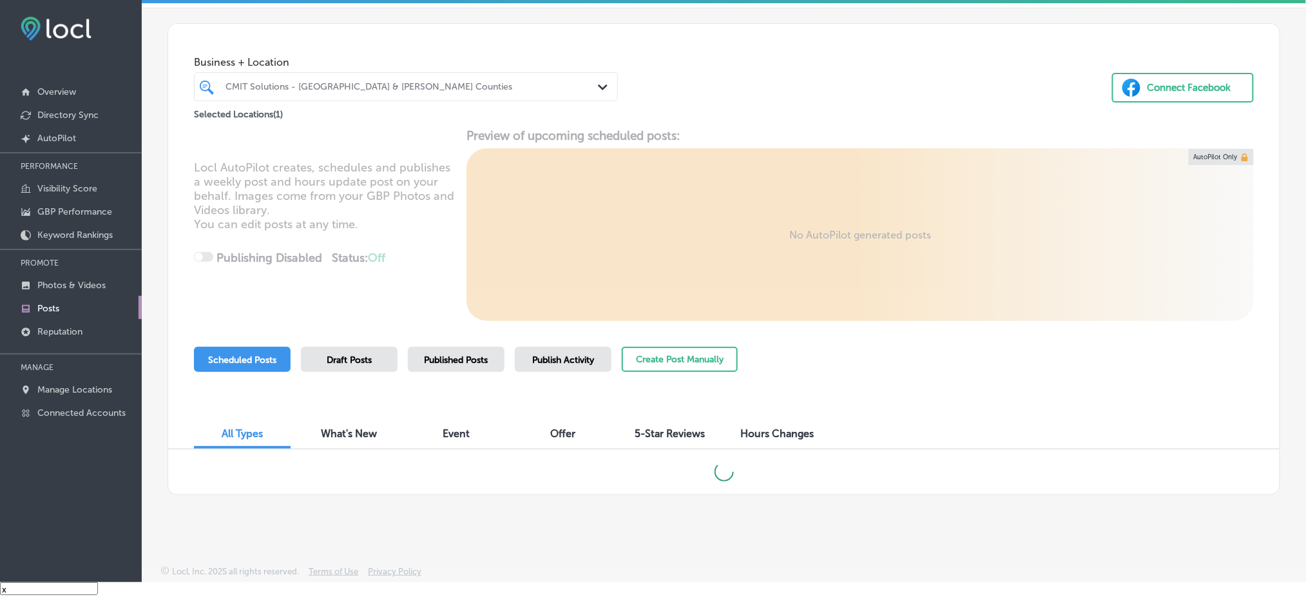
scroll to position [19, 0]
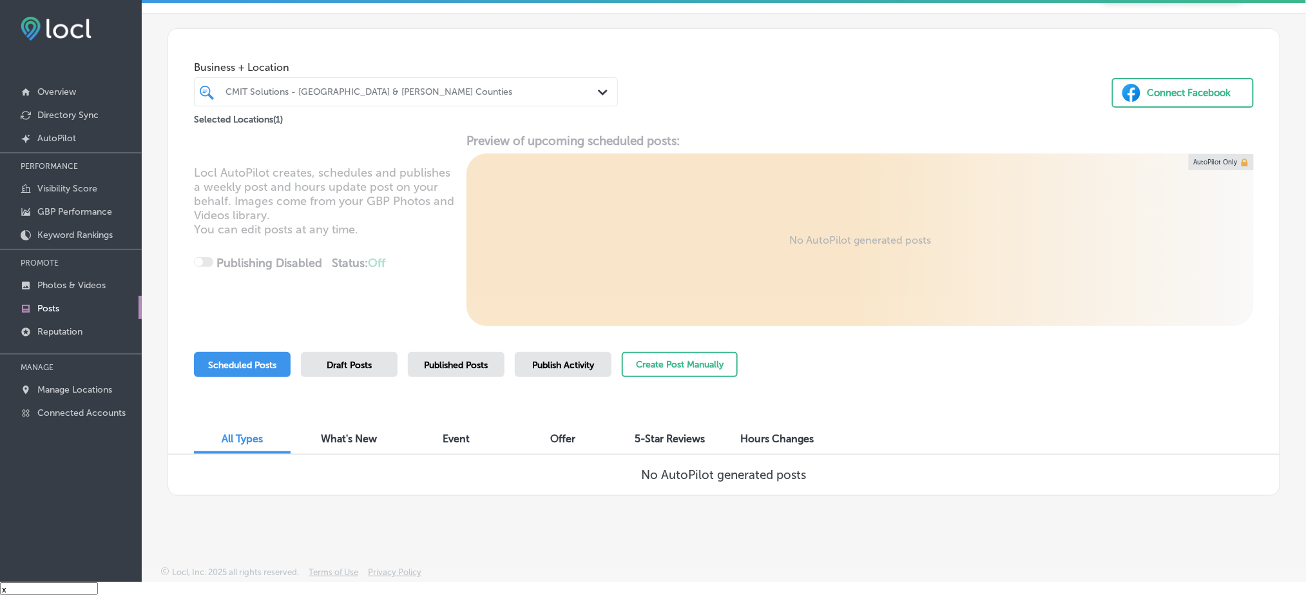
click at [362, 91] on div "CMIT Solutions - [GEOGRAPHIC_DATA] & [PERSON_NAME] Counties" at bounding box center [412, 91] width 374 height 11
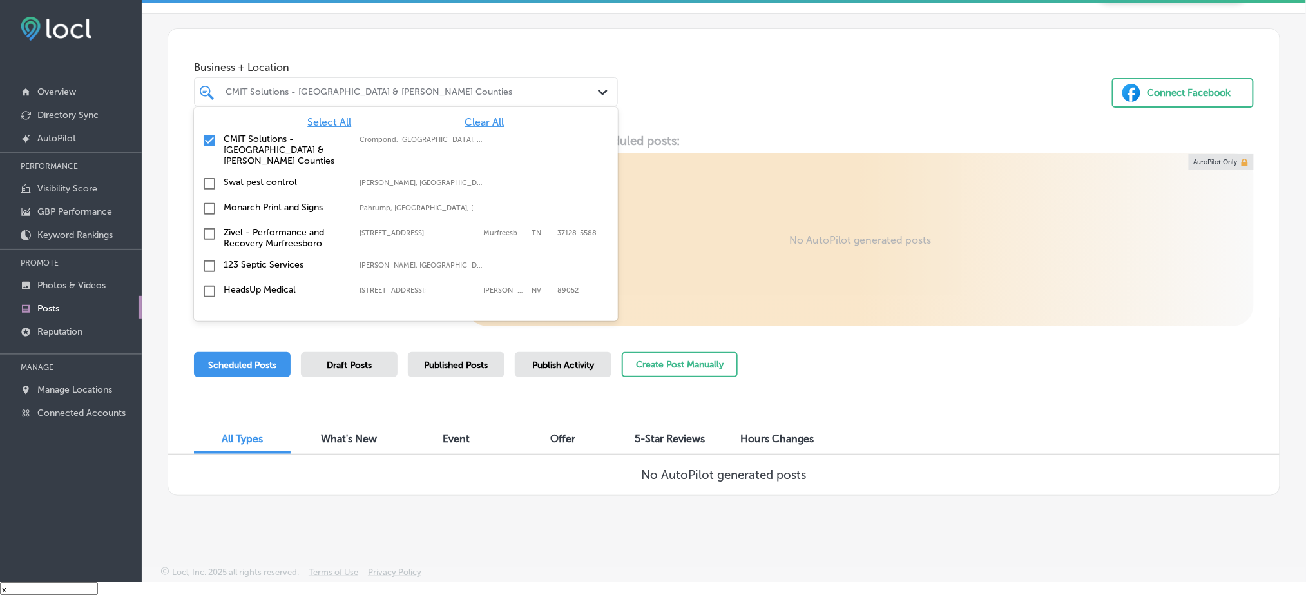
click at [668, 104] on div "Business + Location option focused, 2 of 148. 148 results available. Use Up and…" at bounding box center [723, 78] width 1111 height 98
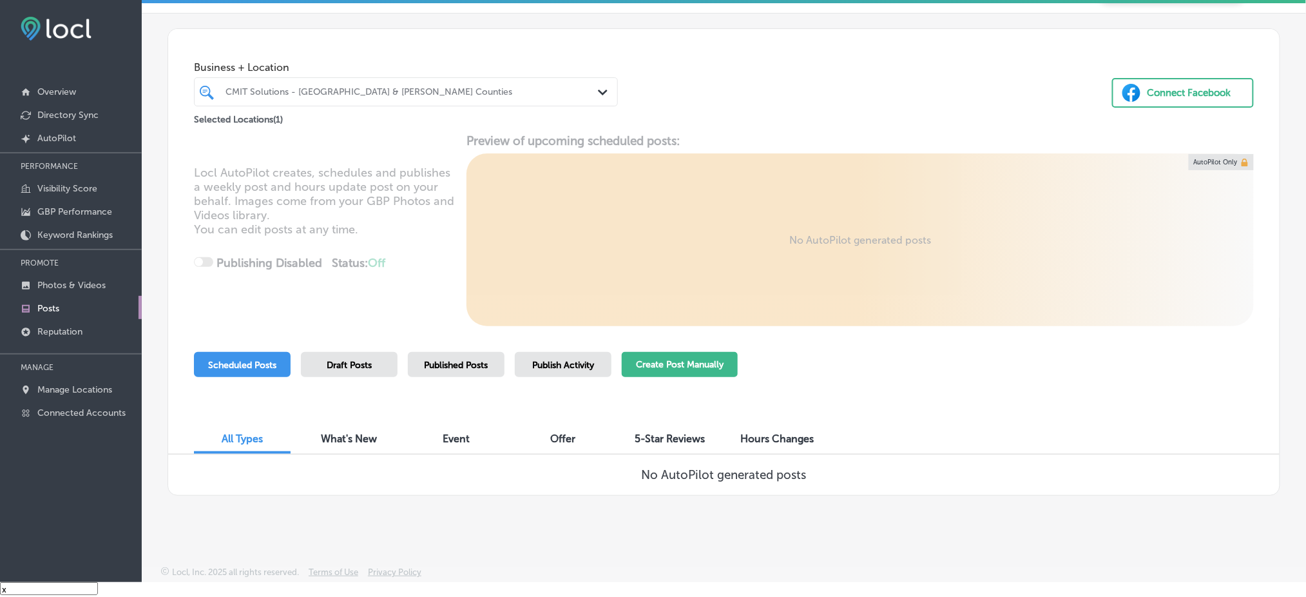
click at [676, 354] on button "Create Post Manually" at bounding box center [680, 364] width 116 height 25
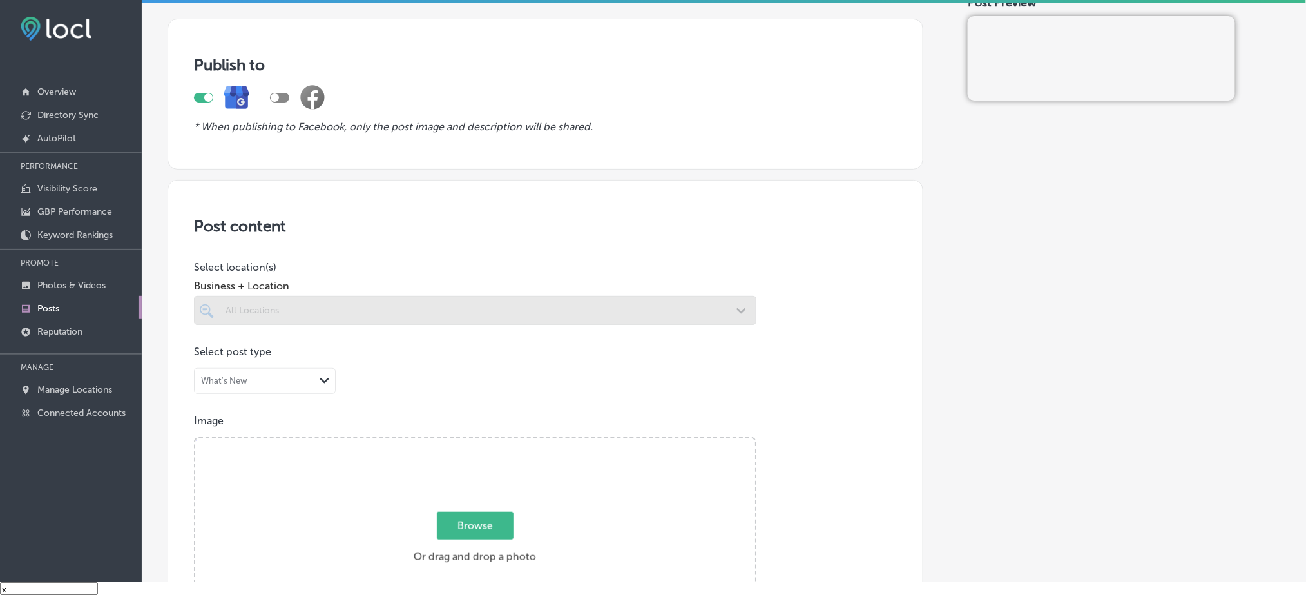
scroll to position [171, 0]
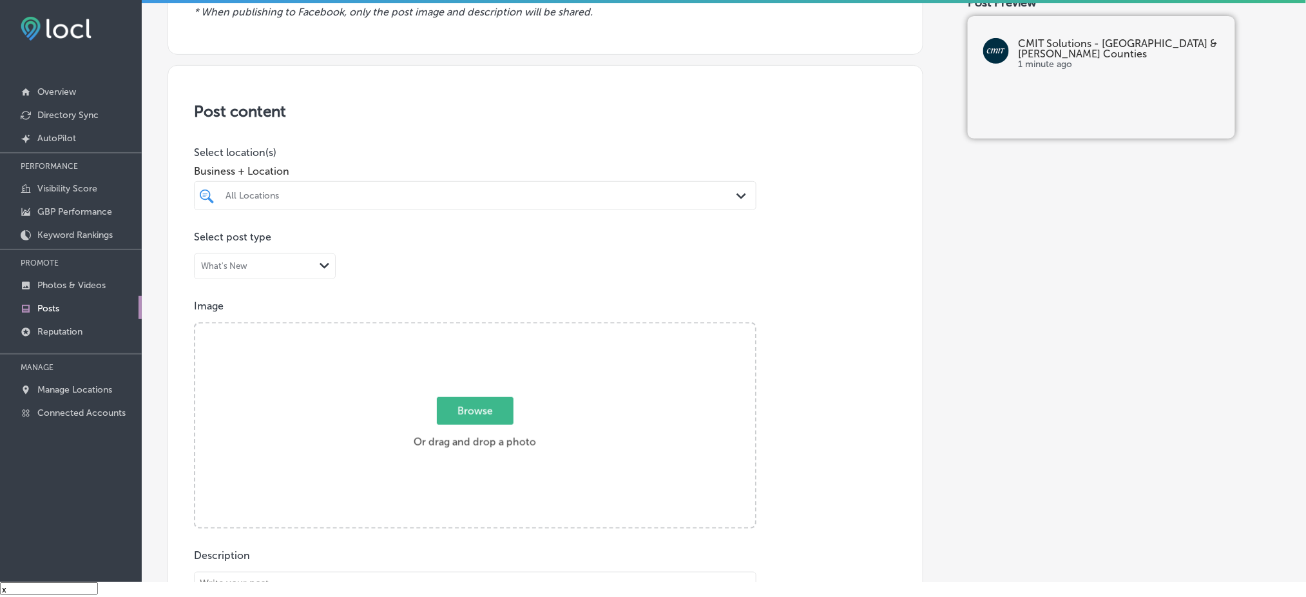
click at [328, 191] on div "All Locations" at bounding box center [481, 195] width 512 height 11
click at [333, 268] on div at bounding box center [475, 277] width 562 height 21
click at [330, 234] on div "CMIT Solutions - [GEOGRAPHIC_DATA] & [PERSON_NAME][GEOGRAPHIC_DATA] [GEOGRAPHIC…" at bounding box center [475, 247] width 552 height 27
type input "CMIT"
click at [366, 128] on div "Post content Select location(s) Business + Location option focused, 2 of 148. 2…" at bounding box center [545, 473] width 756 height 816
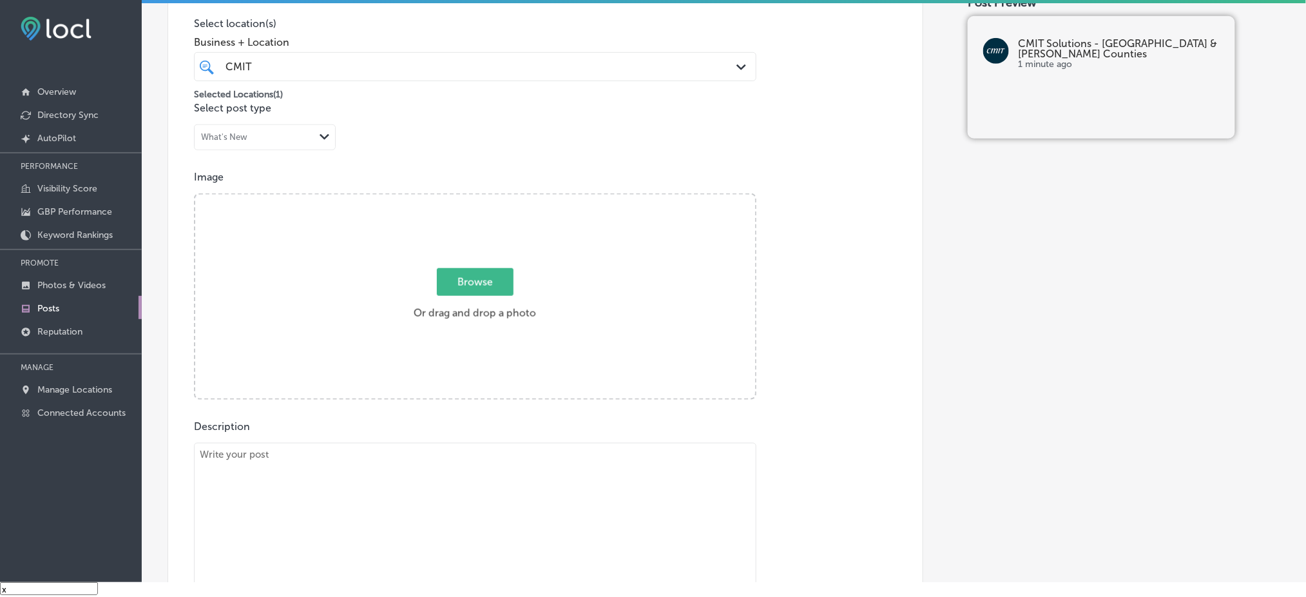
scroll to position [343, 0]
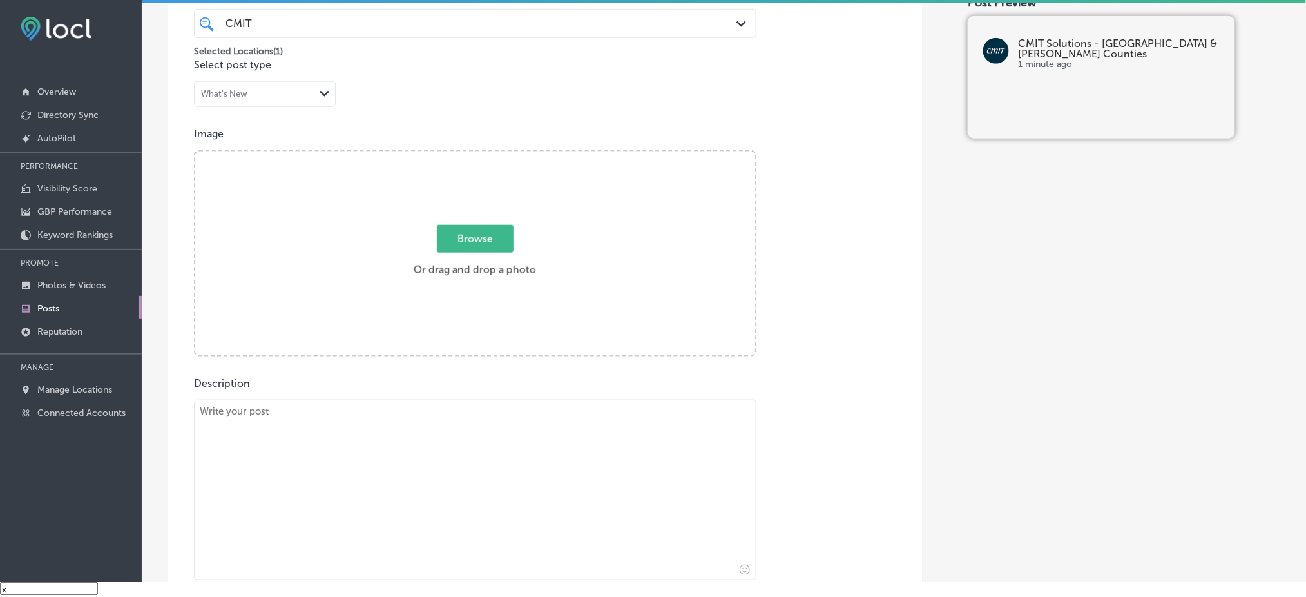
click at [376, 410] on textarea at bounding box center [475, 489] width 562 height 180
paste textarea "Is your business in need of reliable managed IT services? At CMIT Solutions, we…"
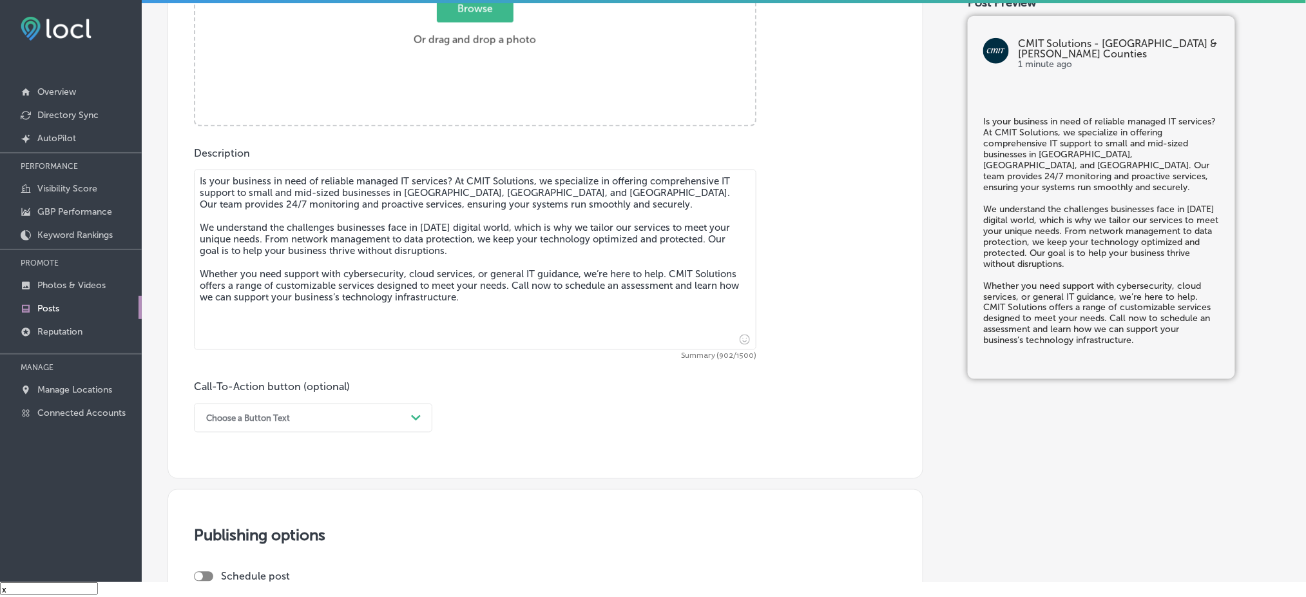
scroll to position [601, 0]
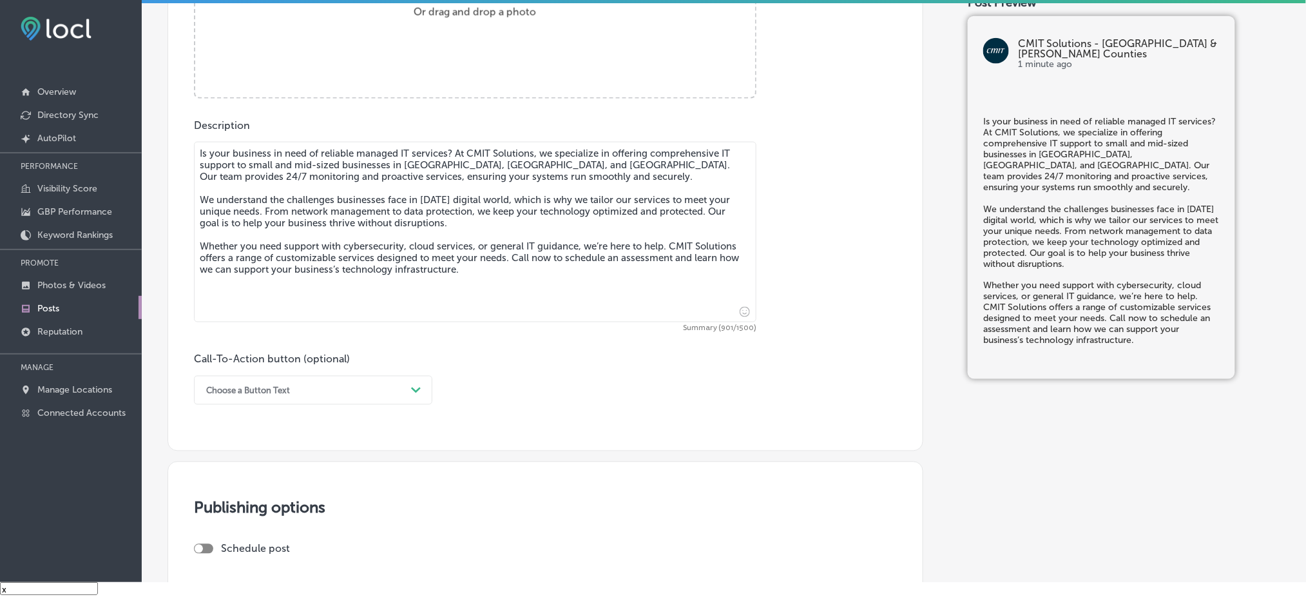
type textarea "Is your business in need of reliable managed IT services? At CMIT Solutions, we…"
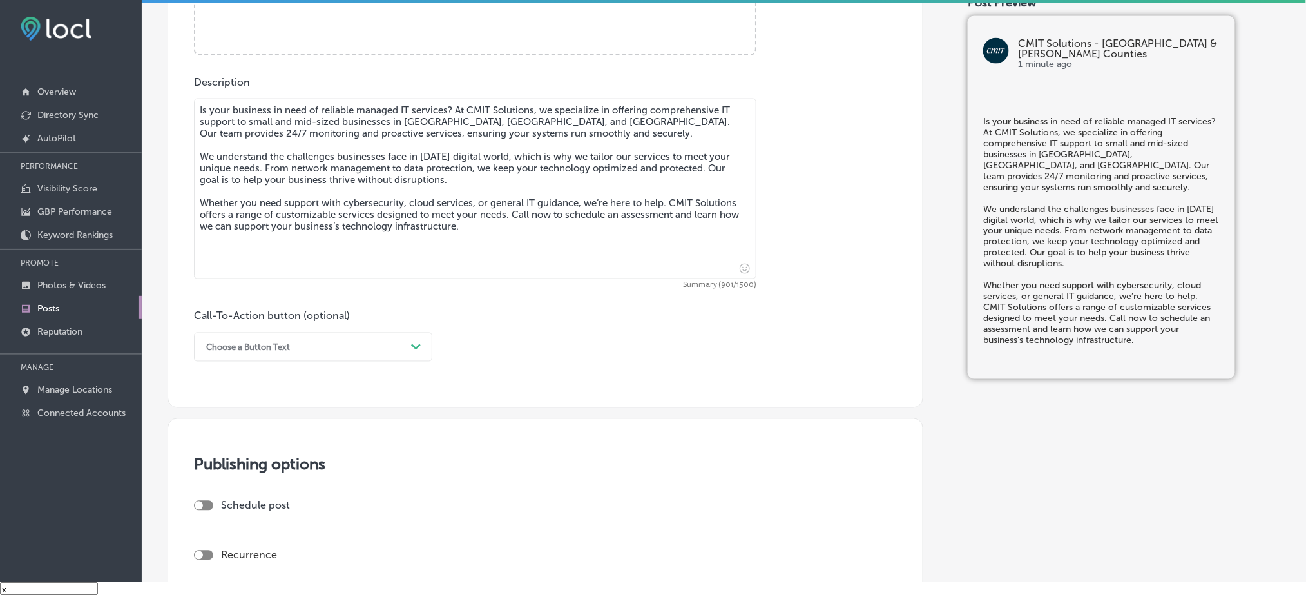
scroll to position [687, 0]
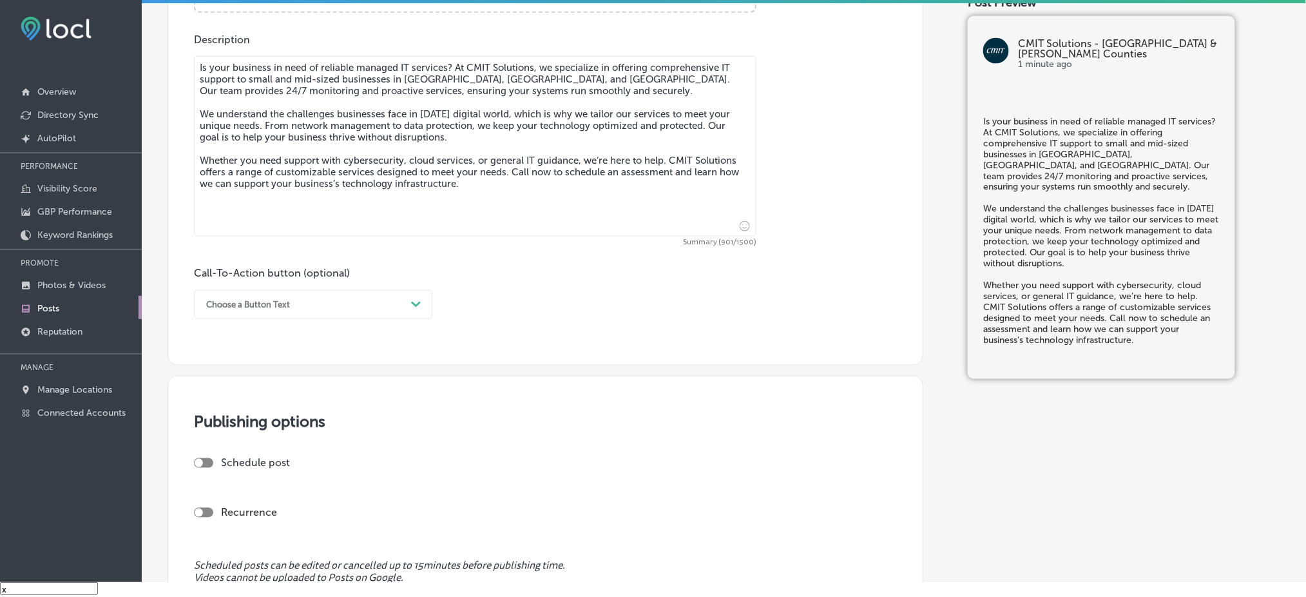
click at [242, 302] on div "Choose a Button Text" at bounding box center [248, 305] width 84 height 10
click at [237, 296] on div "Choose a Button Text" at bounding box center [303, 304] width 206 height 20
click at [247, 464] on div "Call Now" at bounding box center [313, 468] width 238 height 23
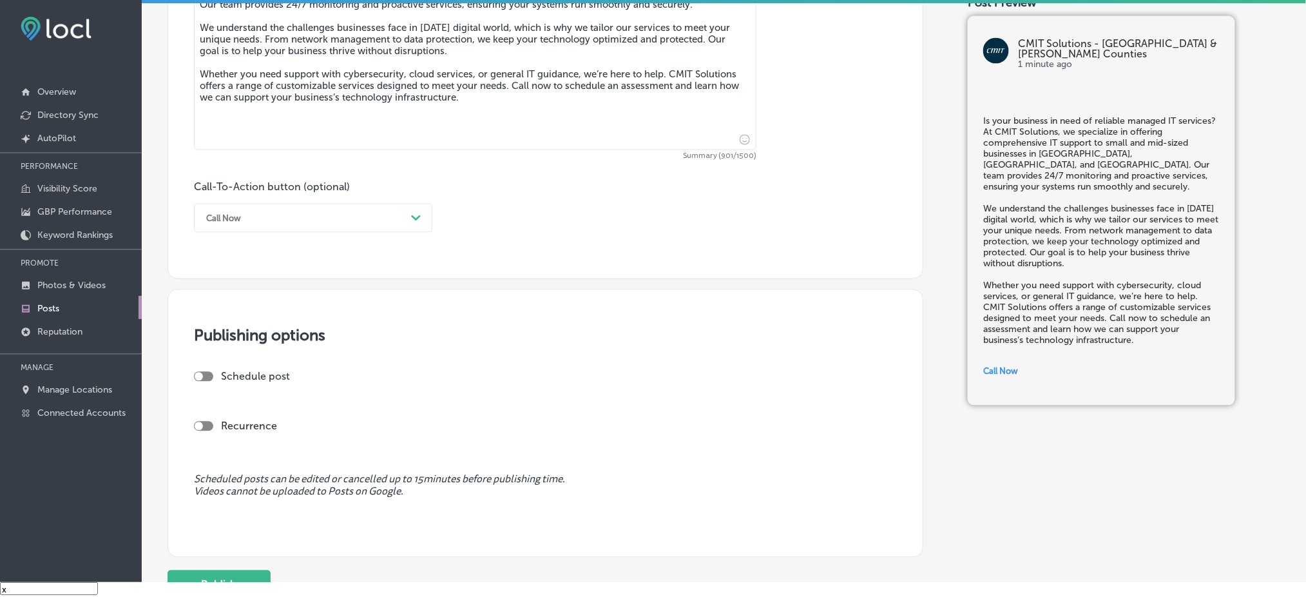
click at [210, 375] on div at bounding box center [203, 377] width 19 height 10
checkbox input "true"
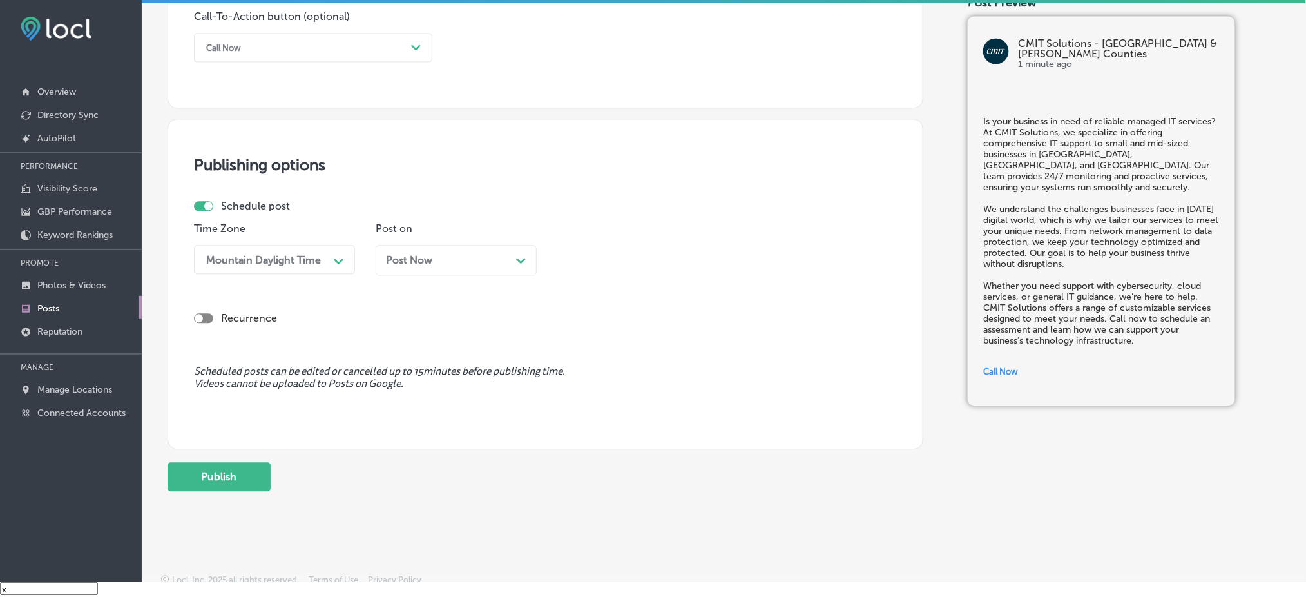
scroll to position [944, 0]
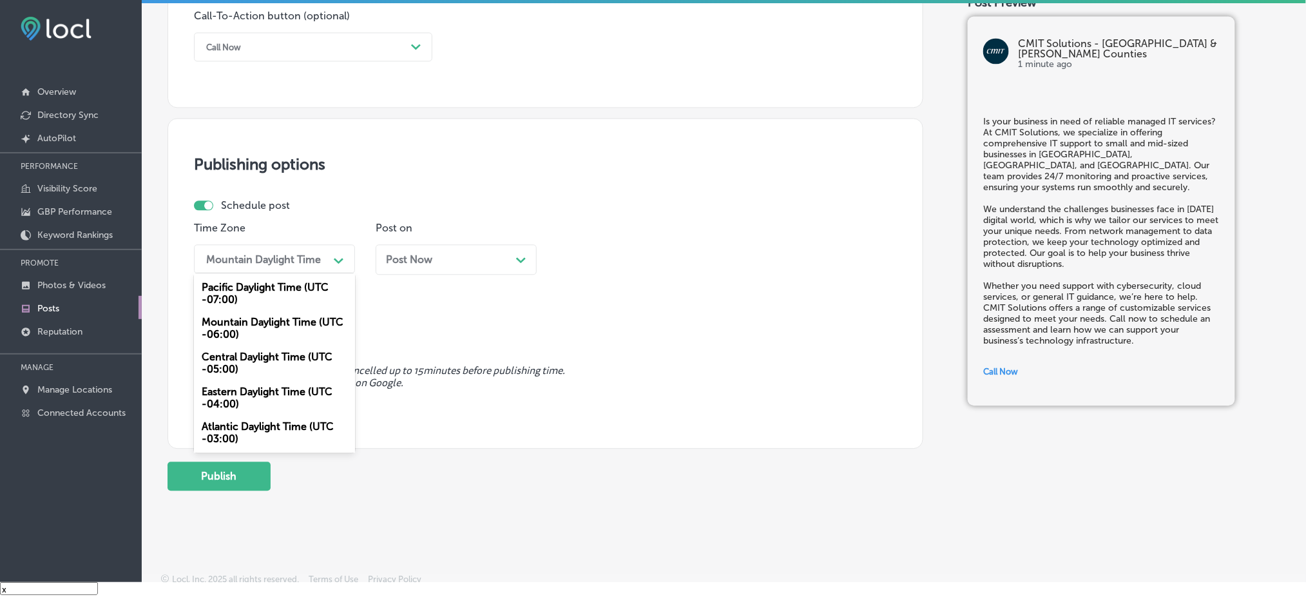
click at [306, 253] on div "Mountain Daylight Time" at bounding box center [263, 259] width 115 height 12
click at [296, 332] on div "Mountain Daylight Time (UTC -06:00)" at bounding box center [274, 327] width 161 height 35
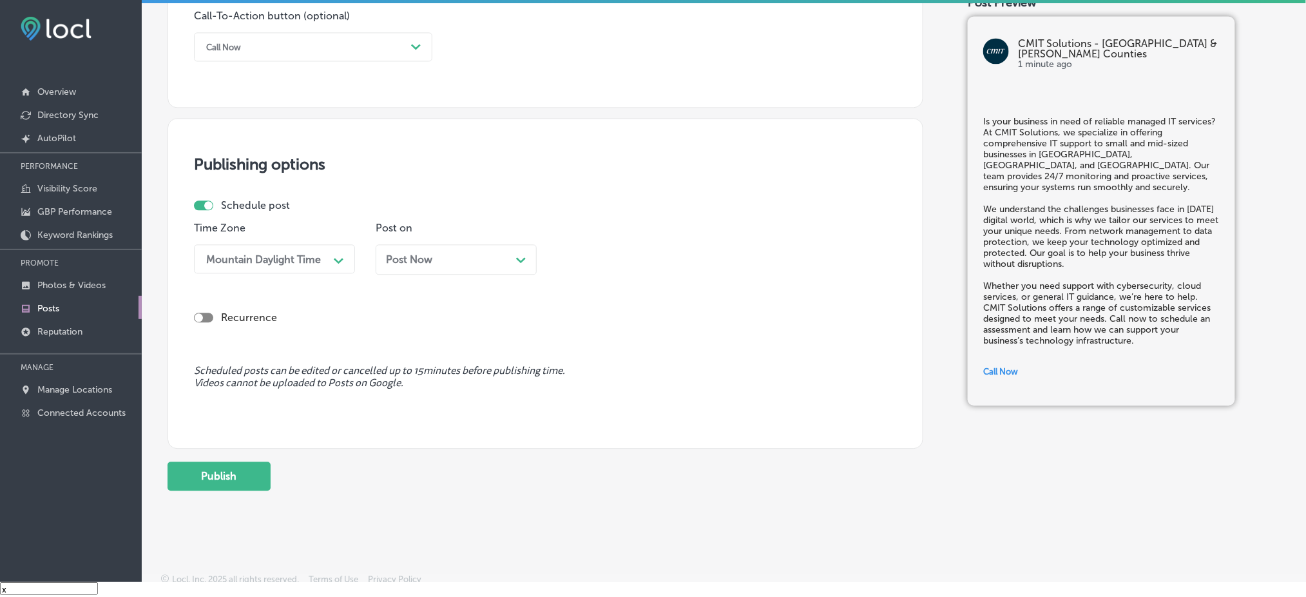
click at [437, 266] on div "Post Now Path Created with Sketch." at bounding box center [456, 259] width 161 height 30
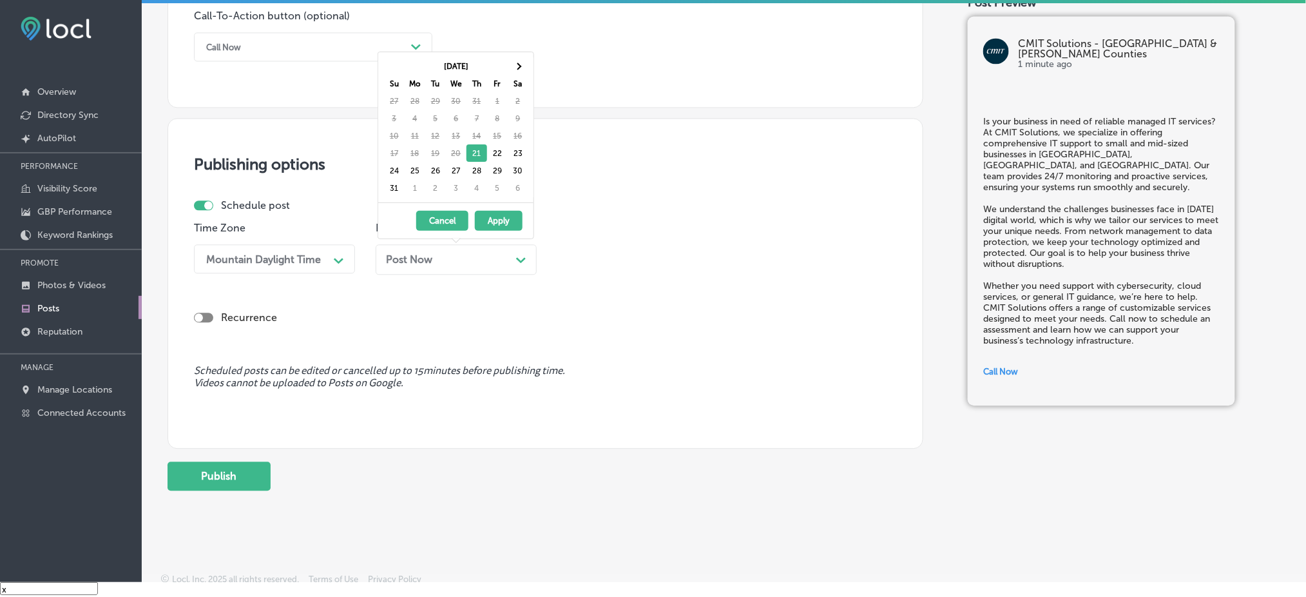
click at [496, 216] on button "Apply" at bounding box center [499, 221] width 48 height 20
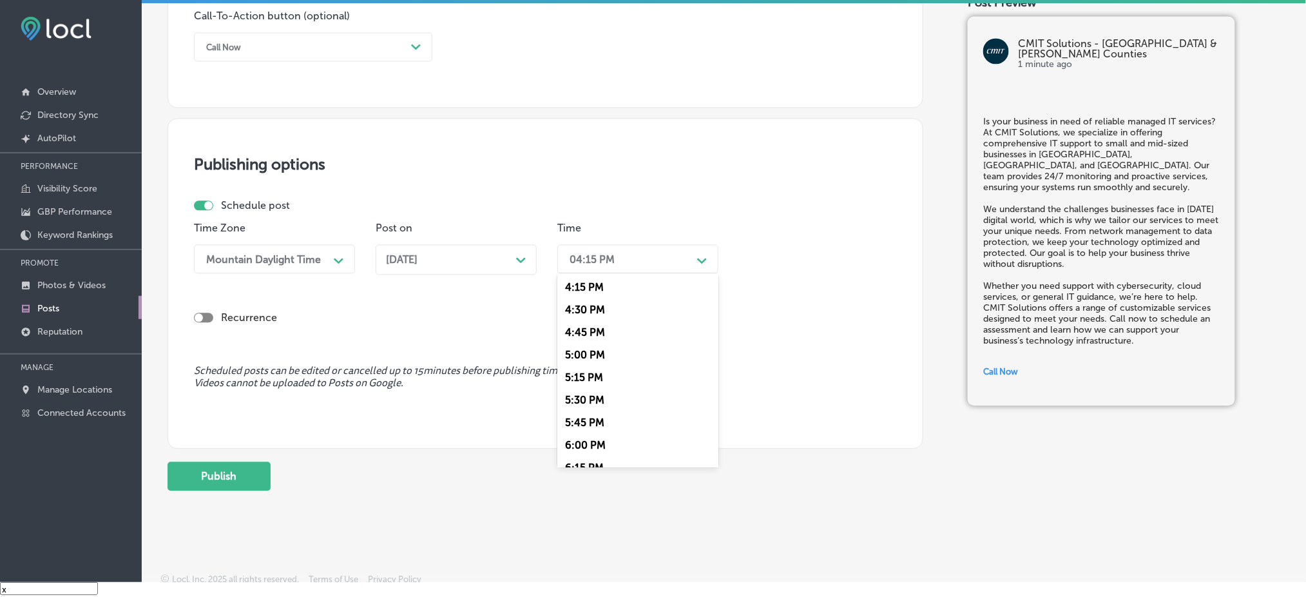
click at [600, 262] on div "04:15 PM" at bounding box center [591, 259] width 45 height 12
click at [594, 309] on div "4:30 PM" at bounding box center [637, 309] width 161 height 23
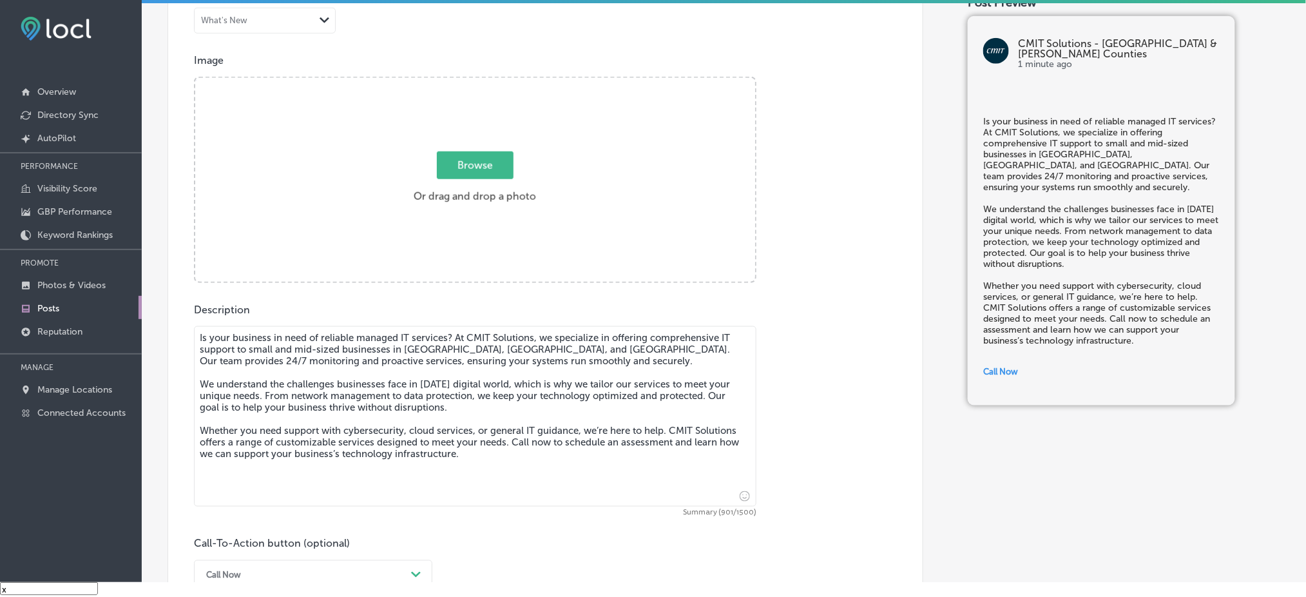
scroll to position [343, 0]
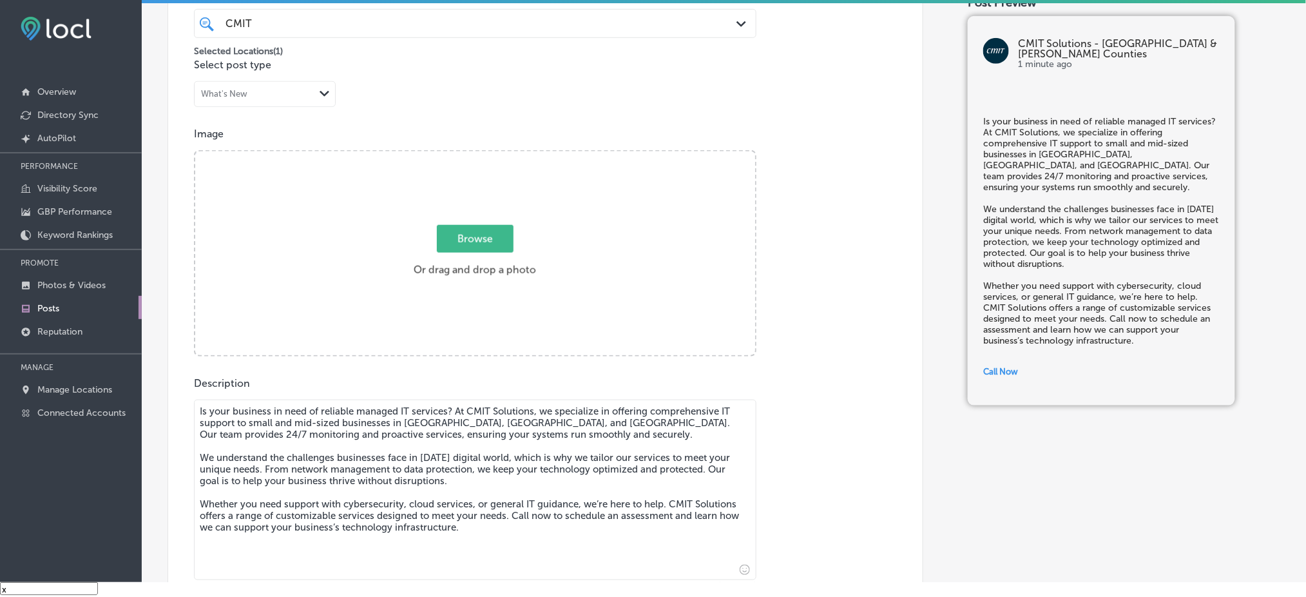
click at [440, 282] on div "Browse Or drag and drop a photo" at bounding box center [475, 254] width 560 height 206
click at [195, 151] on input "Browse Or drag and drop a photo" at bounding box center [475, 153] width 560 height 4
click at [482, 255] on label "Browse Or drag and drop a photo" at bounding box center [474, 254] width 133 height 57
click at [482, 155] on input "Browse Or drag and drop a photo" at bounding box center [475, 153] width 560 height 4
type input "C:\fakepath\CMIT-Solutions-Northern-[GEOGRAPHIC_DATA]-&-[GEOGRAPHIC_DATA]-Count…"
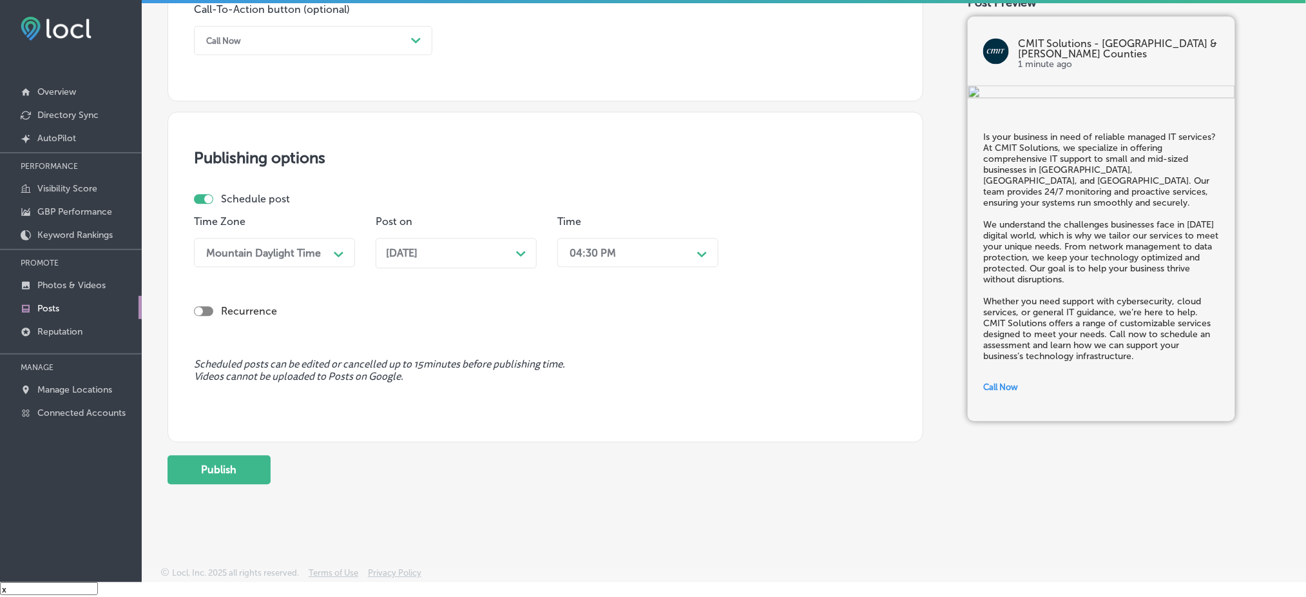
scroll to position [953, 0]
click at [260, 464] on button "Publish" at bounding box center [218, 467] width 103 height 29
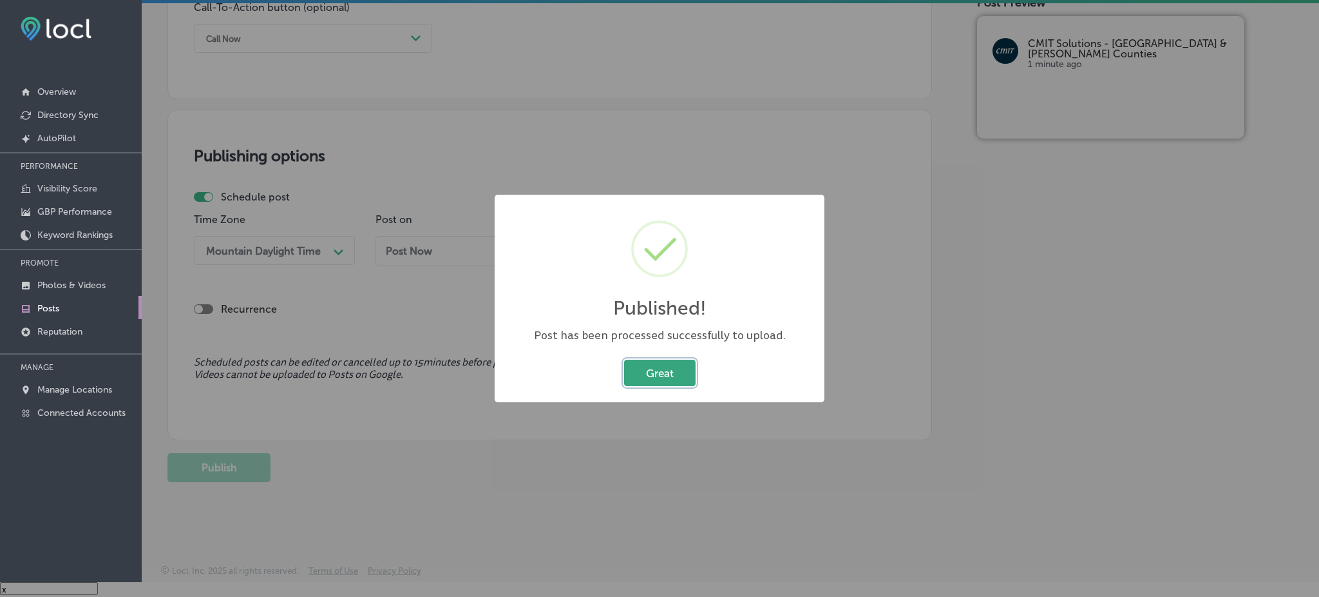
click at [673, 364] on button "Great" at bounding box center [660, 372] width 72 height 26
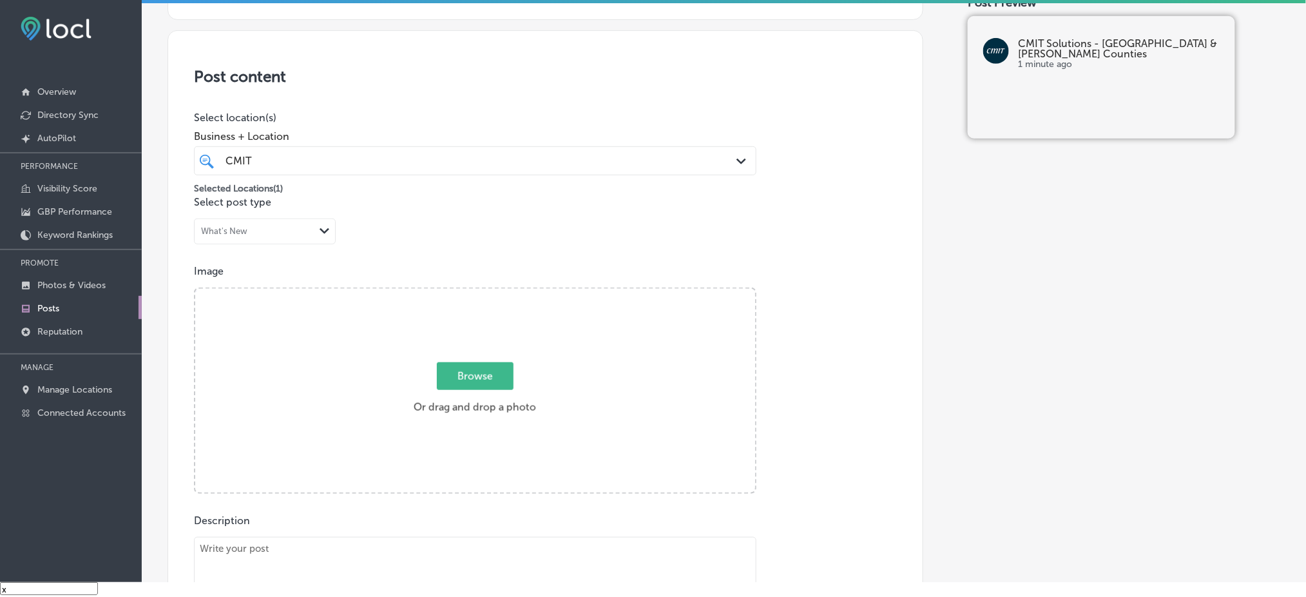
scroll to position [265, 0]
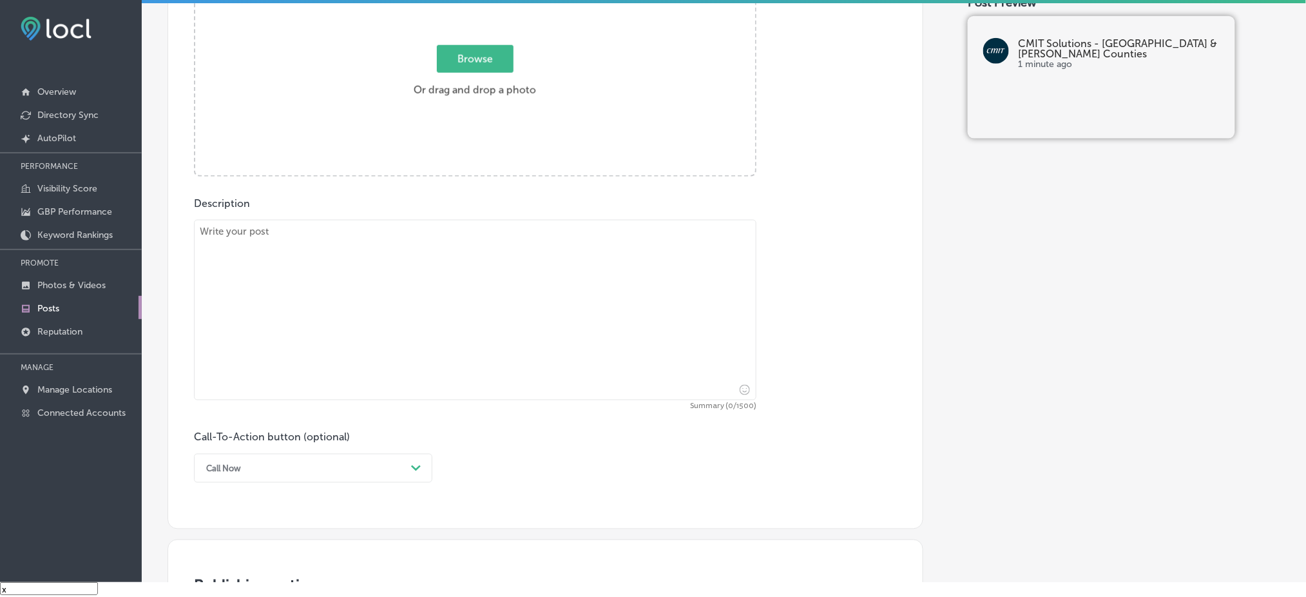
click at [359, 309] on textarea at bounding box center [475, 310] width 562 height 180
paste textarea "In [DATE] environment, cybersecurity is more important than ever. CMIT Solution…"
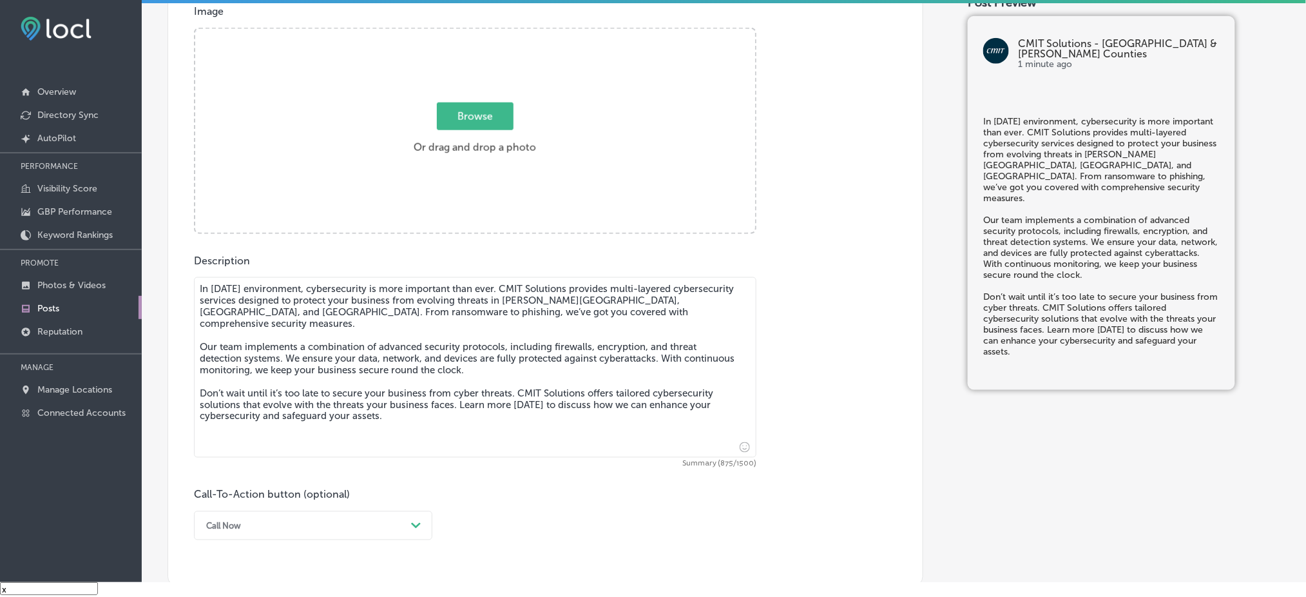
scroll to position [352, 0]
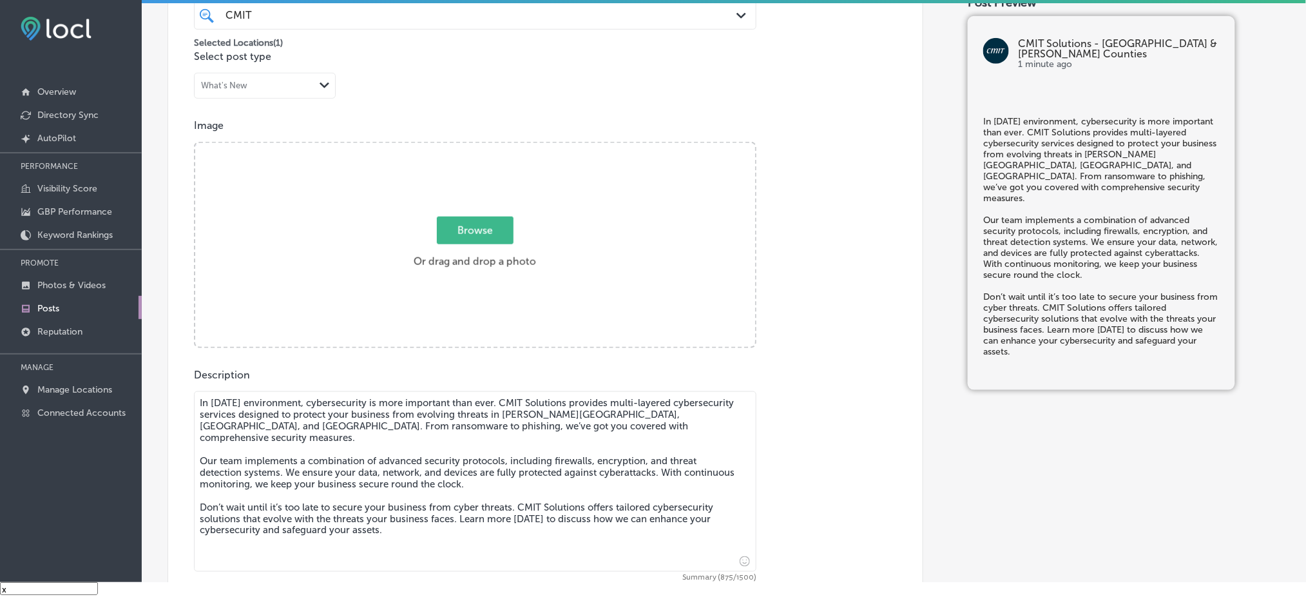
type textarea "In [DATE] environment, cybersecurity is more important than ever. CMIT Solution…"
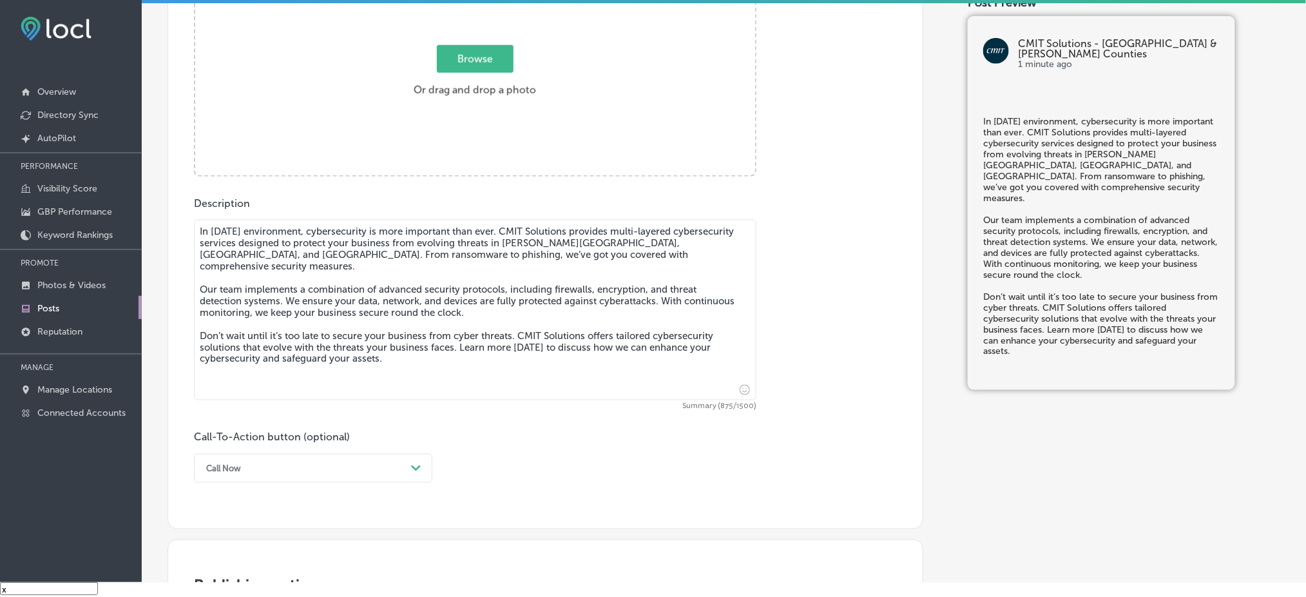
scroll to position [695, 0]
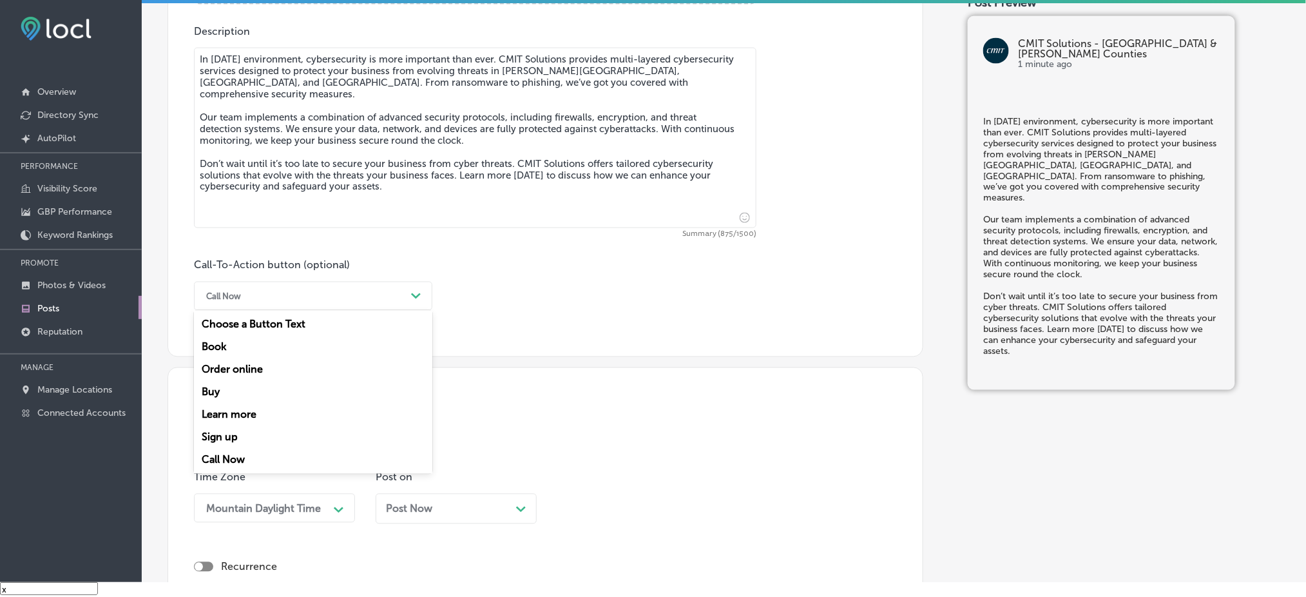
click at [244, 294] on div "Call Now" at bounding box center [303, 296] width 206 height 20
click at [233, 458] on div "Call Now" at bounding box center [313, 459] width 238 height 23
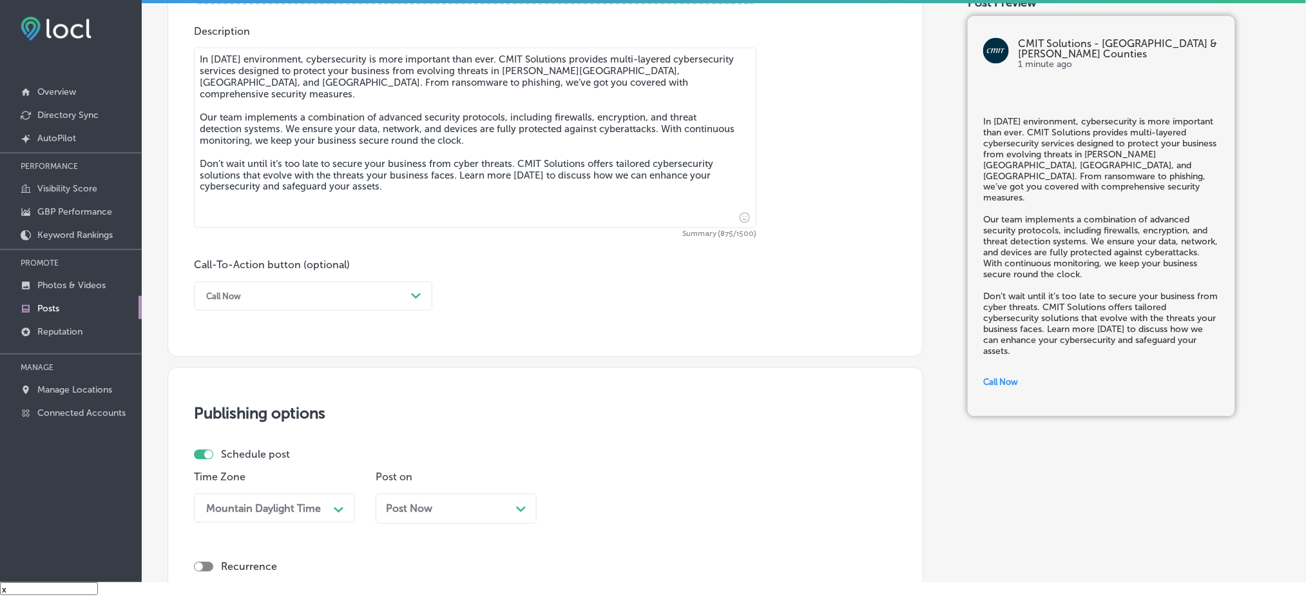
click at [272, 277] on div "Call-To-Action button (optional) Call Now Path Created with Sketch." at bounding box center [313, 285] width 238 height 52
click at [271, 297] on div "Call Now" at bounding box center [303, 296] width 206 height 20
click at [249, 410] on div "Learn more" at bounding box center [313, 414] width 238 height 23
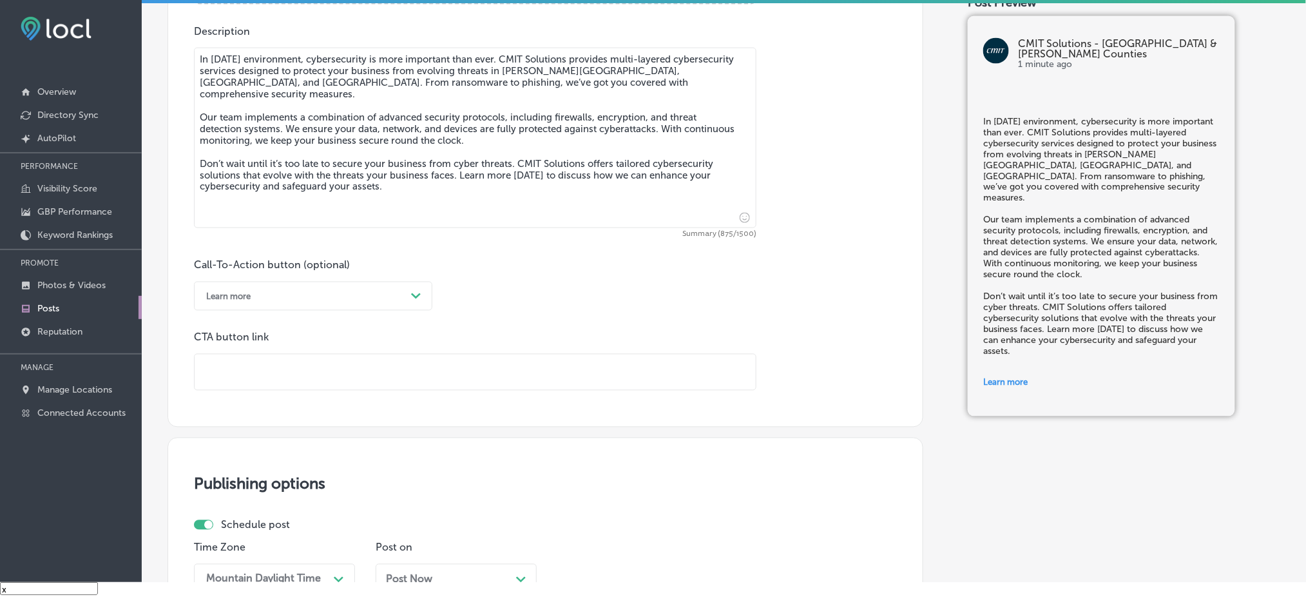
click at [272, 351] on div "CTA button link" at bounding box center [475, 360] width 562 height 59
click at [274, 369] on input "text" at bounding box center [475, 371] width 561 height 35
paste input "[URL][DOMAIN_NAME]"
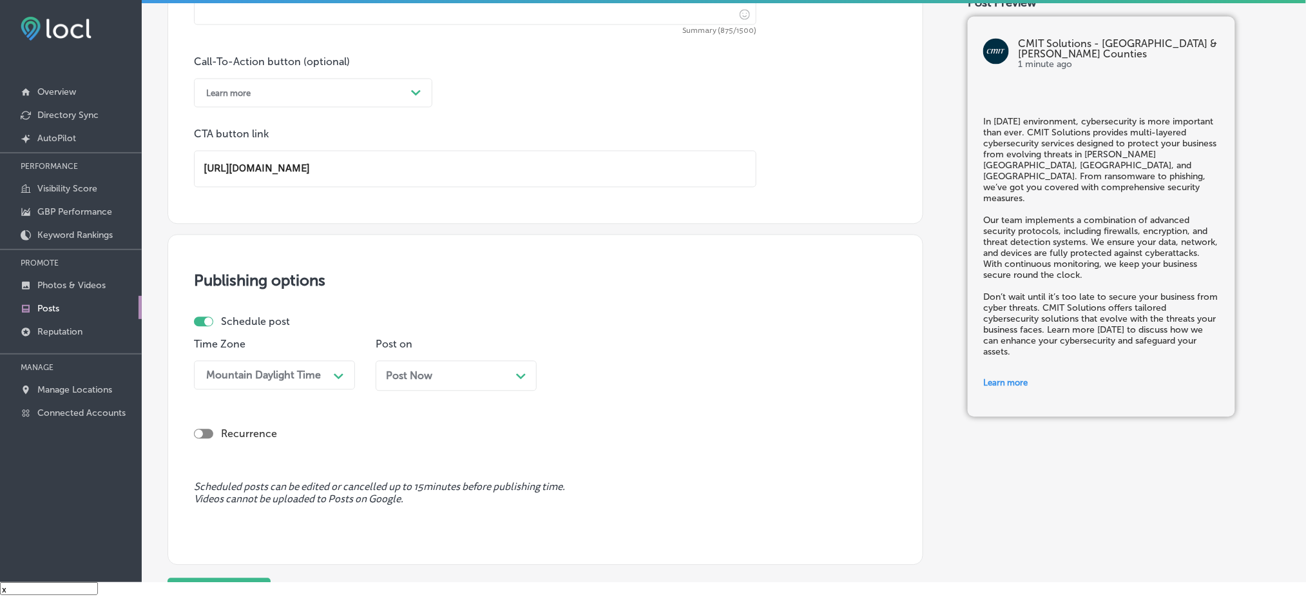
scroll to position [953, 0]
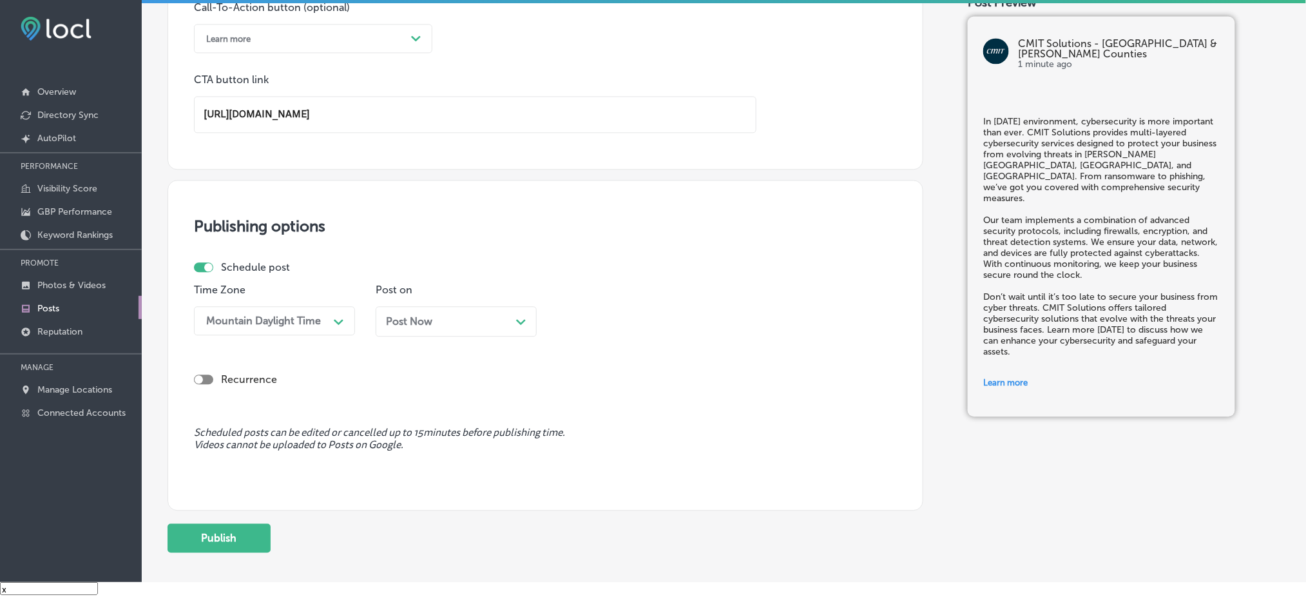
type input "[URL][DOMAIN_NAME]"
click at [416, 296] on p "Post on" at bounding box center [456, 289] width 161 height 12
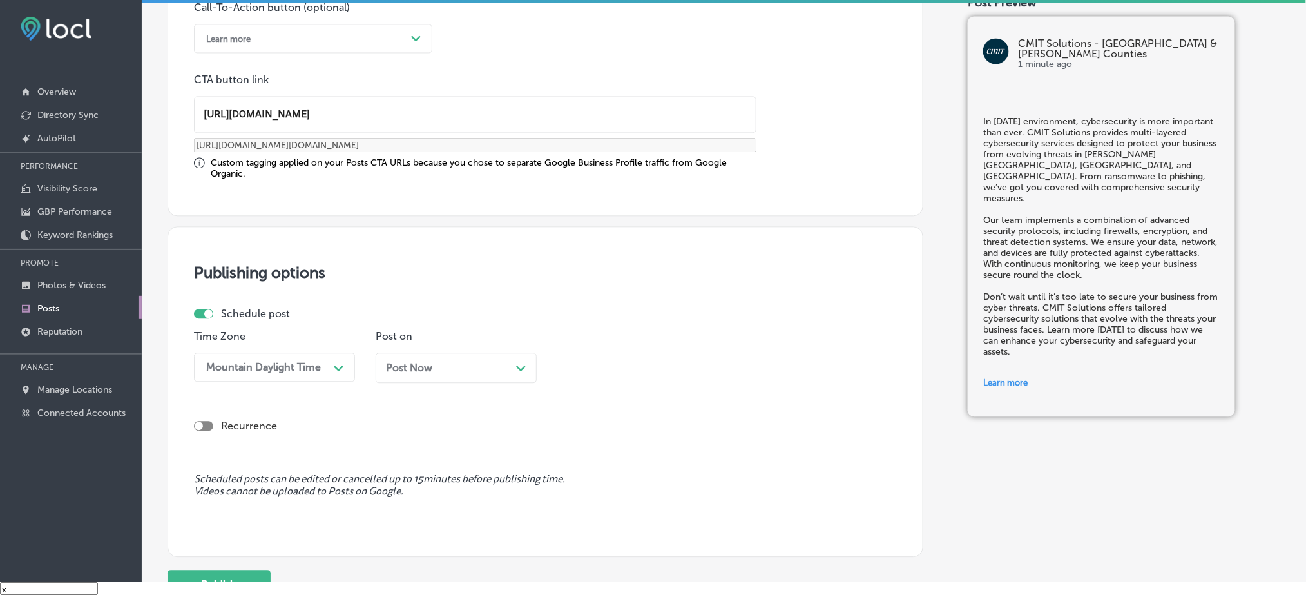
click at [421, 361] on span "Post Now" at bounding box center [409, 367] width 46 height 12
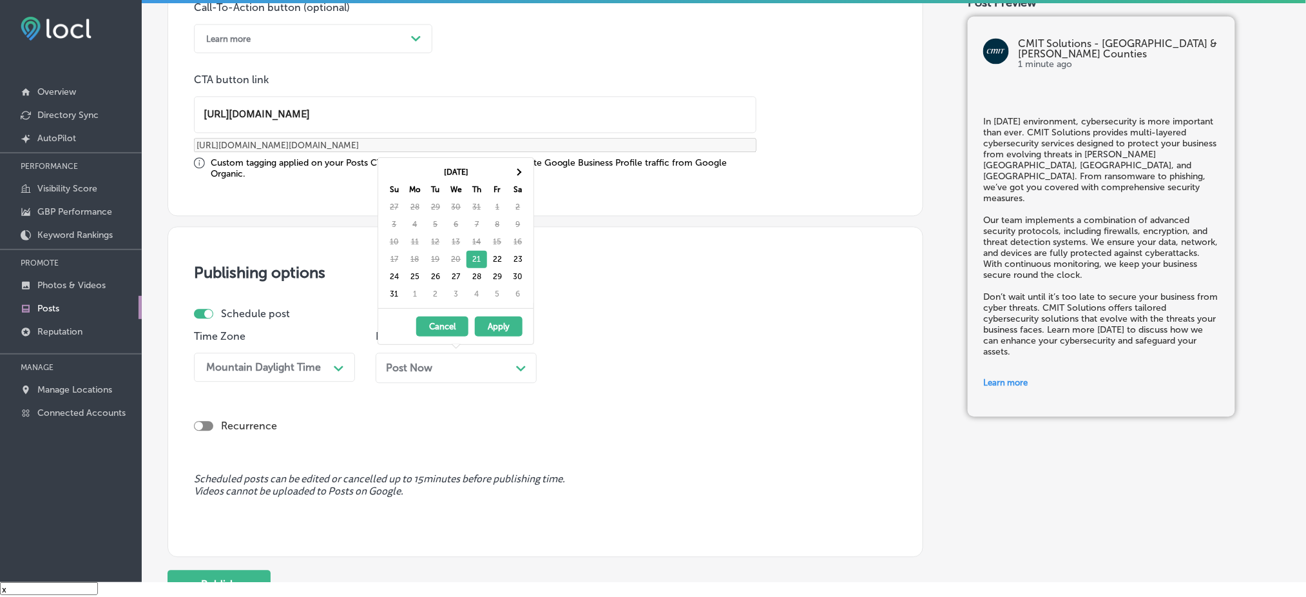
click at [303, 361] on div "Mountain Daylight Time" at bounding box center [263, 367] width 115 height 12
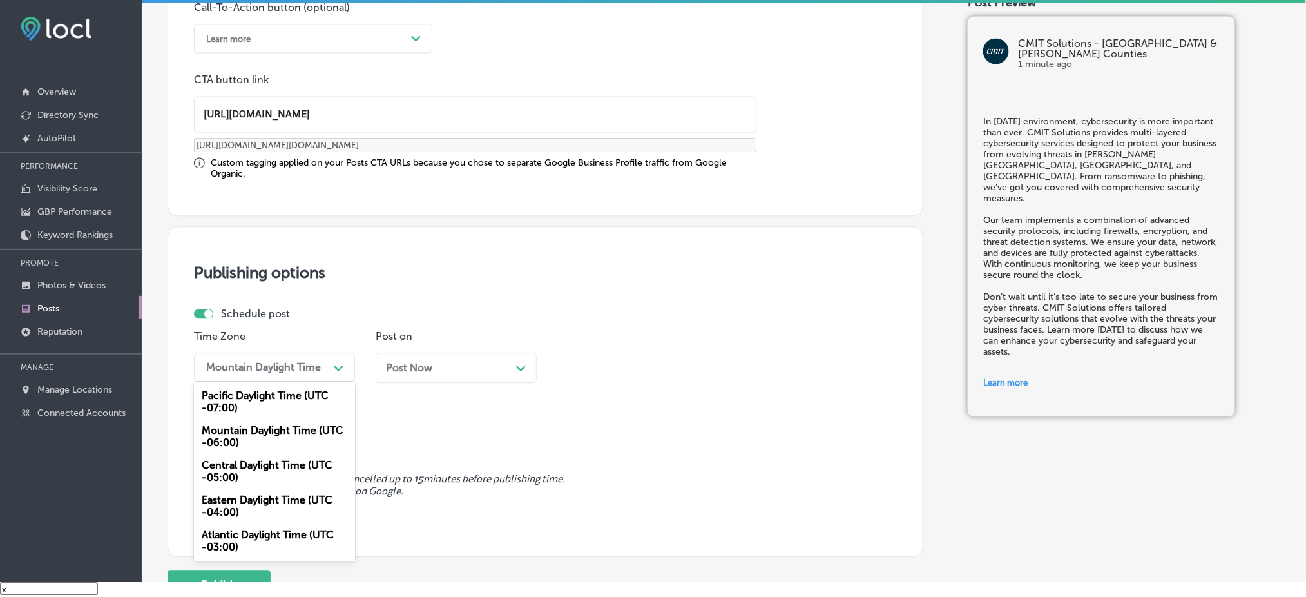
click at [299, 431] on div "Mountain Daylight Time (UTC -06:00)" at bounding box center [274, 436] width 161 height 35
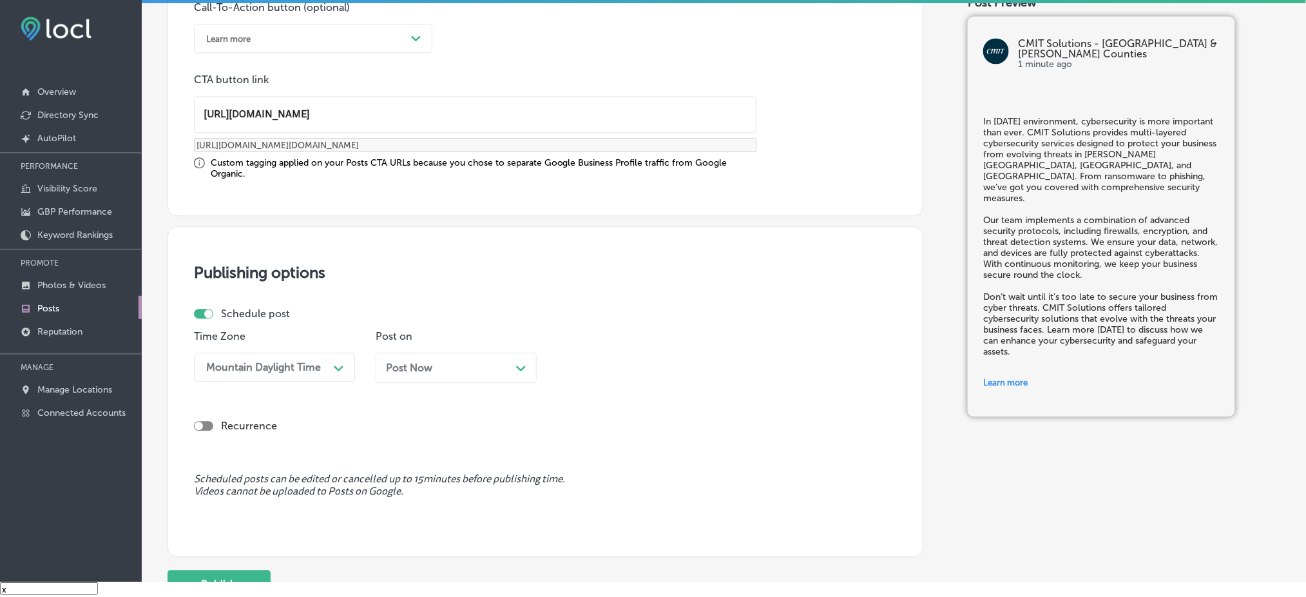
click at [396, 376] on div "Post Now Path Created with Sketch." at bounding box center [456, 367] width 161 height 30
click at [606, 356] on div "04:15 PM" at bounding box center [627, 367] width 129 height 23
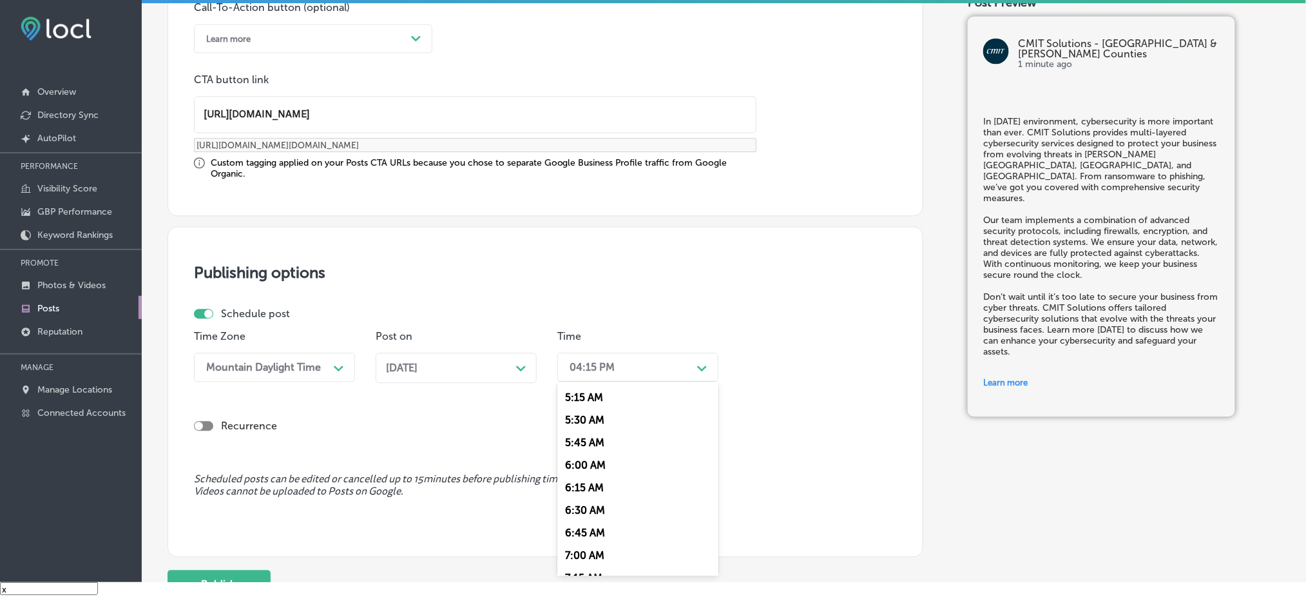
scroll to position [515, 0]
click at [589, 509] on div "7:00 AM" at bounding box center [637, 511] width 161 height 23
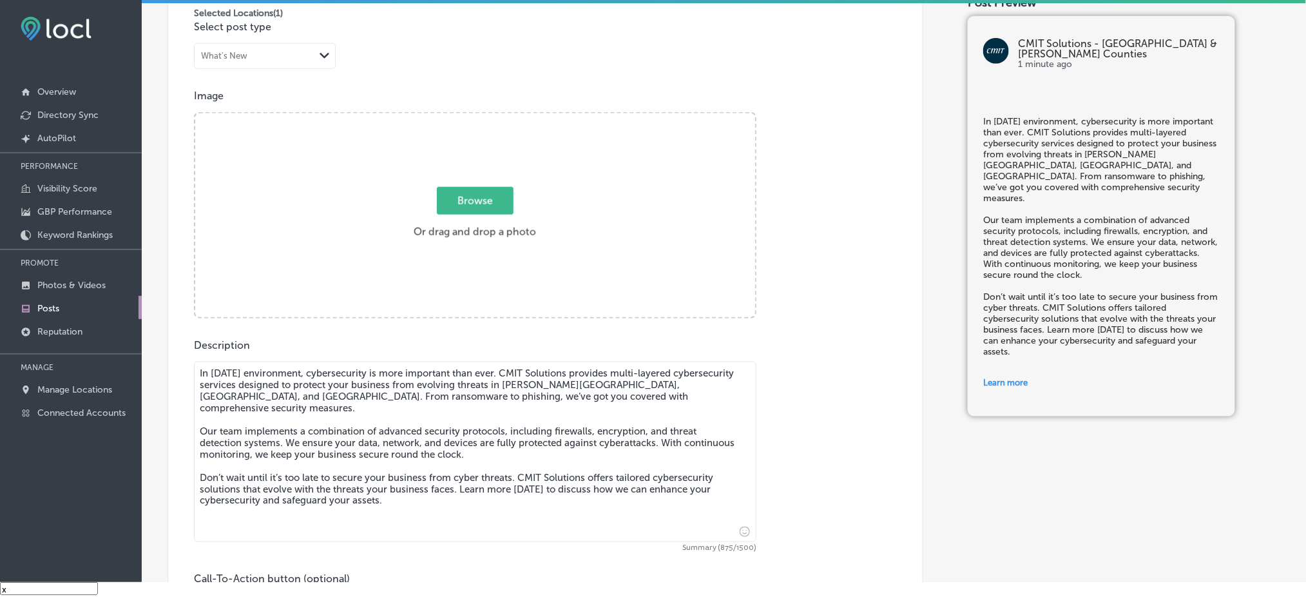
scroll to position [352, 0]
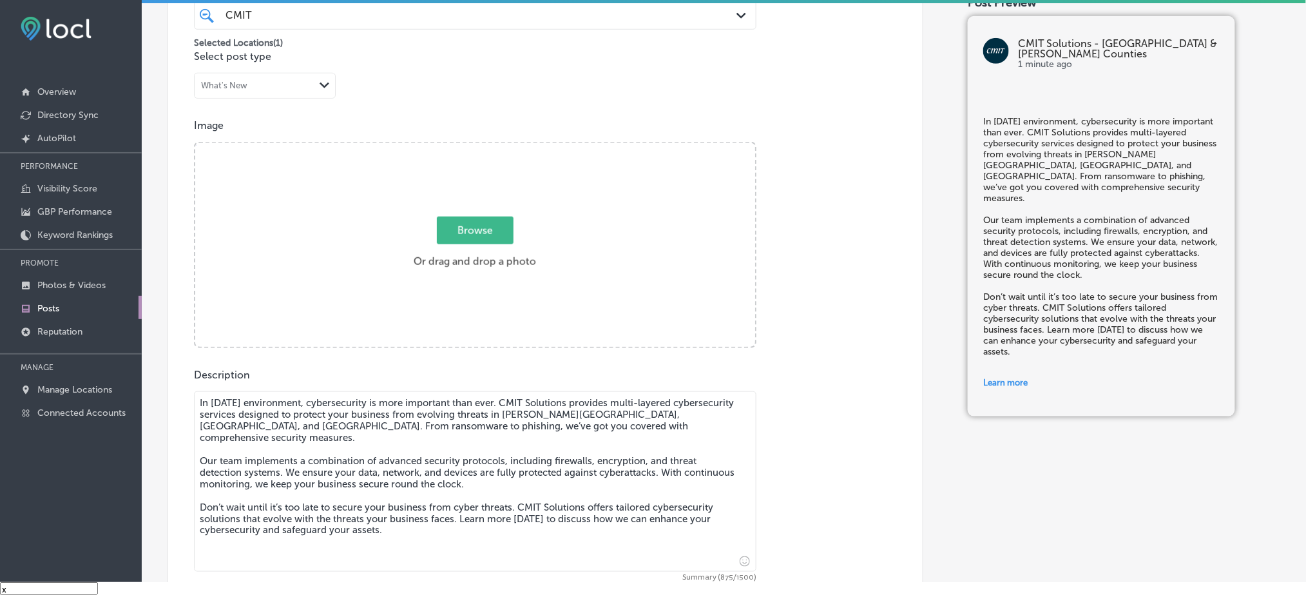
click at [385, 289] on div "Browse Or drag and drop a photo" at bounding box center [475, 246] width 560 height 206
click at [195, 143] on input "Browse Or drag and drop a photo" at bounding box center [475, 145] width 560 height 4
type input "C:\fakepath\CMIT-Solutions-Northern-[GEOGRAPHIC_DATA]-&-[GEOGRAPHIC_DATA]-Count…"
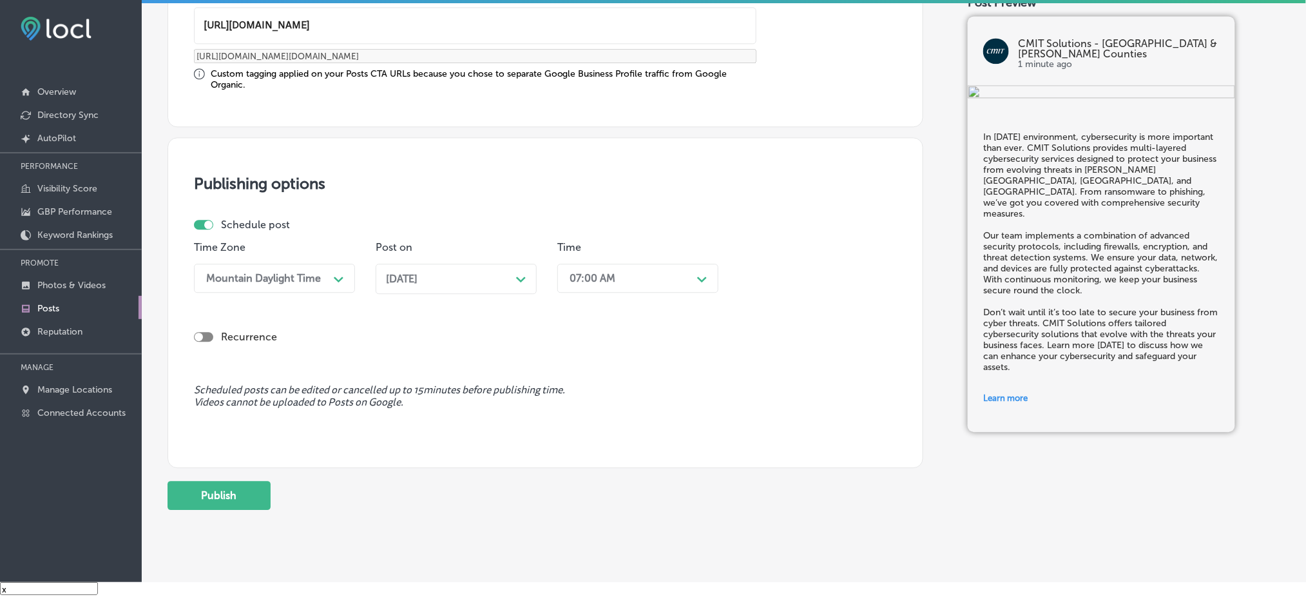
scroll to position [1067, 0]
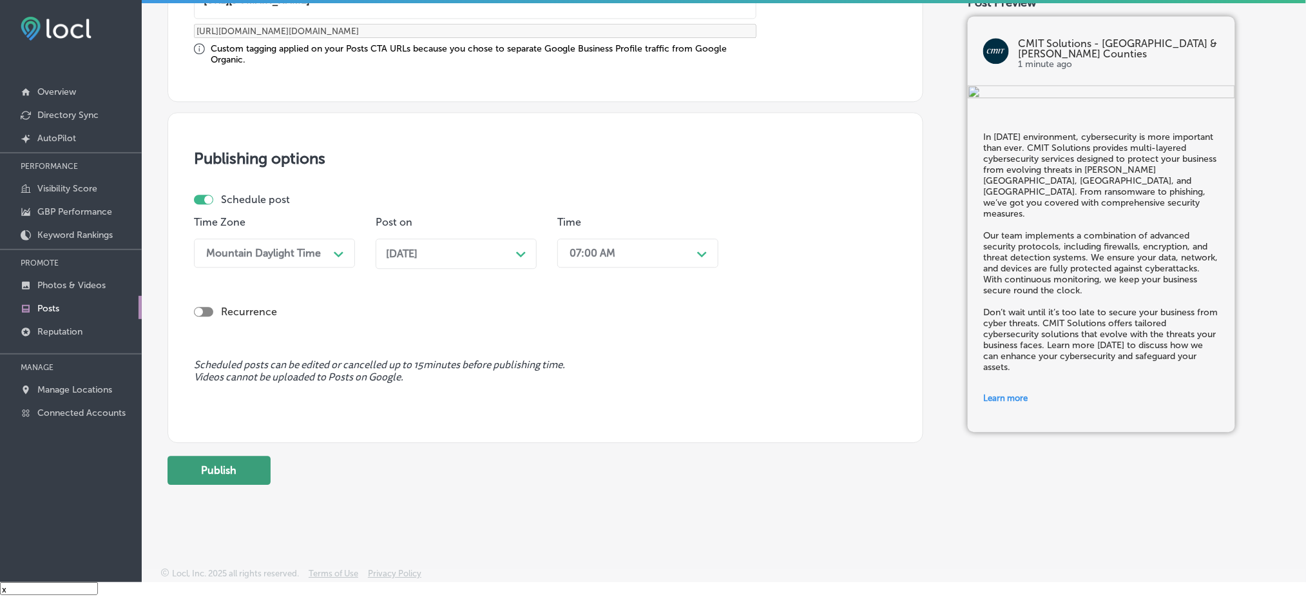
click at [240, 472] on button "Publish" at bounding box center [218, 469] width 103 height 29
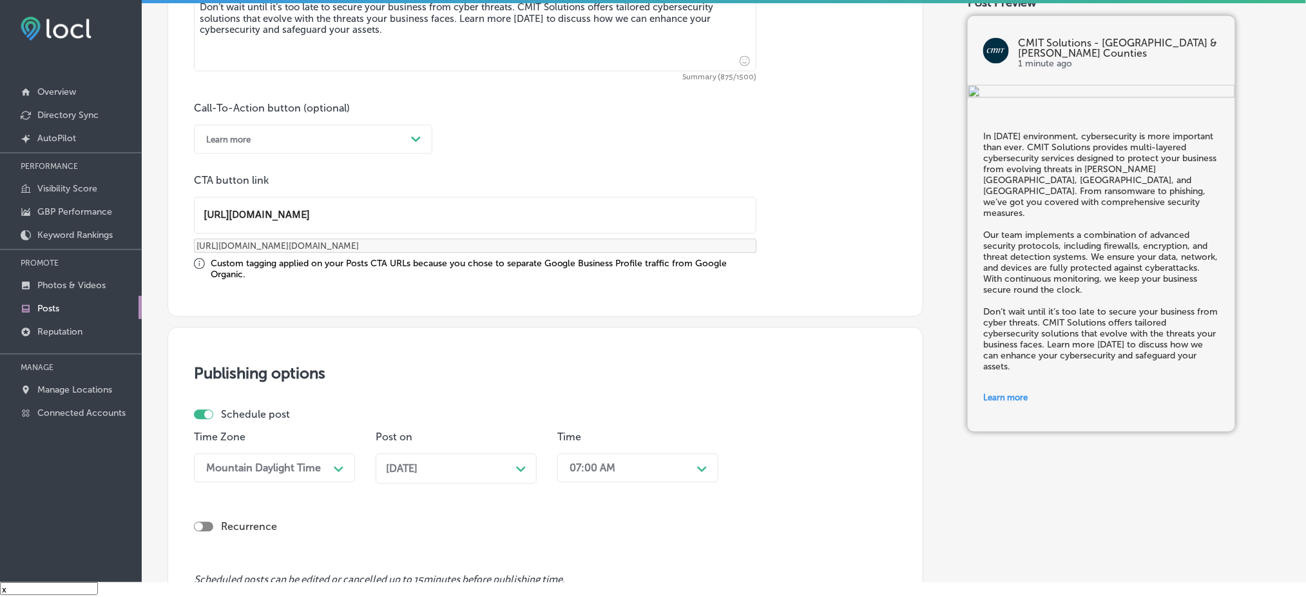
scroll to position [809, 0]
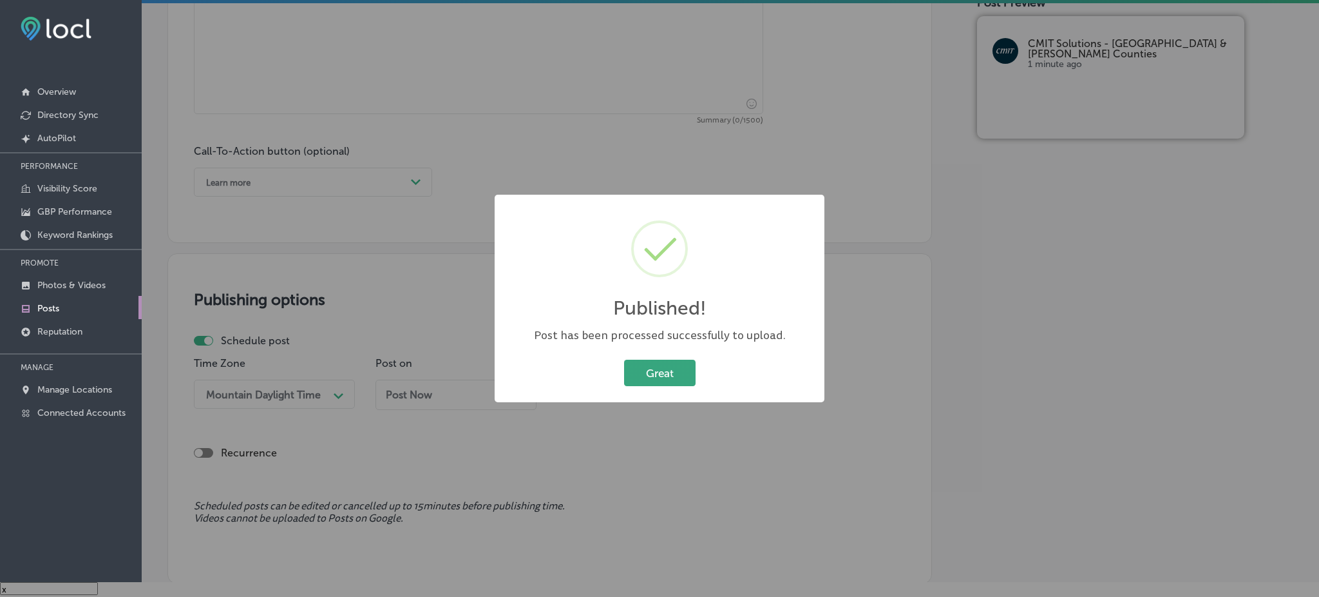
click at [643, 384] on button "Great" at bounding box center [660, 372] width 72 height 26
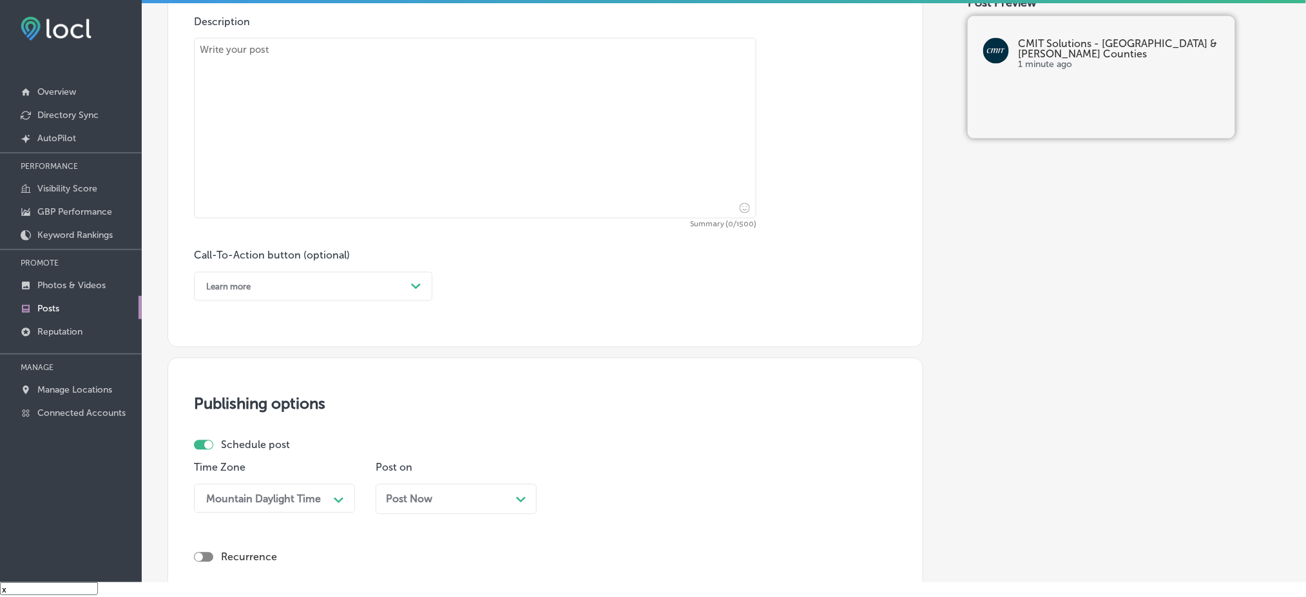
scroll to position [637, 0]
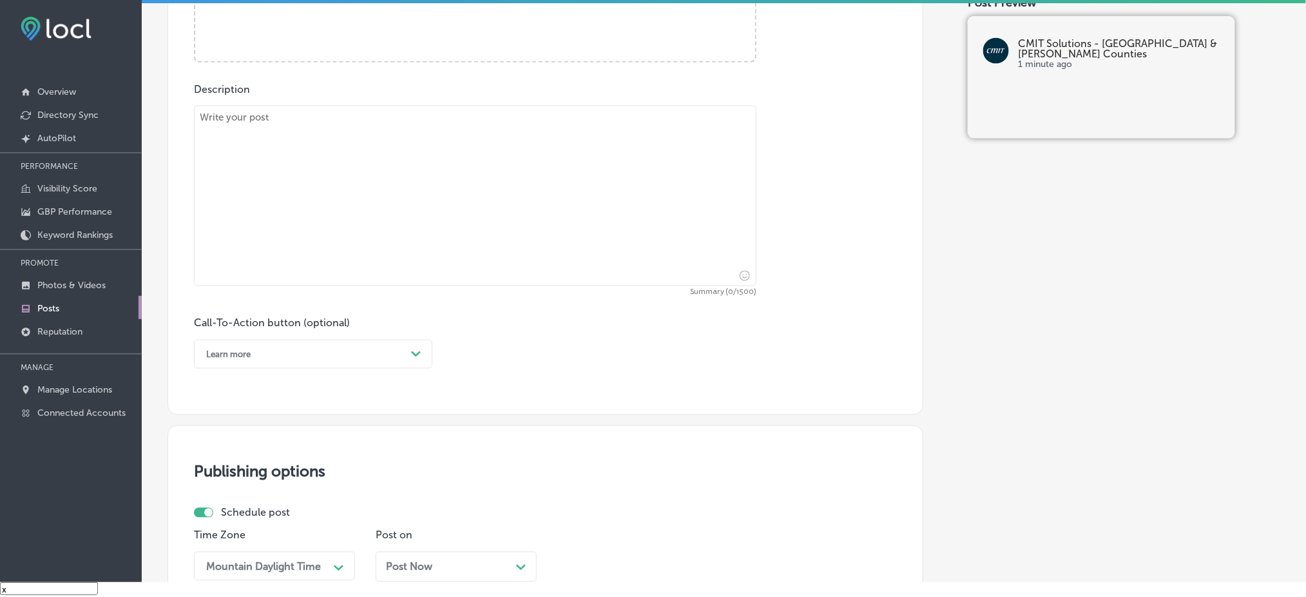
click at [335, 224] on textarea at bounding box center [475, 196] width 562 height 180
paste textarea "Cloud services can transform how your business operates, making it more scalabl…"
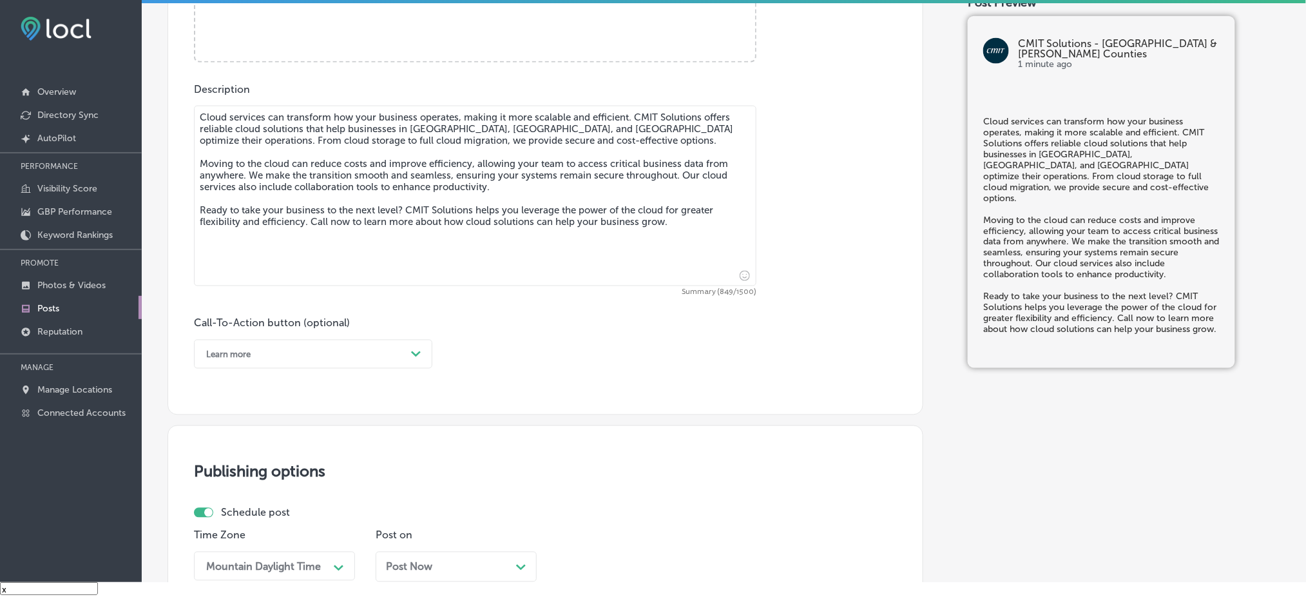
type textarea "Cloud services can transform how your business operates, making it more scalabl…"
click at [333, 351] on div "Learn more" at bounding box center [303, 354] width 206 height 20
click at [238, 519] on div "Call Now" at bounding box center [313, 517] width 238 height 23
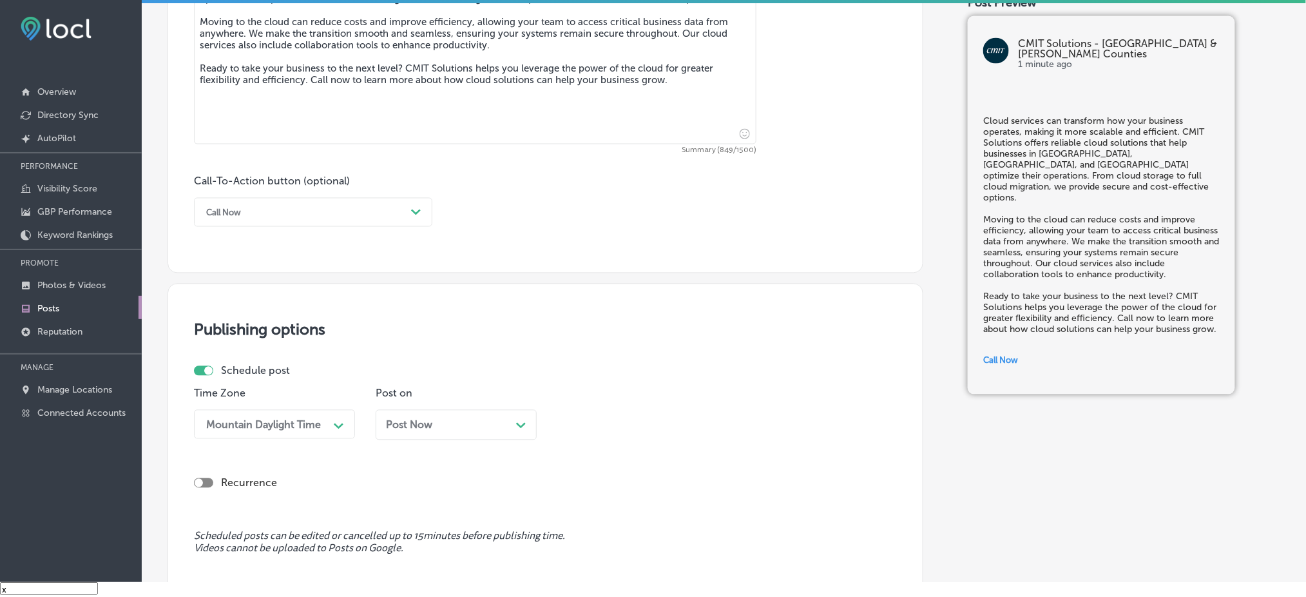
scroll to position [809, 0]
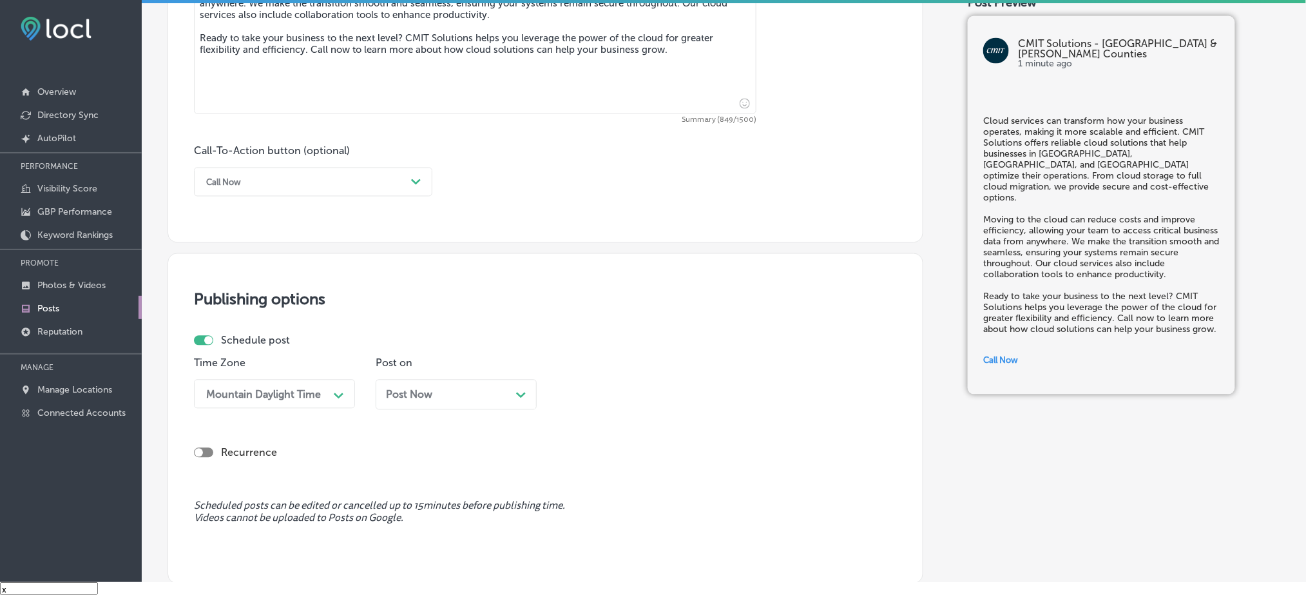
click at [402, 387] on div "Post Now Path Created with Sketch." at bounding box center [456, 394] width 161 height 30
click at [587, 388] on div "04:15 PM" at bounding box center [591, 394] width 45 height 12
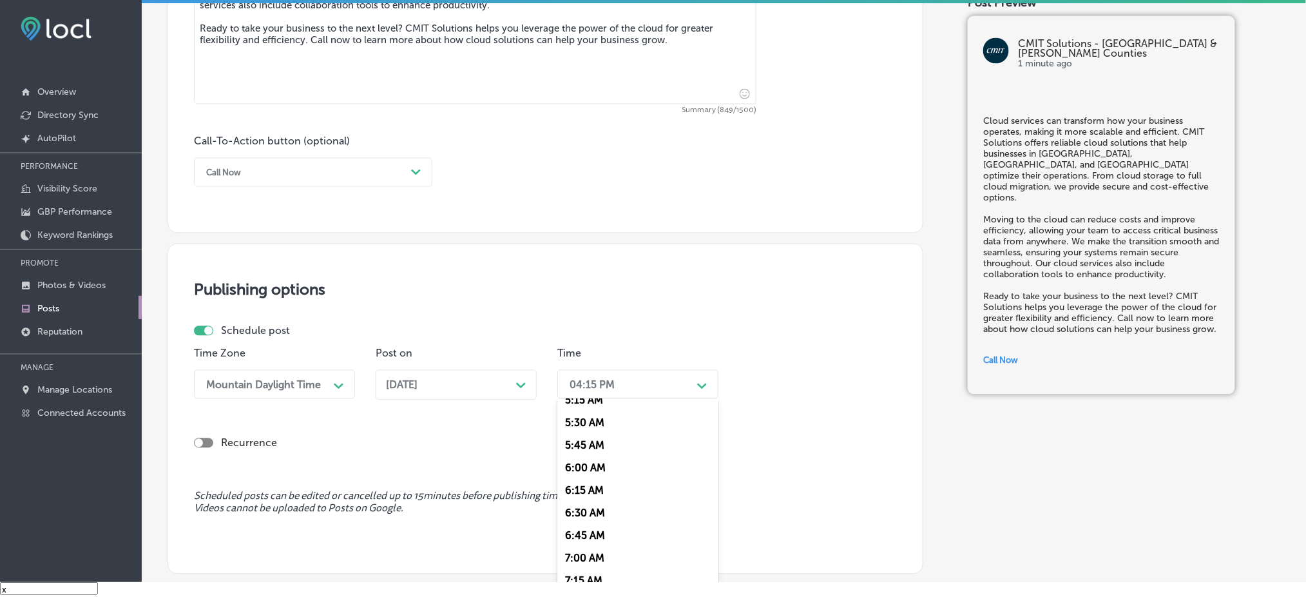
scroll to position [515, 0]
click at [593, 531] on div "7:00 AM" at bounding box center [637, 528] width 161 height 23
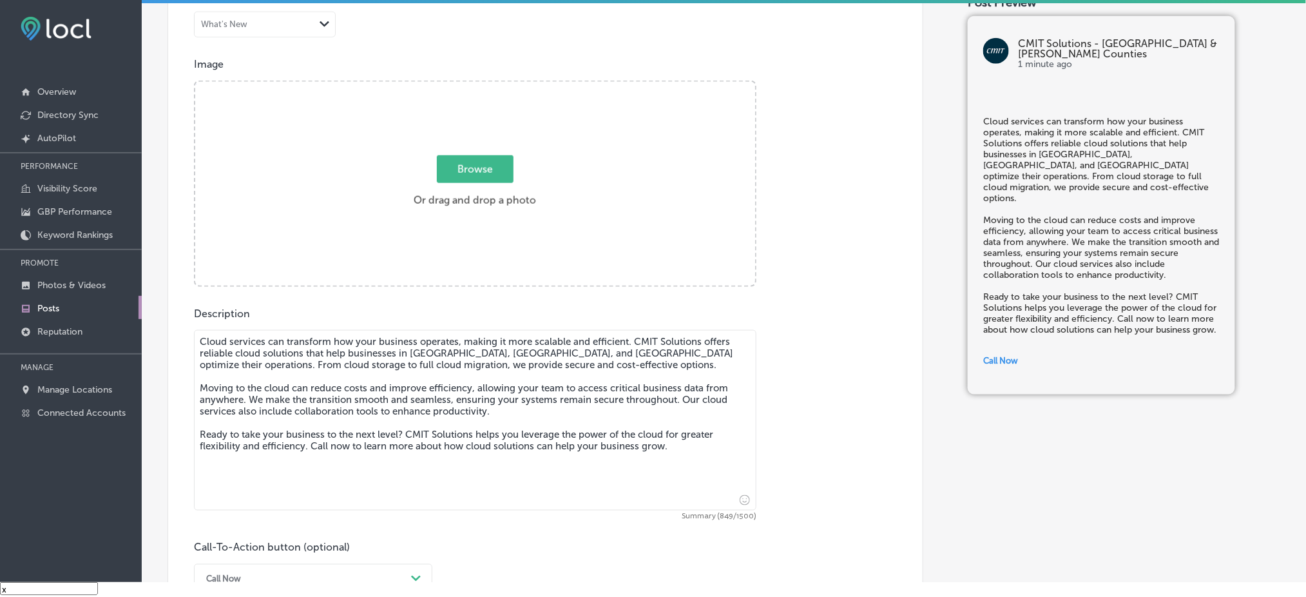
scroll to position [389, 0]
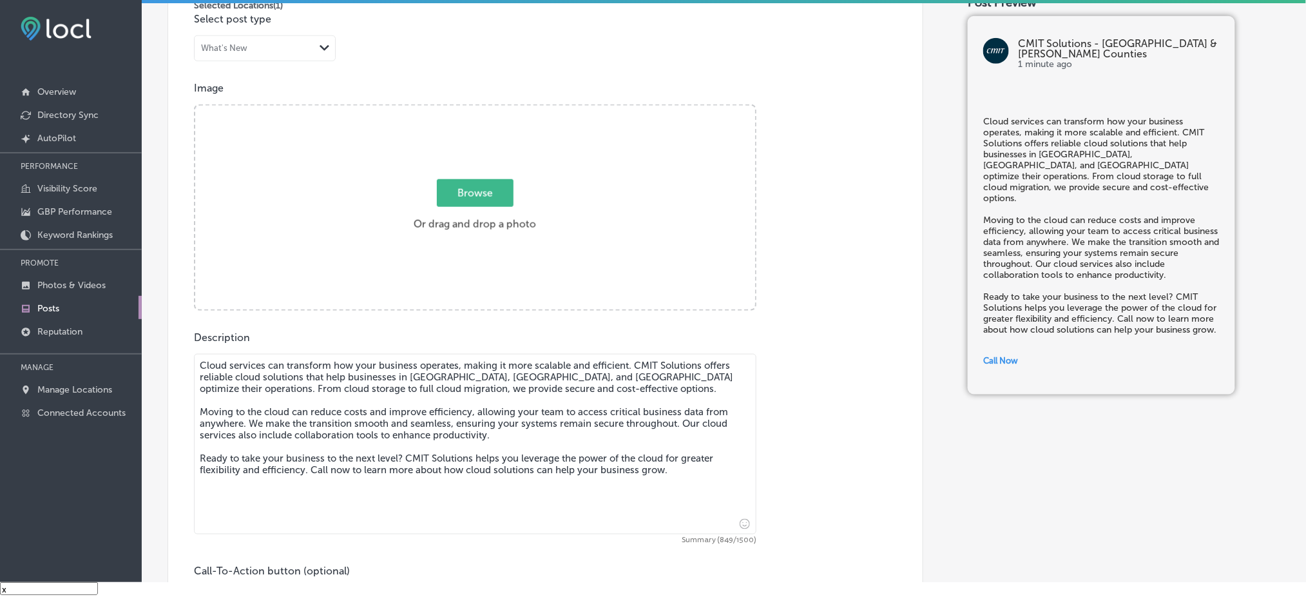
click at [457, 180] on span "Browse" at bounding box center [475, 193] width 77 height 28
click at [457, 110] on input "Browse Or drag and drop a photo" at bounding box center [475, 108] width 560 height 4
type input "C:\fakepath\CMIT-Solutions-Northern-[GEOGRAPHIC_DATA]-&-[GEOGRAPHIC_DATA]-Count…"
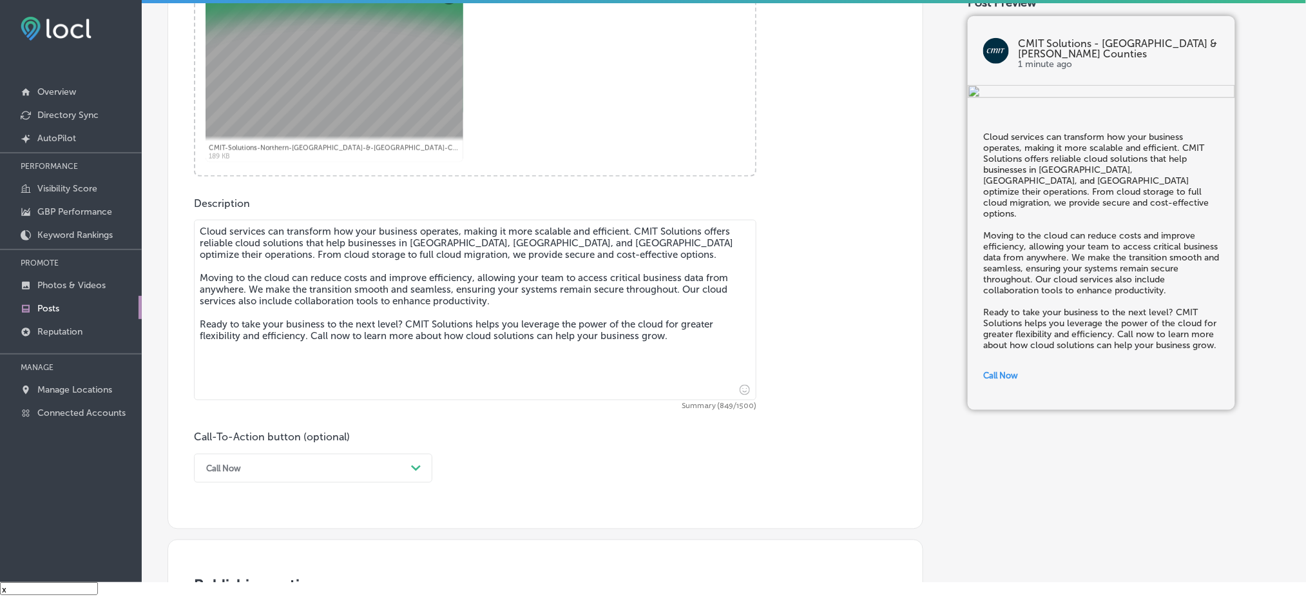
scroll to position [953, 0]
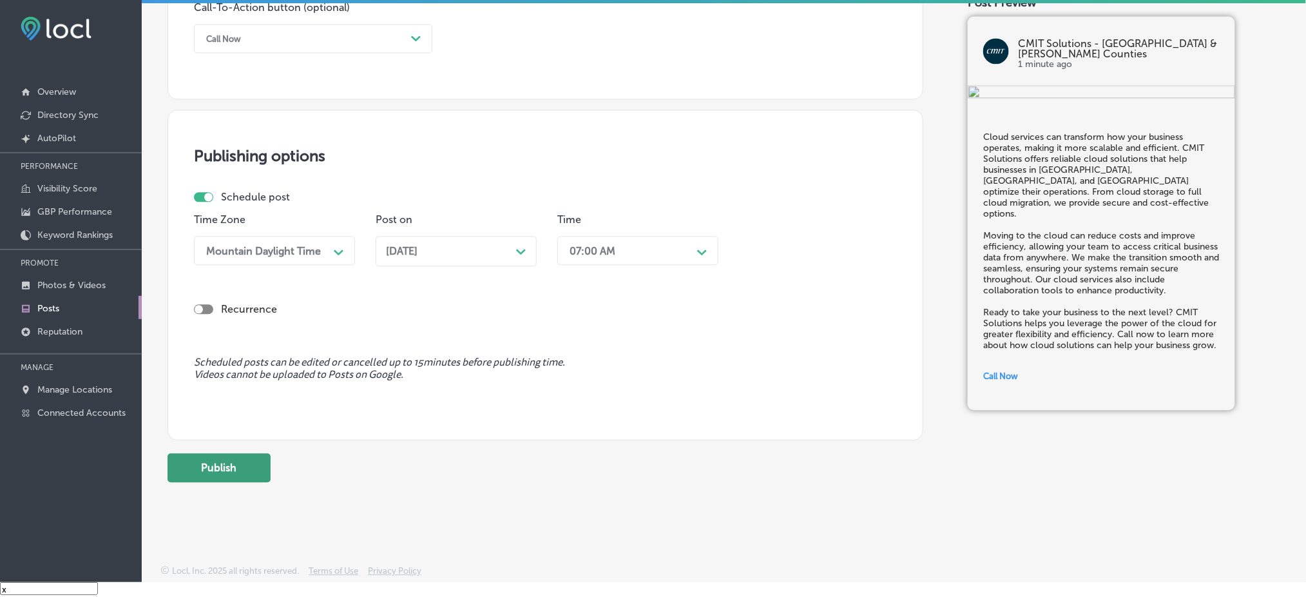
click at [238, 472] on button "Publish" at bounding box center [218, 467] width 103 height 29
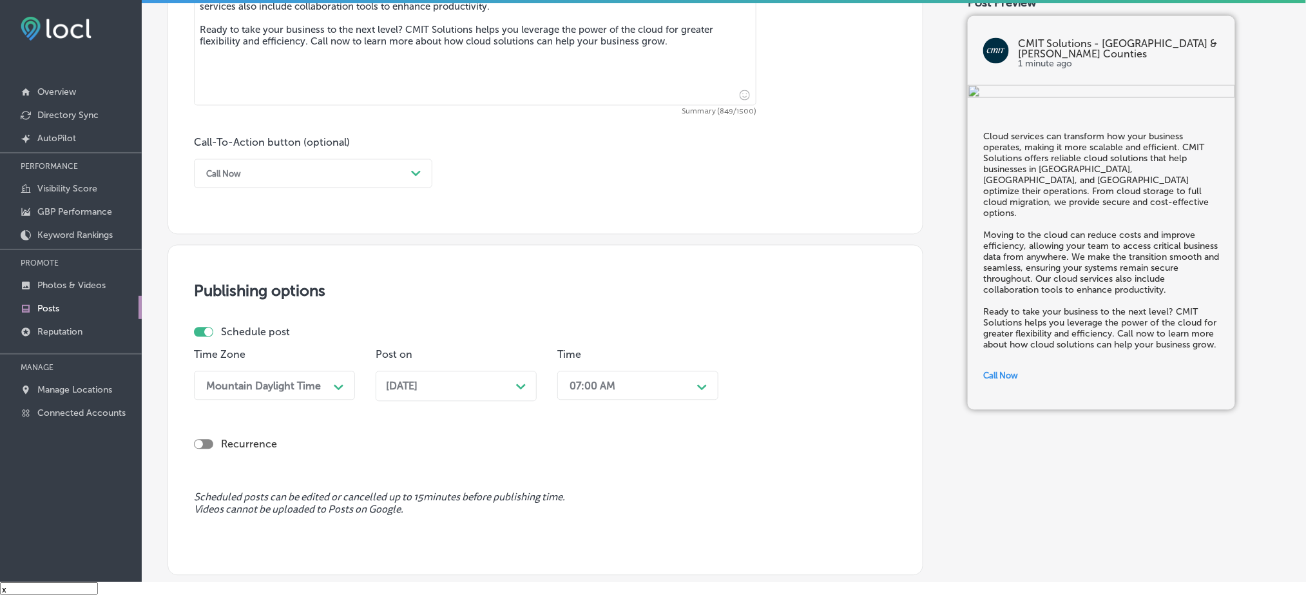
scroll to position [695, 0]
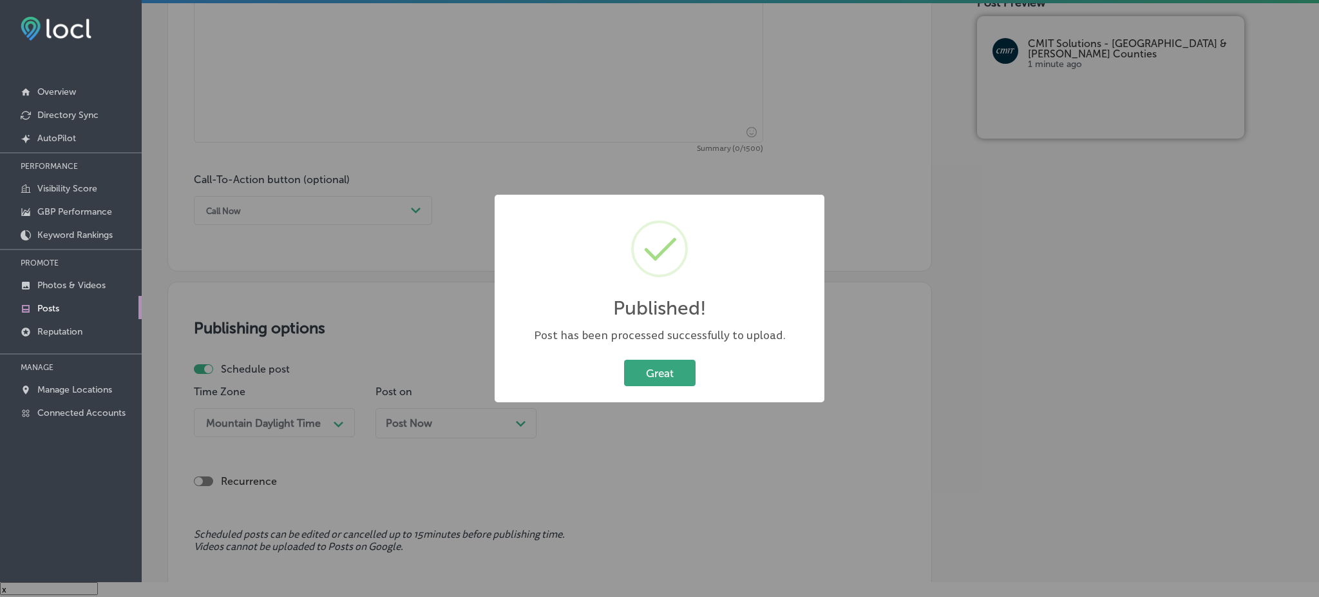
click at [661, 377] on button "Great" at bounding box center [660, 372] width 72 height 26
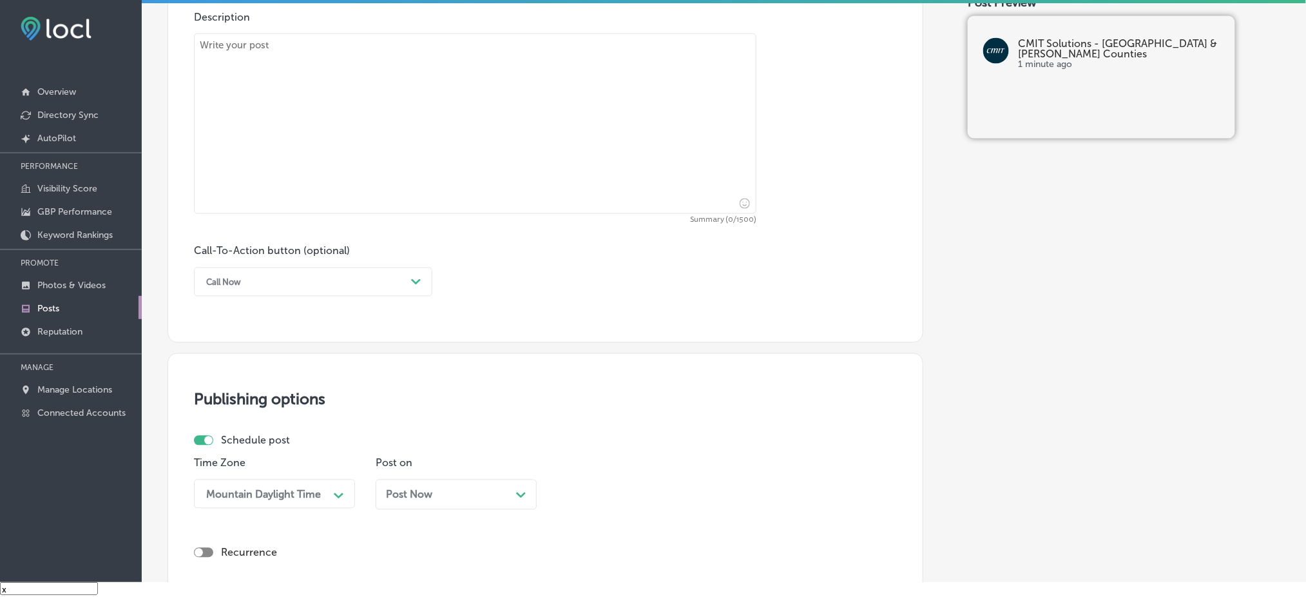
scroll to position [437, 0]
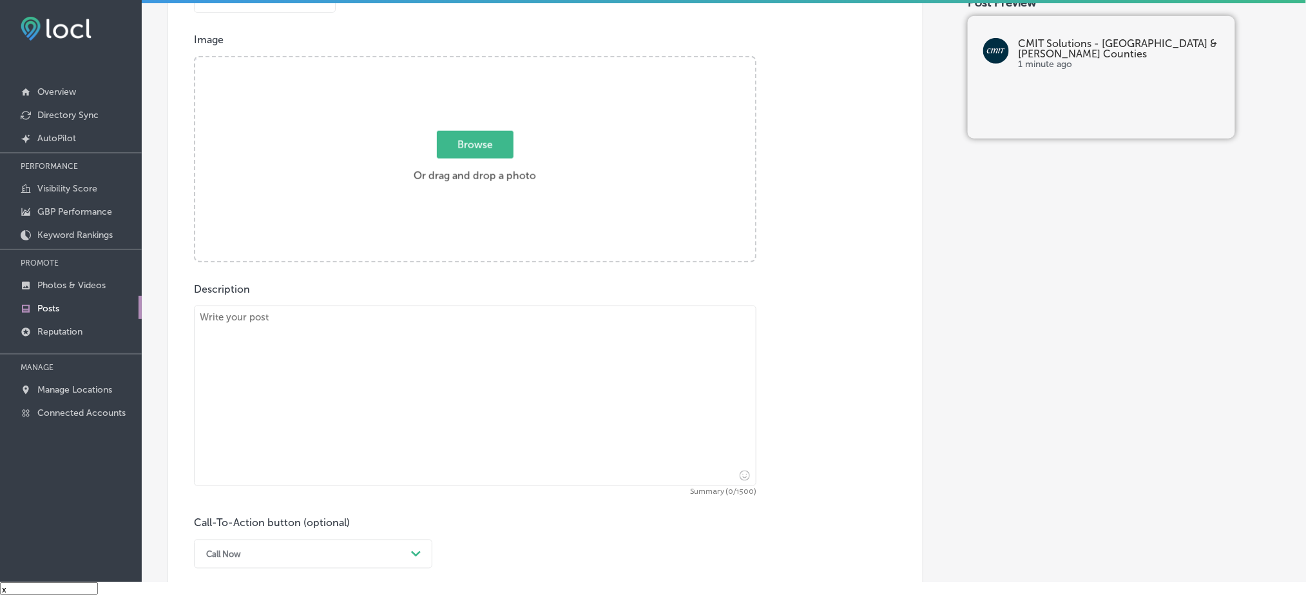
click at [375, 318] on textarea at bounding box center [475, 395] width 562 height 180
paste textarea "At CMIT Solutions, we understand that a data breach or hack can severely disrup…"
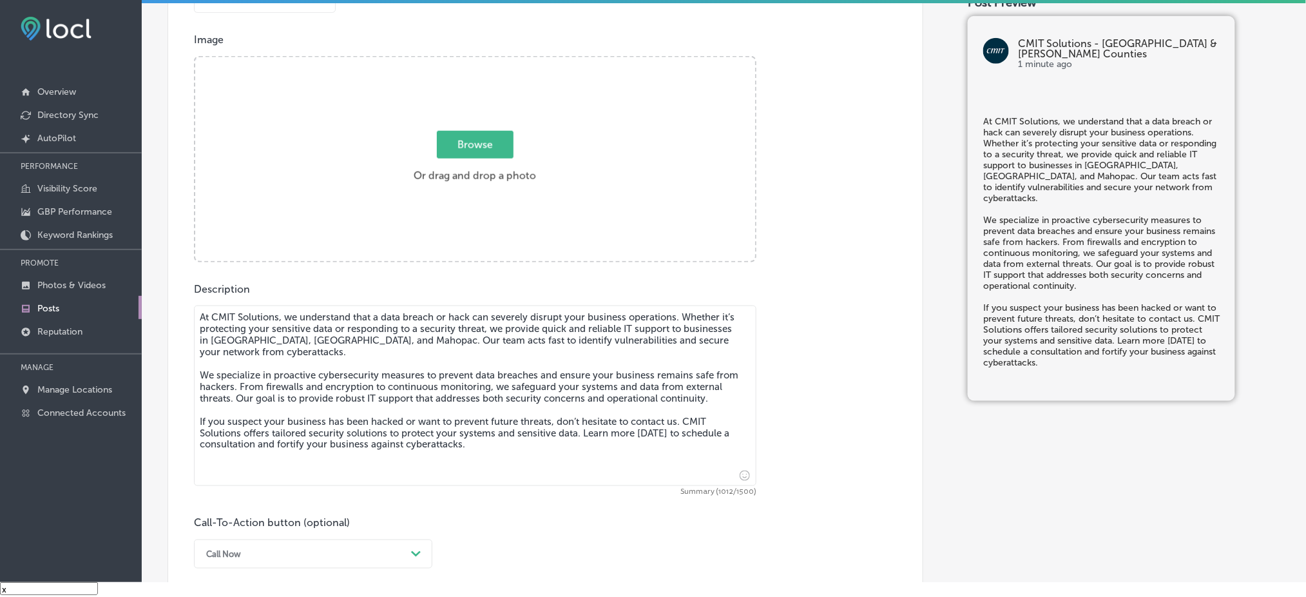
type textarea "At CMIT Solutions, we understand that a data breach or hack can severely disrup…"
click at [457, 160] on label "Browse Or drag and drop a photo" at bounding box center [474, 160] width 133 height 57
click at [457, 61] on input "Browse Or drag and drop a photo" at bounding box center [475, 59] width 560 height 4
type input "C:\fakepath\CMIT-Solutions-Northern-[GEOGRAPHIC_DATA]-&-[GEOGRAPHIC_DATA]-Count…"
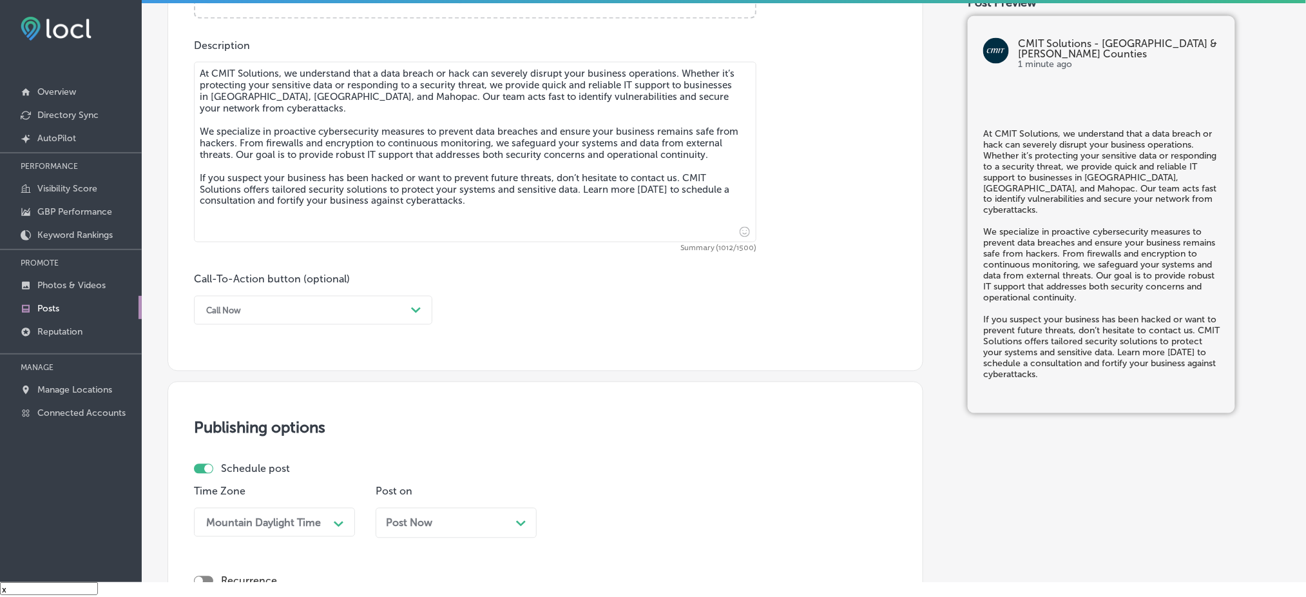
scroll to position [695, 0]
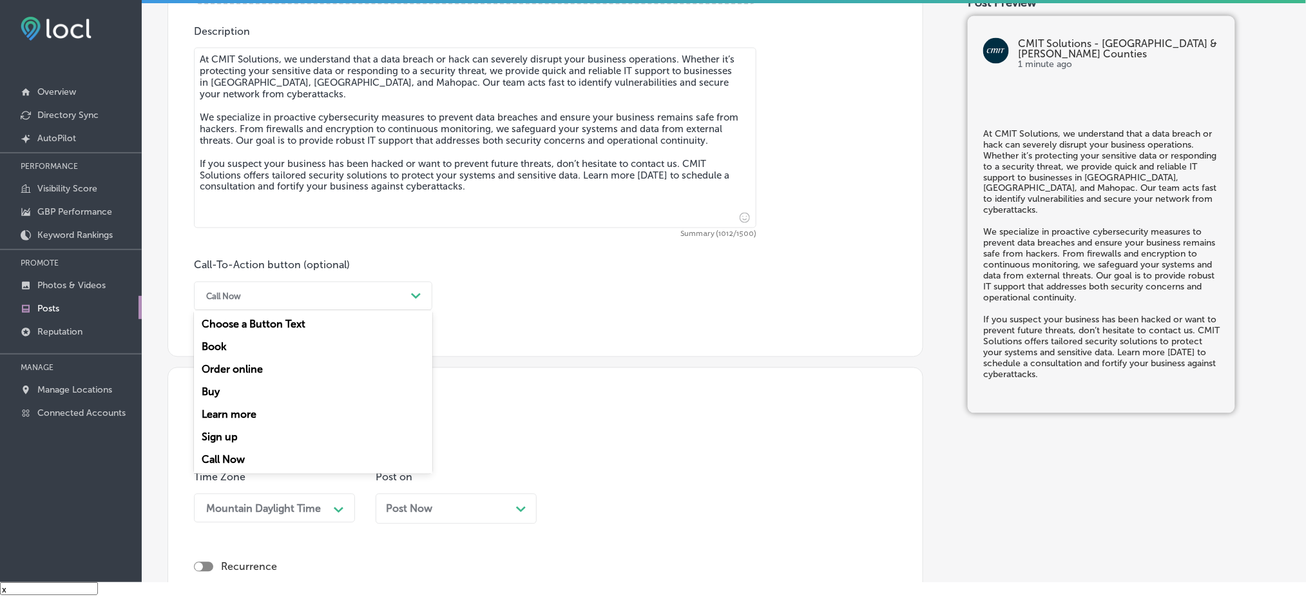
click at [336, 291] on div "Call Now" at bounding box center [303, 296] width 206 height 20
click at [238, 412] on div "Learn more" at bounding box center [313, 414] width 238 height 23
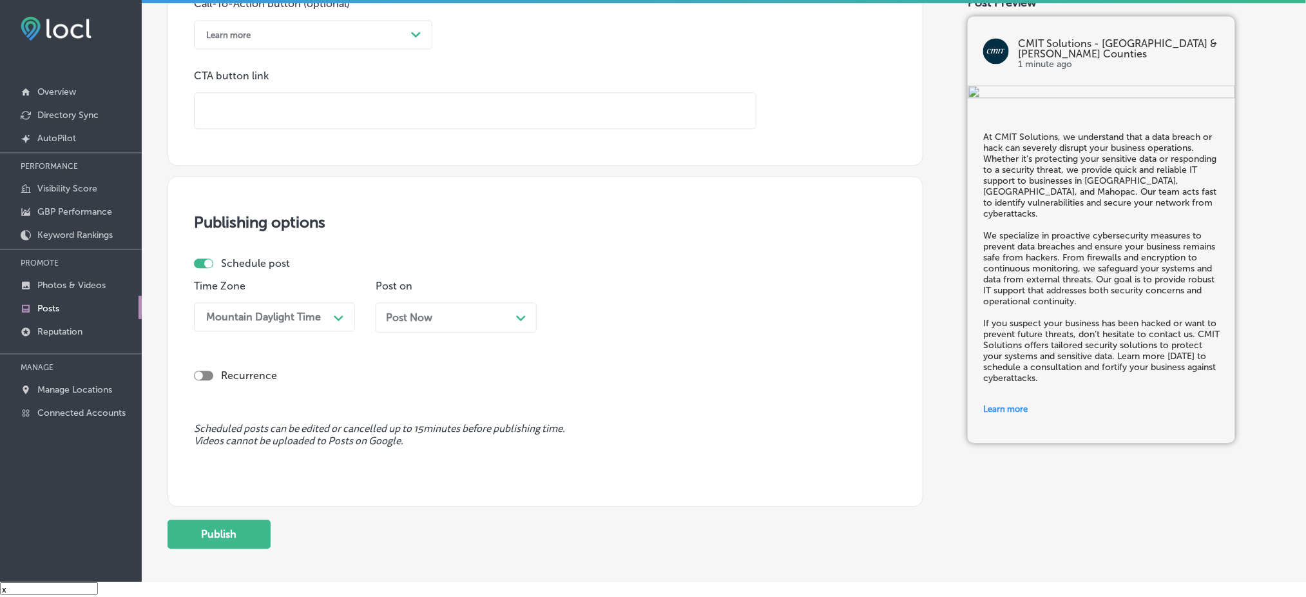
scroll to position [851, 0]
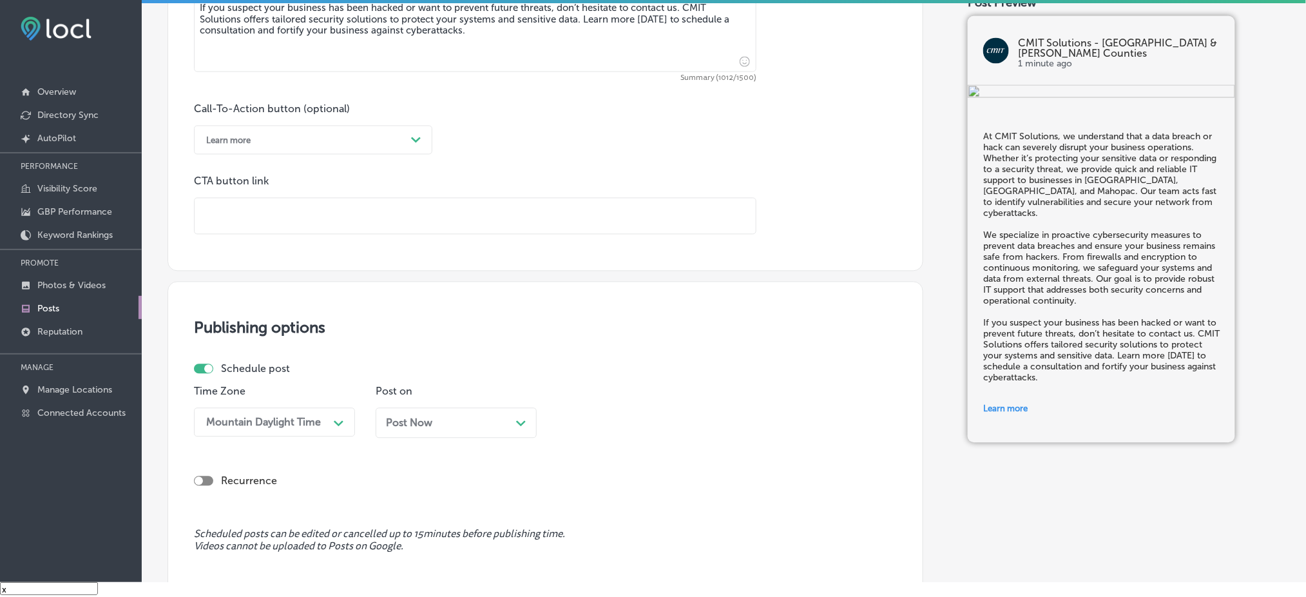
click at [272, 219] on input "text" at bounding box center [475, 215] width 561 height 35
paste input "[URL][DOMAIN_NAME]"
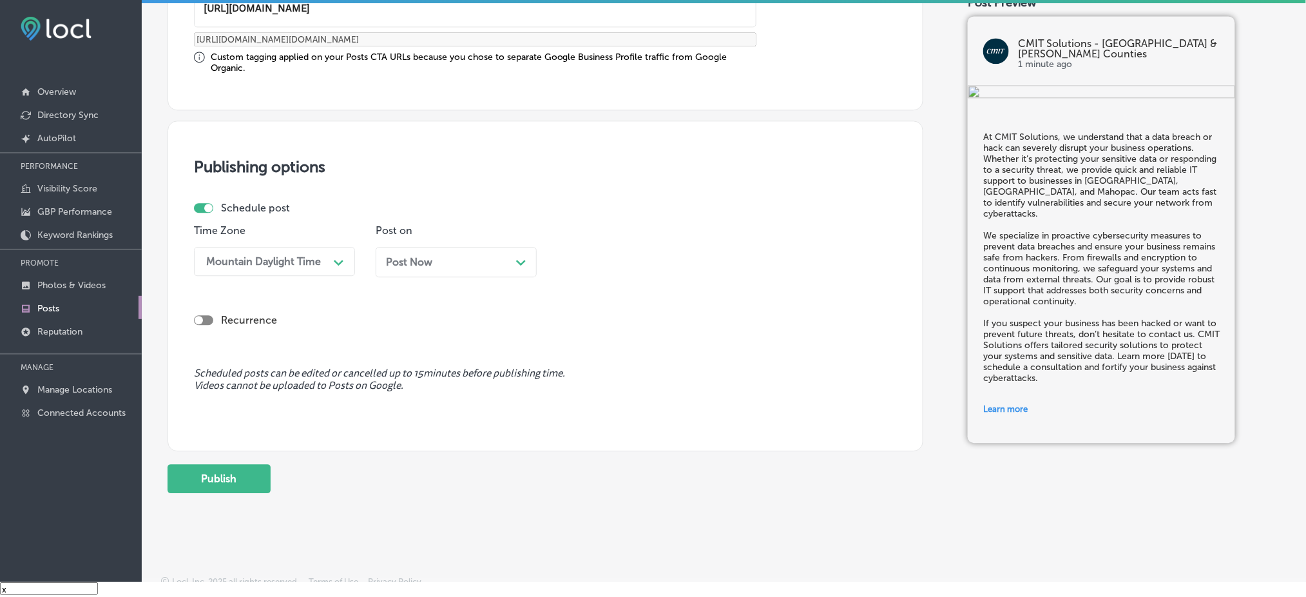
scroll to position [1067, 0]
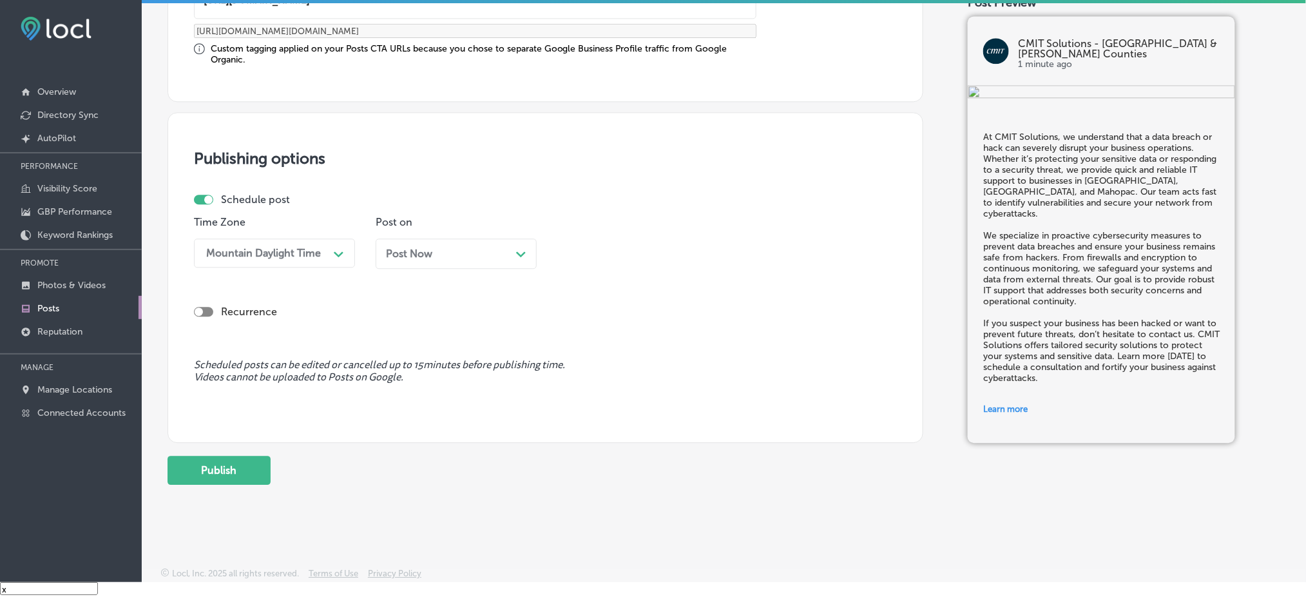
type input "[URL][DOMAIN_NAME]"
click at [400, 263] on div "Post Now Path Created with Sketch." at bounding box center [456, 253] width 161 height 30
click at [571, 247] on div "04:15 PM" at bounding box center [591, 253] width 45 height 12
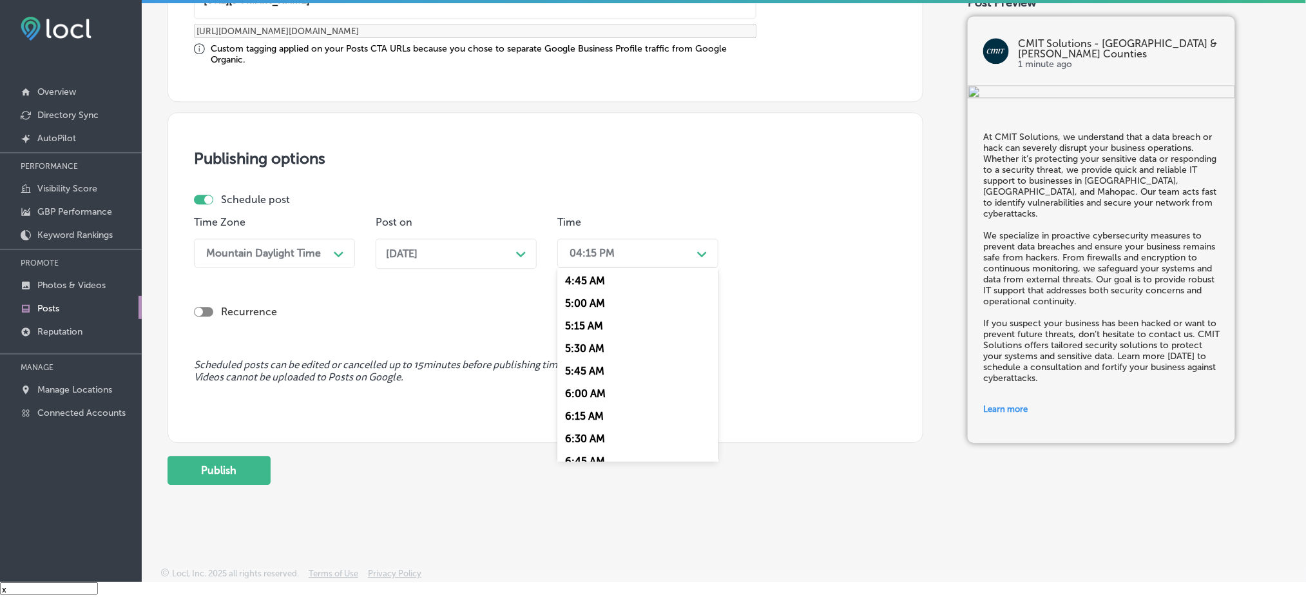
scroll to position [515, 0]
click at [587, 397] on div "7:00 AM" at bounding box center [637, 397] width 161 height 23
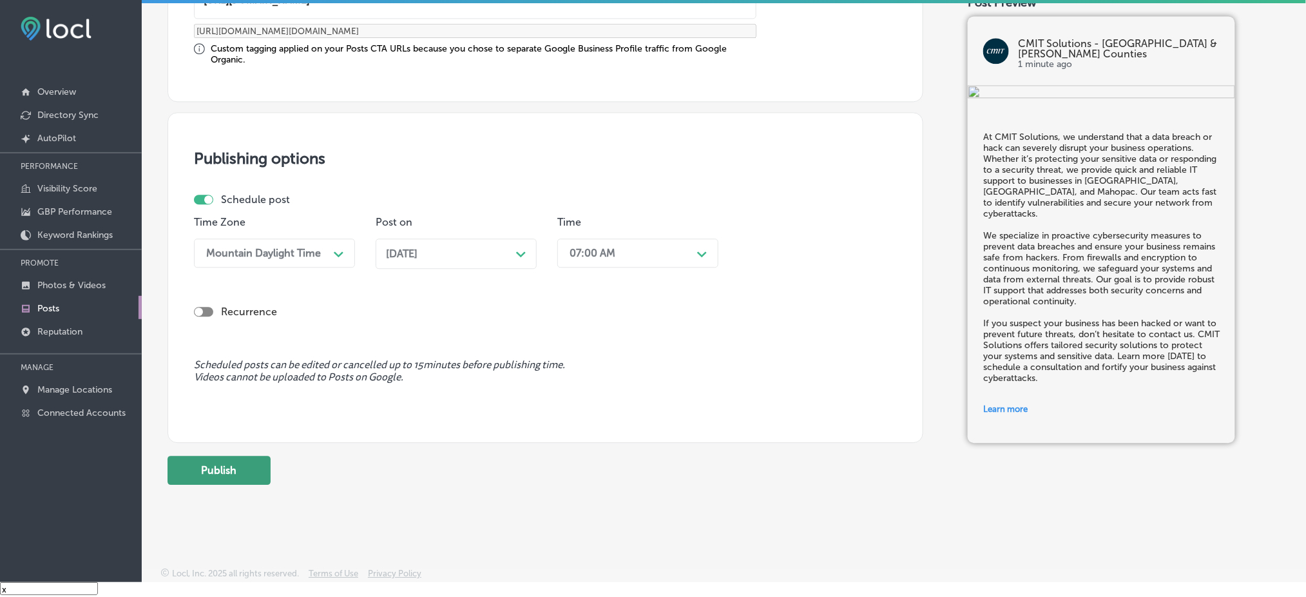
click at [249, 465] on button "Publish" at bounding box center [218, 469] width 103 height 29
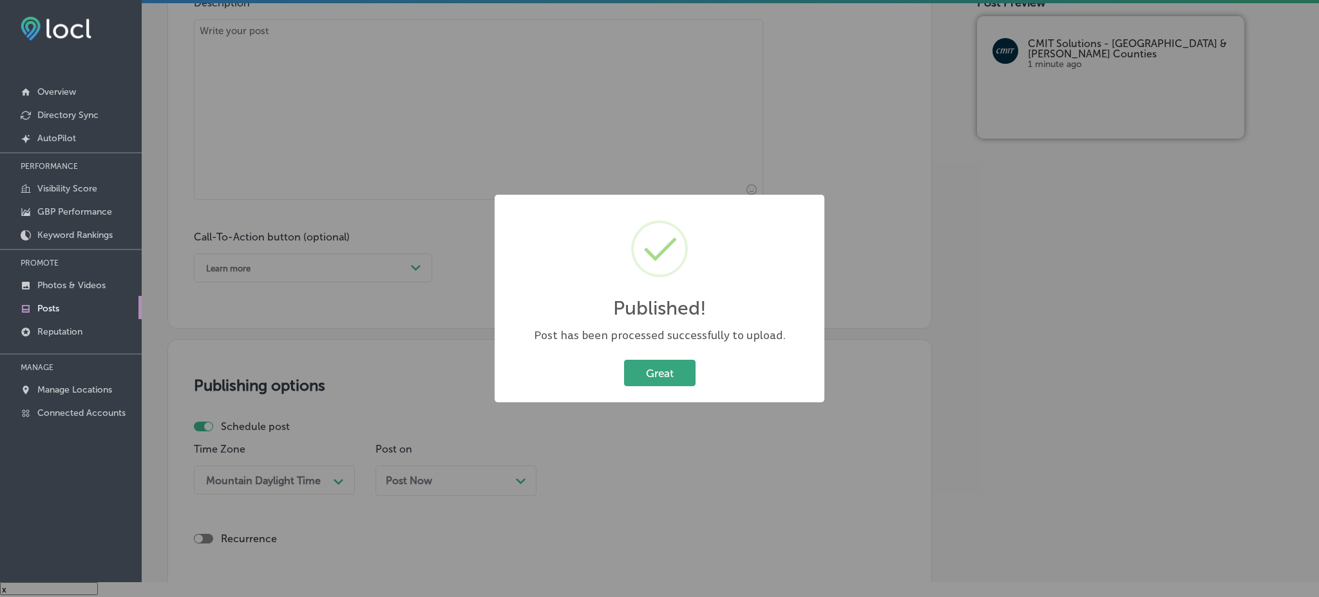
click at [642, 383] on button "Great" at bounding box center [660, 372] width 72 height 26
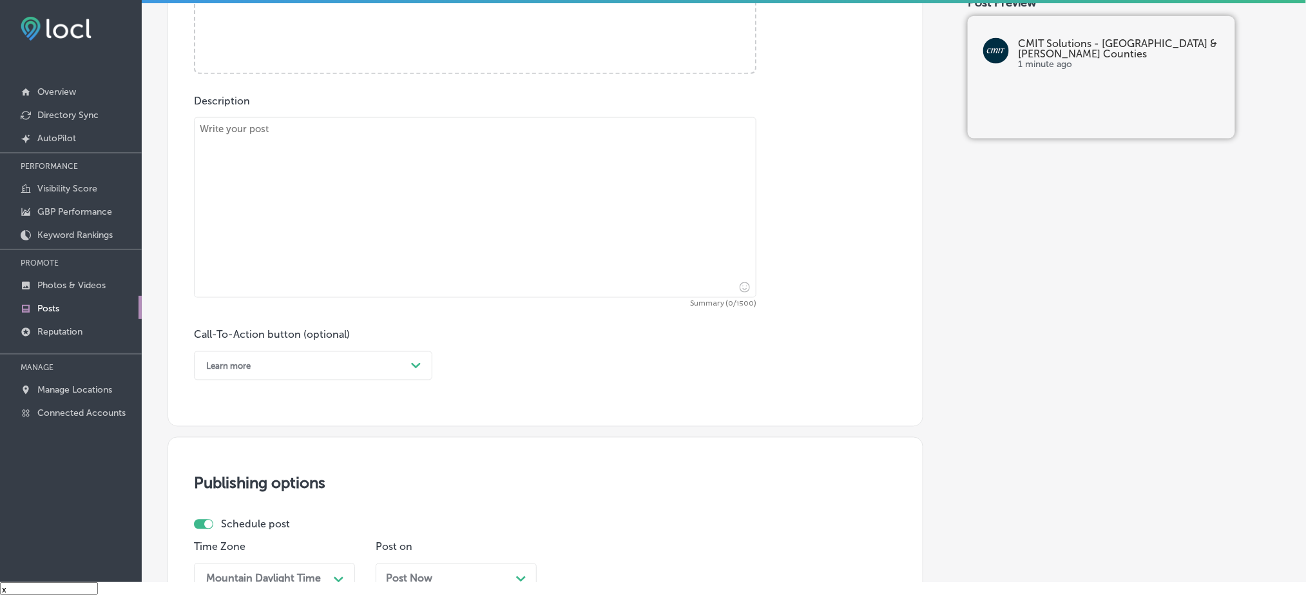
scroll to position [551, 0]
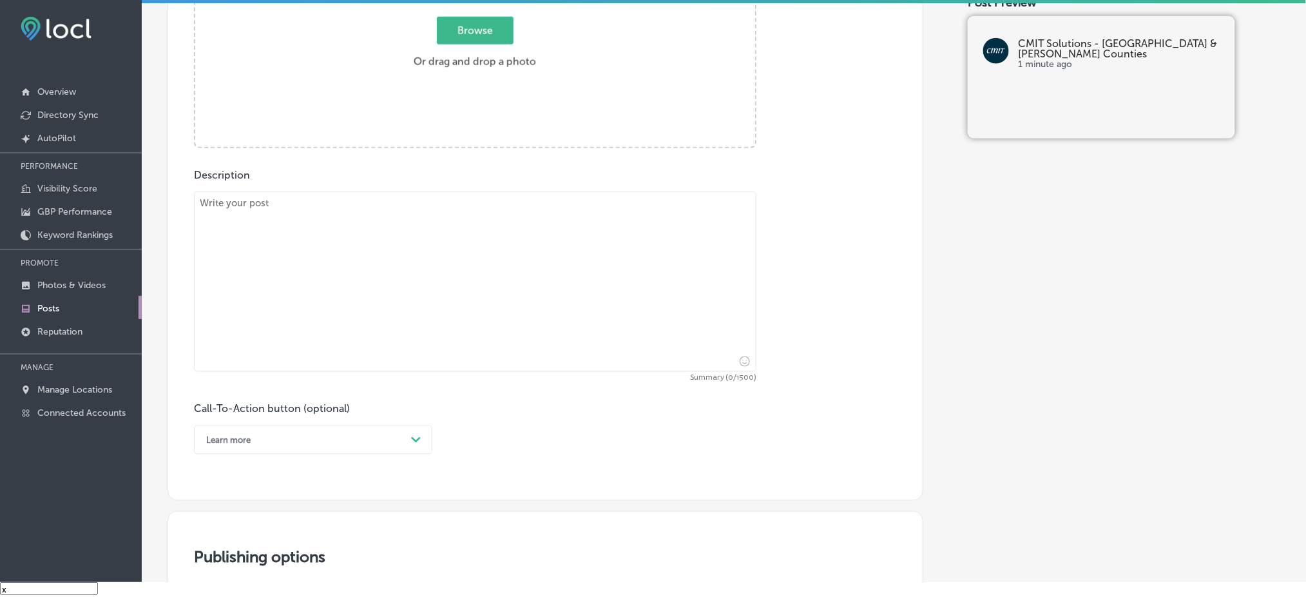
click at [446, 294] on textarea at bounding box center [475, 281] width 562 height 180
paste textarea "CMIT Solutions offers expert IT guidance to help businesses in [GEOGRAPHIC_DATA…"
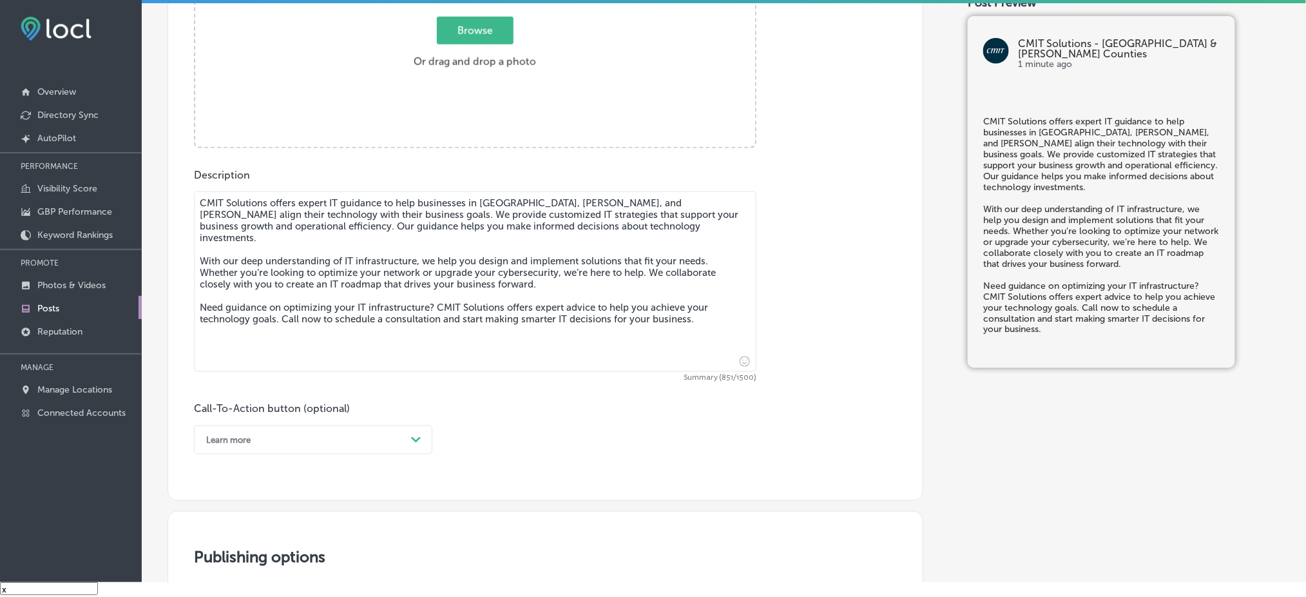
type textarea "CMIT Solutions offers expert IT guidance to help businesses in [GEOGRAPHIC_DATA…"
click at [465, 44] on label "Browse Or drag and drop a photo" at bounding box center [474, 46] width 133 height 57
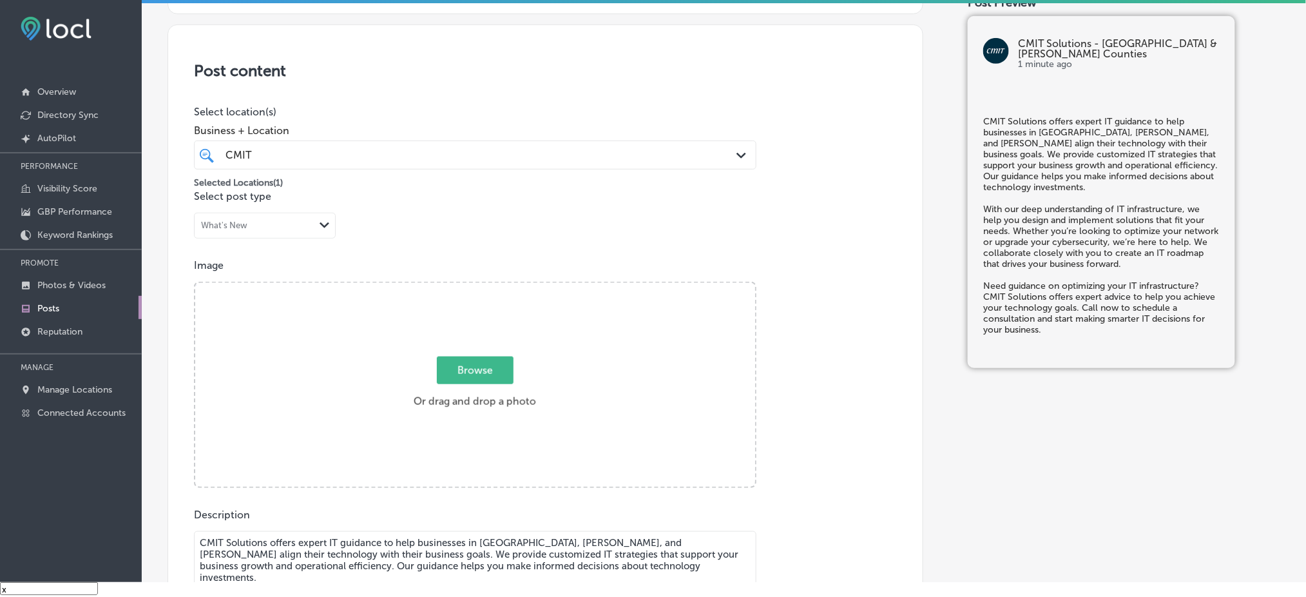
type input "C:\fakepath\CMIT-Solutions-Northern-[GEOGRAPHIC_DATA]-&-[GEOGRAPHIC_DATA]-Count…"
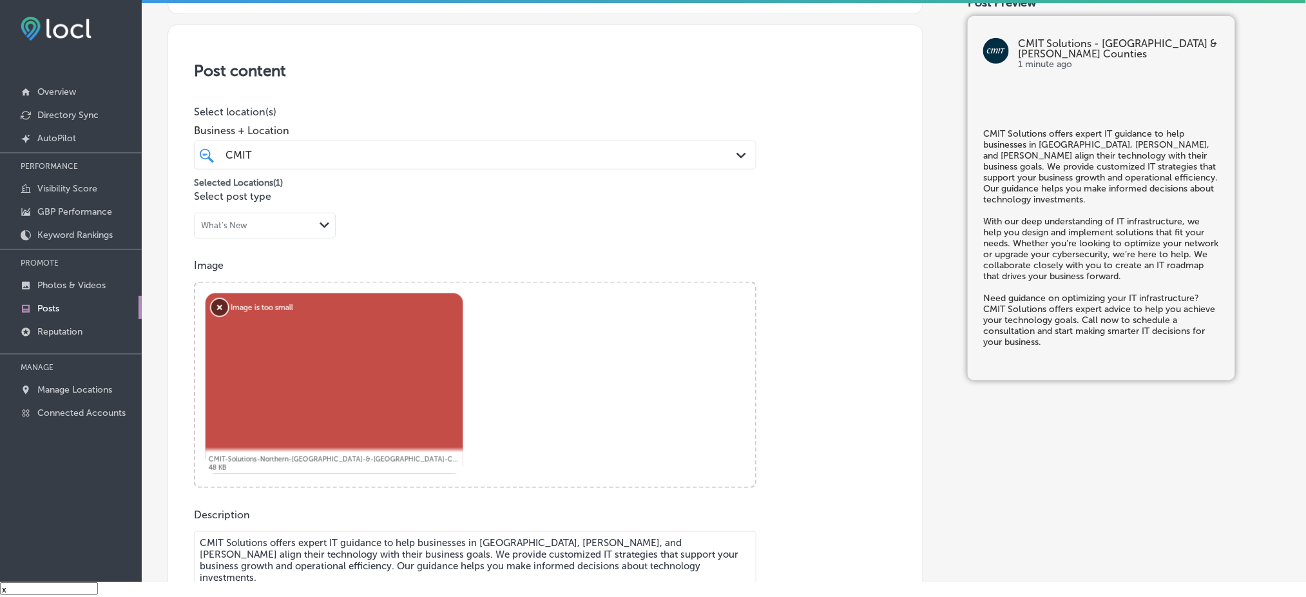
click at [225, 307] on button "Remove" at bounding box center [219, 307] width 17 height 17
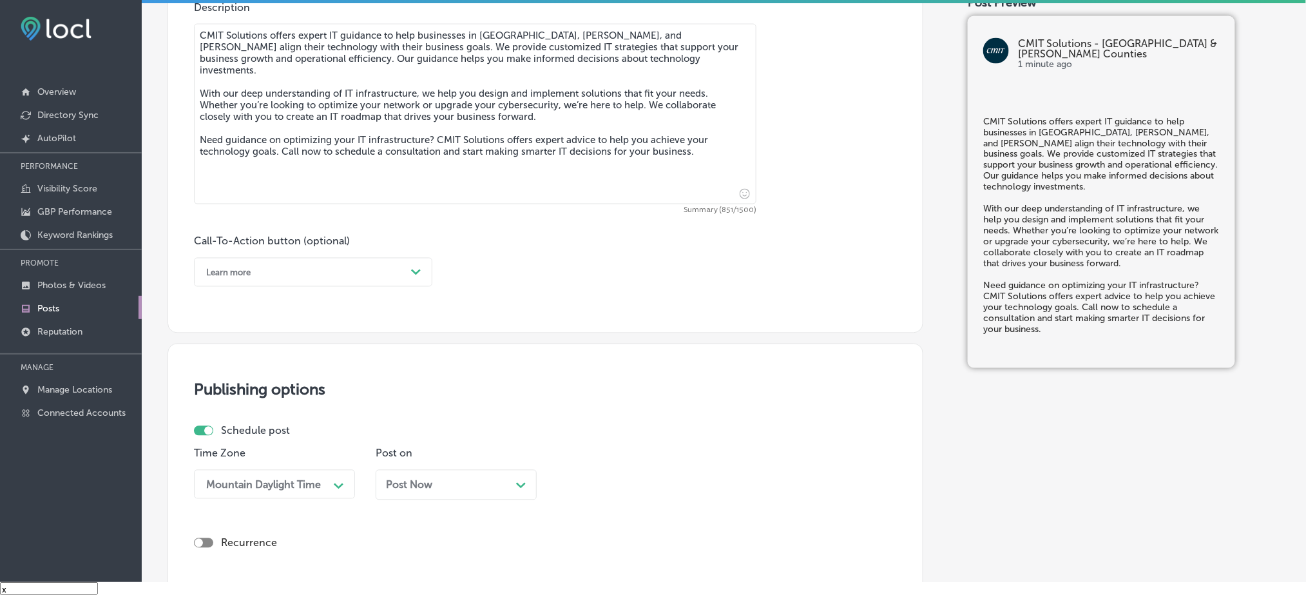
scroll to position [727, 0]
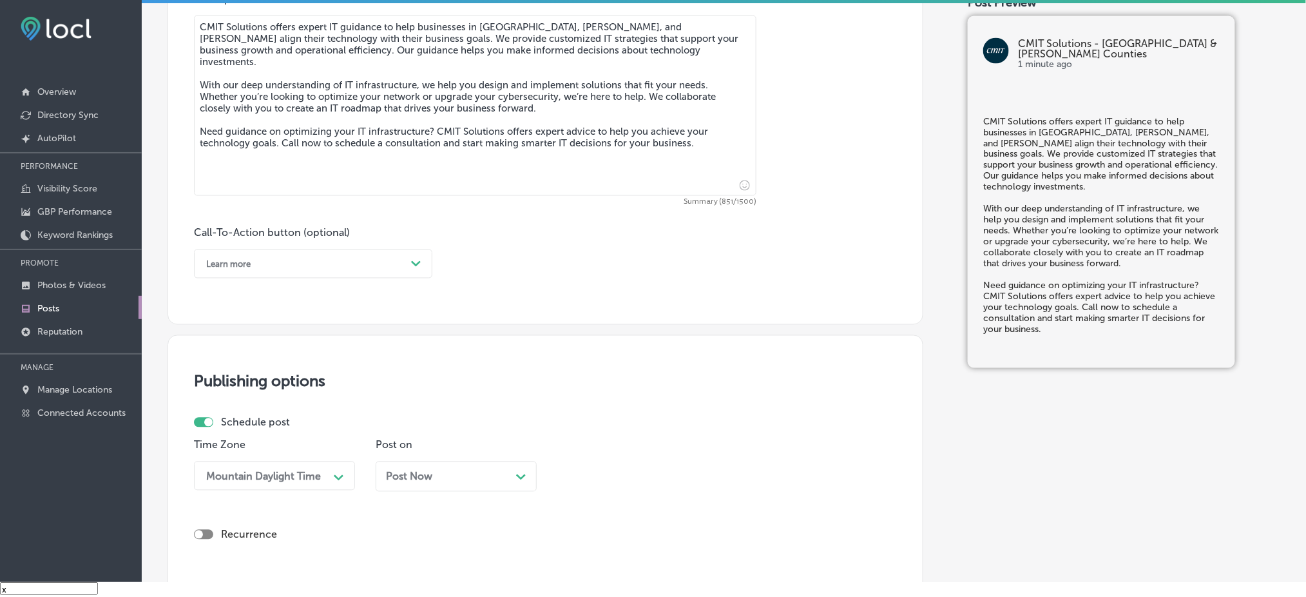
click at [297, 274] on div "Learn more Path Created with Sketch." at bounding box center [313, 263] width 238 height 29
click at [266, 433] on div "Call Now" at bounding box center [313, 427] width 238 height 23
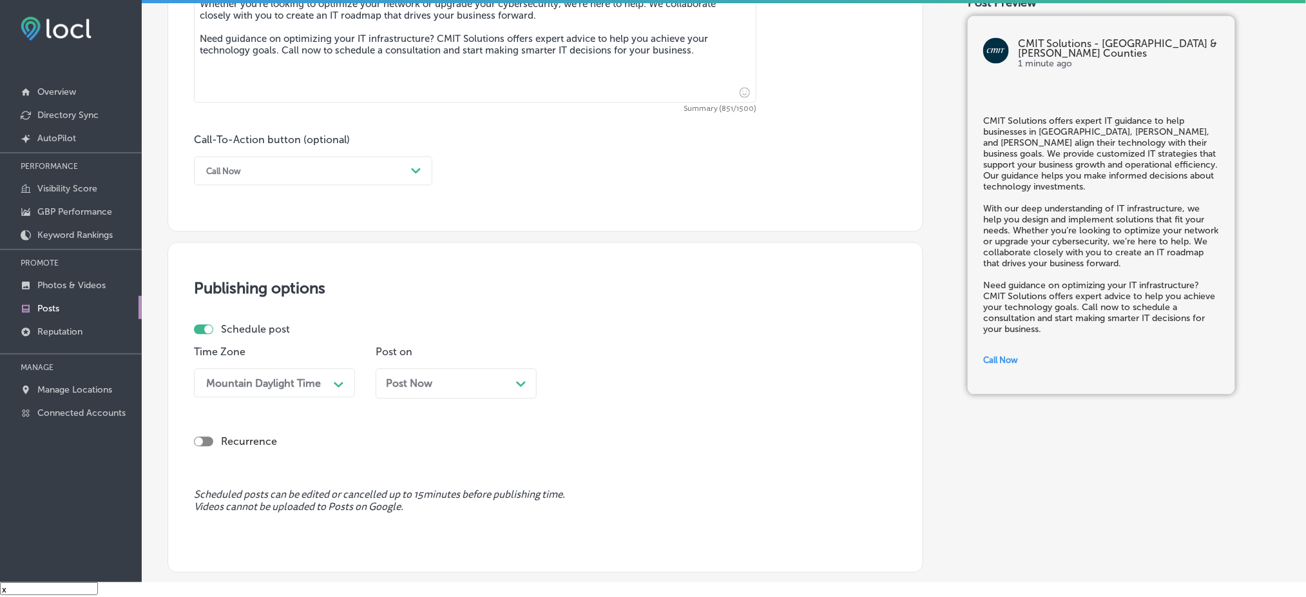
scroll to position [899, 0]
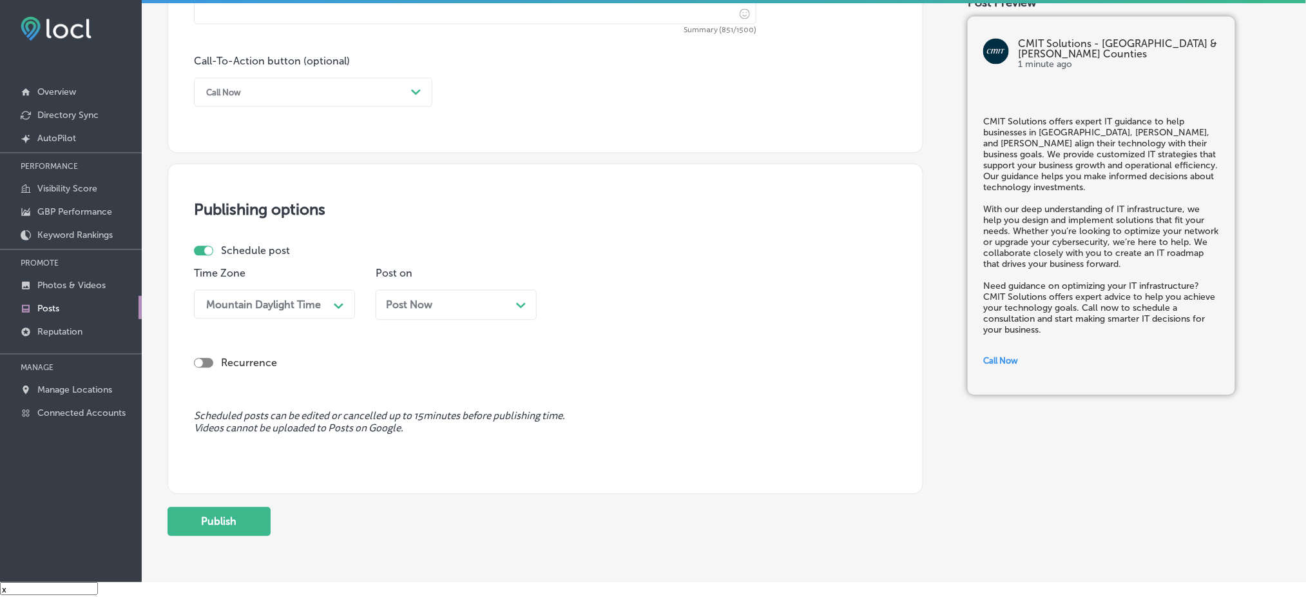
click at [308, 298] on div "Mountain Daylight Time" at bounding box center [263, 304] width 115 height 12
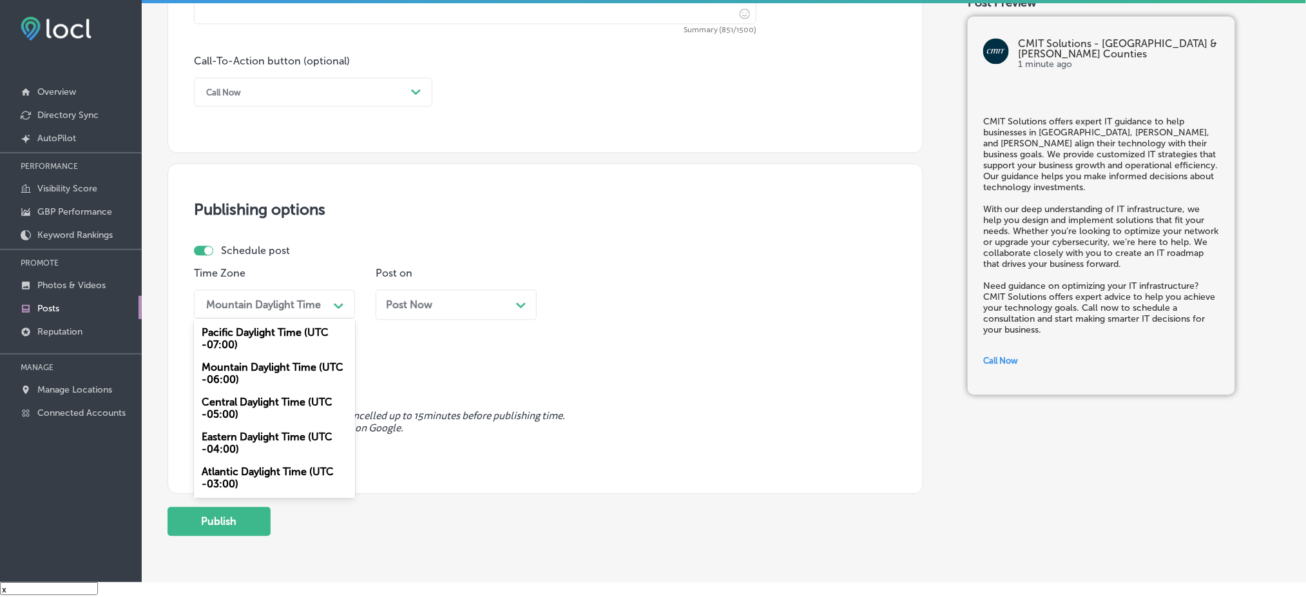
click at [291, 370] on div "Mountain Daylight Time (UTC -06:00)" at bounding box center [274, 373] width 161 height 35
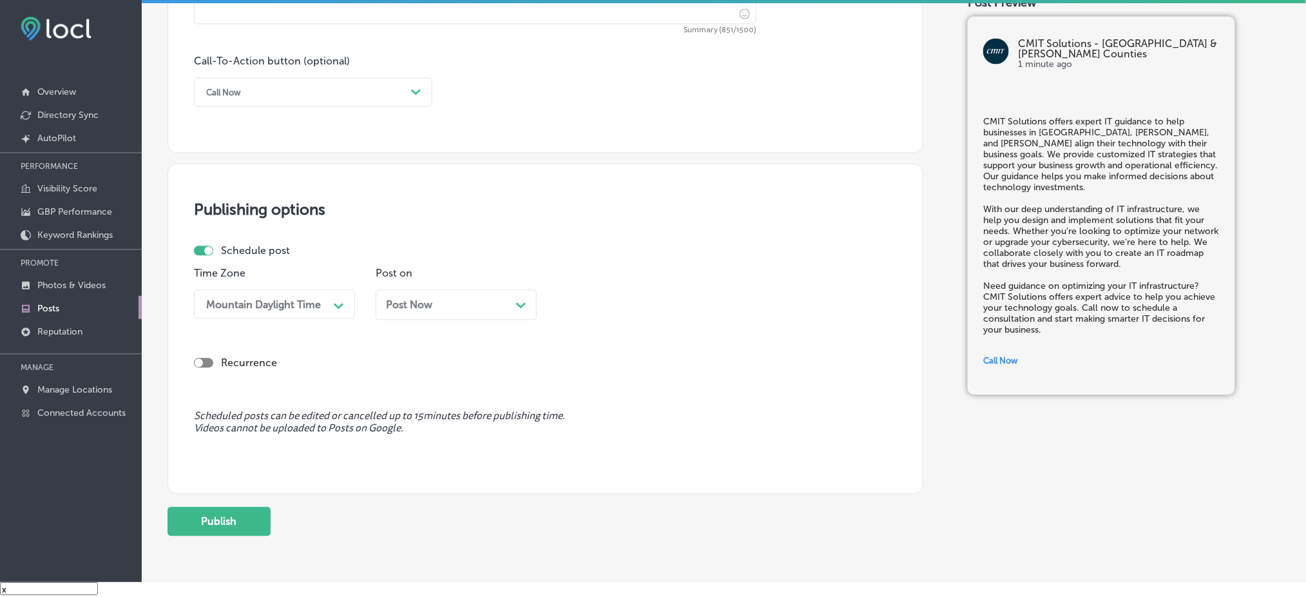
click at [426, 298] on span "Post Now" at bounding box center [409, 304] width 46 height 12
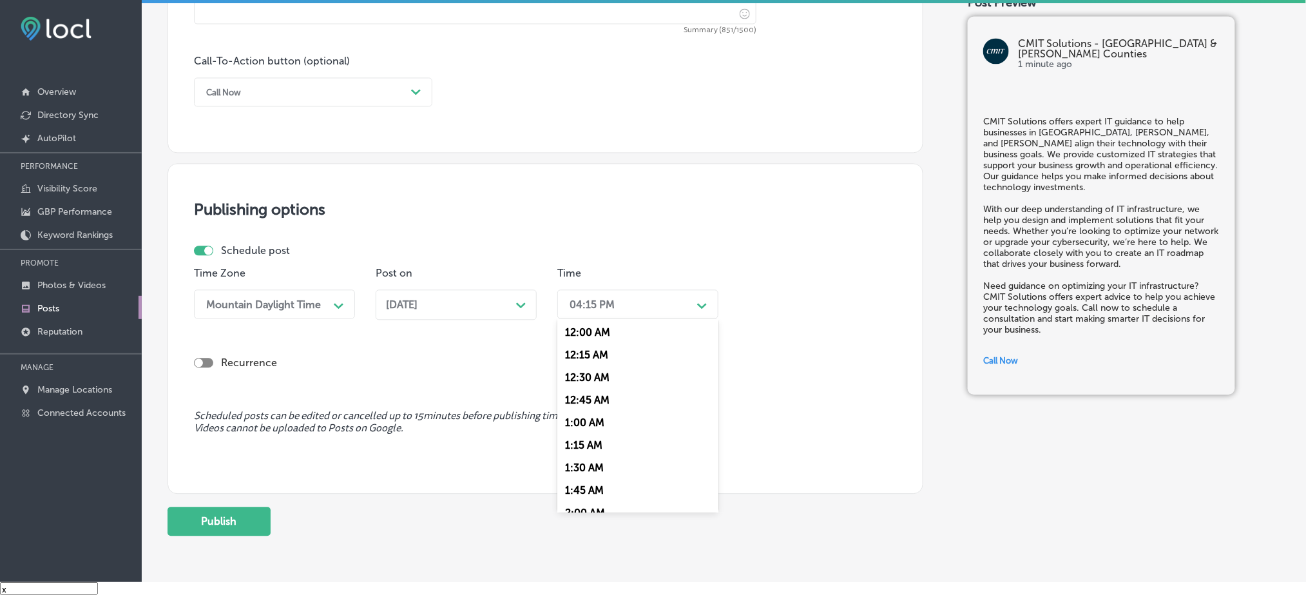
click at [564, 303] on div "04:15 PM" at bounding box center [627, 303] width 129 height 23
click at [602, 448] on div "7:00 AM" at bounding box center [637, 448] width 161 height 23
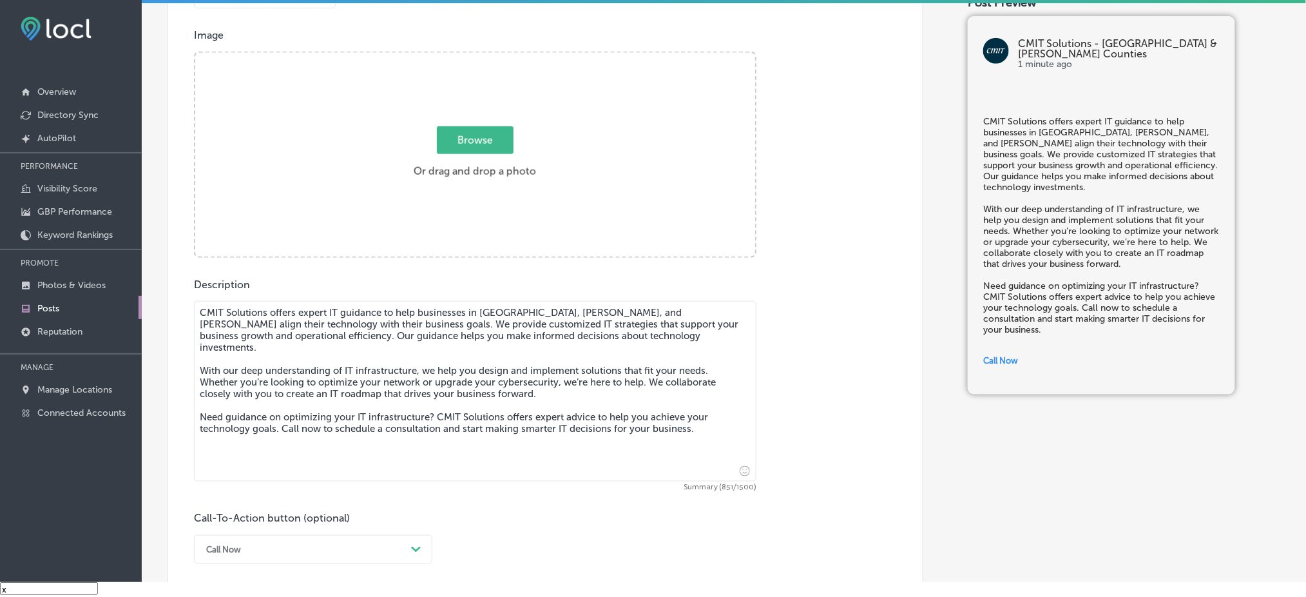
scroll to position [384, 0]
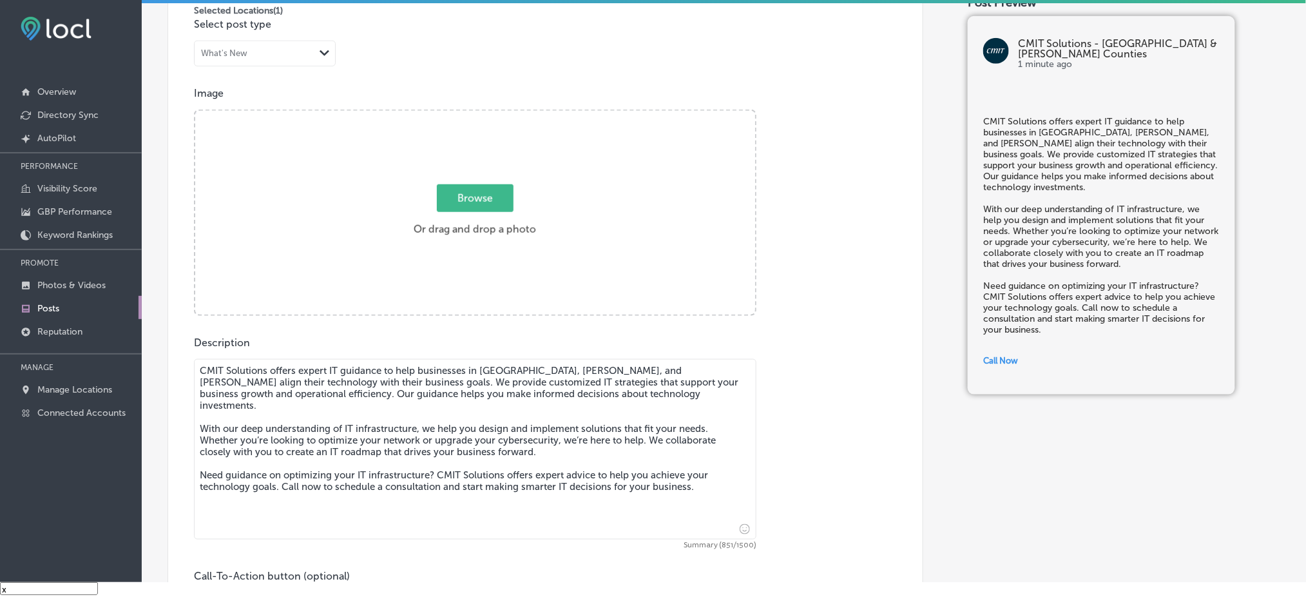
click at [480, 220] on label "Browse Or drag and drop a photo" at bounding box center [474, 214] width 133 height 57
click at [480, 115] on input "Browse Or drag and drop a photo" at bounding box center [475, 113] width 560 height 4
type input "C:\fakepath\CMIT-Solutions-Northern-[GEOGRAPHIC_DATA]-&-[GEOGRAPHIC_DATA]-Count…"
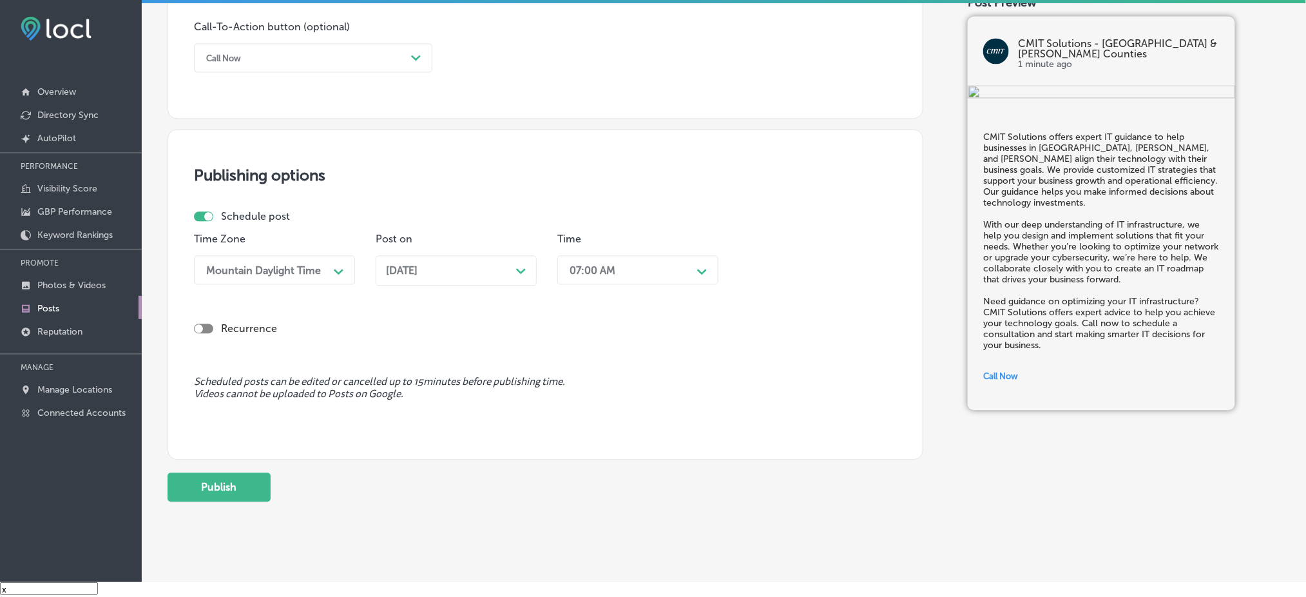
scroll to position [953, 0]
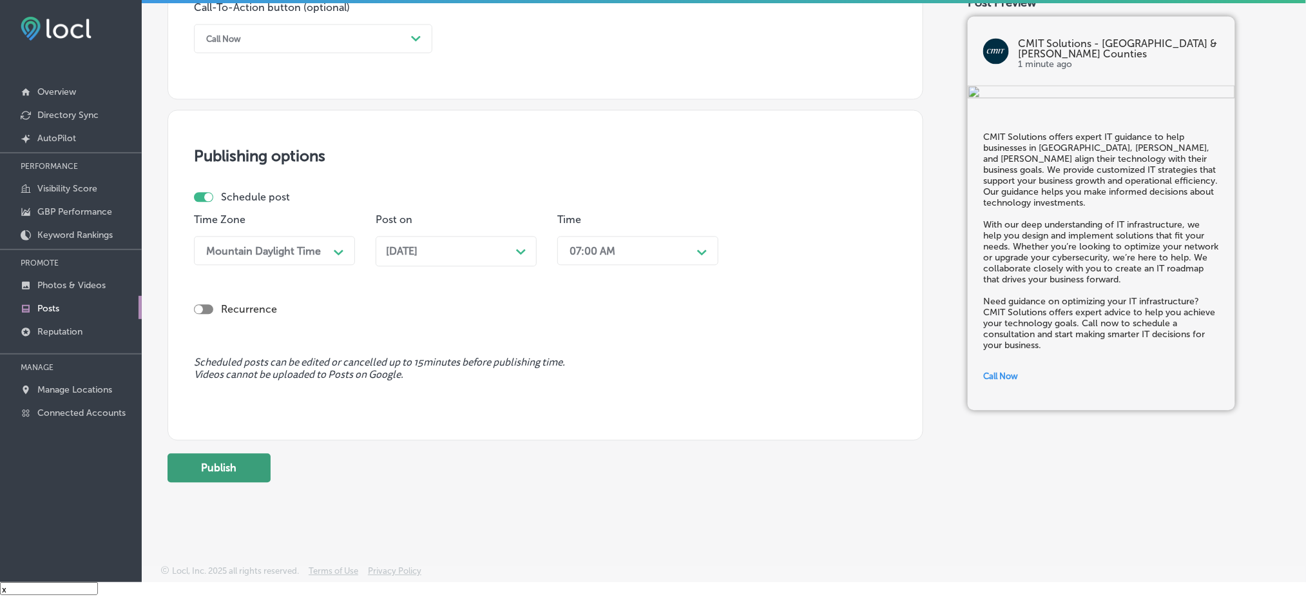
click at [209, 458] on button "Publish" at bounding box center [218, 467] width 103 height 29
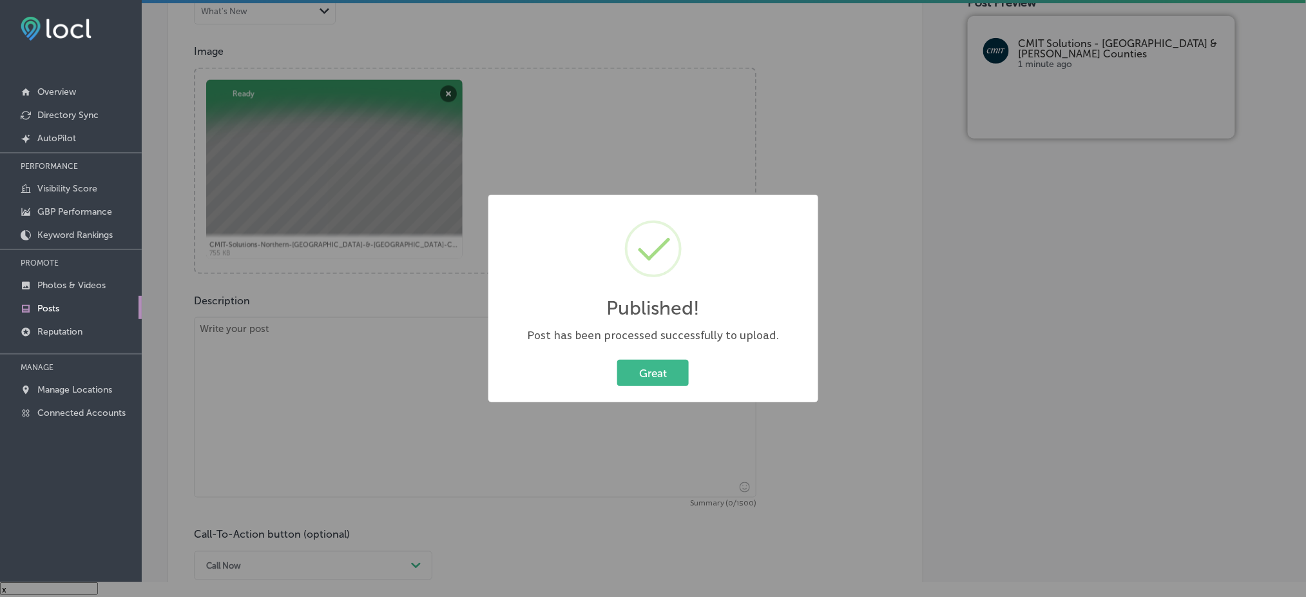
scroll to position [352, 0]
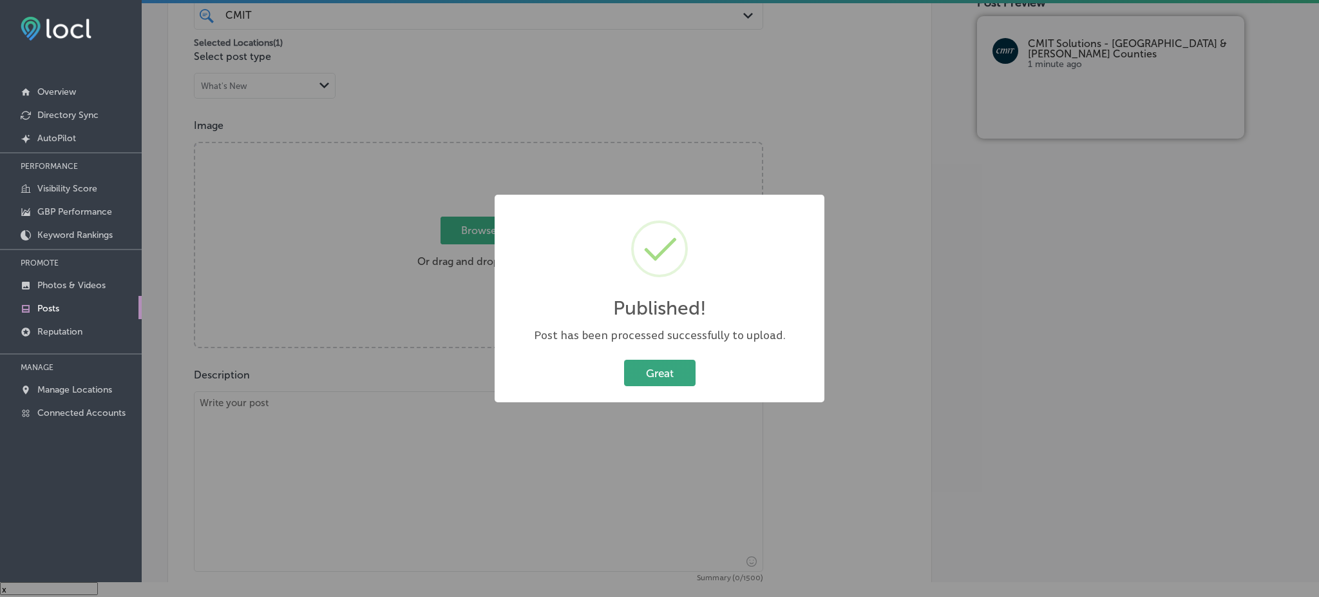
click at [631, 370] on button "Great" at bounding box center [660, 372] width 72 height 26
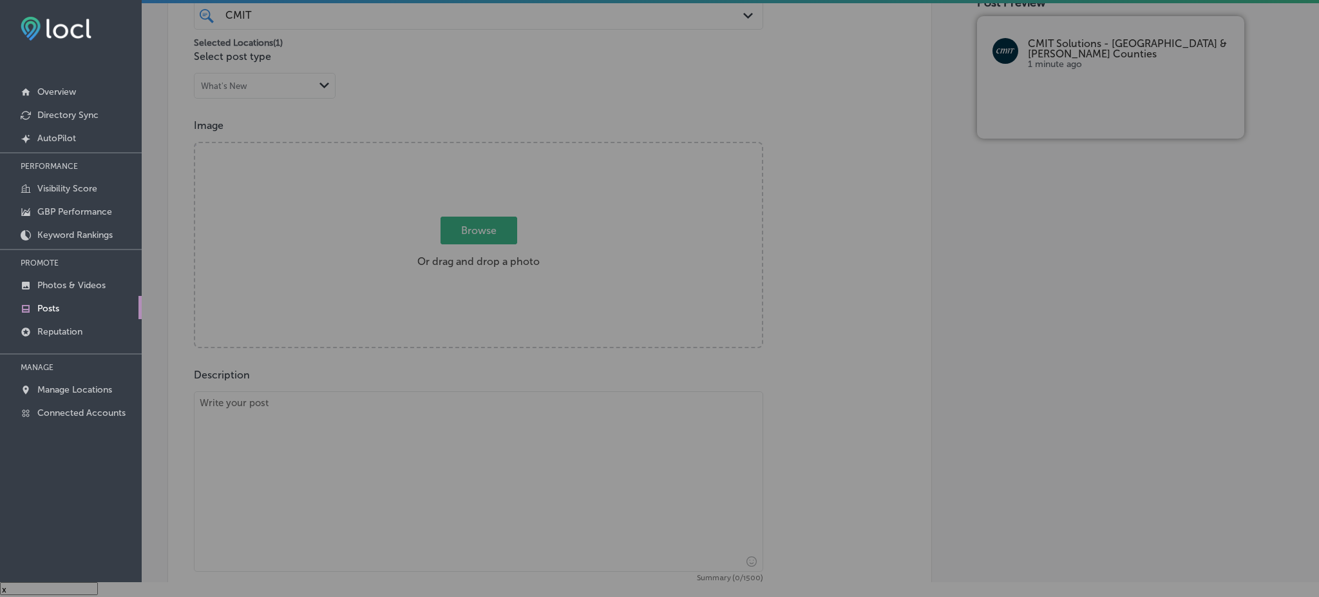
click at [439, 435] on textarea at bounding box center [478, 481] width 569 height 180
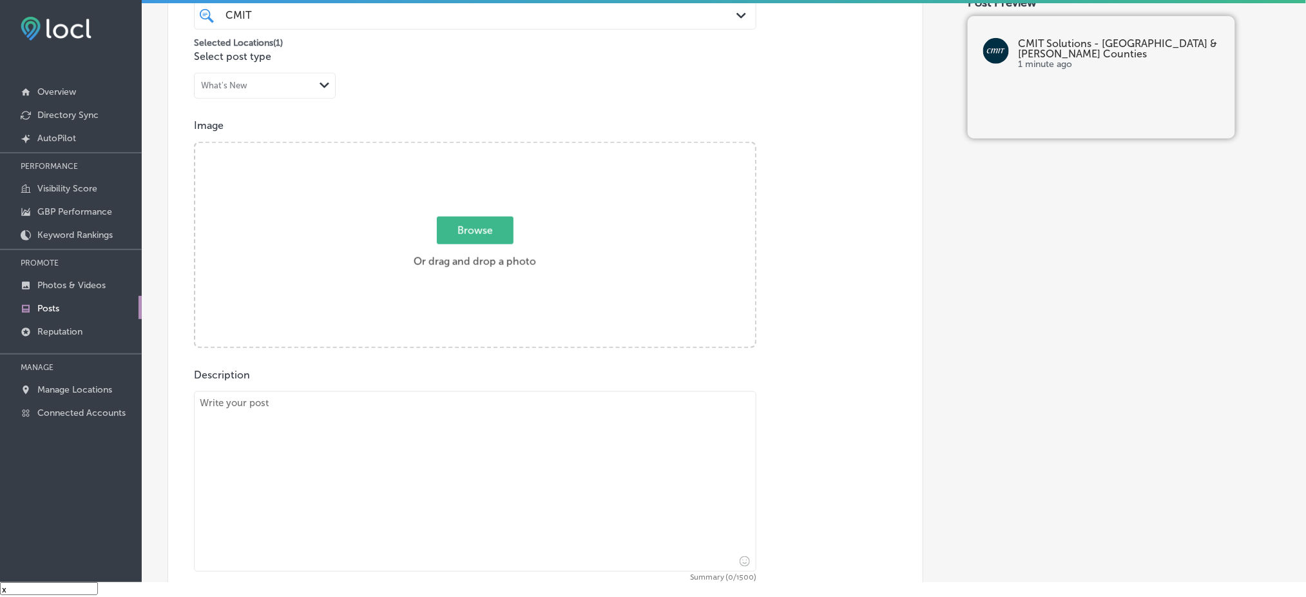
paste textarea "Safeguarding your business data is essential, and CMIT Solutions delivers tailo…"
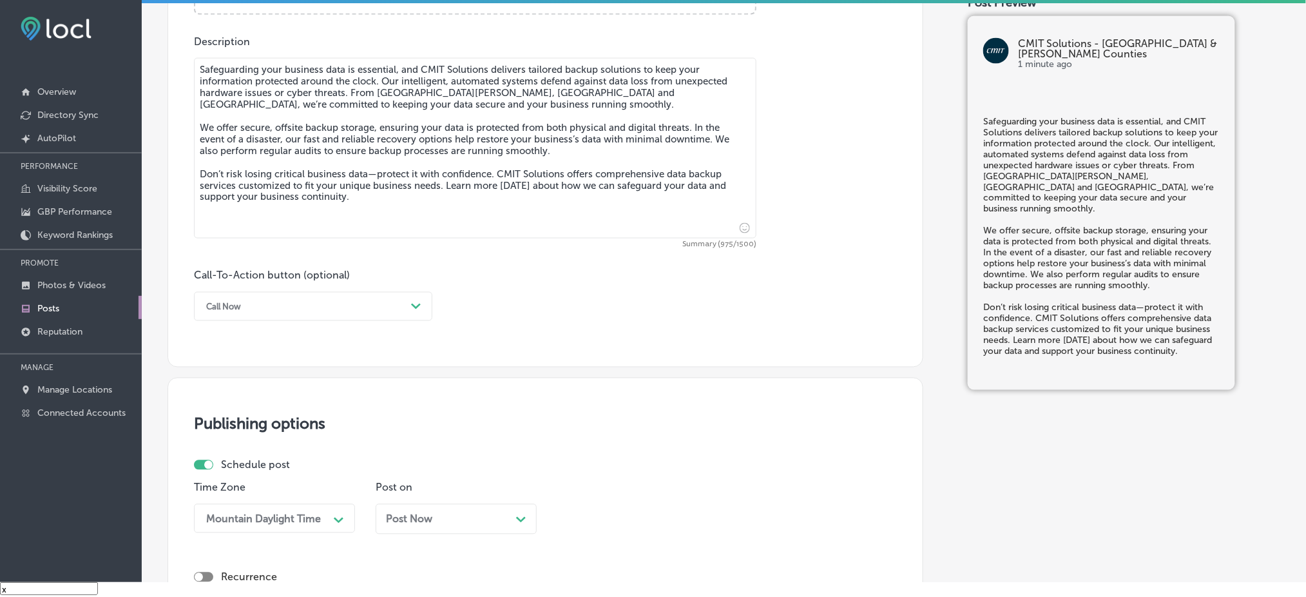
scroll to position [695, 0]
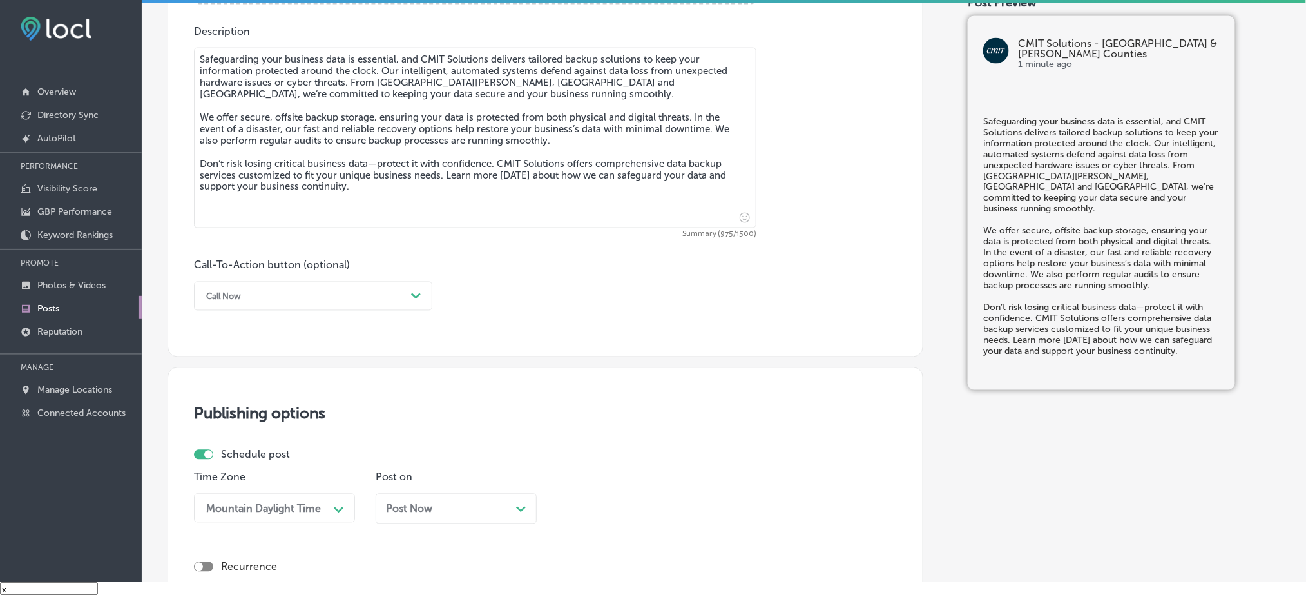
type textarea "Safeguarding your business data is essential, and CMIT Solutions delivers tailo…"
click at [256, 296] on div "Call Now" at bounding box center [303, 296] width 206 height 20
click at [250, 412] on div "Learn more" at bounding box center [313, 414] width 238 height 23
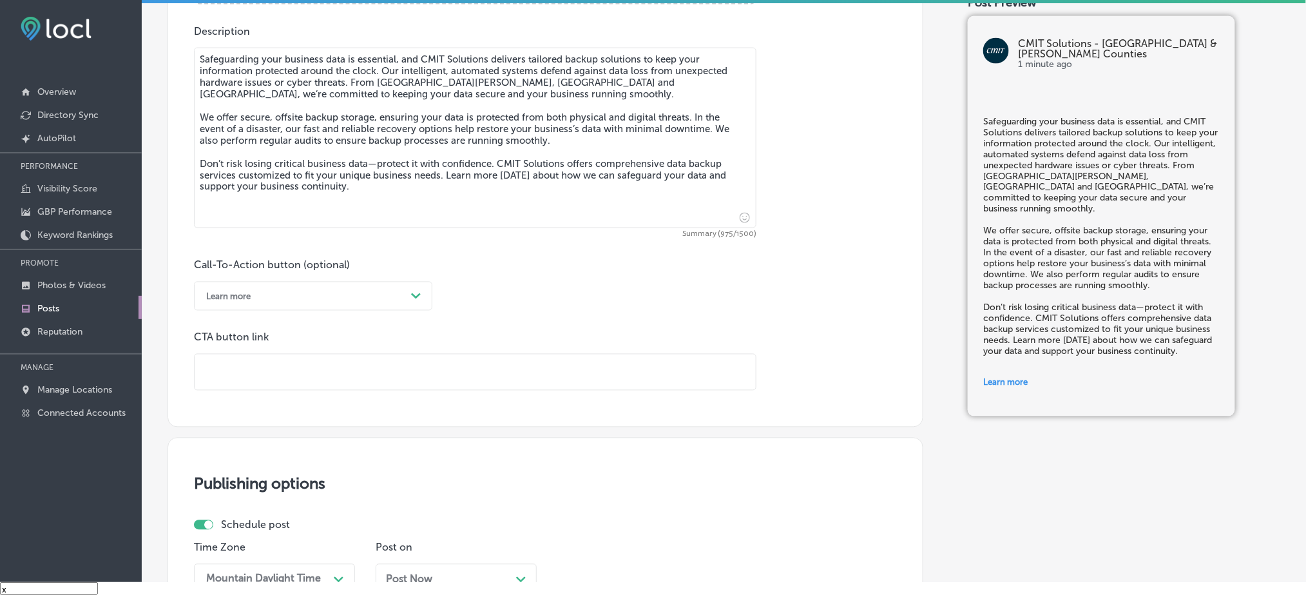
click at [269, 369] on input "text" at bounding box center [475, 371] width 561 height 35
paste input "[URL][DOMAIN_NAME]"
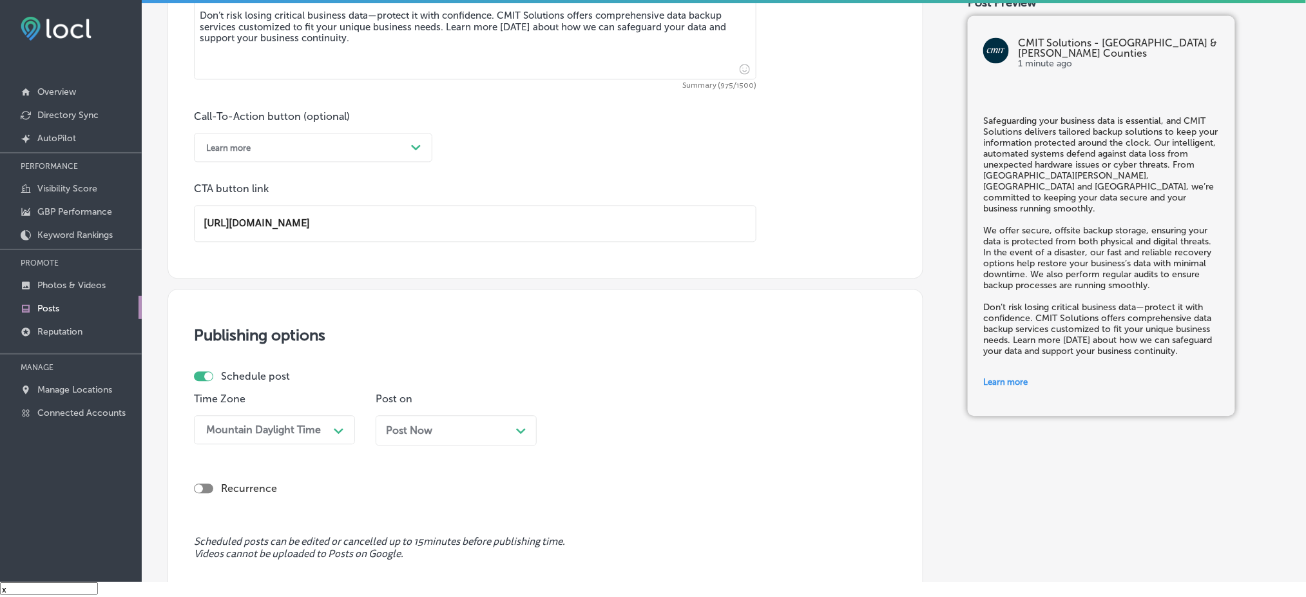
scroll to position [953, 0]
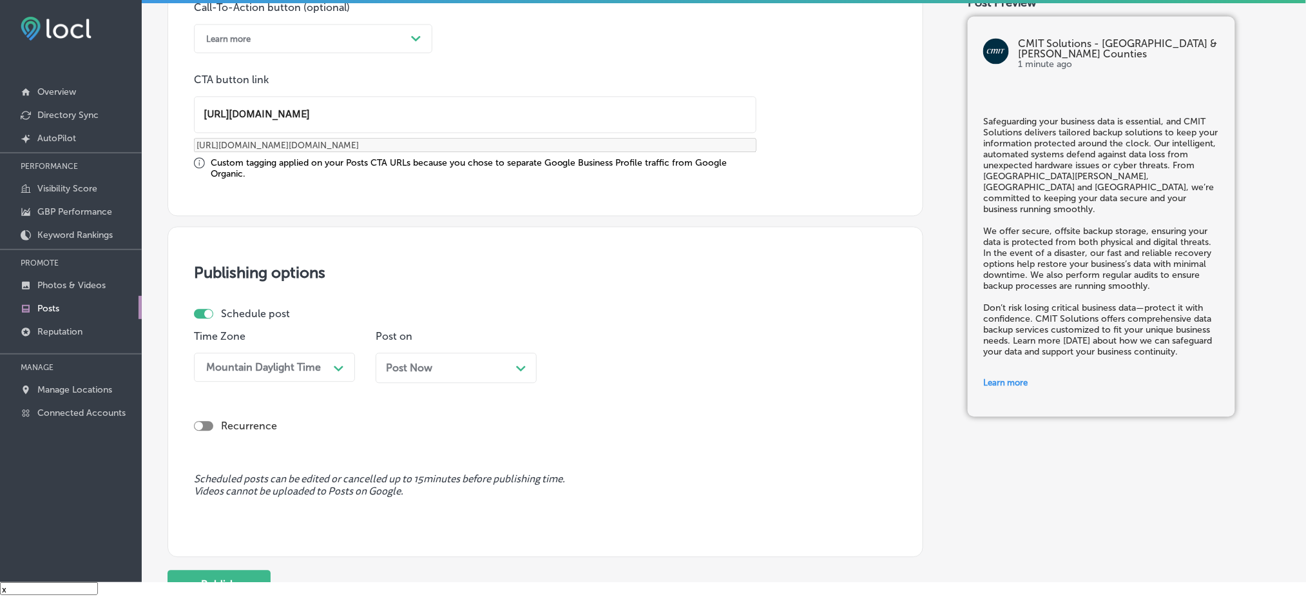
type input "[URL][DOMAIN_NAME]"
click at [409, 367] on span "Post Now" at bounding box center [409, 367] width 46 height 12
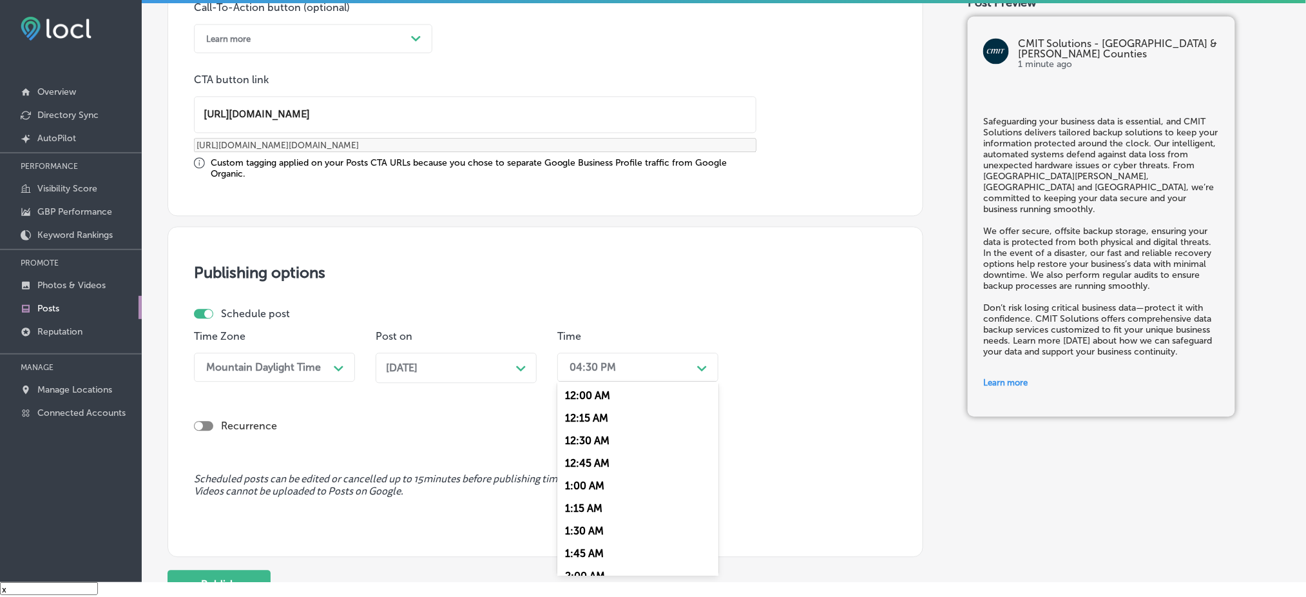
click at [651, 377] on div "04:30 PM Path Created with Sketch." at bounding box center [637, 366] width 161 height 29
click at [592, 514] on div "7:00 AM" at bounding box center [637, 511] width 161 height 23
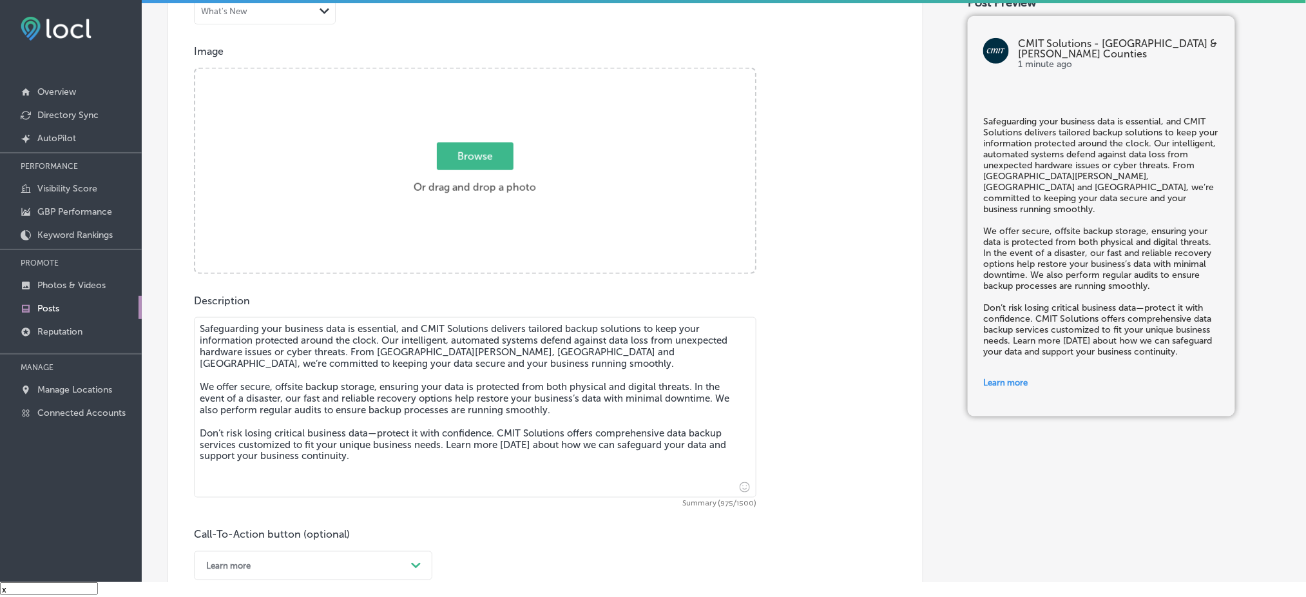
scroll to position [352, 0]
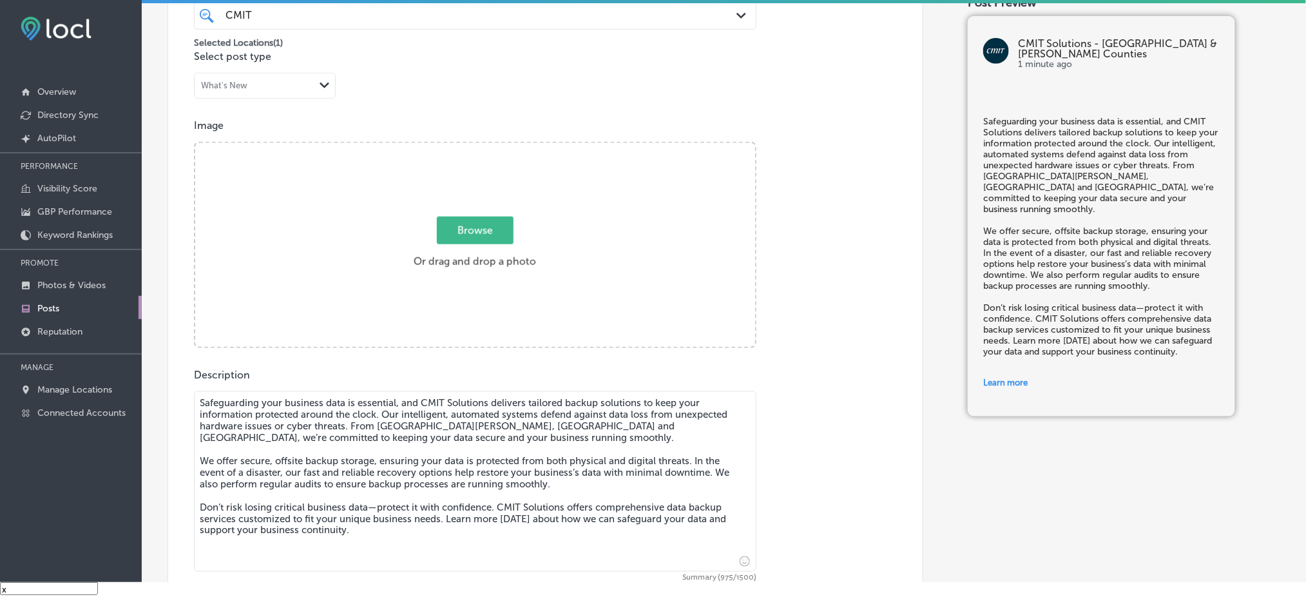
click at [396, 234] on div "Browse Or drag and drop a photo" at bounding box center [475, 246] width 560 height 206
click at [195, 143] on input "Browse Or drag and drop a photo" at bounding box center [475, 145] width 560 height 4
type input "C:\fakepath\CMIT-Solutions-Northern-[GEOGRAPHIC_DATA]-&-[GEOGRAPHIC_DATA]-Count…"
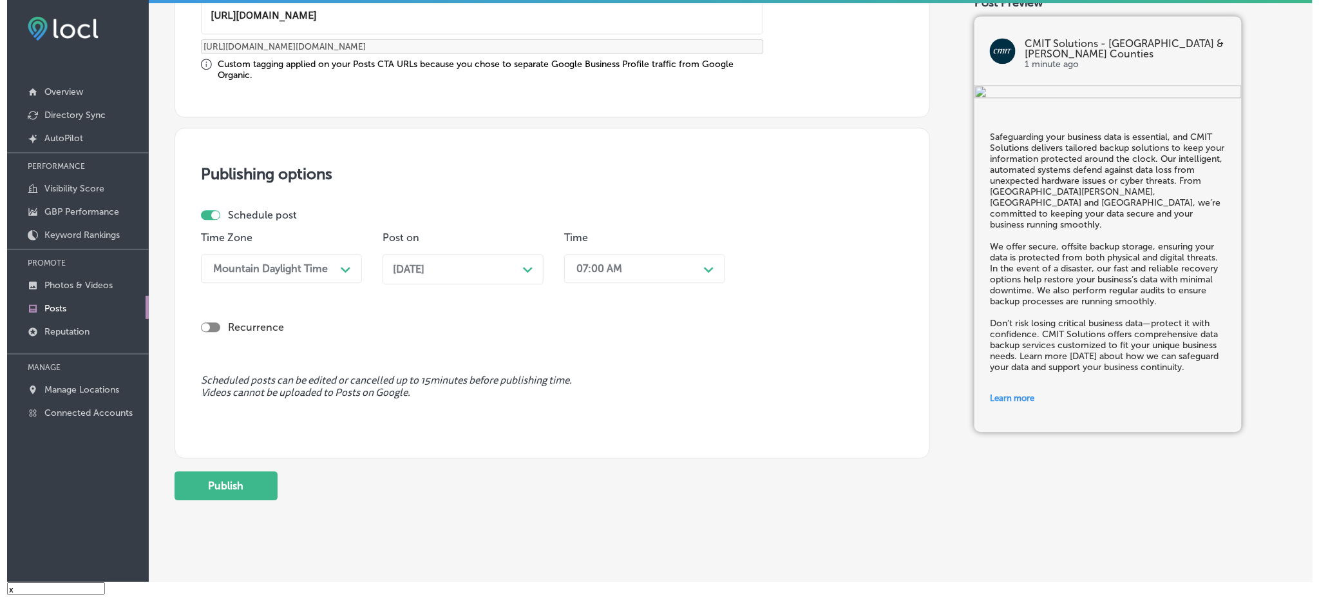
scroll to position [1067, 0]
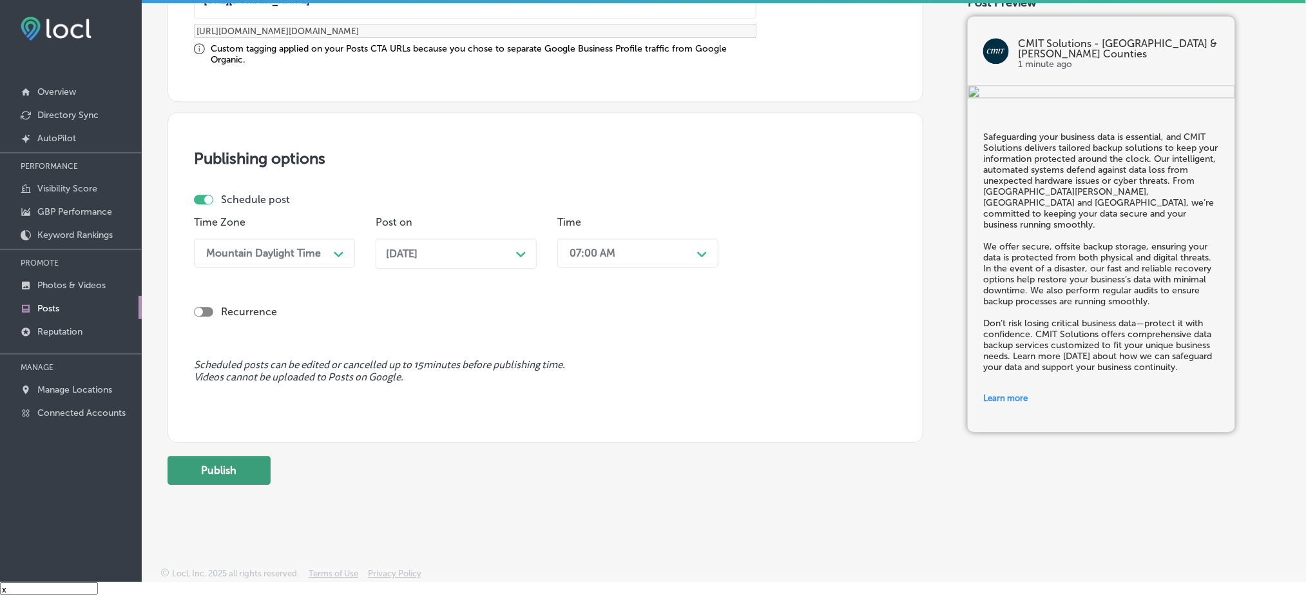
click at [220, 473] on button "Publish" at bounding box center [218, 469] width 103 height 29
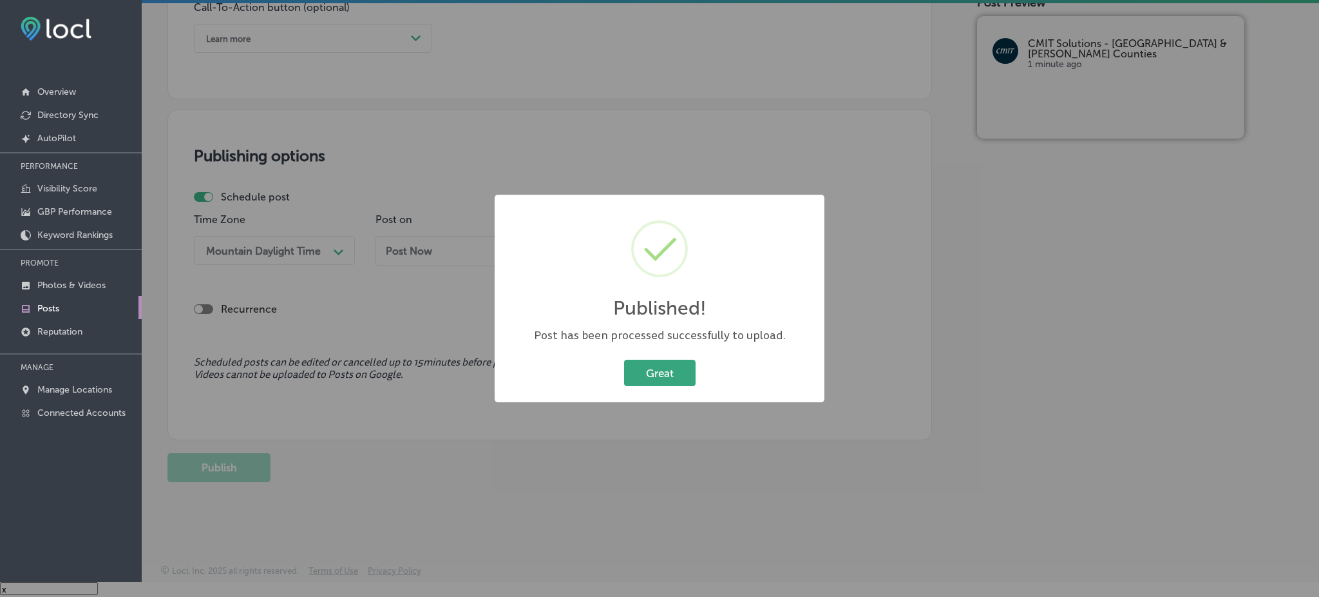
click at [673, 367] on button "Great" at bounding box center [660, 372] width 72 height 26
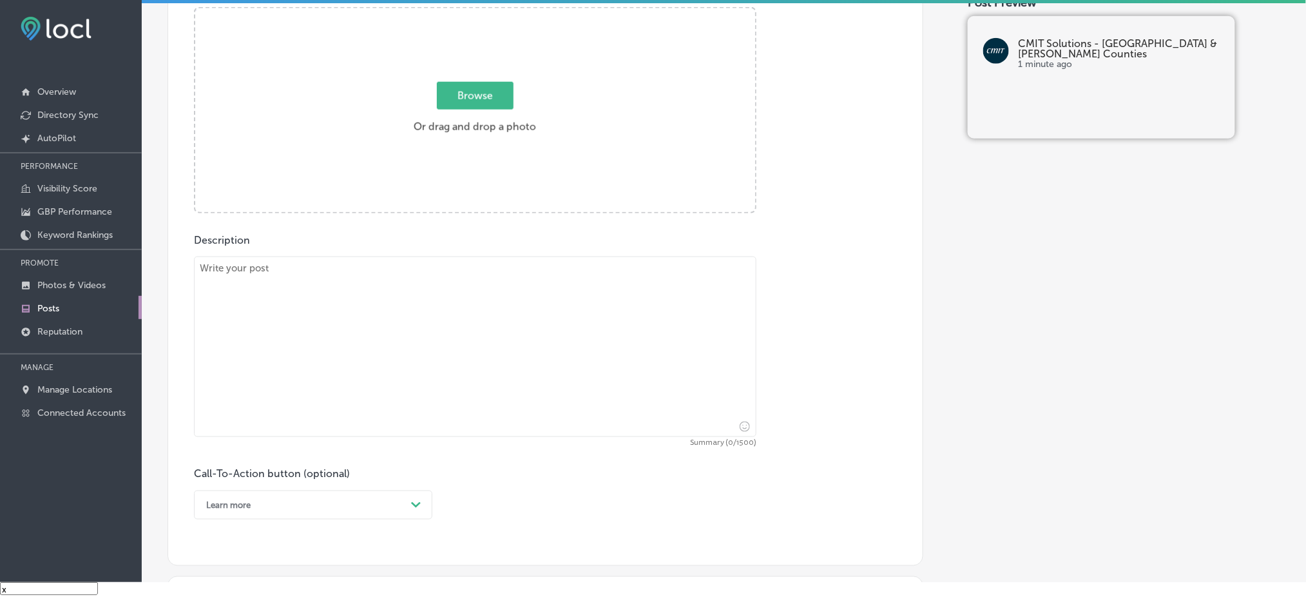
scroll to position [437, 0]
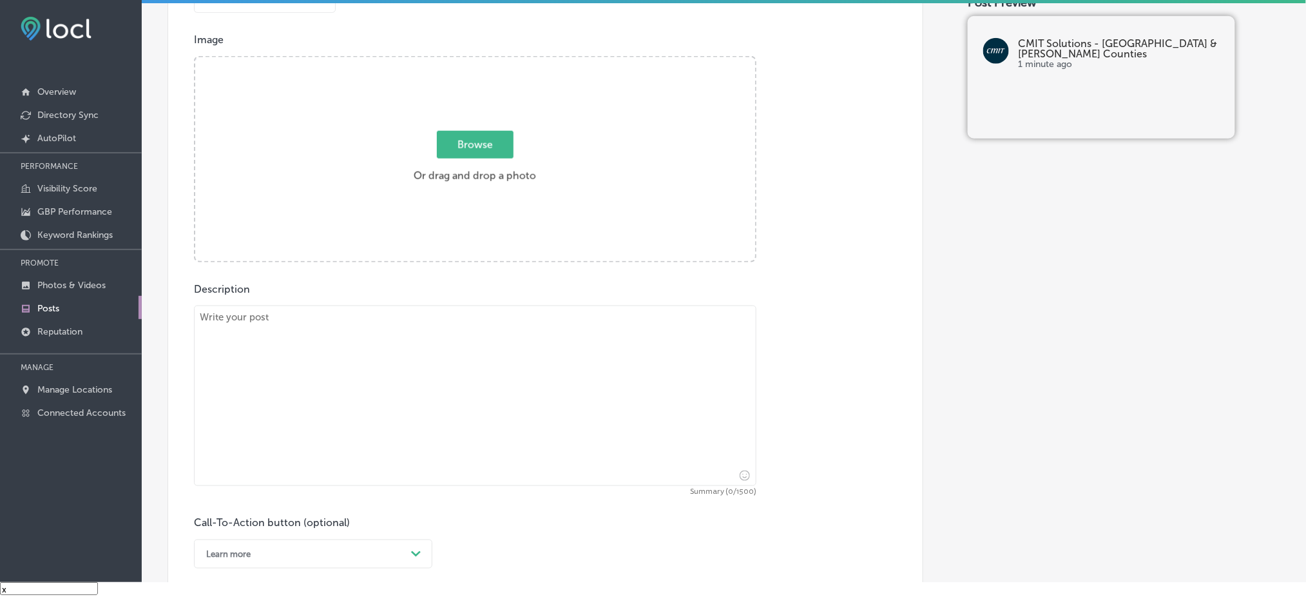
click at [379, 312] on textarea at bounding box center [475, 395] width 562 height 180
click at [367, 334] on textarea at bounding box center [475, 395] width 562 height 180
paste textarea "Your business’s cybersecurity is critical, and CMIT Solutions is here to protec…"
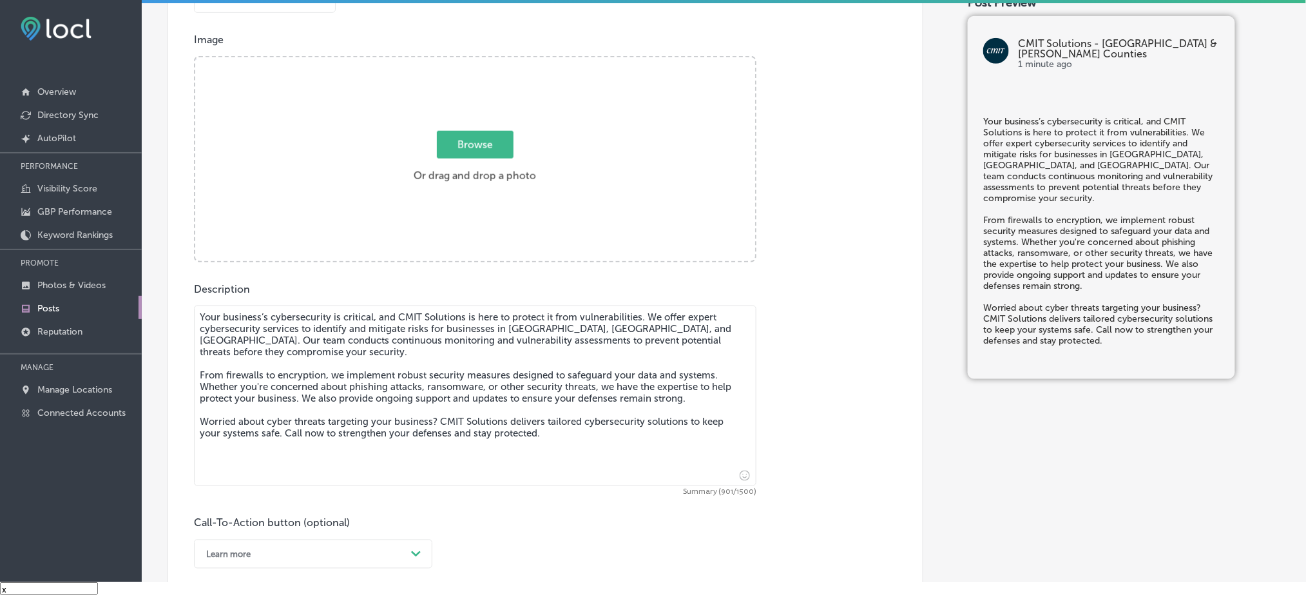
type textarea "Your business’s cybersecurity is critical, and CMIT Solutions is here to protec…"
click at [379, 134] on div "Browse Or drag and drop a photo" at bounding box center [475, 160] width 560 height 206
click at [195, 57] on input "Browse Or drag and drop a photo" at bounding box center [475, 59] width 560 height 4
type input "C:\fakepath\CMIT-Solutions-Northern-[GEOGRAPHIC_DATA]-&-[GEOGRAPHIC_DATA]-Count…"
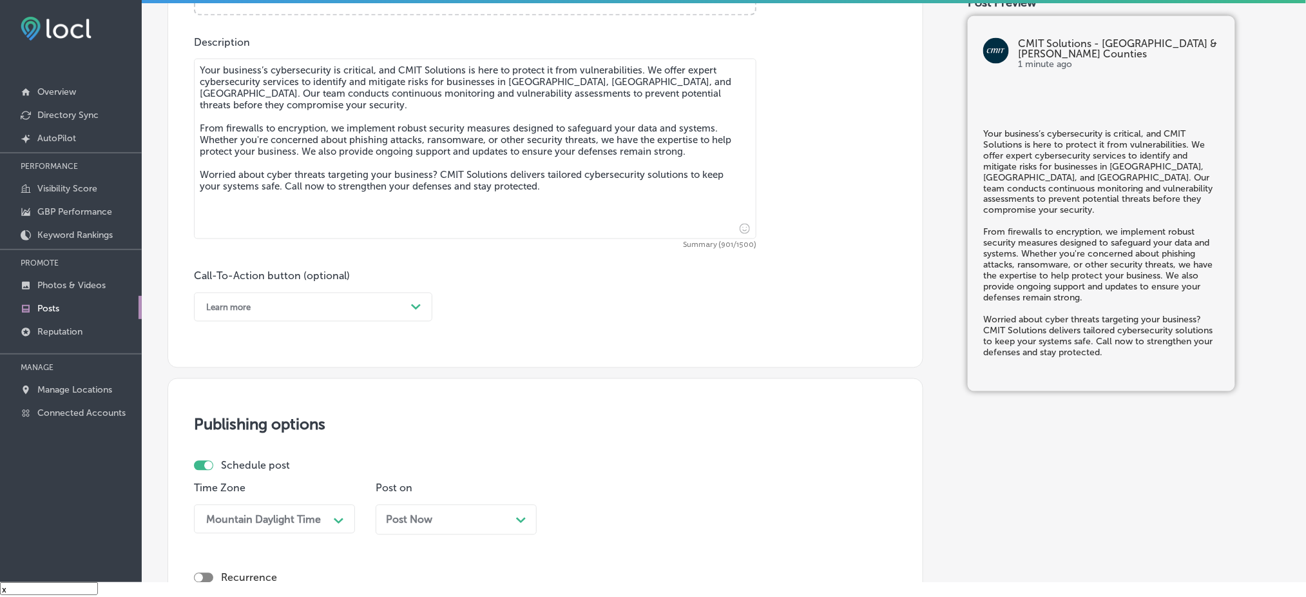
scroll to position [695, 0]
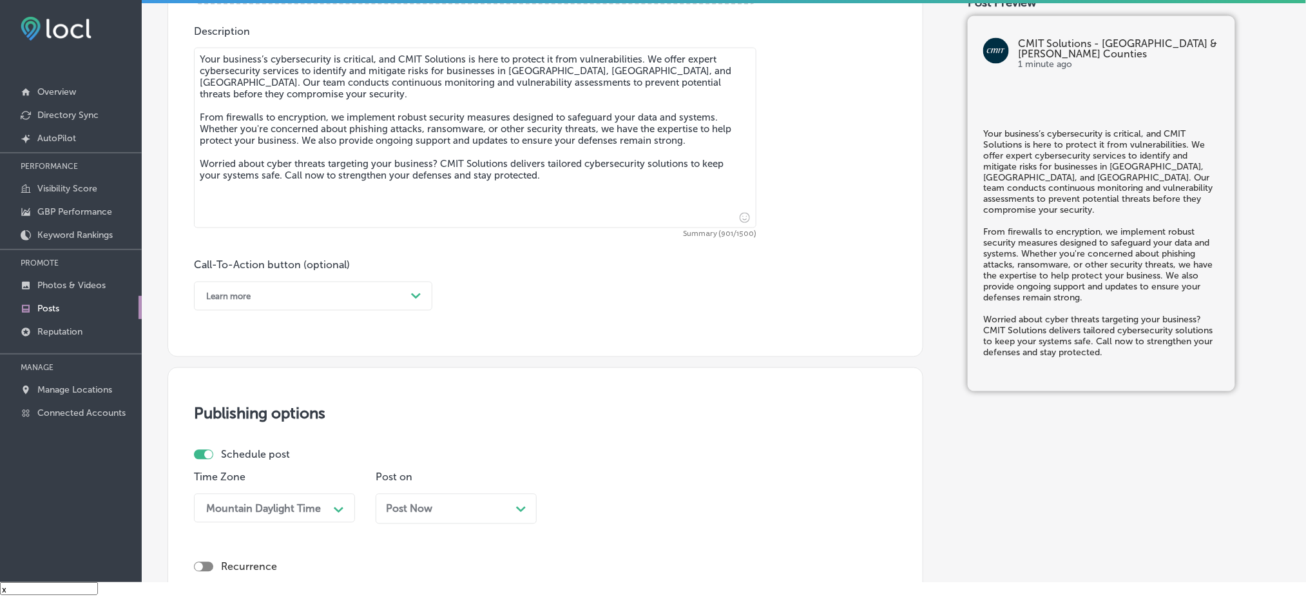
click at [289, 284] on div "Learn more Path Created with Sketch." at bounding box center [313, 296] width 238 height 29
click at [245, 458] on div "Call Now" at bounding box center [313, 459] width 238 height 23
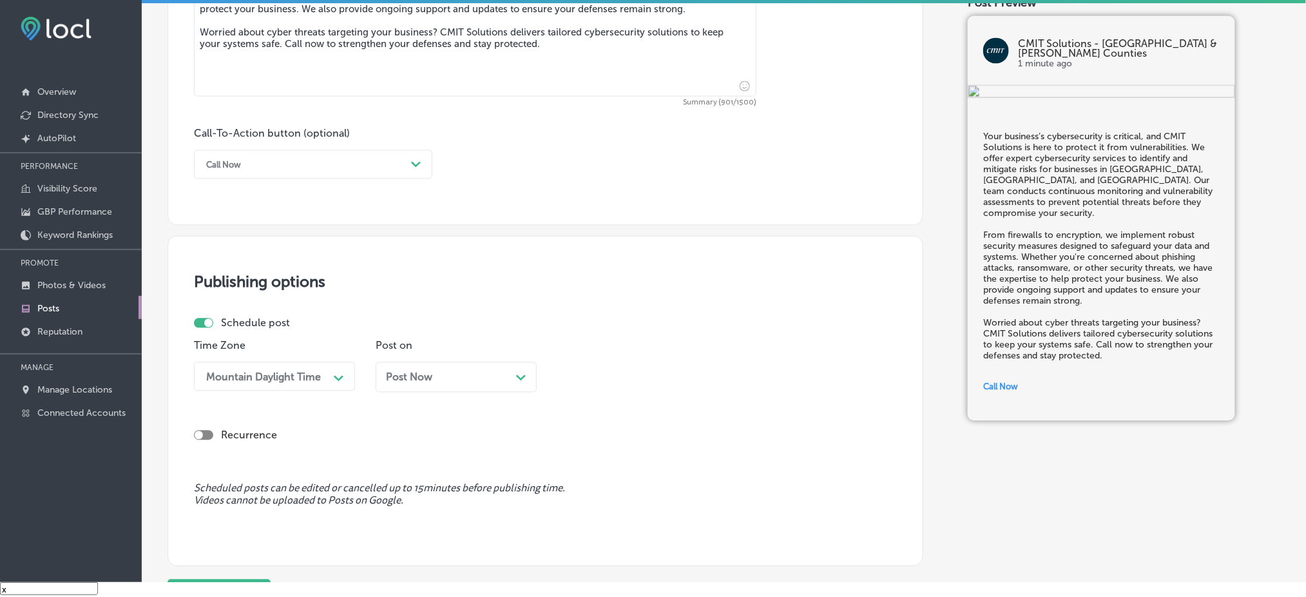
scroll to position [867, 0]
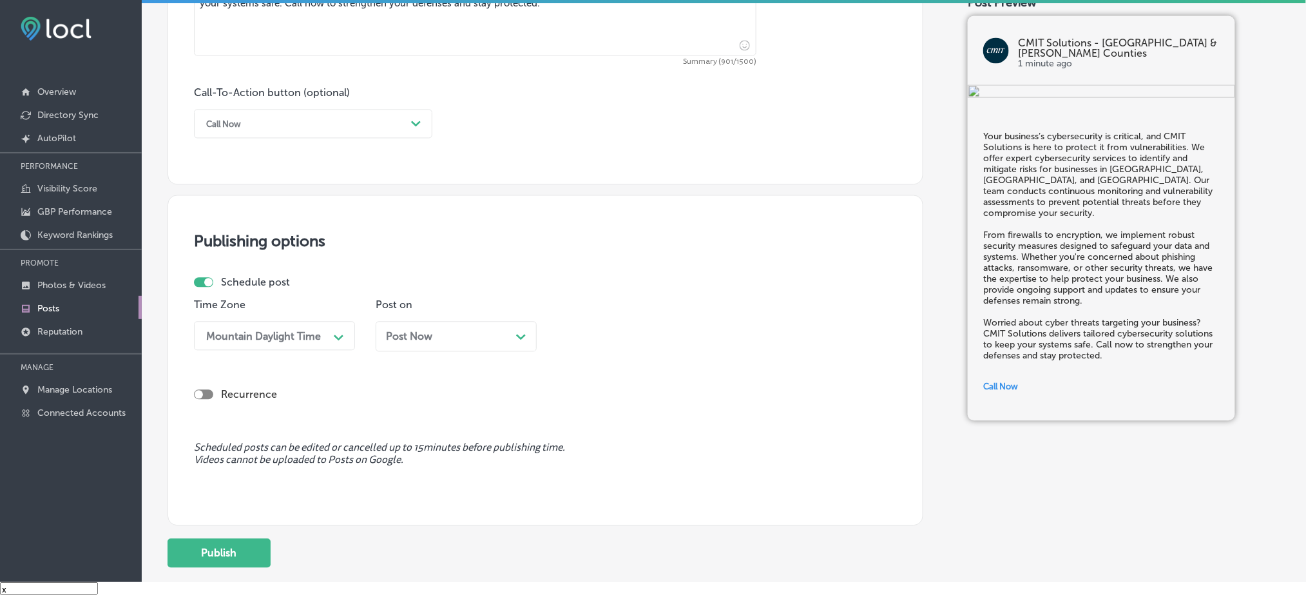
click at [439, 336] on div "Post Now Path Created with Sketch." at bounding box center [456, 336] width 140 height 12
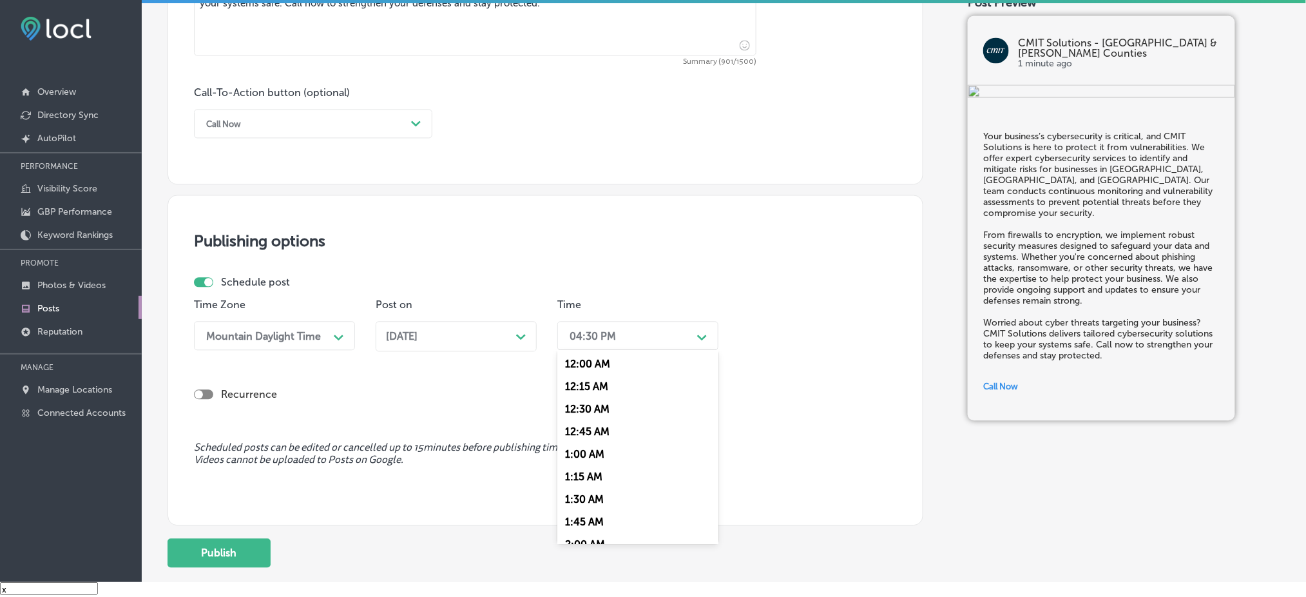
click at [629, 327] on div "04:30 PM" at bounding box center [627, 336] width 129 height 23
click at [591, 482] on div "7:00 AM" at bounding box center [637, 480] width 161 height 23
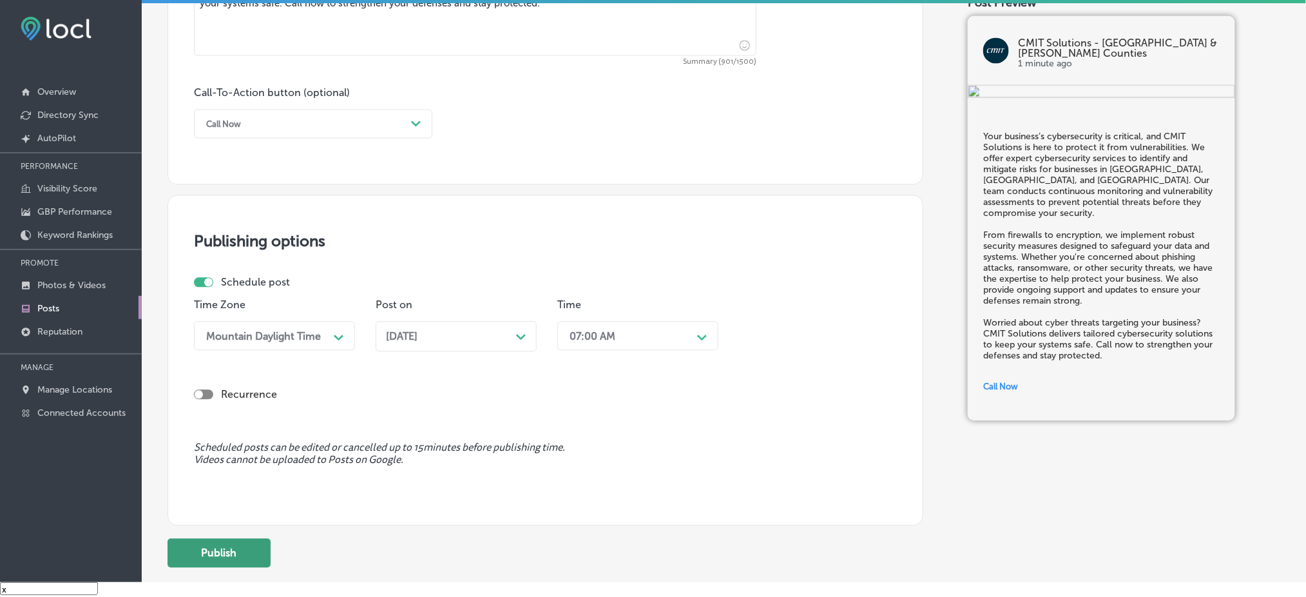
click at [254, 544] on button "Publish" at bounding box center [218, 553] width 103 height 29
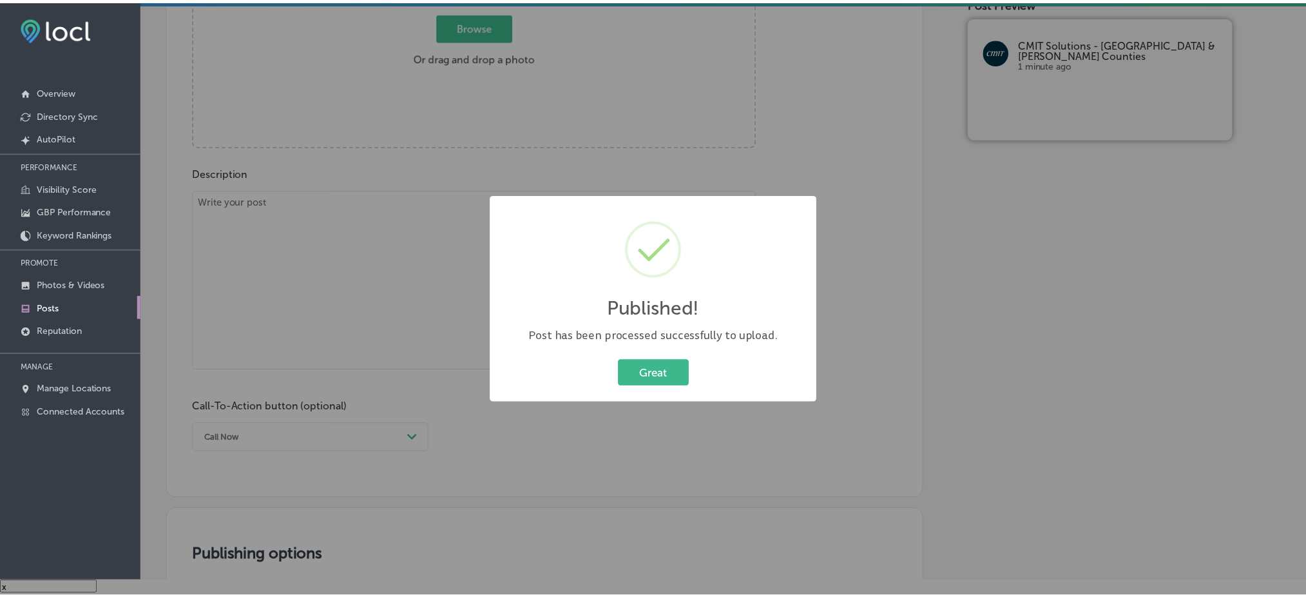
scroll to position [523, 0]
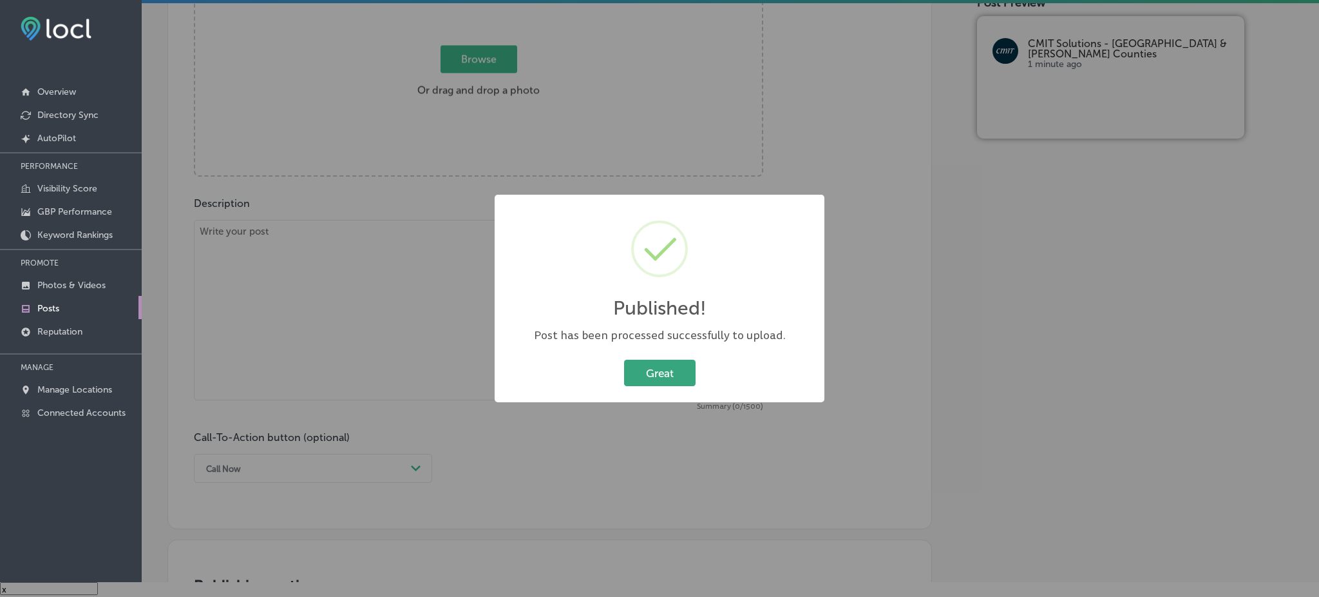
click at [634, 364] on button "Great" at bounding box center [660, 372] width 72 height 26
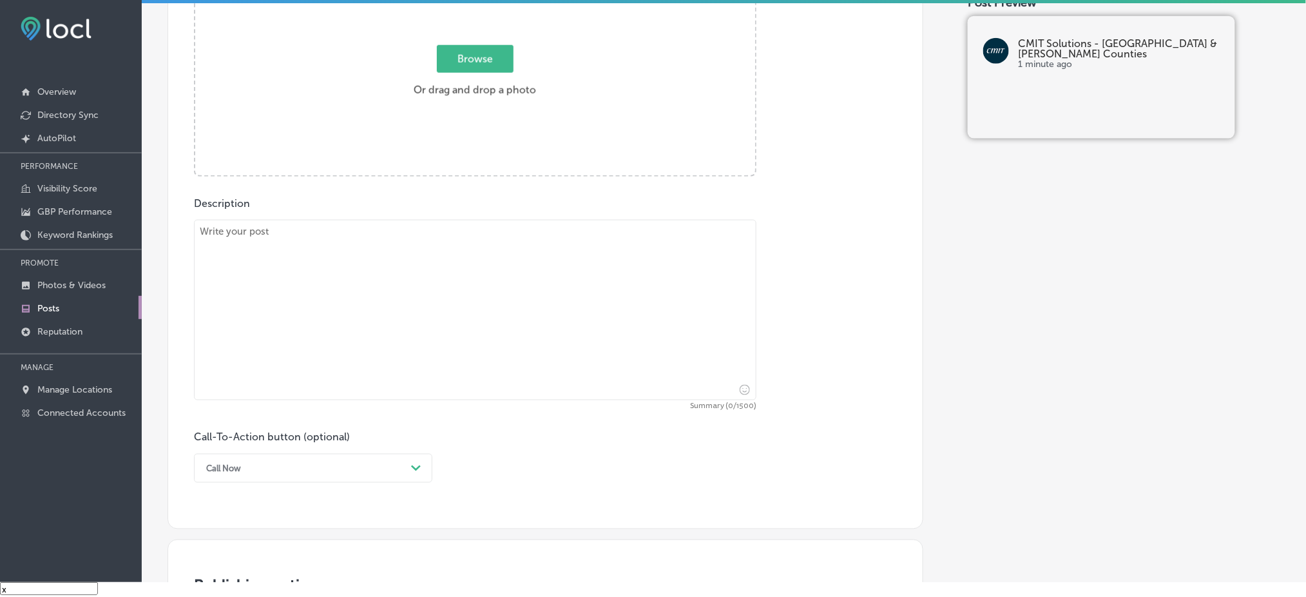
click at [429, 332] on textarea at bounding box center [475, 310] width 562 height 180
paste textarea "Compliance with industry regulations is critical to protect your business from …"
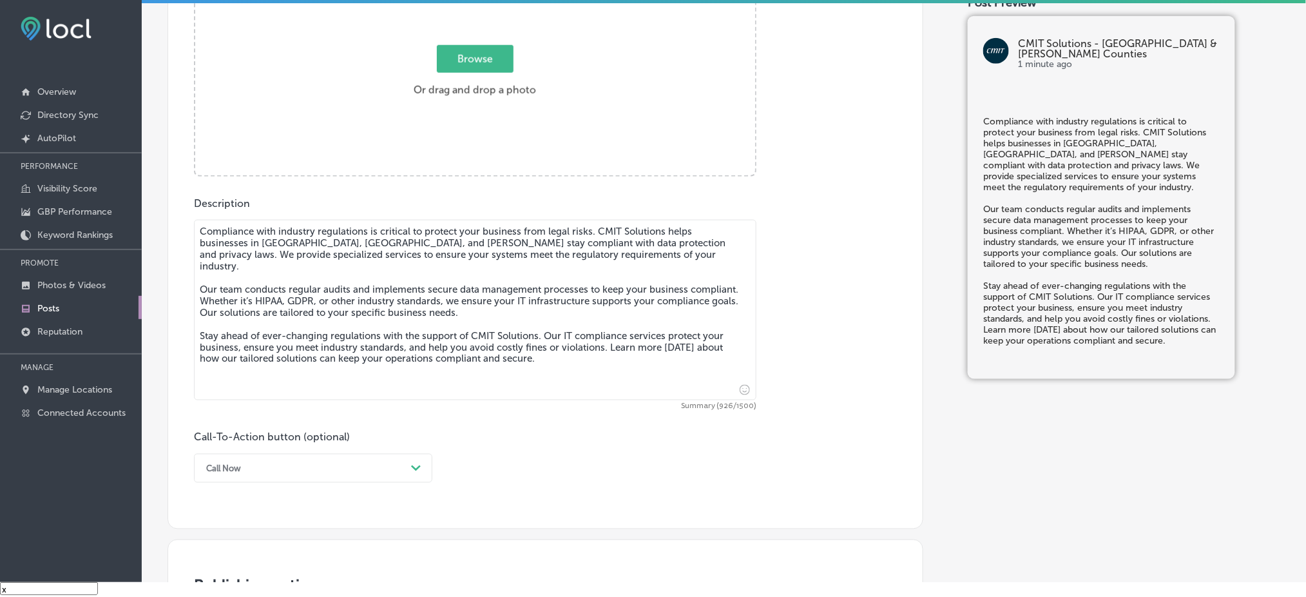
type textarea "Compliance with industry regulations is critical to protect your business from …"
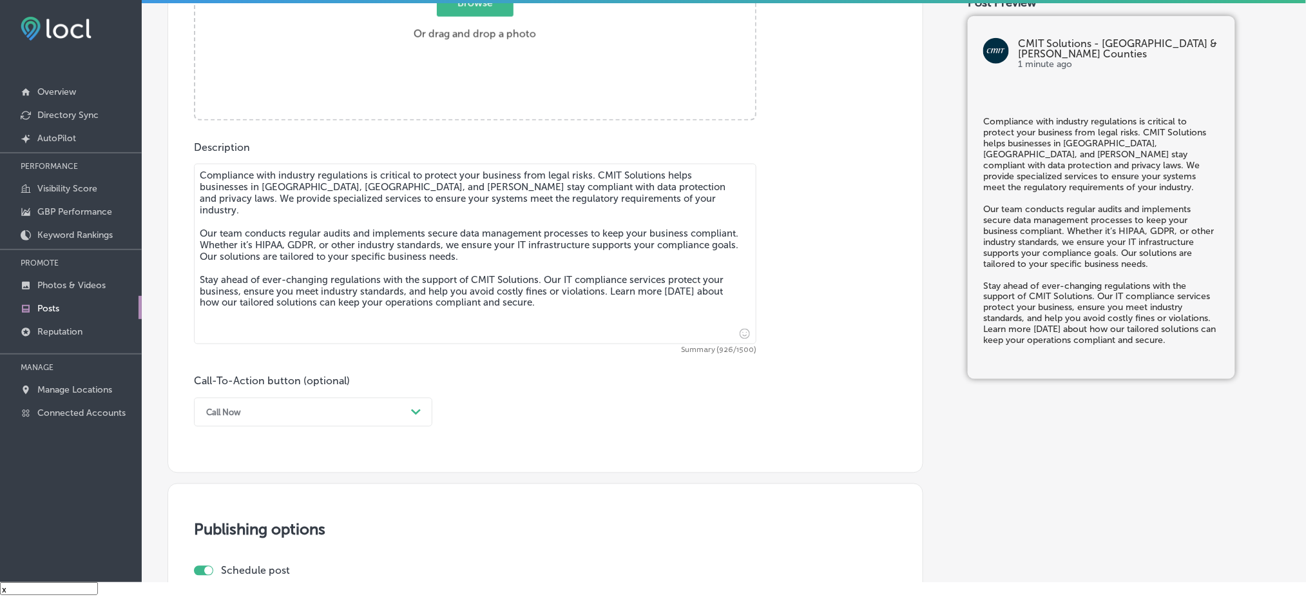
scroll to position [609, 0]
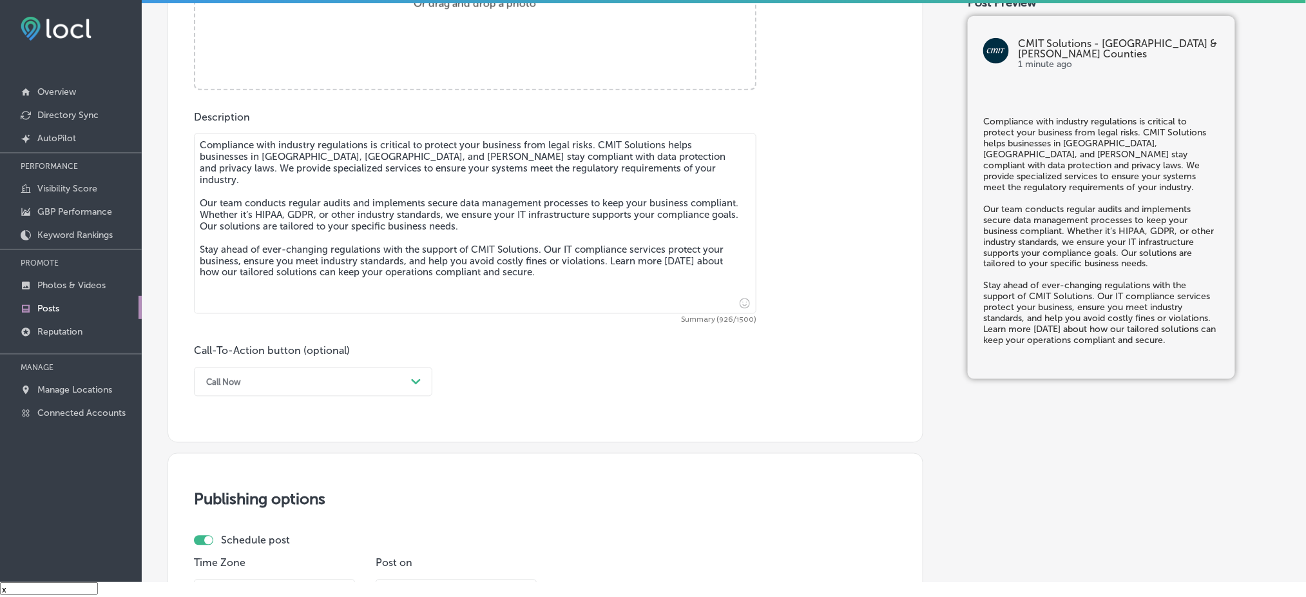
click at [298, 374] on div "Call Now" at bounding box center [303, 382] width 206 height 20
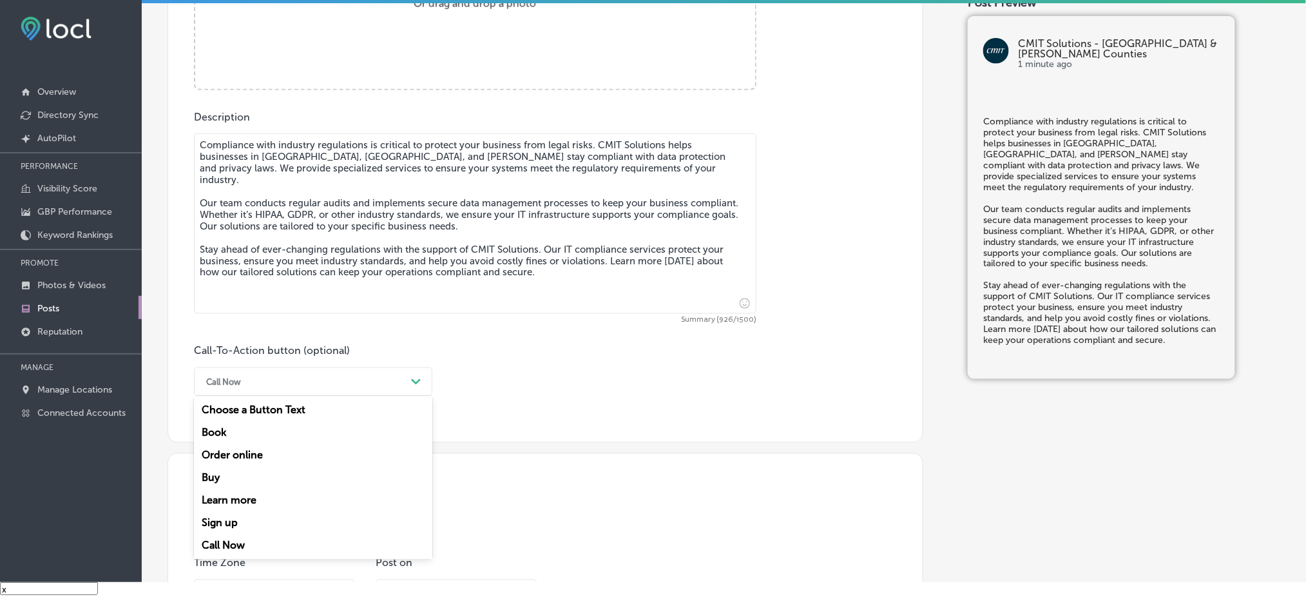
click at [251, 495] on div "Learn more" at bounding box center [313, 500] width 238 height 23
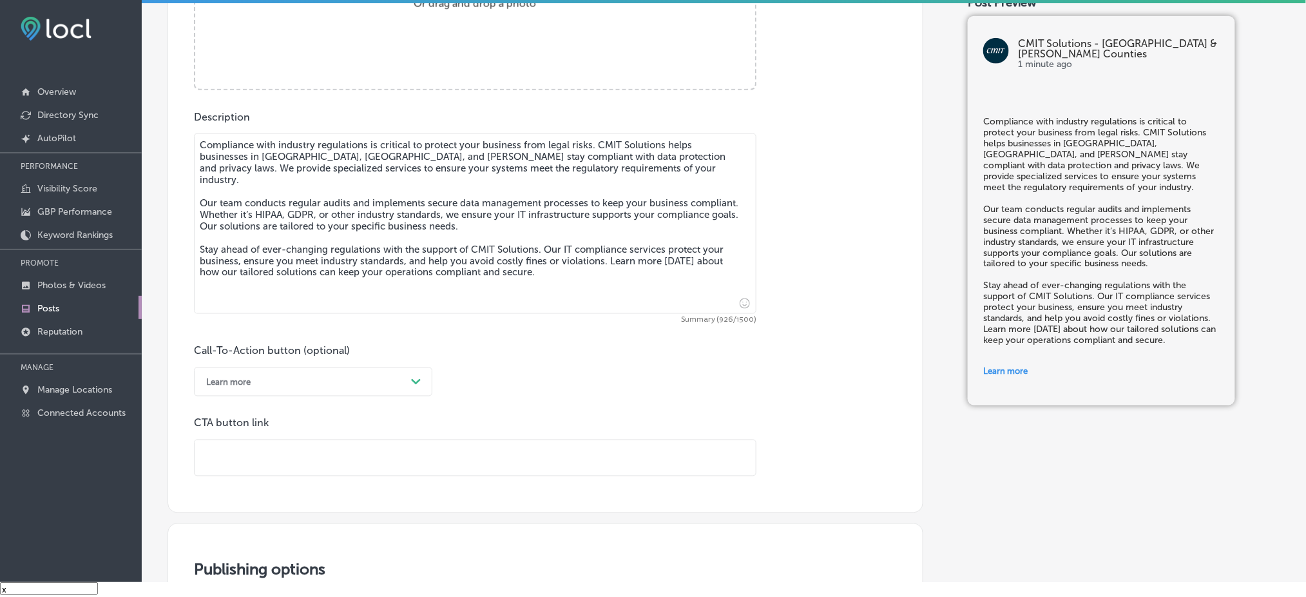
click at [262, 454] on input "text" at bounding box center [475, 457] width 561 height 35
paste input "[URL][DOMAIN_NAME]"
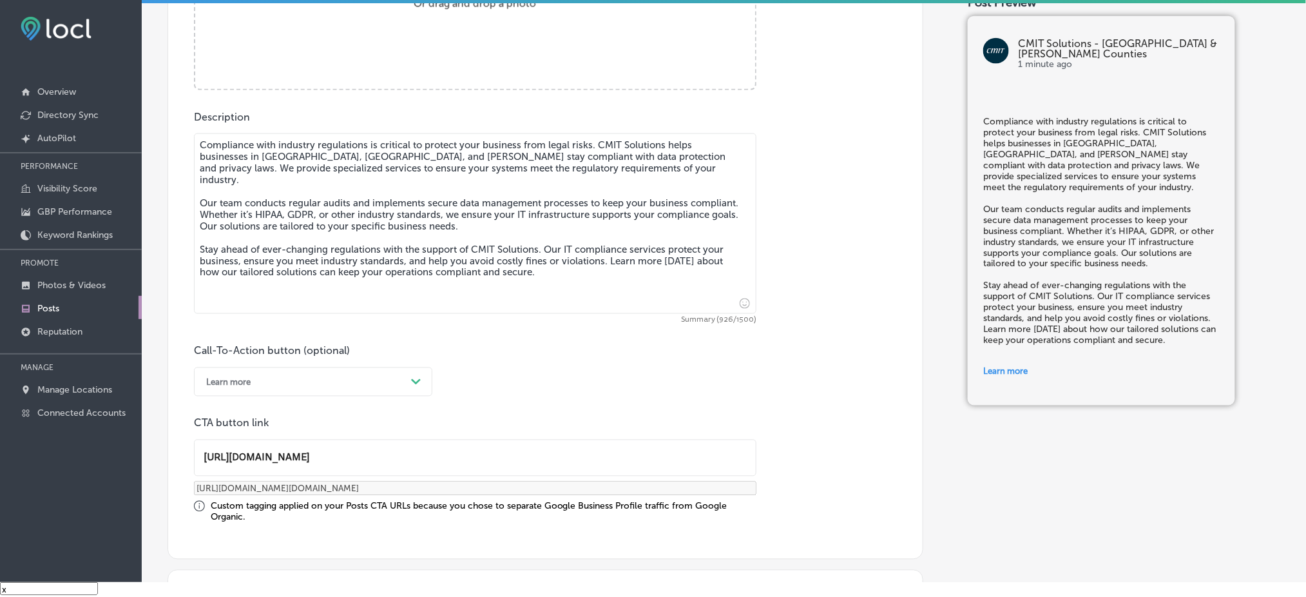
scroll to position [352, 0]
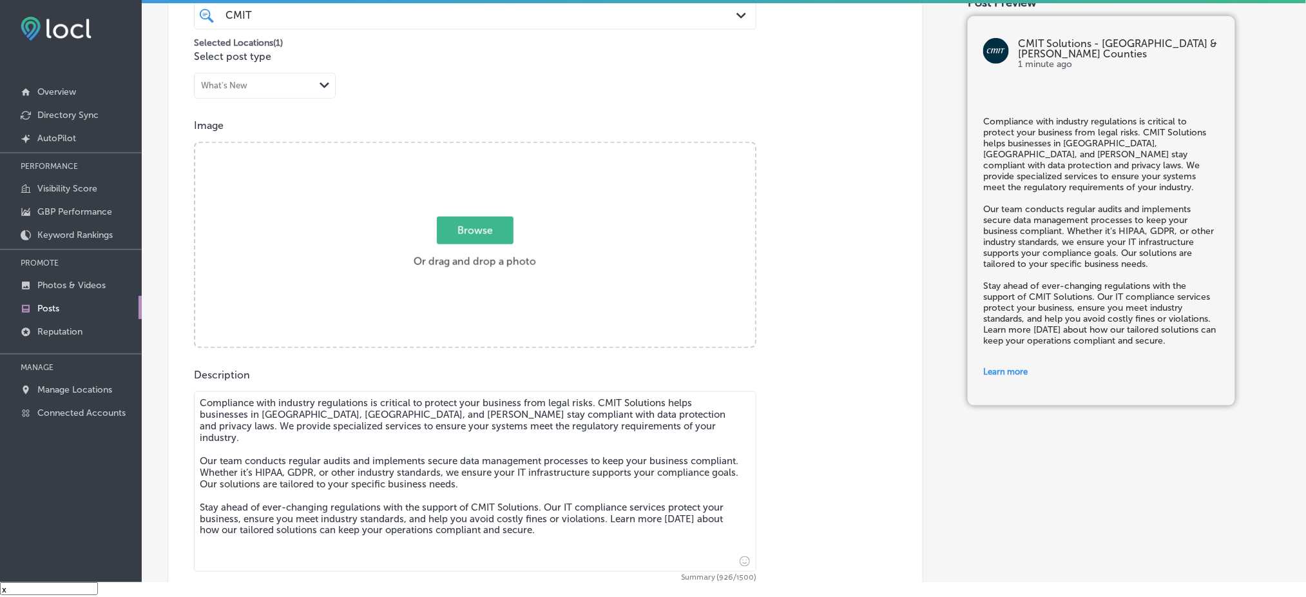
type input "[URL][DOMAIN_NAME]"
click at [472, 253] on label "Browse Or drag and drop a photo" at bounding box center [474, 246] width 133 height 57
click at [472, 147] on input "Browse Or drag and drop a photo" at bounding box center [475, 145] width 560 height 4
type input "C:\fakepath\472936607_122158658576285765_3444940814715585906_n.jpg"
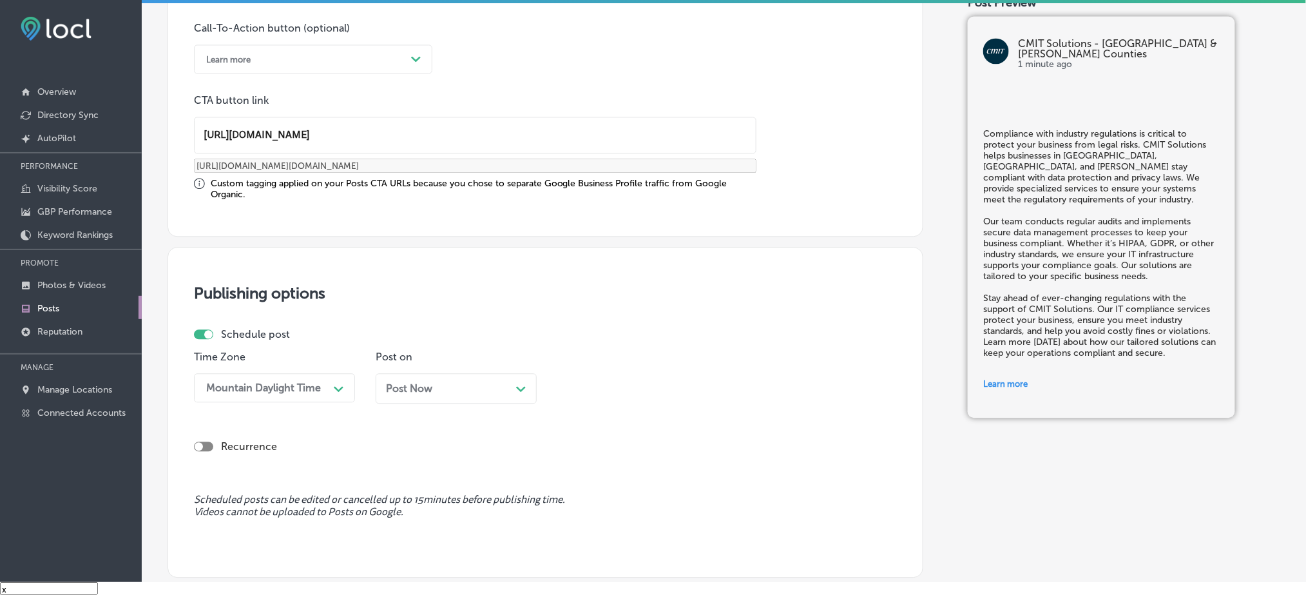
scroll to position [953, 0]
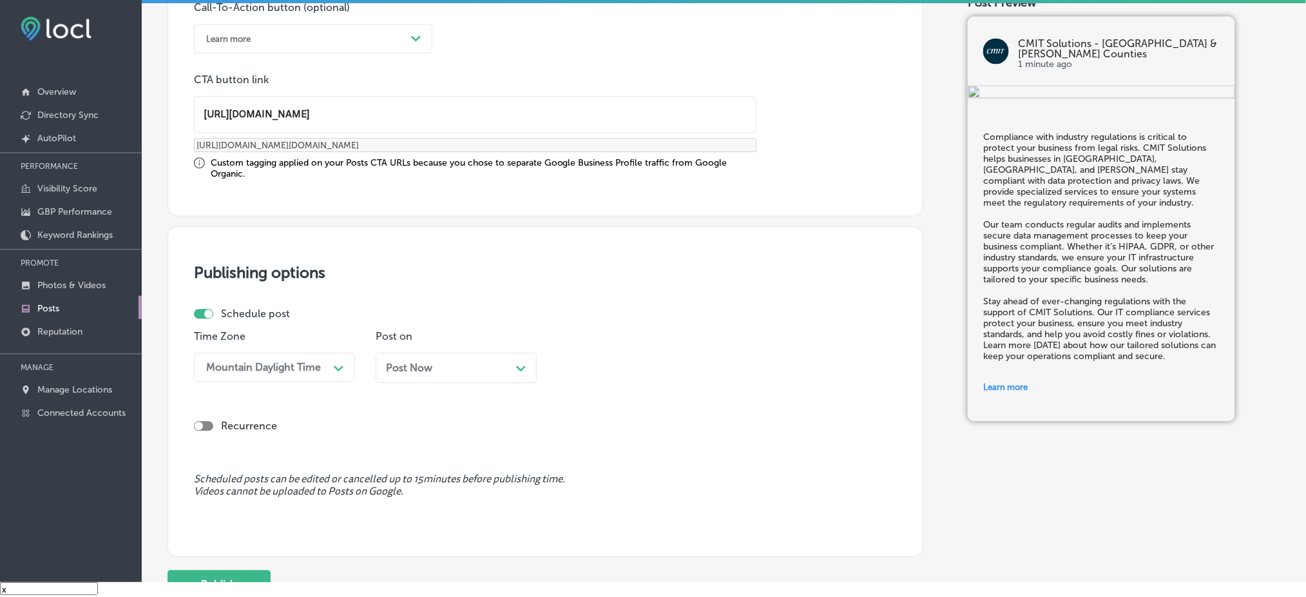
click at [441, 362] on div "Post Now Path Created with Sketch." at bounding box center [456, 367] width 140 height 12
click at [598, 370] on div "04:30 PM" at bounding box center [627, 367] width 129 height 23
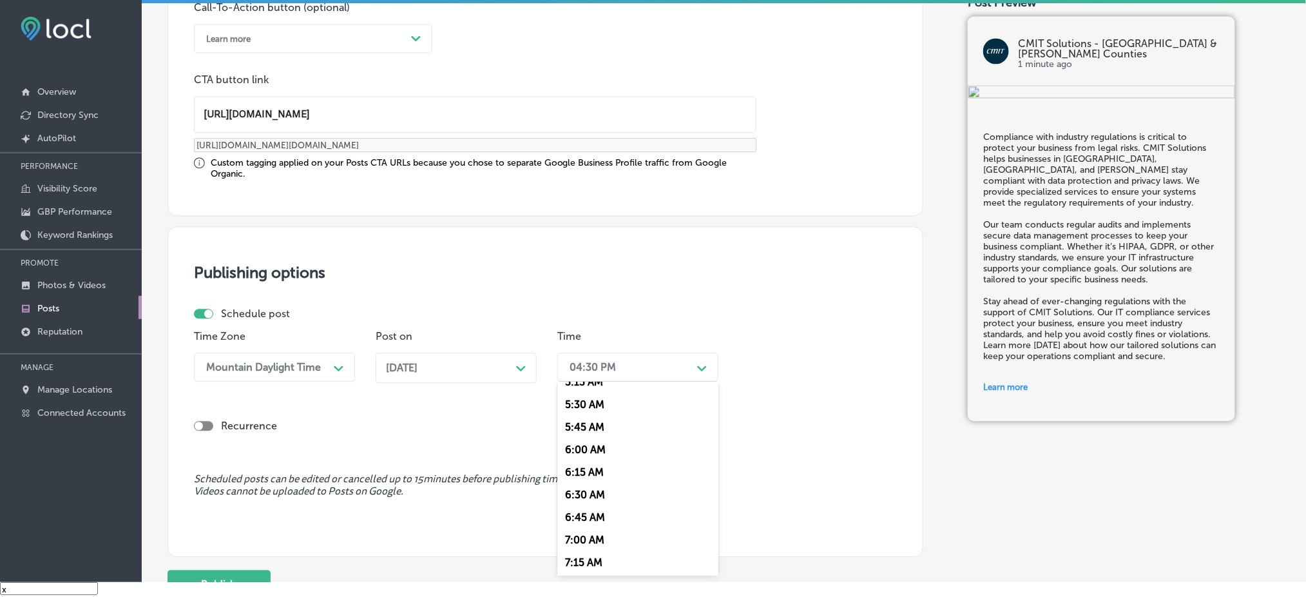
scroll to position [515, 0]
click at [598, 505] on div "7:00 AM" at bounding box center [637, 511] width 161 height 23
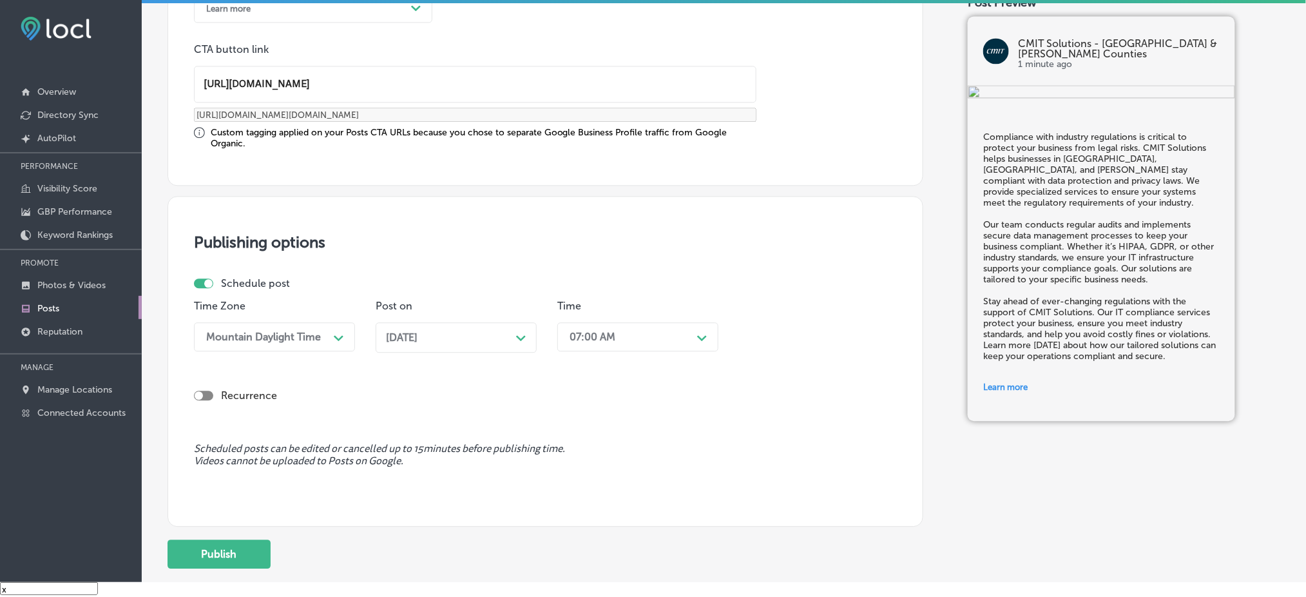
scroll to position [1067, 0]
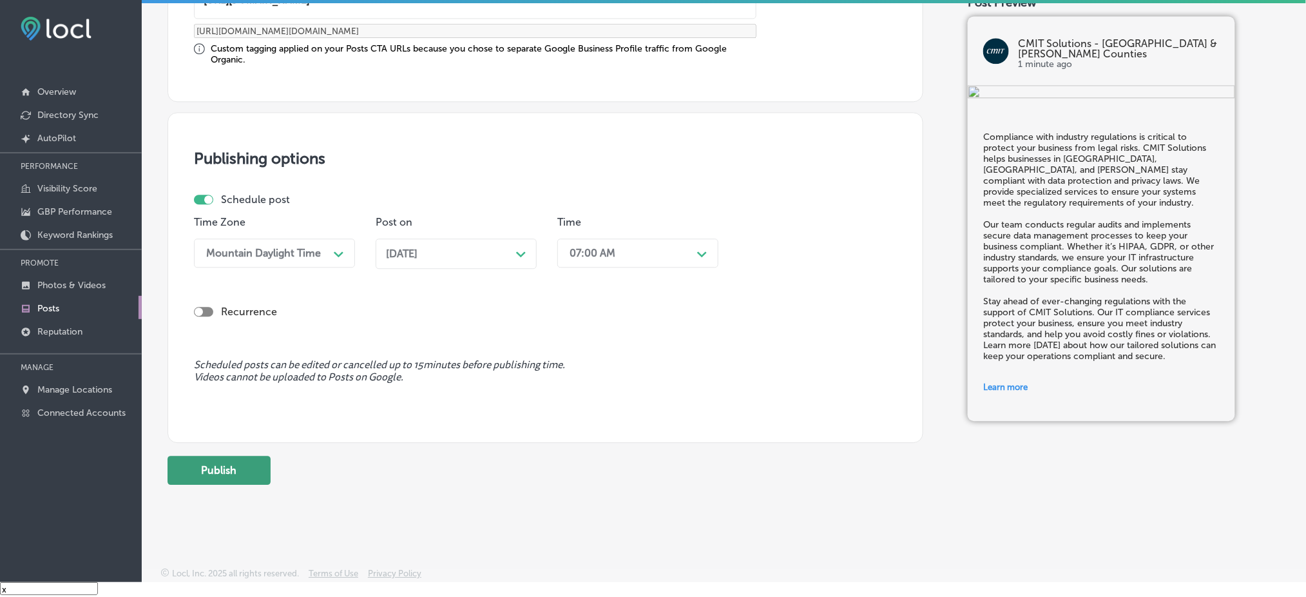
click at [232, 470] on button "Publish" at bounding box center [218, 469] width 103 height 29
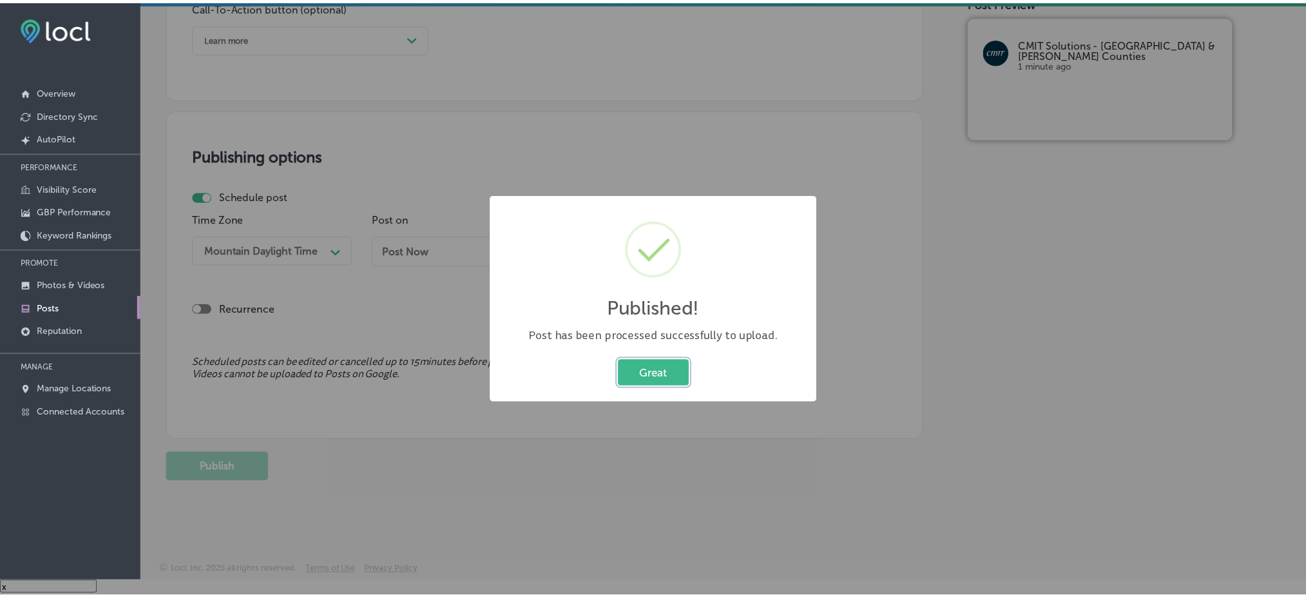
scroll to position [953, 0]
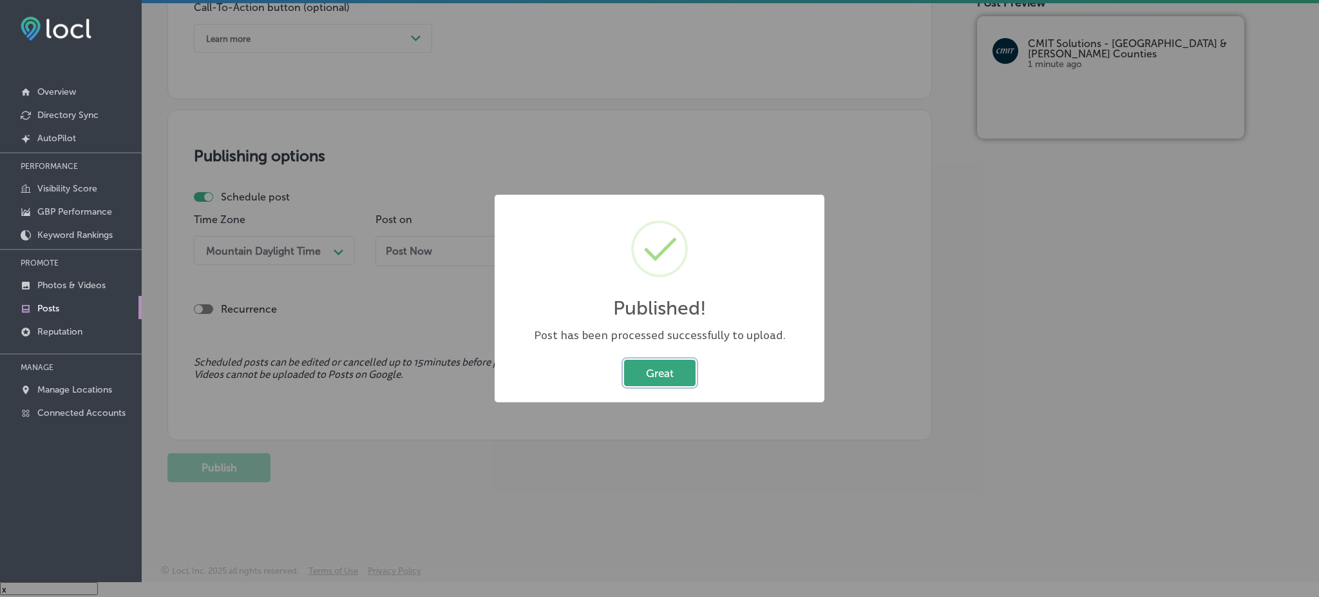
click at [683, 368] on button "Great" at bounding box center [660, 372] width 72 height 26
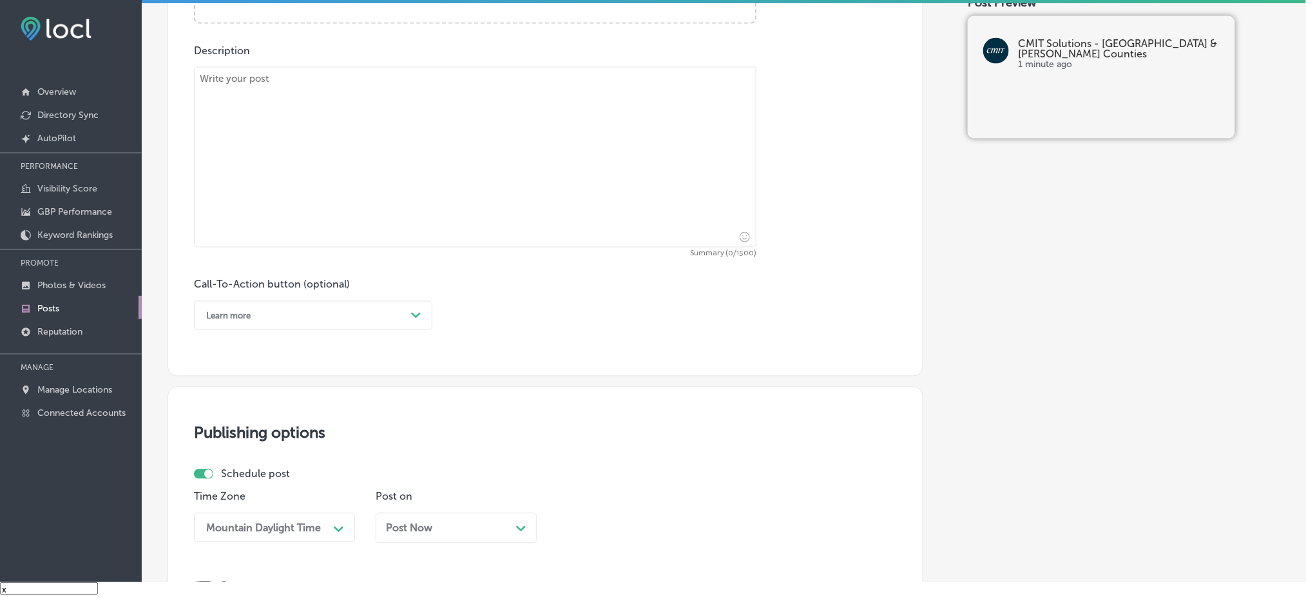
scroll to position [609, 0]
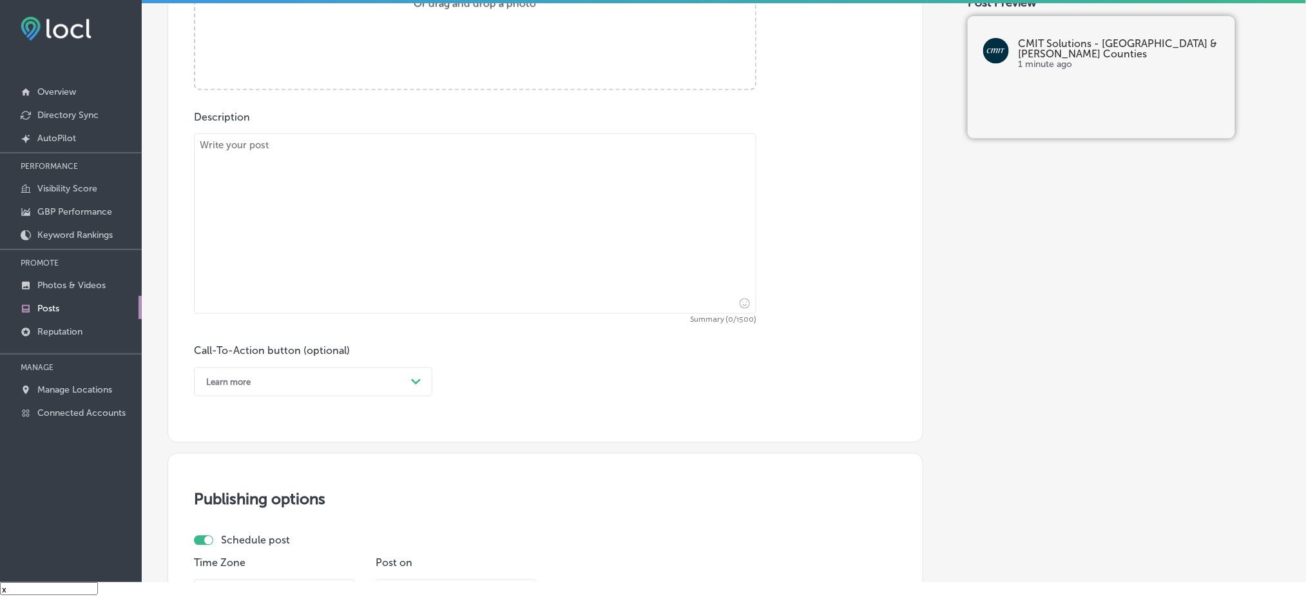
click at [338, 209] on textarea at bounding box center [475, 223] width 562 height 180
paste textarea "Running a business without reliable IT support can be a challenge. CMIT Solutio…"
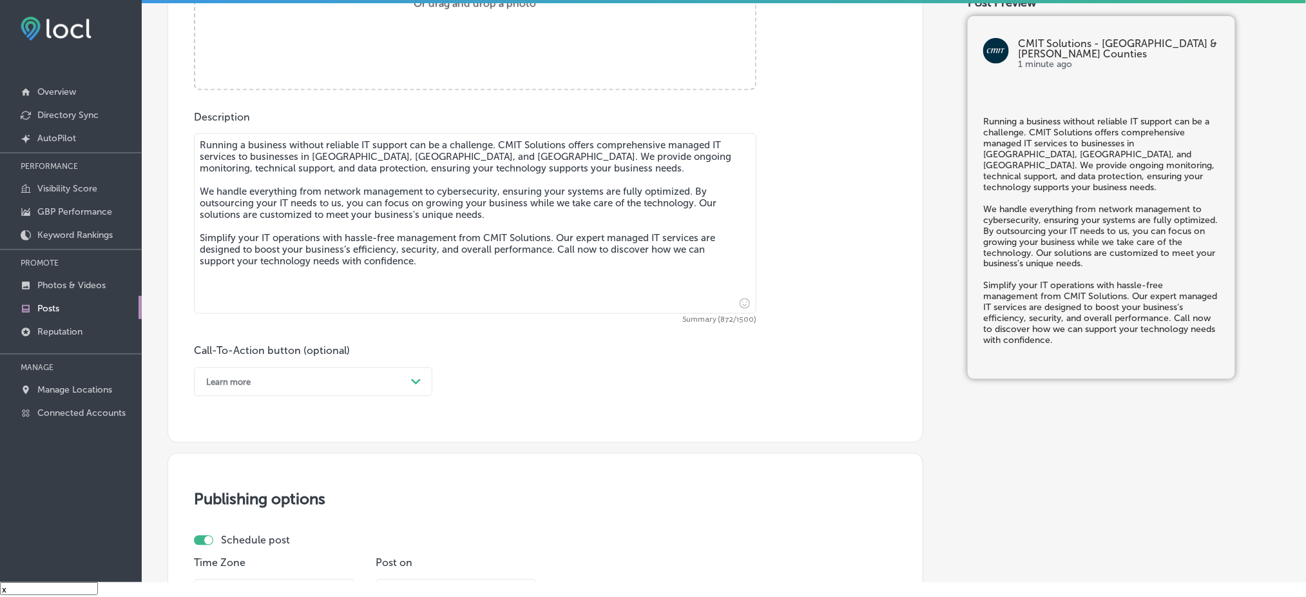
type textarea "Running a business without reliable IT support can be a challenge. CMIT Solutio…"
click at [341, 379] on div "Learn more" at bounding box center [303, 382] width 206 height 20
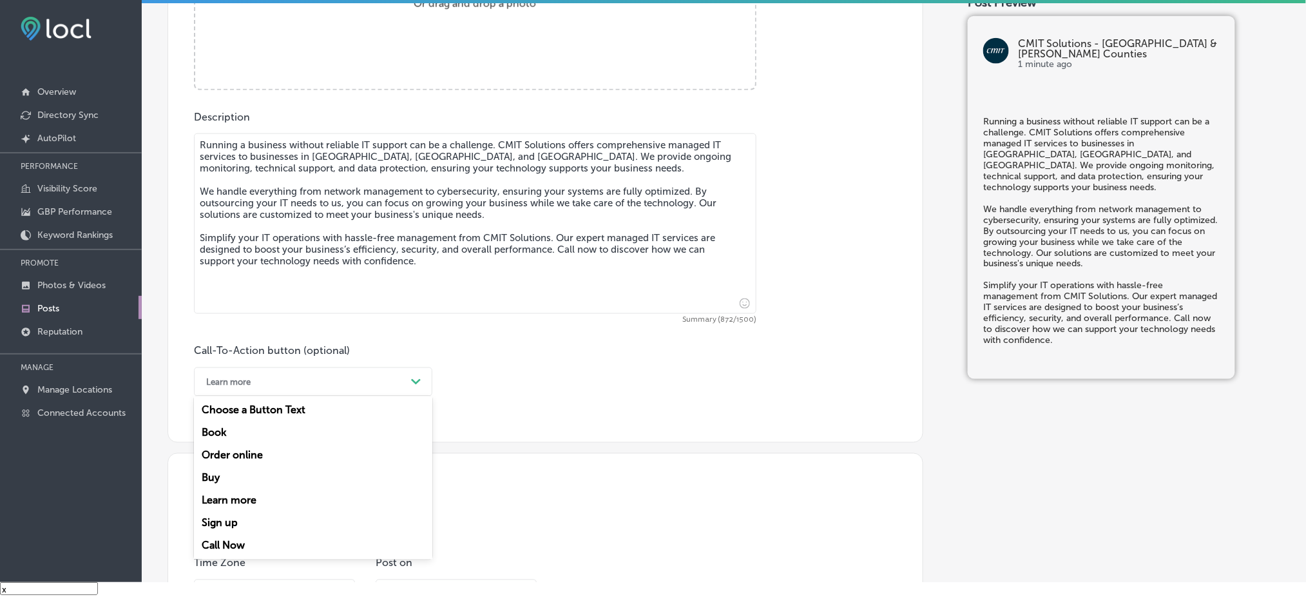
click at [281, 536] on div "Call Now" at bounding box center [313, 545] width 238 height 23
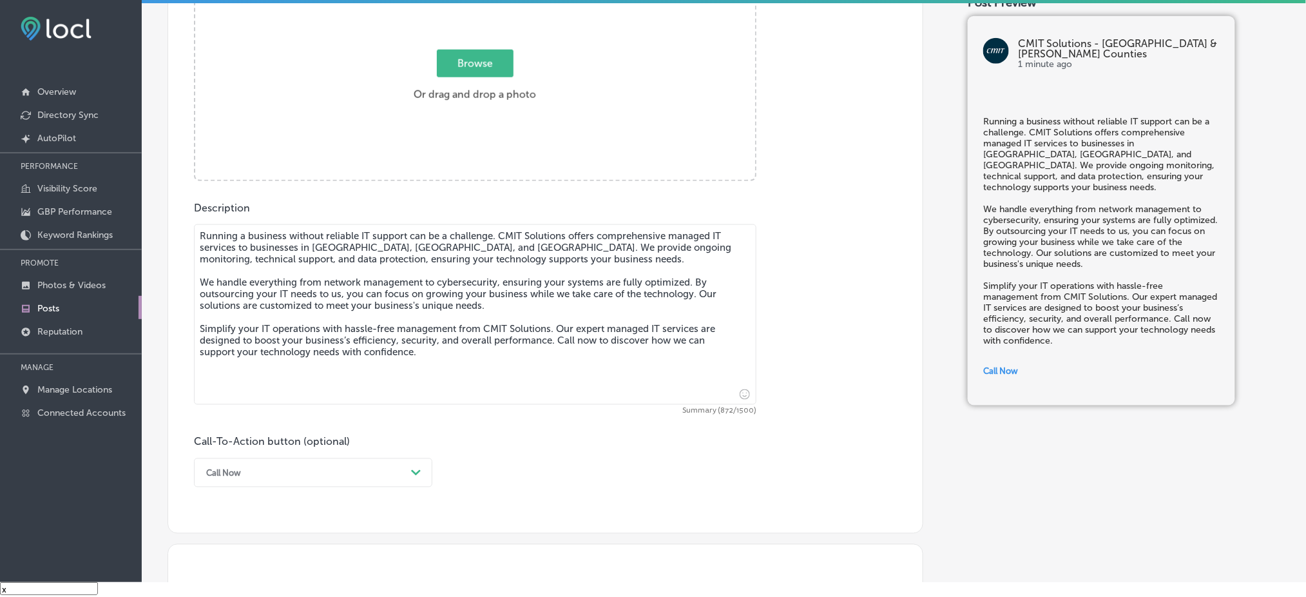
scroll to position [352, 0]
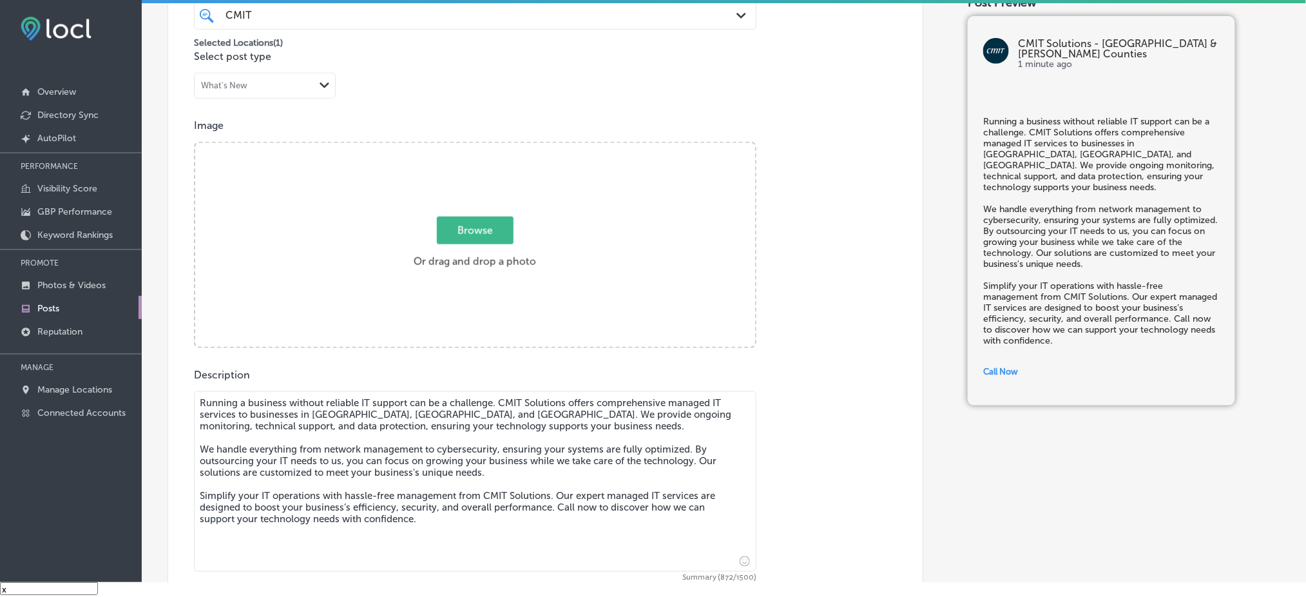
click at [400, 209] on div "Browse Or drag and drop a photo" at bounding box center [475, 246] width 560 height 206
click at [195, 143] on input "Browse Or drag and drop a photo" at bounding box center [475, 145] width 560 height 4
type input "C:\fakepath\CMIT-Solutions-Northern-[GEOGRAPHIC_DATA]-&-[GEOGRAPHIC_DATA]-Count…"
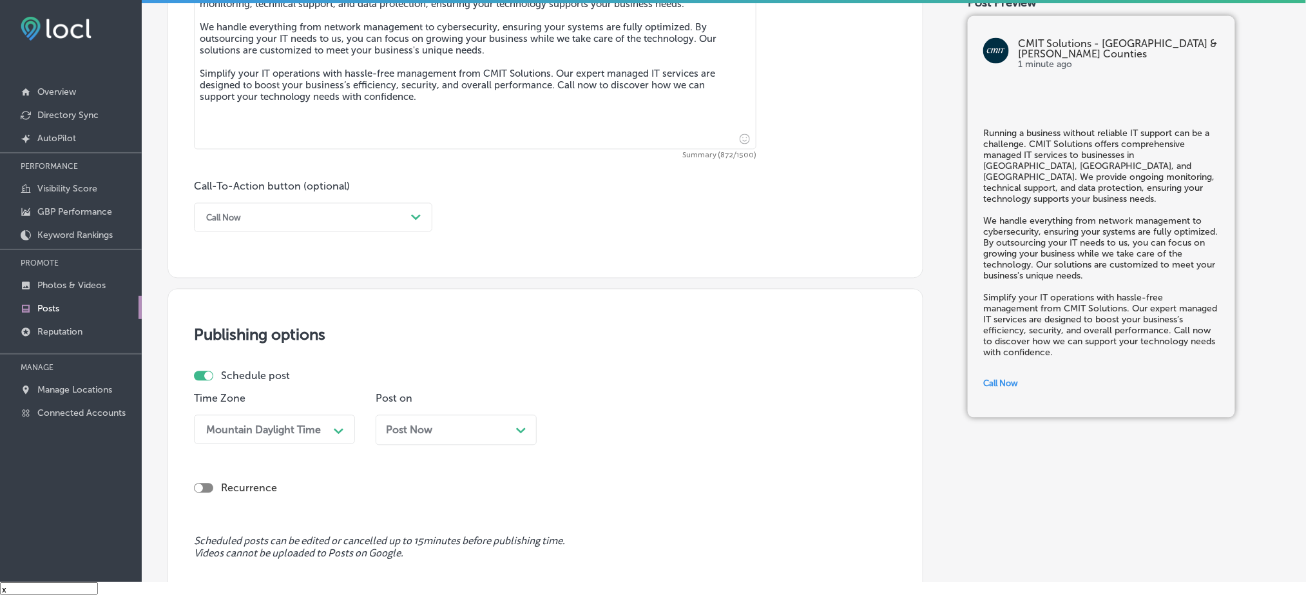
scroll to position [867, 0]
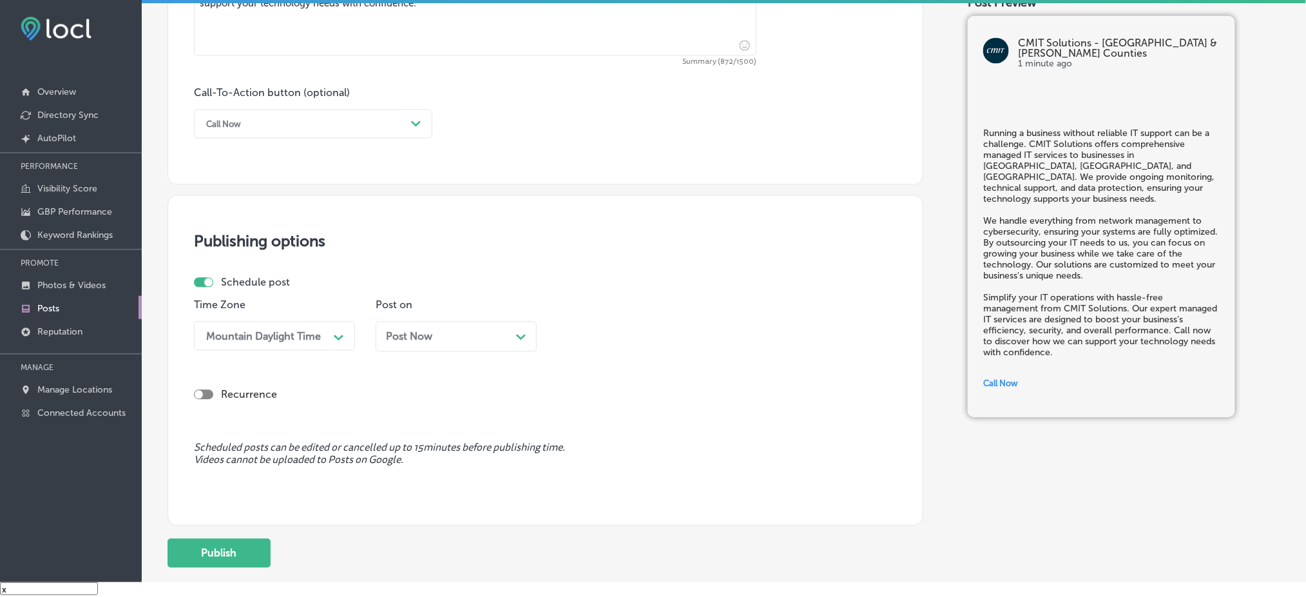
click at [412, 341] on span "Post Now" at bounding box center [409, 336] width 46 height 12
click at [621, 334] on div "04:30 PM" at bounding box center [627, 336] width 129 height 23
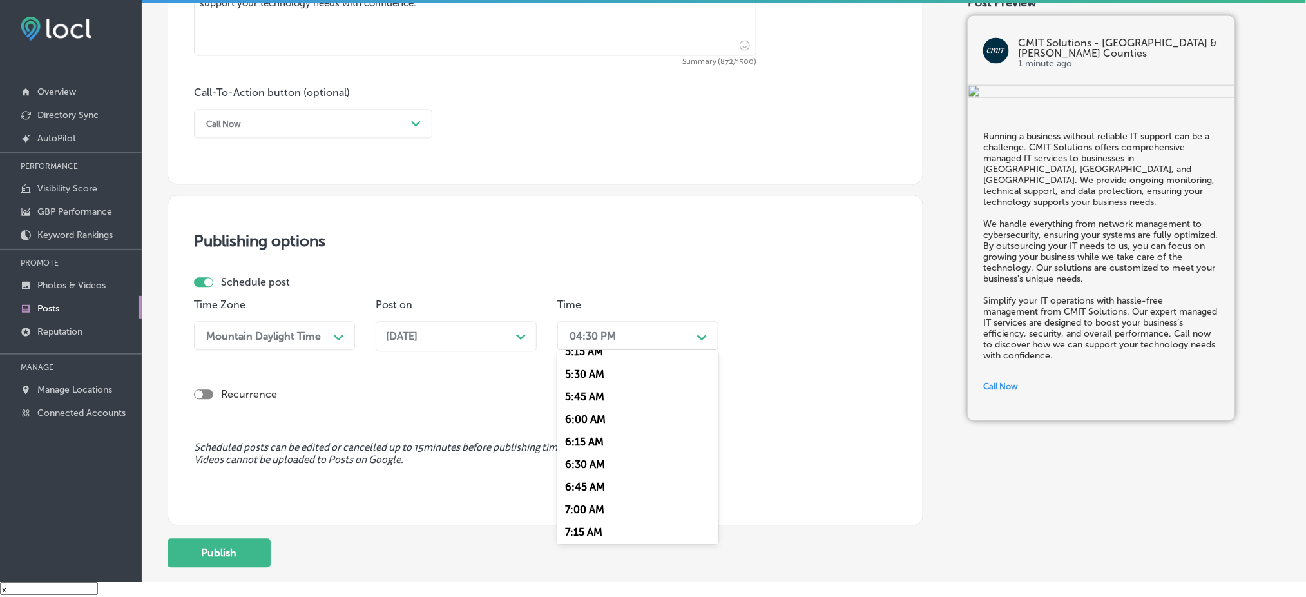
scroll to position [515, 0]
click at [594, 488] on div "7:00 AM" at bounding box center [637, 480] width 161 height 23
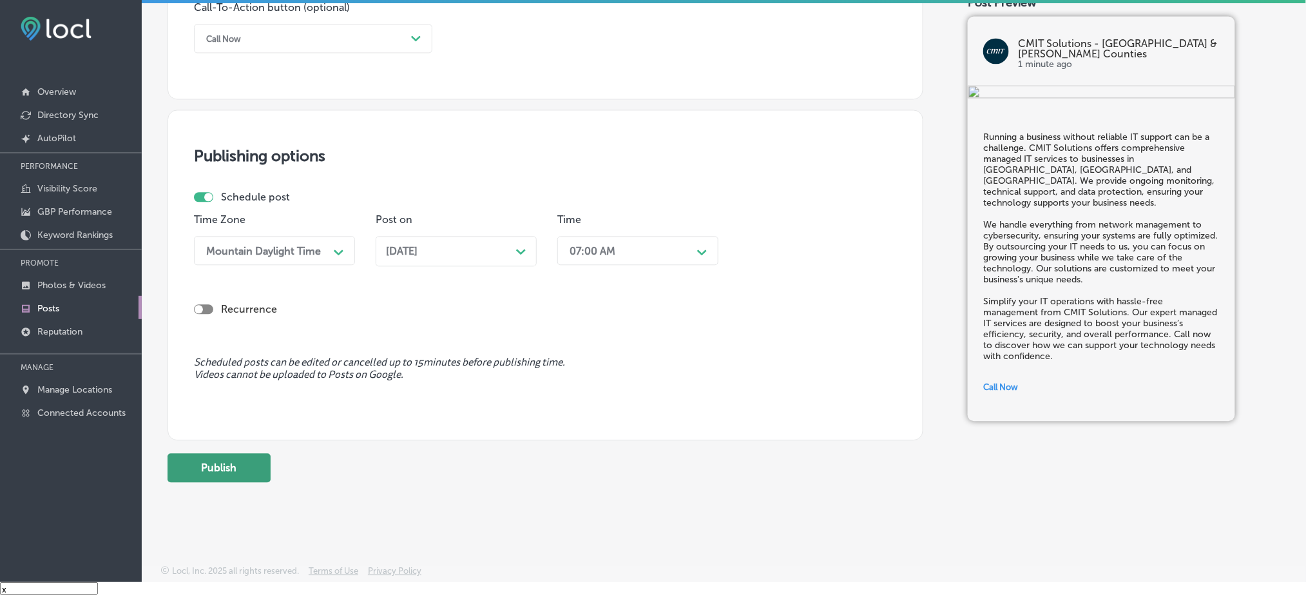
click at [237, 465] on button "Publish" at bounding box center [218, 467] width 103 height 29
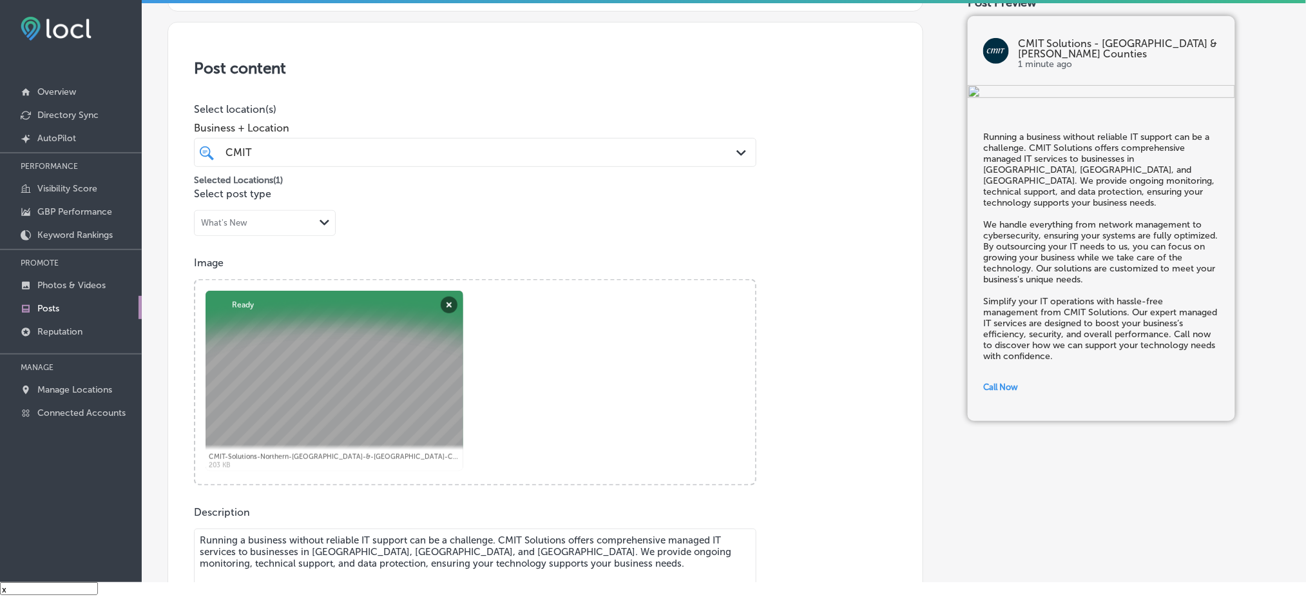
scroll to position [180, 0]
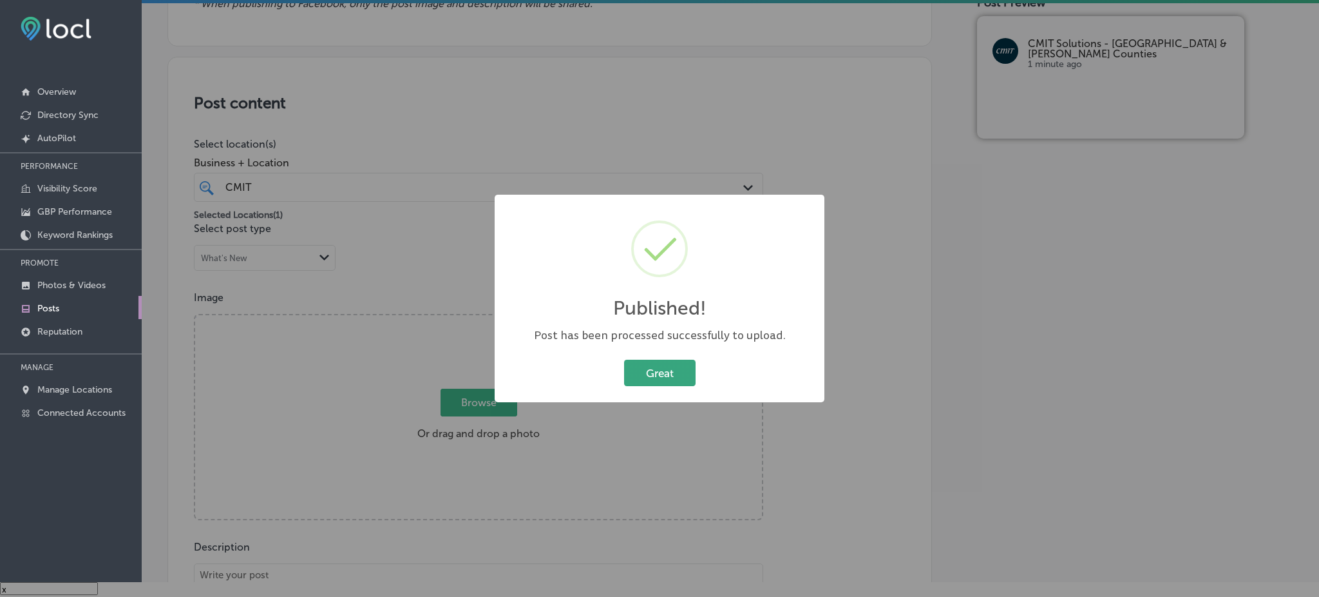
click at [667, 365] on button "Great" at bounding box center [660, 372] width 72 height 26
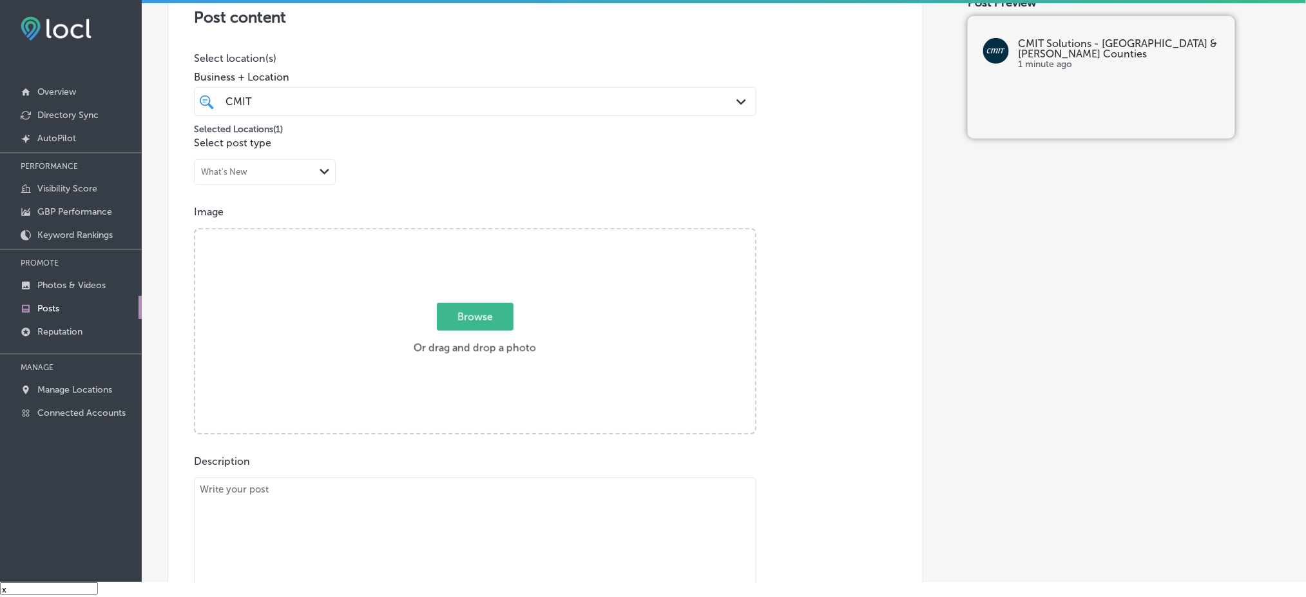
click at [386, 510] on textarea at bounding box center [475, 567] width 562 height 180
paste textarea "Is your business ready for the cloud? CMIT Solutions offers cloud services that…"
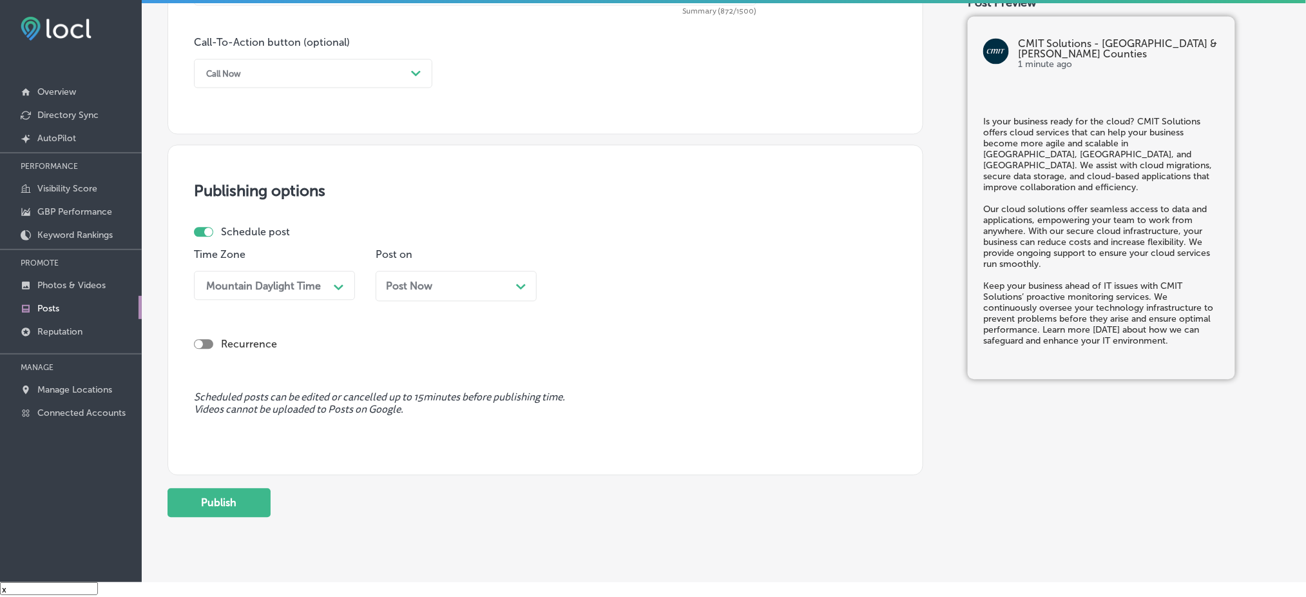
scroll to position [920, 0]
type textarea "Is your business ready for the cloud? CMIT Solutions offers cloud services that…"
click at [282, 70] on div "Call Now" at bounding box center [303, 71] width 206 height 20
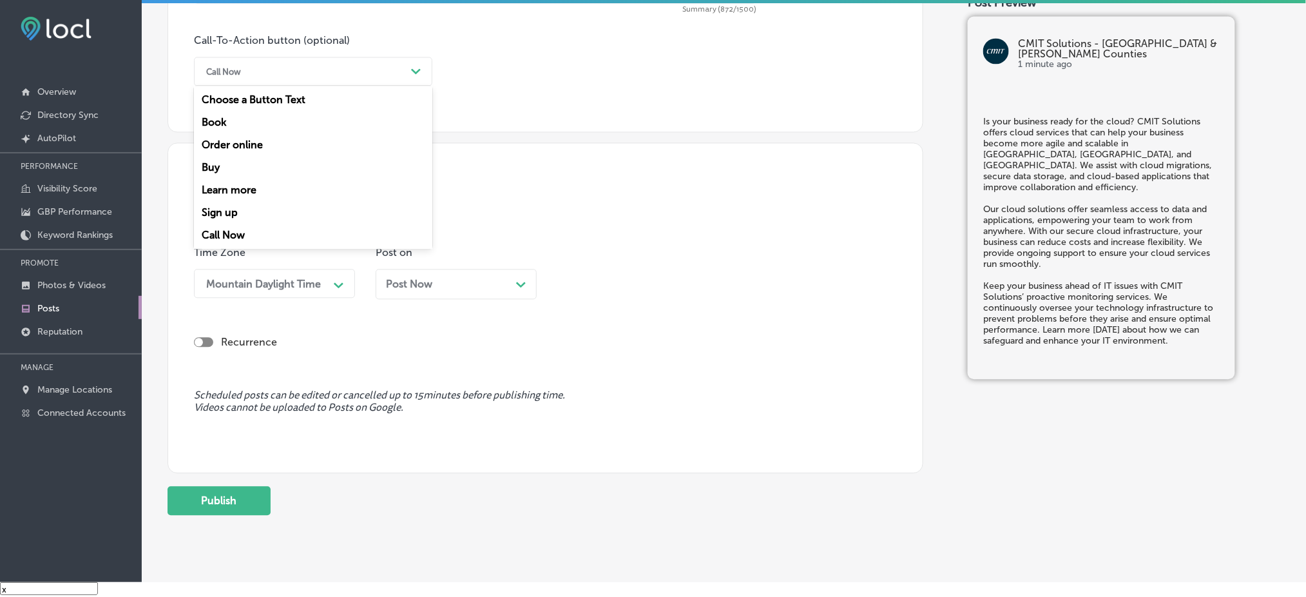
click at [232, 191] on div "Learn more" at bounding box center [313, 189] width 238 height 23
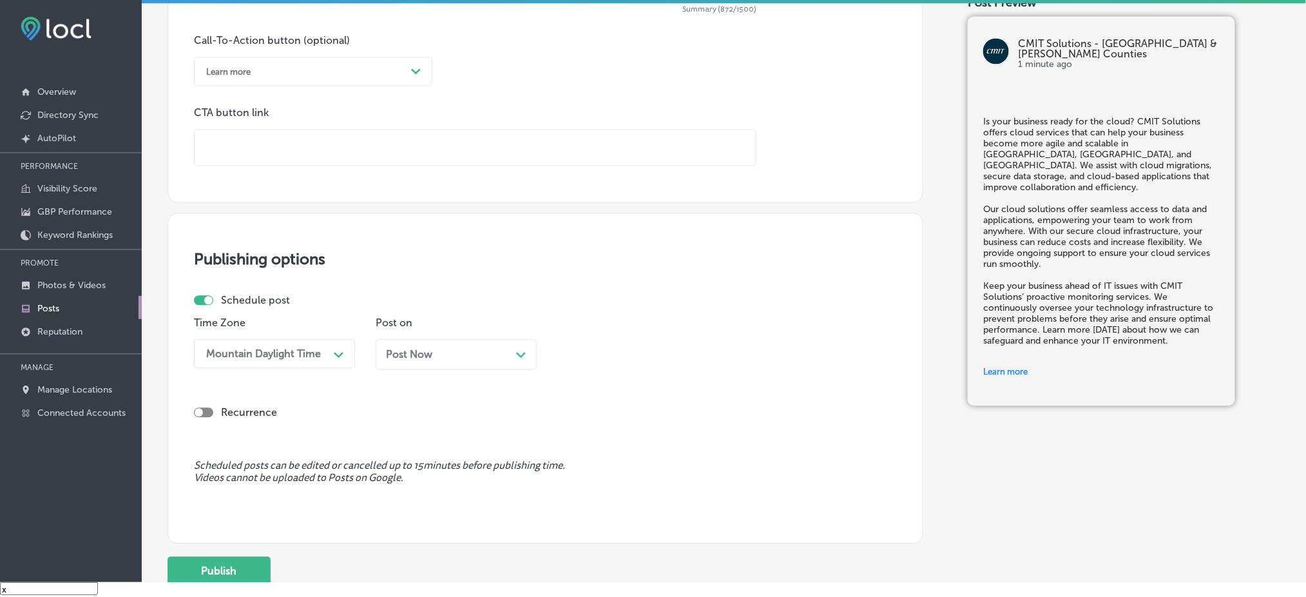
click at [242, 149] on input "text" at bounding box center [475, 146] width 561 height 35
paste input "[URL][DOMAIN_NAME]"
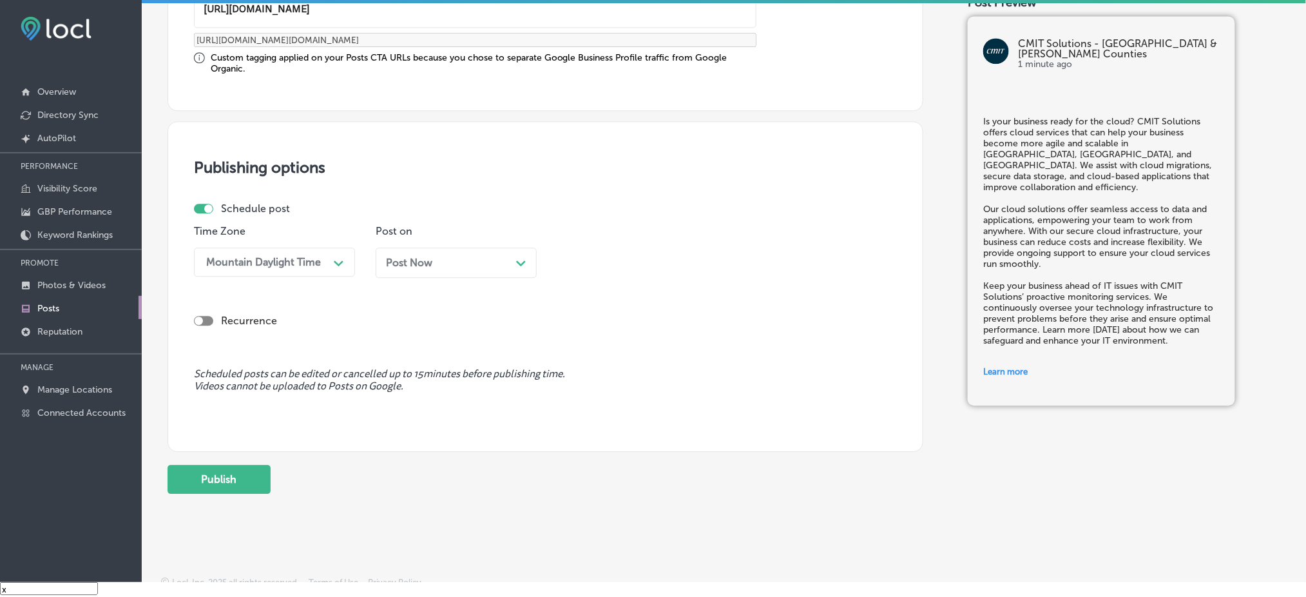
scroll to position [1067, 0]
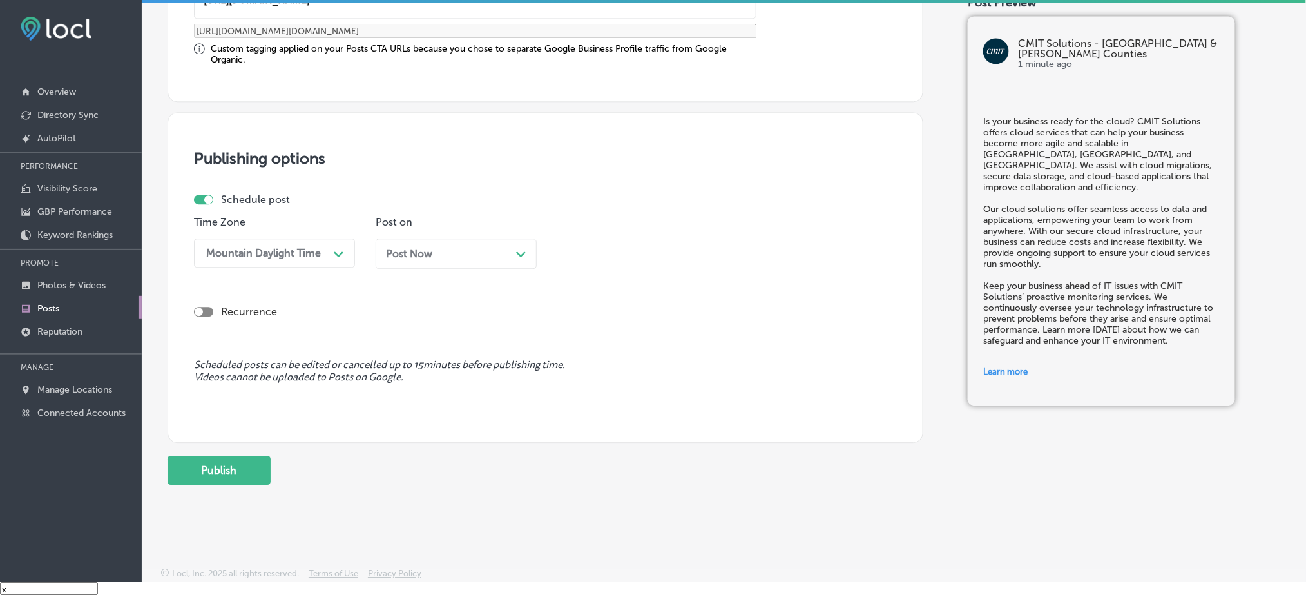
type input "[URL][DOMAIN_NAME]"
click at [383, 262] on div "Post Now Path Created with Sketch." at bounding box center [456, 253] width 161 height 30
click at [670, 271] on div "Time 04:30 PM Path Created with Sketch." at bounding box center [637, 247] width 161 height 62
click at [655, 253] on div "04:30 PM" at bounding box center [627, 253] width 129 height 23
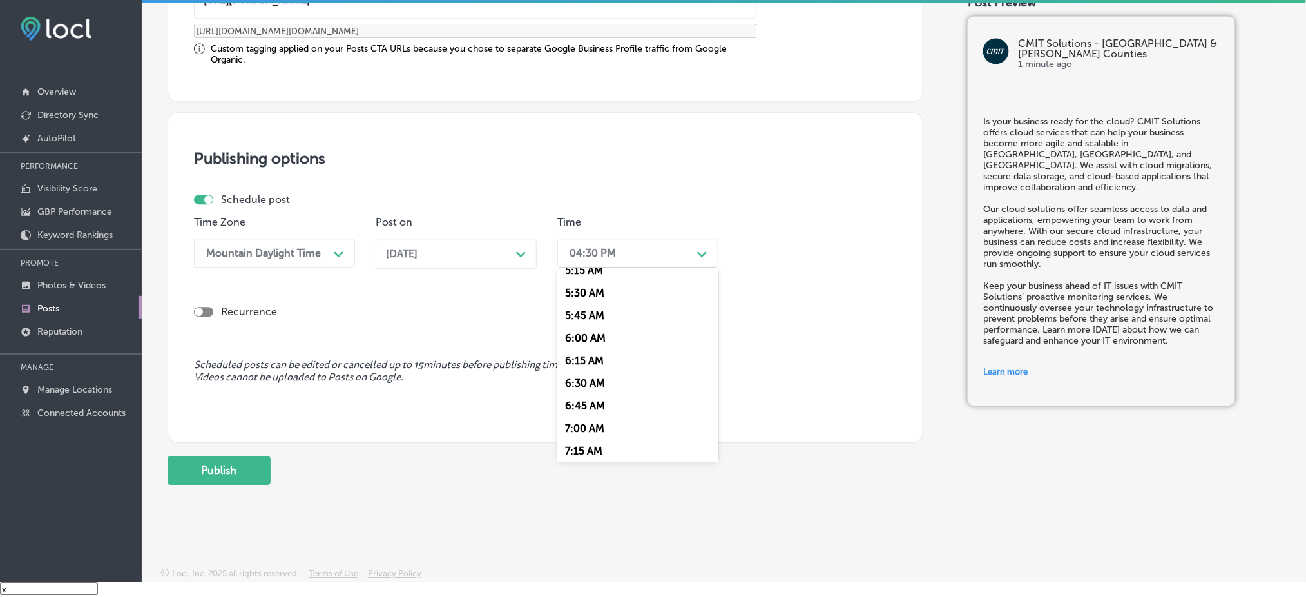
scroll to position [515, 0]
click at [596, 397] on div "7:00 AM" at bounding box center [637, 397] width 161 height 23
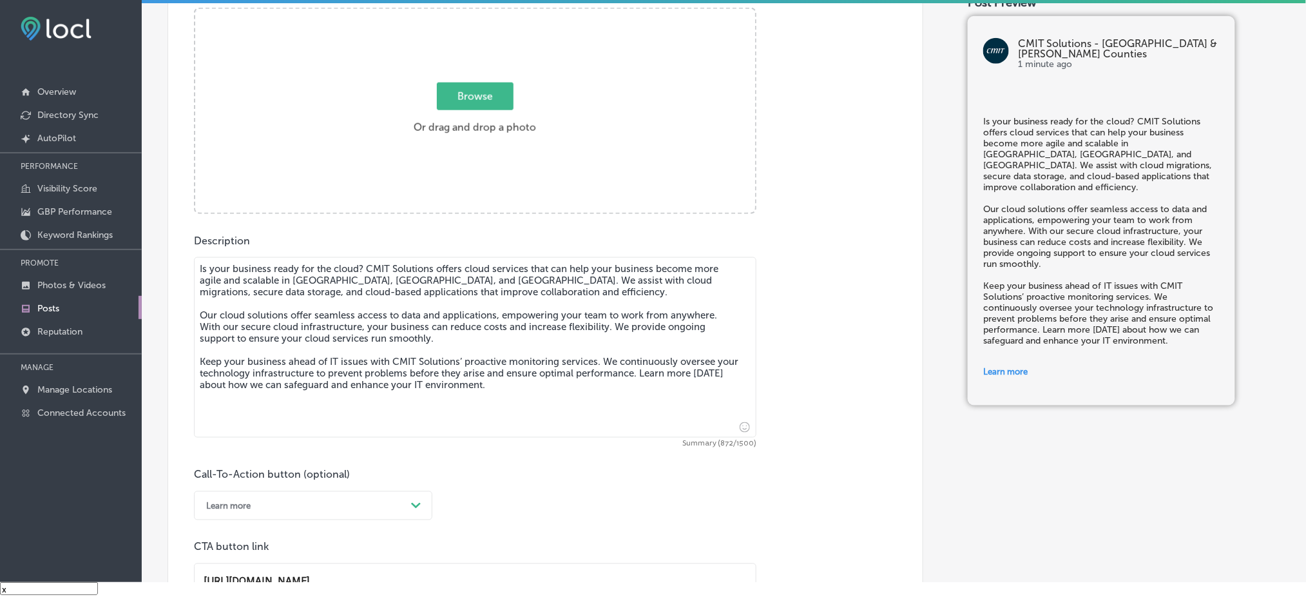
scroll to position [379, 0]
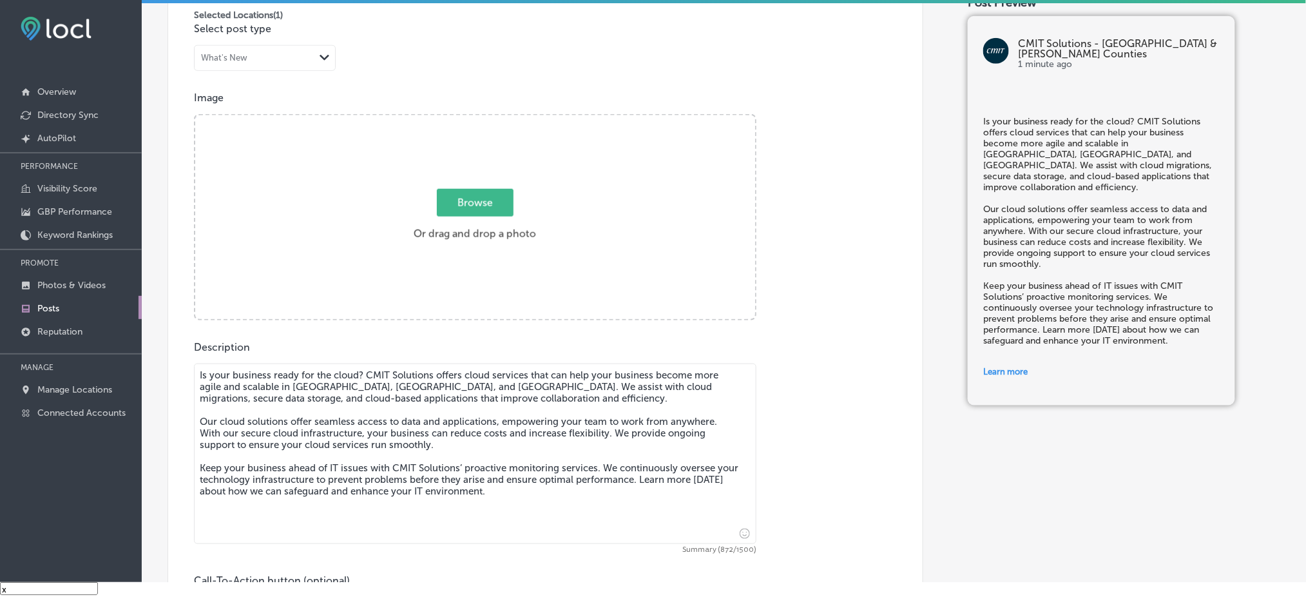
click at [508, 164] on div "Browse Or drag and drop a photo" at bounding box center [475, 218] width 560 height 206
click at [195, 115] on input "Browse Or drag and drop a photo" at bounding box center [475, 117] width 560 height 4
type input "C:\fakepath\CMIT-Solutions-Northern-[GEOGRAPHIC_DATA]-&-[GEOGRAPHIC_DATA]-Count…"
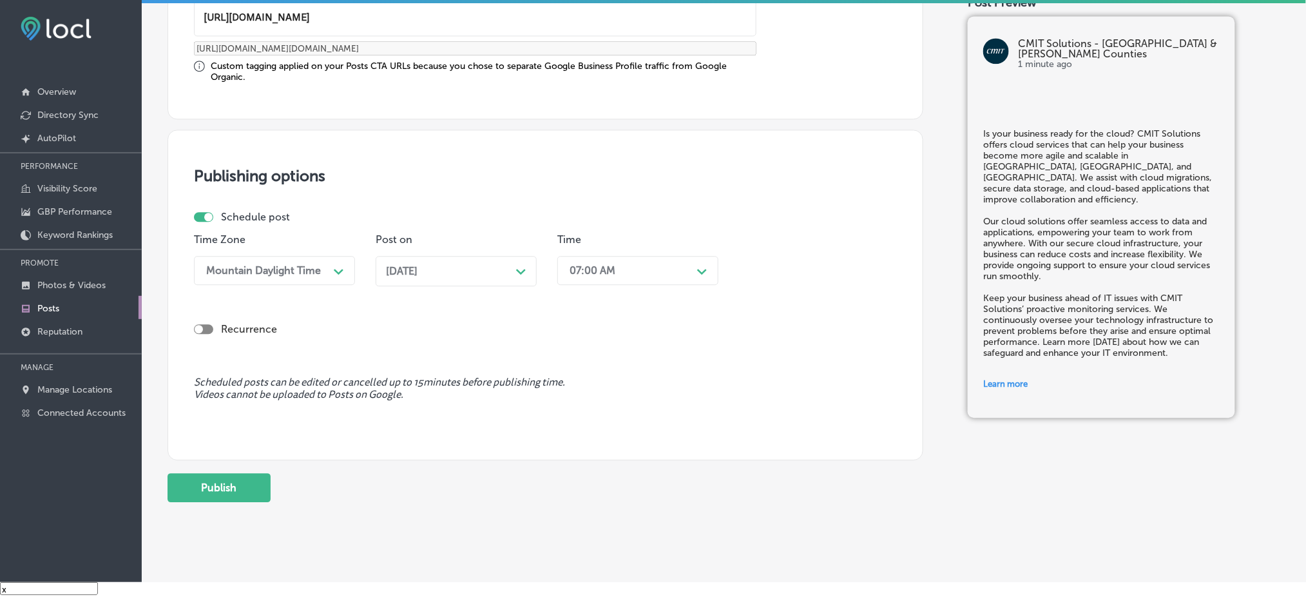
scroll to position [1067, 0]
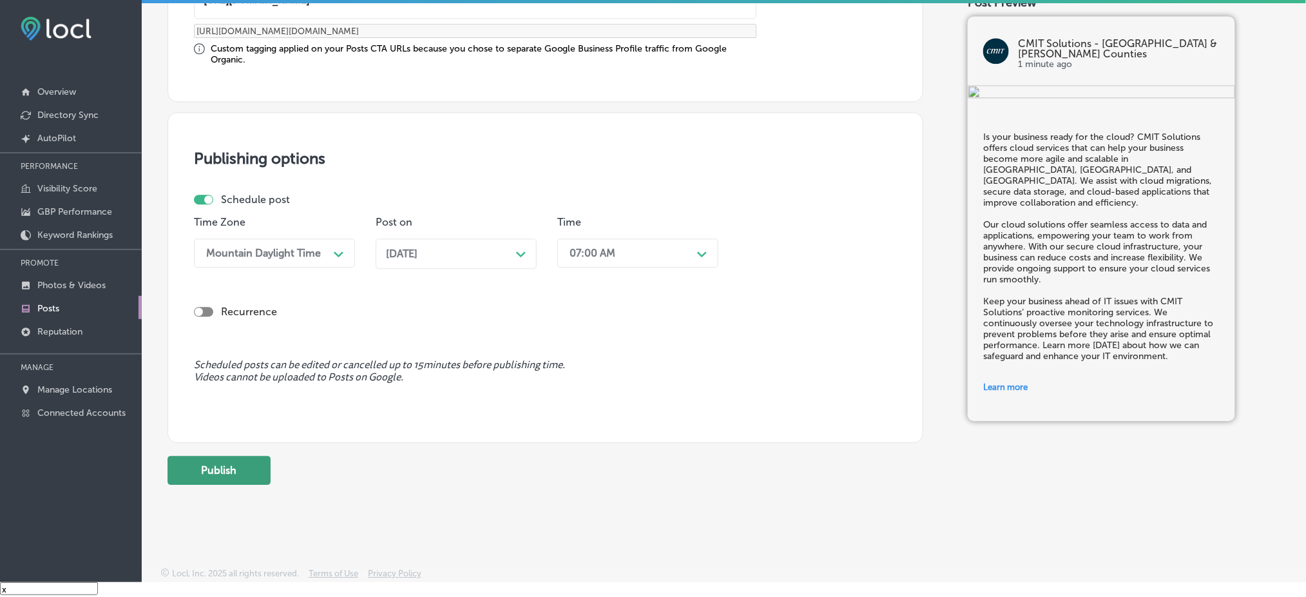
click at [248, 467] on button "Publish" at bounding box center [218, 469] width 103 height 29
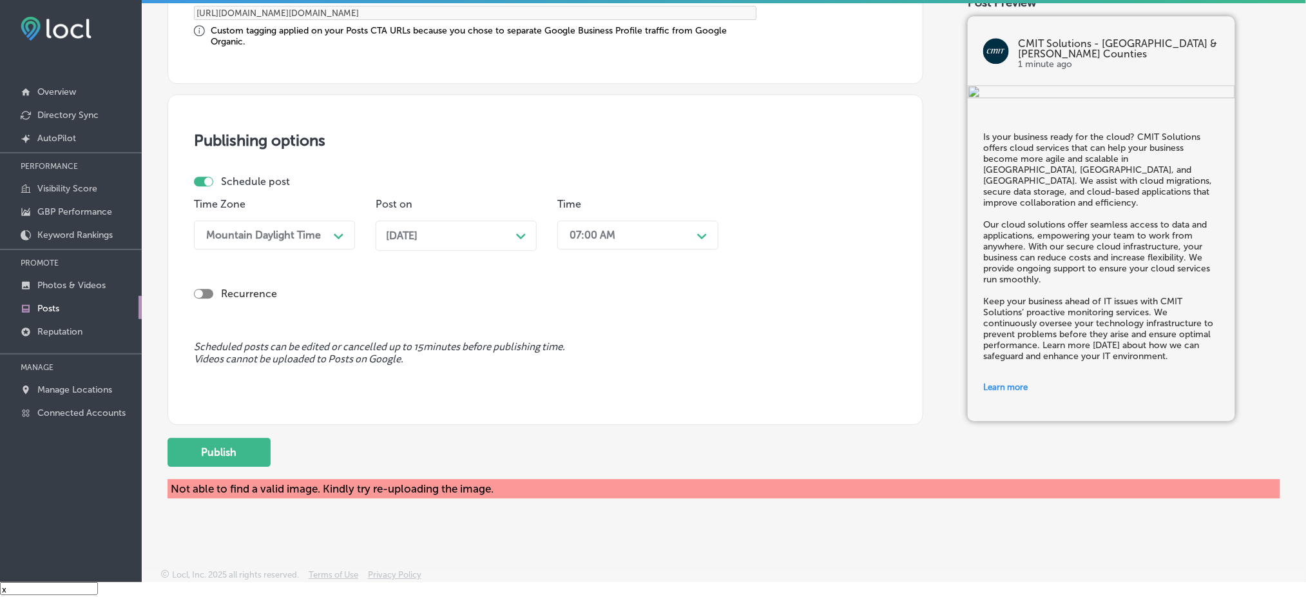
scroll to position [1087, 0]
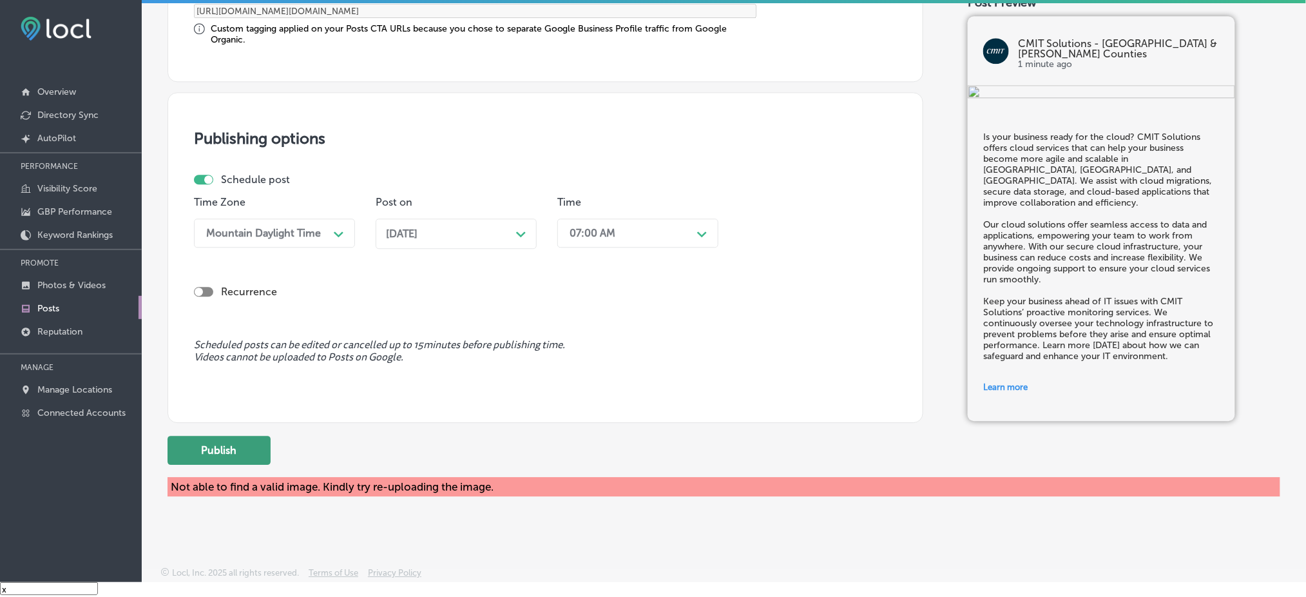
click at [227, 456] on button "Publish" at bounding box center [218, 449] width 103 height 29
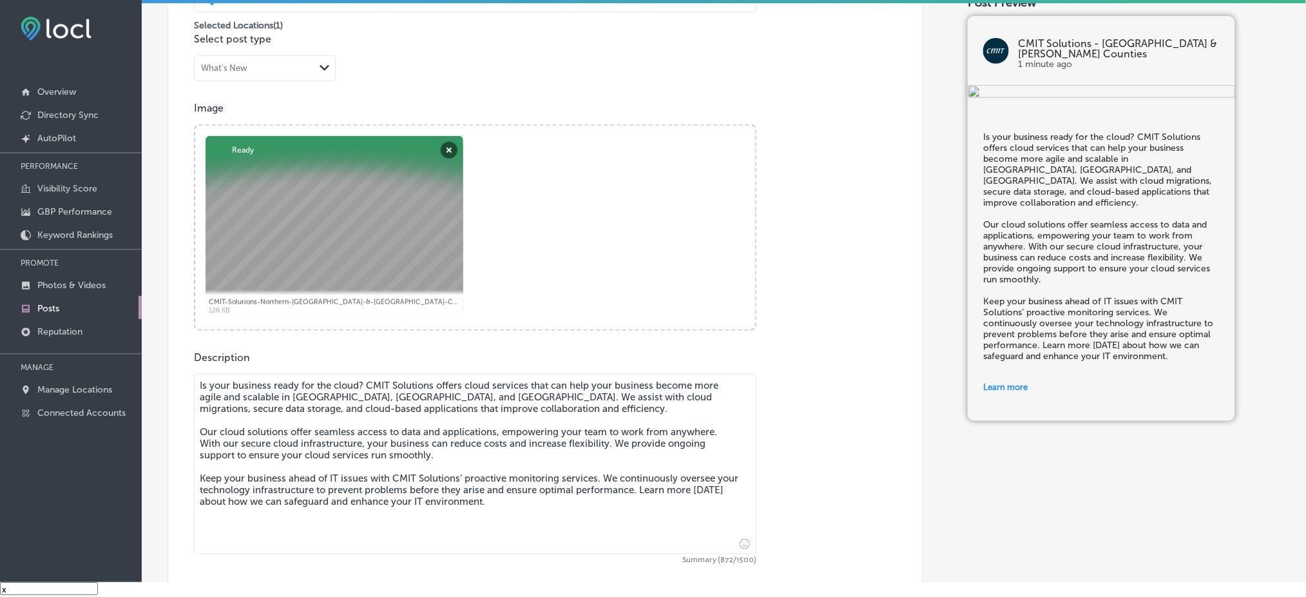
scroll to position [399, 0]
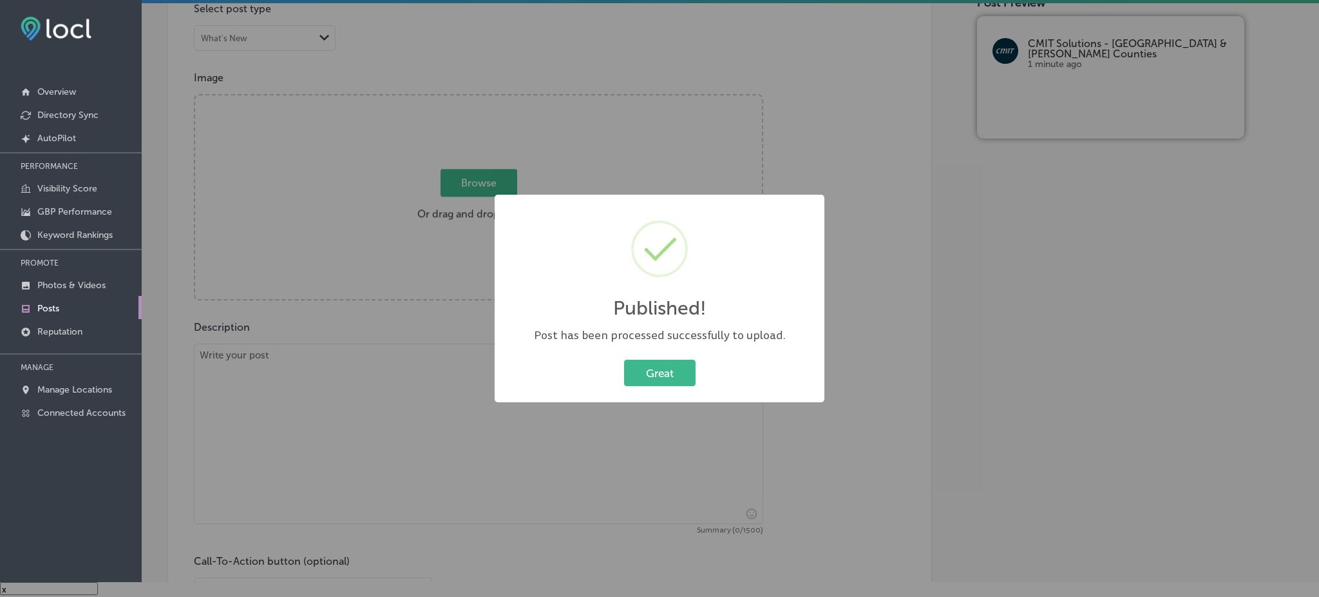
click at [649, 358] on div "Great Cancel" at bounding box center [660, 372] width 304 height 33
click at [629, 375] on button "Great" at bounding box center [660, 372] width 72 height 26
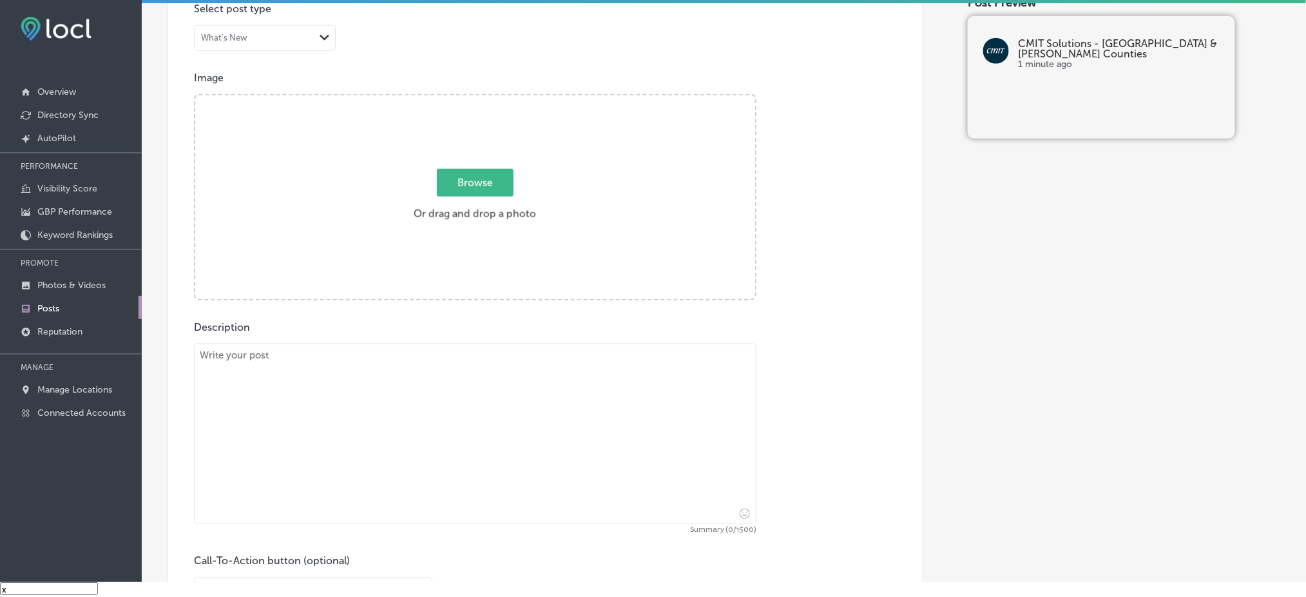
click at [516, 379] on textarea at bounding box center [475, 433] width 562 height 180
paste textarea "Preventing IT issues before they disrupt your business is key to maintaining ef…"
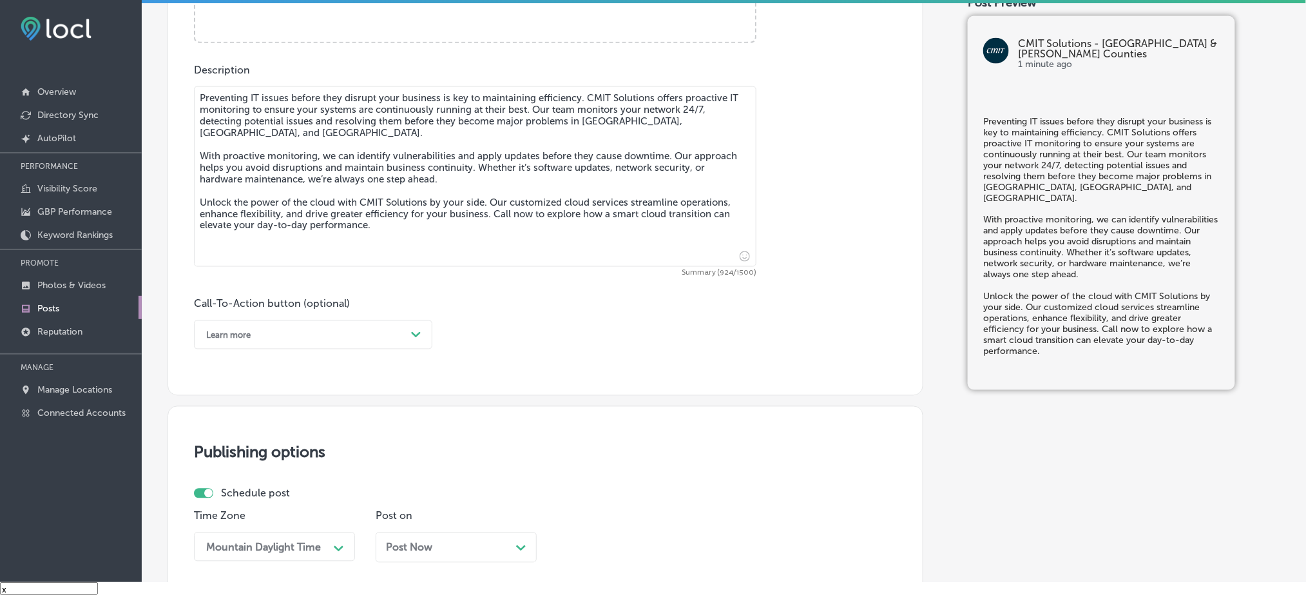
scroll to position [657, 0]
type textarea "Preventing IT issues before they disrupt your business is key to maintaining ef…"
click at [292, 339] on div "Learn more" at bounding box center [303, 334] width 206 height 20
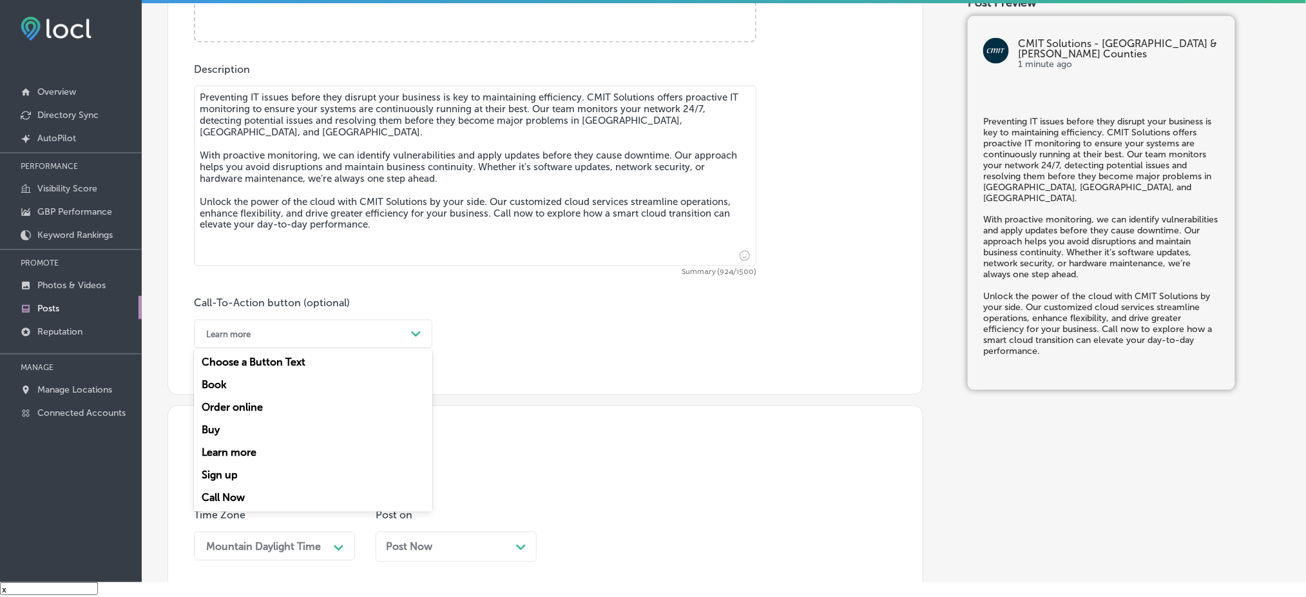
click at [278, 494] on div "Call Now" at bounding box center [313, 497] width 238 height 23
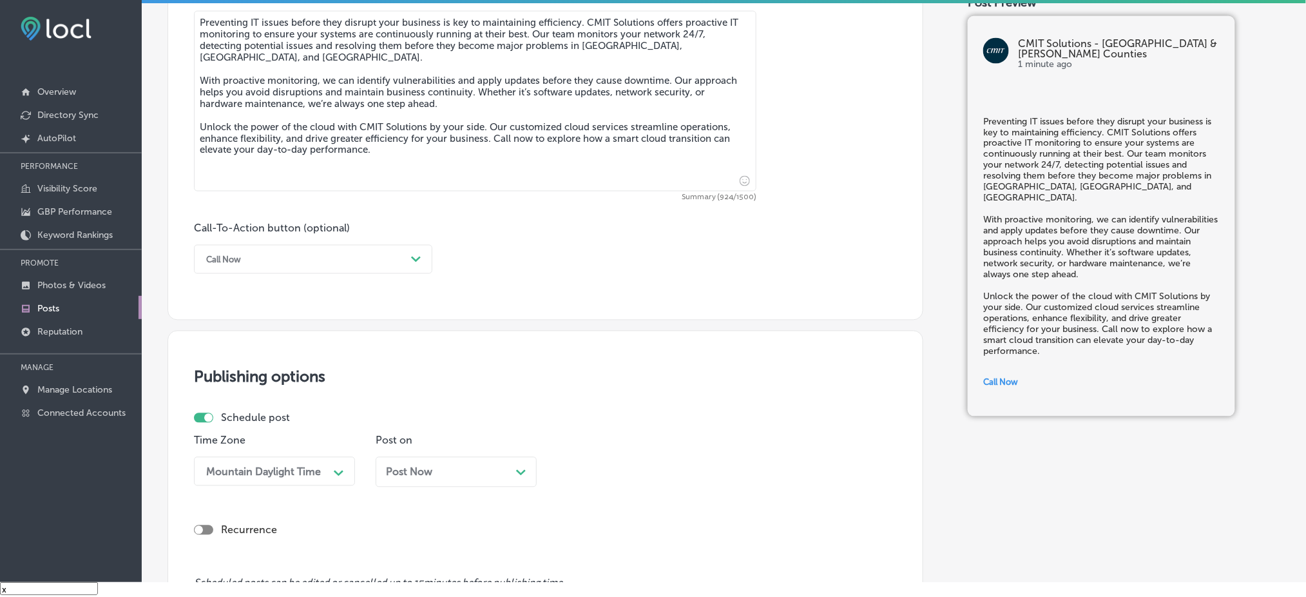
scroll to position [915, 0]
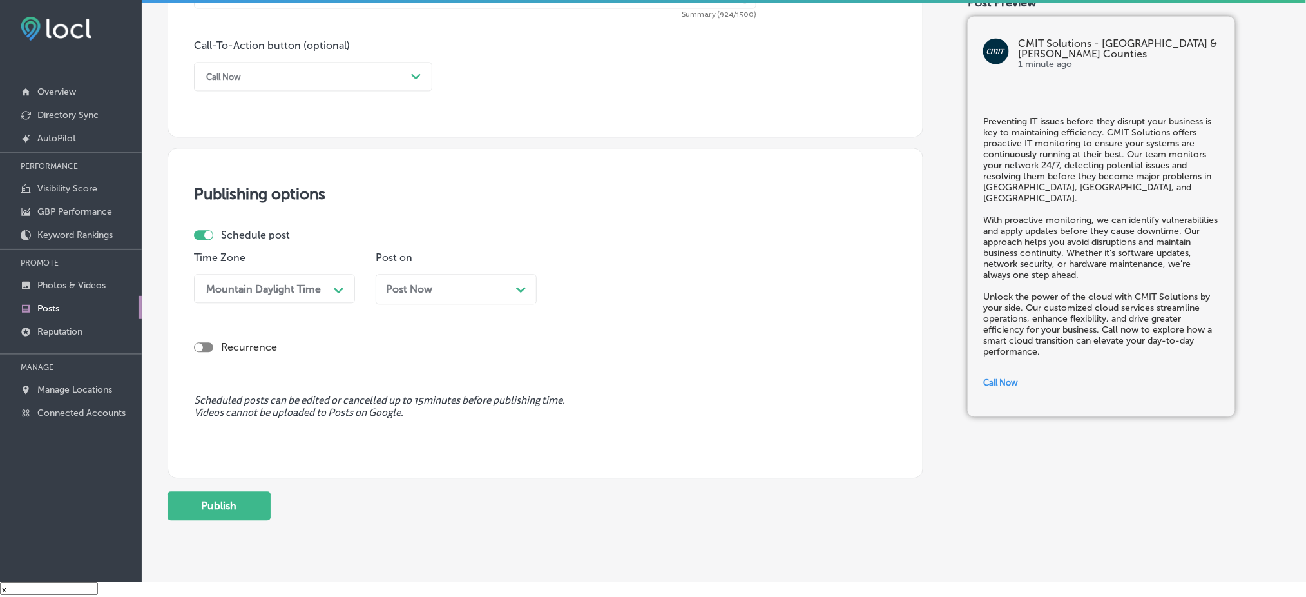
click at [416, 287] on span "Post Now" at bounding box center [409, 289] width 46 height 12
drag, startPoint x: 601, startPoint y: 261, endPoint x: 601, endPoint y: 276, distance: 15.5
click at [601, 266] on div "Time 04:30 PM Path Created with Sketch." at bounding box center [637, 282] width 161 height 62
click at [601, 286] on div "04:30 PM" at bounding box center [592, 288] width 46 height 12
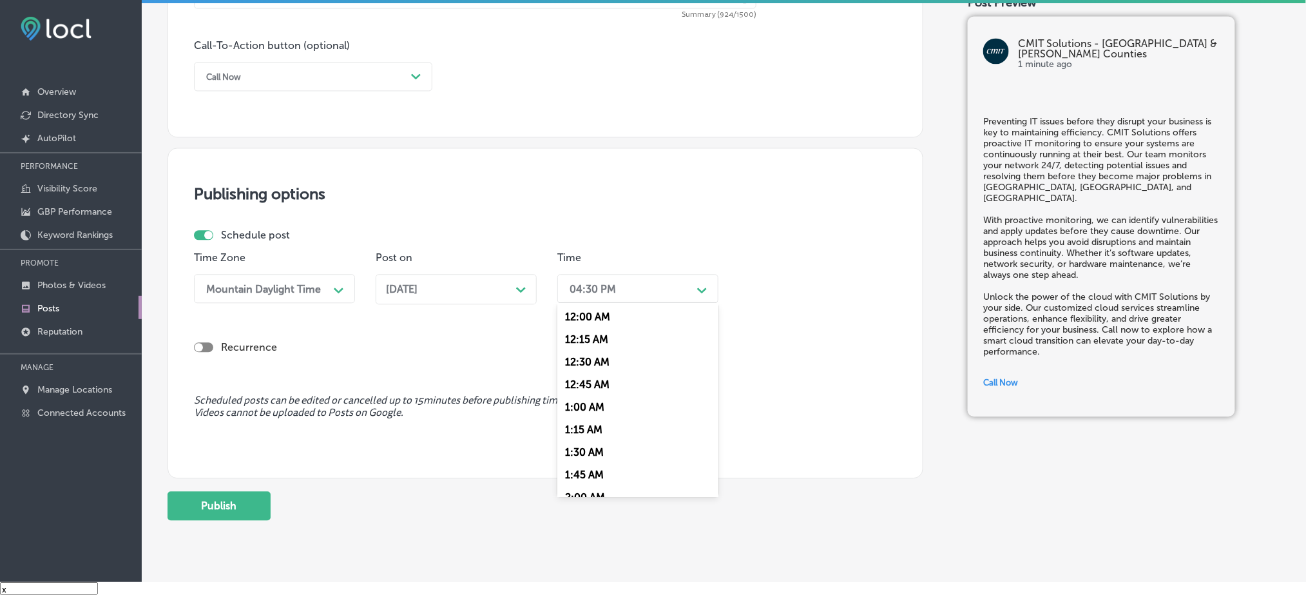
scroll to position [515, 0]
click at [598, 435] on div "7:00 AM" at bounding box center [637, 432] width 161 height 23
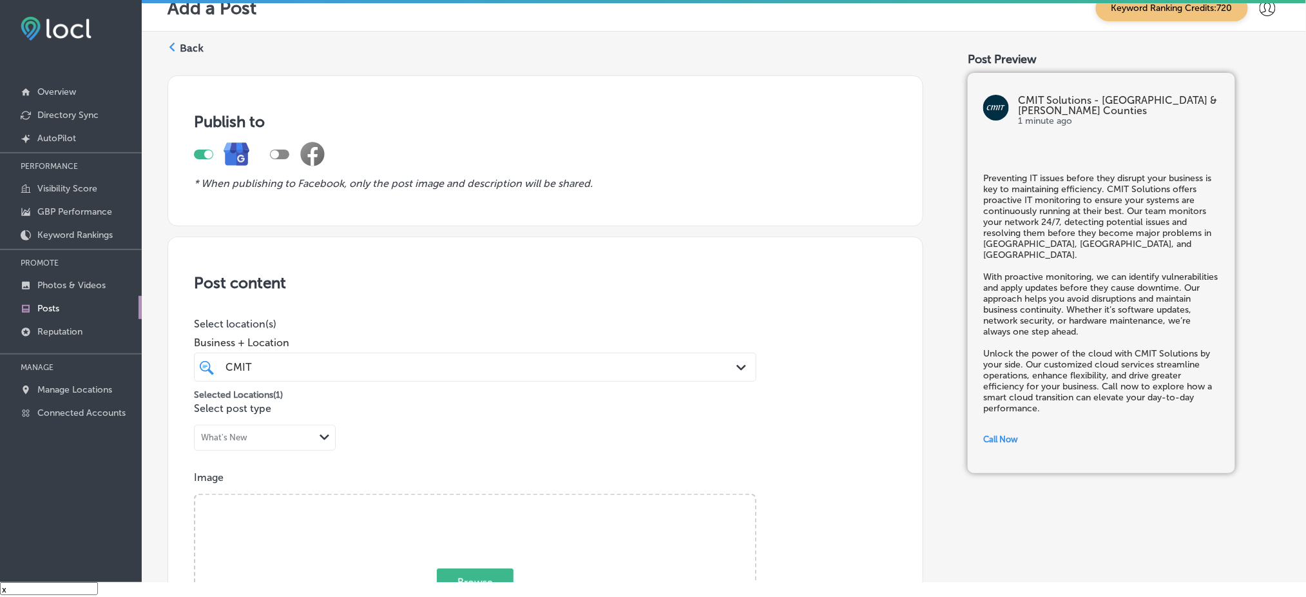
scroll to position [343, 0]
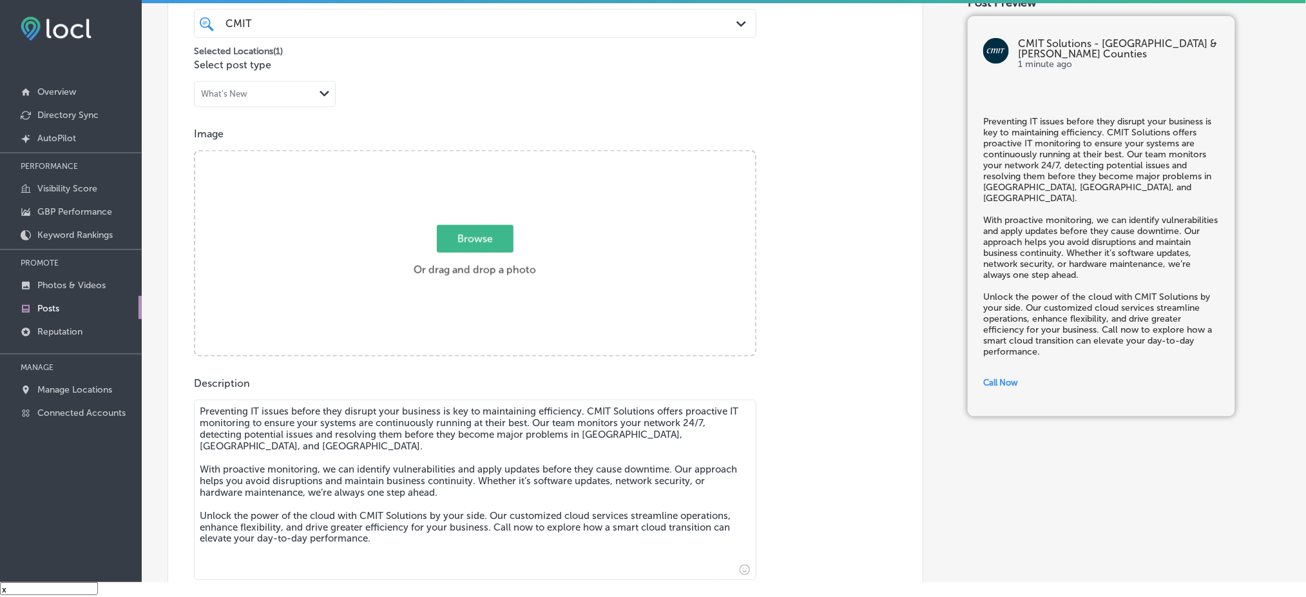
click at [435, 412] on textarea "Preventing IT issues before they disrupt your business is key to maintaining ef…" at bounding box center [475, 489] width 562 height 180
click at [457, 267] on label "Browse Or drag and drop a photo" at bounding box center [474, 254] width 133 height 57
click at [457, 155] on input "Browse Or drag and drop a photo" at bounding box center [475, 153] width 560 height 4
type input "C:\fakepath\CMIT-Solutions-Northern-[GEOGRAPHIC_DATA]-&-[GEOGRAPHIC_DATA]-Count…"
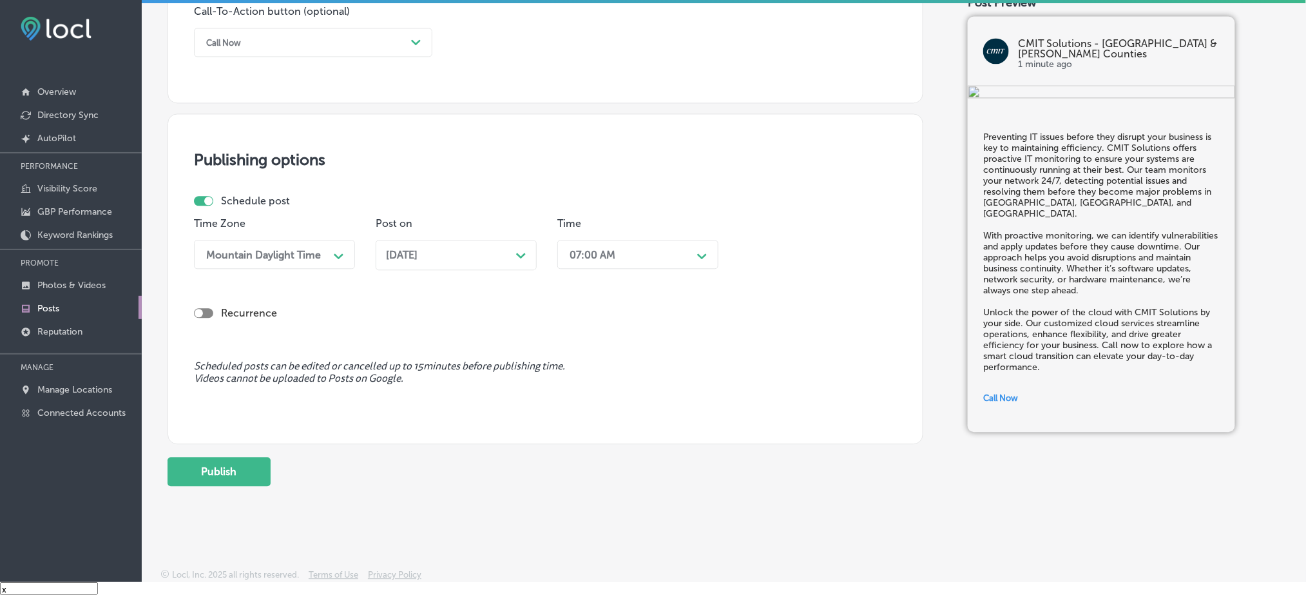
scroll to position [953, 0]
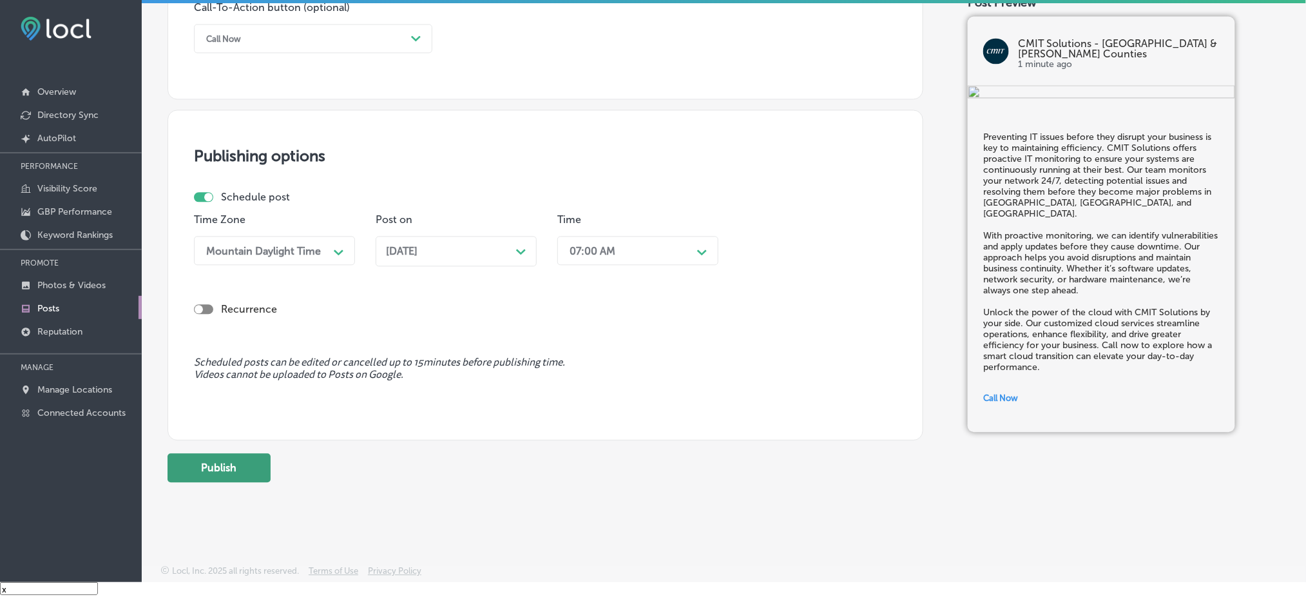
click at [229, 471] on button "Publish" at bounding box center [218, 467] width 103 height 29
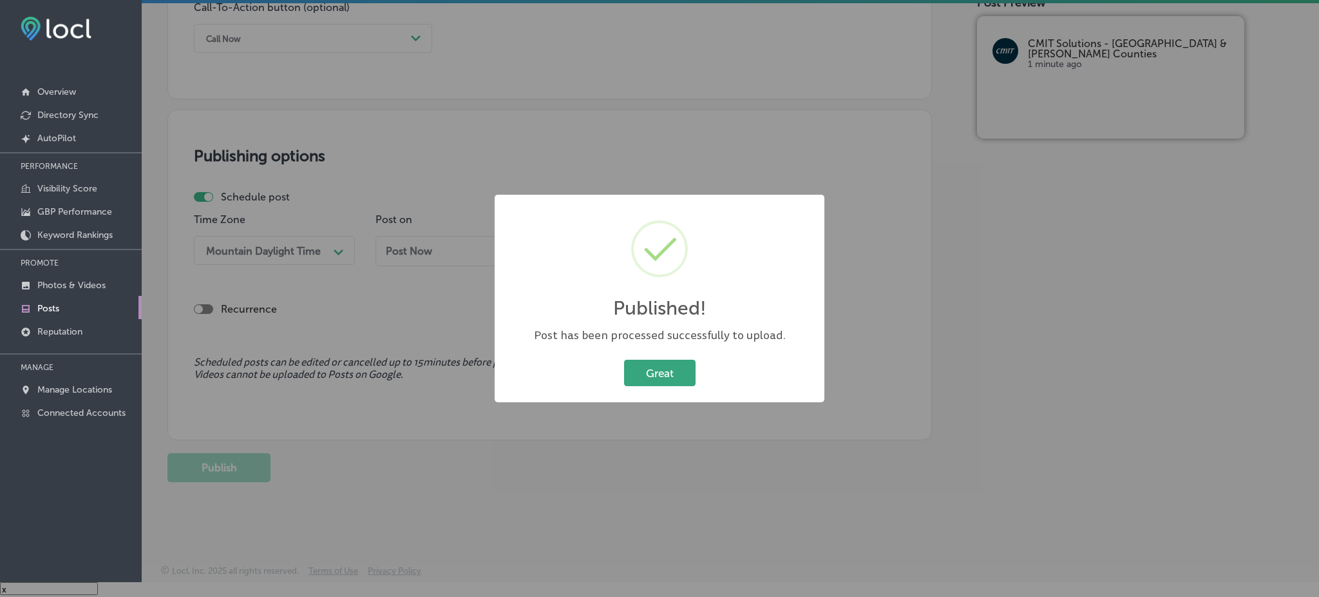
click at [662, 374] on button "Great" at bounding box center [660, 372] width 72 height 26
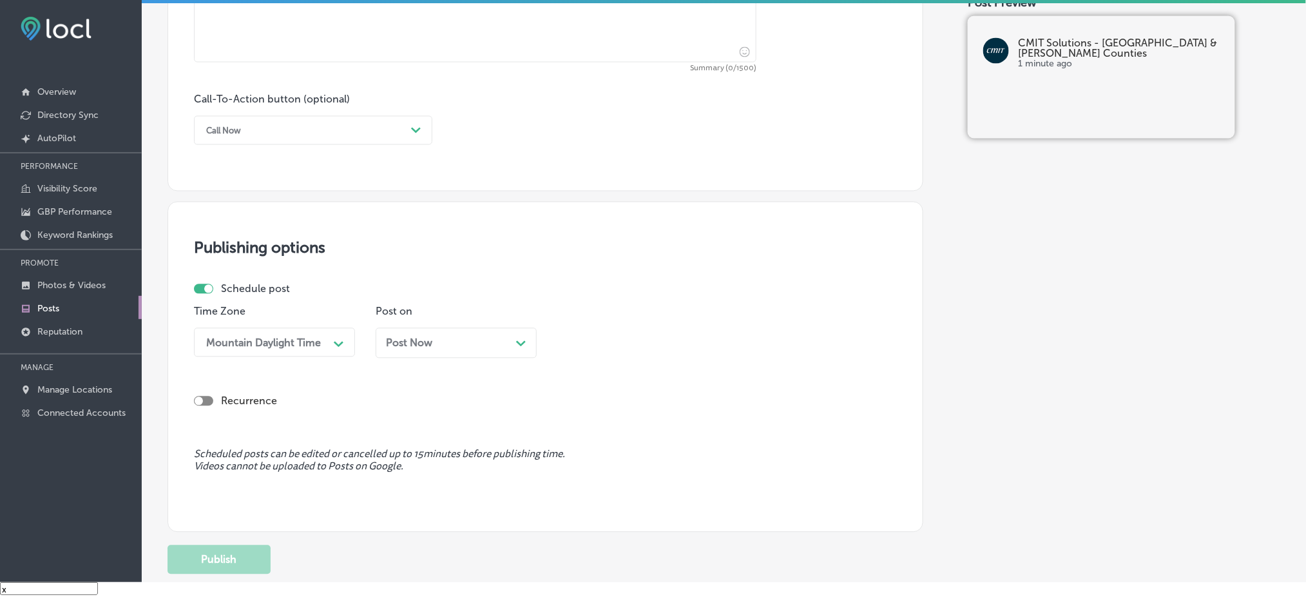
scroll to position [695, 0]
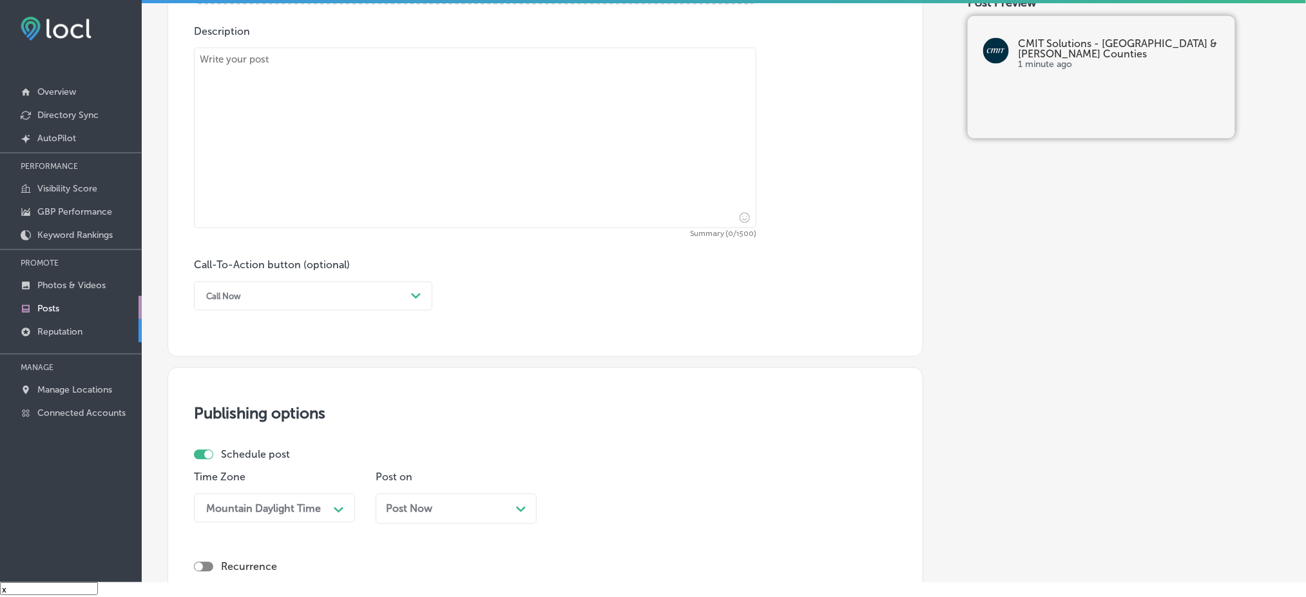
click at [63, 326] on p "Reputation" at bounding box center [59, 331] width 45 height 11
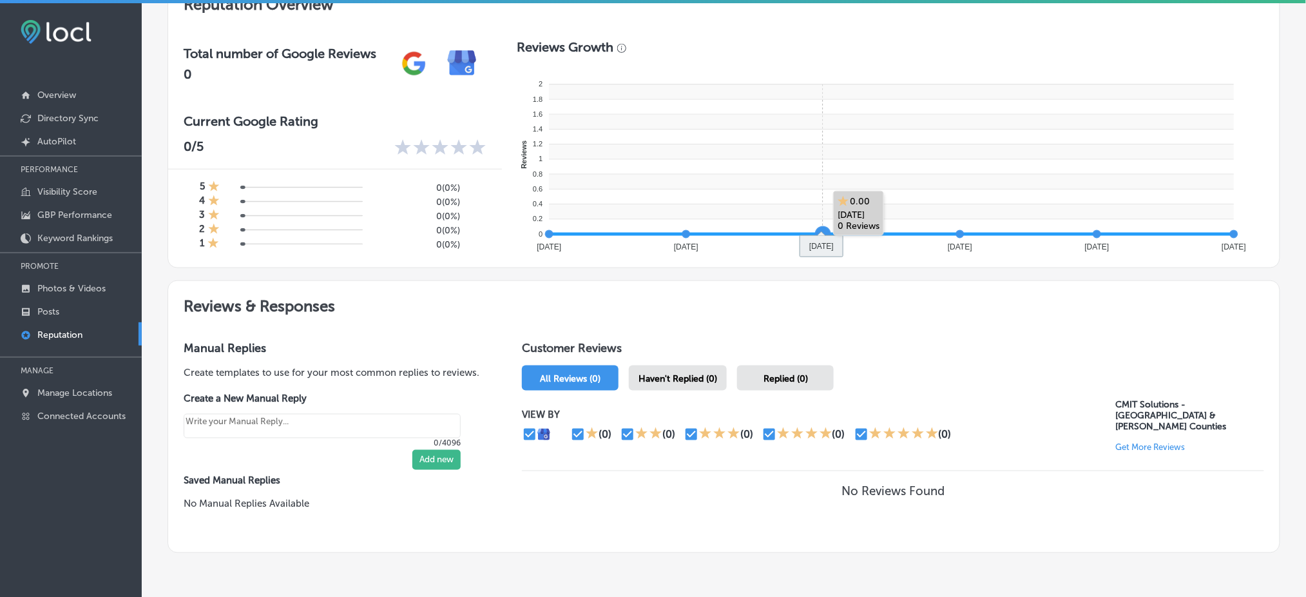
scroll to position [500, 0]
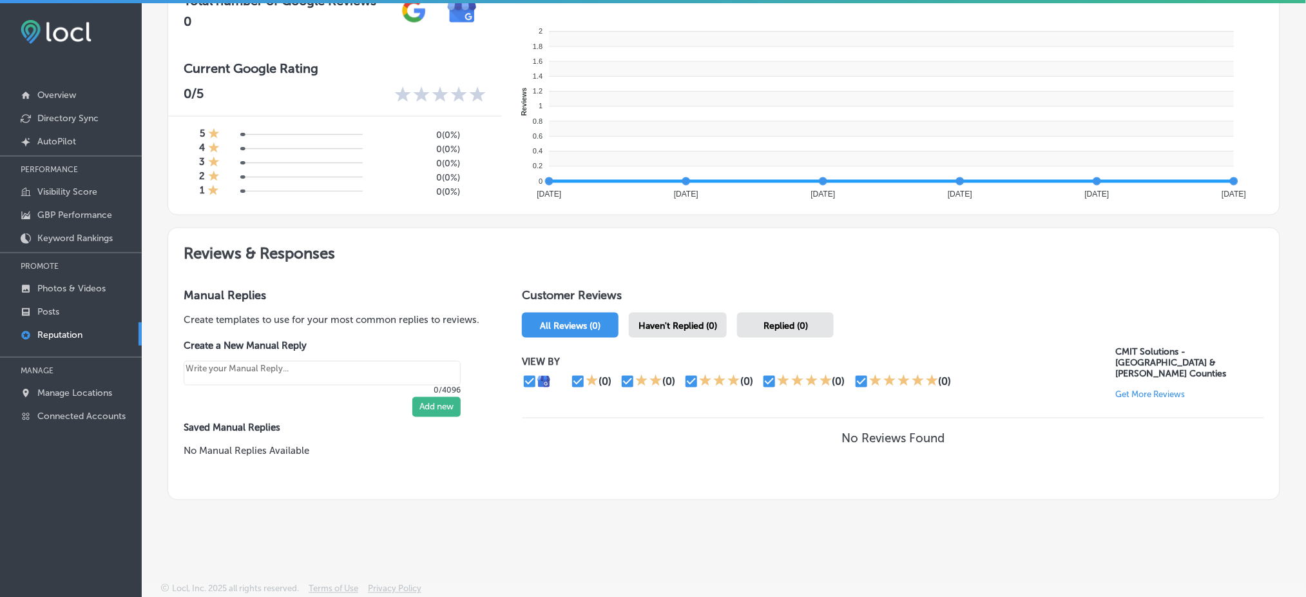
click at [686, 312] on div "Haven't Replied (0)" at bounding box center [678, 324] width 98 height 25
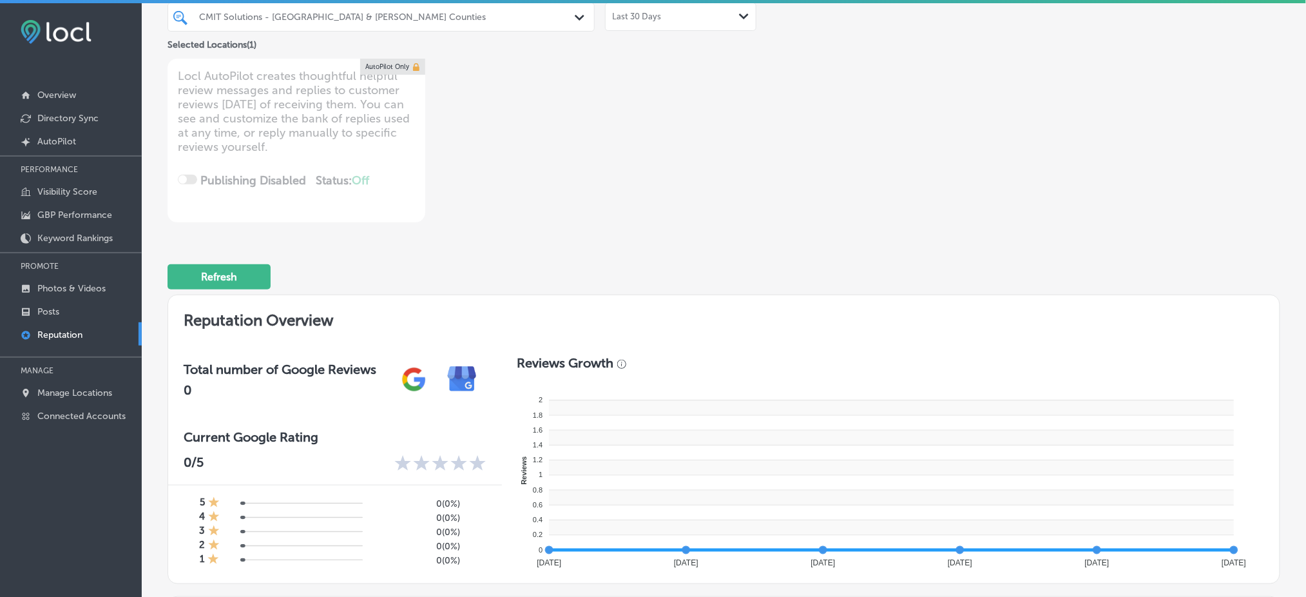
scroll to position [70, 0]
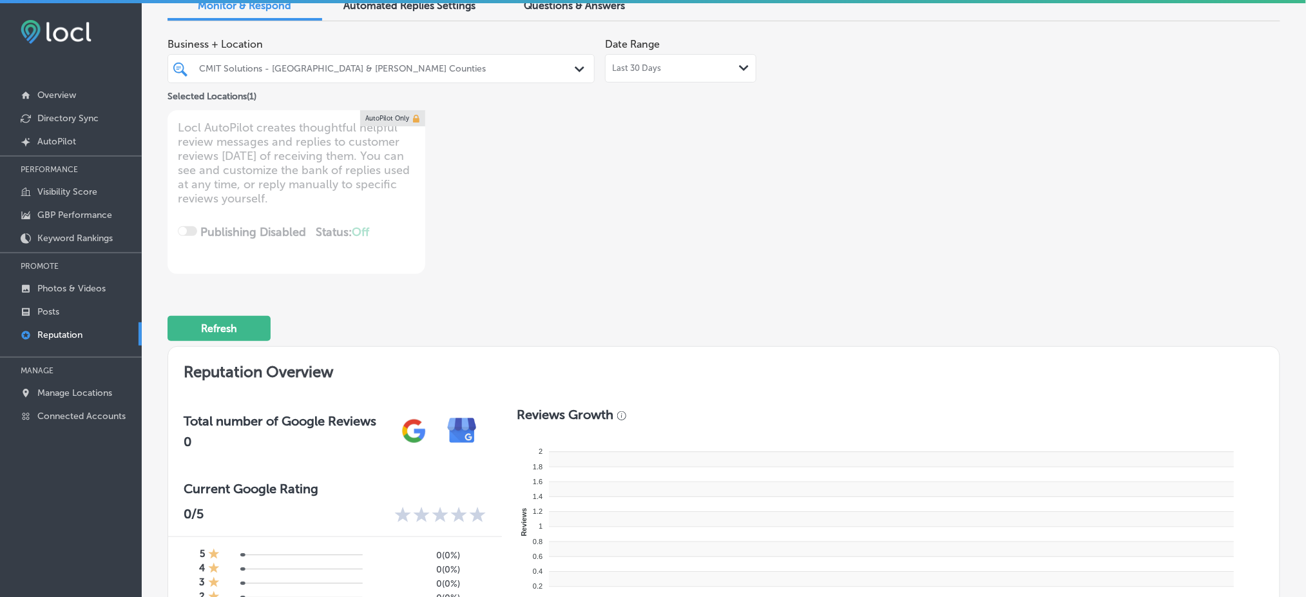
click at [619, 64] on span "Last 30 Days" at bounding box center [636, 68] width 49 height 10
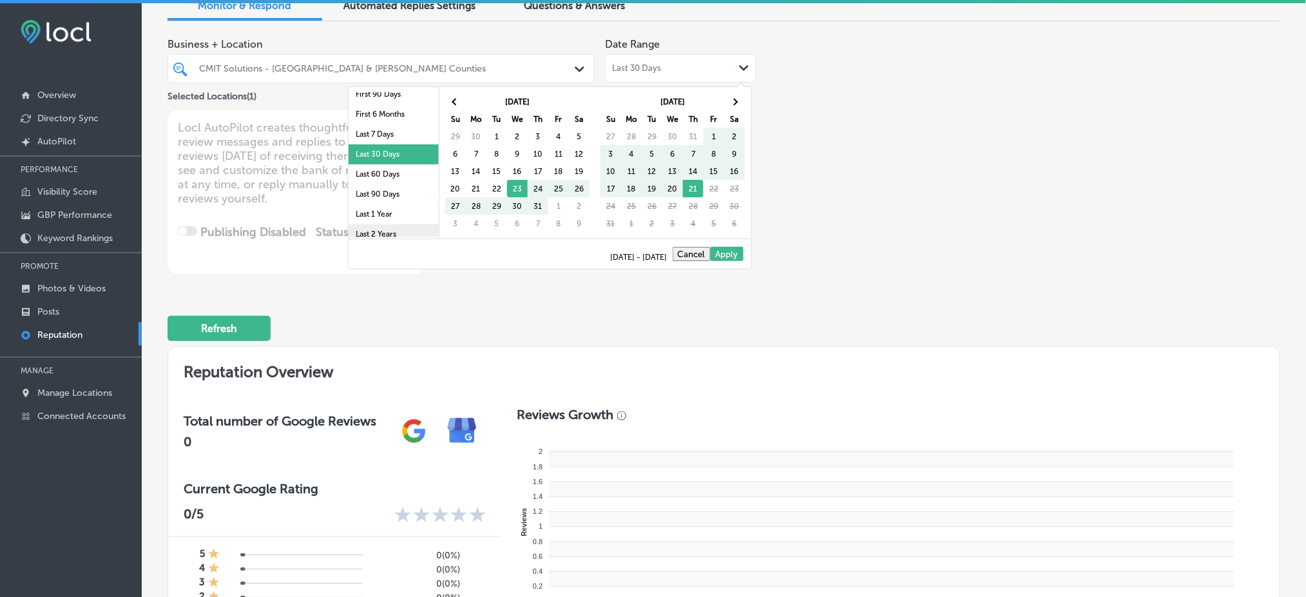
scroll to position [74, 0]
click at [383, 171] on li "Last 90 Days" at bounding box center [394, 168] width 90 height 20
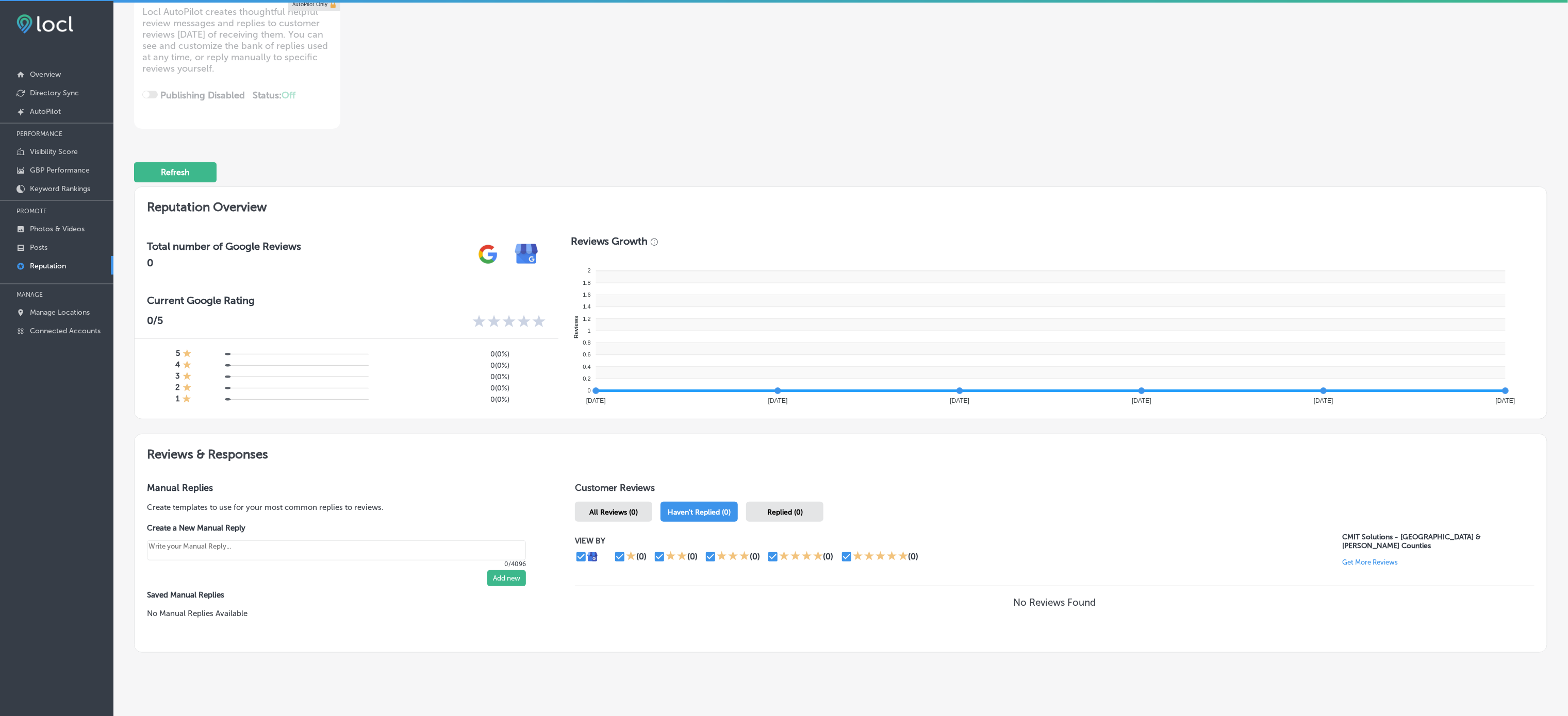
scroll to position [168, 0]
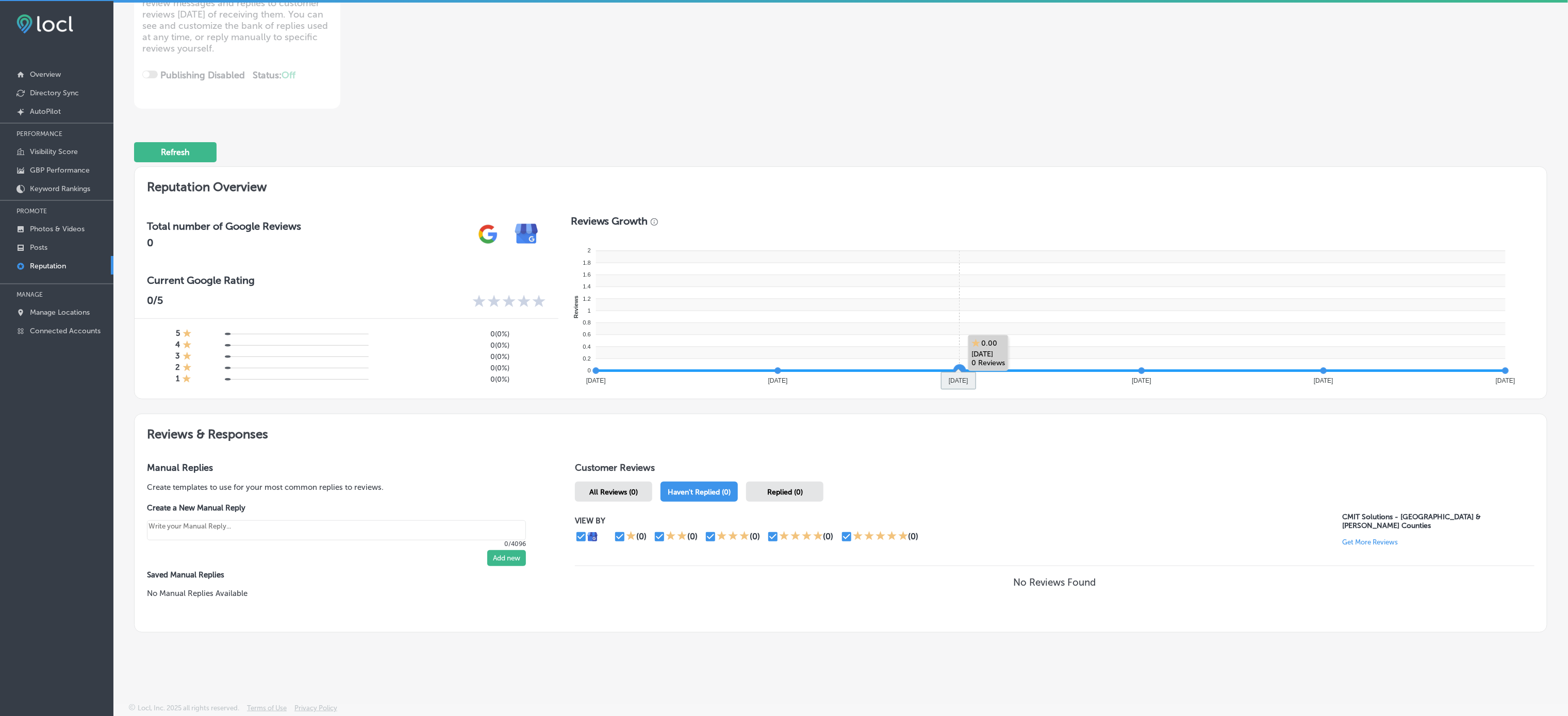
type textarea "x"
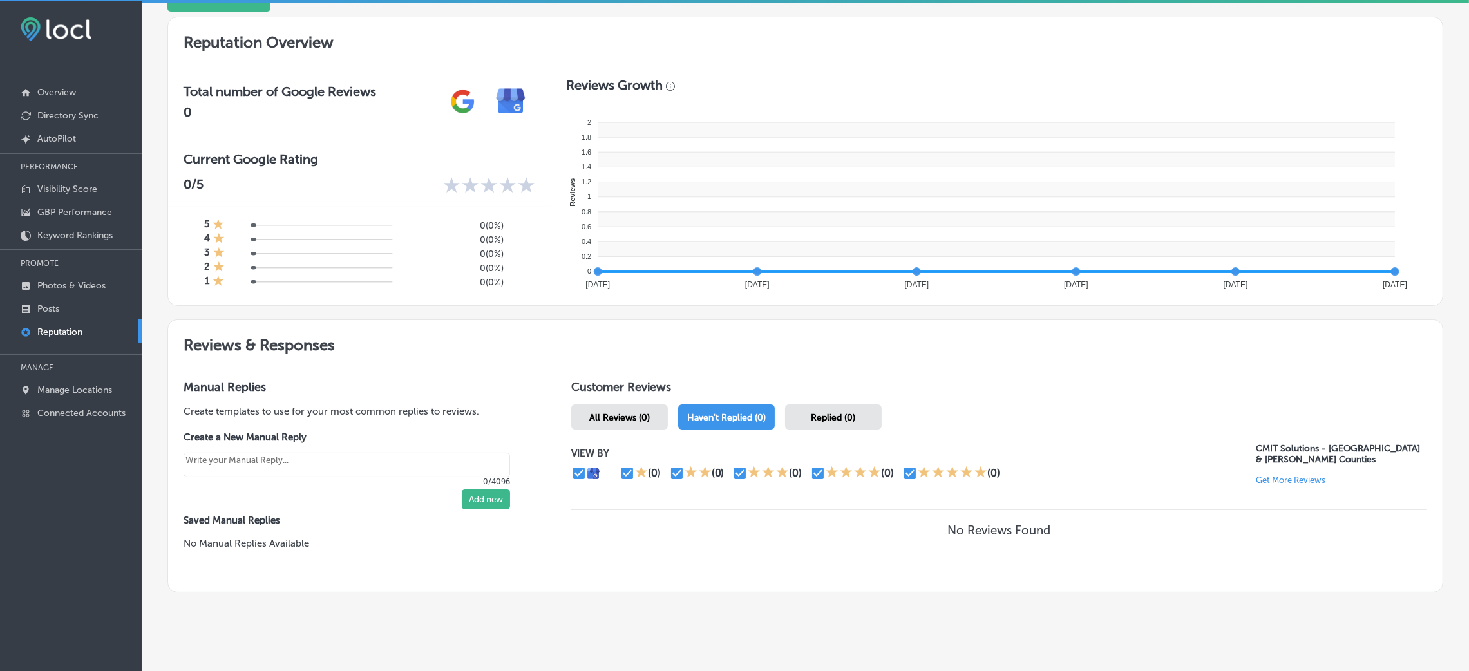
scroll to position [416, 0]
